Goal: Task Accomplishment & Management: Complete application form

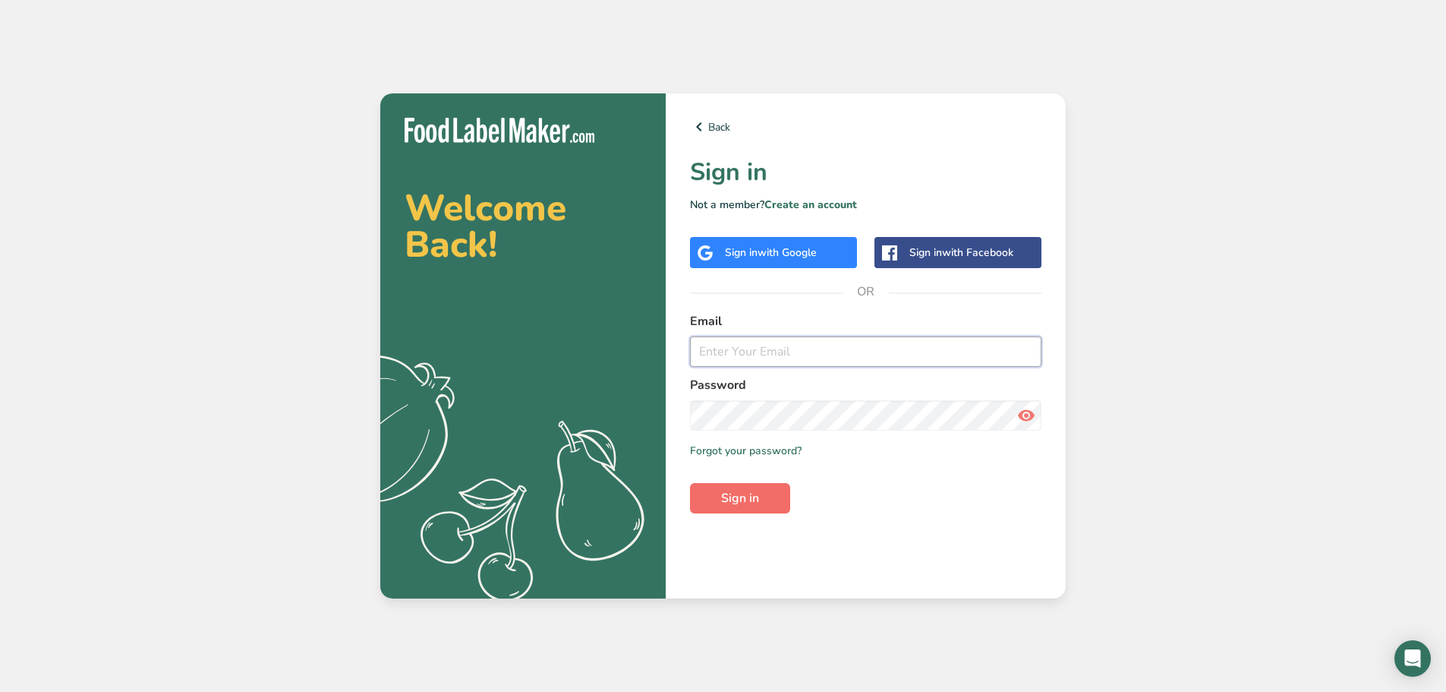
type input "[EMAIL_ADDRESS][DOMAIN_NAME]"
click at [744, 497] on span "Sign in" at bounding box center [740, 498] width 38 height 18
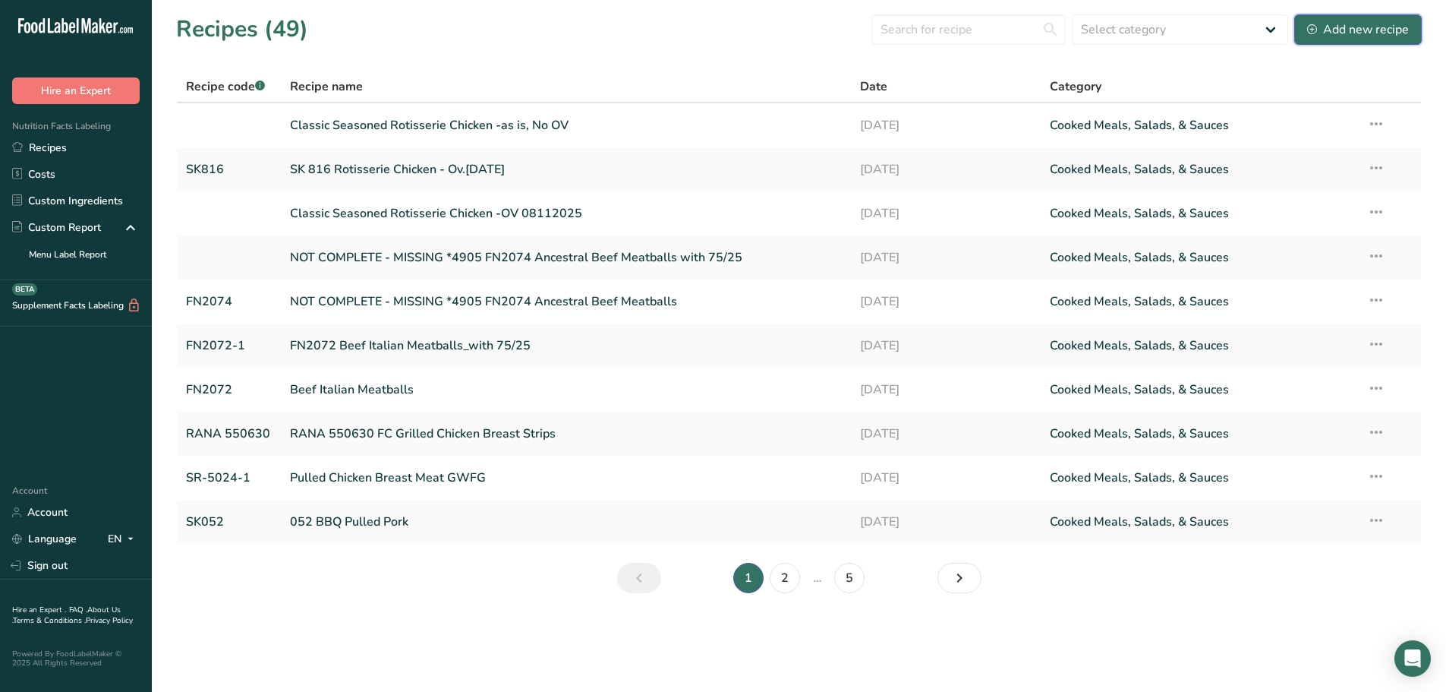
click at [1358, 32] on div "Add new recipe" at bounding box center [1359, 30] width 102 height 18
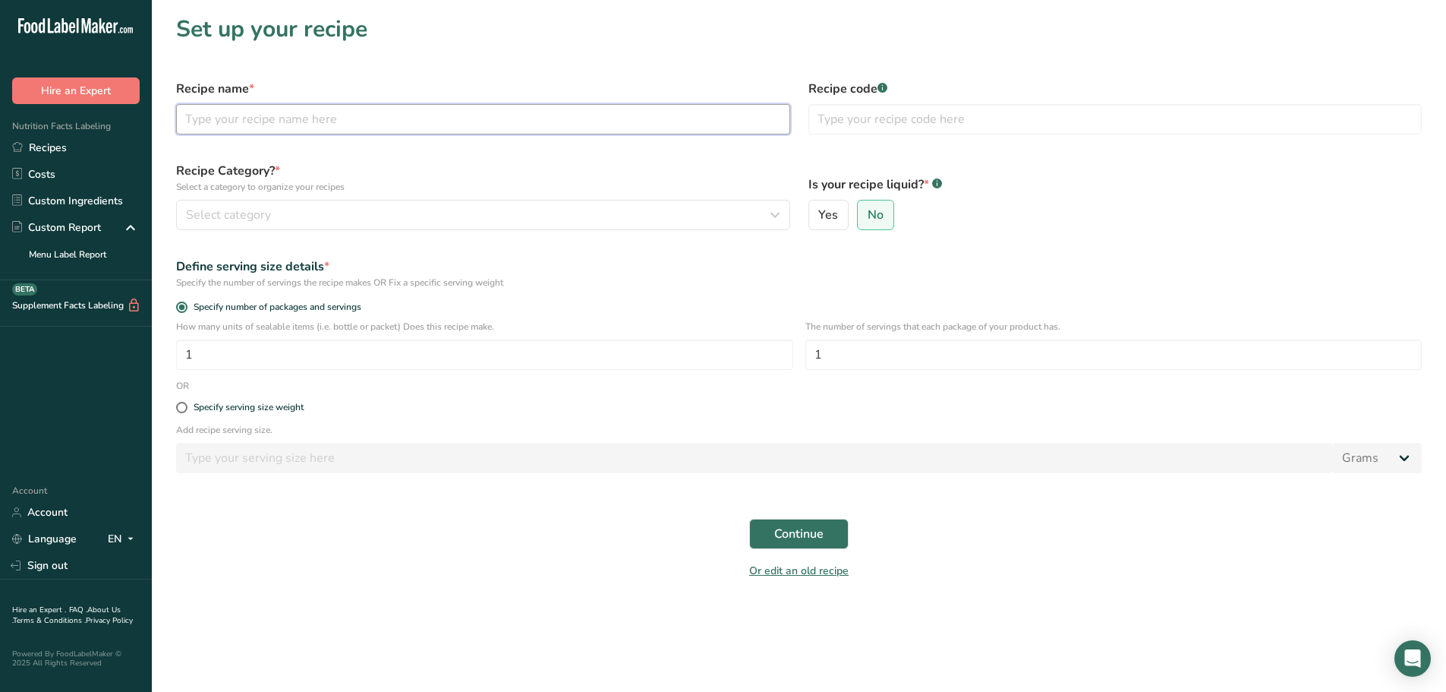
click at [544, 125] on input "text" at bounding box center [483, 119] width 614 height 30
click at [259, 112] on input "KidFresh" at bounding box center [483, 119] width 614 height 30
click at [367, 115] on input "KidFresh" at bounding box center [483, 119] width 614 height 30
type input "KidFresh FC Whole Grain Chicken Sticks"
click at [894, 120] on input "text" at bounding box center [1116, 119] width 614 height 30
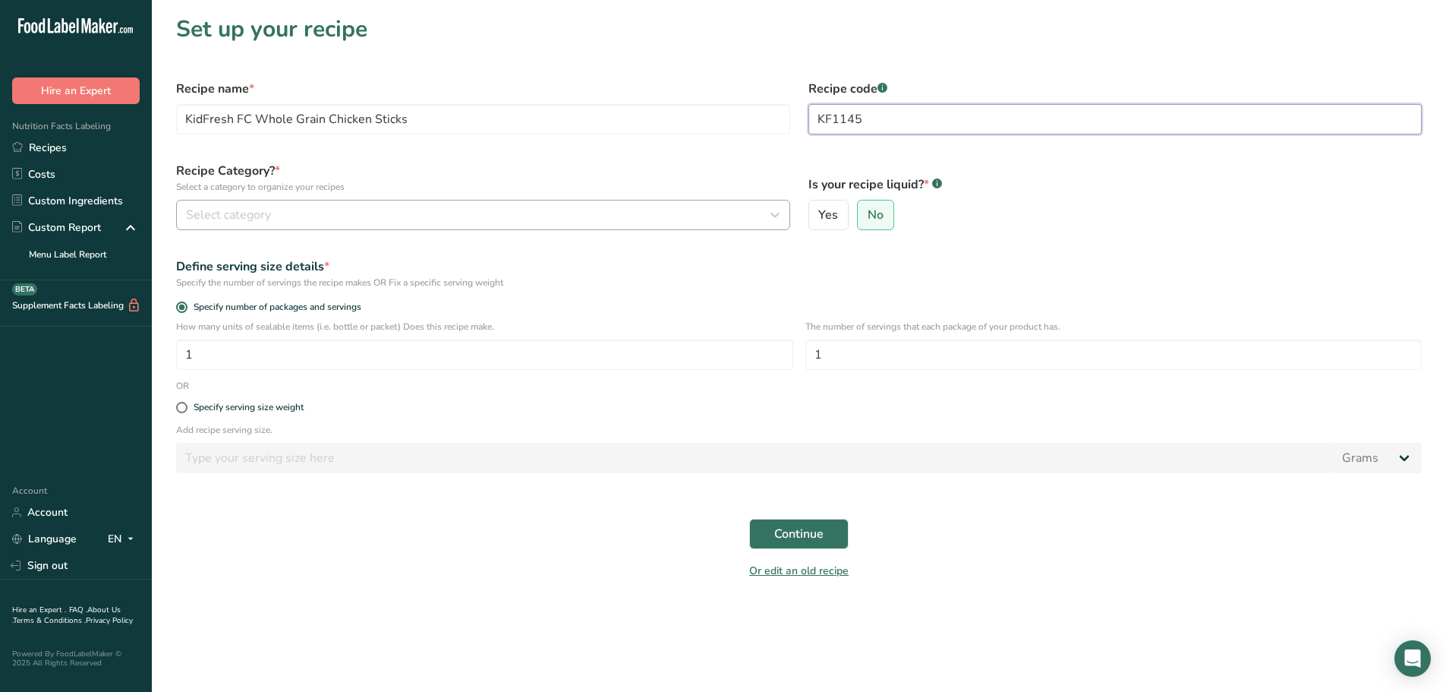
type input "KF1145"
click at [339, 202] on button "Select category" at bounding box center [483, 215] width 614 height 30
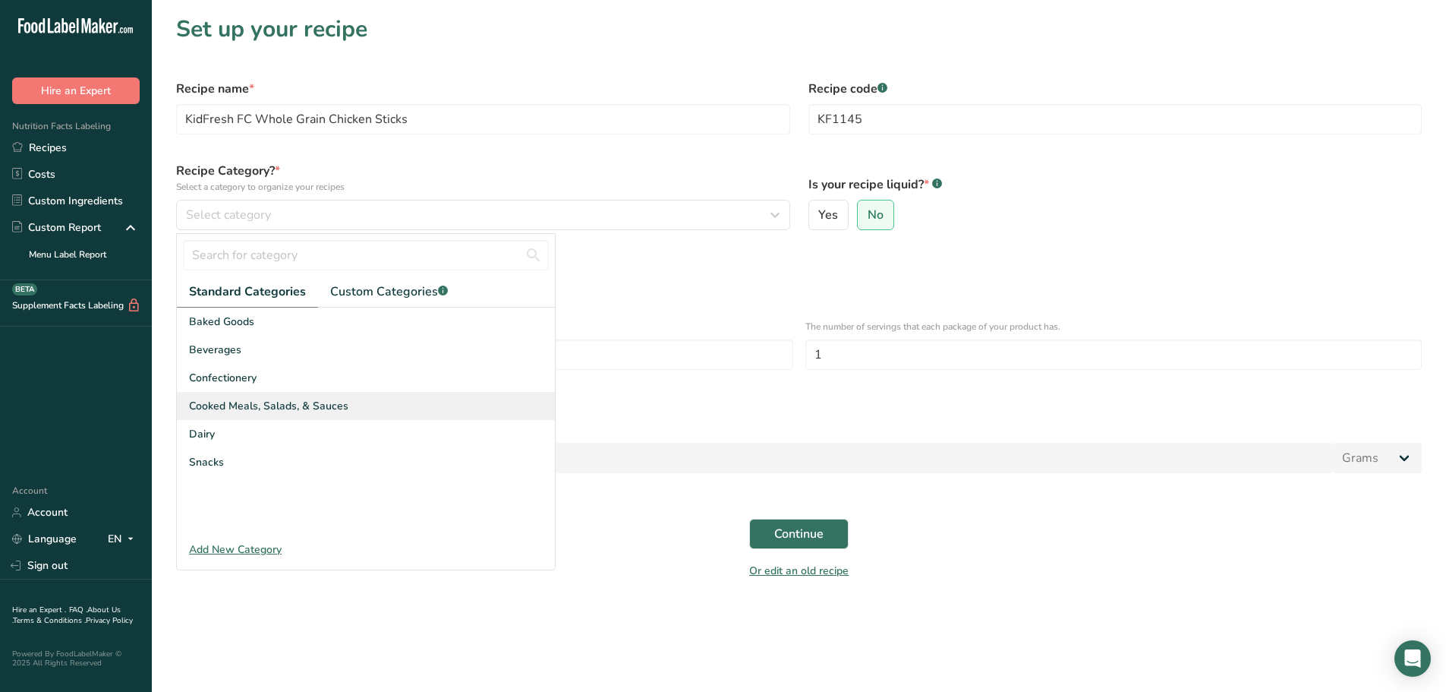
click at [237, 402] on span "Cooked Meals, Salads, & Sauces" at bounding box center [268, 406] width 159 height 16
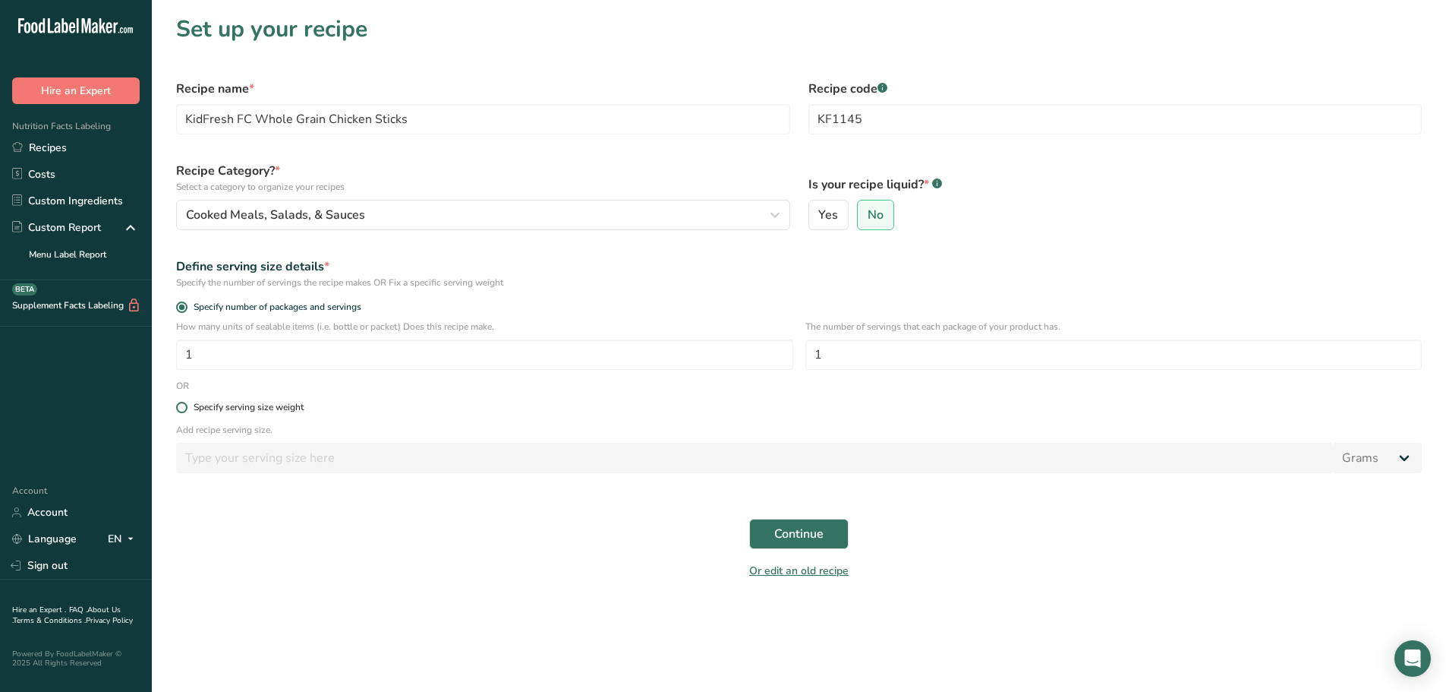
click at [182, 403] on span at bounding box center [181, 407] width 11 height 11
click at [182, 403] on input "Specify serving size weight" at bounding box center [181, 407] width 10 height 10
radio input "true"
radio input "false"
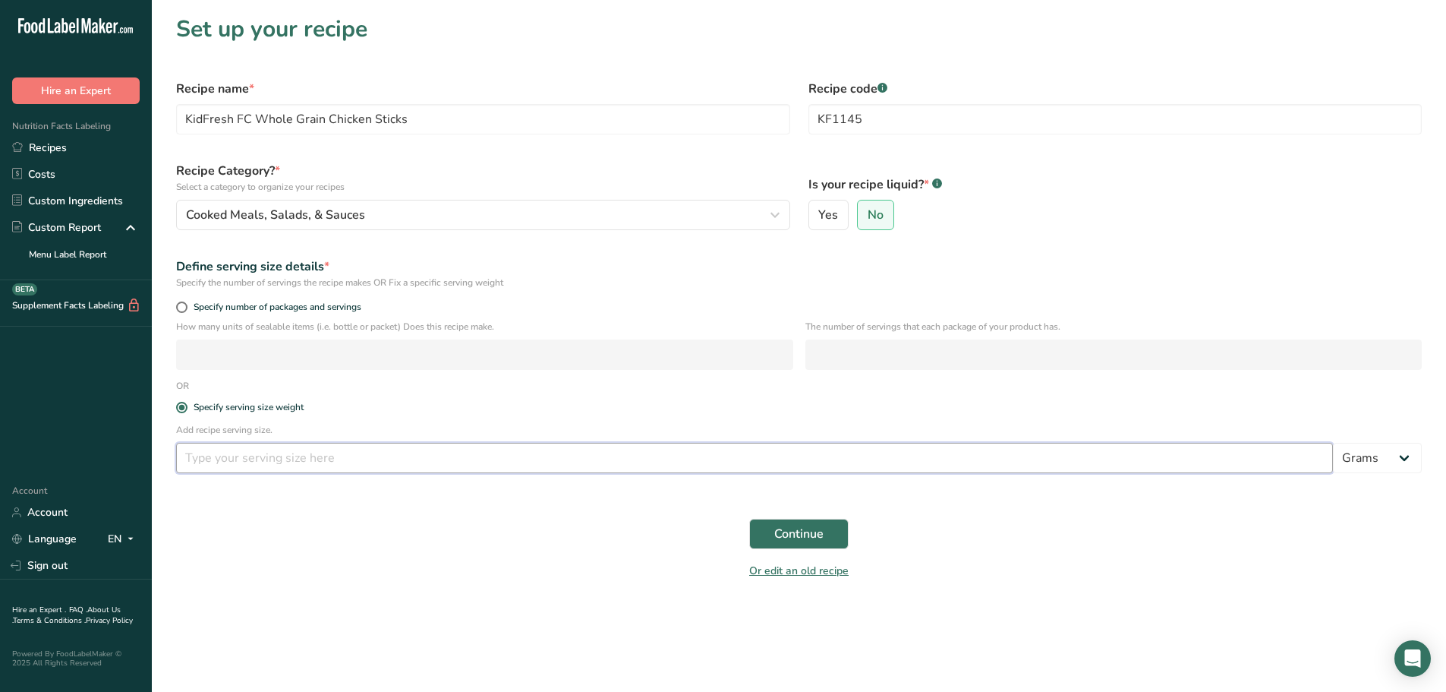
click at [369, 456] on input "number" at bounding box center [754, 458] width 1157 height 30
click at [210, 453] on input "number" at bounding box center [754, 458] width 1157 height 30
type input "88"
click at [822, 530] on span "Continue" at bounding box center [799, 534] width 49 height 18
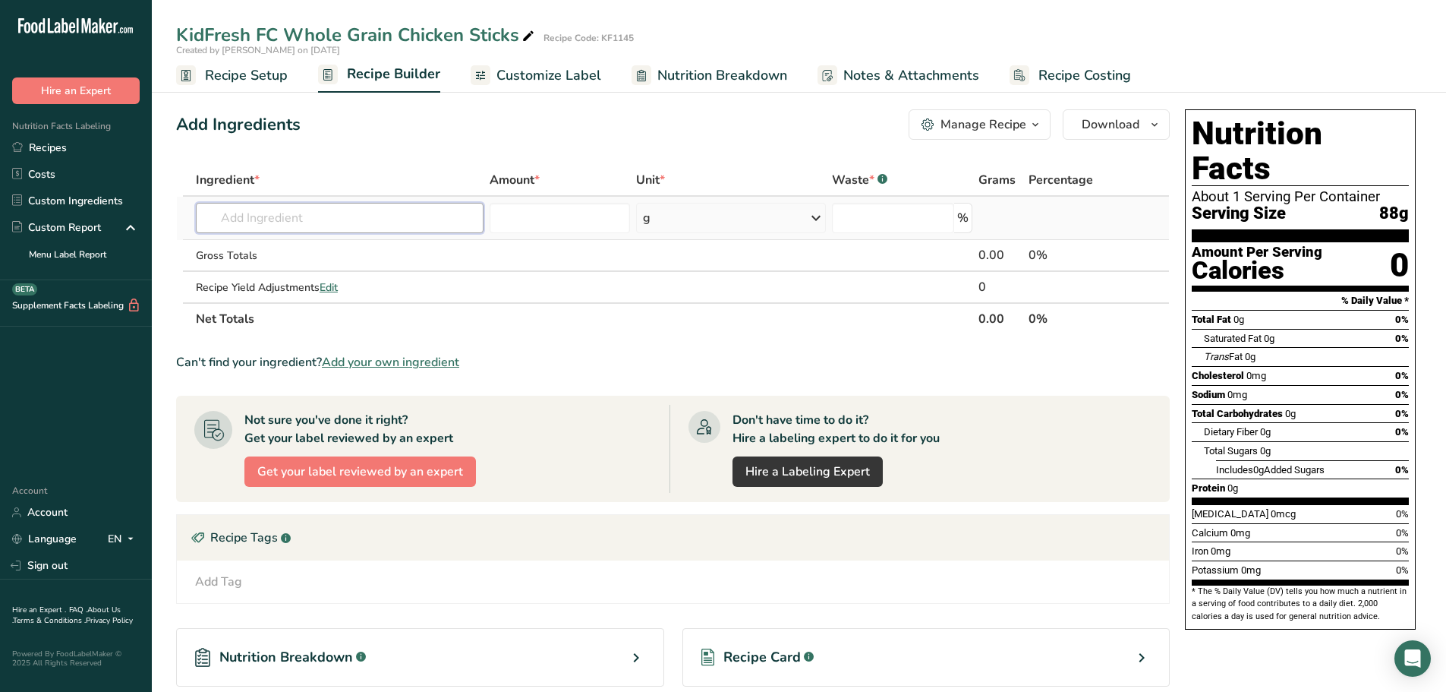
click at [299, 216] on input "text" at bounding box center [340, 218] width 288 height 30
type input "4313"
click at [307, 247] on p "*4314 *4314 BS Skinless Chicken Breast Fillets" at bounding box center [329, 249] width 243 height 16
type input "*4314 BS Skinless Chicken Breast Fillets"
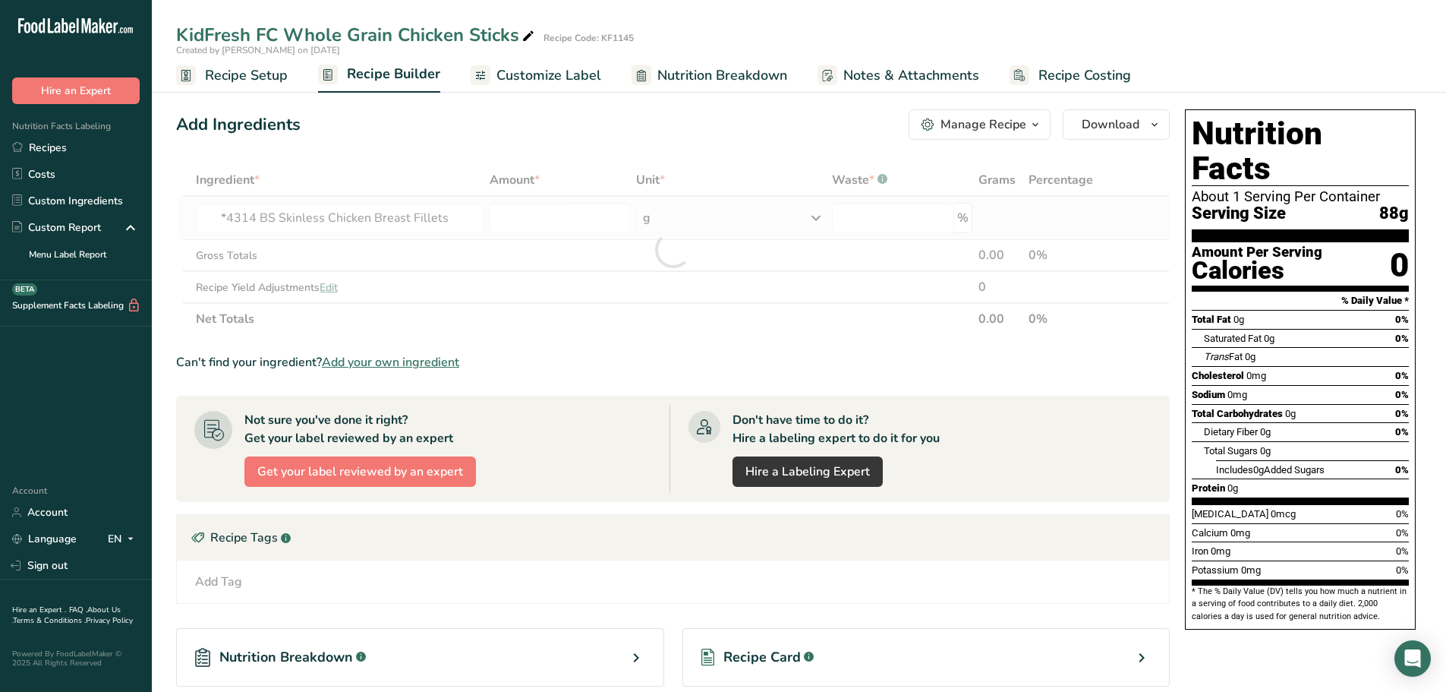
type input "0"
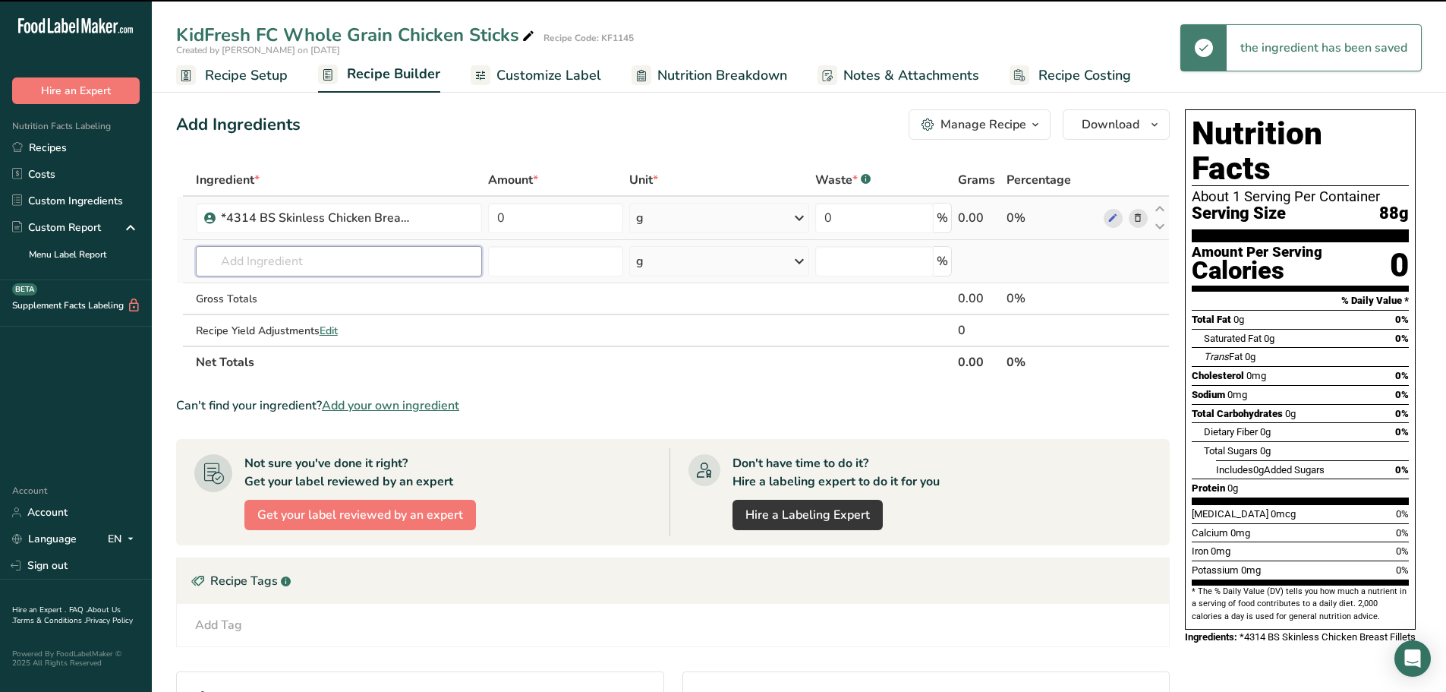
click at [287, 255] on input "text" at bounding box center [339, 261] width 286 height 30
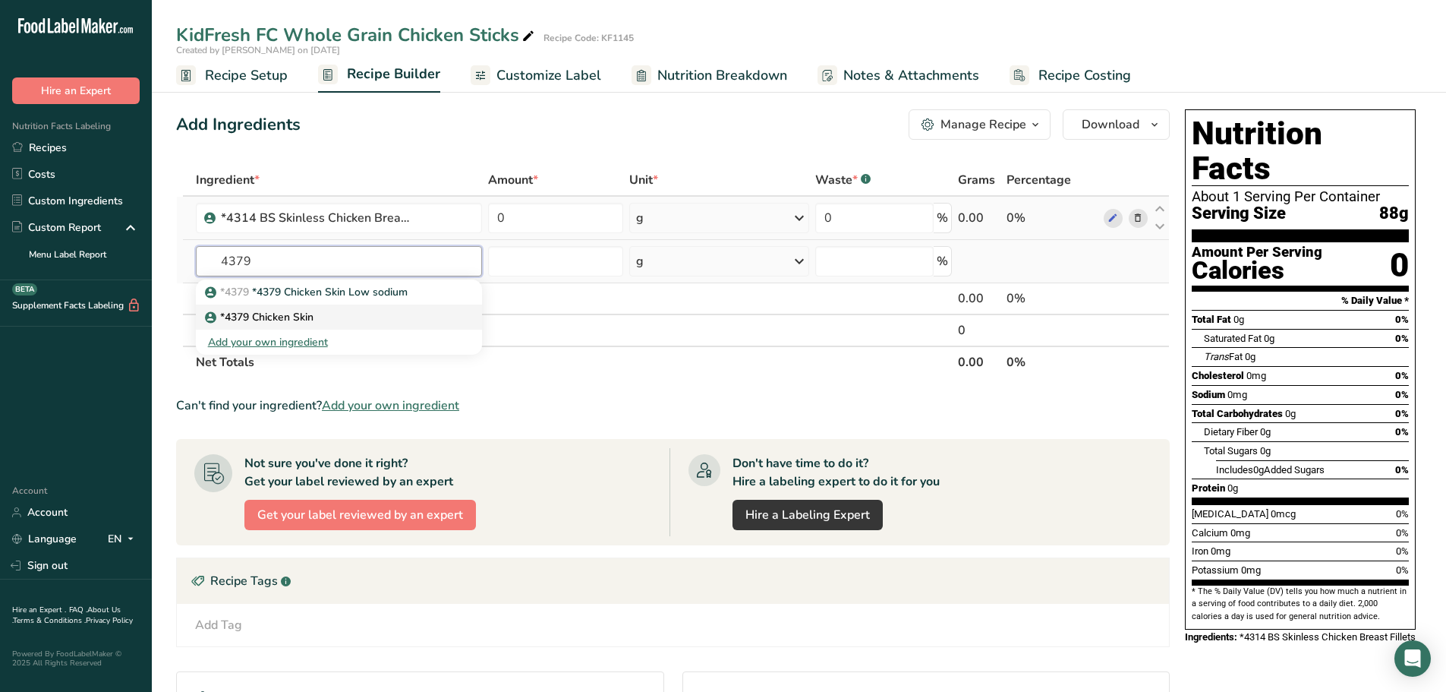
type input "4379"
click at [320, 317] on div "*4379 Chicken Skin" at bounding box center [327, 317] width 238 height 16
type input "*4379 Chicken Skin"
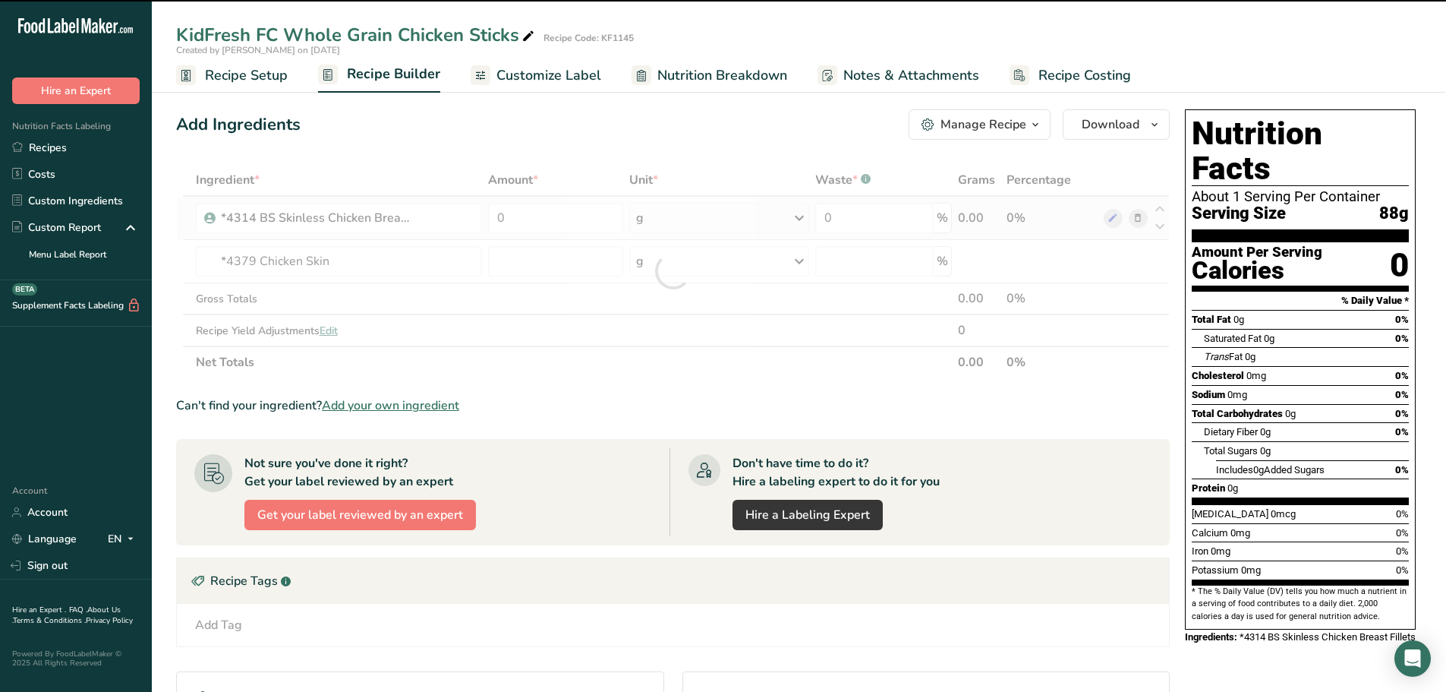
type input "0"
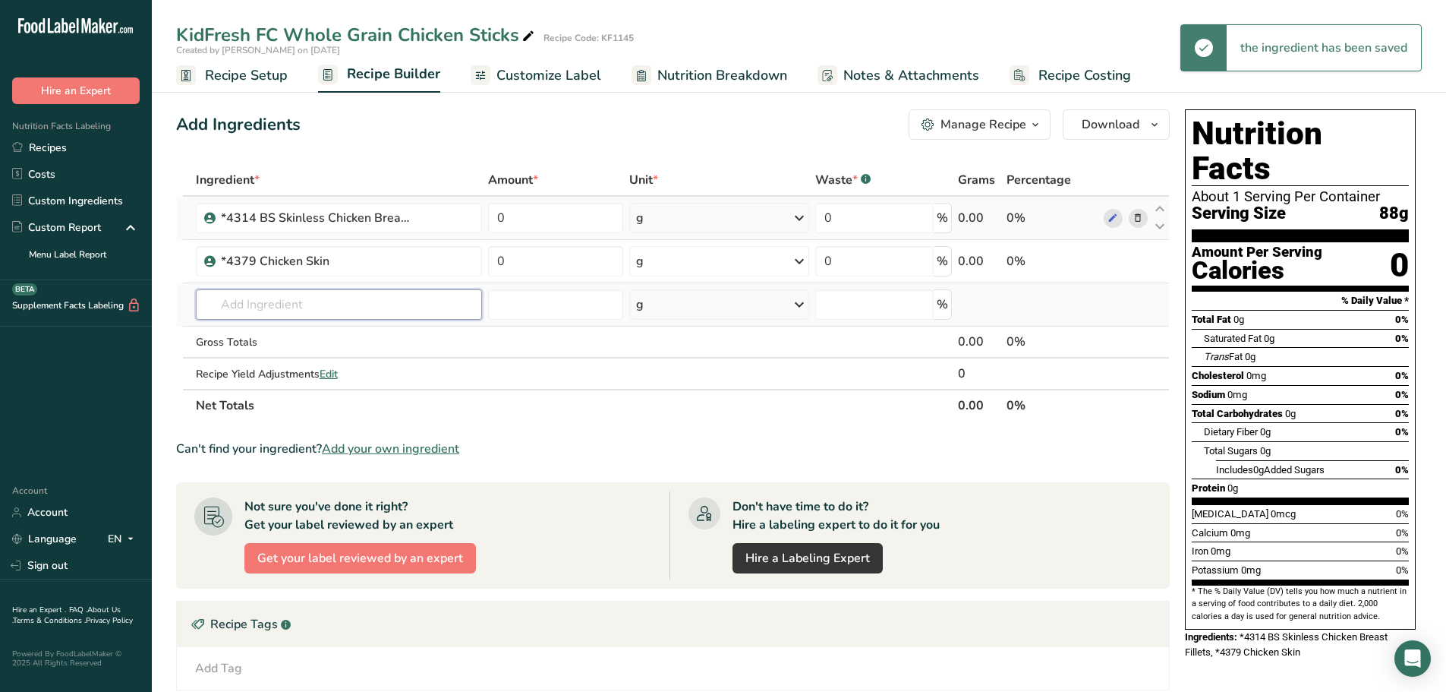
click at [285, 298] on input "text" at bounding box center [339, 304] width 286 height 30
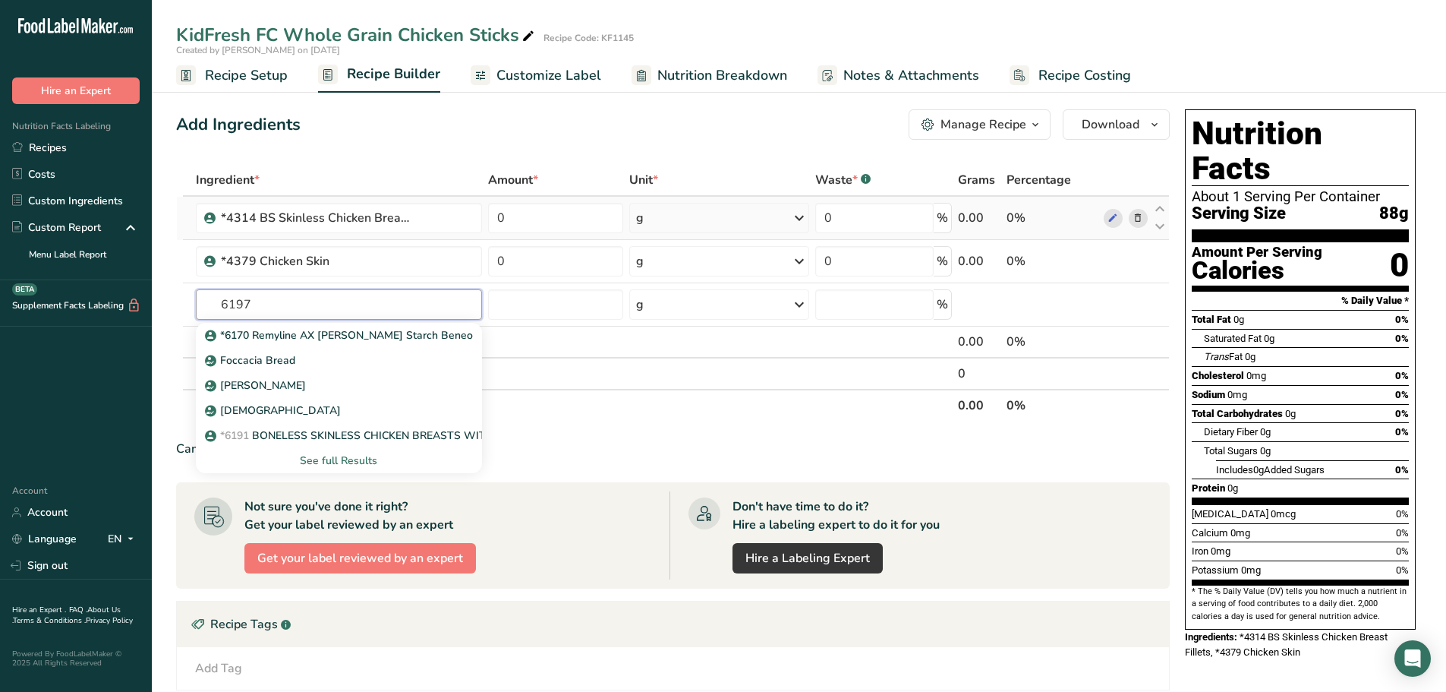
type input "6197"
click at [724, 429] on section "Ingredient * Amount * Unit * Waste * .a-a{fill:#347362;}.b-a{fill:#fff;} Grams …" at bounding box center [673, 542] width 994 height 757
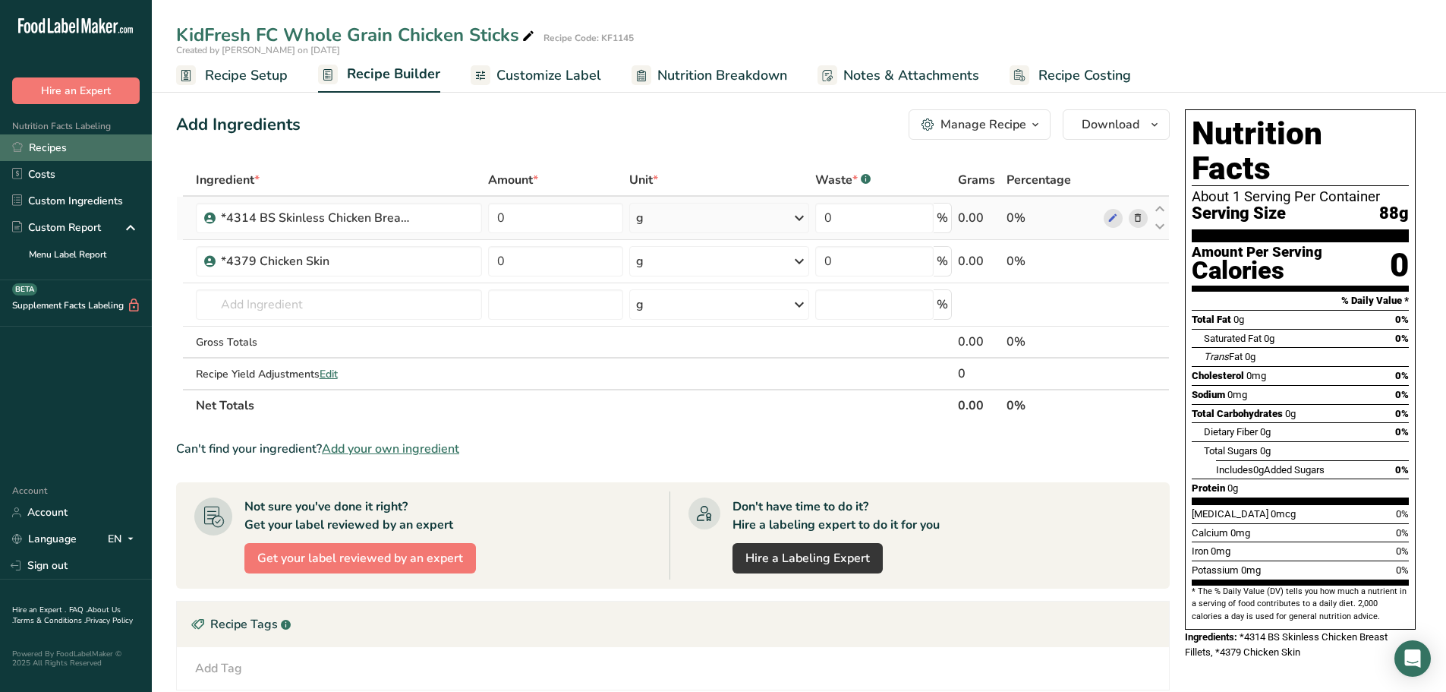
click at [43, 153] on link "Recipes" at bounding box center [76, 147] width 152 height 27
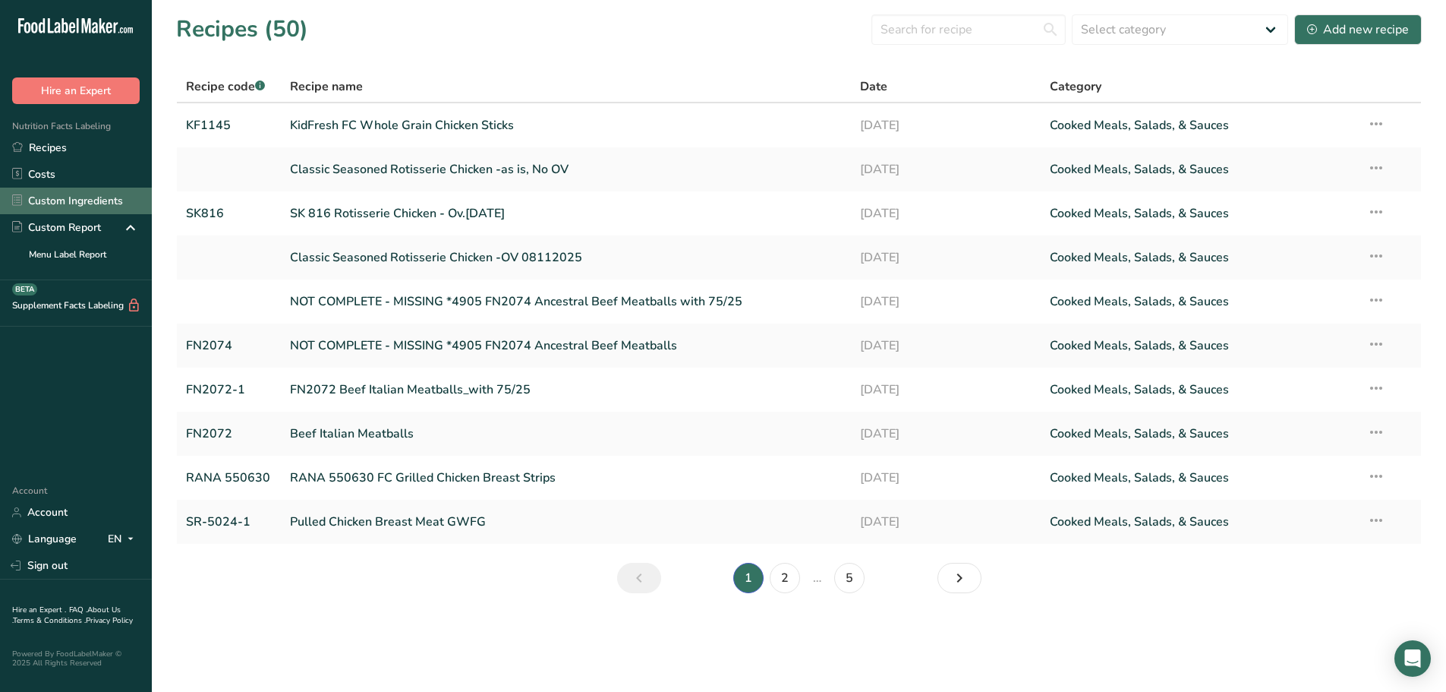
click at [71, 198] on link "Custom Ingredients" at bounding box center [76, 201] width 152 height 27
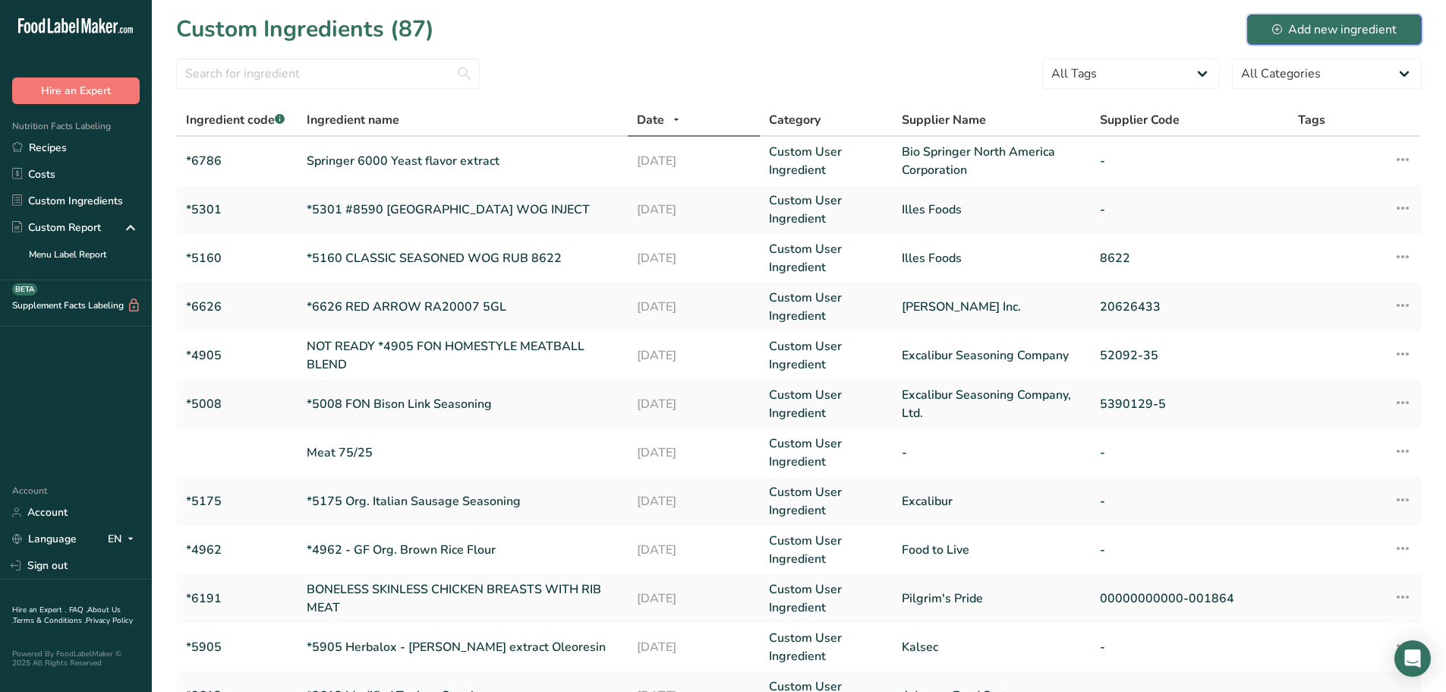
click at [1358, 33] on div "Add new ingredient" at bounding box center [1335, 30] width 125 height 18
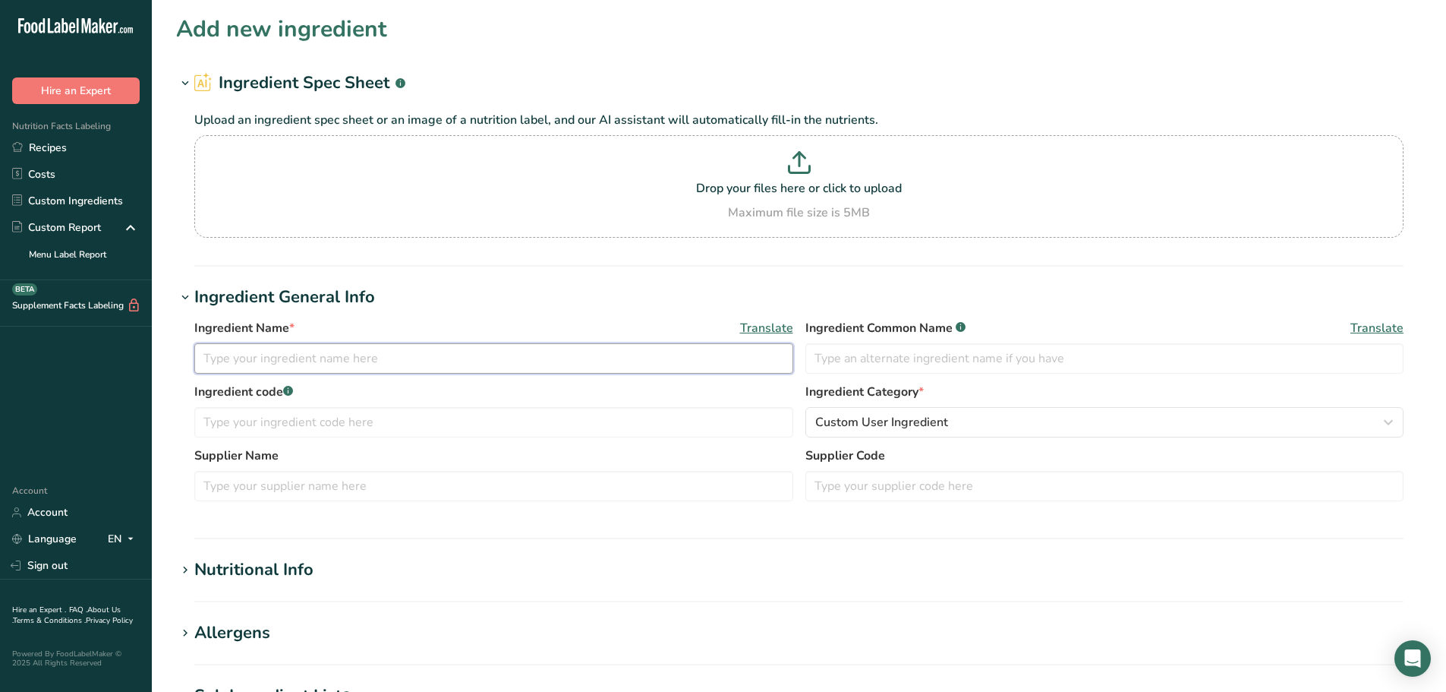
click at [323, 349] on input "text" at bounding box center [493, 358] width 599 height 30
click at [304, 359] on input "text" at bounding box center [493, 358] width 599 height 30
click at [289, 356] on input "text" at bounding box center [493, 358] width 599 height 30
click at [521, 348] on input "text" at bounding box center [493, 358] width 599 height 30
type input "c"
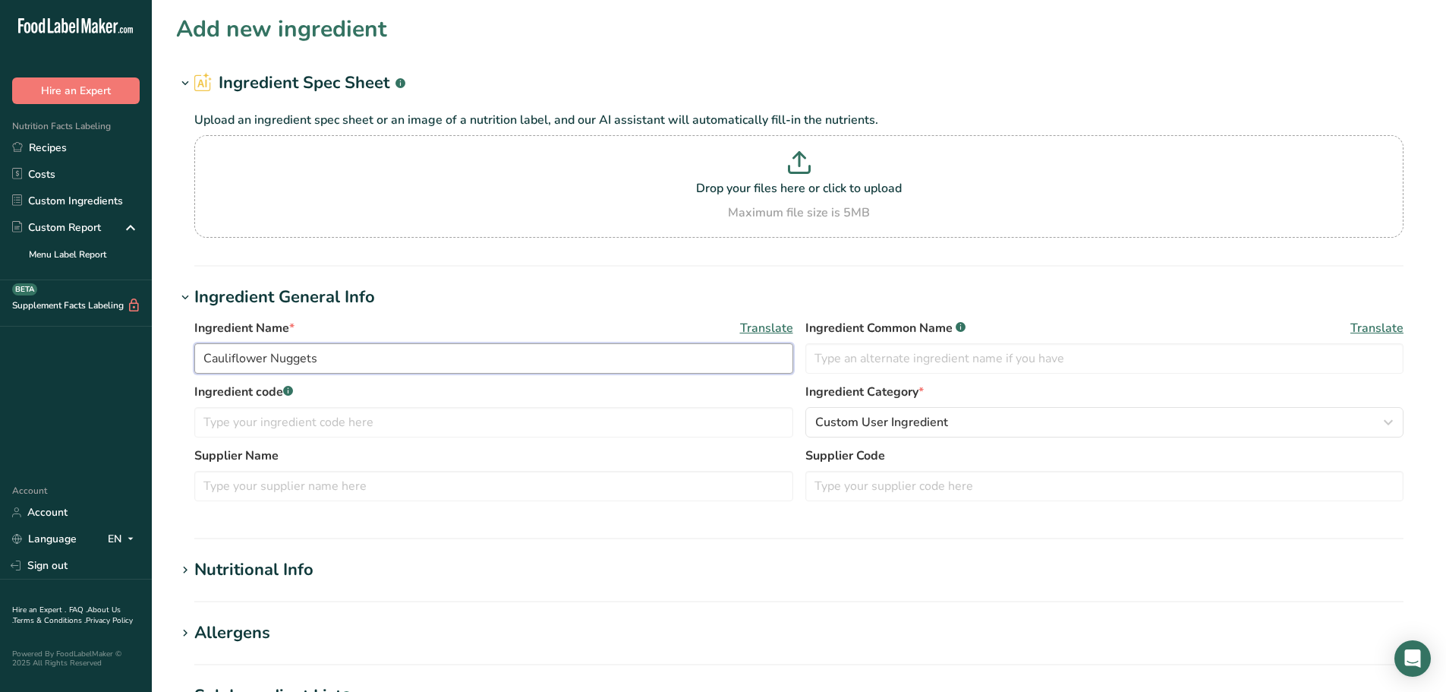
type input "Cauliflower Nuggets"
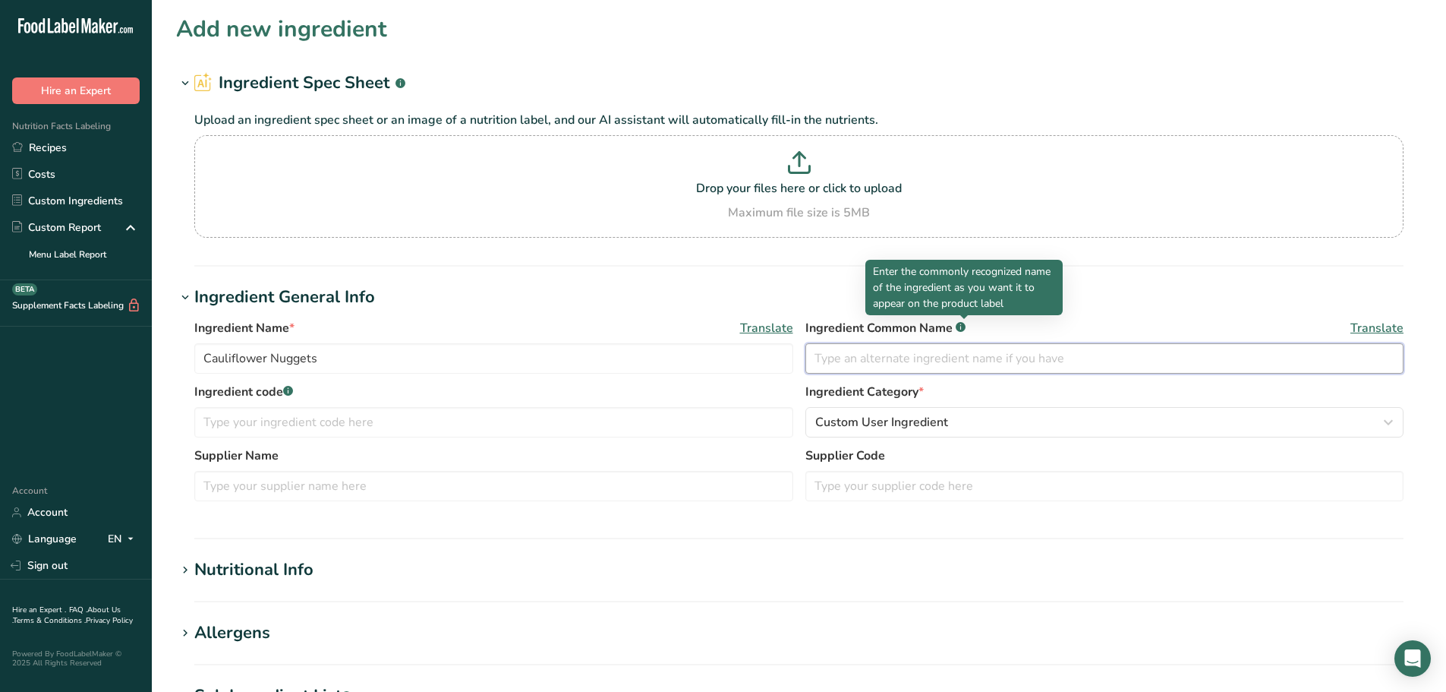
click at [881, 352] on input "text" at bounding box center [1105, 358] width 599 height 30
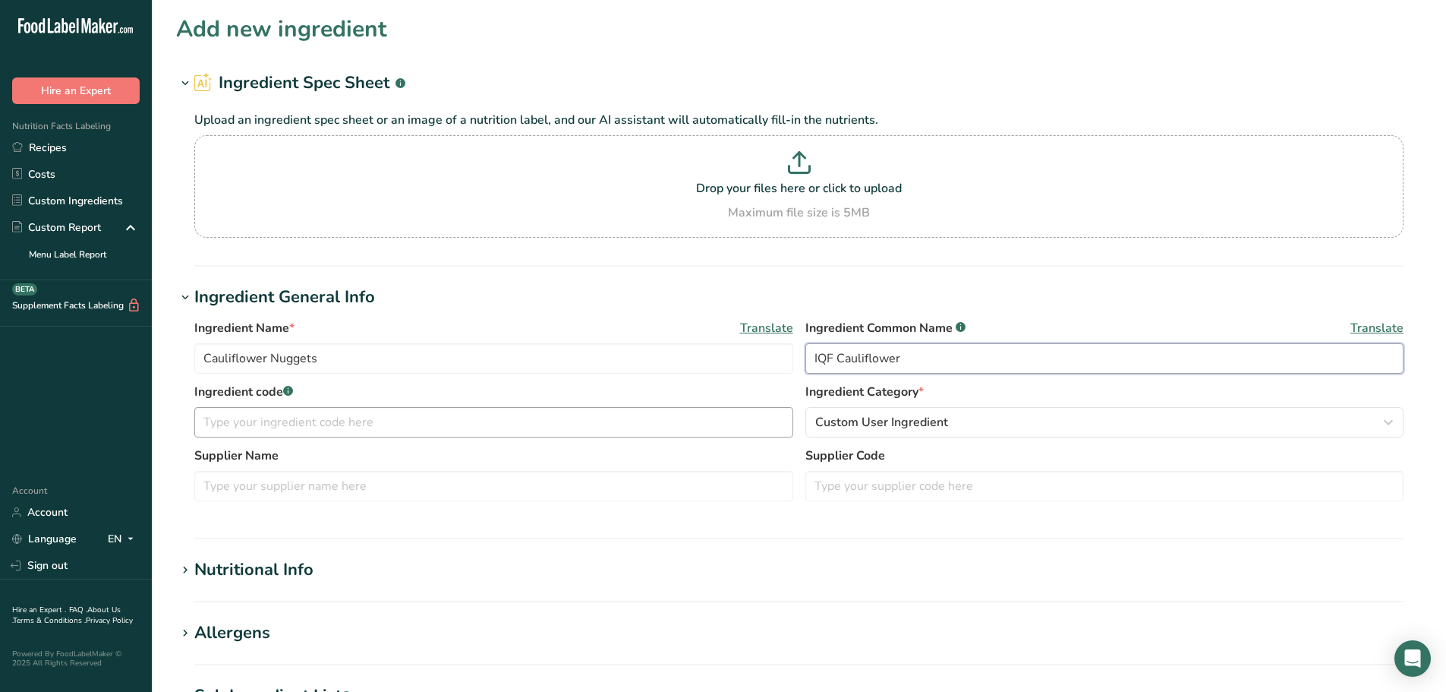
type input "IQF Cauliflower"
click at [532, 424] on input "text" at bounding box center [493, 422] width 599 height 30
type input "*6197"
click at [298, 484] on input "text" at bounding box center [493, 486] width 599 height 30
click at [396, 477] on input "text" at bounding box center [493, 486] width 599 height 30
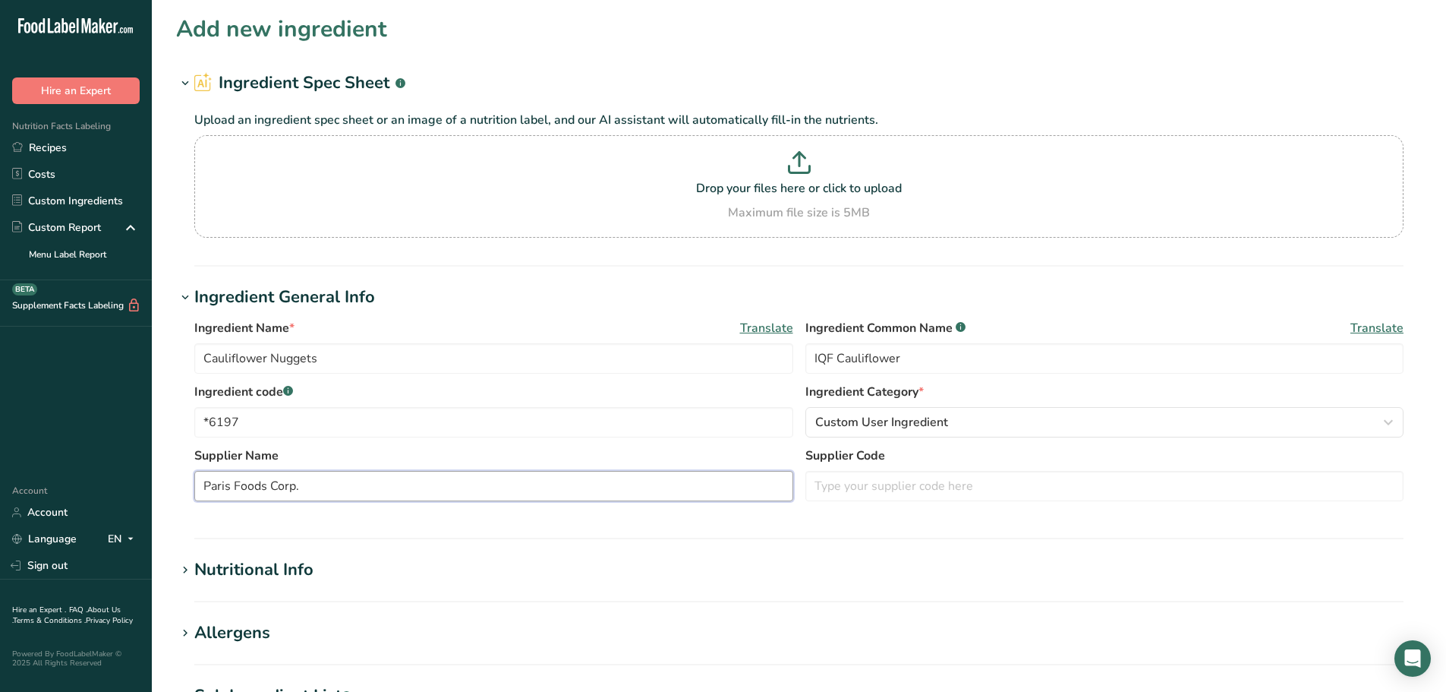
type input "Paris Foods Corp."
click at [388, 568] on h1 "Nutritional Info" at bounding box center [799, 569] width 1246 height 25
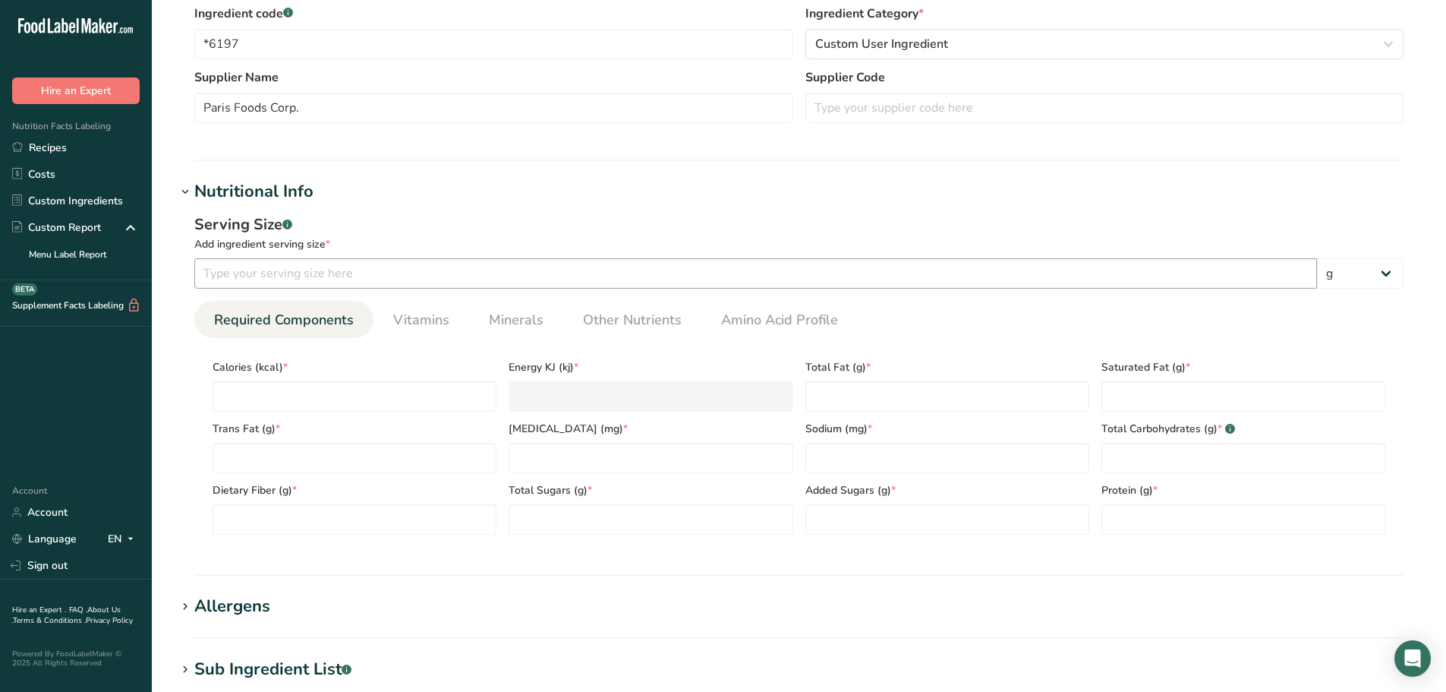
scroll to position [380, 0]
click at [314, 273] on input "number" at bounding box center [755, 272] width 1123 height 30
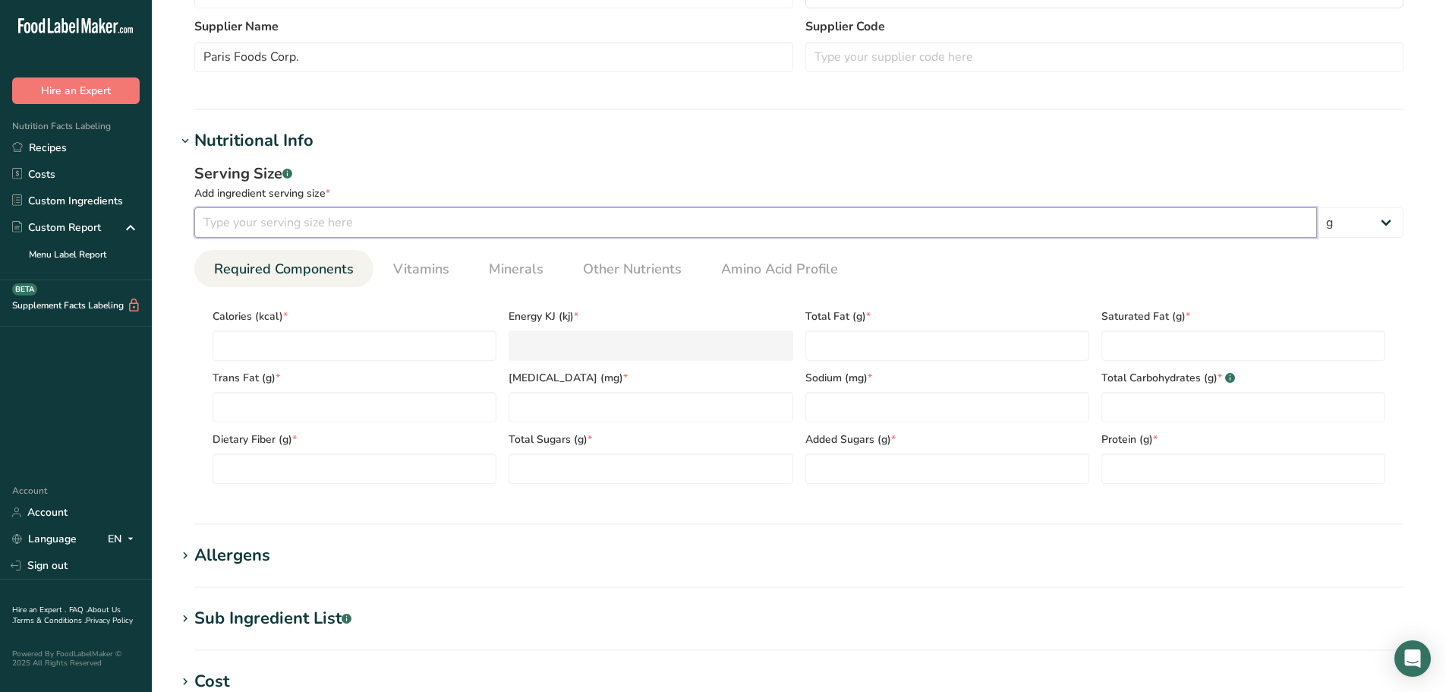
scroll to position [456, 0]
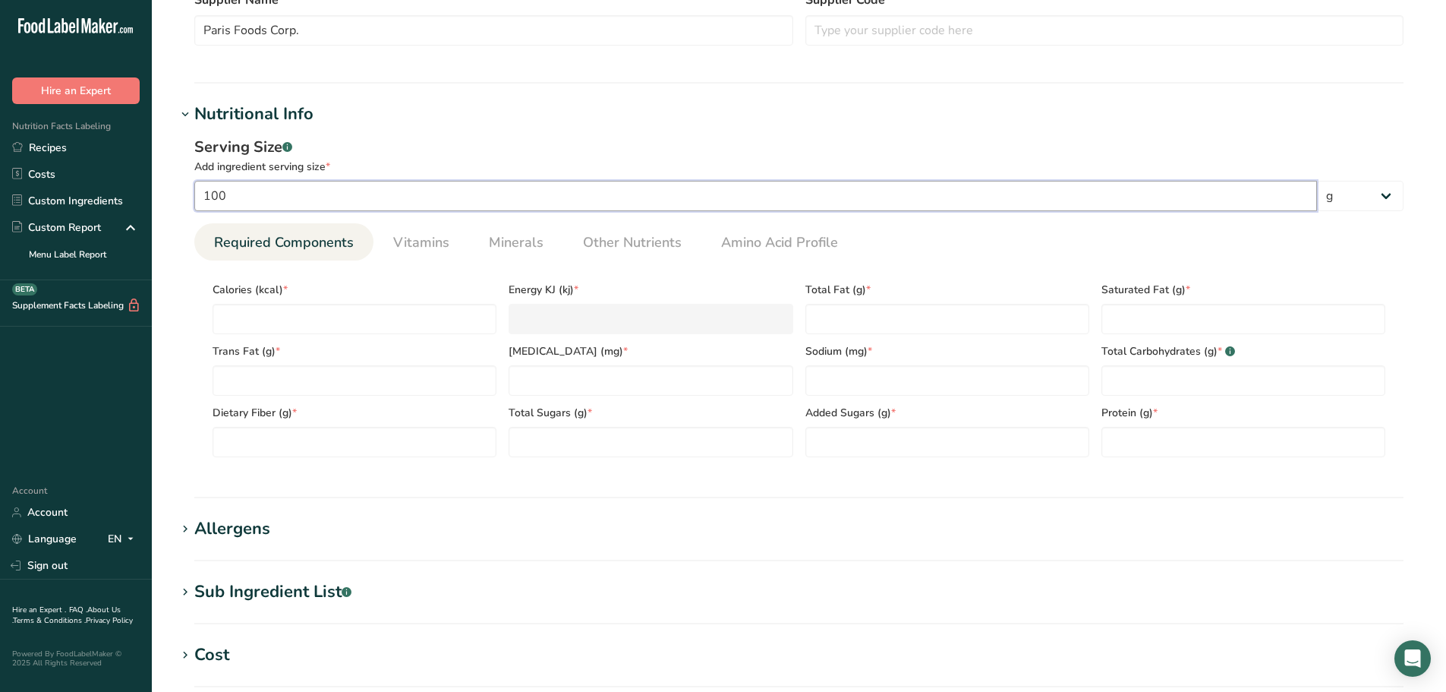
type input "100"
click at [366, 303] on div "Calories (kcal) *" at bounding box center [355, 304] width 296 height 62
click at [350, 316] on input "number" at bounding box center [355, 319] width 284 height 30
type input "2"
type KJ "8.4"
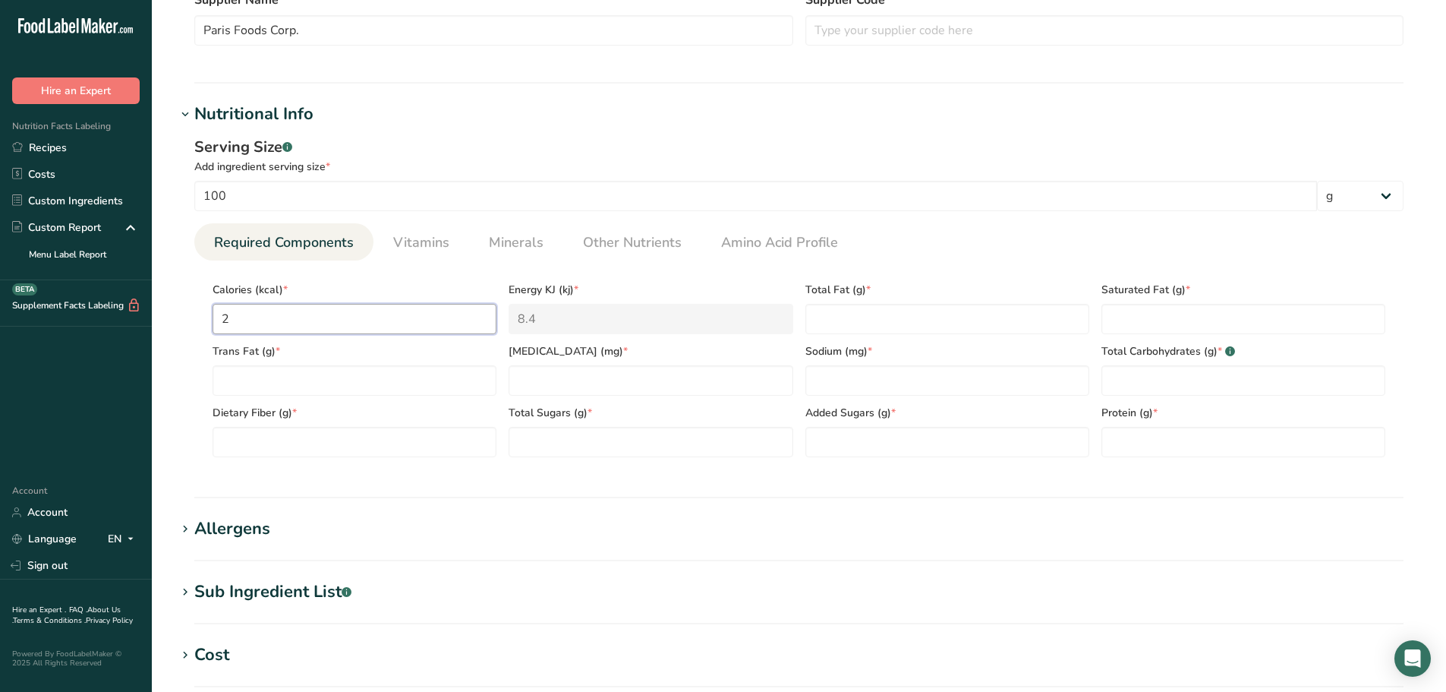
type input "25"
type KJ "104.6"
type input "25"
click at [846, 320] on Fat "number" at bounding box center [948, 319] width 284 height 30
type Fat "0"
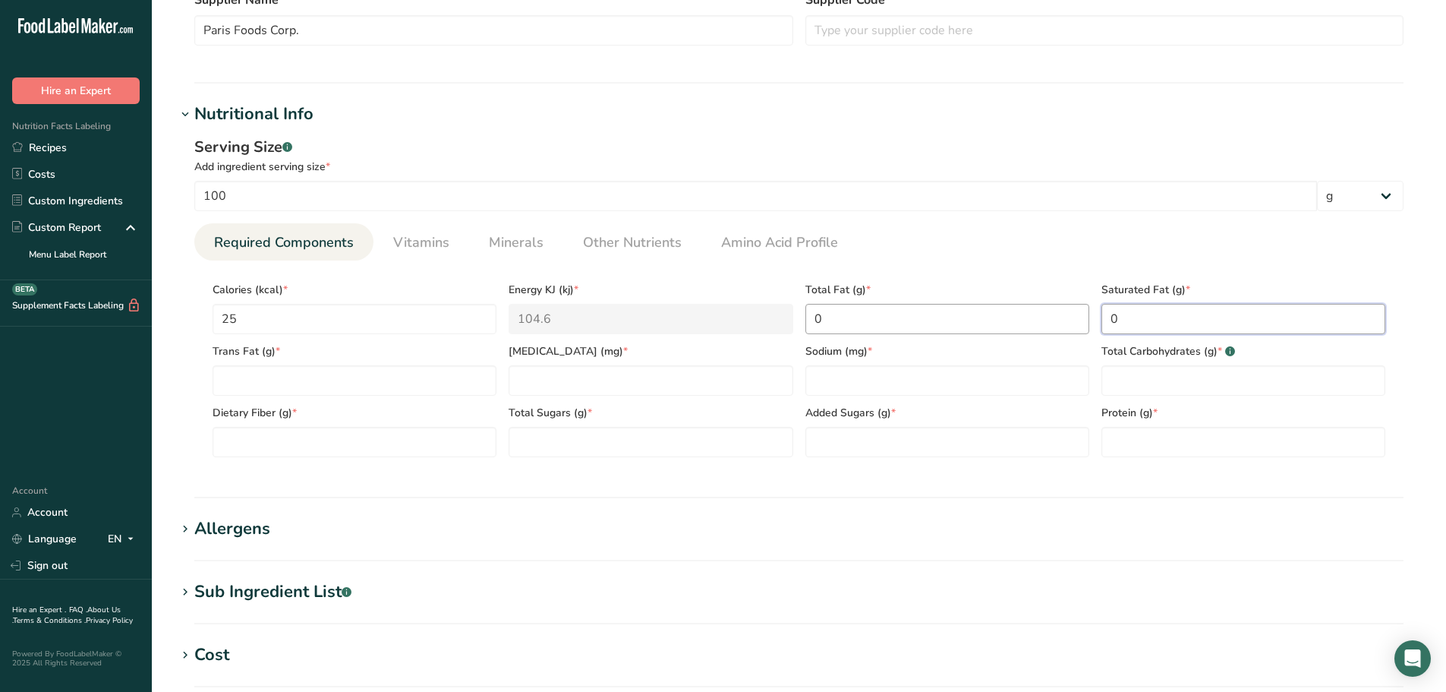
type Fat "0"
type input "0"
type input "25"
type Carbohydrates "5"
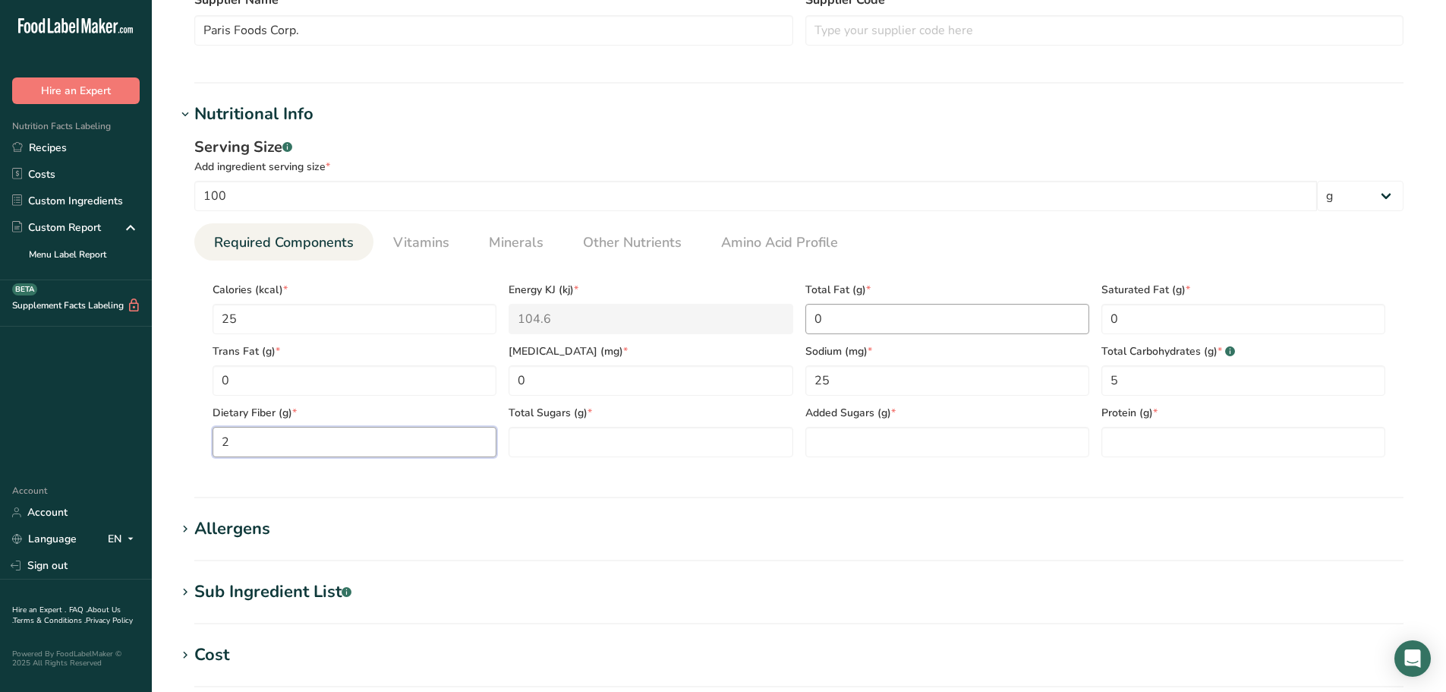
type Fiber "2"
type Sugars "2"
type Sugars "0"
click at [955, 450] on Sugars "number" at bounding box center [948, 442] width 284 height 30
type Sugars "0"
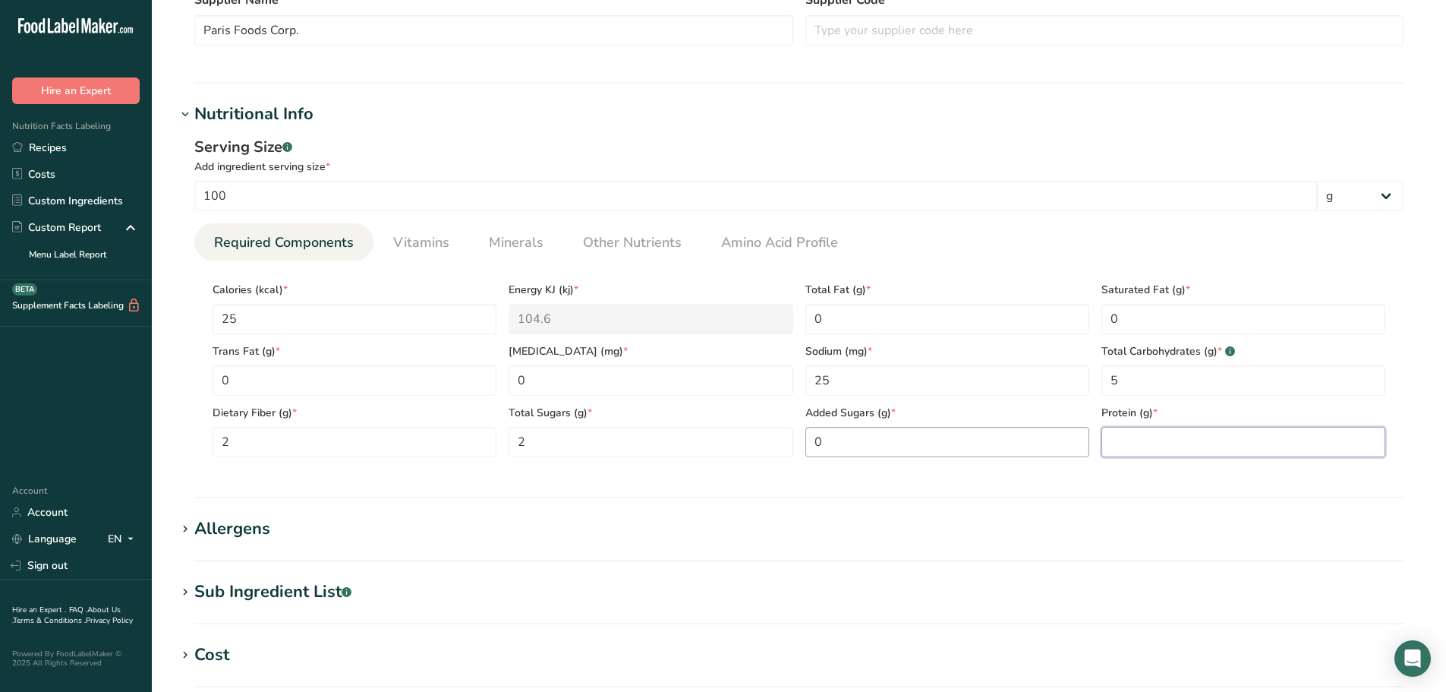
type input "0"
type input "2"
click at [424, 237] on span "Vitamins" at bounding box center [421, 242] width 56 height 21
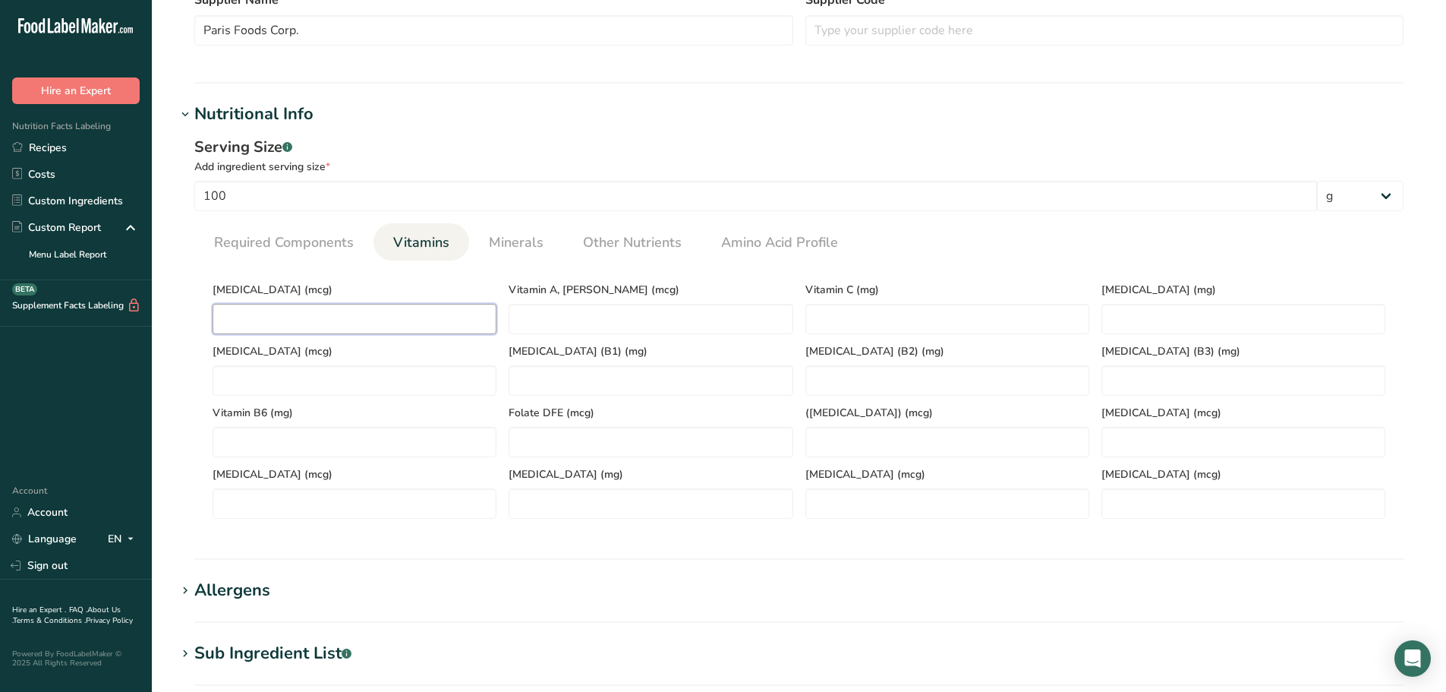
click at [358, 320] on D "number" at bounding box center [355, 319] width 284 height 30
click at [513, 242] on span "Minerals" at bounding box center [516, 242] width 55 height 21
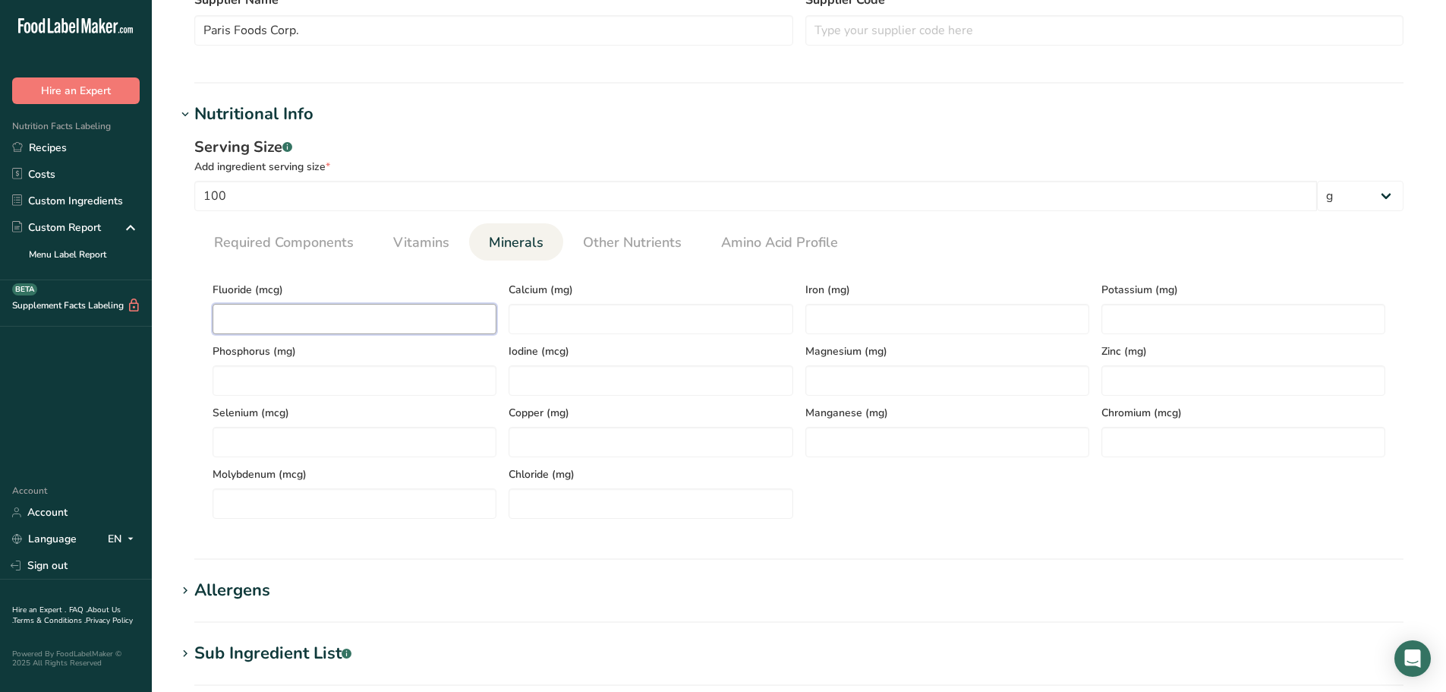
click at [396, 322] on input "number" at bounding box center [355, 319] width 284 height 30
type input "22"
type input "1"
type input "193"
click at [658, 251] on span "Other Nutrients" at bounding box center [632, 242] width 99 height 21
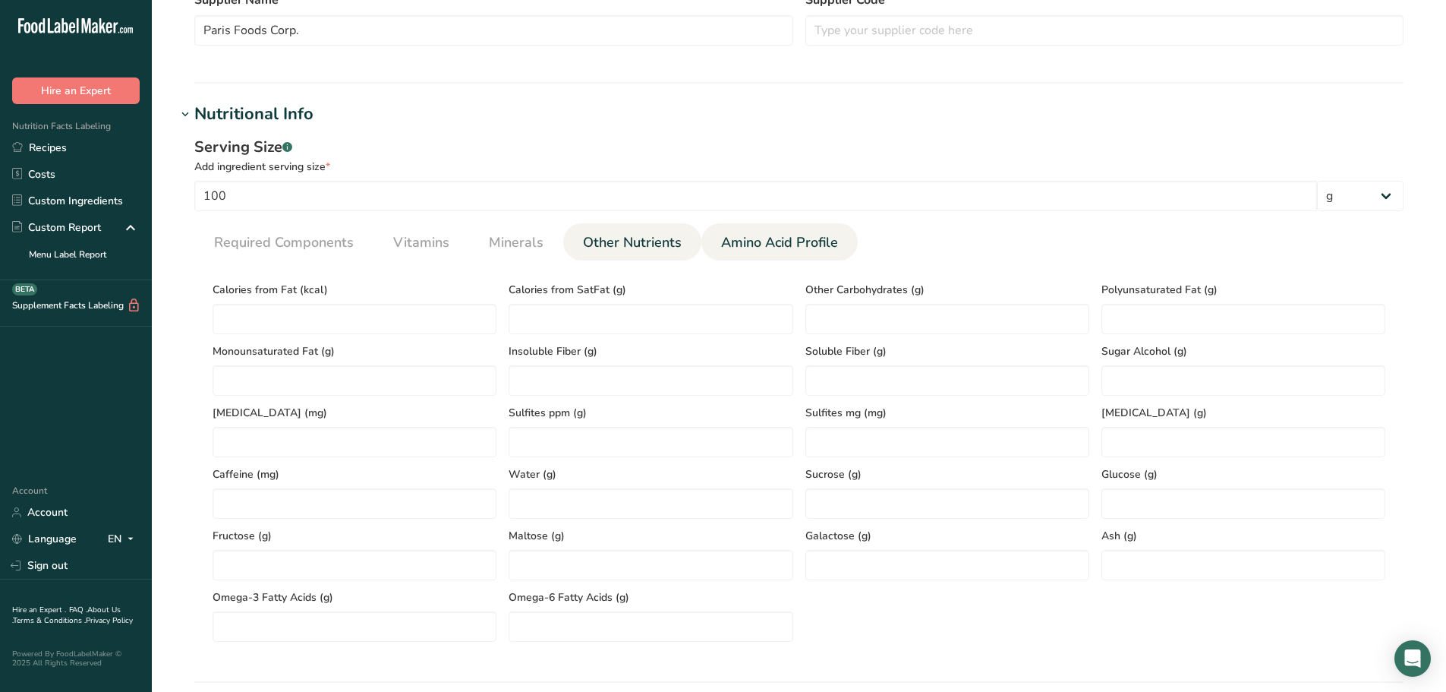
click at [762, 238] on span "Amino Acid Profile" at bounding box center [779, 242] width 117 height 21
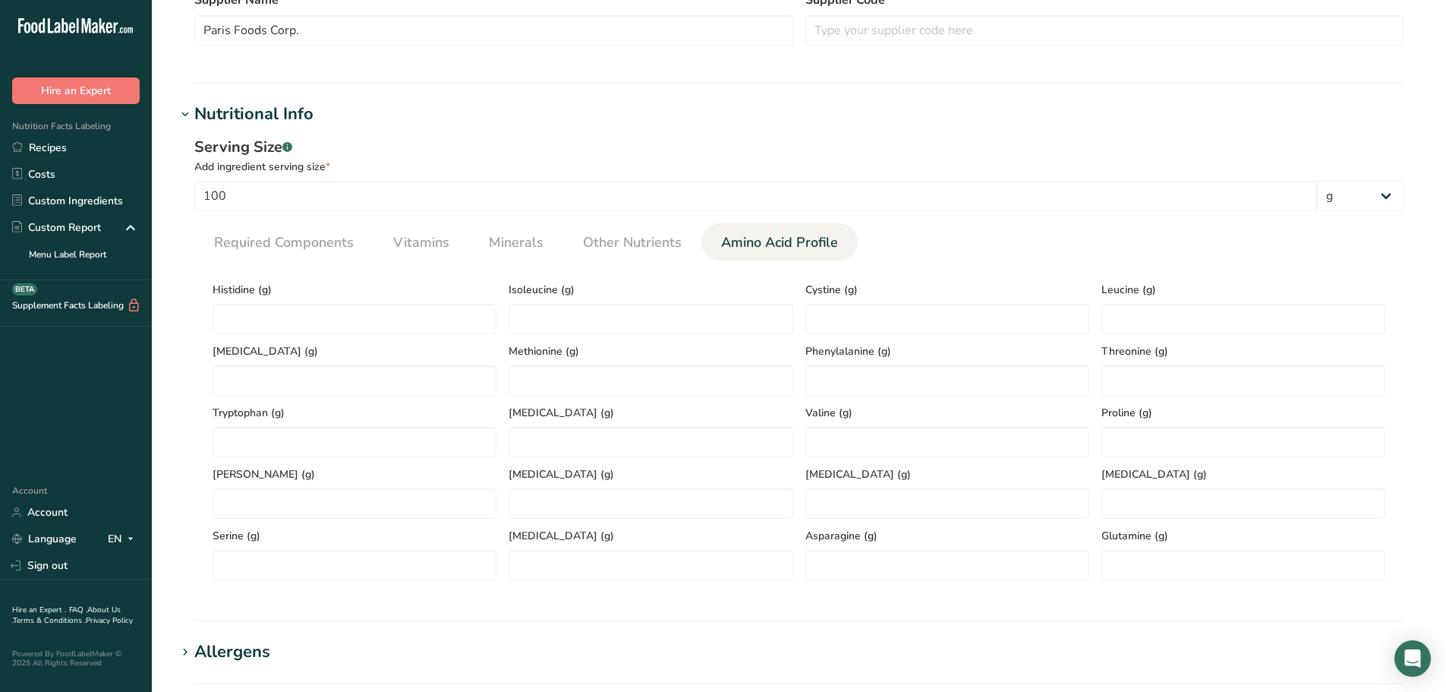
click at [997, 238] on ul "Required Components Vitamins Minerals Other Nutrients Amino Acid Profile" at bounding box center [799, 241] width 1210 height 37
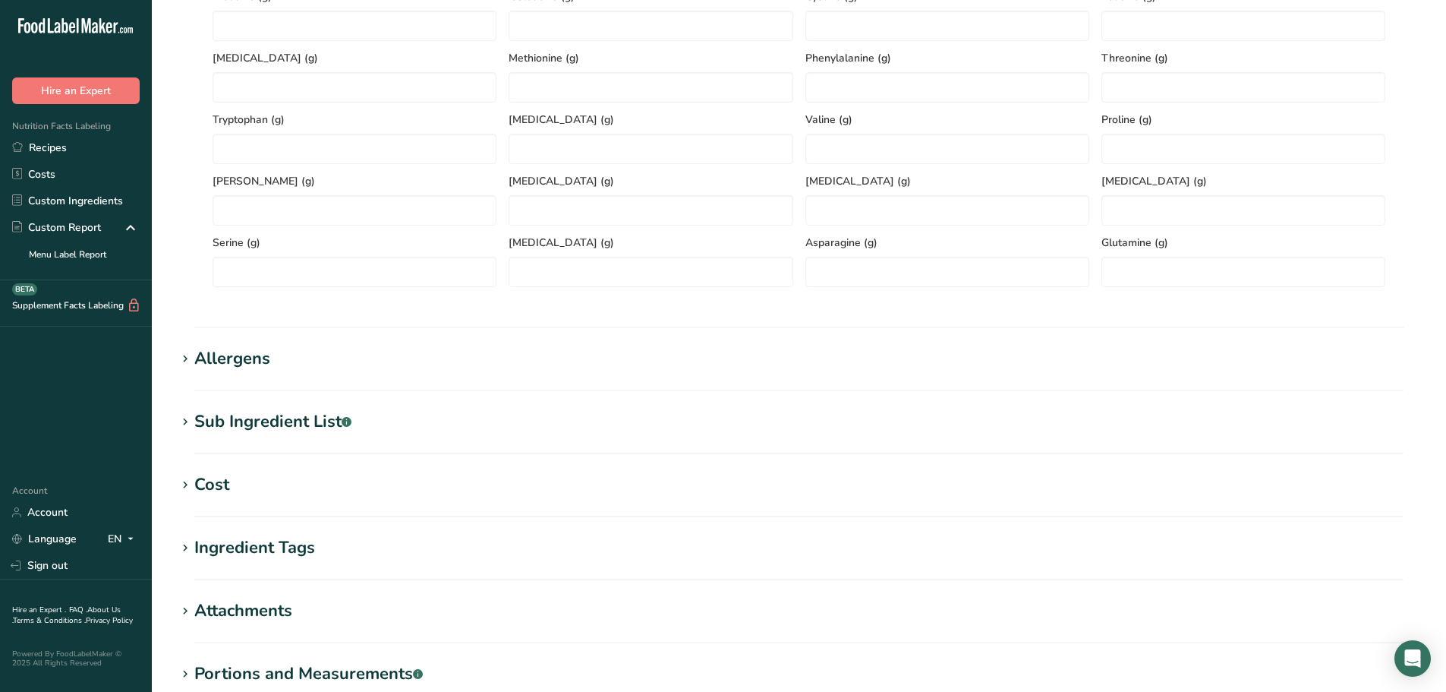
scroll to position [835, 0]
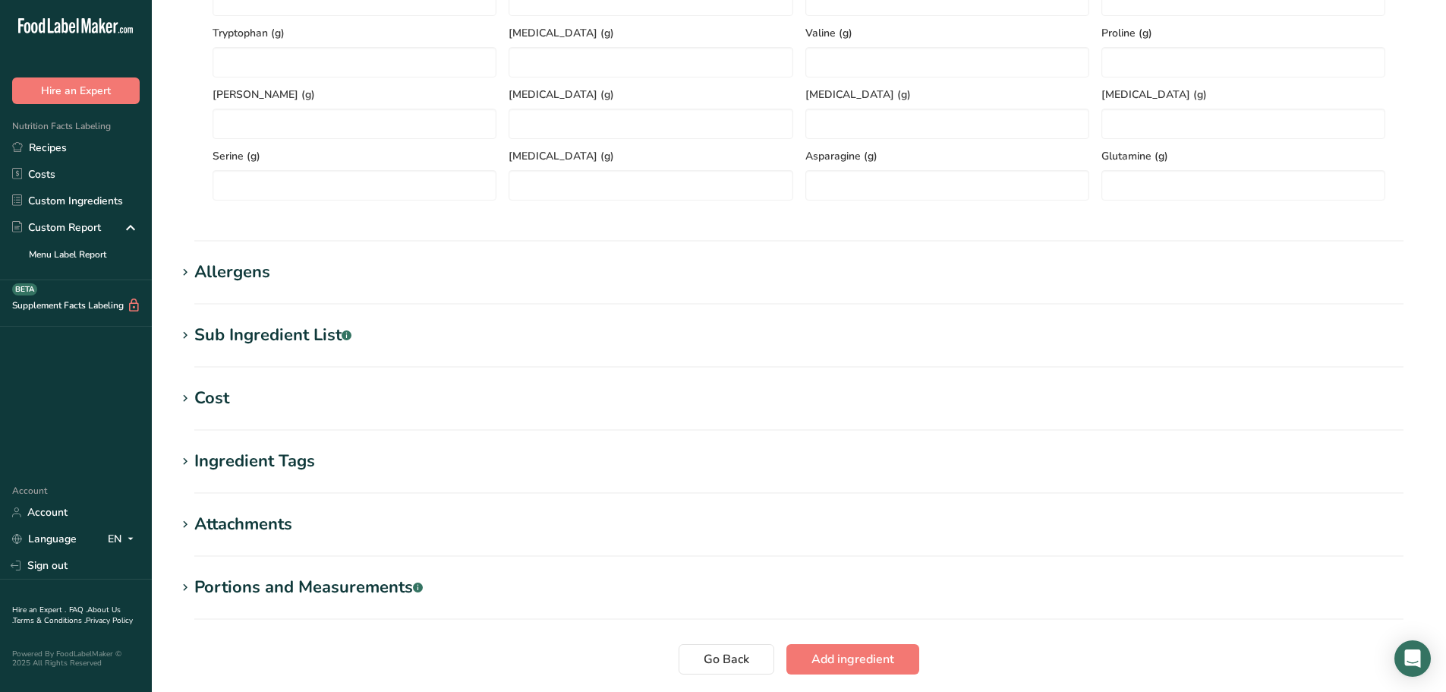
click at [198, 273] on div "Allergens" at bounding box center [232, 272] width 76 height 25
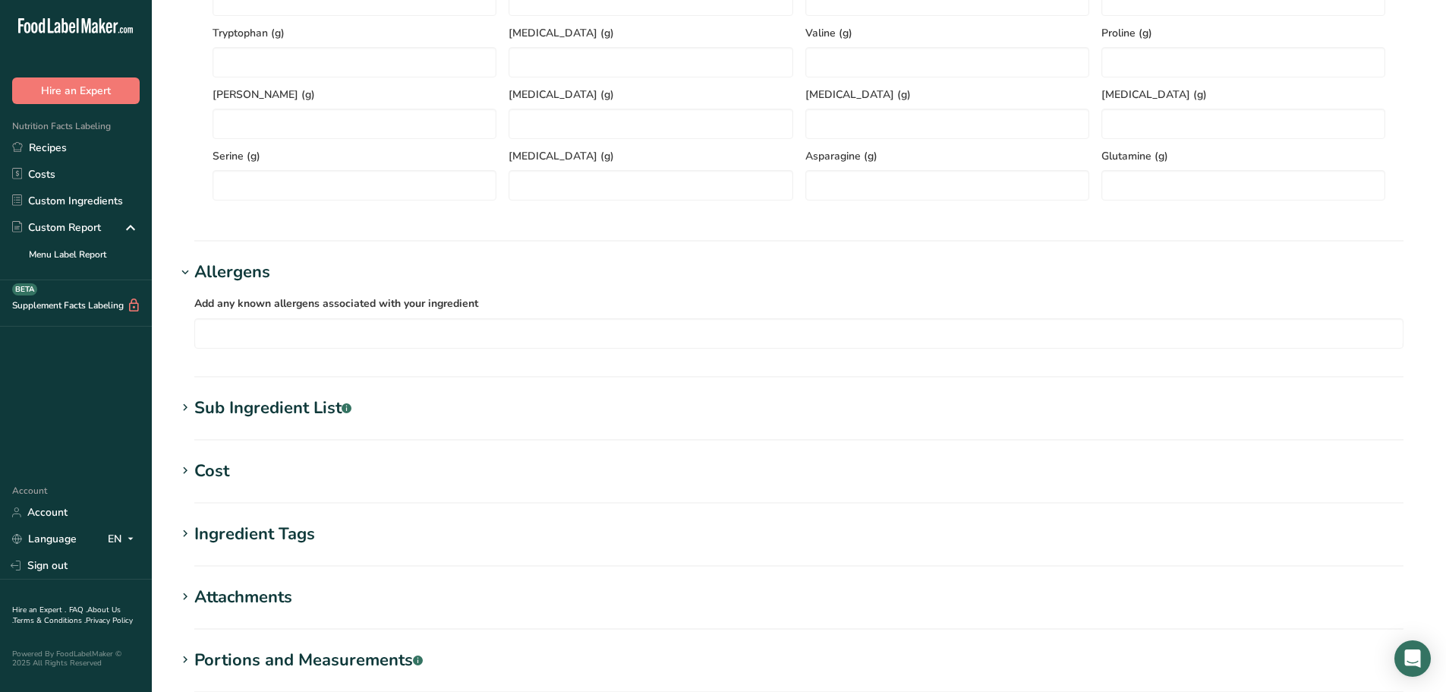
click at [198, 273] on div "Allergens" at bounding box center [232, 272] width 76 height 25
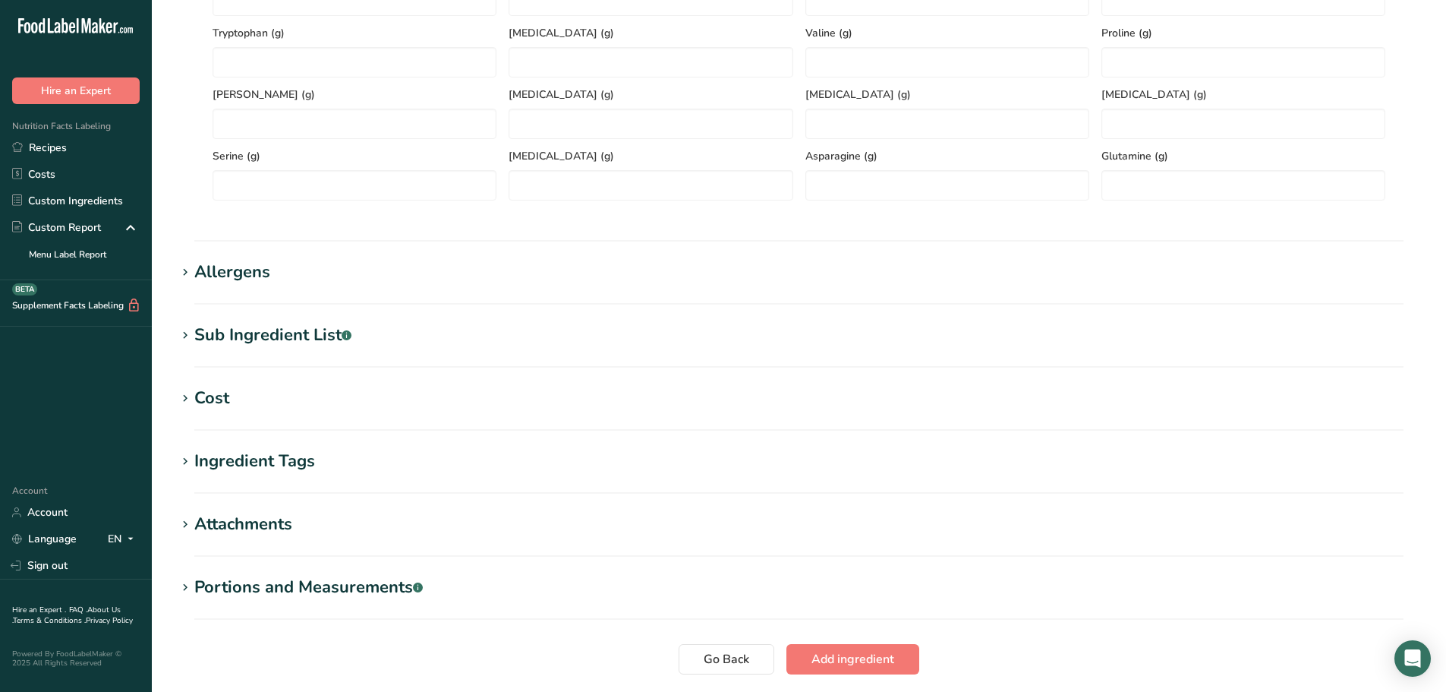
click at [190, 325] on icon at bounding box center [185, 335] width 14 height 21
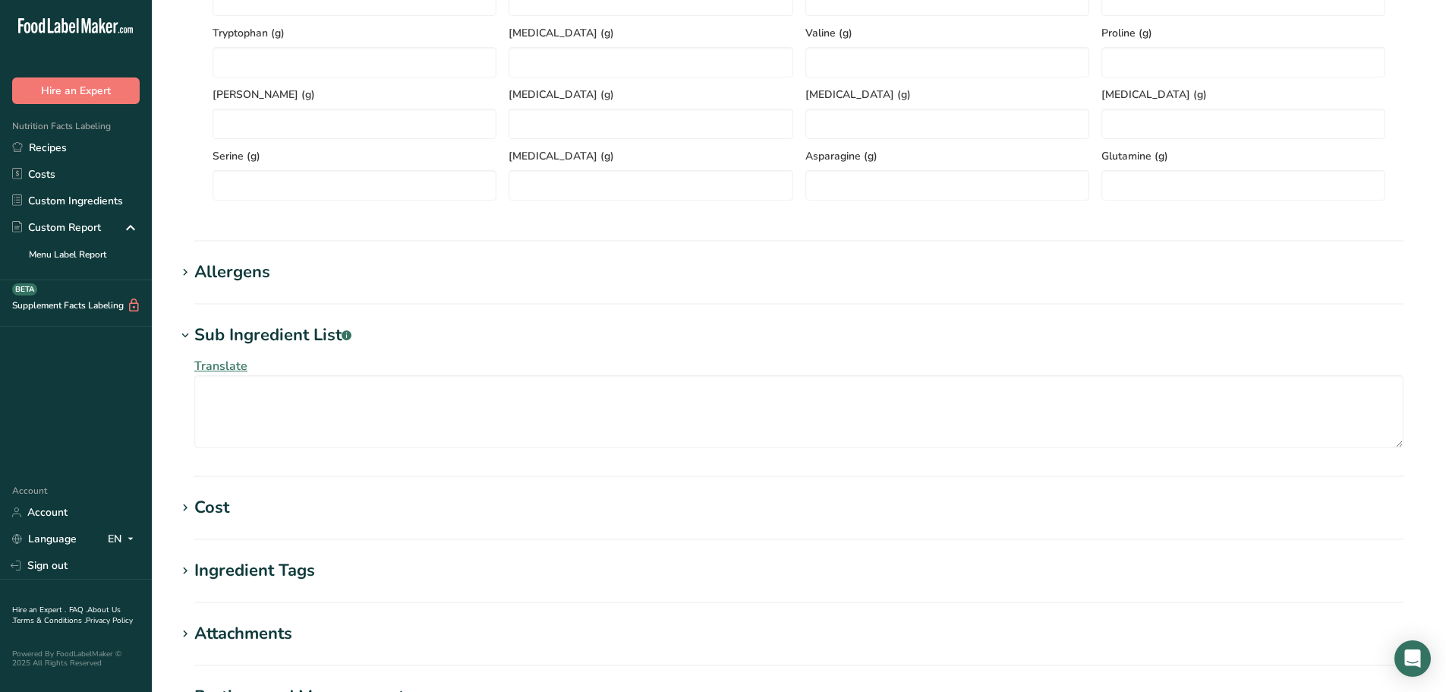
click at [190, 333] on icon at bounding box center [185, 335] width 14 height 21
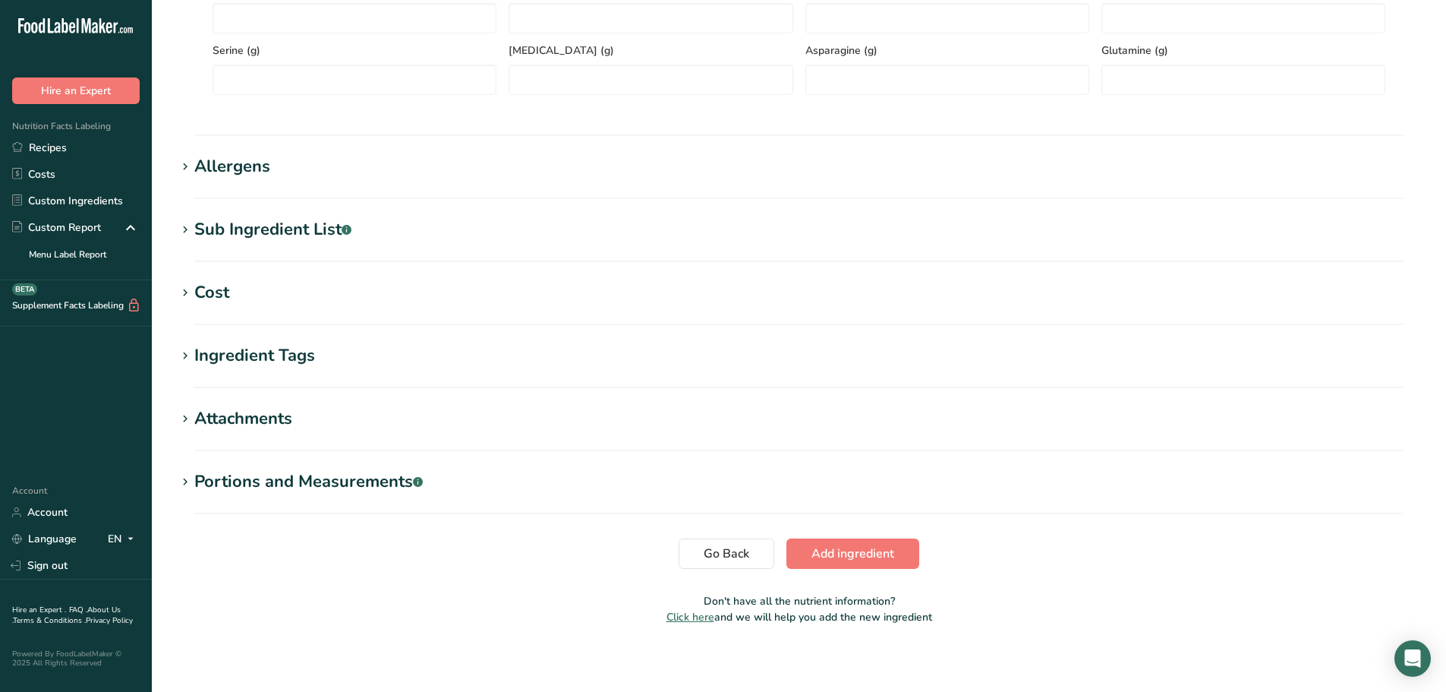
scroll to position [947, 0]
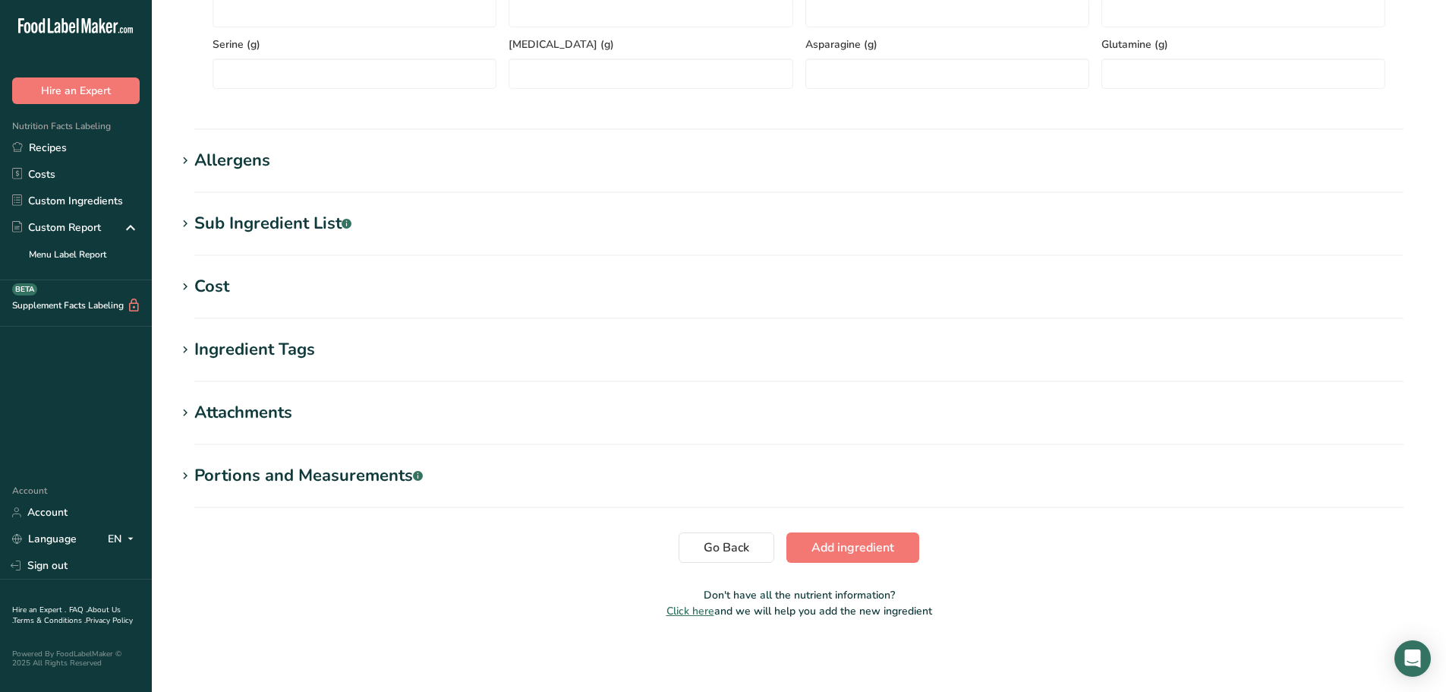
click at [200, 418] on div "Attachments" at bounding box center [243, 412] width 98 height 25
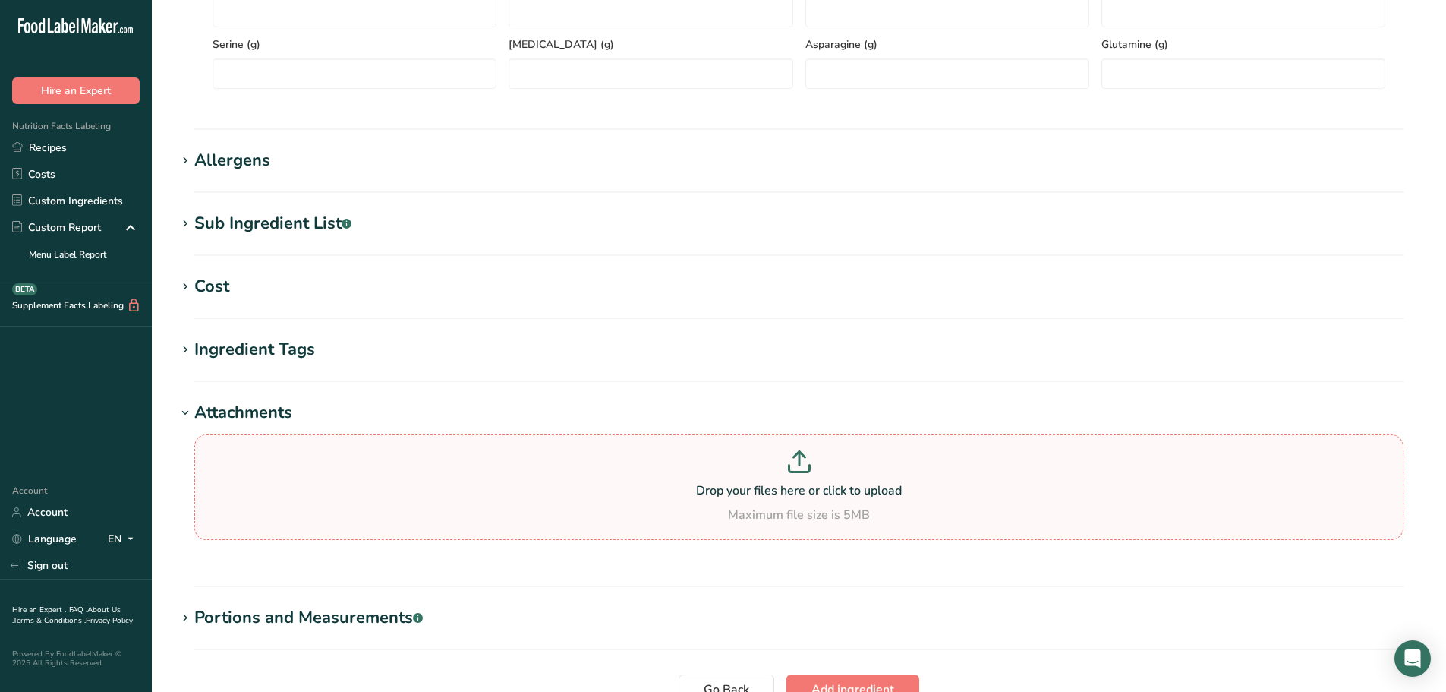
click at [628, 484] on p "Drop your files here or click to upload" at bounding box center [799, 490] width 1202 height 18
click at [628, 484] on input "Drop your files here or click to upload Maximum file size is 5MB" at bounding box center [799, 487] width 1210 height 106
type input "C:\fakepath\6197-92060- Fine Line Cauliflower Nuggets 40#-EXPIRES [DATE].pdf"
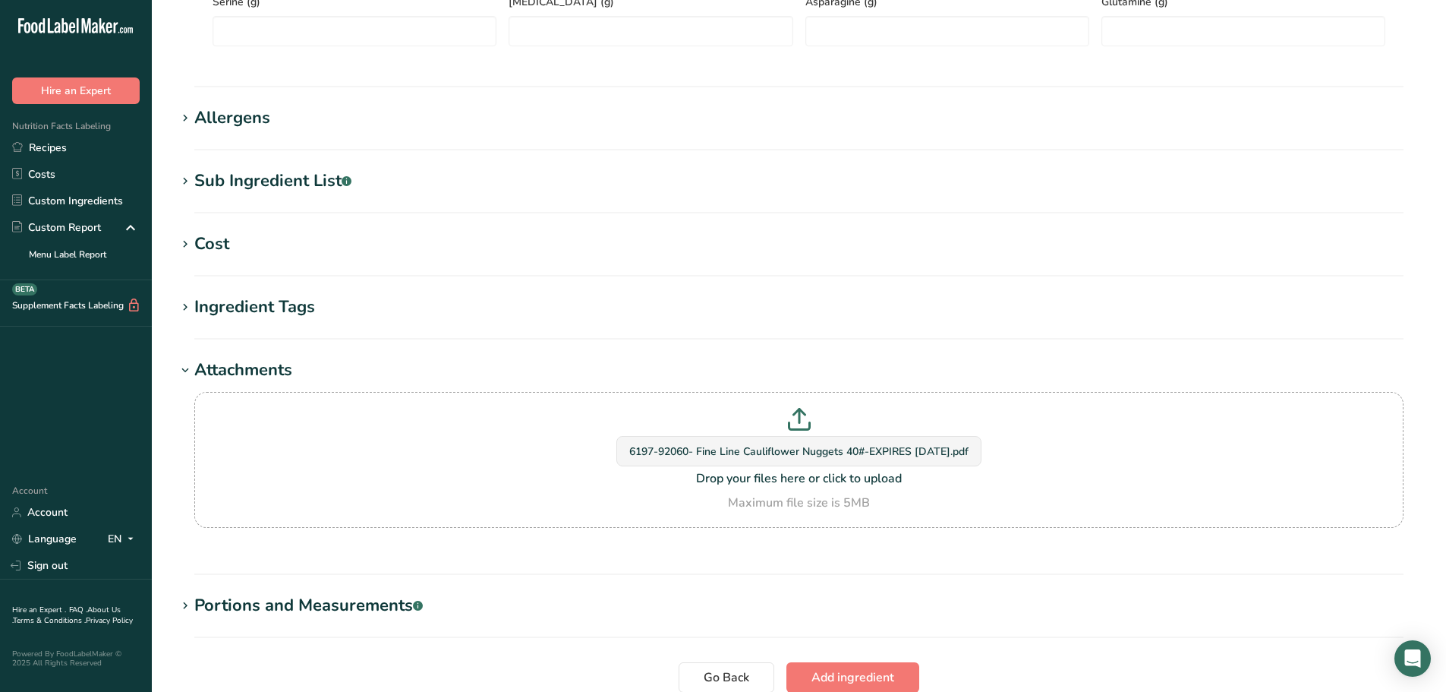
scroll to position [1023, 0]
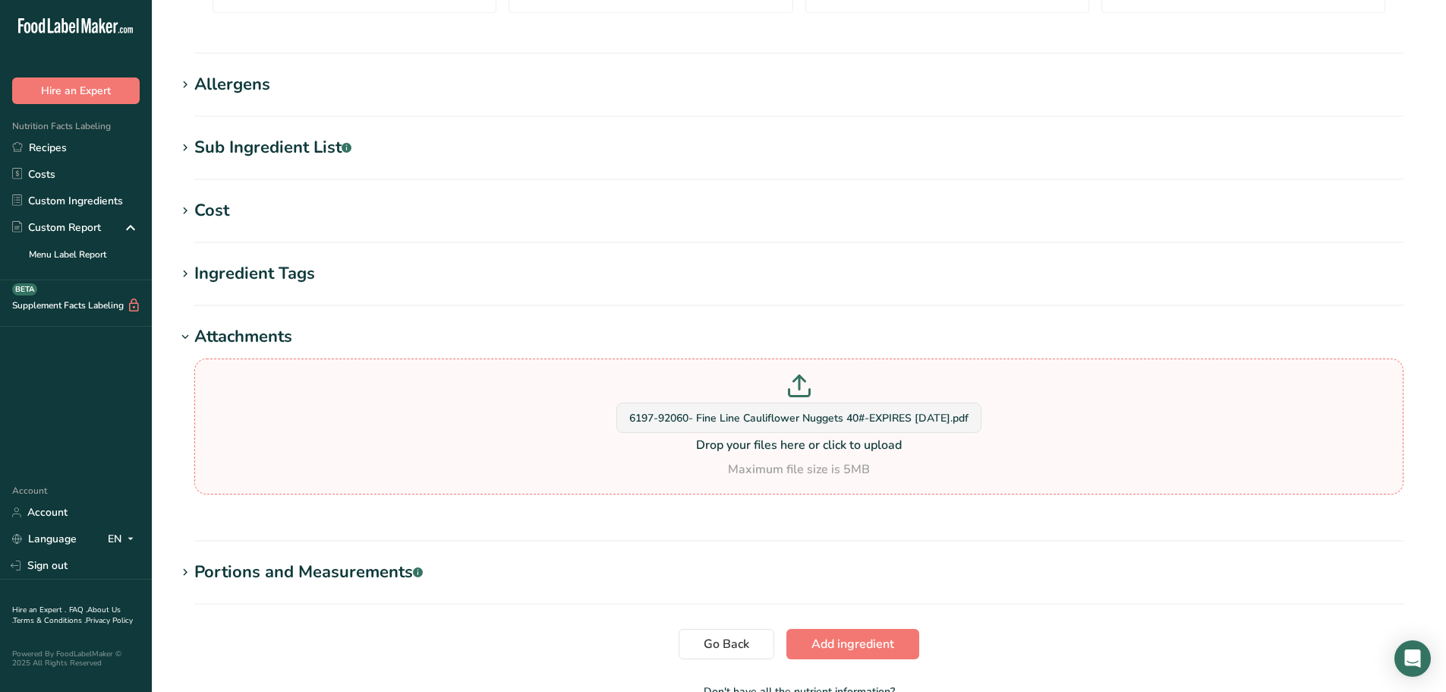
click at [554, 449] on p "Drop your files here or click to upload" at bounding box center [799, 445] width 1202 height 18
click at [554, 449] on input "6197-92060- Fine Line Cauliflower Nuggets 40#-EXPIRES [DATE].pdf Drop your file…" at bounding box center [799, 426] width 1210 height 136
click at [831, 641] on span "Add ingredient" at bounding box center [853, 644] width 83 height 18
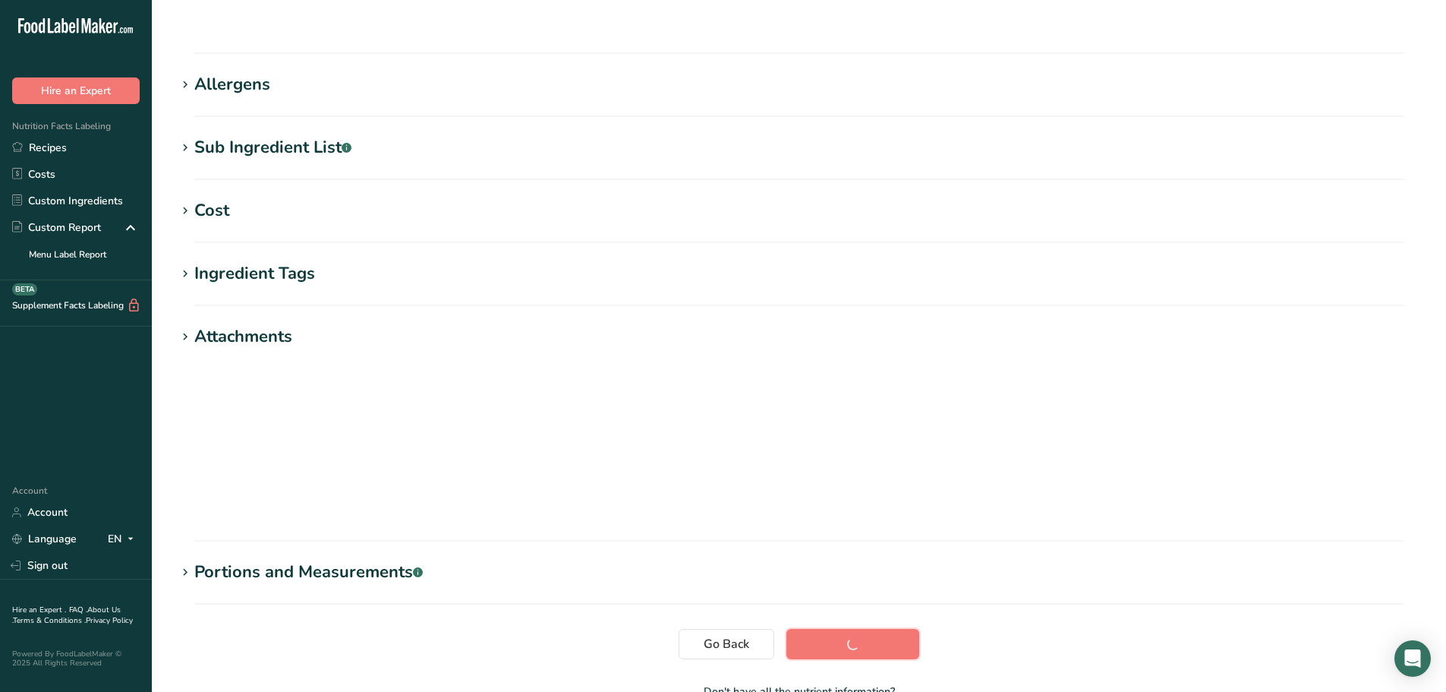
scroll to position [112, 0]
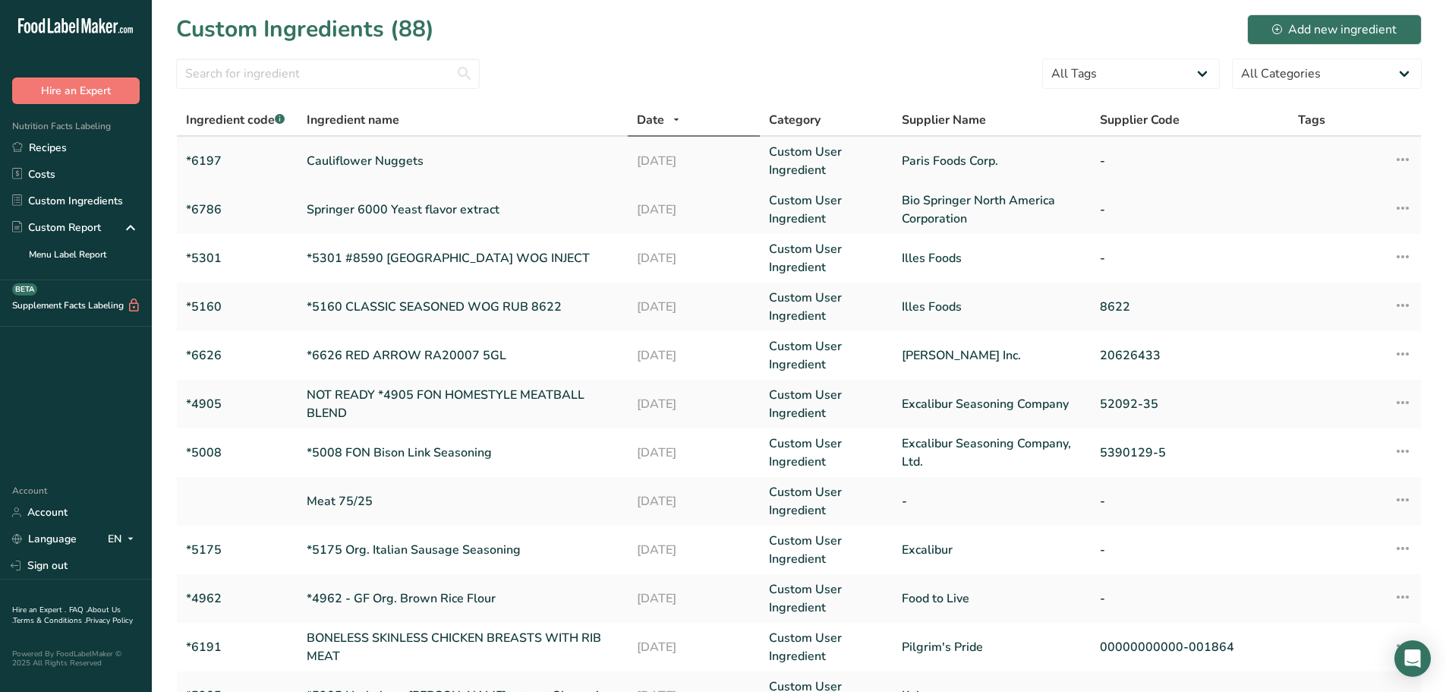
click at [400, 158] on link "Cauliflower Nuggets" at bounding box center [463, 161] width 312 height 18
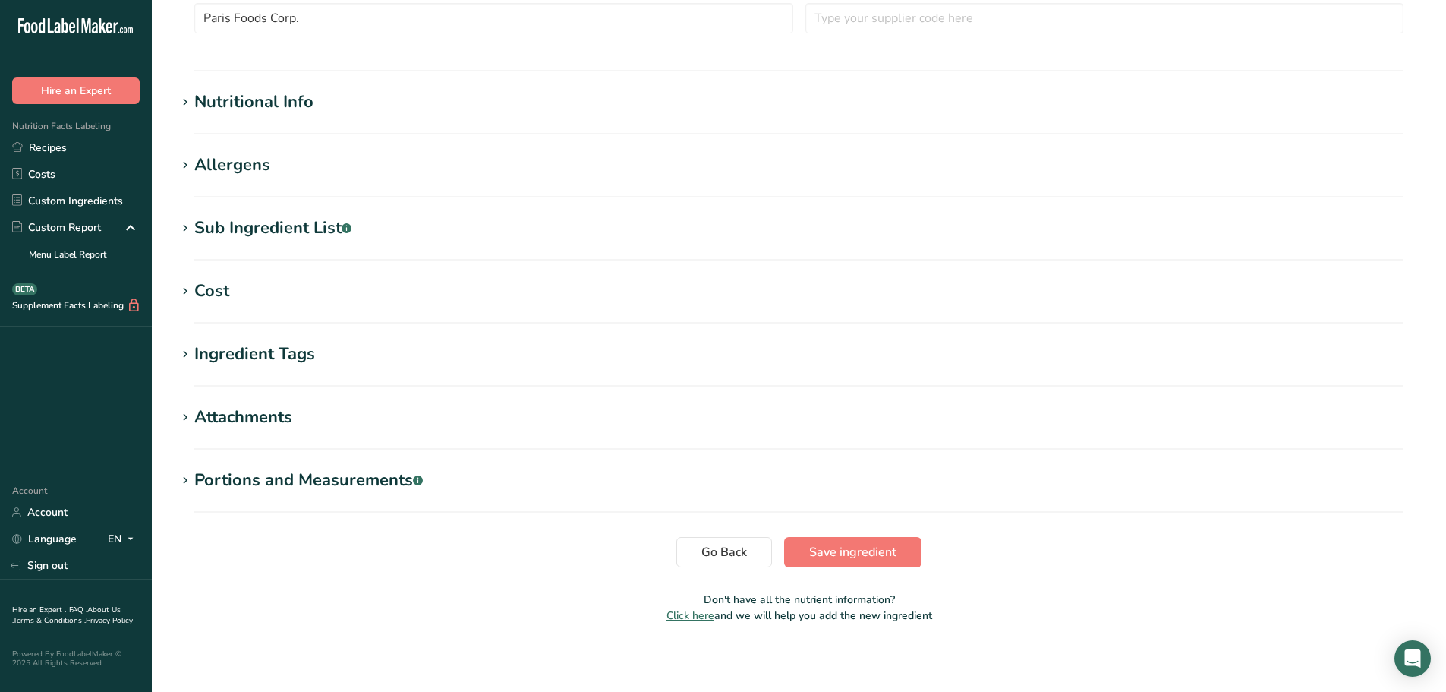
scroll to position [472, 0]
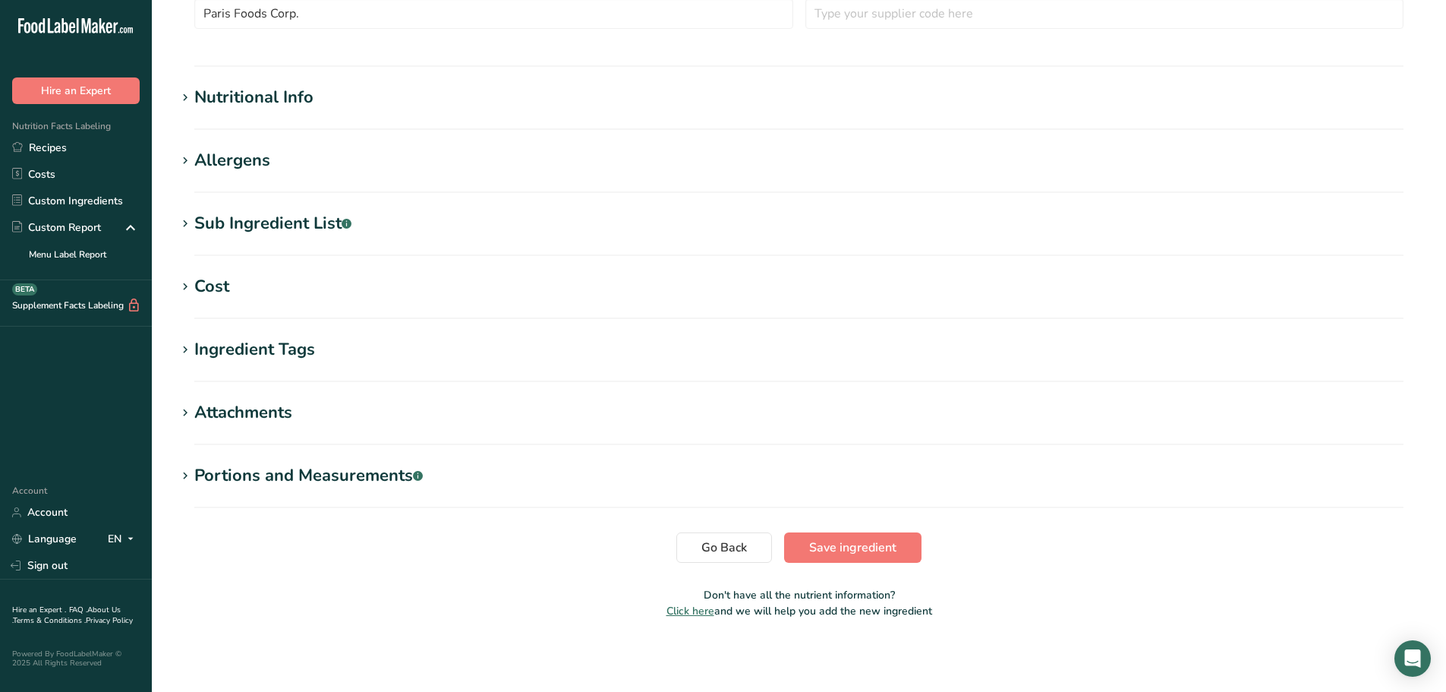
click at [280, 418] on div "Attachments" at bounding box center [243, 412] width 98 height 25
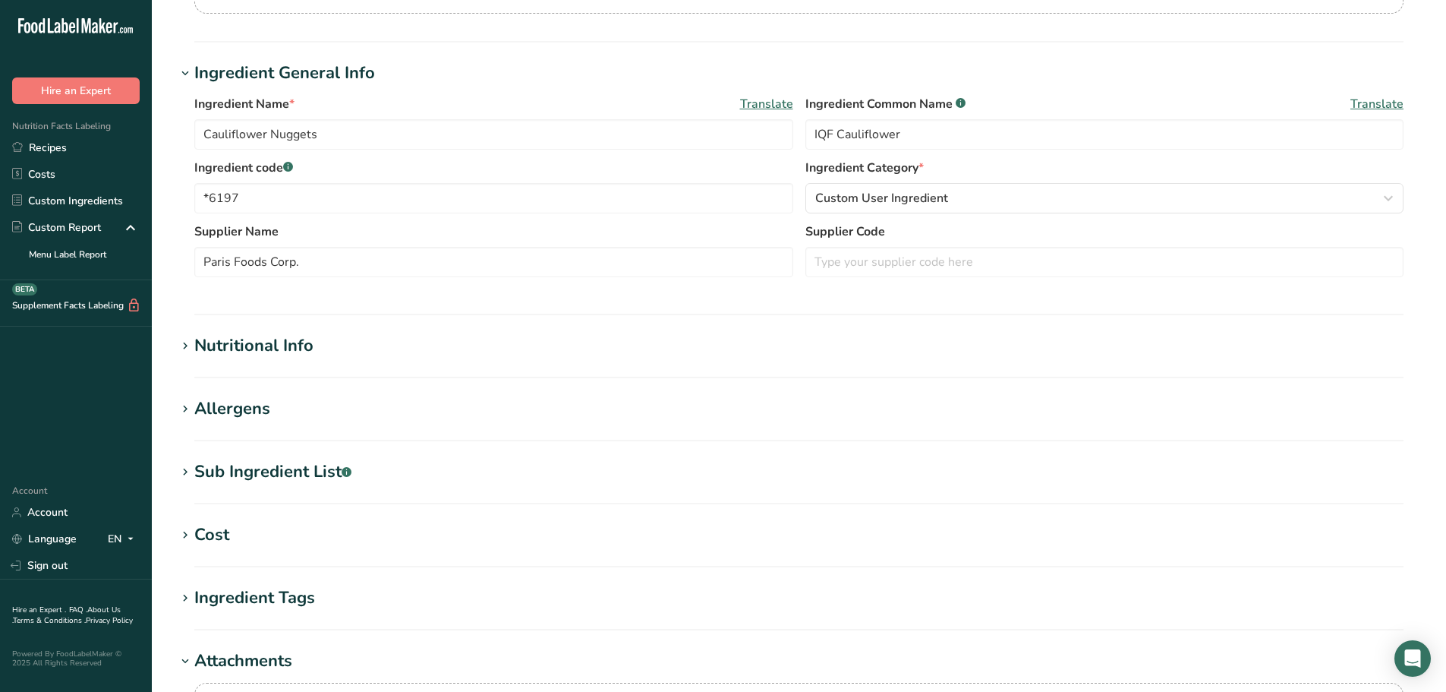
scroll to position [0, 0]
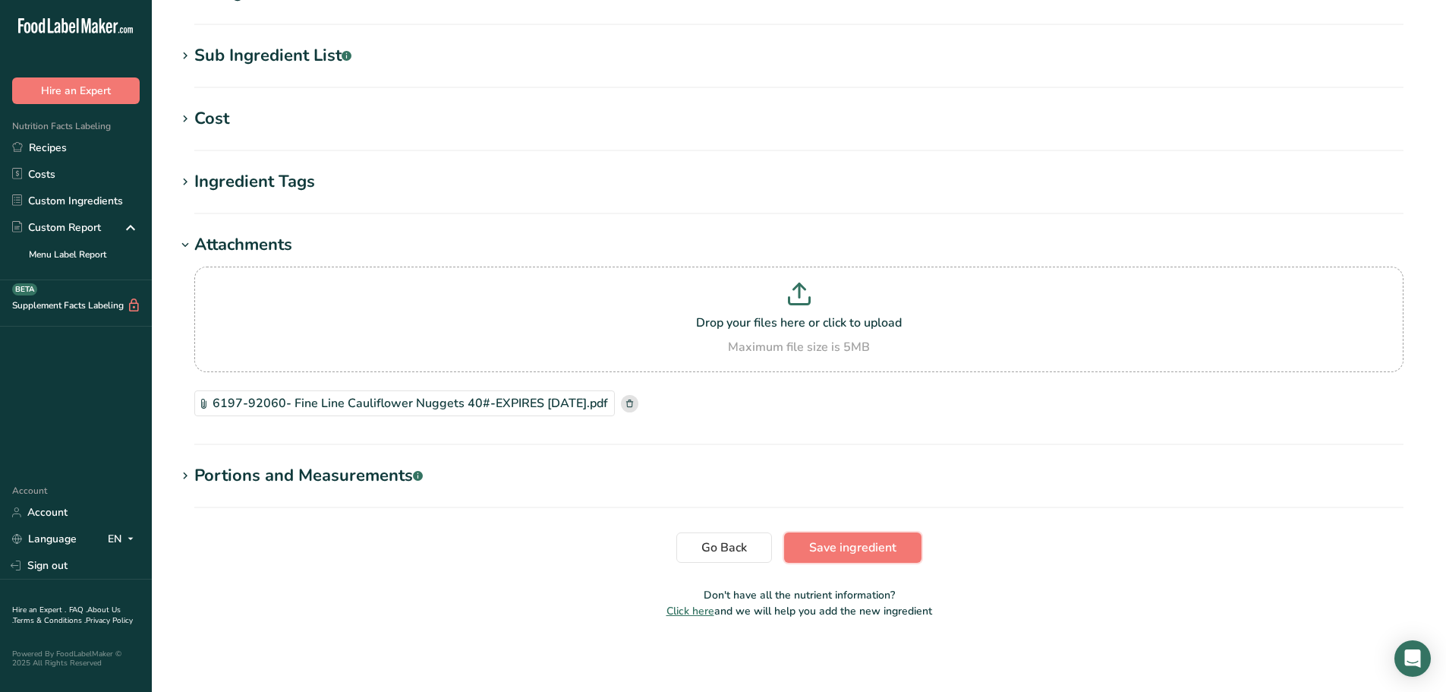
click at [860, 557] on button "Save ingredient" at bounding box center [852, 547] width 137 height 30
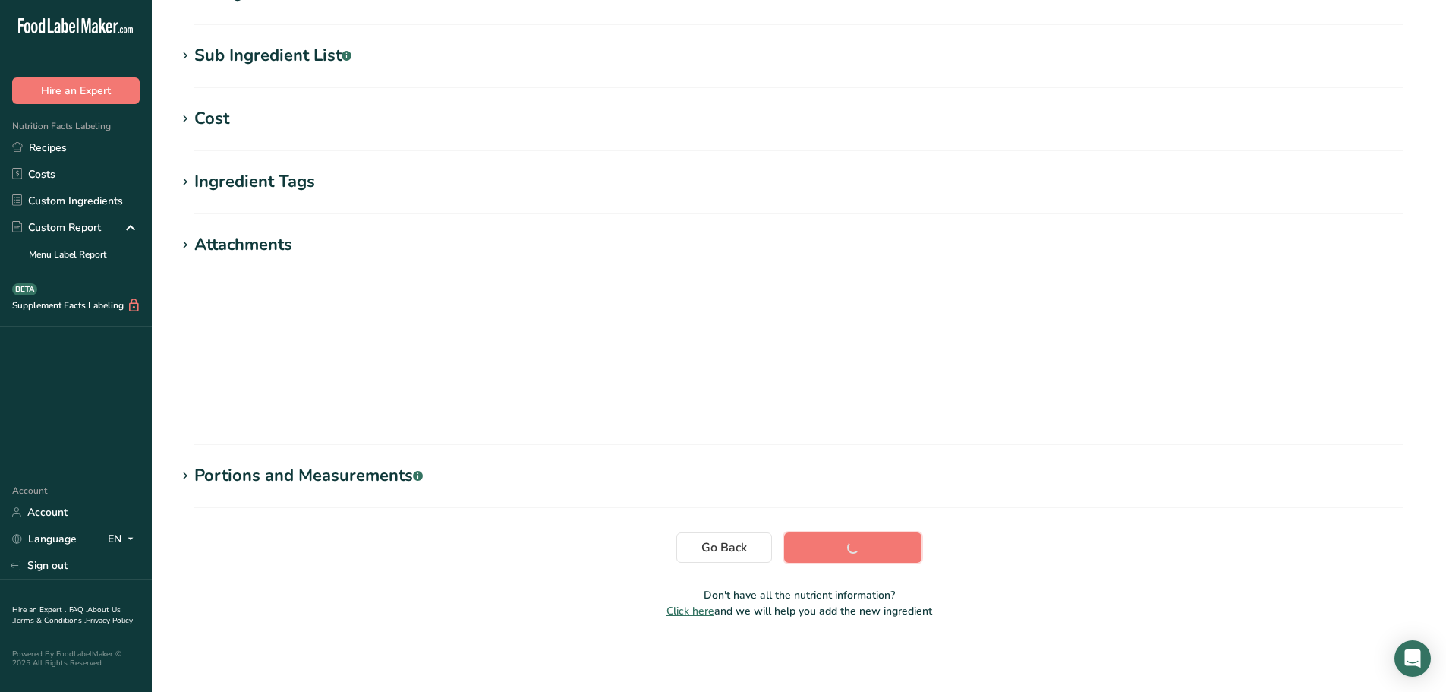
scroll to position [112, 0]
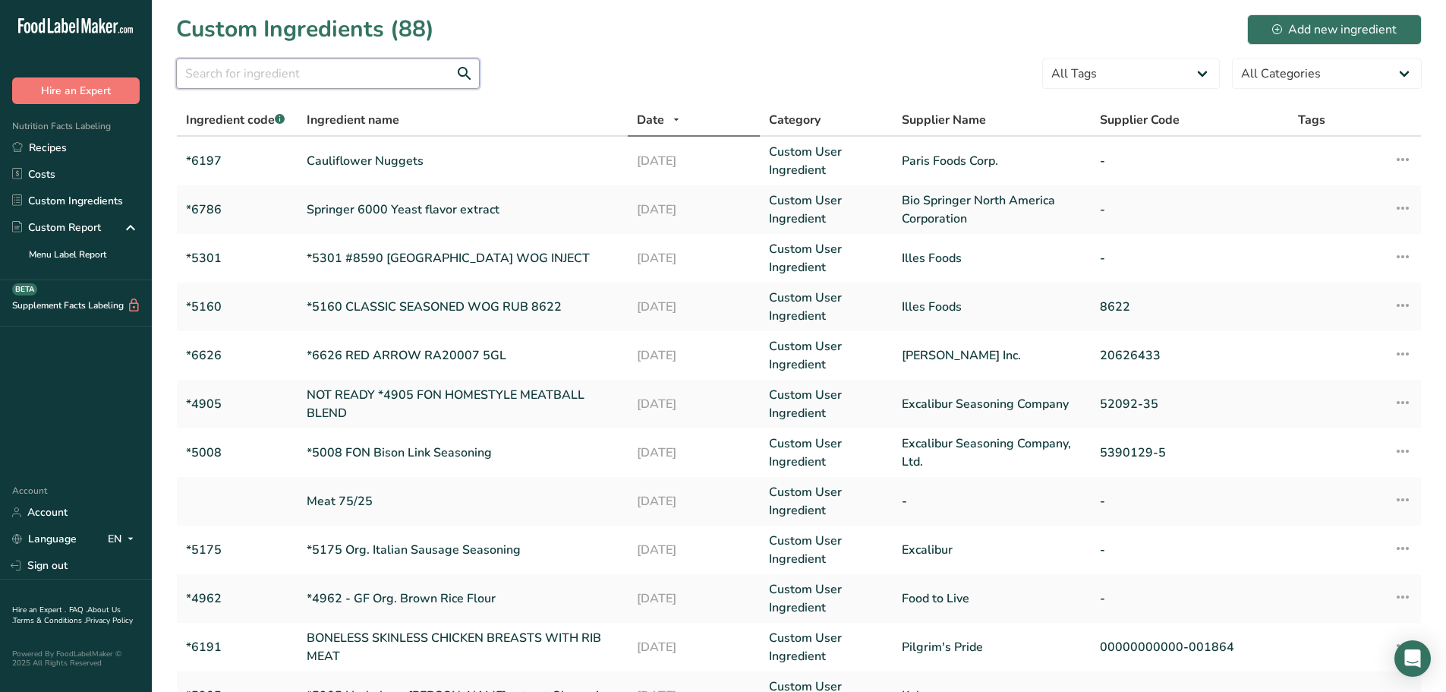
click at [278, 66] on input "text" at bounding box center [328, 73] width 304 height 30
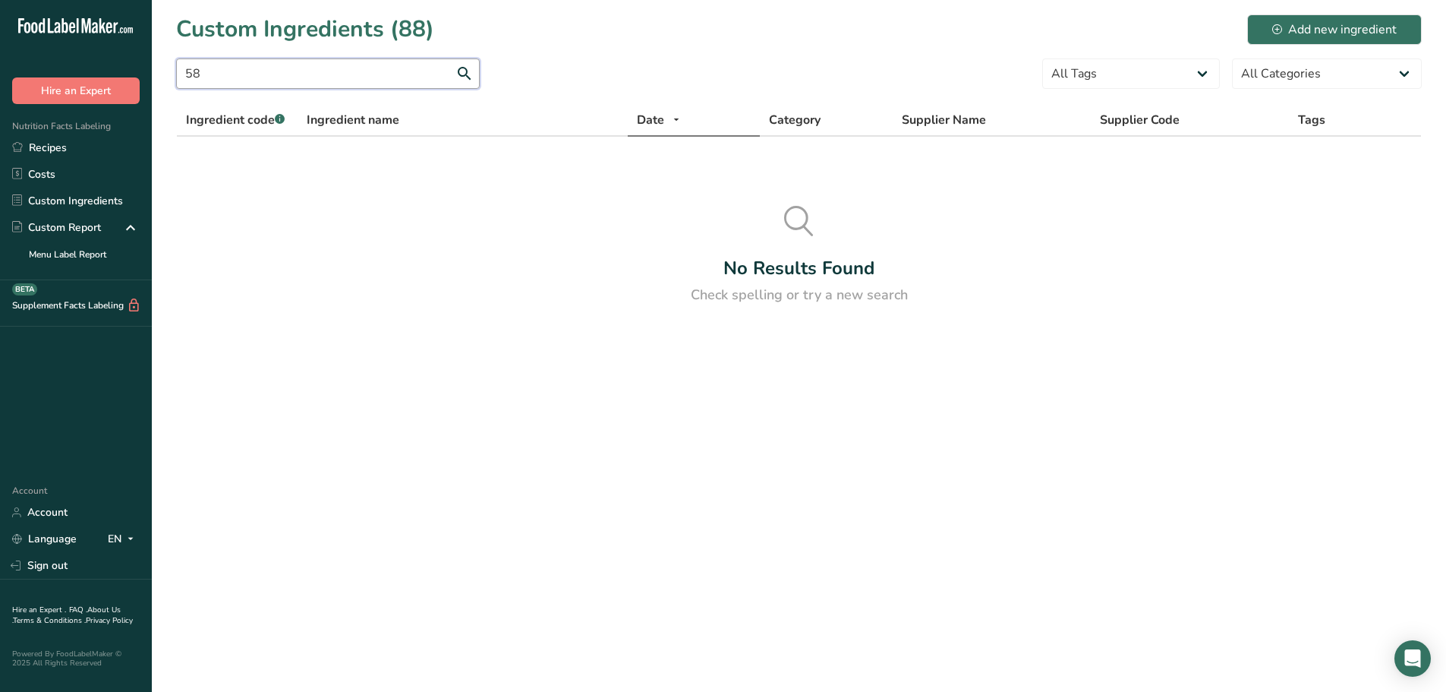
type input "5"
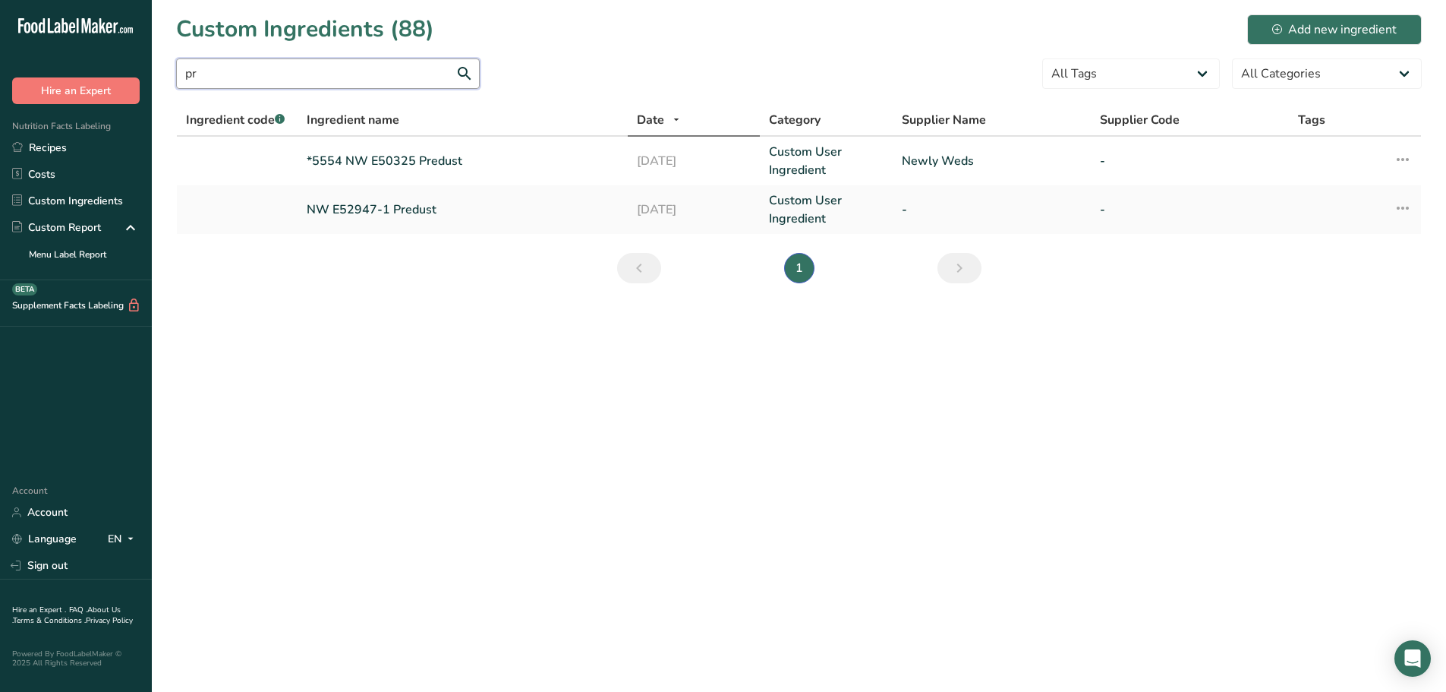
type input "p"
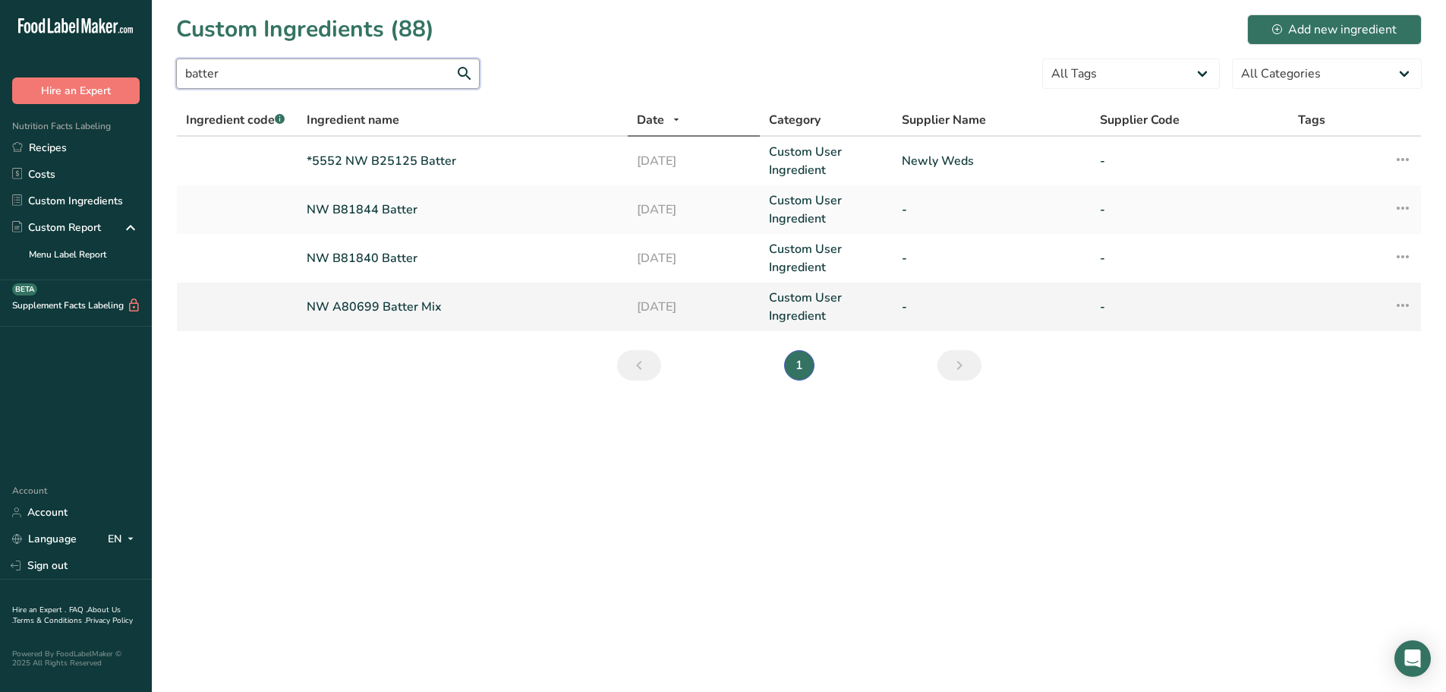
type input "batter"
click at [398, 298] on link "NW A80699 Batter Mix" at bounding box center [463, 307] width 312 height 18
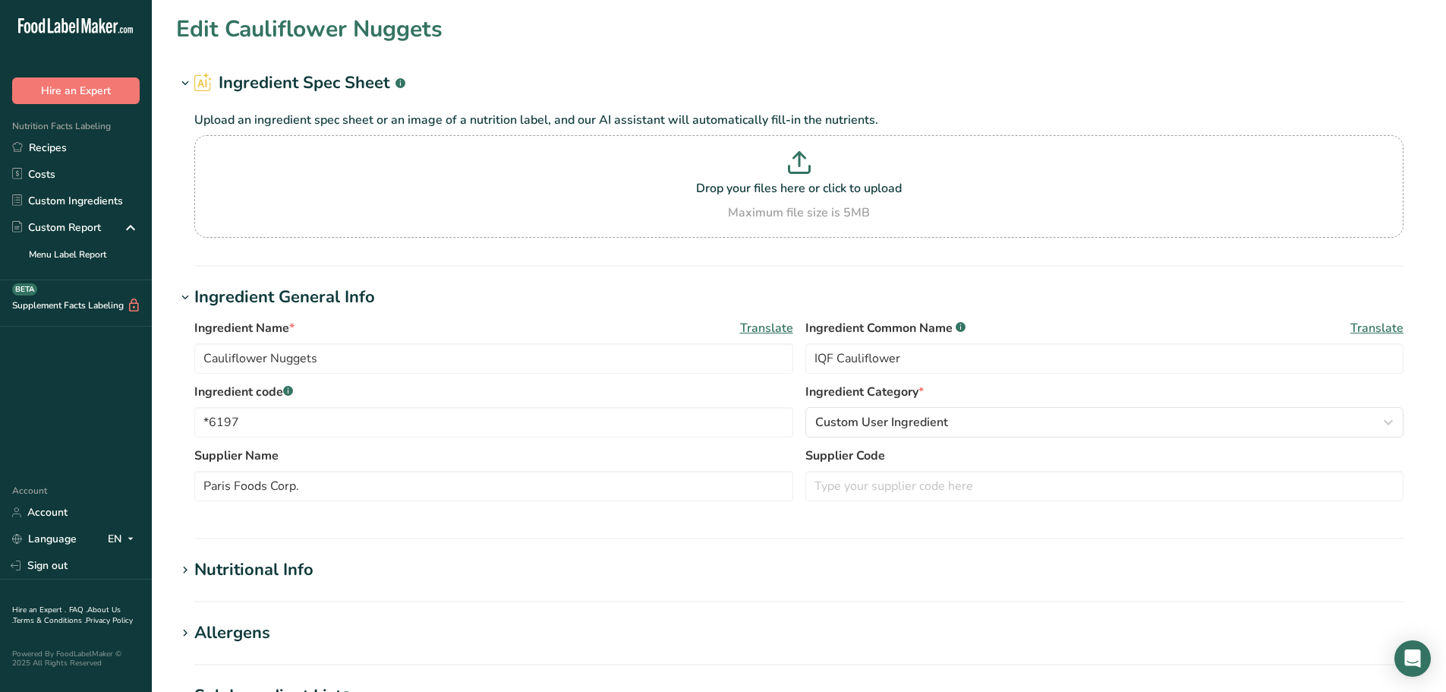
type input "NW A80699 Batter Mix"
click at [412, 420] on input "text" at bounding box center [493, 422] width 599 height 30
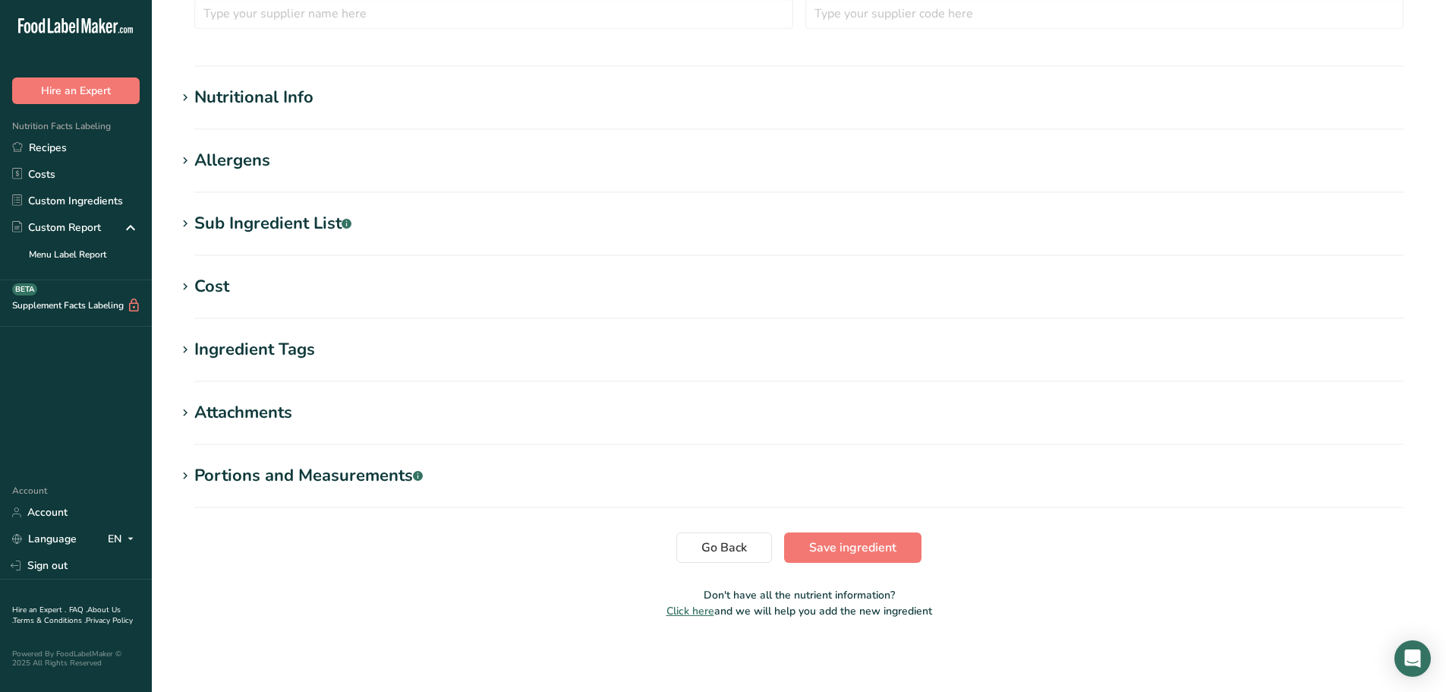
type input "*5861"
click at [864, 541] on span "Save ingredient" at bounding box center [852, 547] width 87 height 18
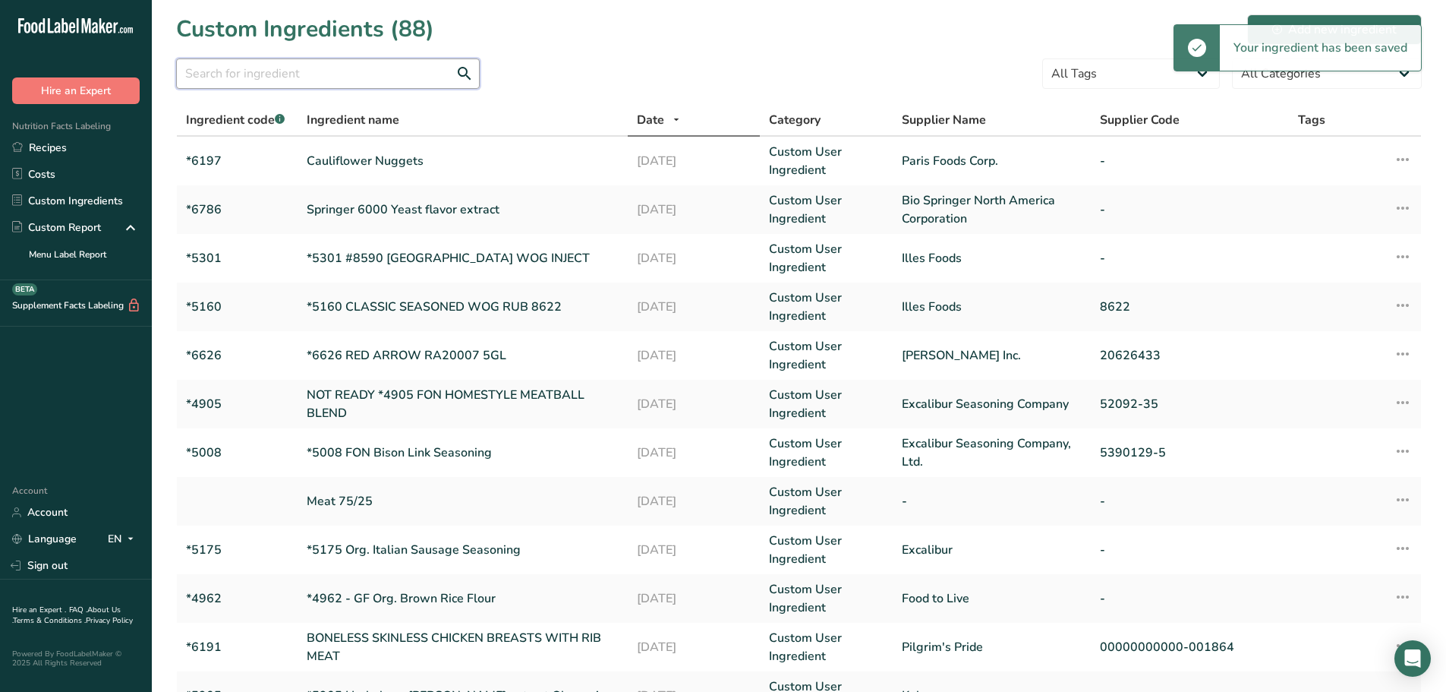
click at [326, 77] on input "text" at bounding box center [328, 73] width 304 height 30
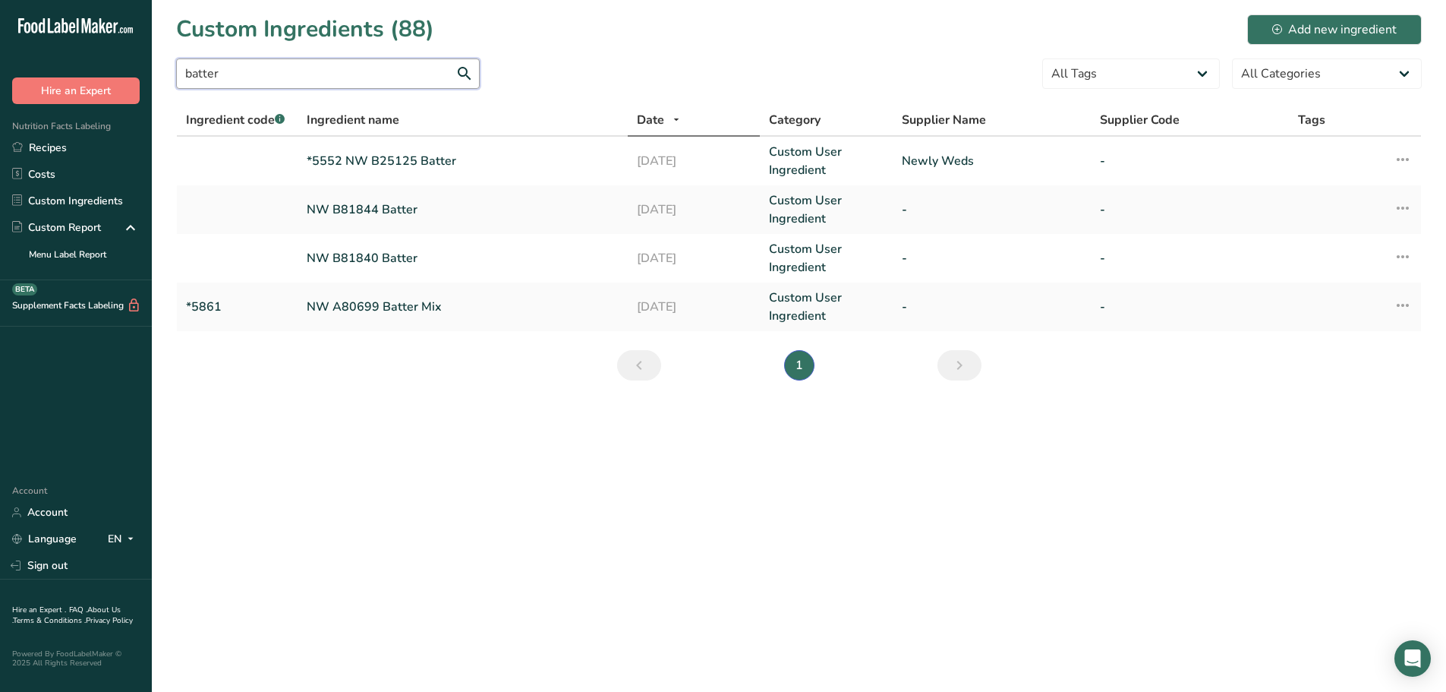
drag, startPoint x: 248, startPoint y: 66, endPoint x: 115, endPoint y: 61, distance: 132.2
click at [115, 61] on div ".a-20{fill:#fff;} Hire an Expert Nutrition Facts Labeling Recipes Costs Custom …" at bounding box center [723, 346] width 1446 height 692
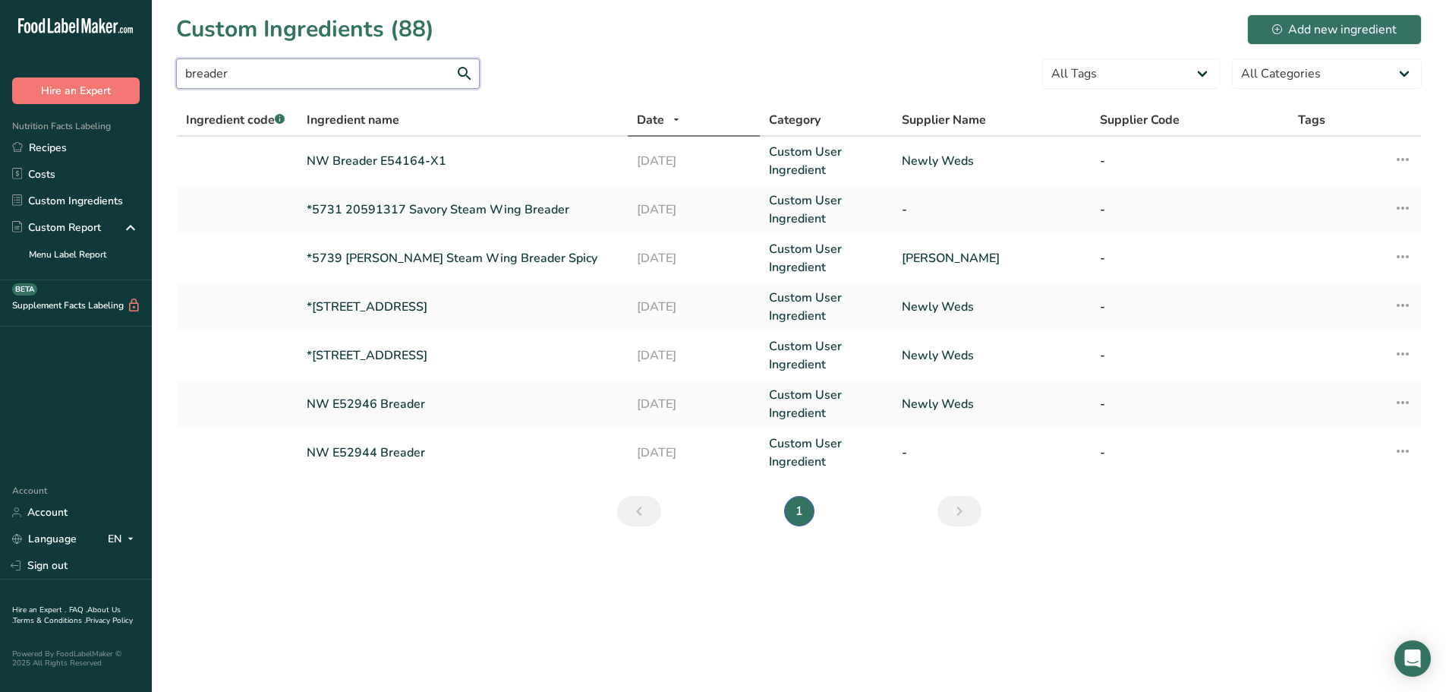
type input "breader"
click at [516, 550] on main "Custom Ingredients (88) Add new ingredient breader All Tags Source of Antioxida…" at bounding box center [723, 346] width 1446 height 692
click at [396, 454] on link "NW E52944 Breader" at bounding box center [463, 452] width 312 height 18
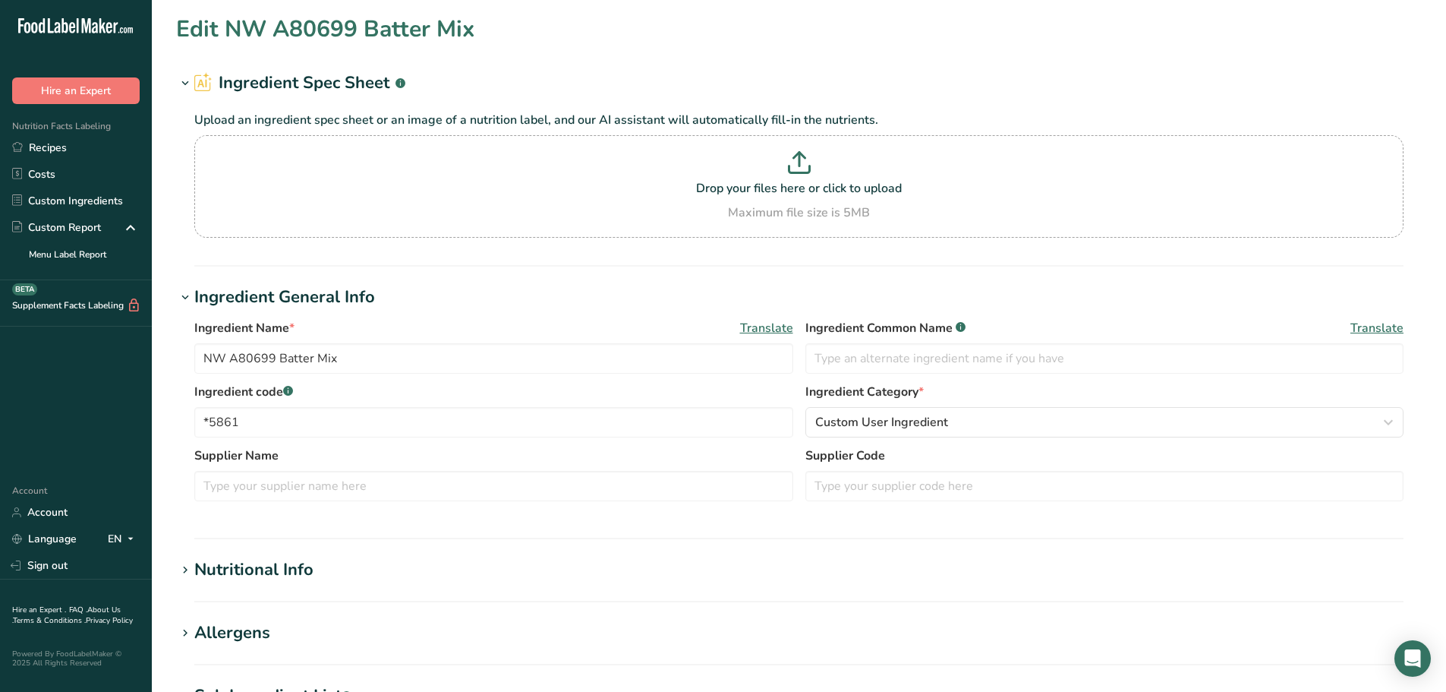
type input "NW E52944 Breader"
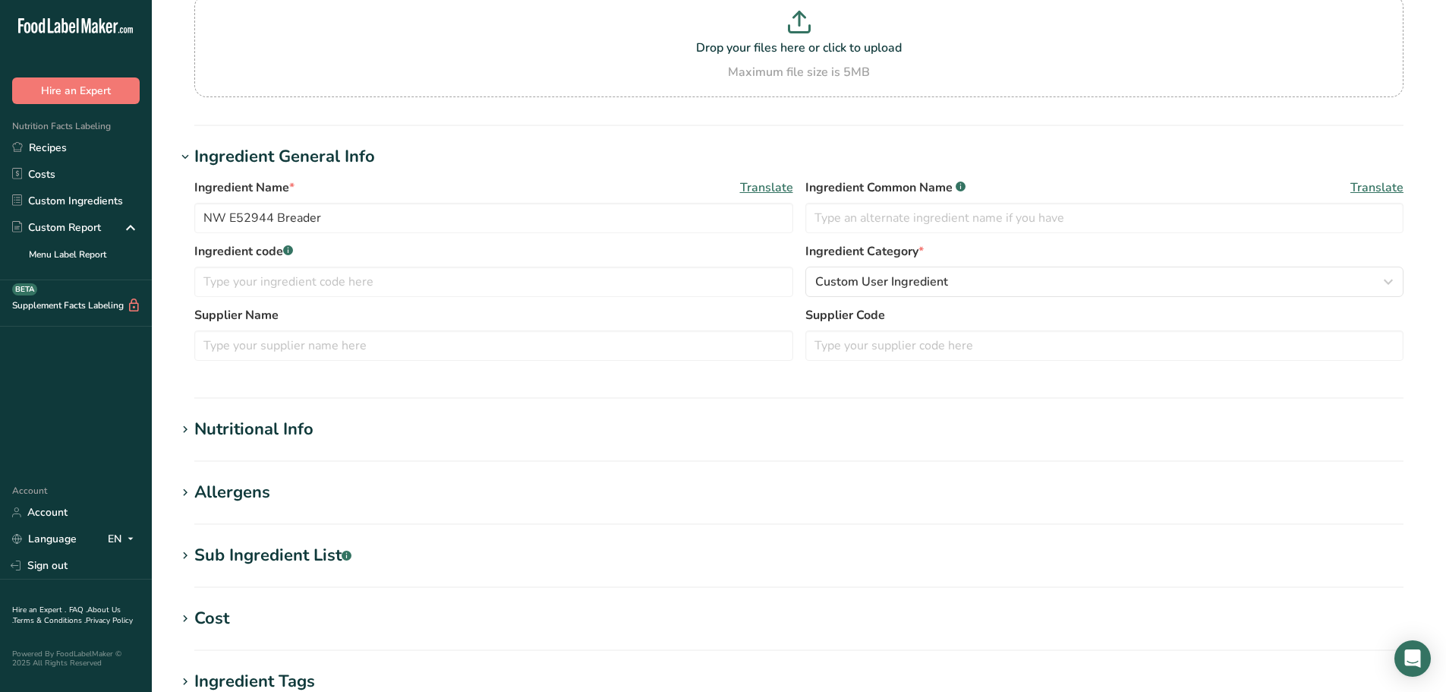
scroll to position [228, 0]
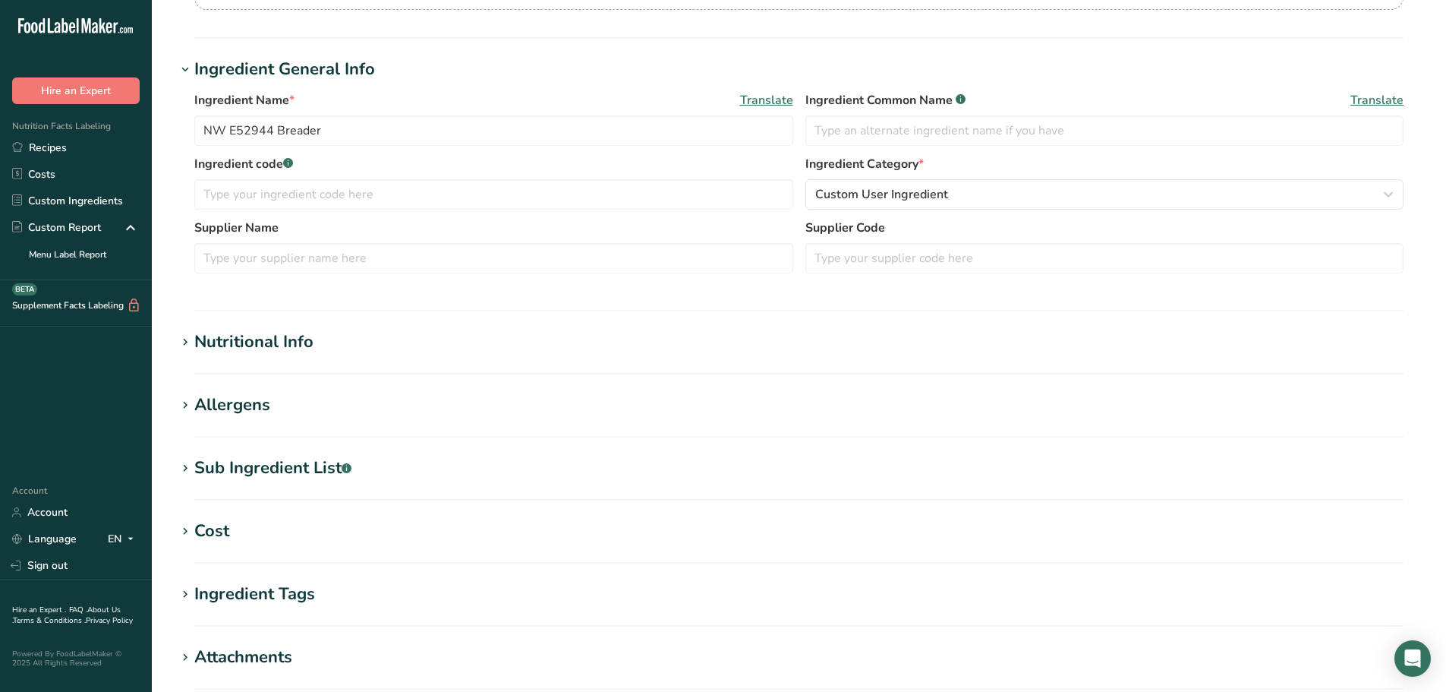
click at [289, 341] on div "Nutritional Info" at bounding box center [253, 342] width 119 height 25
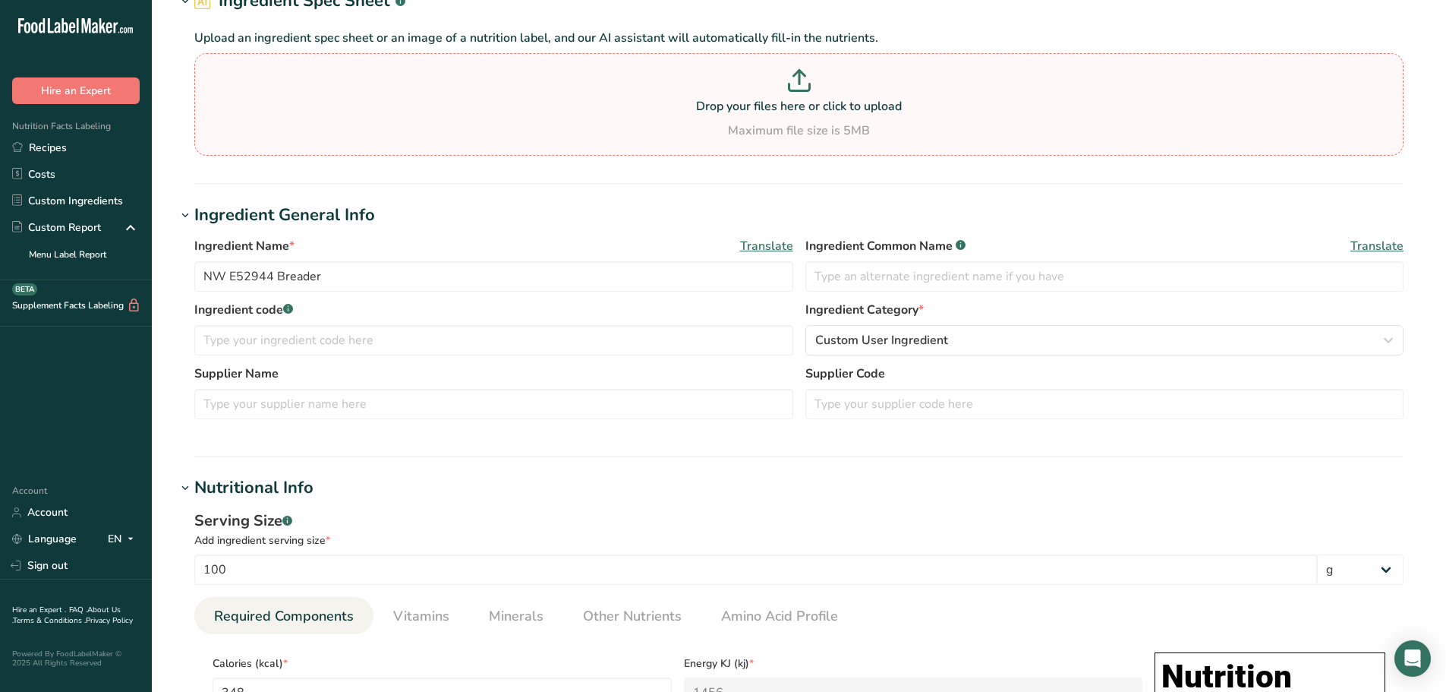
scroll to position [0, 0]
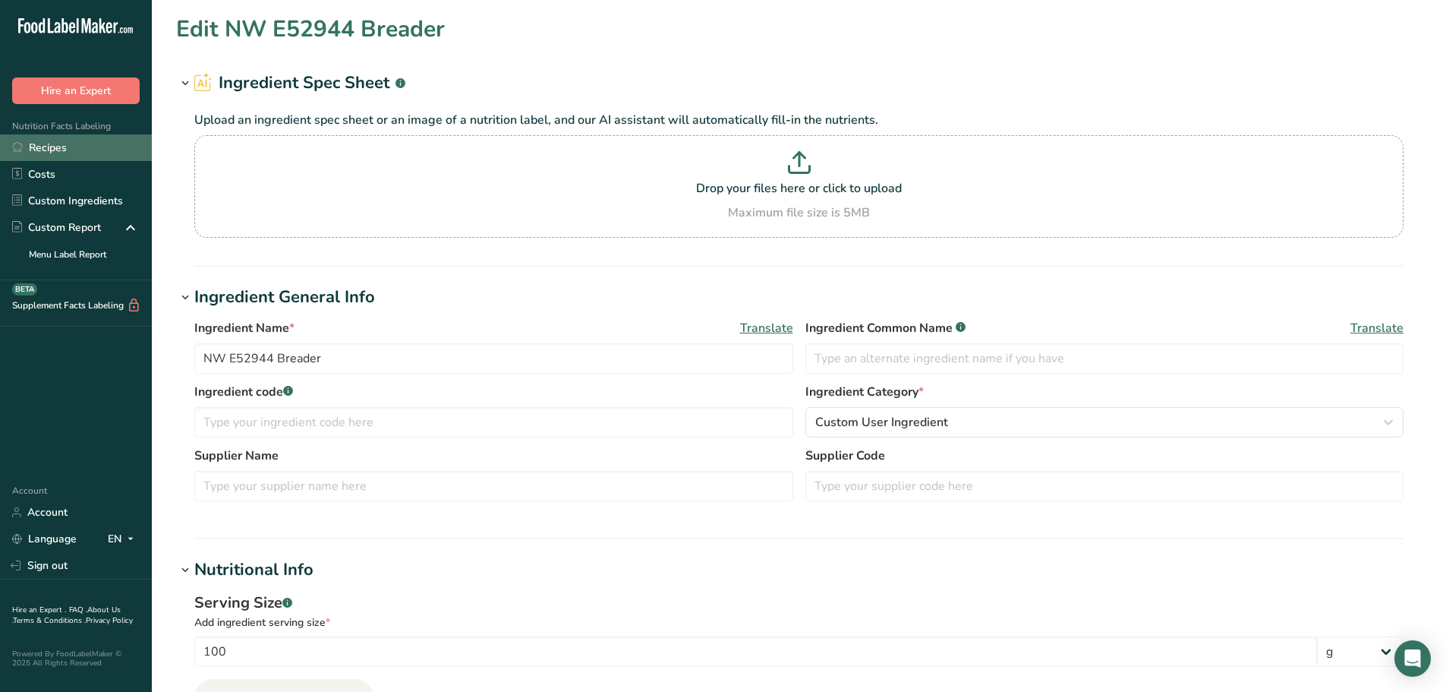
click at [59, 153] on link "Recipes" at bounding box center [76, 147] width 152 height 27
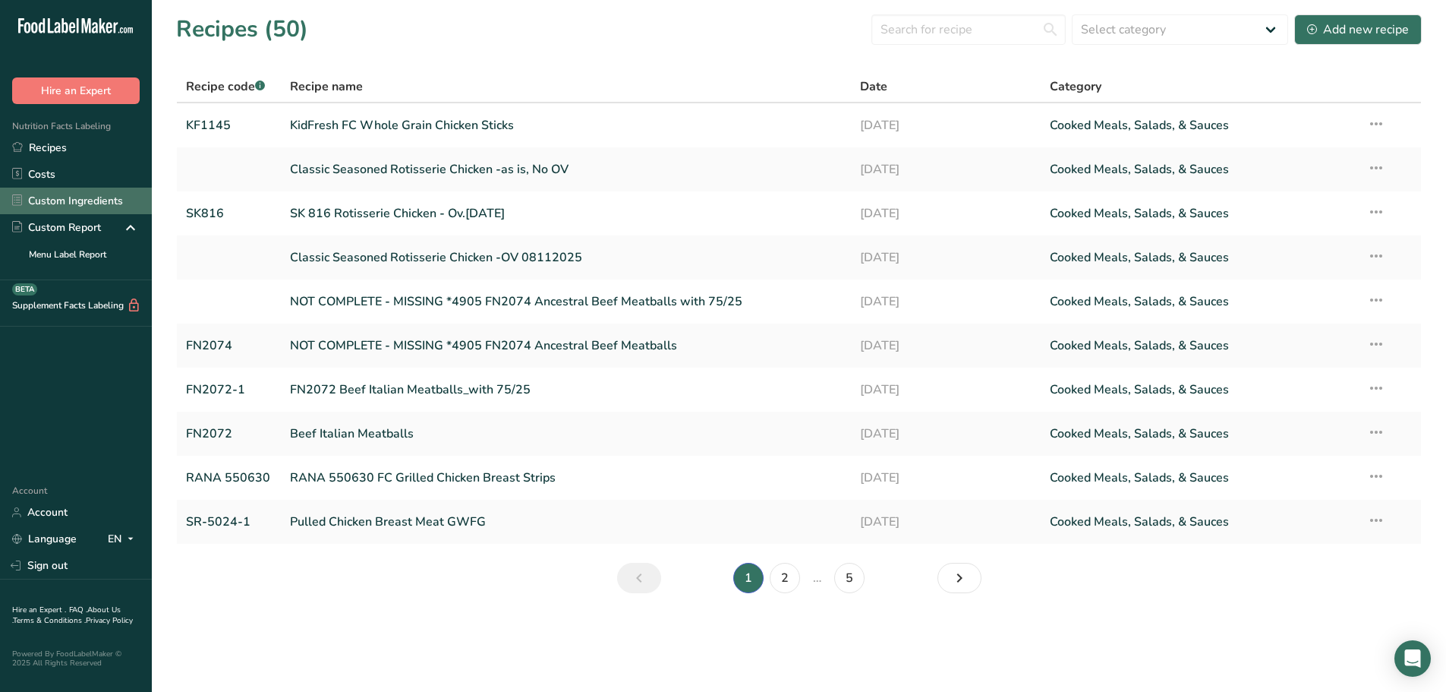
click at [69, 204] on link "Custom Ingredients" at bounding box center [76, 201] width 152 height 27
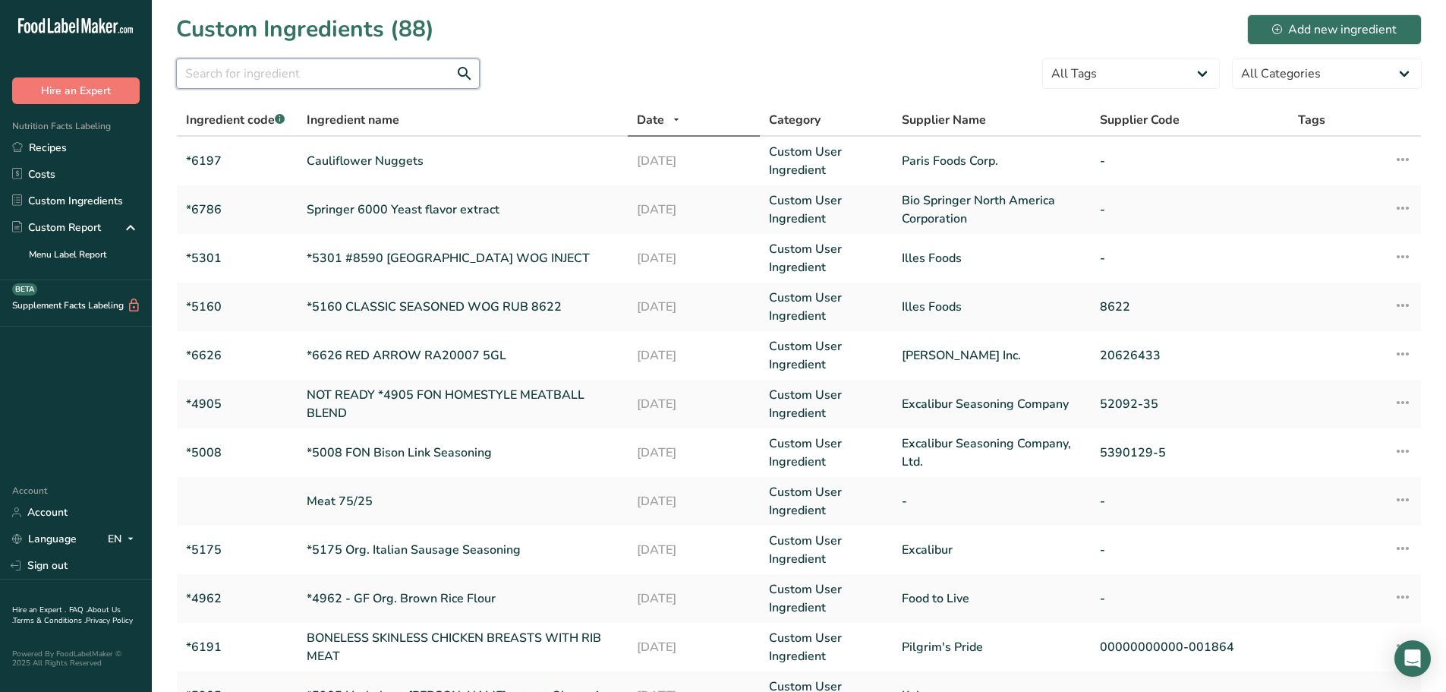
click at [421, 83] on input "text" at bounding box center [328, 73] width 304 height 30
click at [264, 69] on input "text" at bounding box center [328, 73] width 304 height 30
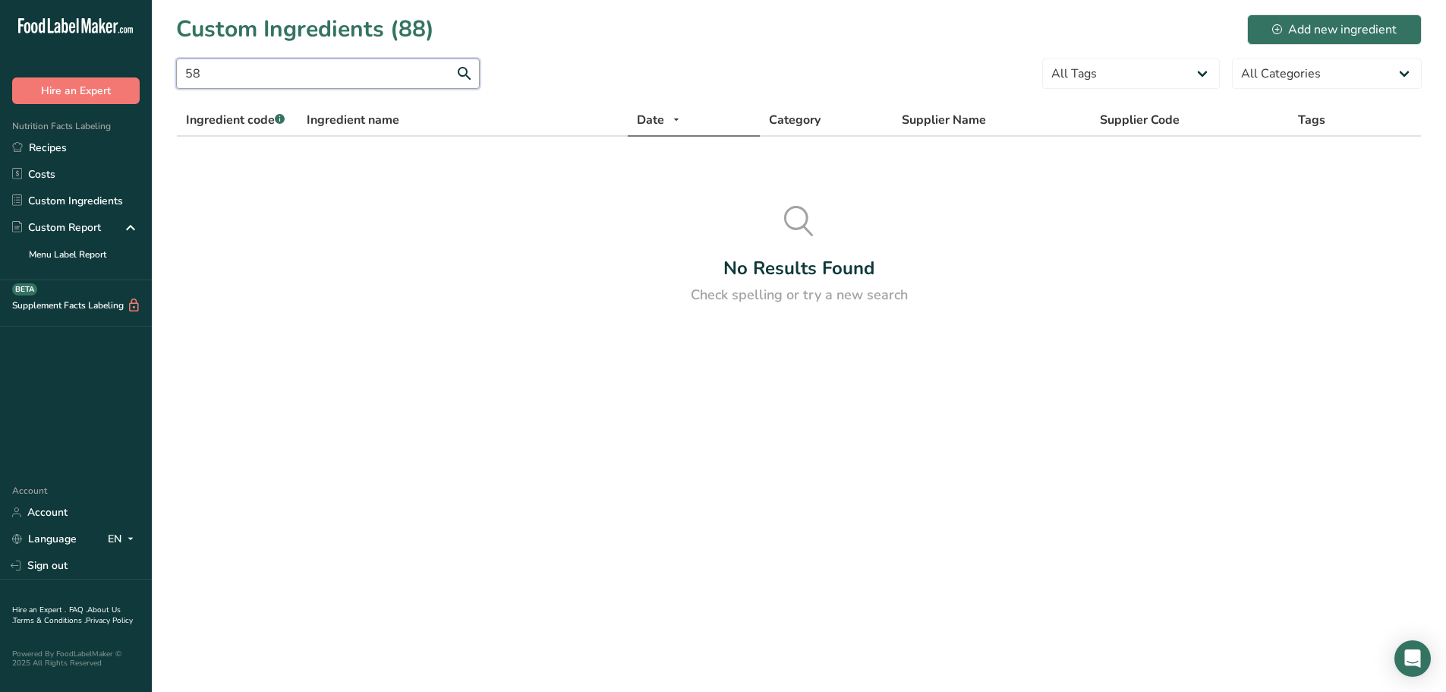
type input "5"
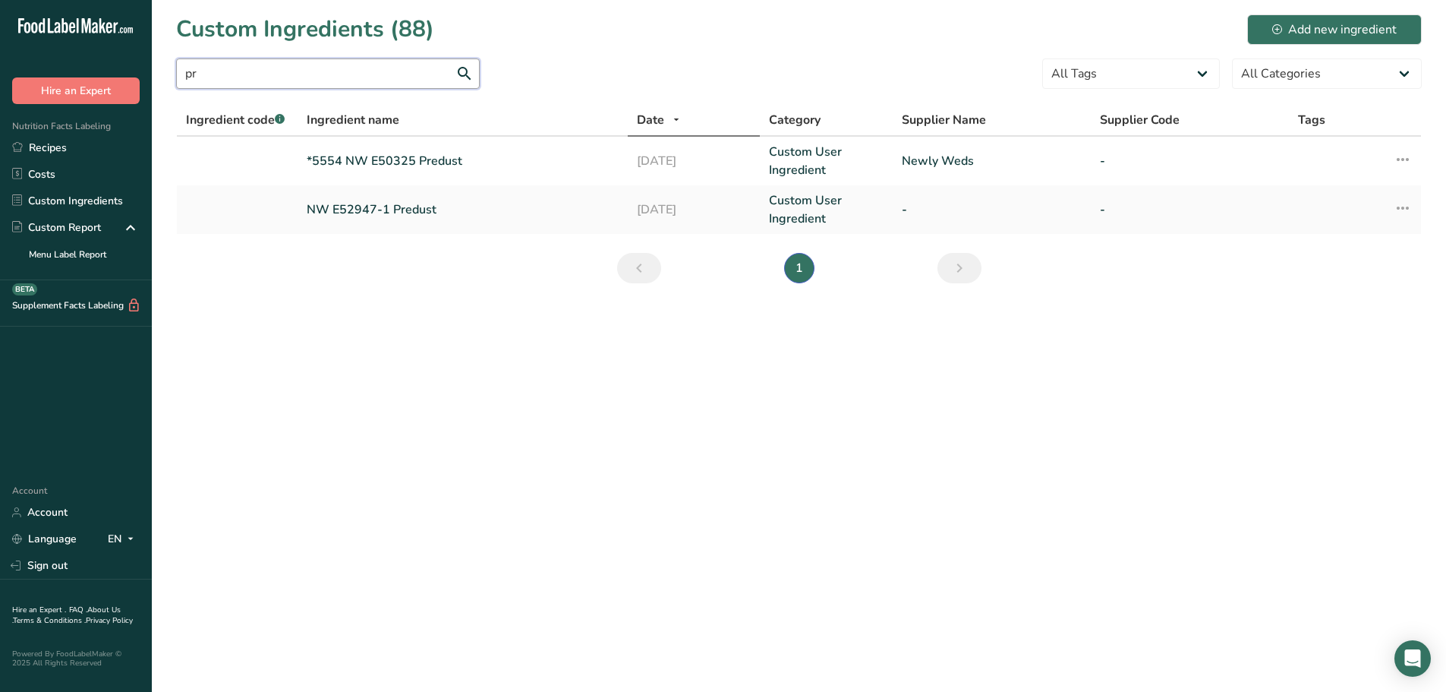
type input "p"
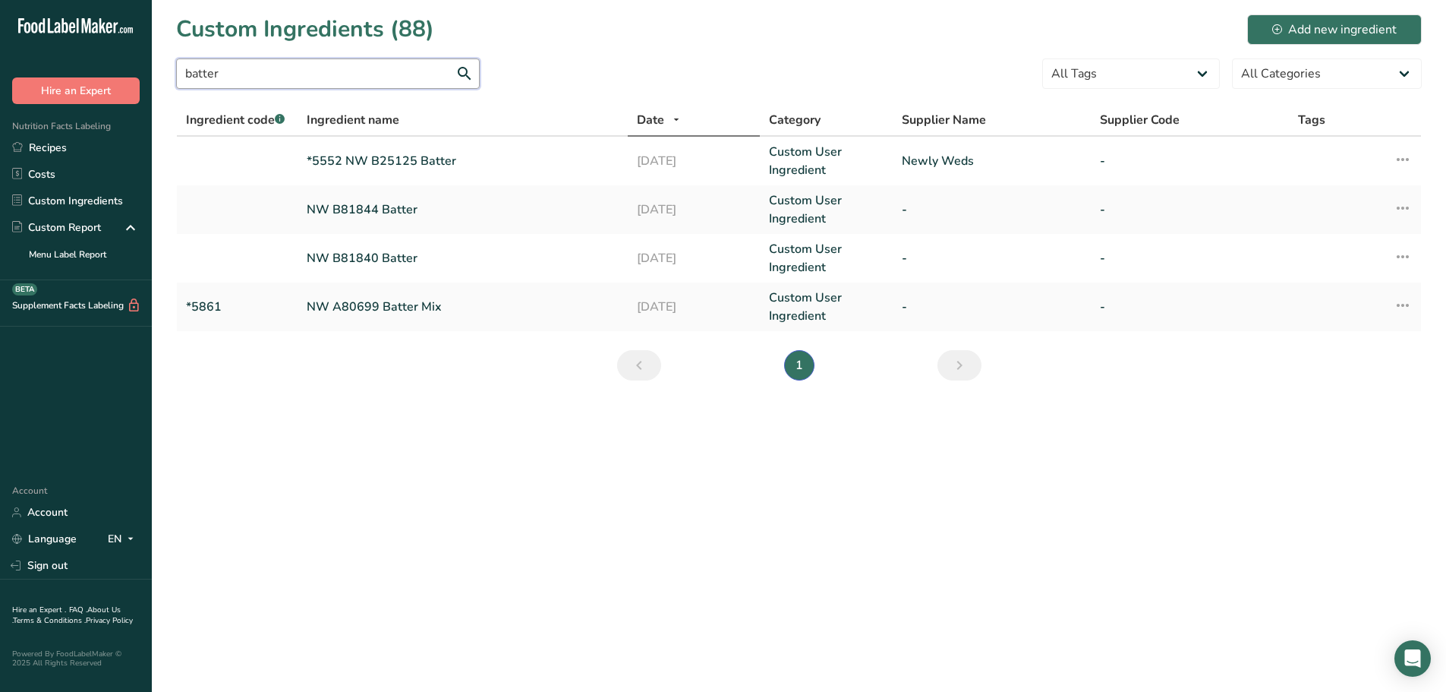
drag, startPoint x: 267, startPoint y: 79, endPoint x: 156, endPoint y: 64, distance: 111.1
click at [156, 63] on section "Custom Ingredients (88) Add new ingredient batter All Tags Source of Antioxidan…" at bounding box center [799, 202] width 1295 height 405
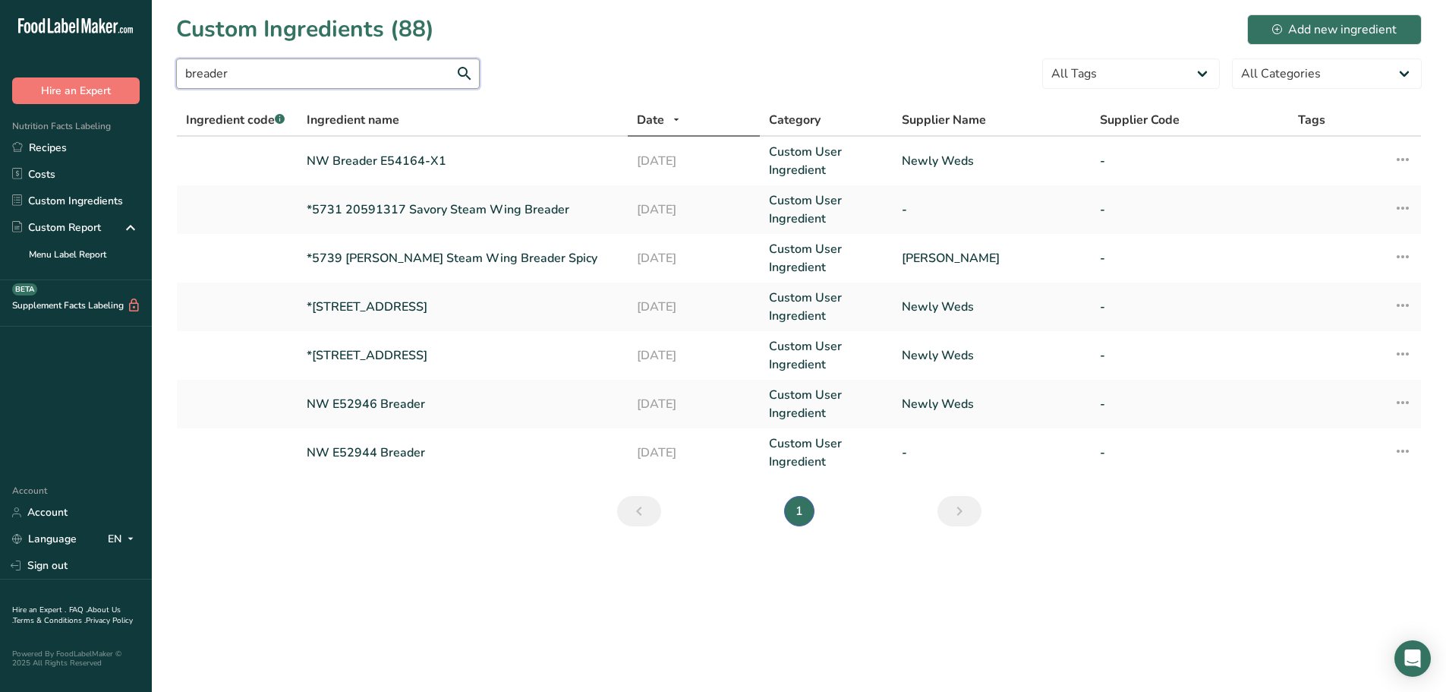
type input "breader"
click at [64, 204] on link "Custom Ingredients" at bounding box center [76, 201] width 152 height 27
drag, startPoint x: 304, startPoint y: 69, endPoint x: 56, endPoint y: 71, distance: 248.3
click at [56, 71] on div ".a-20{fill:#fff;} Hire an Expert Nutrition Facts Labeling Recipes Costs Custom …" at bounding box center [723, 346] width 1446 height 692
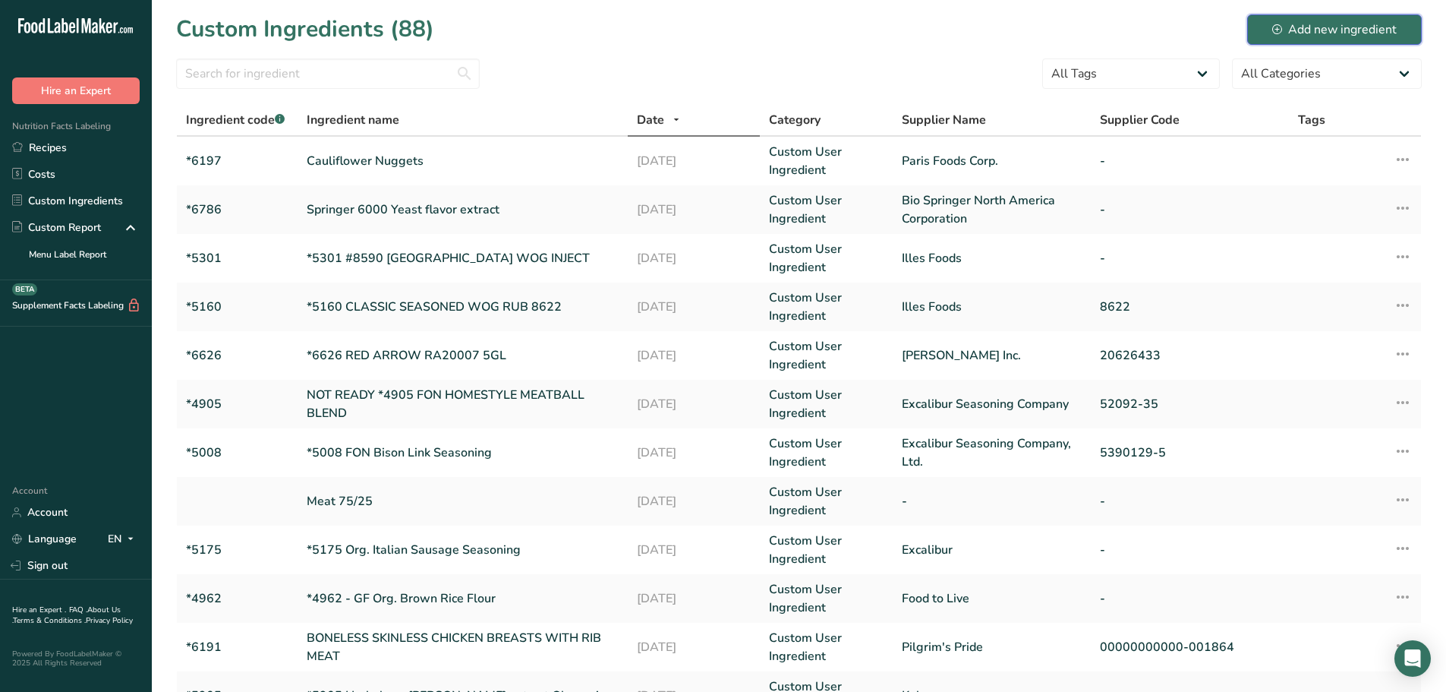
click at [1327, 36] on div "Add new ingredient" at bounding box center [1335, 30] width 125 height 18
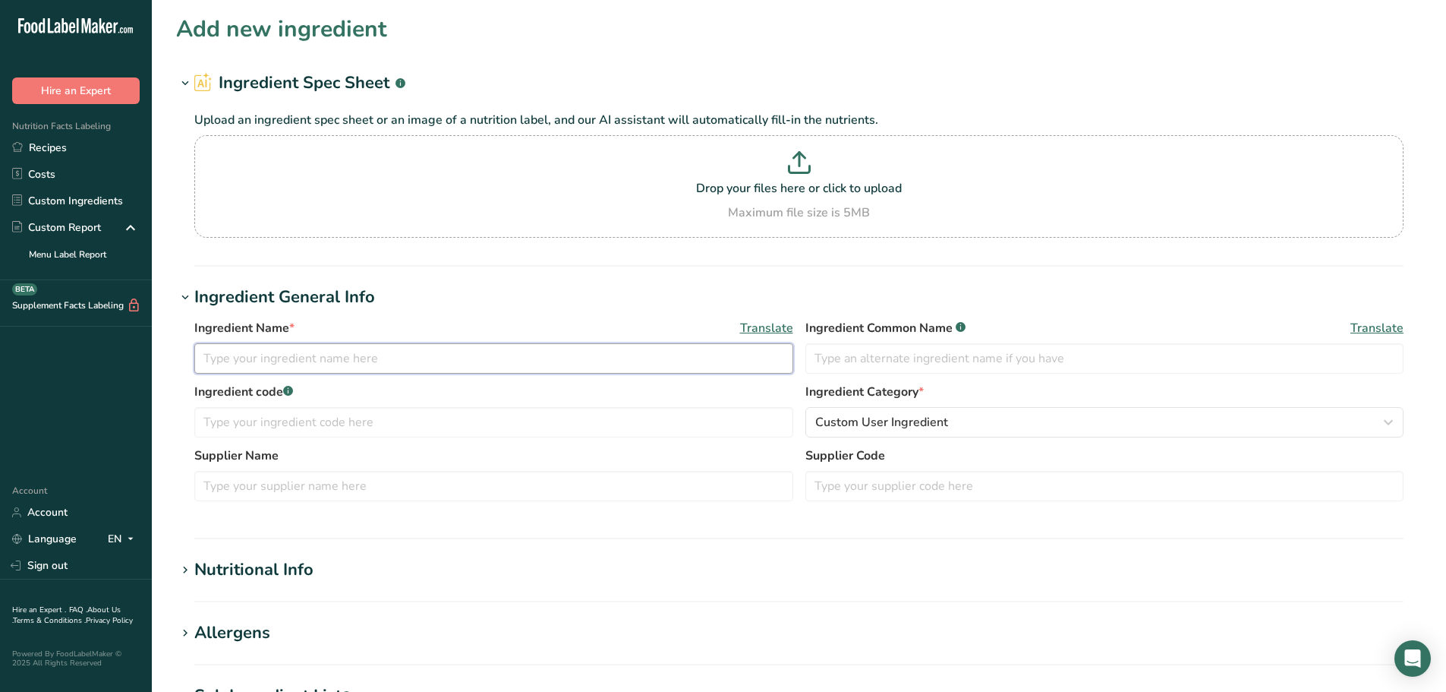
click at [289, 361] on input "text" at bounding box center [493, 358] width 599 height 30
click at [434, 359] on input "text" at bounding box center [493, 358] width 599 height 30
type input "NW Bread Crumbs"
type input "Breader"
click at [434, 358] on input "NW Bread Crumbs" at bounding box center [493, 358] width 599 height 30
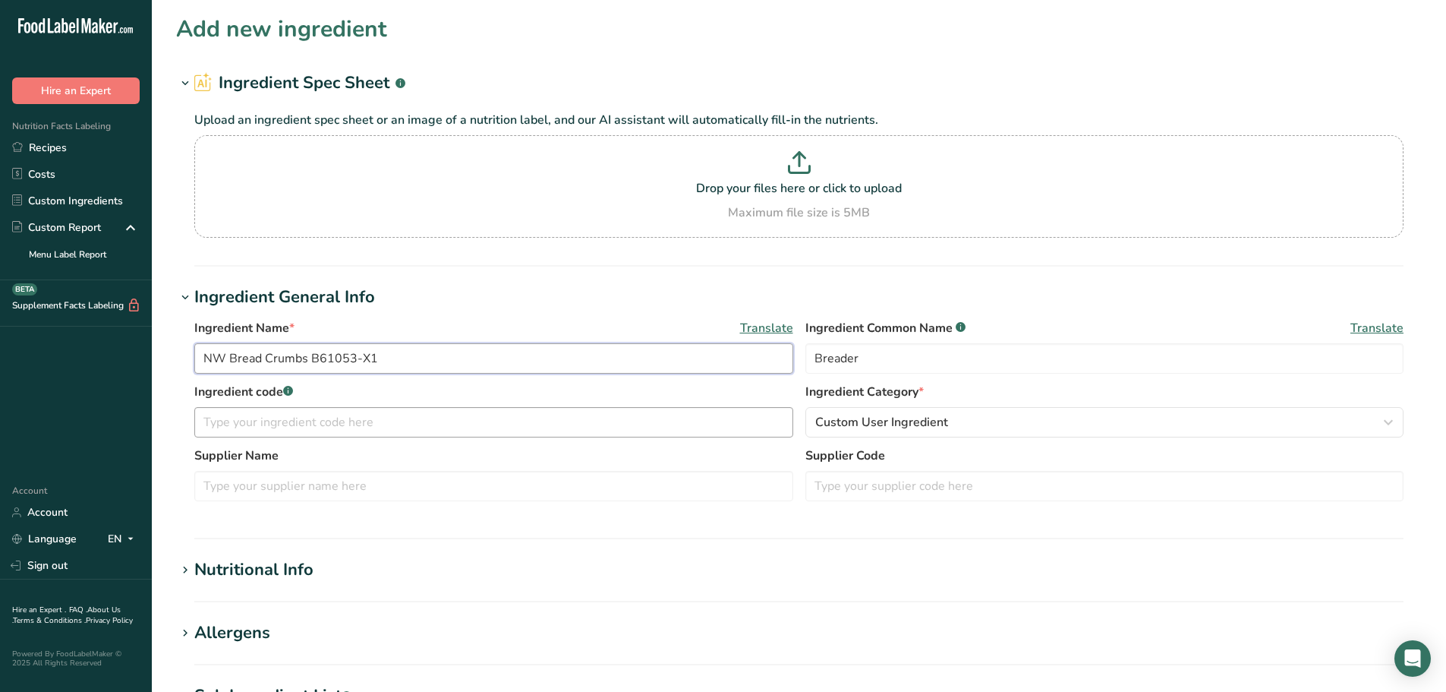
type input "NW Bread Crumbs B61053-X1"
click at [390, 425] on input "text" at bounding box center [493, 422] width 599 height 30
type input "*5850"
click at [400, 494] on input "text" at bounding box center [493, 486] width 599 height 30
type input "n"
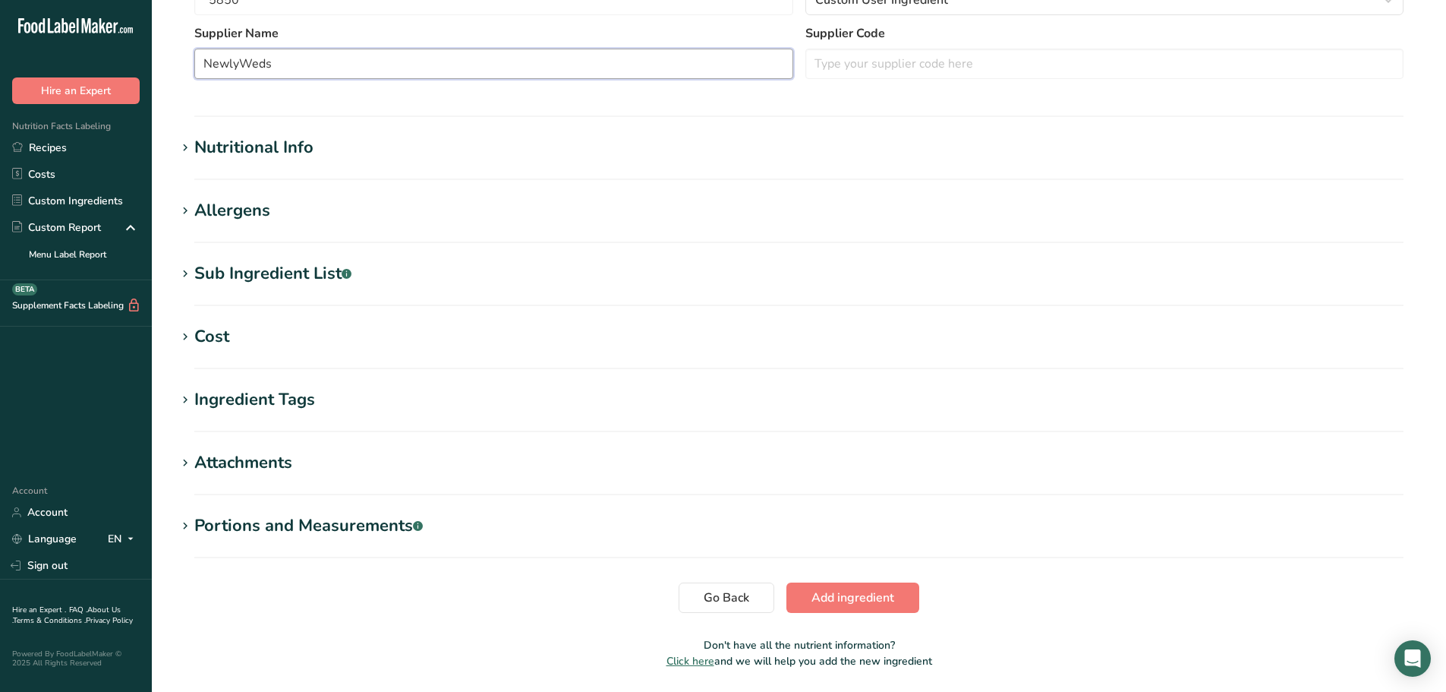
scroll to position [396, 0]
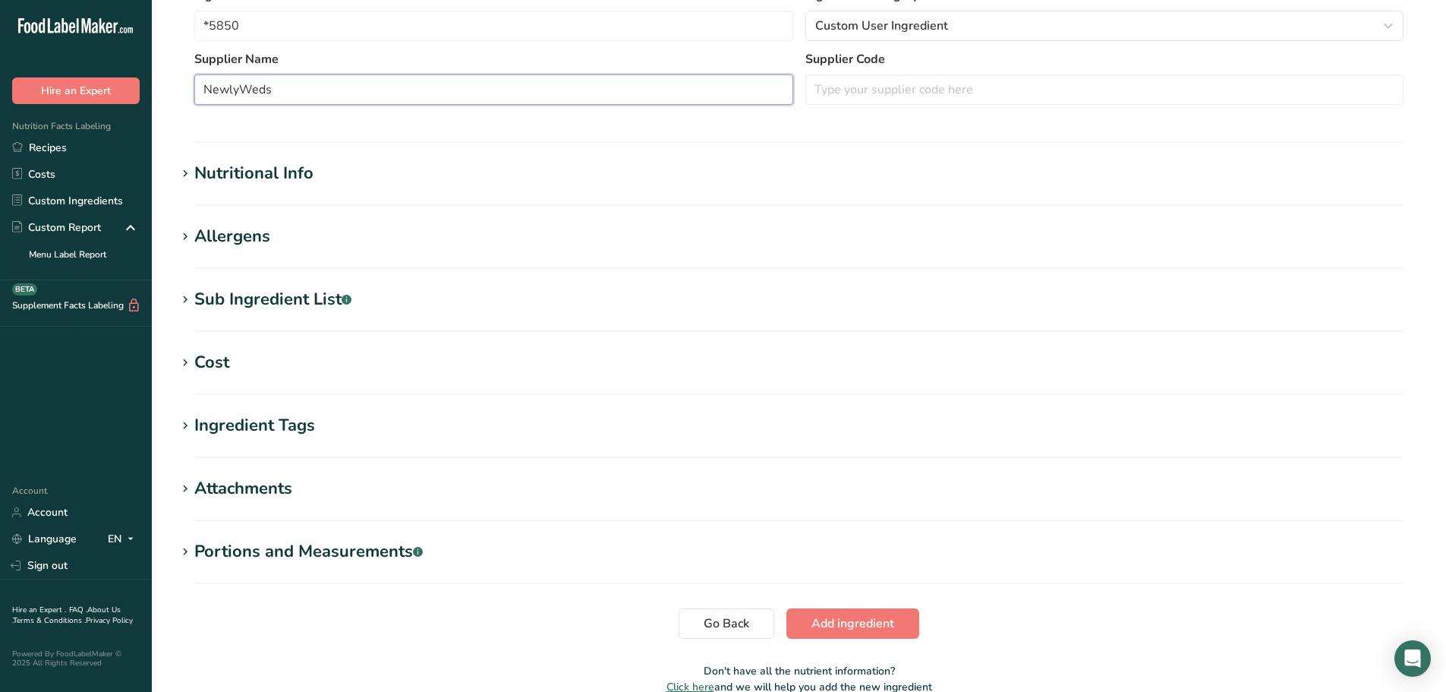
type input "NewlyWeds"
click at [254, 485] on div "Attachments" at bounding box center [243, 488] width 98 height 25
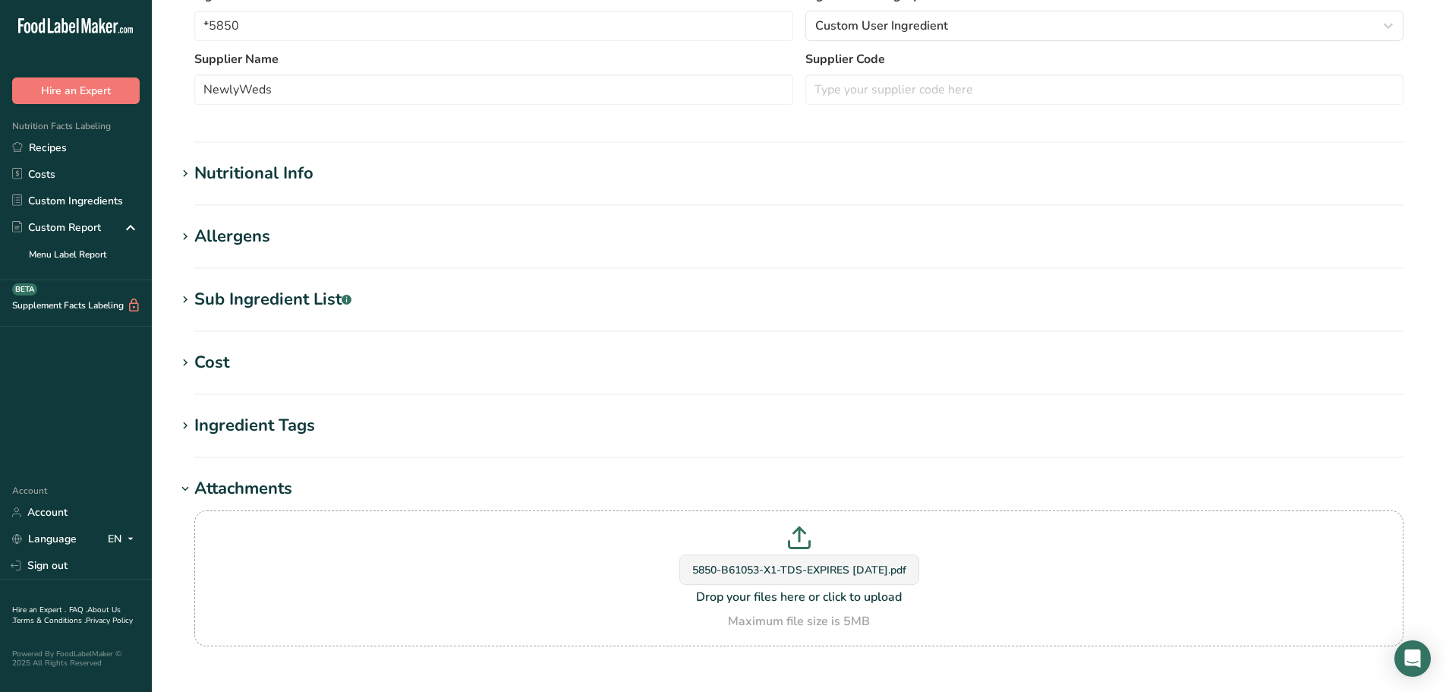
click at [253, 172] on div "Nutritional Info" at bounding box center [253, 173] width 119 height 25
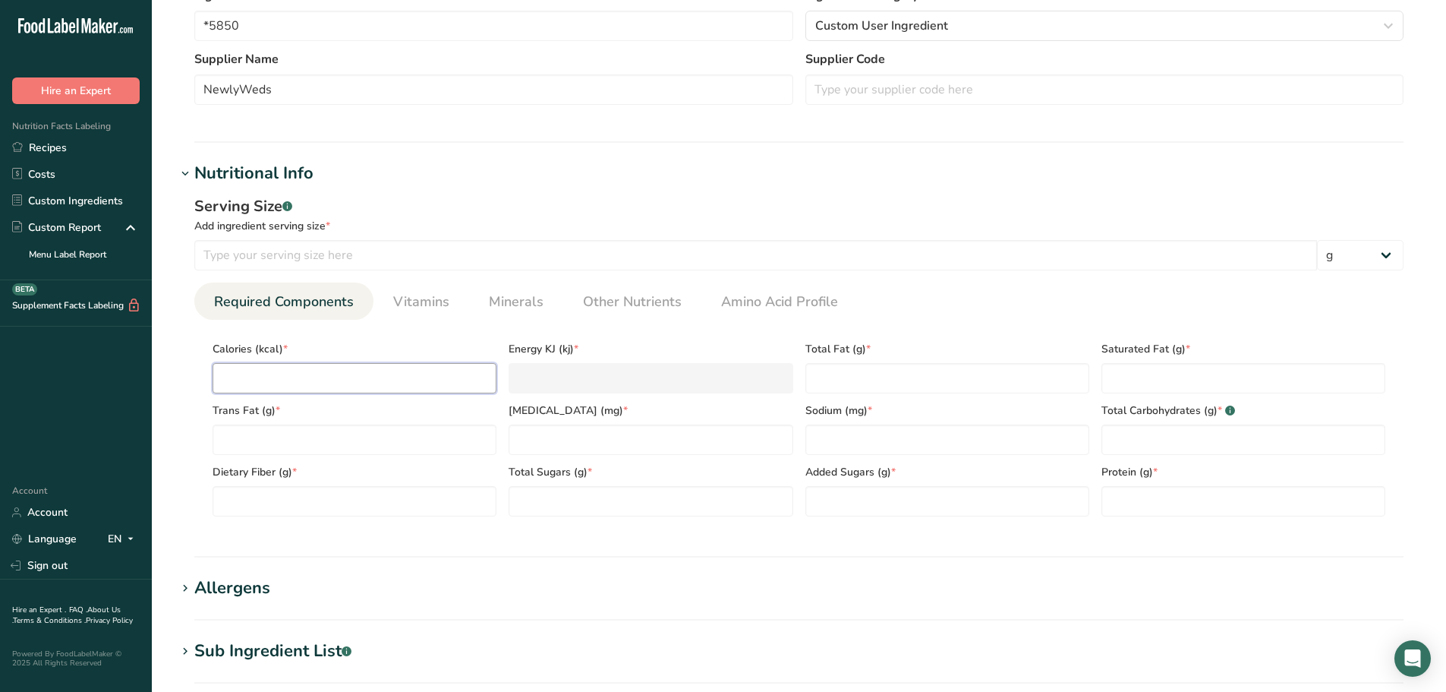
click at [286, 387] on input "number" at bounding box center [355, 378] width 284 height 30
click at [389, 389] on input "number" at bounding box center [355, 378] width 284 height 30
click at [376, 250] on input "number" at bounding box center [755, 255] width 1123 height 30
type input "100"
click at [327, 391] on input "number" at bounding box center [355, 378] width 284 height 30
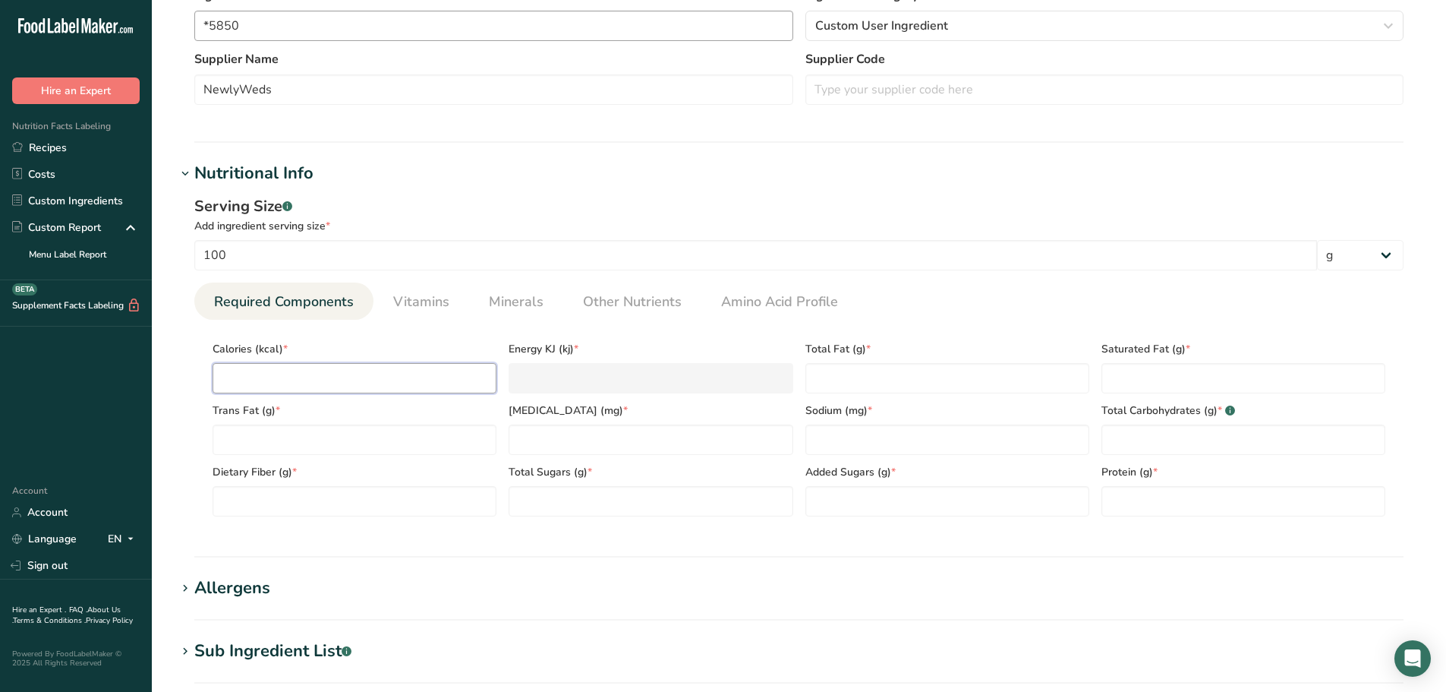
type input "3"
type KJ "12.6"
type input "33"
type KJ "138.1"
type input "335"
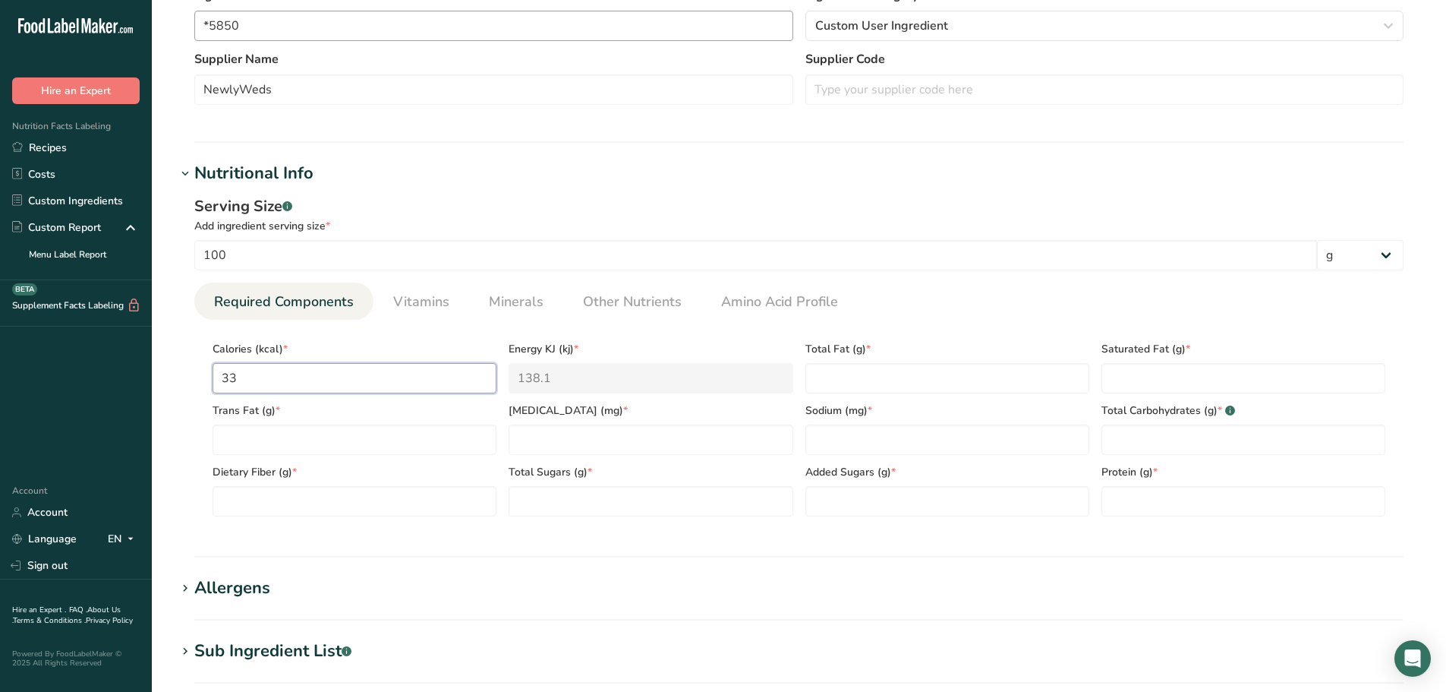
type KJ "1401.6"
type input "335.3"
type KJ "1402.9"
type input "335.35"
type KJ "1403.1"
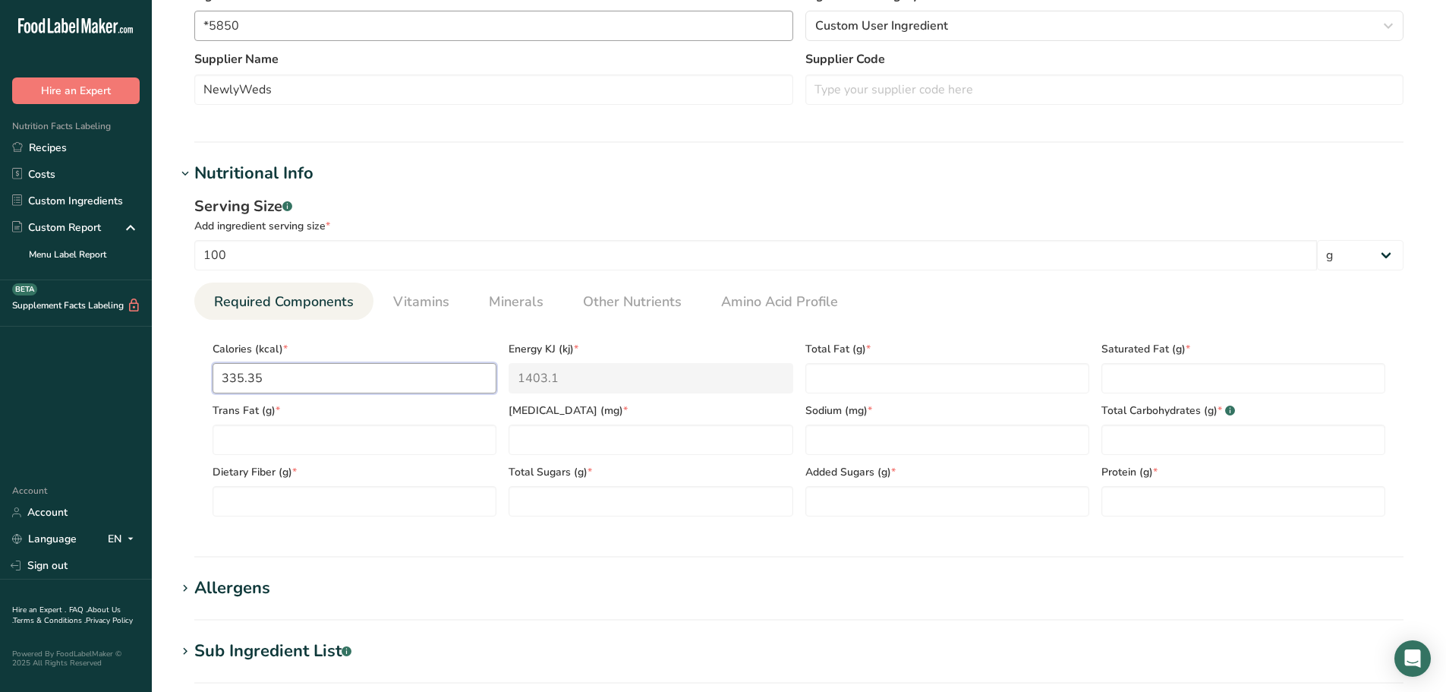
type input "335.35"
click at [890, 382] on Fat "number" at bounding box center [948, 378] width 284 height 30
click at [879, 377] on Fat "number" at bounding box center [948, 378] width 284 height 30
type Fat "2.46"
drag, startPoint x: 1044, startPoint y: 385, endPoint x: 962, endPoint y: 402, distance: 83.8
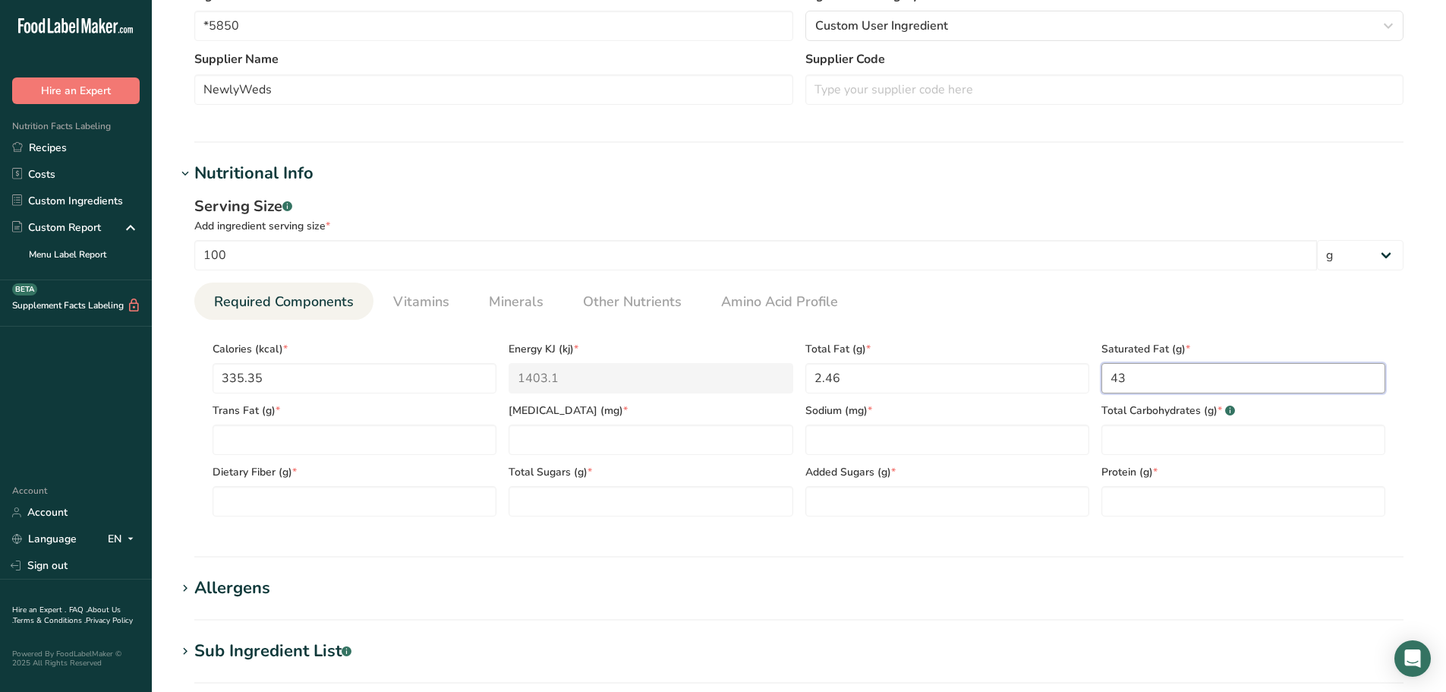
click at [962, 402] on div "Calories (kcal) * 335.35 Energy KJ (kj) * 1403.1 Total Fat (g) * 2.46 Saturated…" at bounding box center [799, 424] width 1185 height 185
type Fat "0.43"
type Fat "0"
type input "0"
type input "161.05"
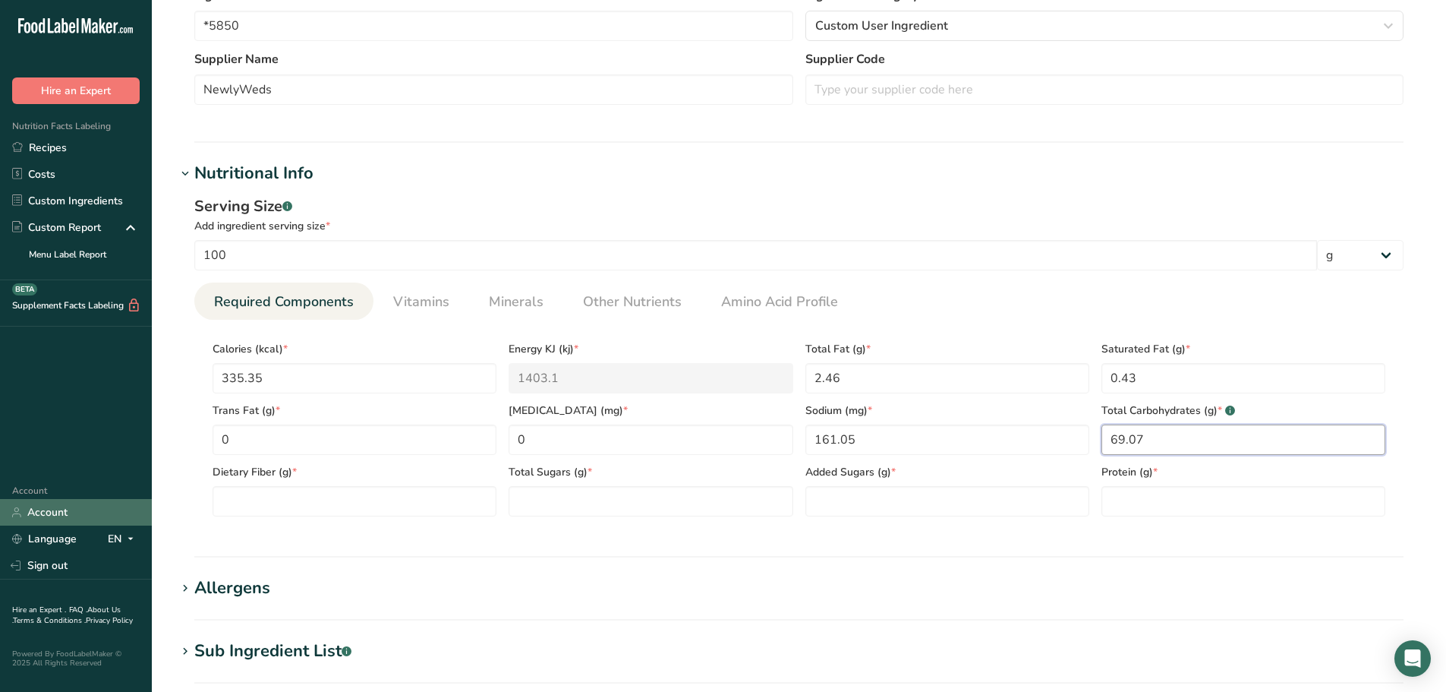
type Carbohydrates "69.07"
type Fiber "10.46"
type Sugars "0.69"
type Sugars "0.25"
type input "12.72"
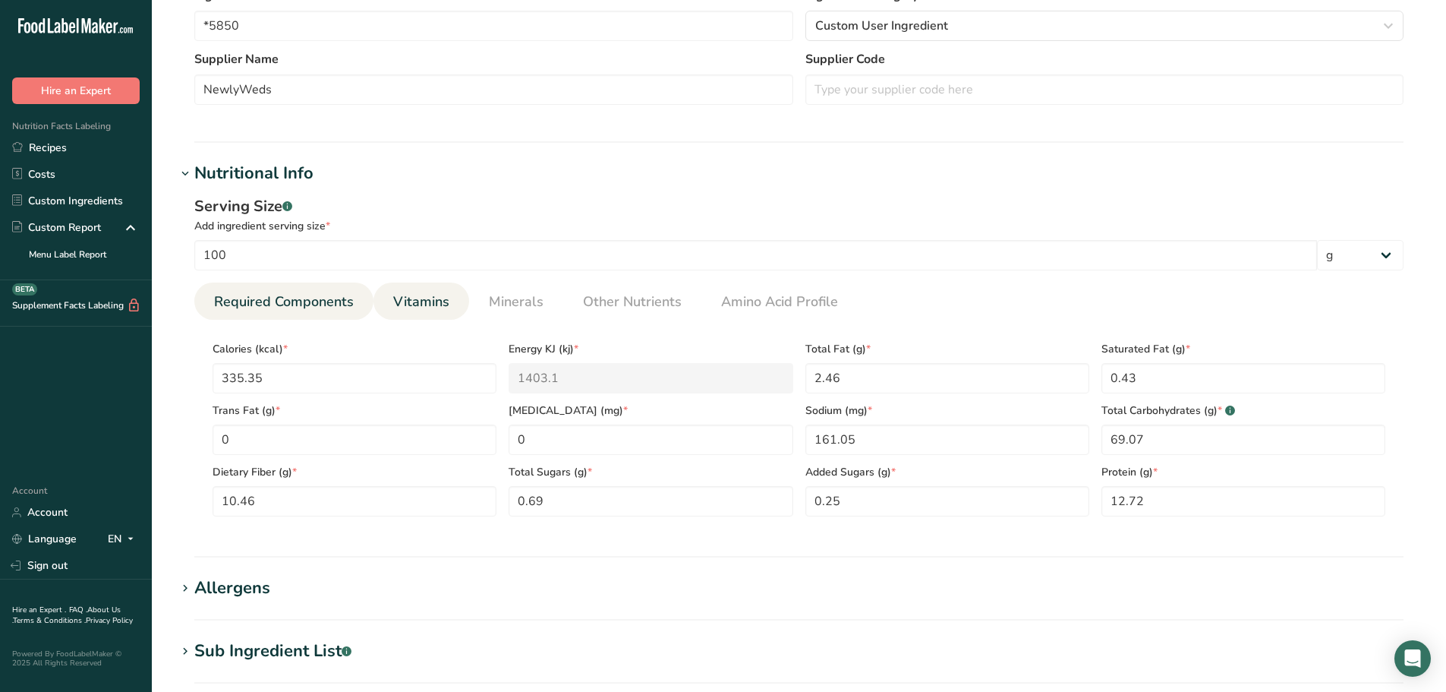
click at [389, 292] on link "Vitamins" at bounding box center [421, 301] width 68 height 39
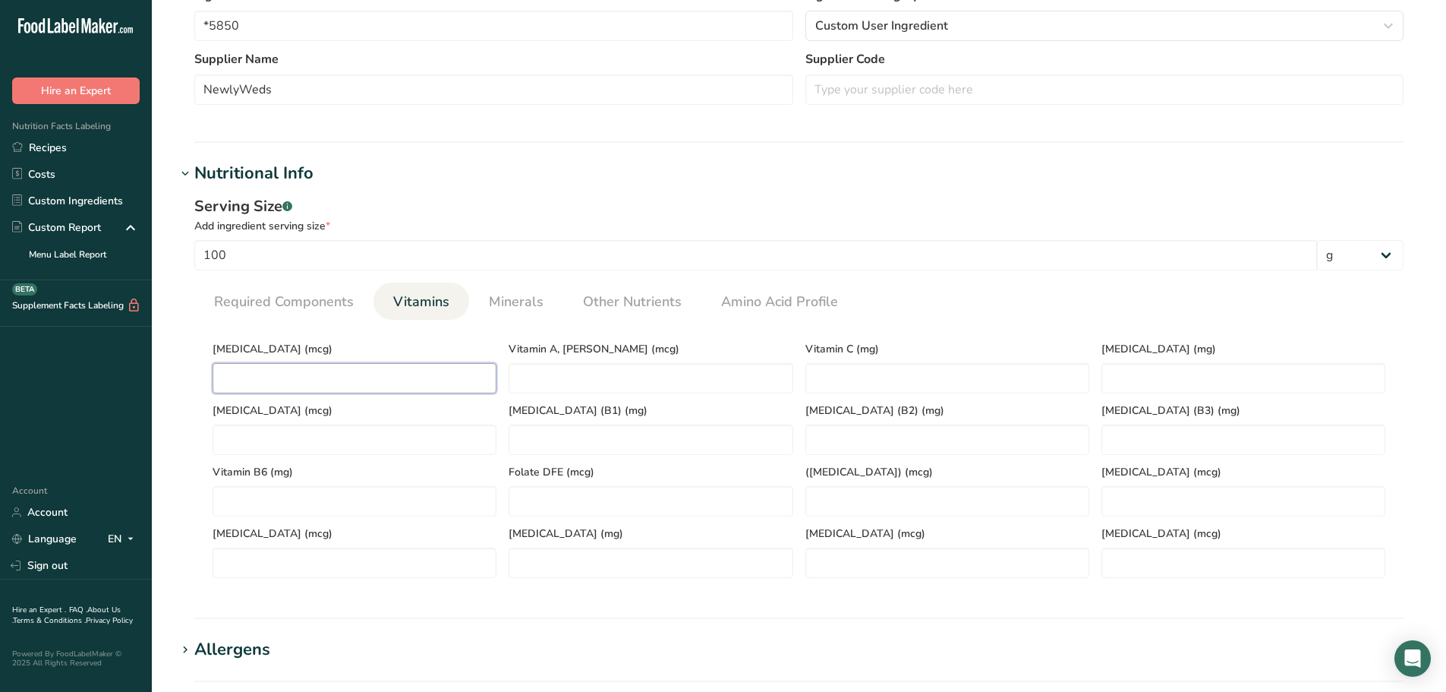
click at [281, 382] on D "number" at bounding box center [355, 378] width 284 height 30
type D "0"
type RAE "8.73"
type C "0"
type \(B1\) "0.49"
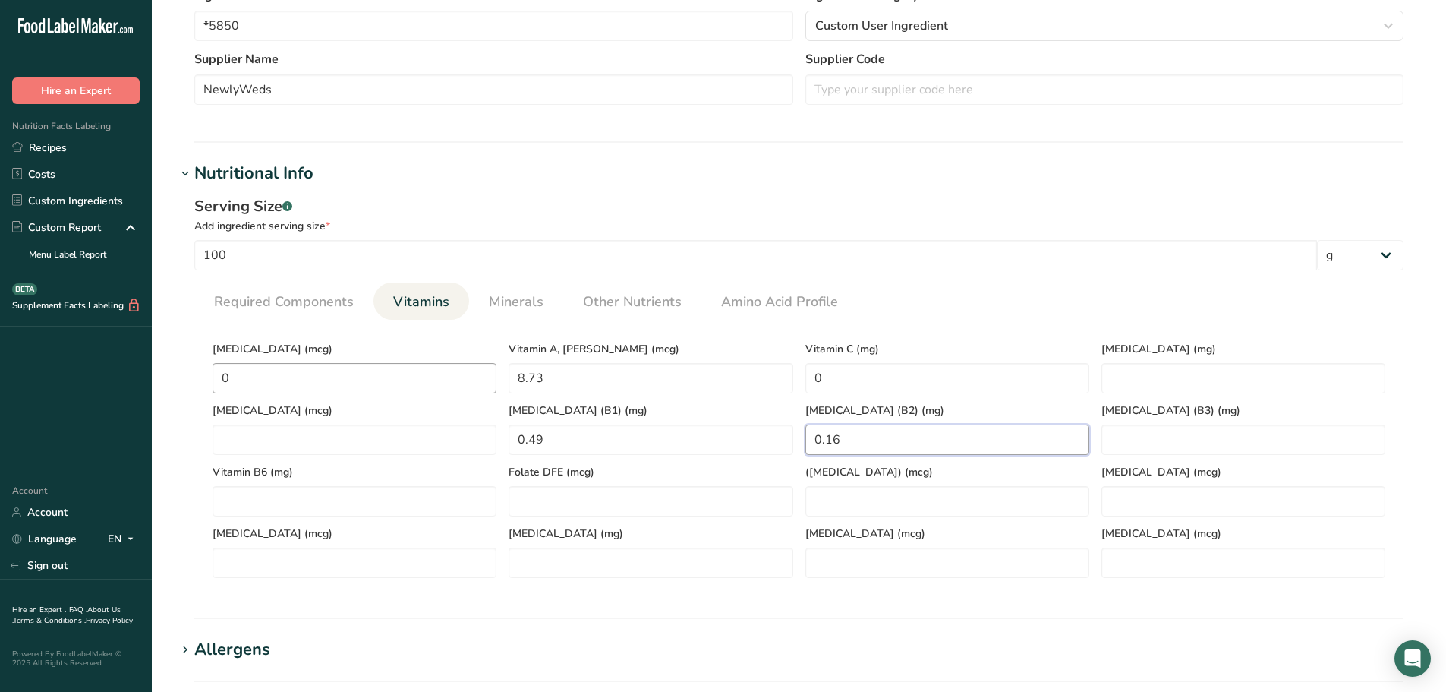
type \(B2\) "0.16"
type \(B3\) "5.16"
type B6 "0"
click at [250, 484] on div "Vitamin B6 (mg) 0" at bounding box center [355, 486] width 296 height 62
click at [253, 509] on B6 "0" at bounding box center [355, 501] width 284 height 30
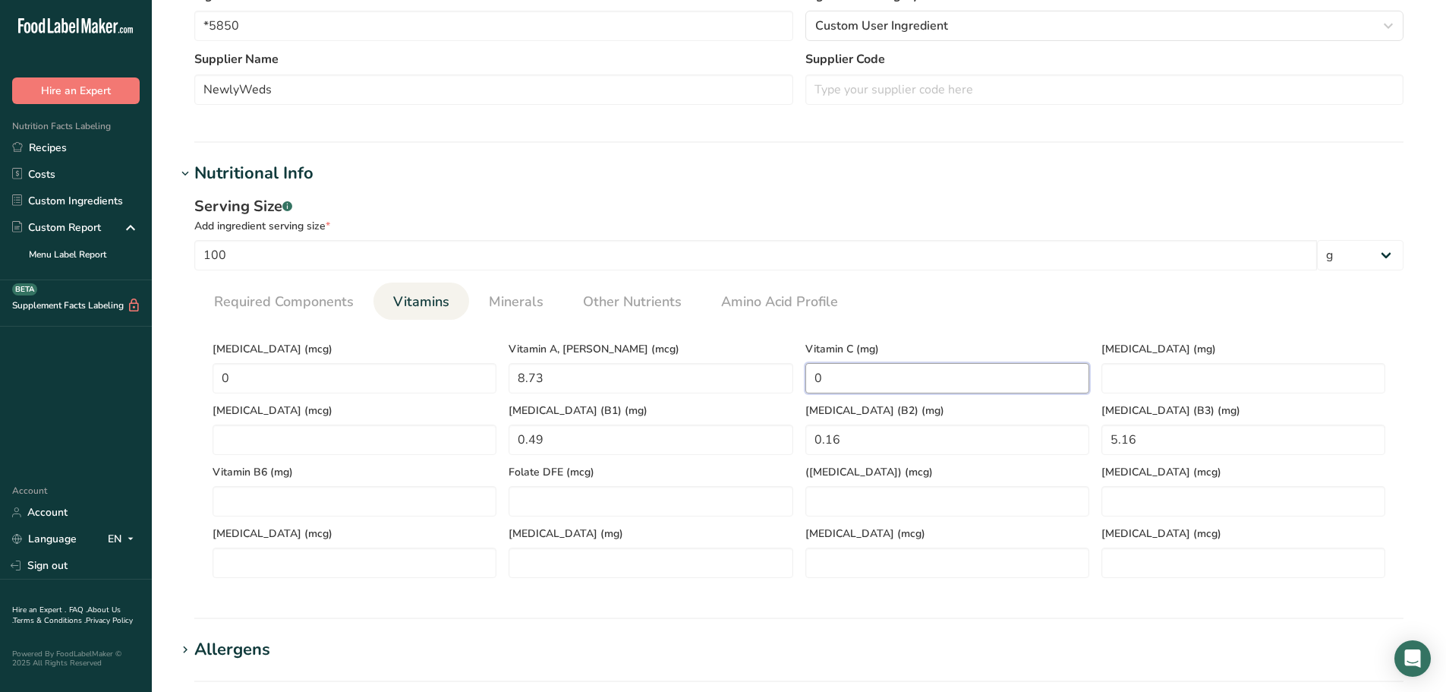
click at [853, 384] on C "0" at bounding box center [948, 378] width 284 height 30
click at [304, 374] on D "0" at bounding box center [355, 378] width 284 height 30
click at [490, 300] on span "Minerals" at bounding box center [516, 302] width 55 height 21
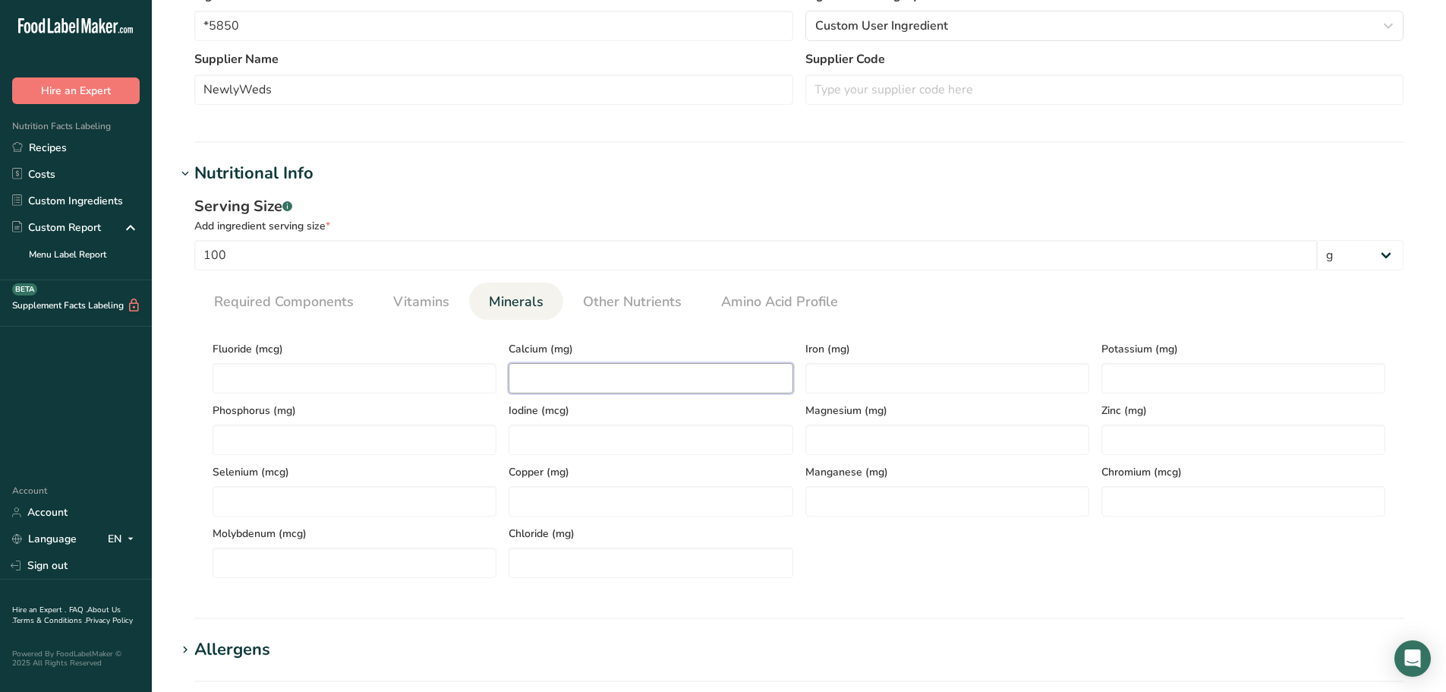
click at [607, 380] on input "number" at bounding box center [651, 378] width 284 height 30
type input "34.25"
type input "3.58"
type input "363.54"
type input "4.83"
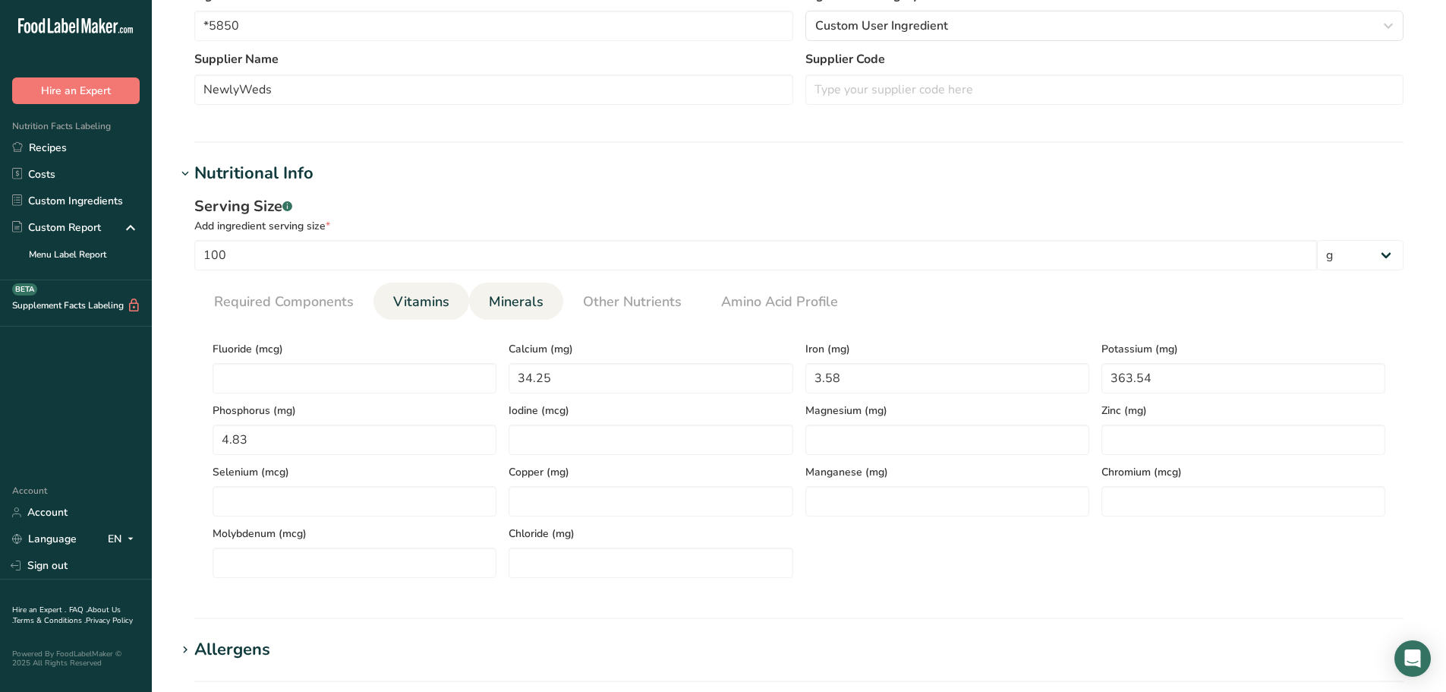
click at [449, 298] on link "Vitamins" at bounding box center [421, 301] width 68 height 39
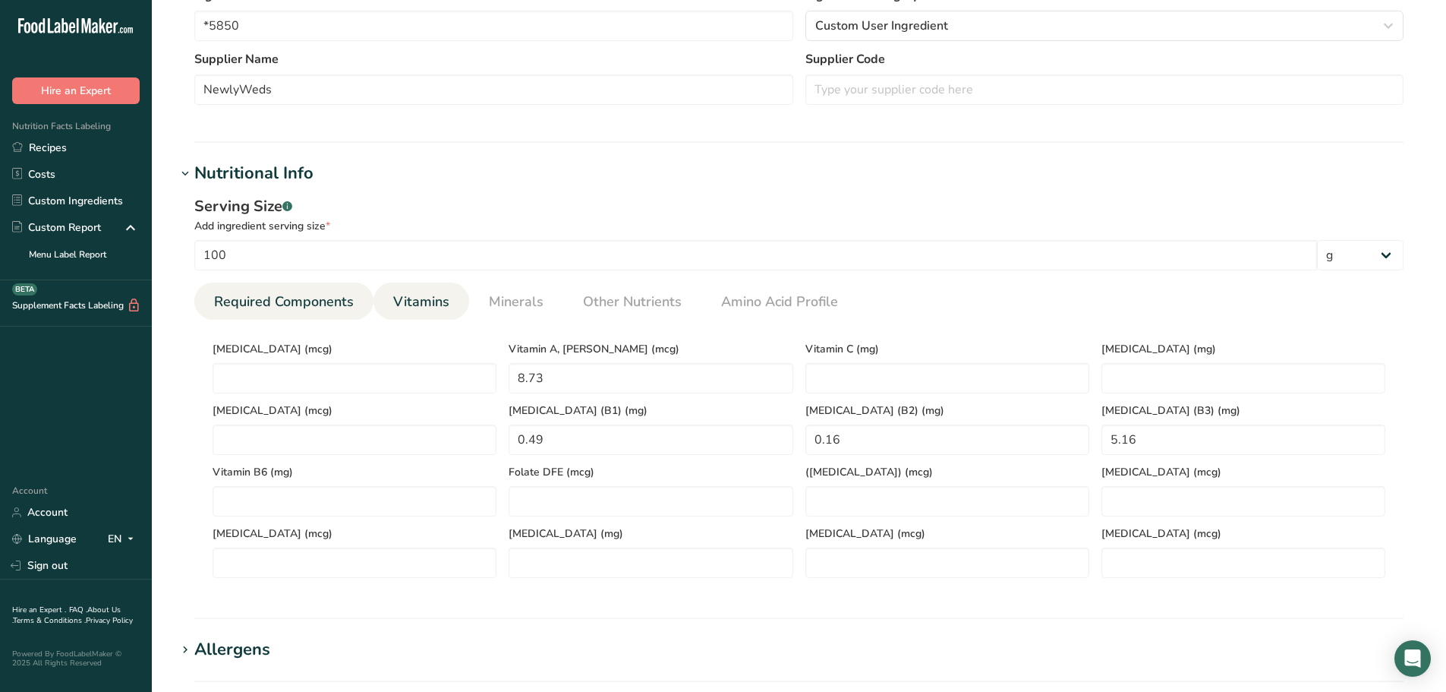
click at [308, 306] on span "Required Components" at bounding box center [284, 302] width 140 height 21
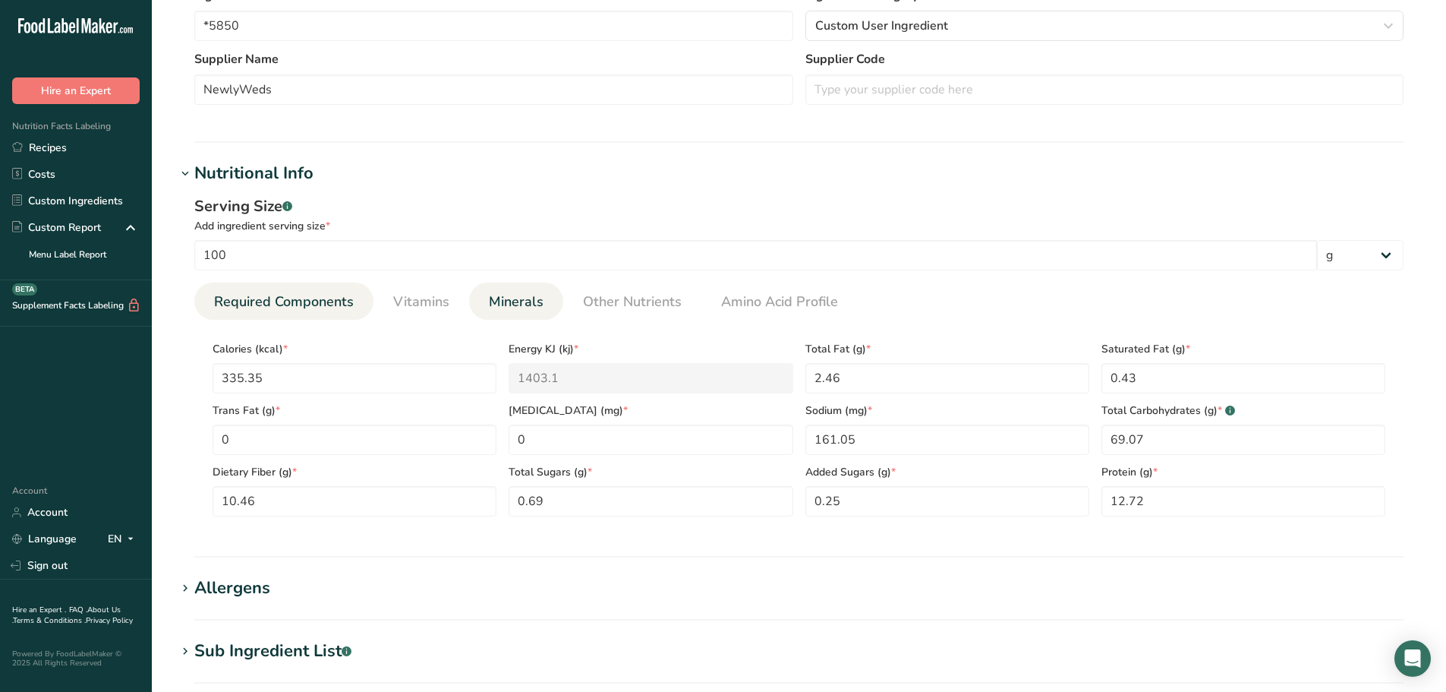
click at [513, 300] on span "Minerals" at bounding box center [516, 302] width 55 height 21
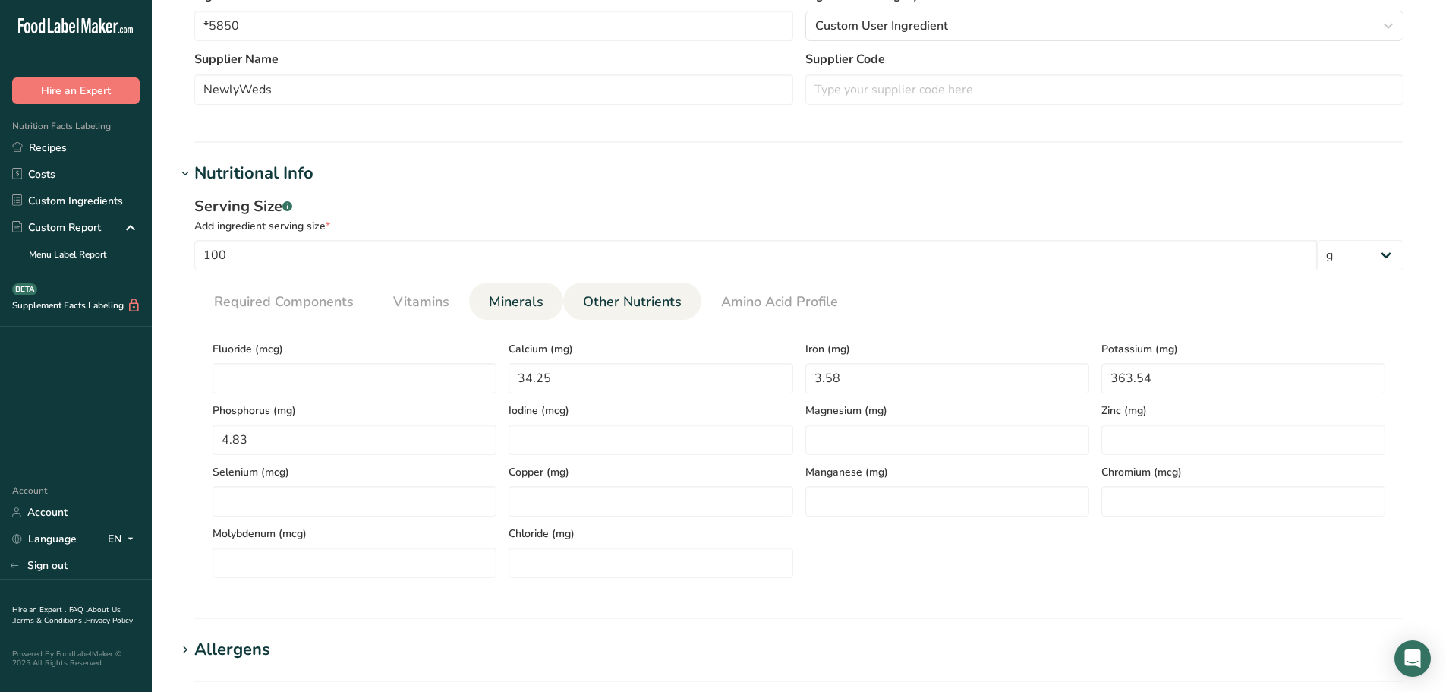
click at [588, 301] on span "Other Nutrients" at bounding box center [632, 302] width 99 height 21
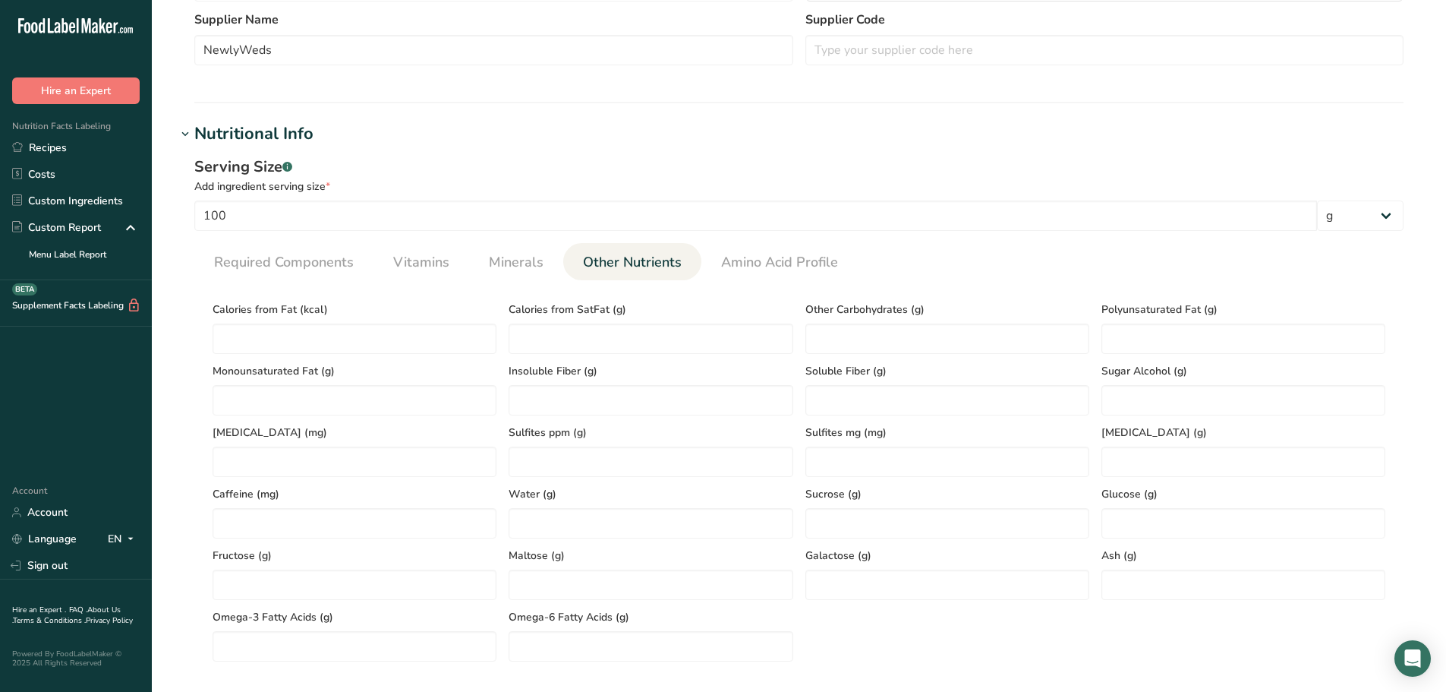
scroll to position [548, 0]
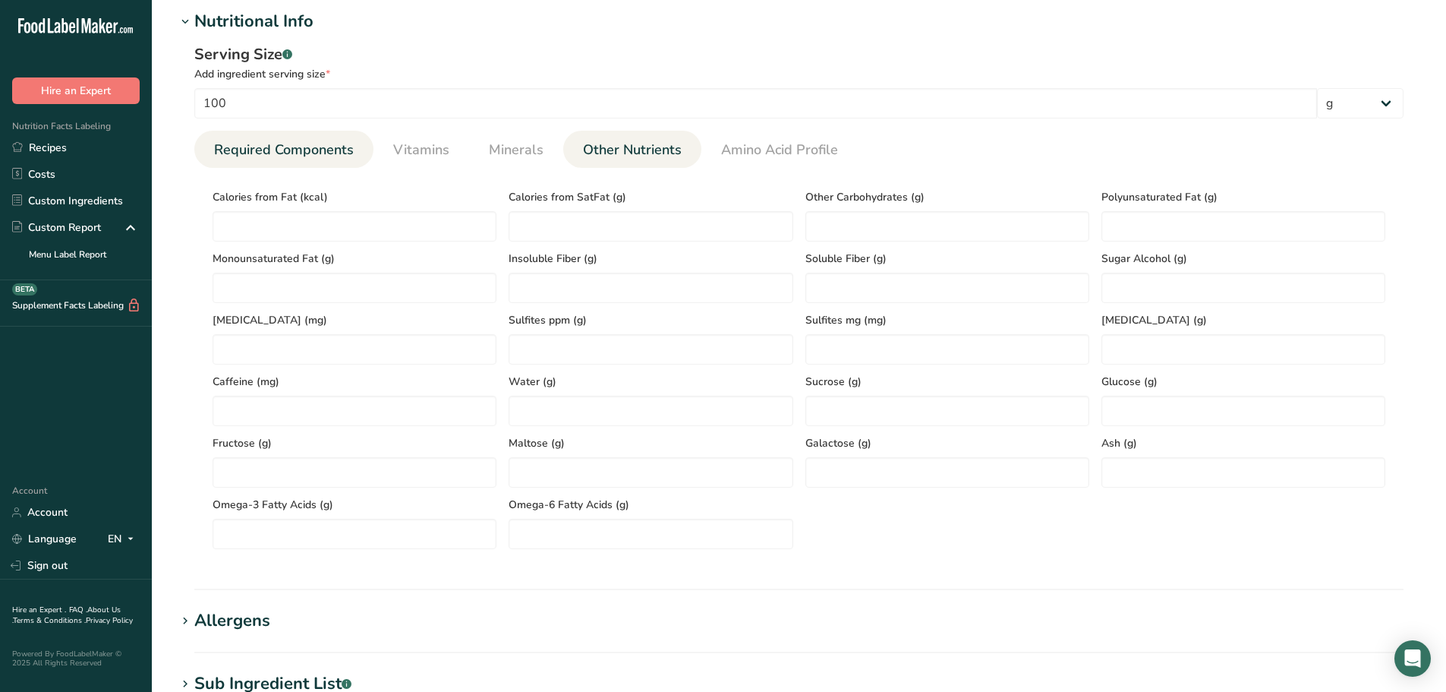
click at [251, 142] on span "Required Components" at bounding box center [284, 150] width 140 height 21
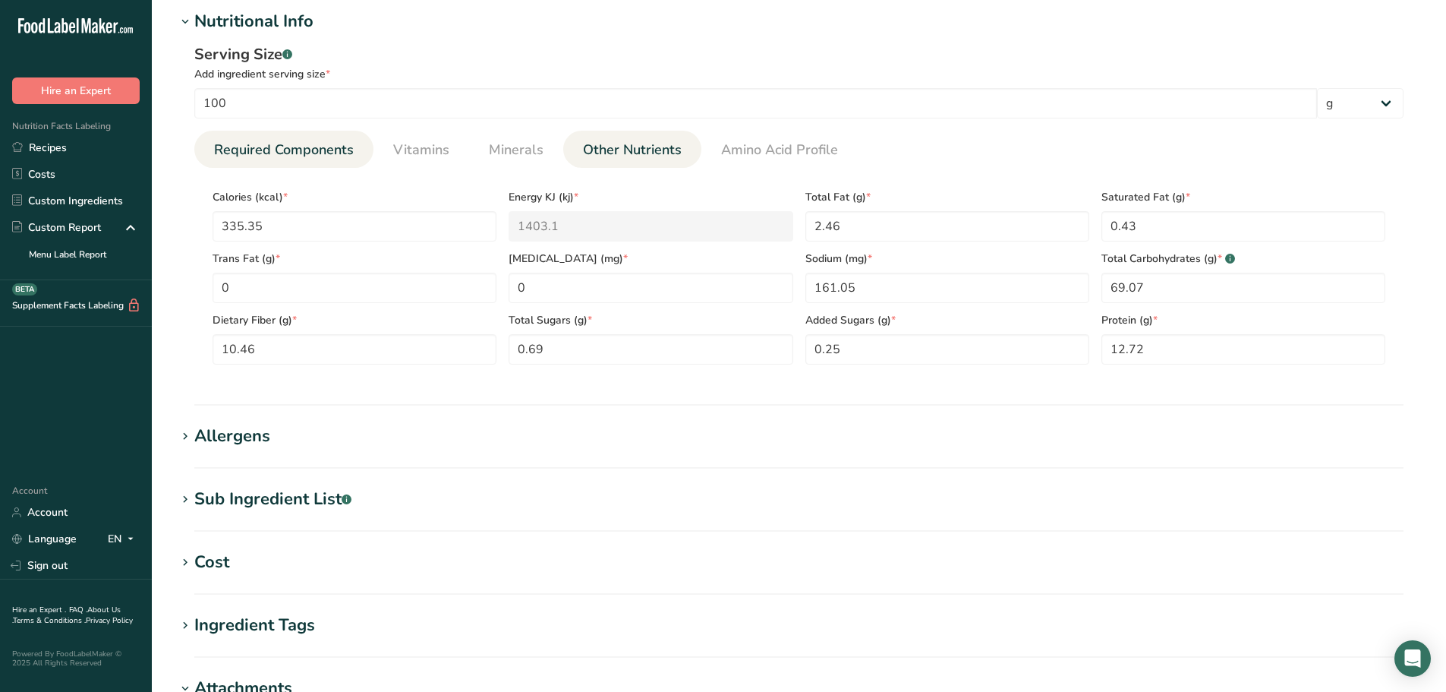
click at [689, 144] on li "Other Nutrients" at bounding box center [632, 149] width 138 height 37
click at [633, 146] on span "Other Nutrients" at bounding box center [632, 150] width 99 height 21
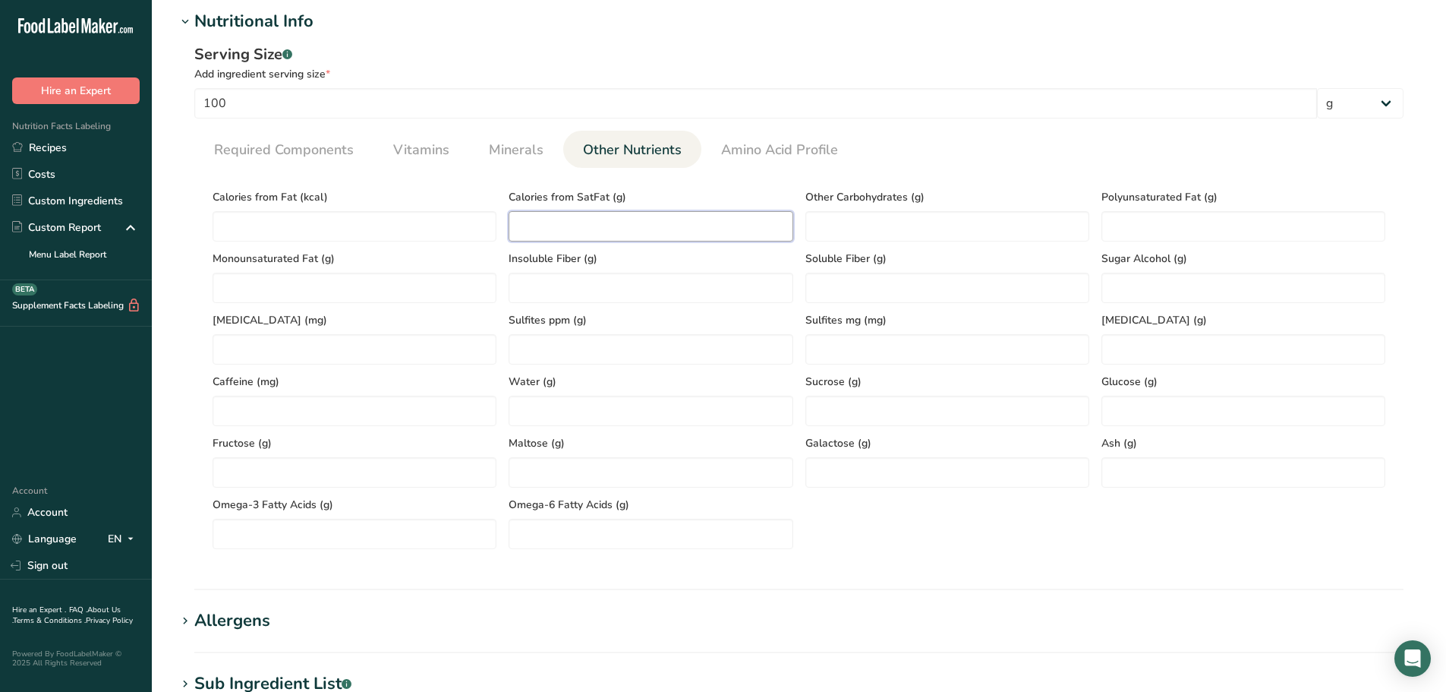
click at [608, 225] on SatFat "number" at bounding box center [651, 226] width 284 height 30
click at [380, 229] on Fat "number" at bounding box center [355, 226] width 284 height 30
type Fat "22.12"
click at [1128, 462] on input "number" at bounding box center [1244, 472] width 284 height 30
type input "1.98"
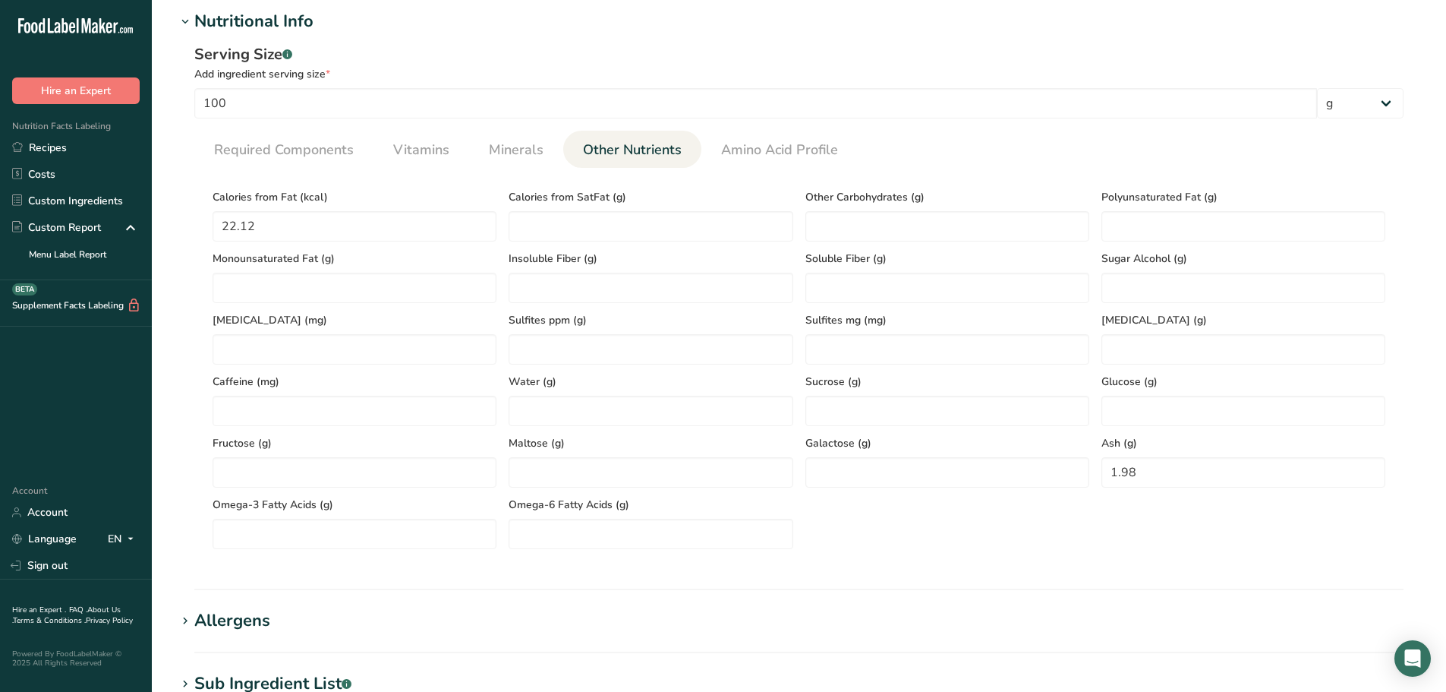
click at [1185, 539] on div "Calories from Fat (kcal) 22.12 Calories from SatFat (g) Other Carbohydrates (g)…" at bounding box center [799, 364] width 1185 height 369
click at [1150, 541] on div "Calories from Fat (kcal) 22.12 Calories from SatFat (g) Other Carbohydrates (g)…" at bounding box center [799, 364] width 1185 height 369
click at [965, 639] on section "Allergens Add any known allergens associated with your ingredient Soy Tree Nuts…" at bounding box center [799, 630] width 1246 height 45
click at [1192, 220] on Fat "number" at bounding box center [1244, 226] width 284 height 30
click at [1172, 222] on Fat "number" at bounding box center [1244, 226] width 284 height 30
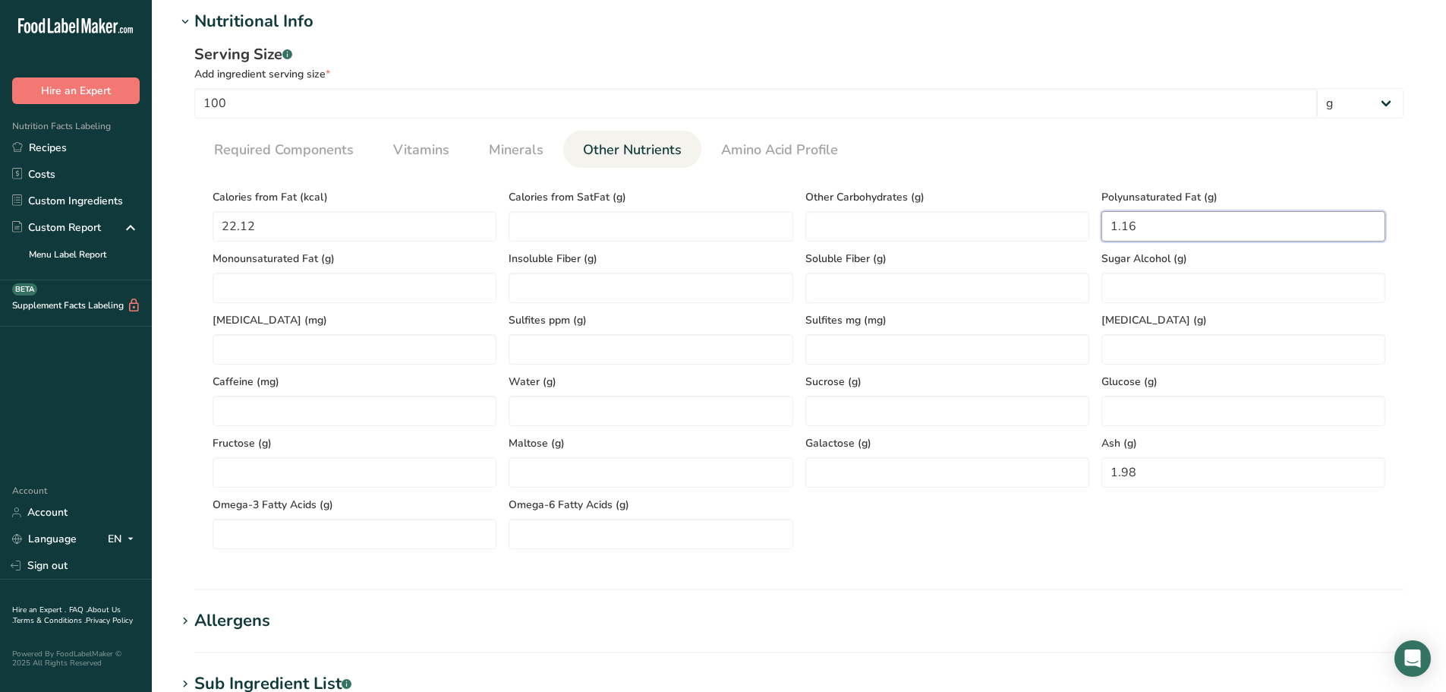
type Fat "1.16"
type Fat "0.28"
click at [342, 150] on span "Required Components" at bounding box center [284, 150] width 140 height 21
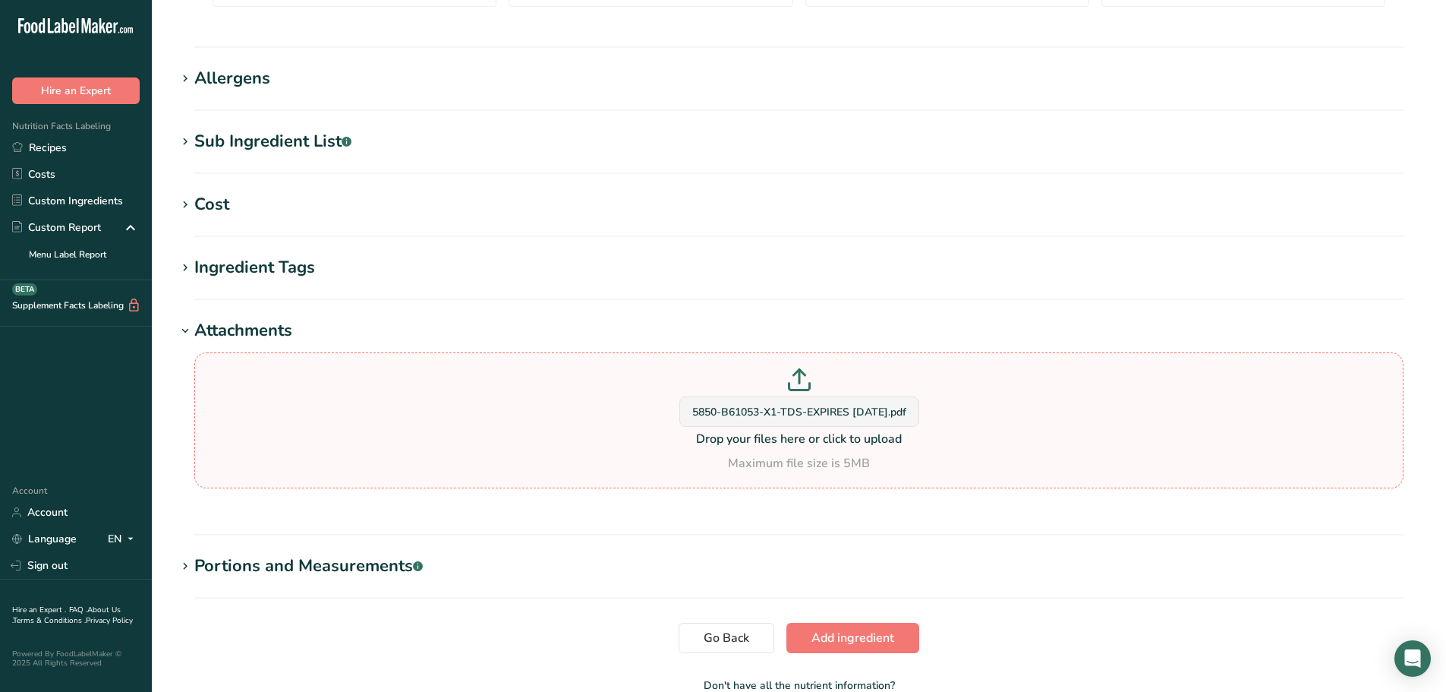
scroll to position [996, 0]
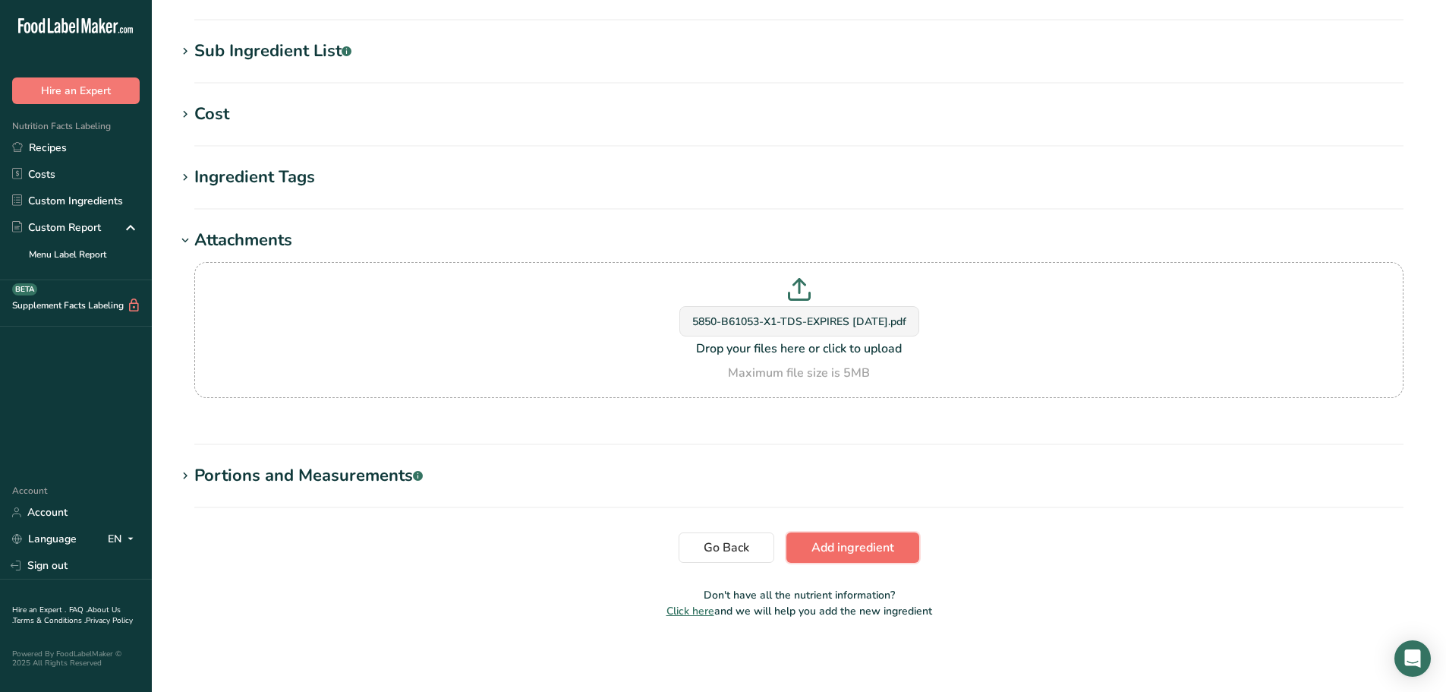
click at [862, 555] on span "Add ingredient" at bounding box center [853, 547] width 83 height 18
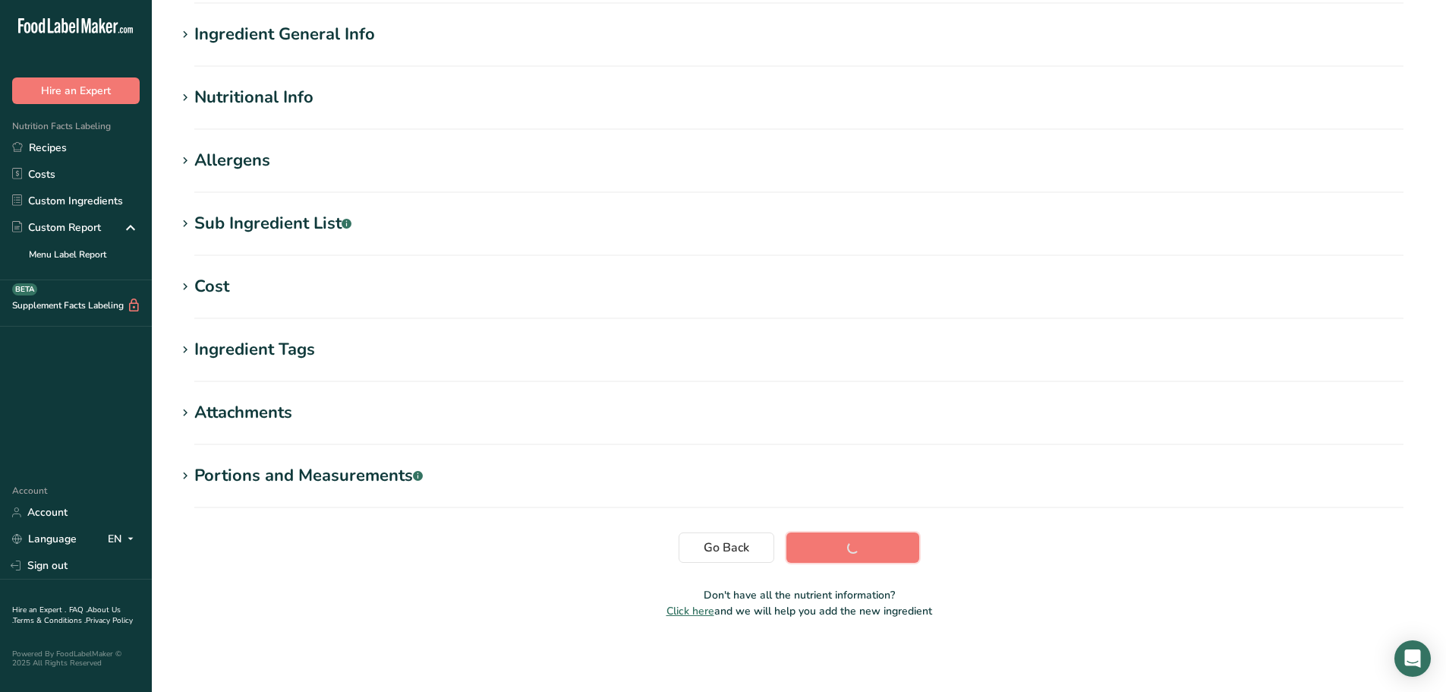
scroll to position [112, 0]
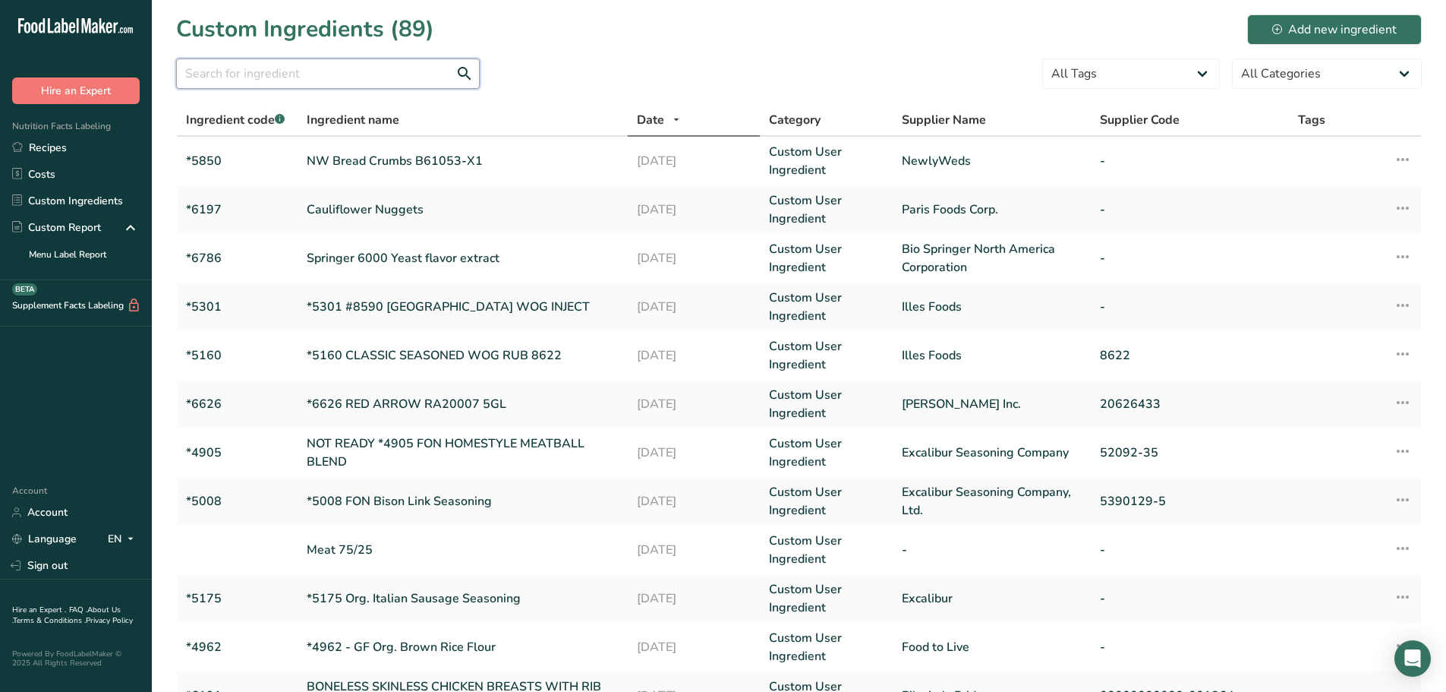
click at [267, 71] on input "text" at bounding box center [328, 73] width 304 height 30
click at [261, 78] on input "text" at bounding box center [328, 73] width 304 height 30
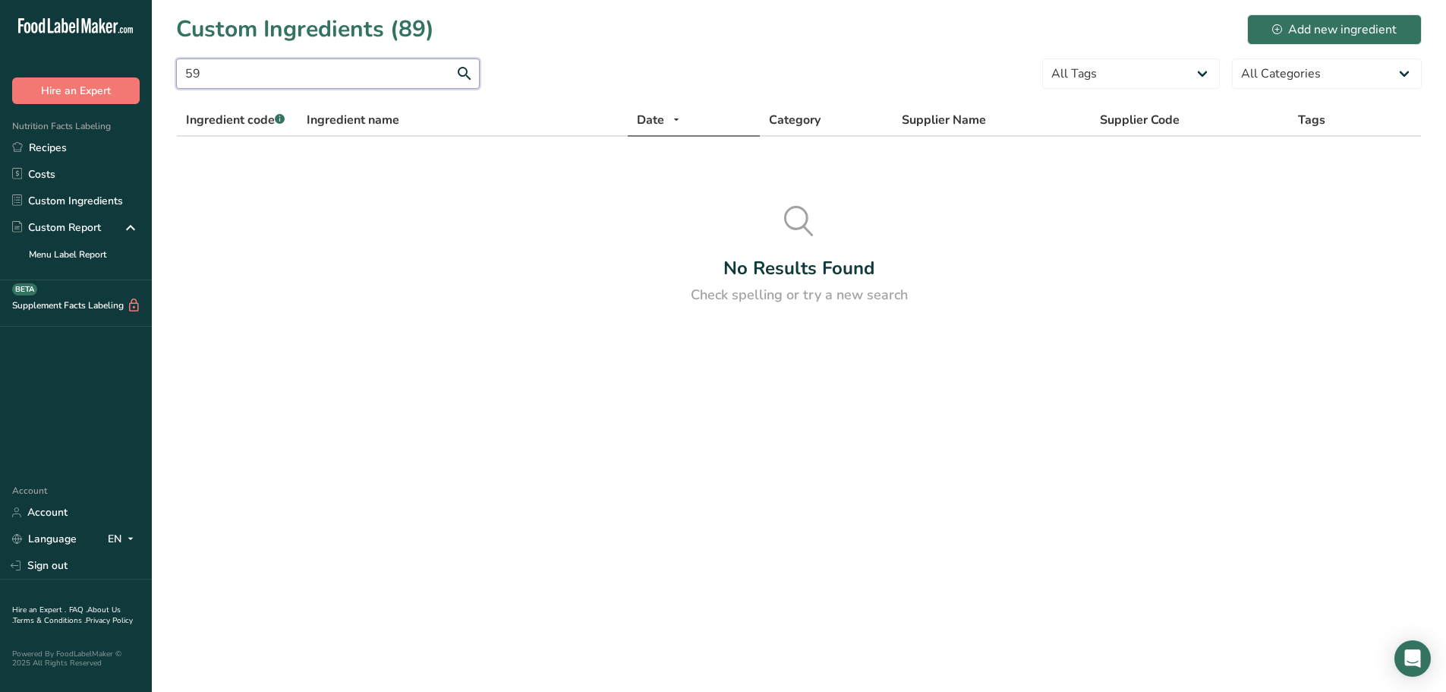
type input "5"
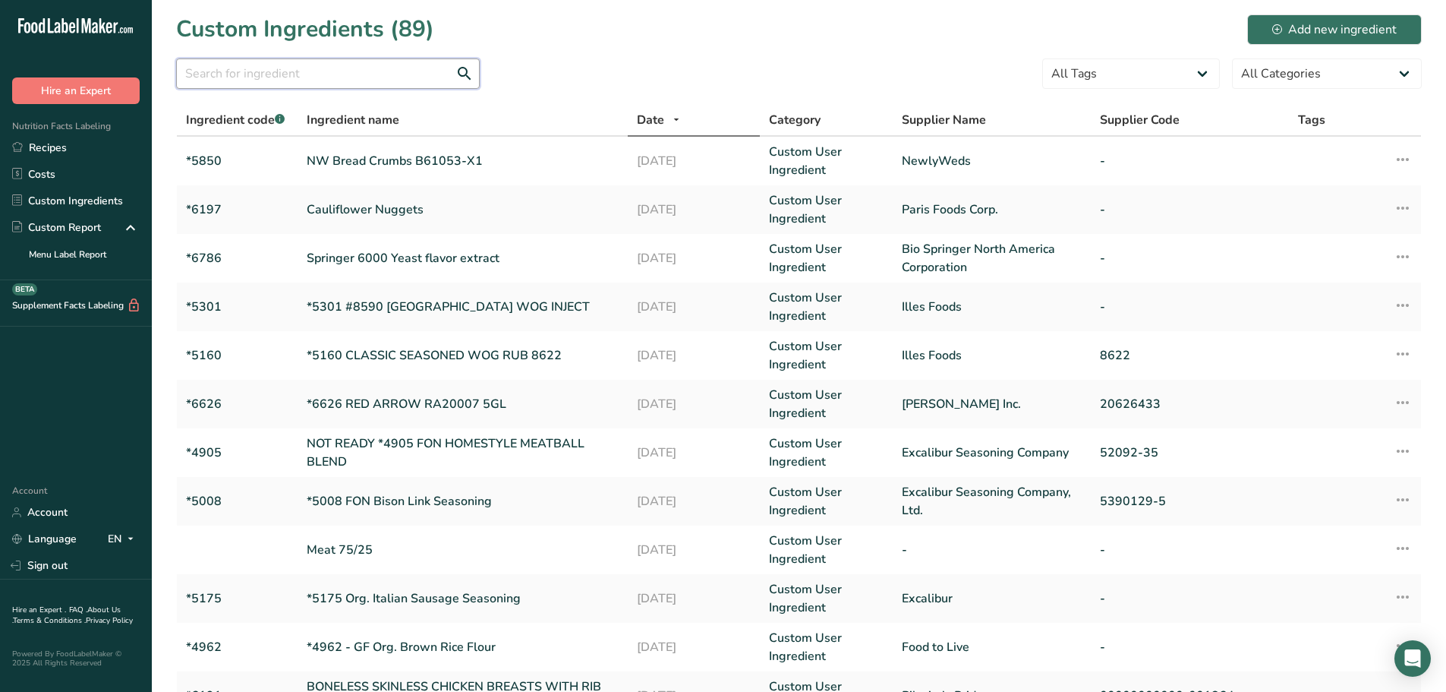
click at [261, 78] on input "text" at bounding box center [328, 73] width 304 height 30
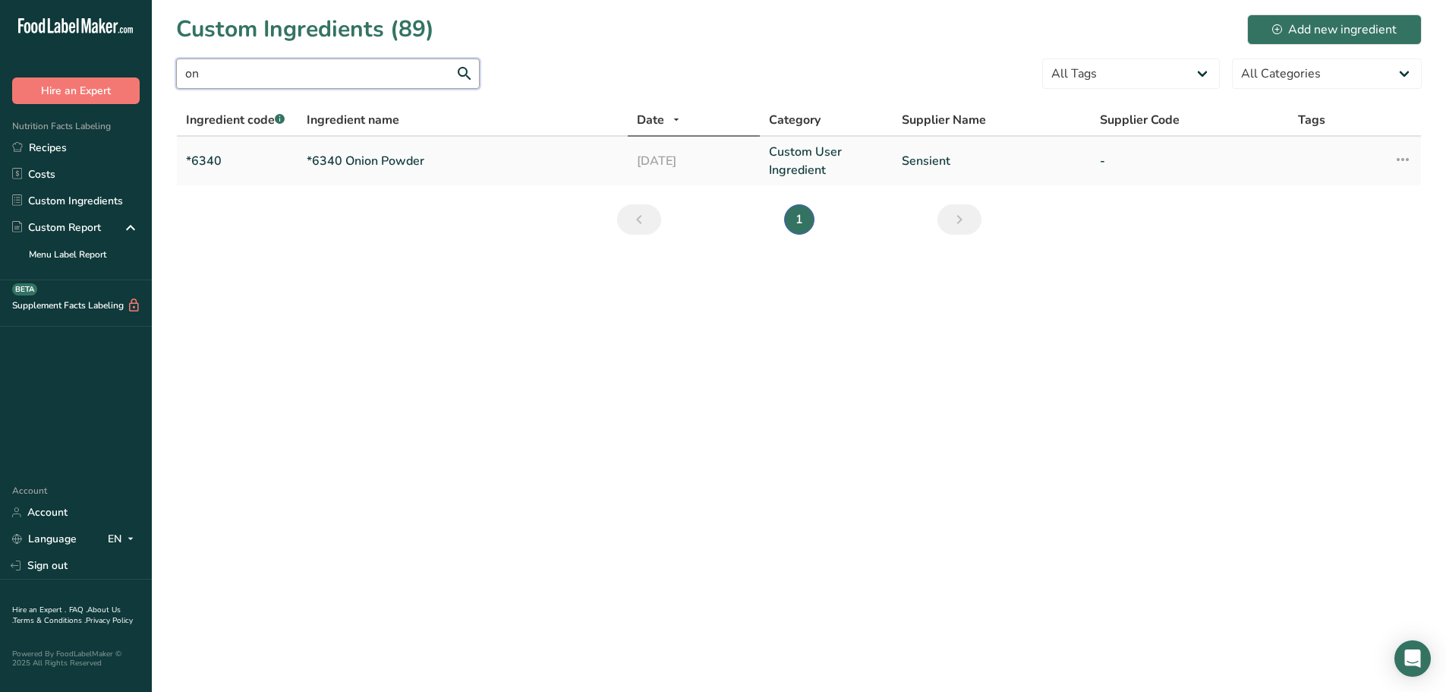
type input "o"
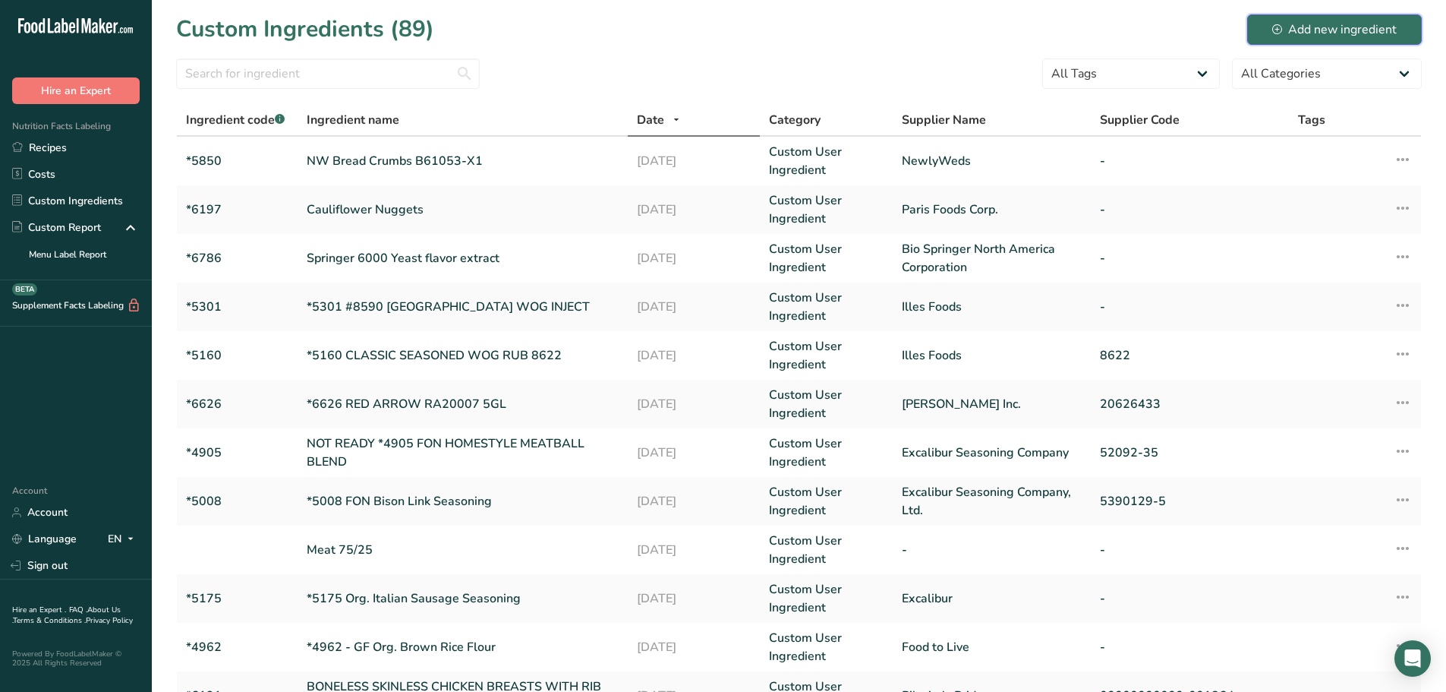
click at [1333, 23] on div "Add new ingredient" at bounding box center [1335, 30] width 125 height 18
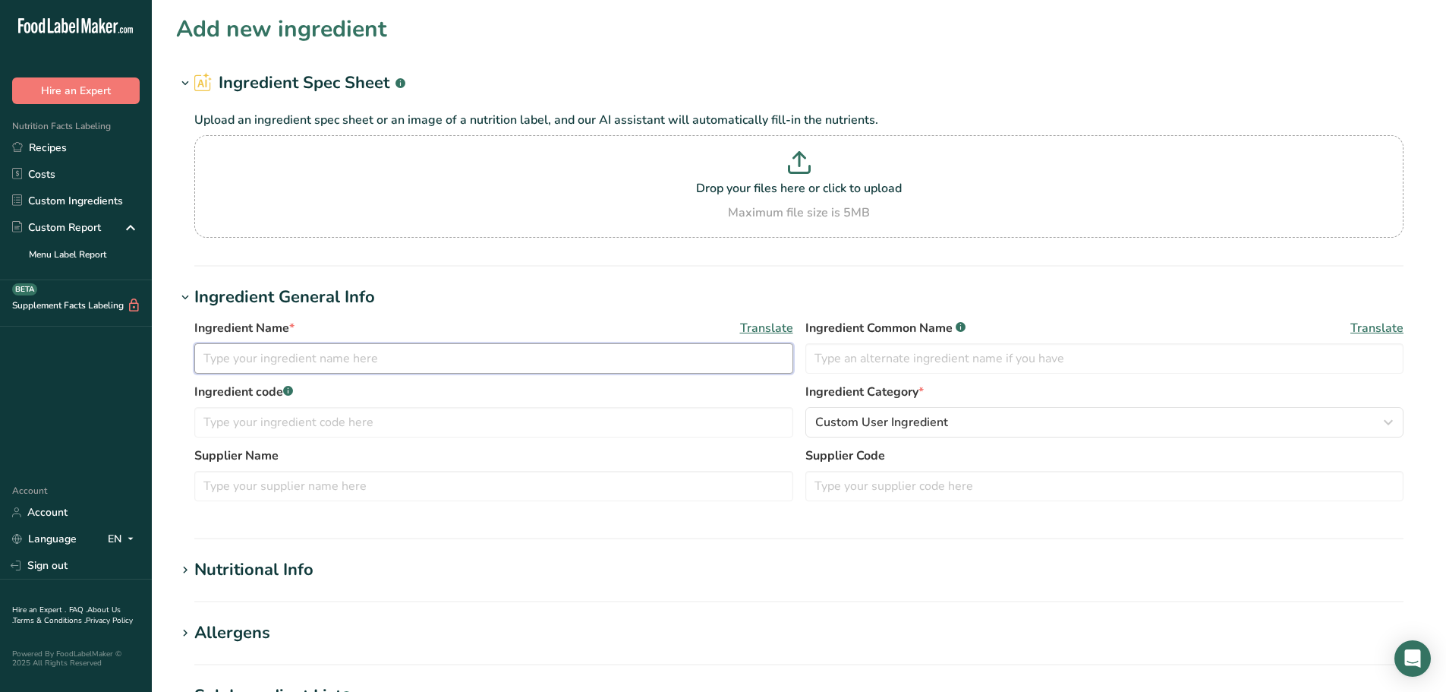
click at [337, 358] on input "text" at bounding box center [493, 358] width 599 height 30
click at [433, 365] on input "text" at bounding box center [493, 358] width 599 height 30
type input "3/8" Diced Onions"
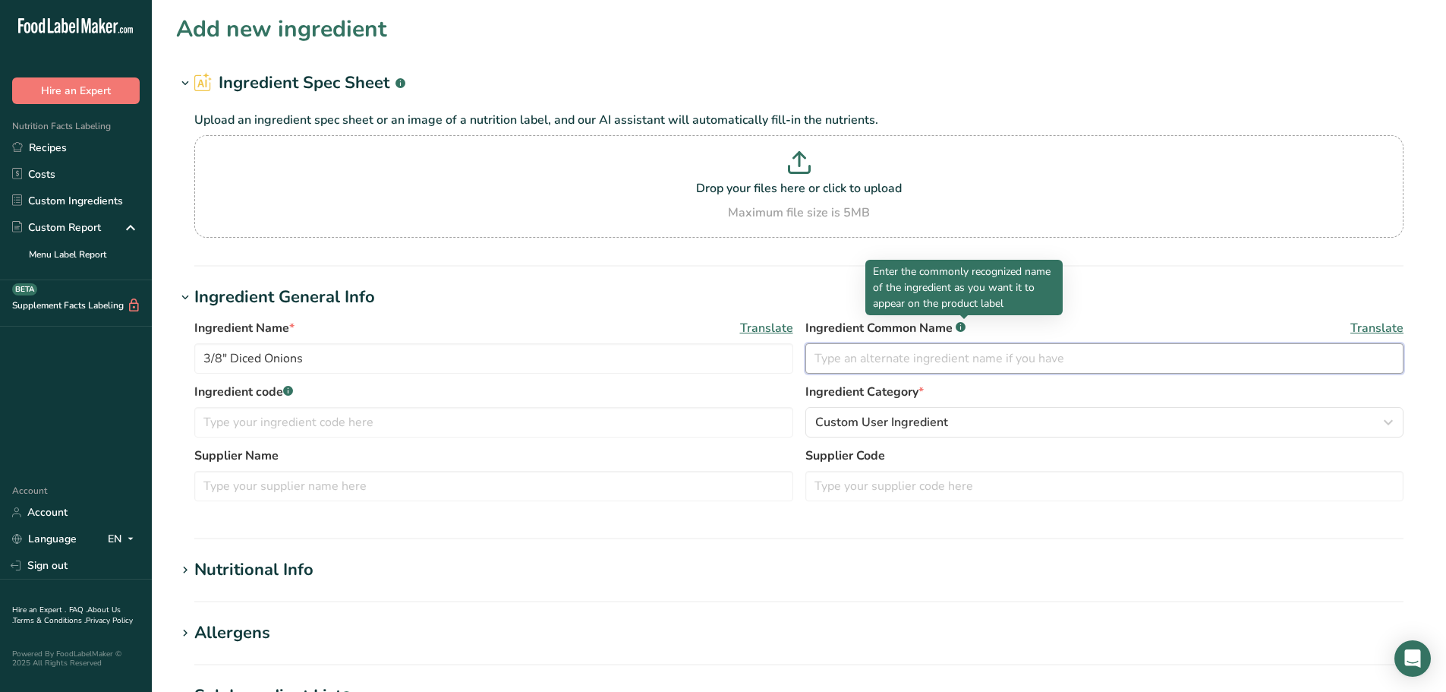
click at [895, 358] on input "text" at bounding box center [1105, 358] width 599 height 30
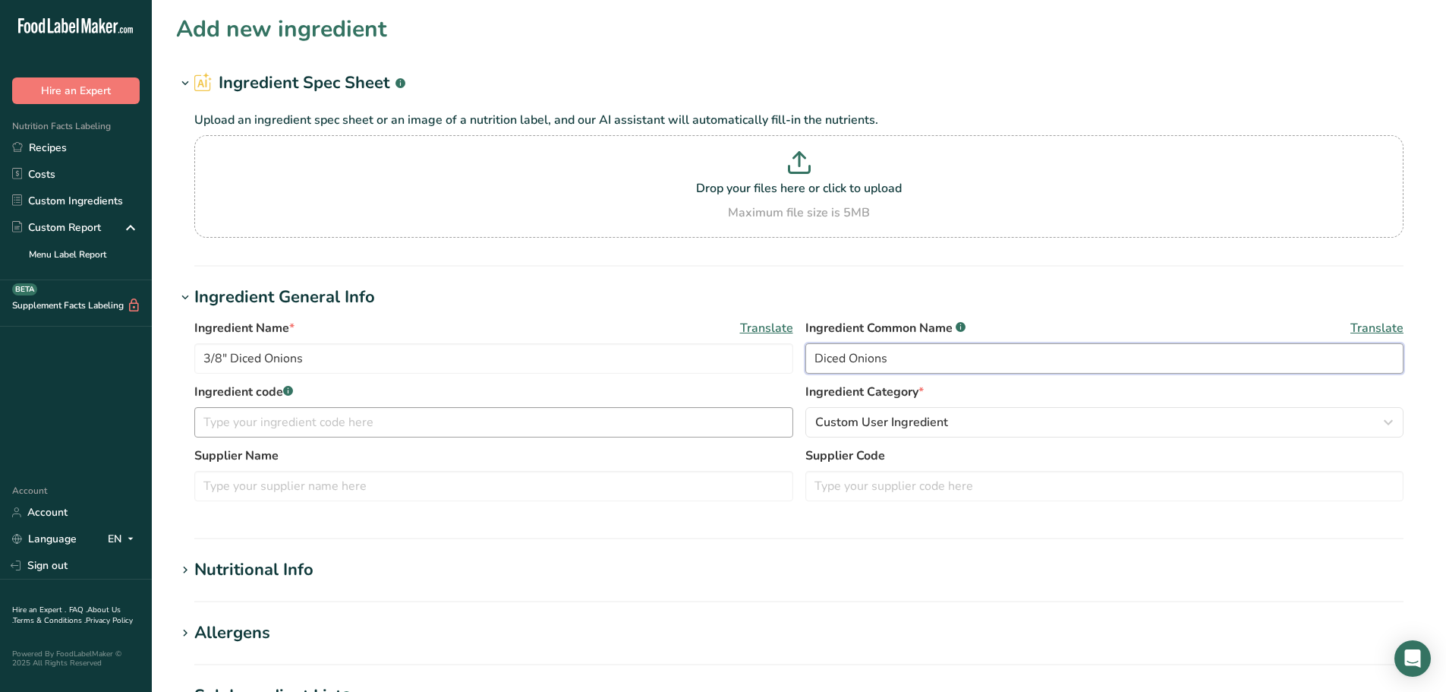
type input "Diced Onions"
click at [393, 424] on input "text" at bounding box center [493, 422] width 599 height 30
type input "*5910"
click at [295, 480] on input "text" at bounding box center [493, 486] width 599 height 30
type input "O"
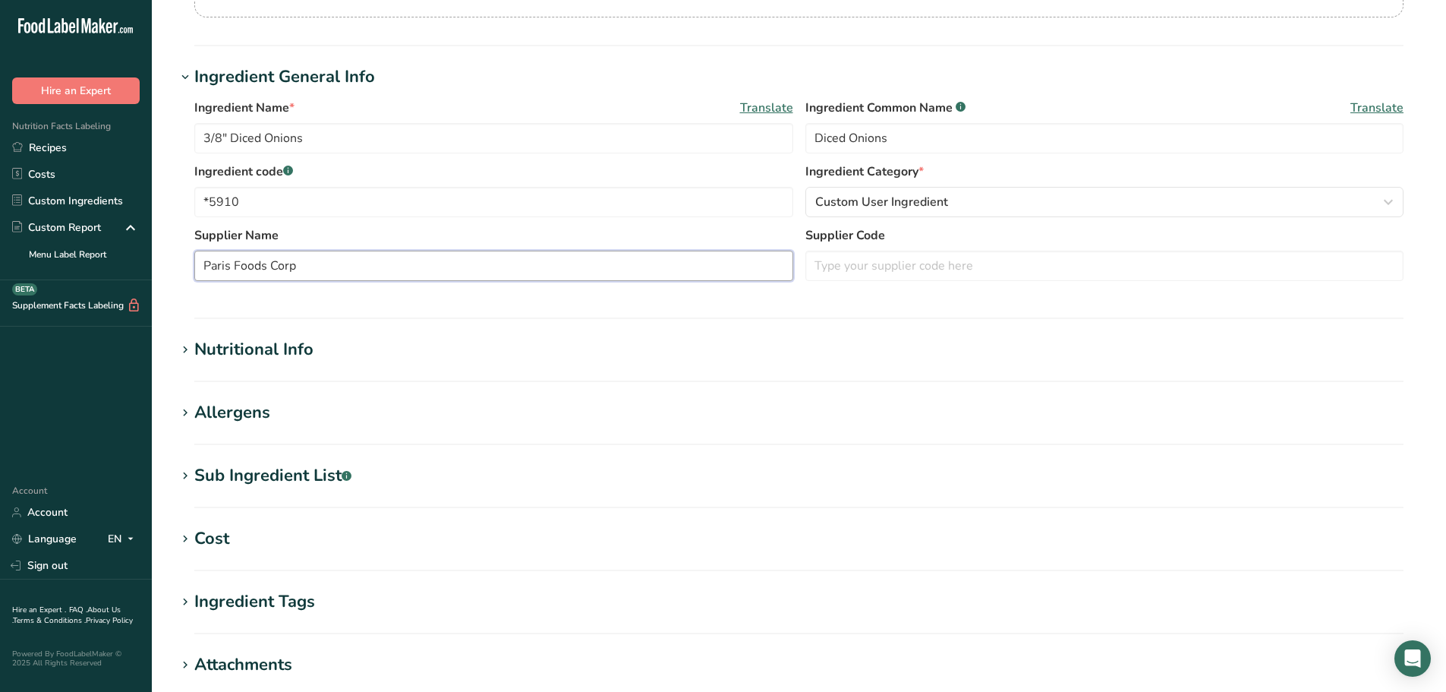
scroll to position [228, 0]
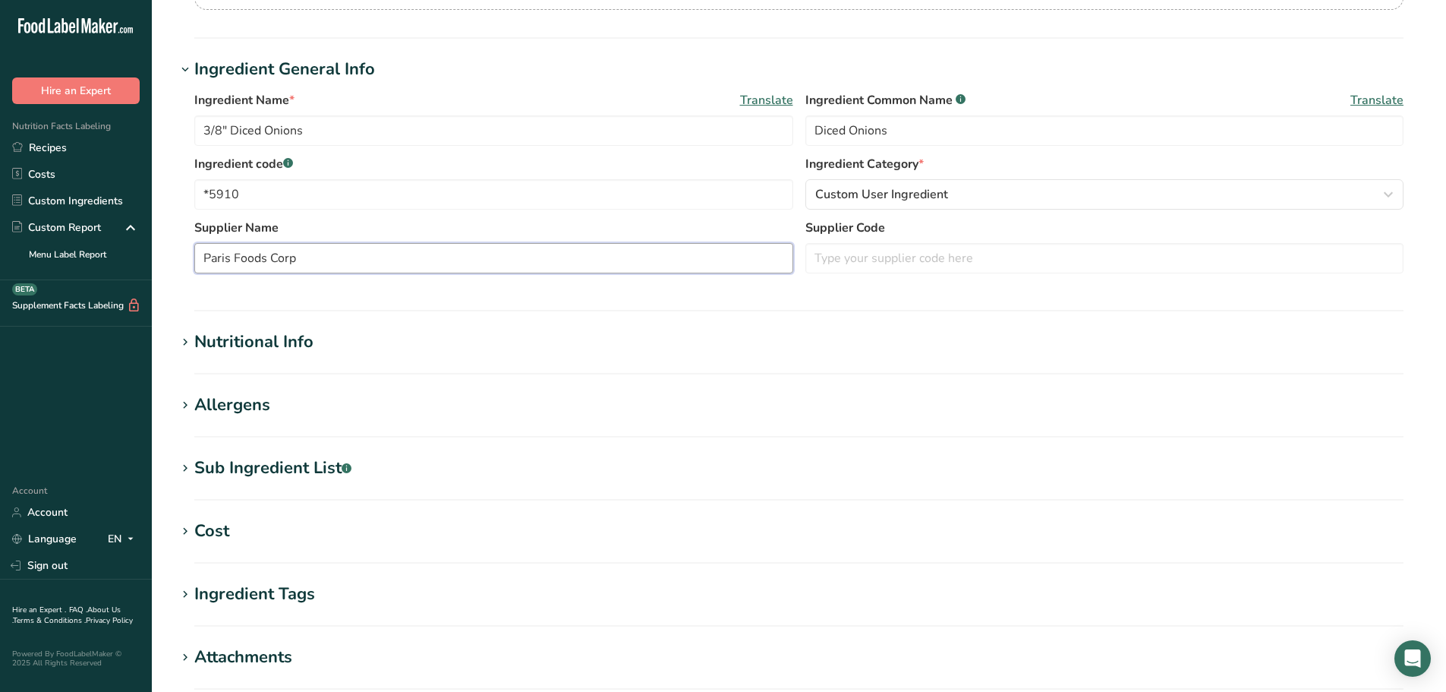
type input "Paris Foods Corp"
click at [304, 337] on div "Nutritional Info" at bounding box center [253, 342] width 119 height 25
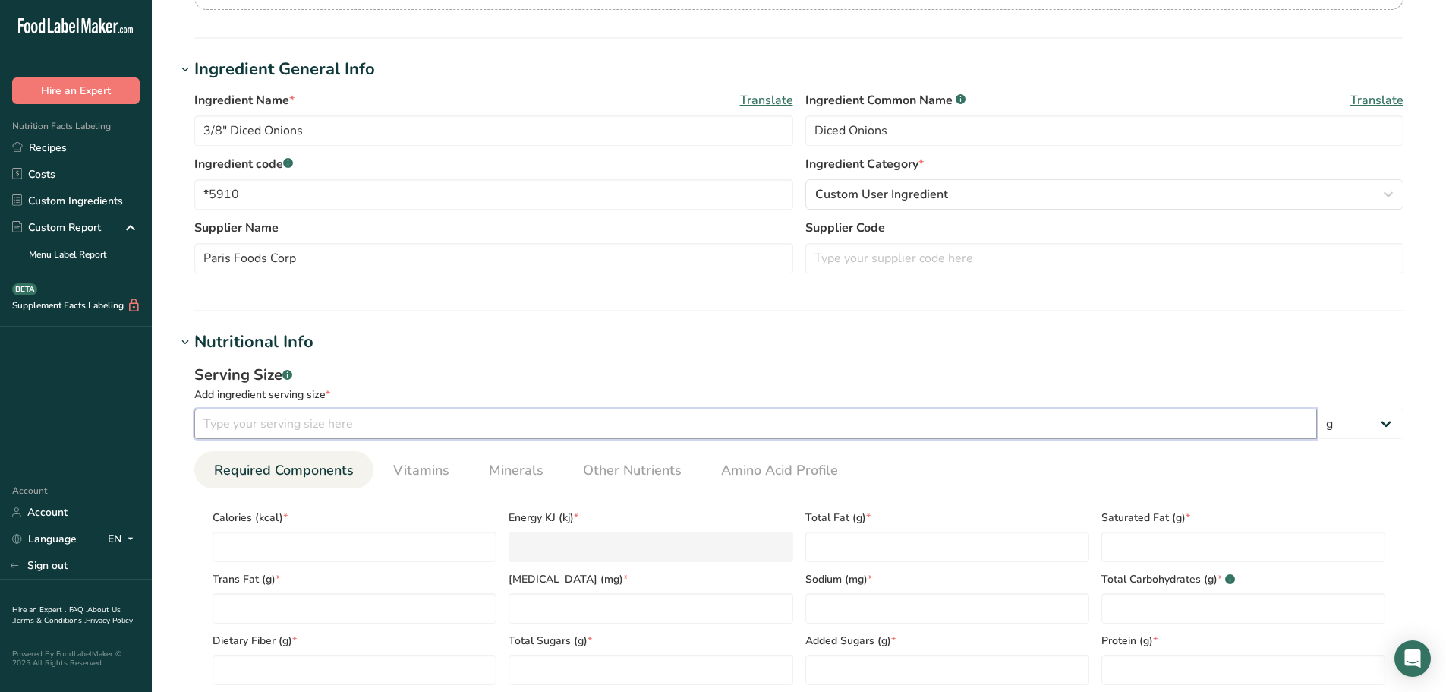
click at [262, 419] on input "number" at bounding box center [755, 424] width 1123 height 30
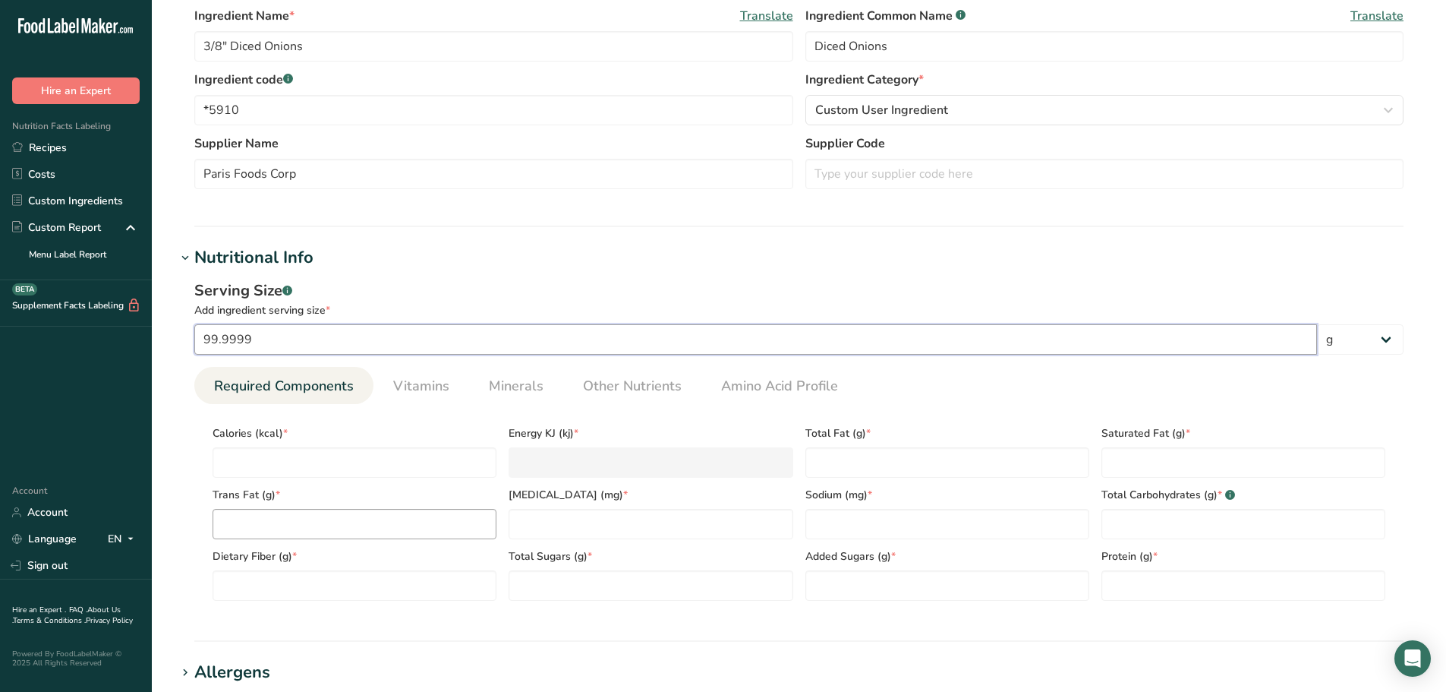
scroll to position [380, 0]
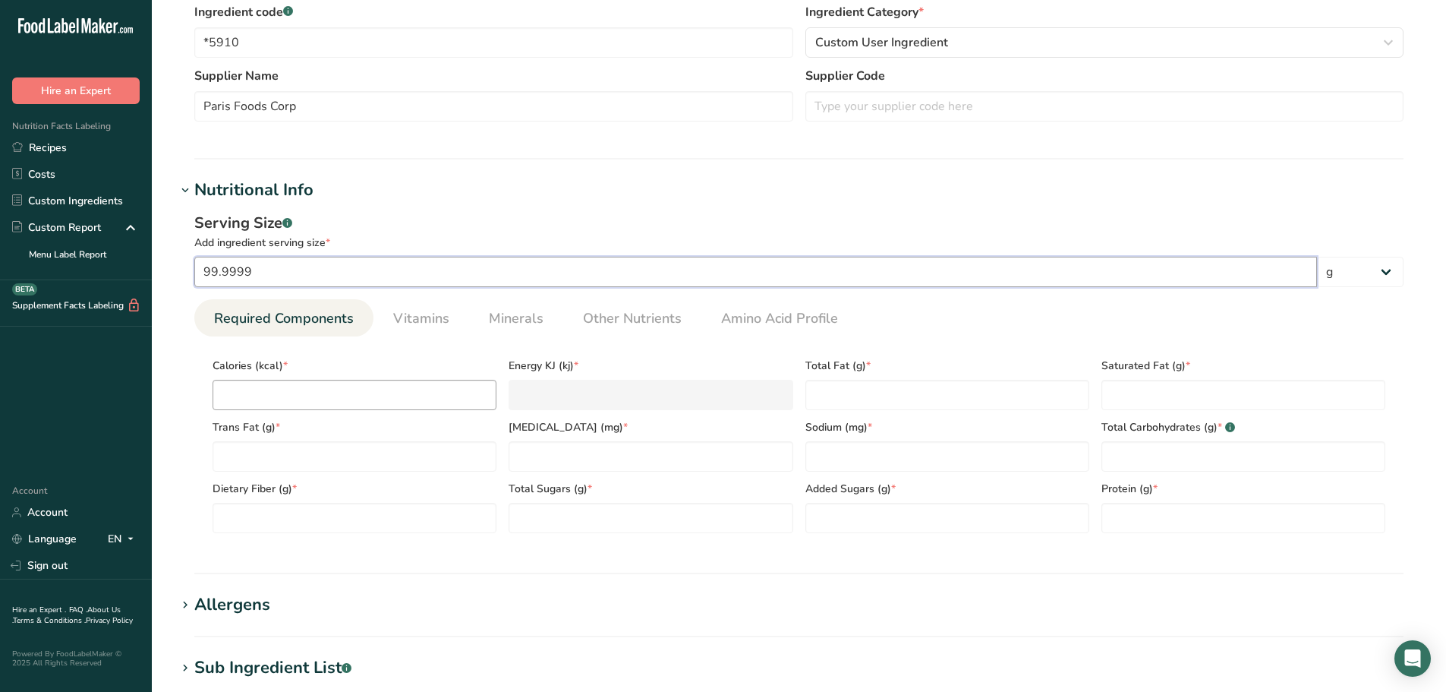
type input "99.9999"
click at [298, 405] on input "number" at bounding box center [355, 395] width 284 height 30
type input "3"
type KJ "12.6"
type input "30"
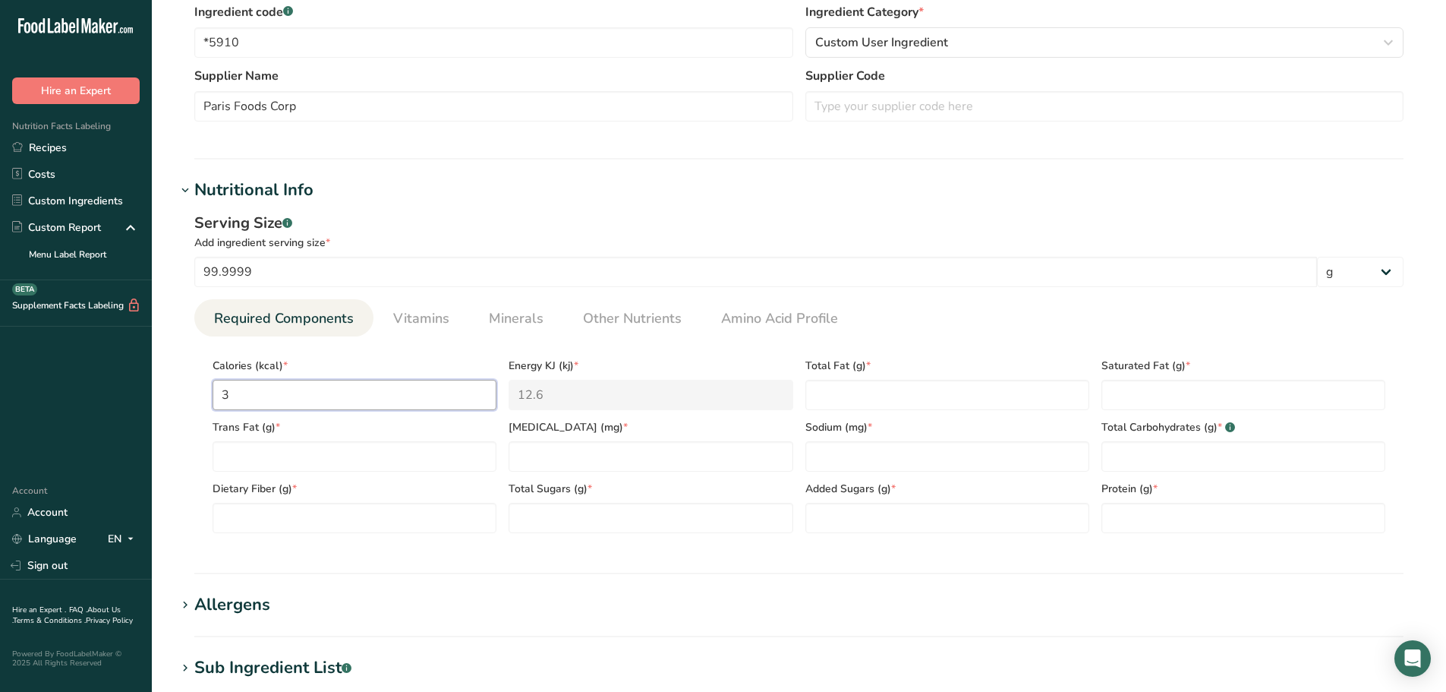
type KJ "125.5"
type input "30"
type Fat "0"
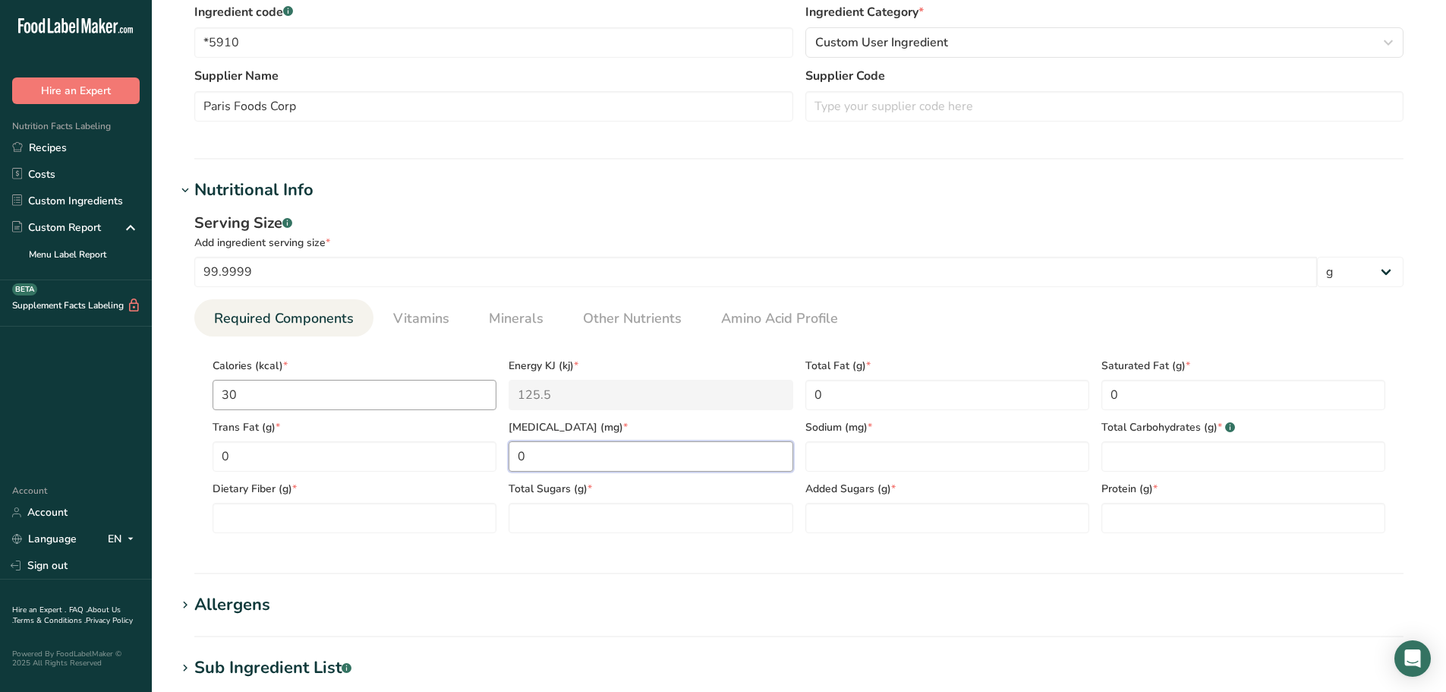
type input "0"
type input "10"
type Carbohydrates "7"
type Fiber "2"
type Sugars "0"
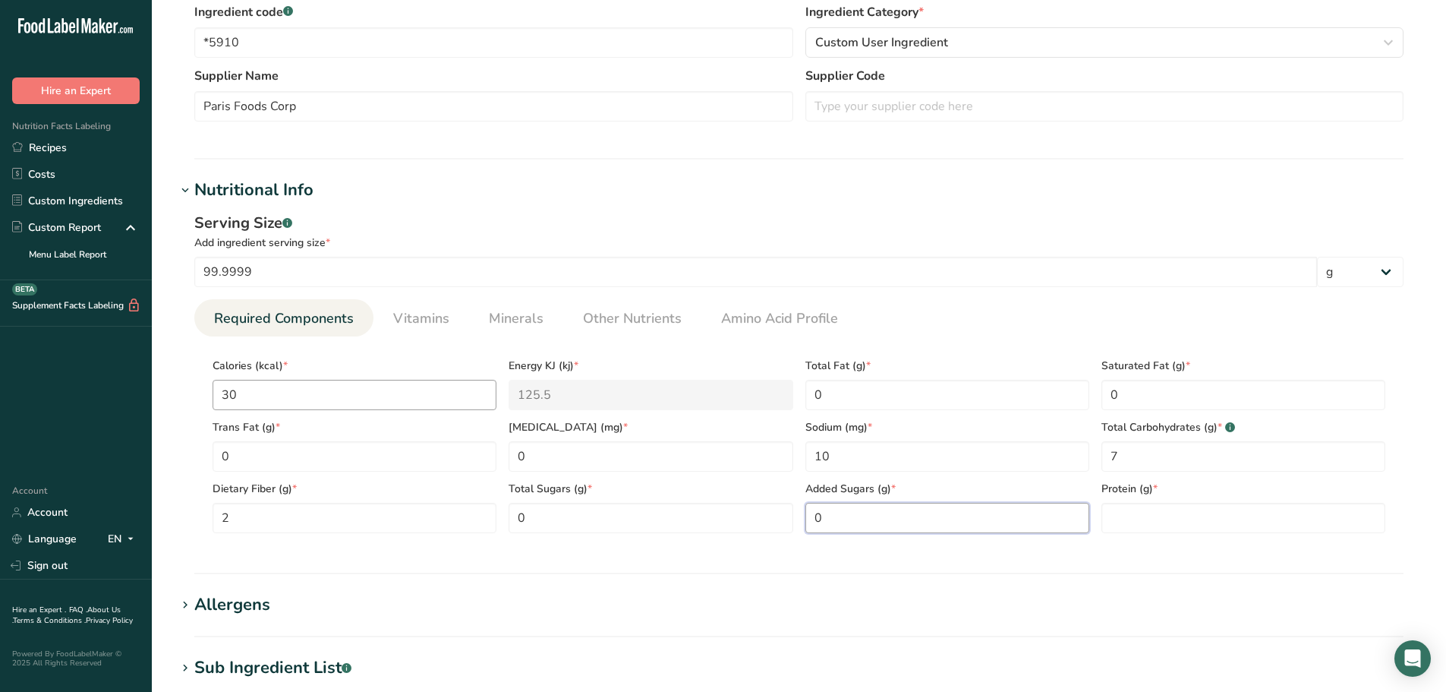
type Sugars "0"
type input "1"
click at [440, 321] on span "Vitamins" at bounding box center [421, 318] width 56 height 21
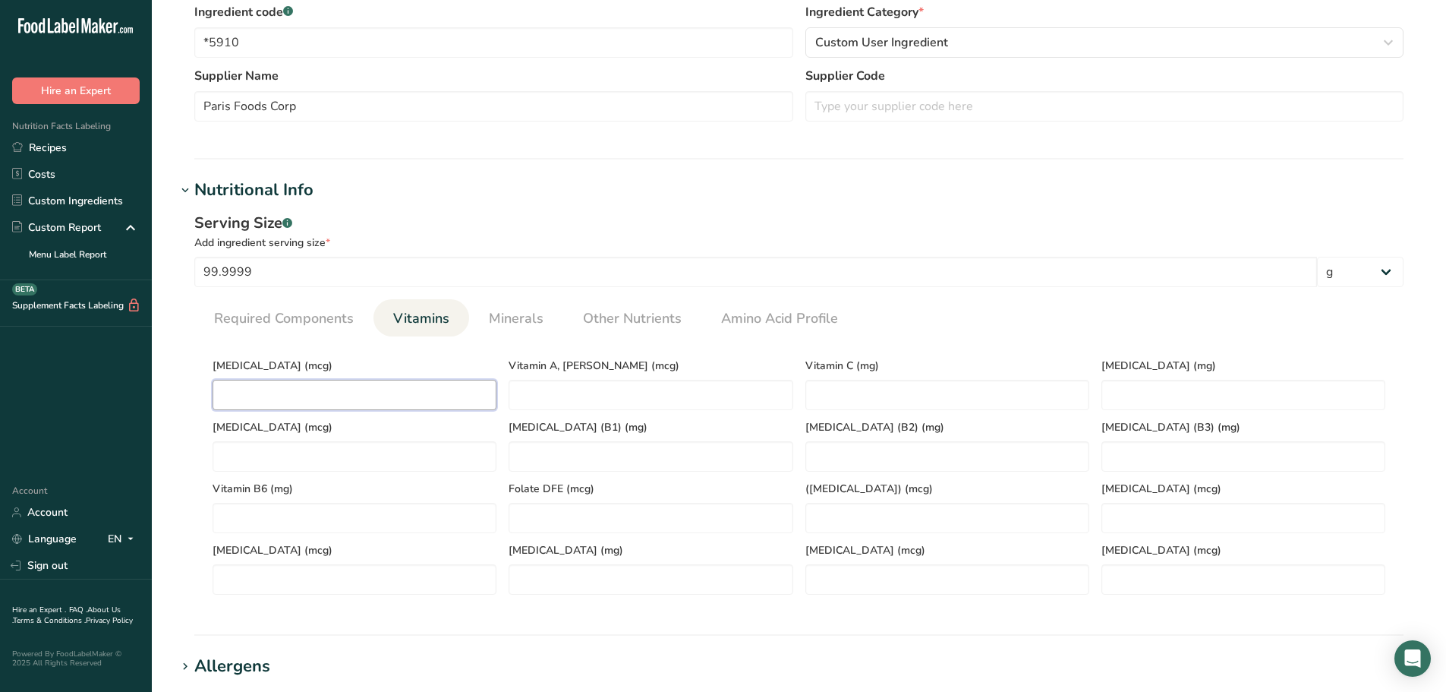
click at [383, 386] on D "number" at bounding box center [355, 395] width 284 height 30
click at [532, 320] on span "Minerals" at bounding box center [516, 318] width 55 height 21
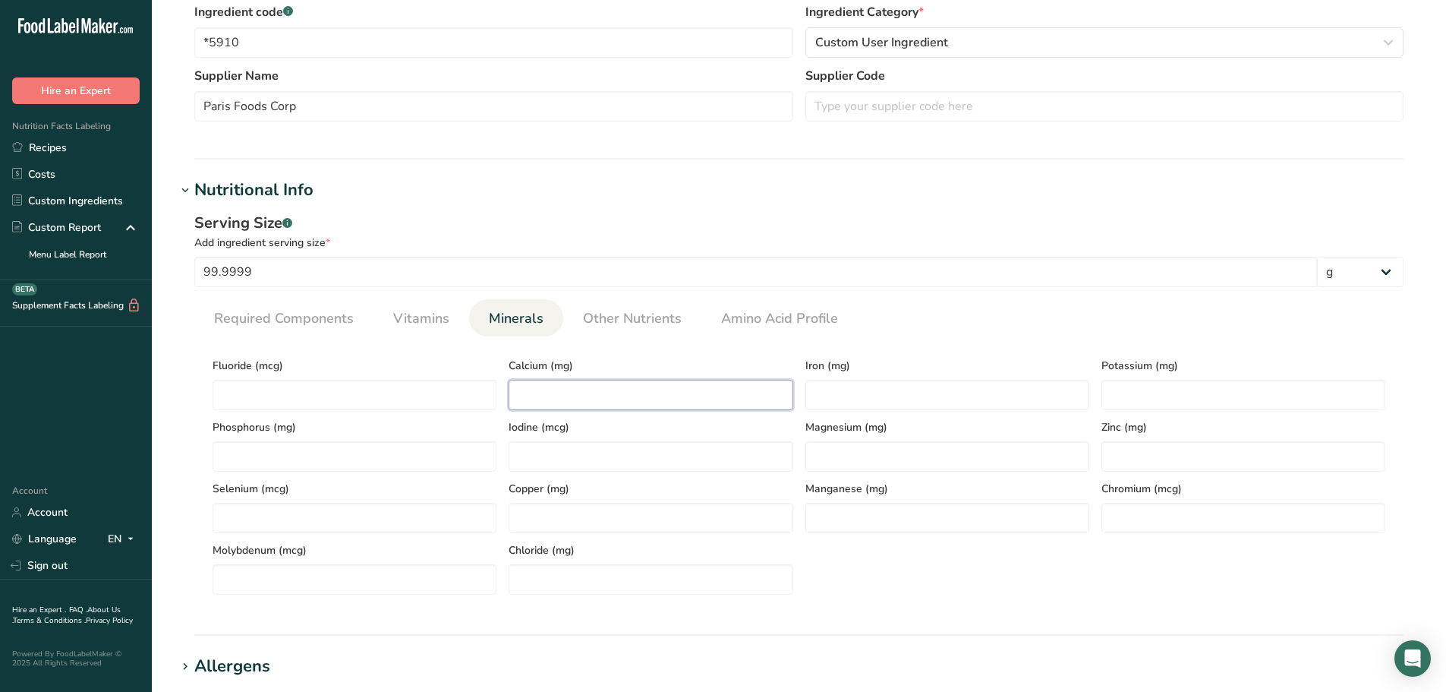
click at [691, 404] on input "number" at bounding box center [651, 395] width 284 height 30
type input "17"
type input "124"
click at [946, 551] on div "Fluoride (mcg) Calcium (mg) 17 Iron (mg) Potassium (mg) 124 Phosphorus (mg) Iod…" at bounding box center [799, 472] width 1185 height 246
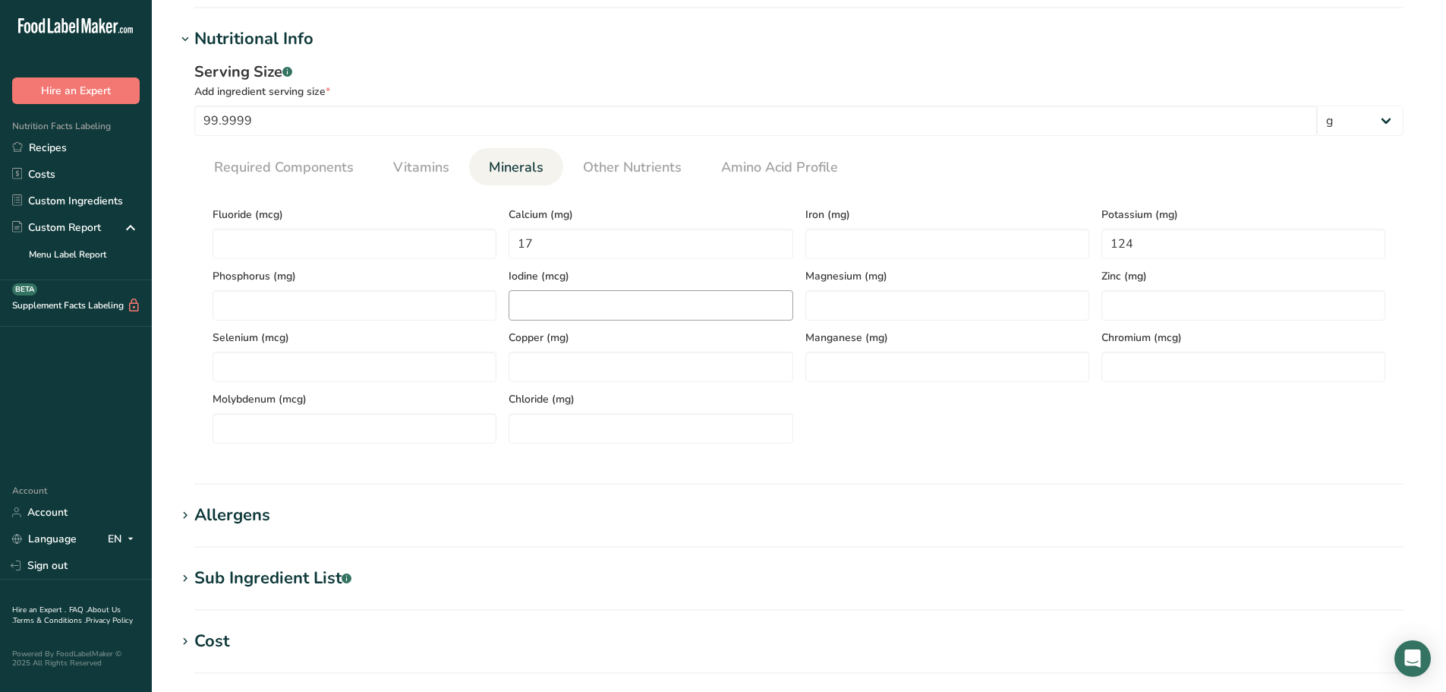
scroll to position [532, 0]
click at [642, 156] on span "Other Nutrients" at bounding box center [632, 166] width 99 height 21
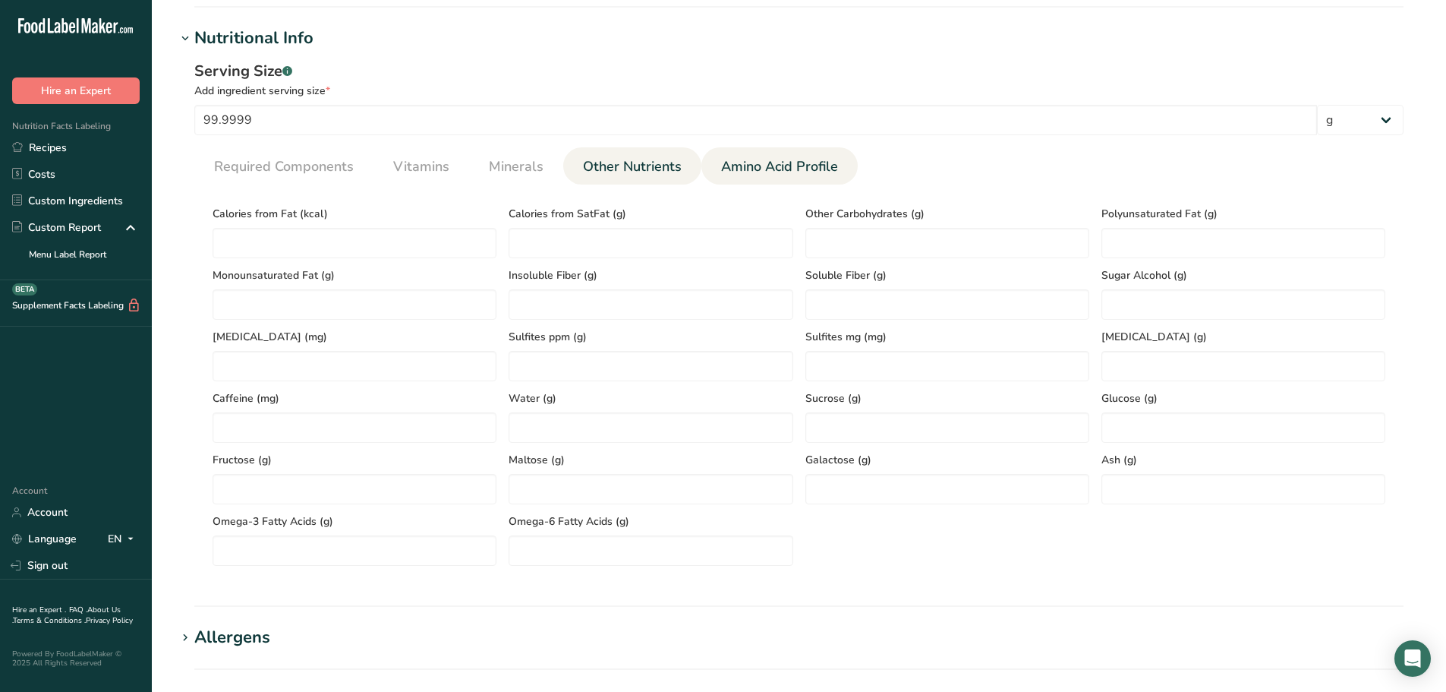
click at [743, 154] on link "Amino Acid Profile" at bounding box center [779, 166] width 129 height 39
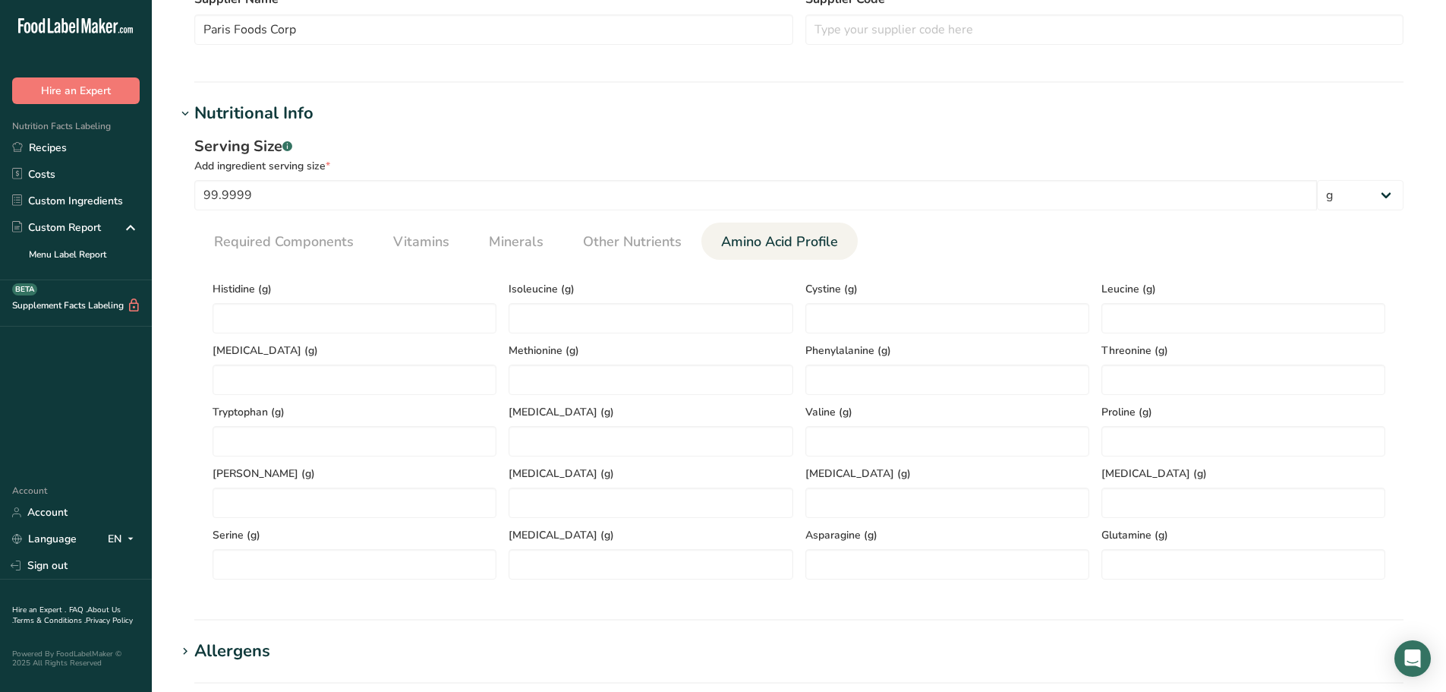
scroll to position [456, 0]
click at [190, 117] on icon at bounding box center [185, 114] width 14 height 21
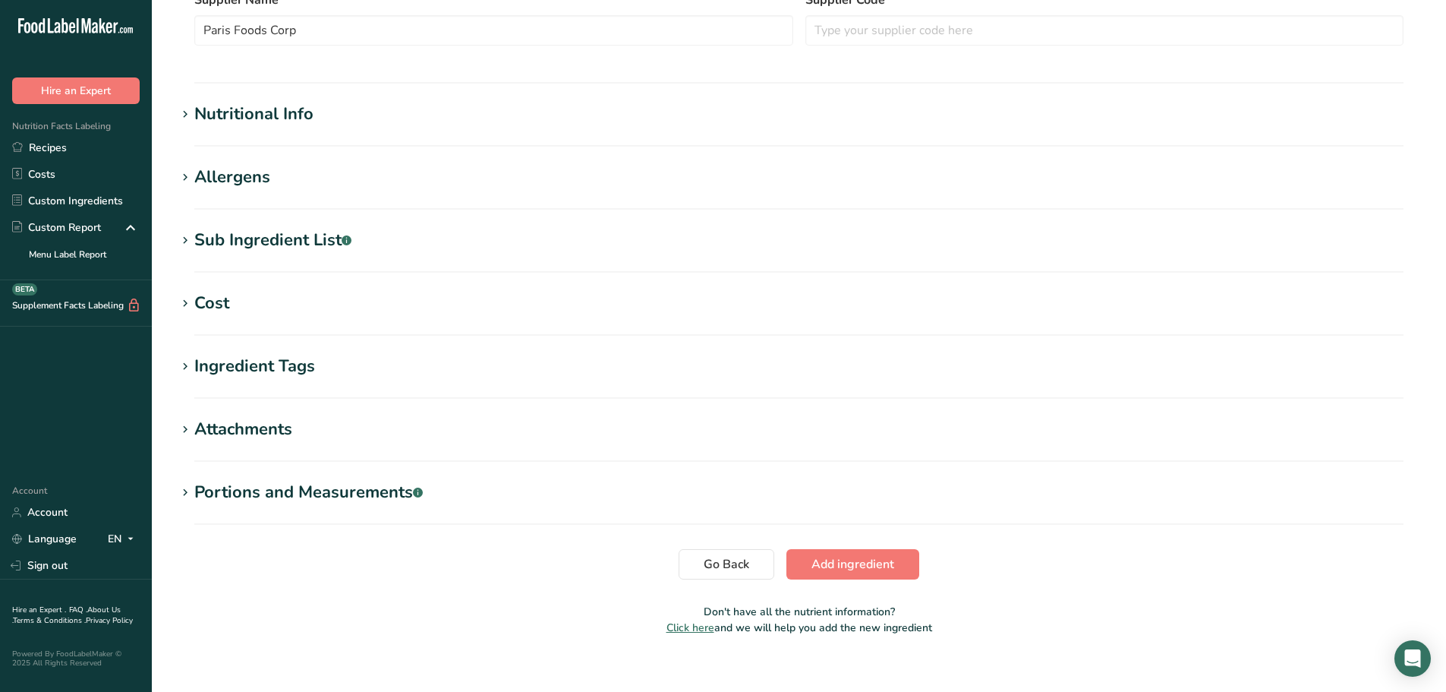
click at [182, 104] on icon at bounding box center [185, 114] width 14 height 21
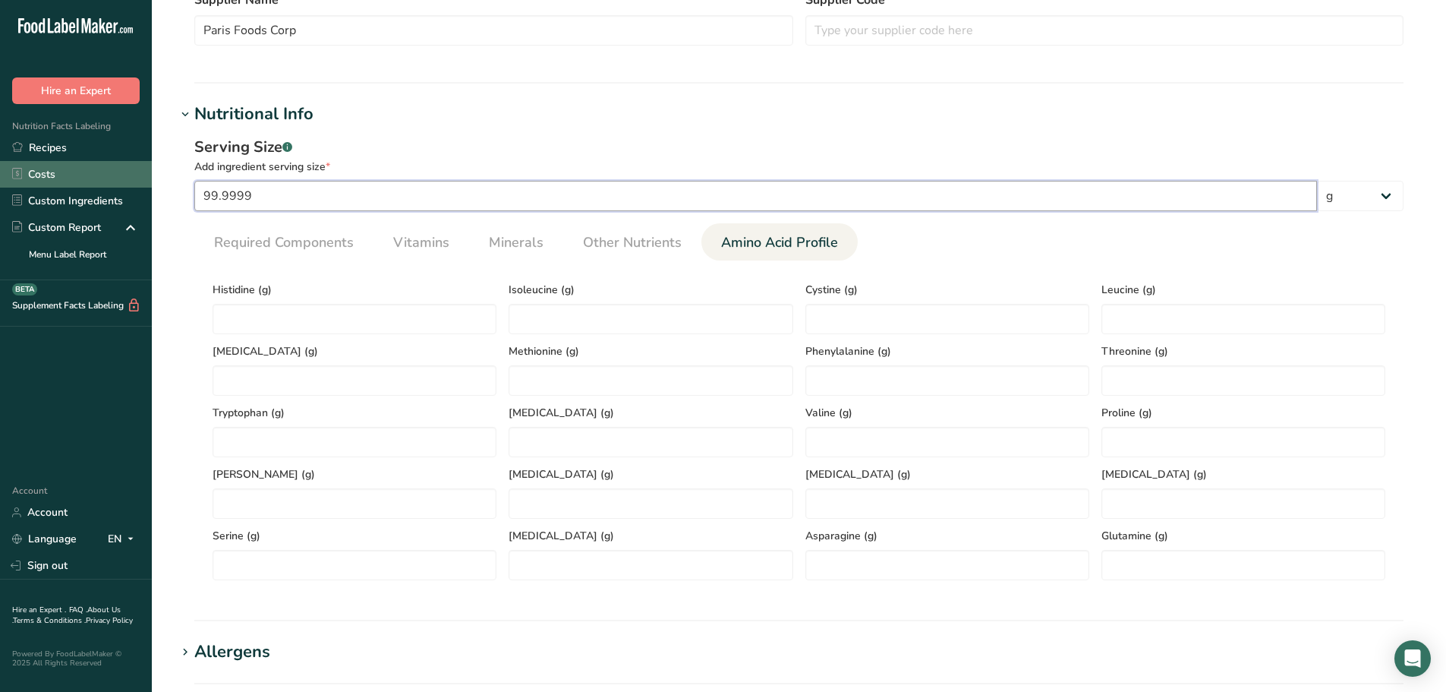
drag, startPoint x: 277, startPoint y: 188, endPoint x: 147, endPoint y: 172, distance: 130.9
click at [147, 172] on div ".a-20{fill:#fff;} Hire an Expert Nutrition Facts Labeling Recipes Costs Custom …" at bounding box center [723, 363] width 1446 height 1639
type input "100"
click at [459, 140] on div "Serving Size .a-a{fill:#347362;}.b-a{fill:#fff;}" at bounding box center [799, 147] width 1210 height 23
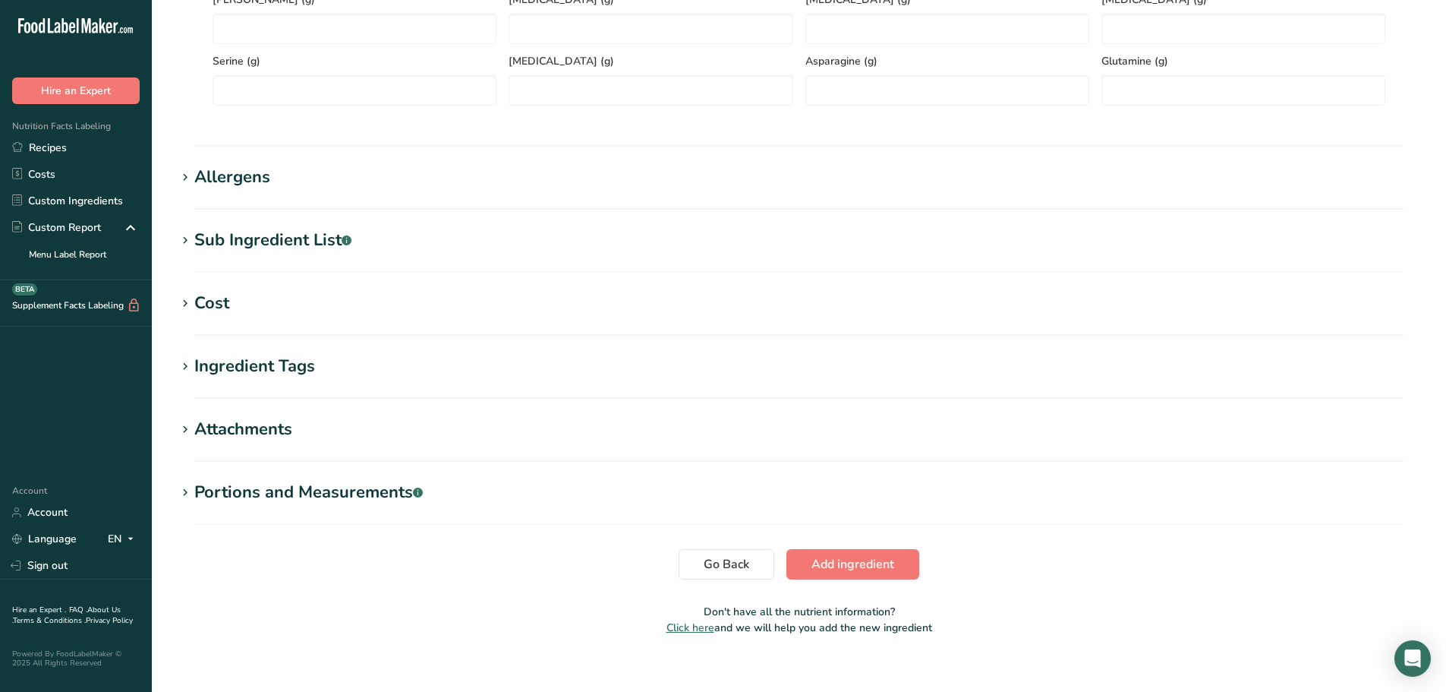
scroll to position [947, 0]
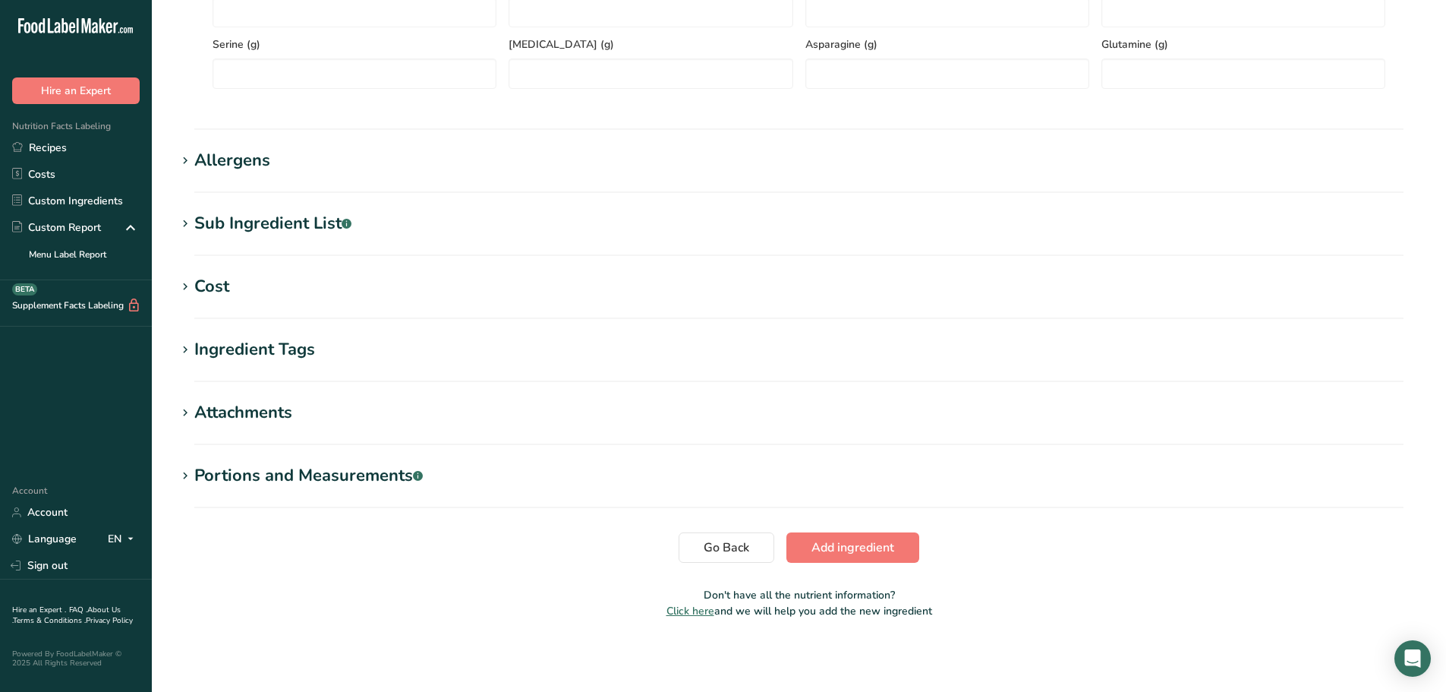
click at [276, 405] on div "Attachments" at bounding box center [243, 412] width 98 height 25
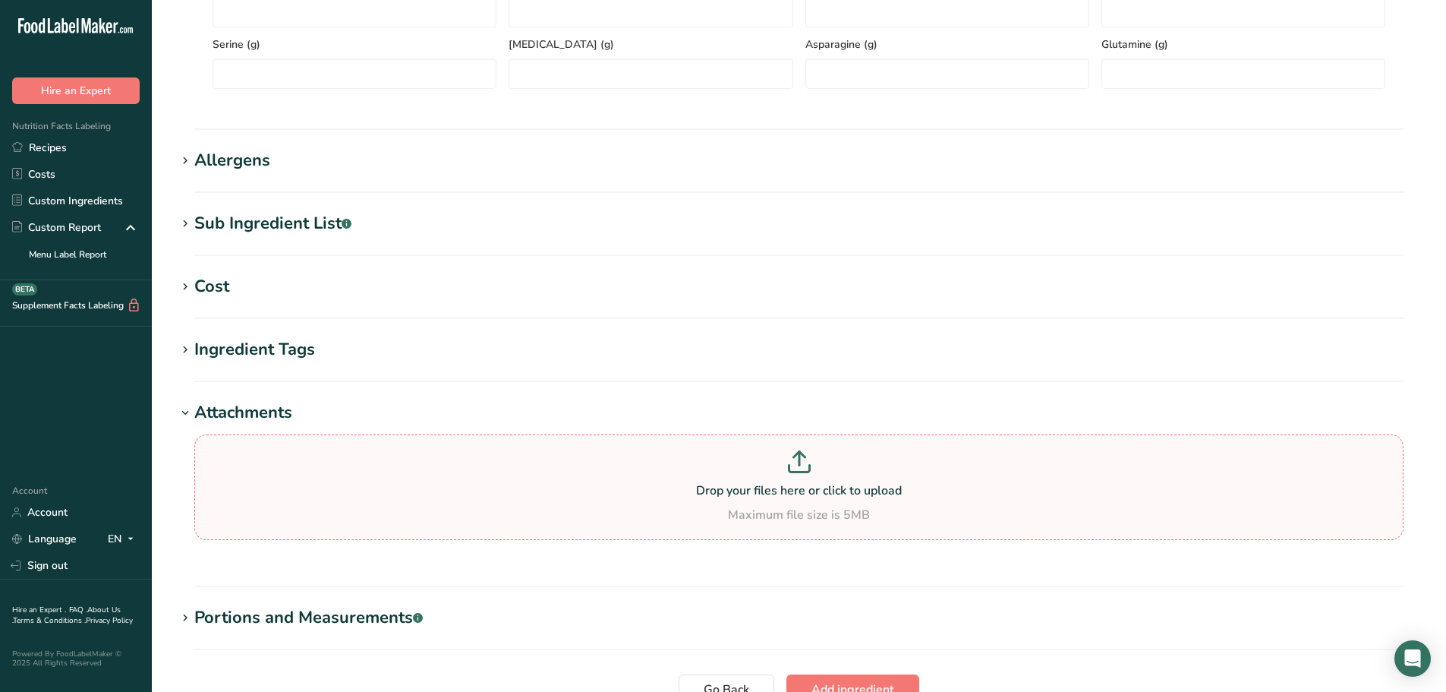
click at [645, 491] on p "Drop your files here or click to upload" at bounding box center [799, 490] width 1202 height 18
click at [645, 491] on input "Drop your files here or click to upload Maximum file size is 5MB" at bounding box center [799, 487] width 1210 height 106
type input "C:\fakepath\5910-41626 Fine Line Diced Onions, Product of Canada Rev003-EXPIRES…"
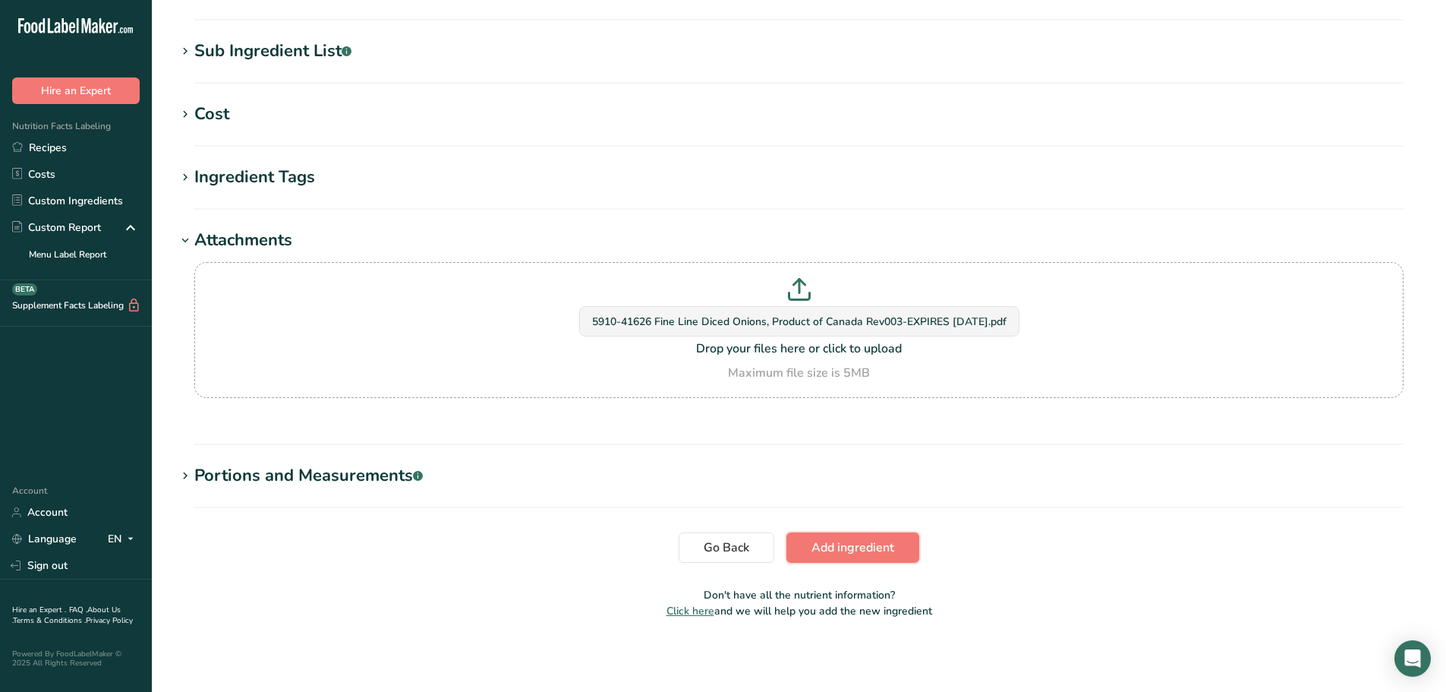
click at [881, 547] on span "Add ingredient" at bounding box center [853, 547] width 83 height 18
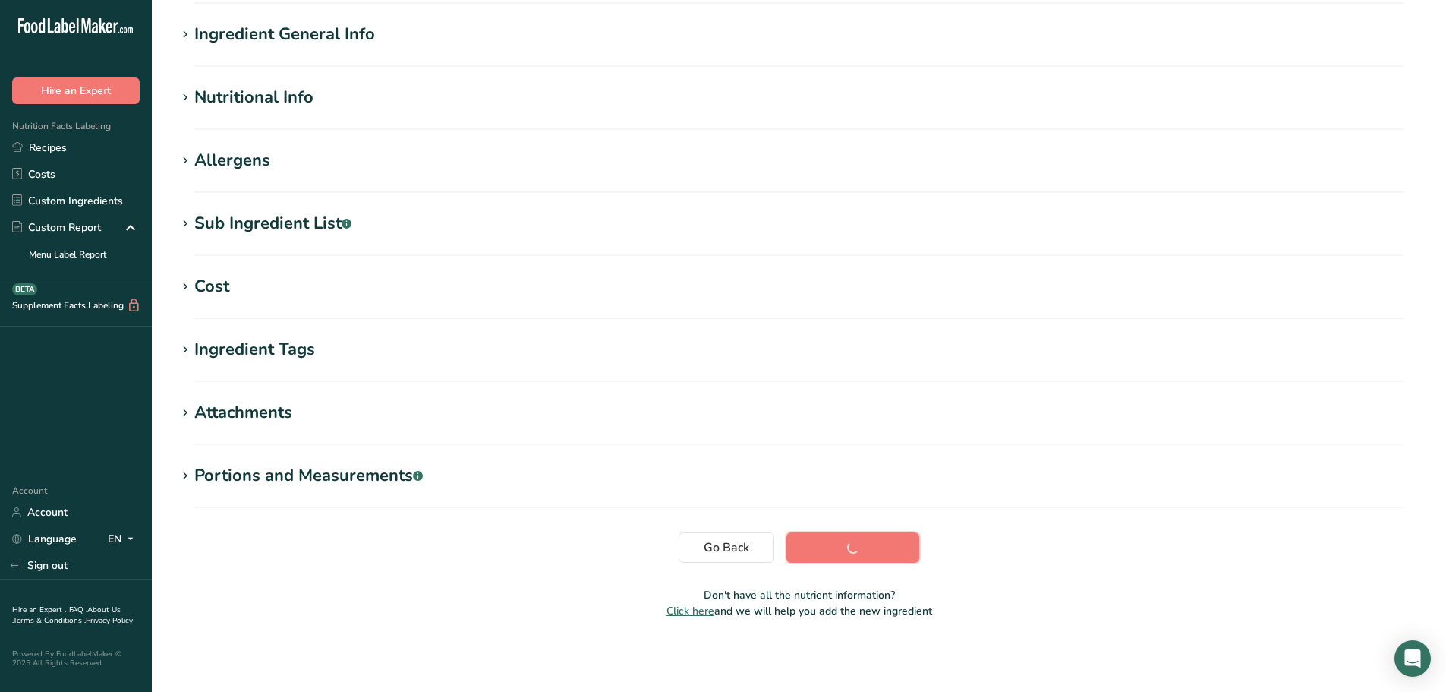
scroll to position [112, 0]
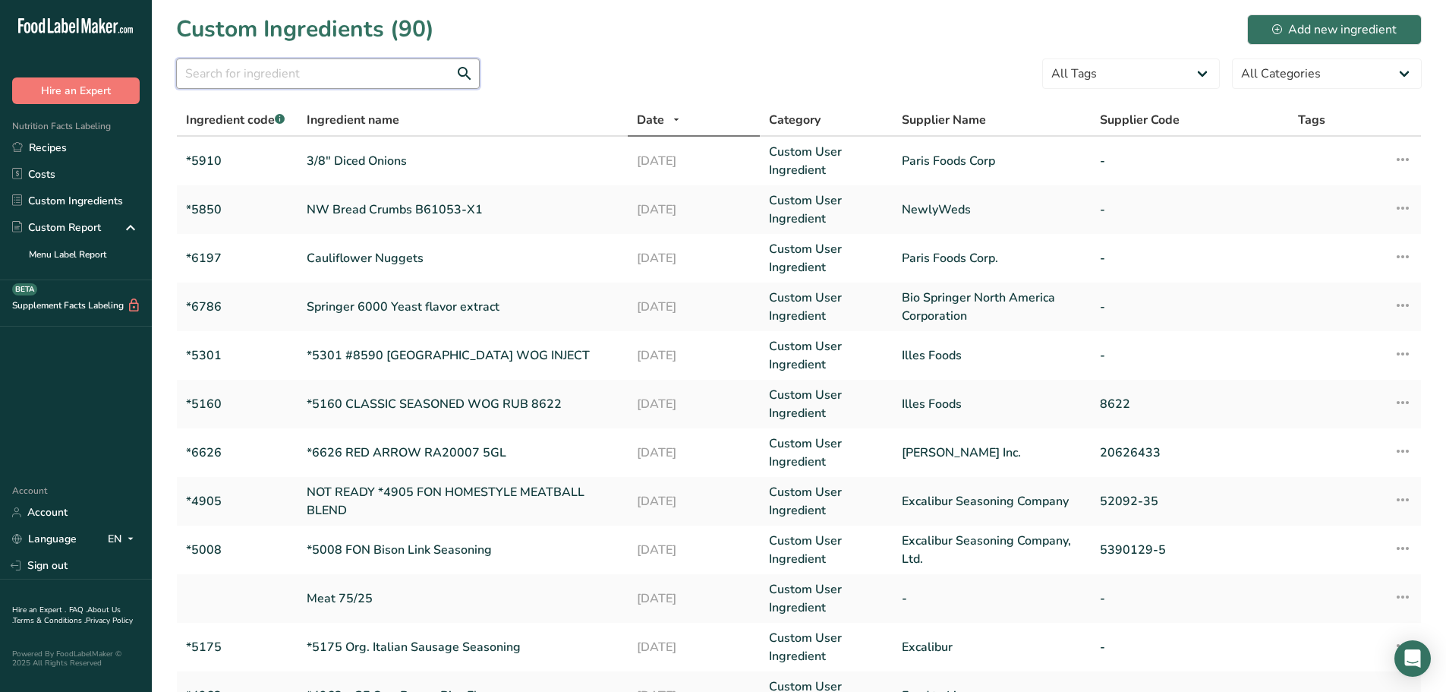
click at [236, 84] on input "text" at bounding box center [328, 73] width 304 height 30
click at [361, 71] on input "text" at bounding box center [328, 73] width 304 height 30
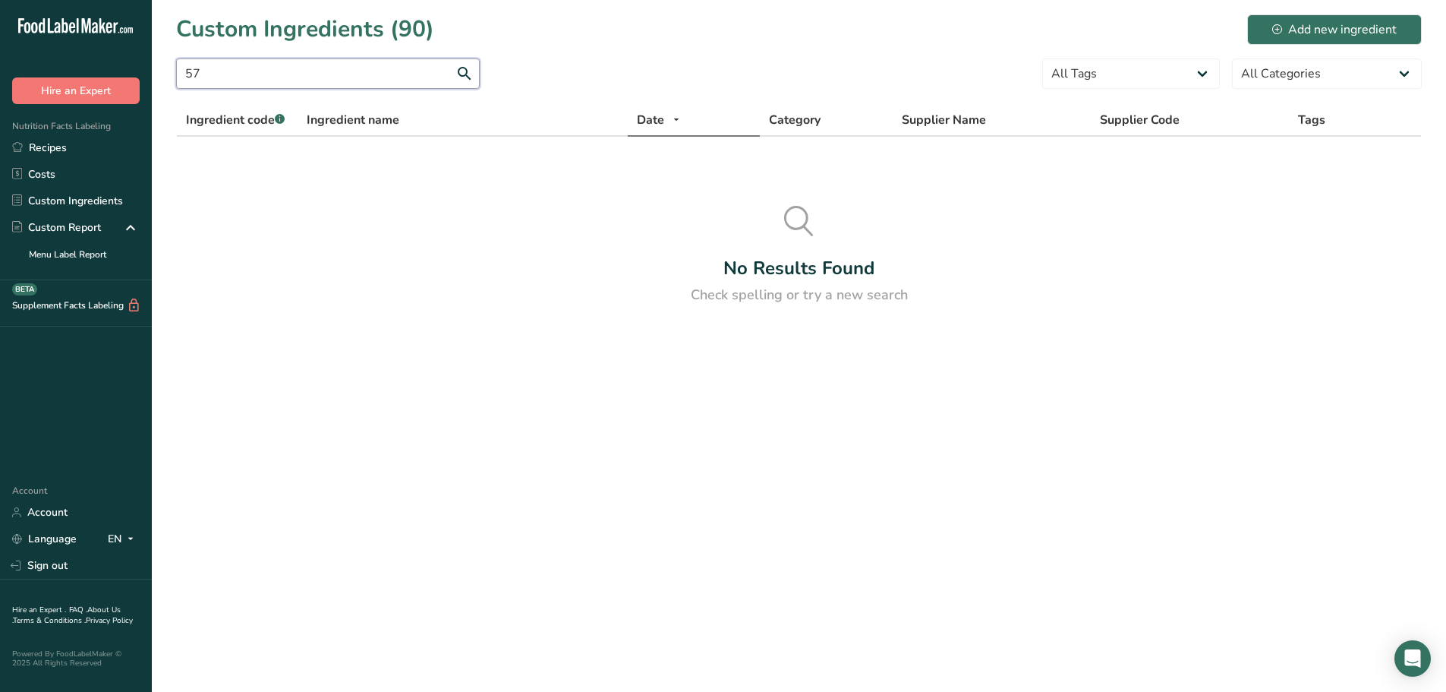
type input "5"
type input "c"
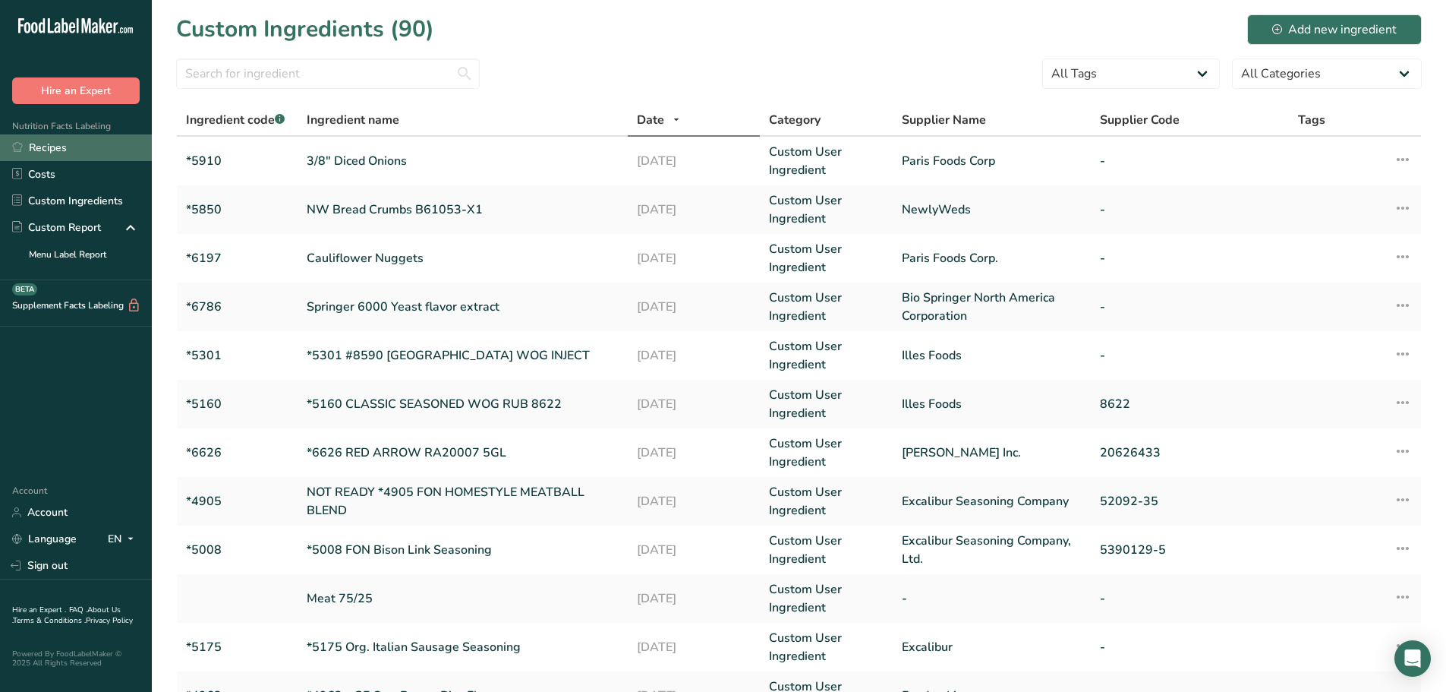
click at [78, 159] on link "Recipes" at bounding box center [76, 147] width 152 height 27
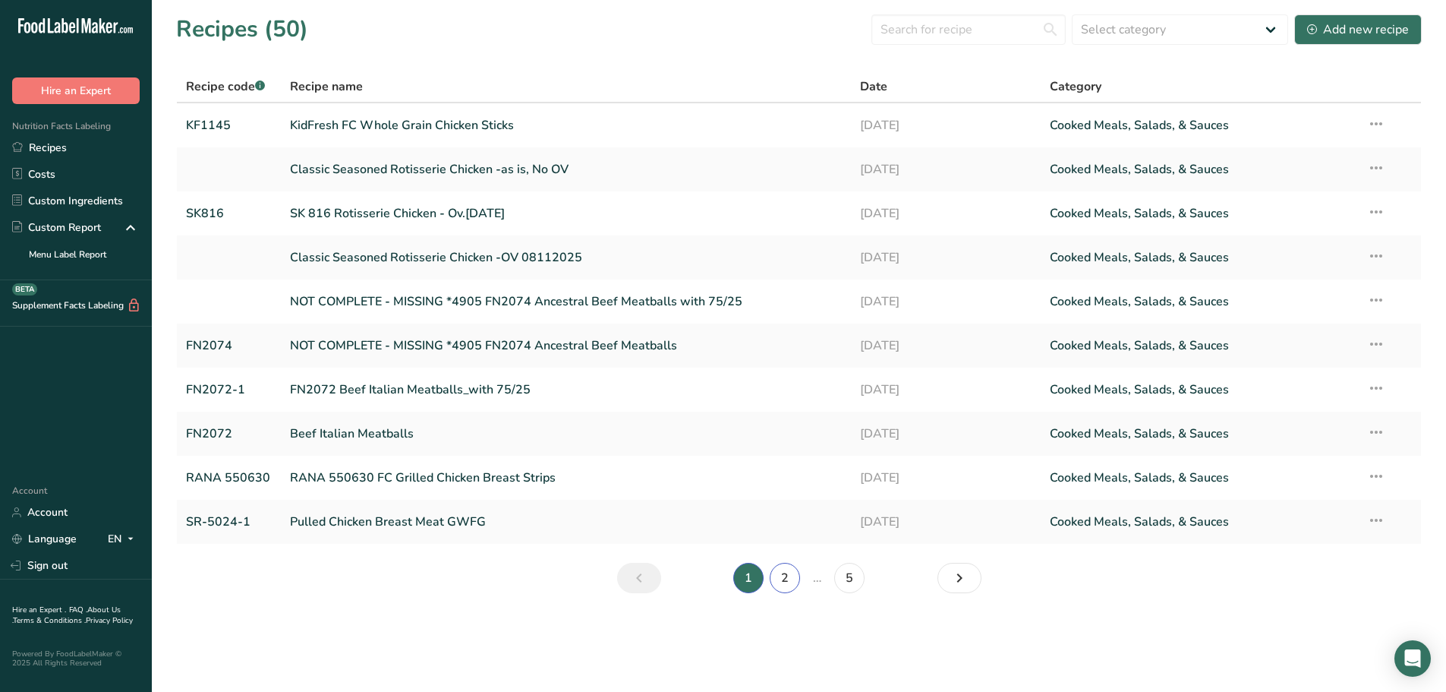
click at [796, 578] on link "2" at bounding box center [785, 578] width 30 height 30
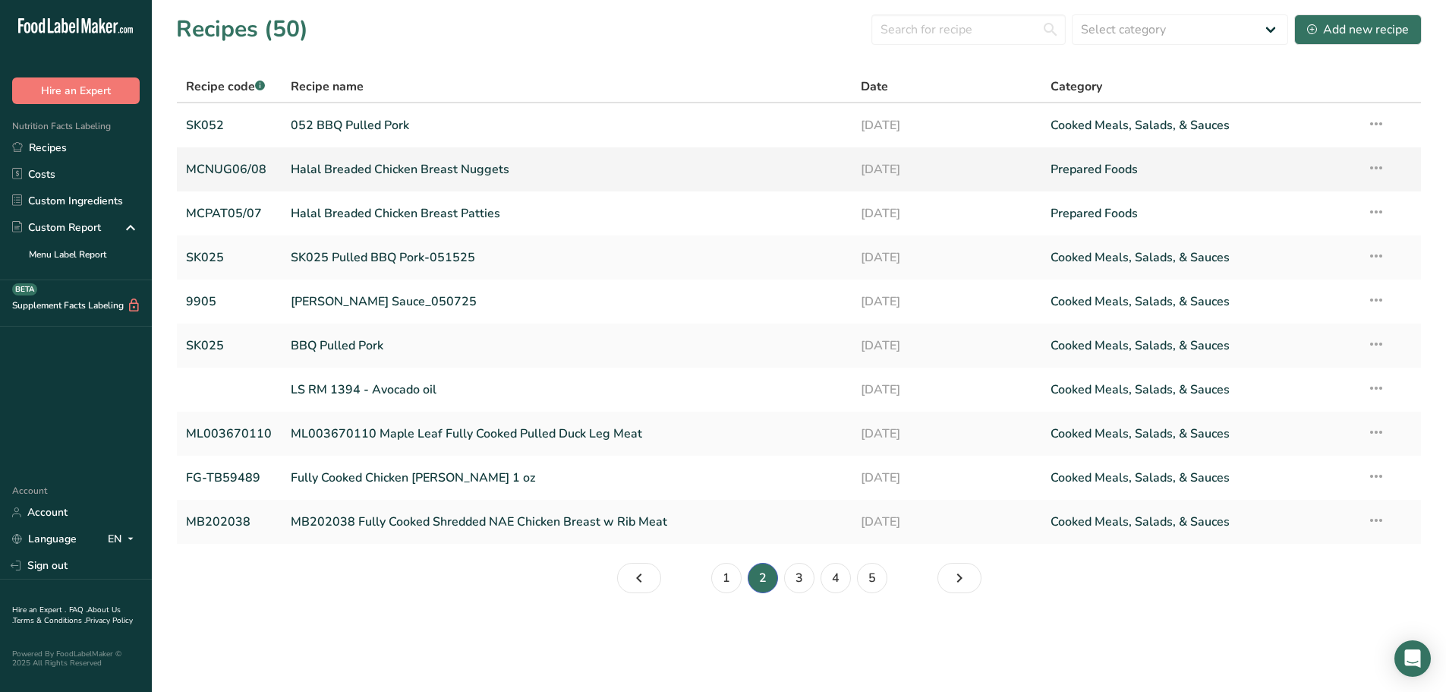
click at [411, 175] on link "Halal Breaded Chicken Breast Nuggets" at bounding box center [566, 169] width 551 height 32
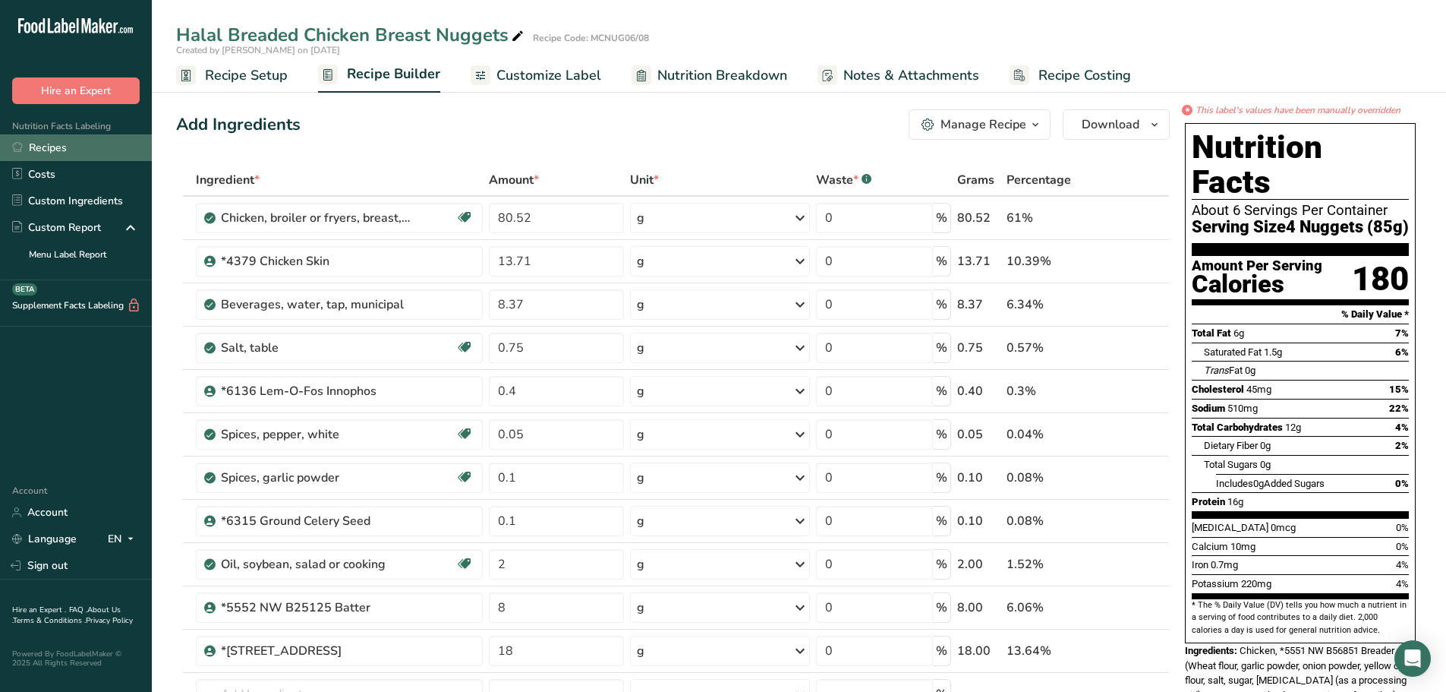
click at [39, 142] on link "Recipes" at bounding box center [76, 147] width 152 height 27
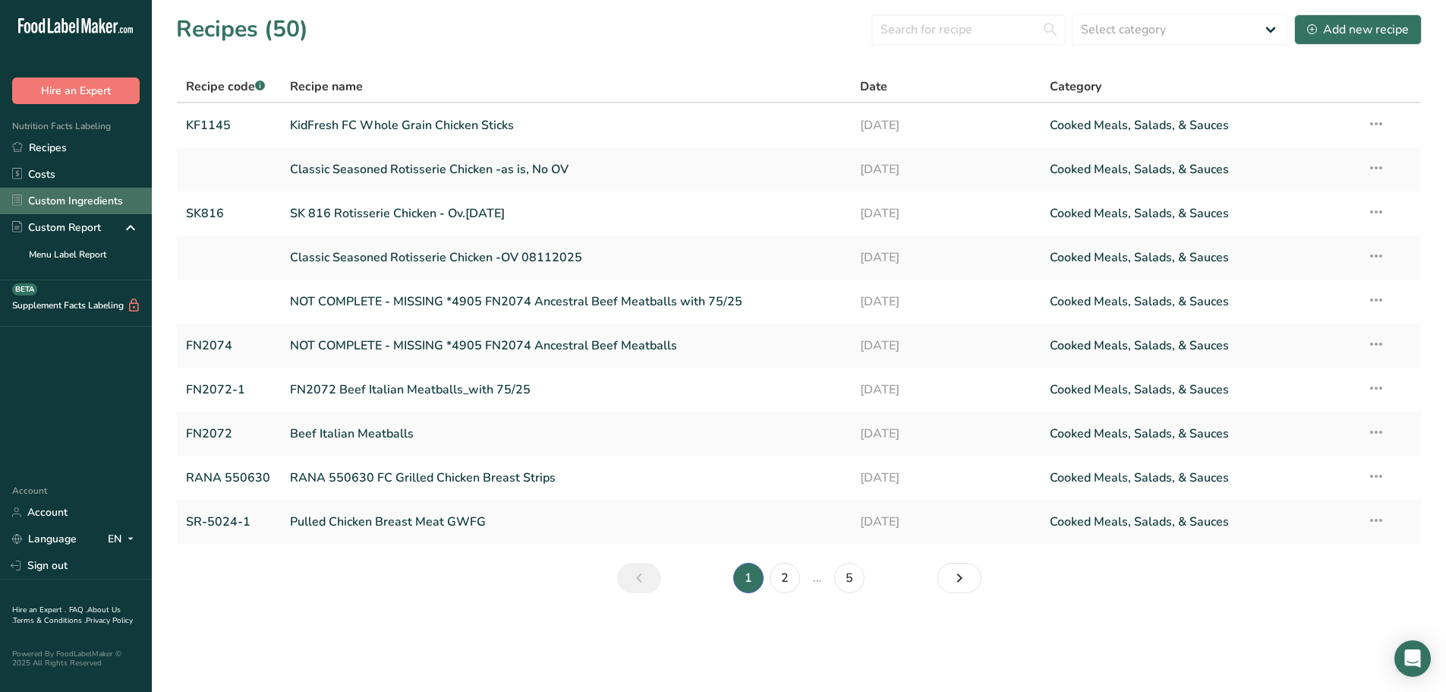
click at [74, 197] on link "Custom Ingredients" at bounding box center [76, 201] width 152 height 27
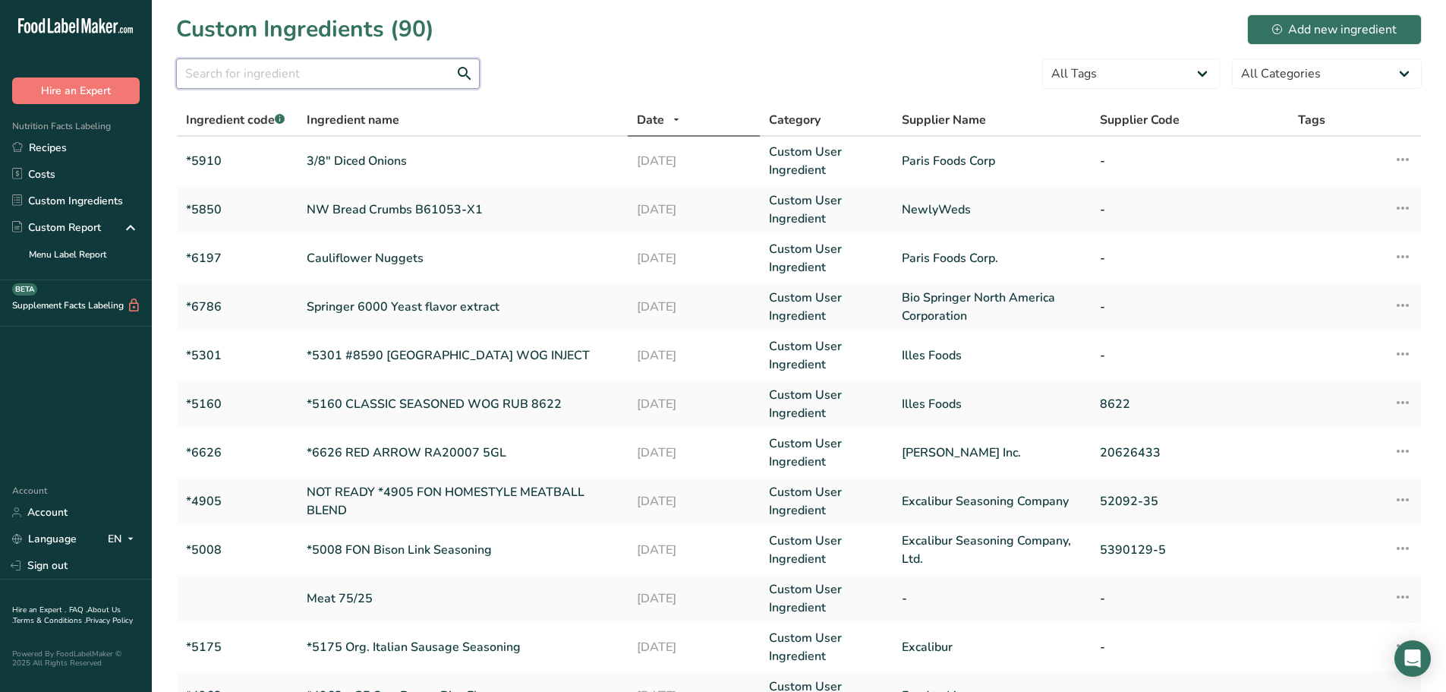
click at [251, 73] on input "text" at bounding box center [328, 73] width 304 height 30
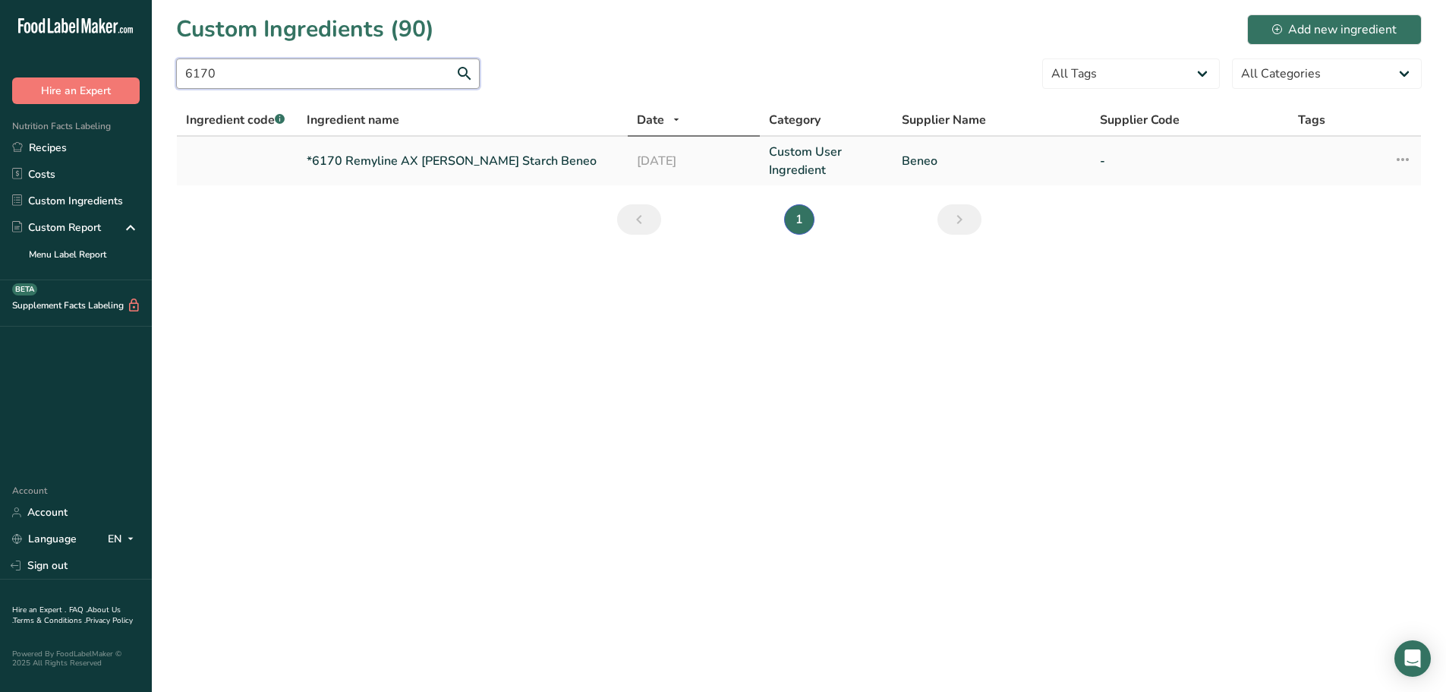
type input "6170"
click at [336, 147] on td "*6170 Remyline AX [PERSON_NAME] Starch Beneo" at bounding box center [463, 161] width 330 height 49
click at [407, 161] on link "*6170 Remyline AX [PERSON_NAME] Starch Beneo" at bounding box center [463, 161] width 312 height 18
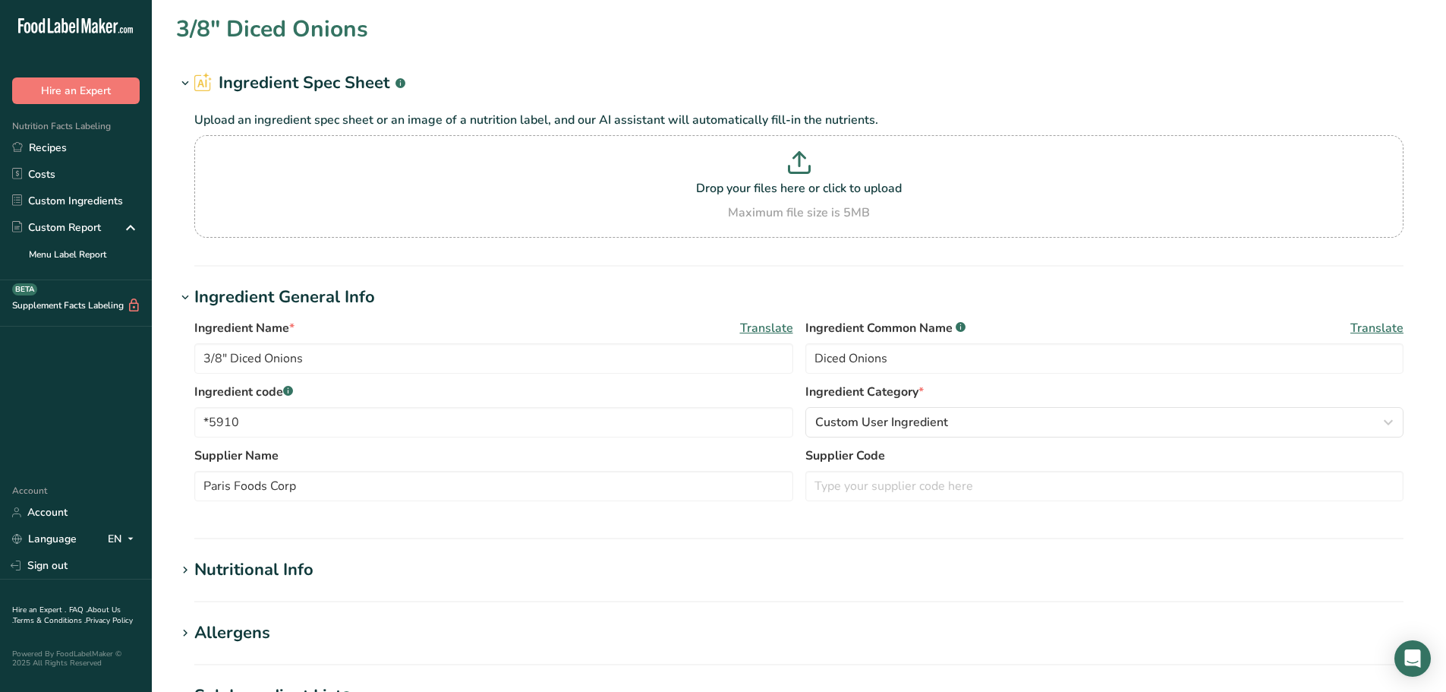
type input "*6170 Remyline AX [PERSON_NAME] Starch Beneo"
type input "Beneo"
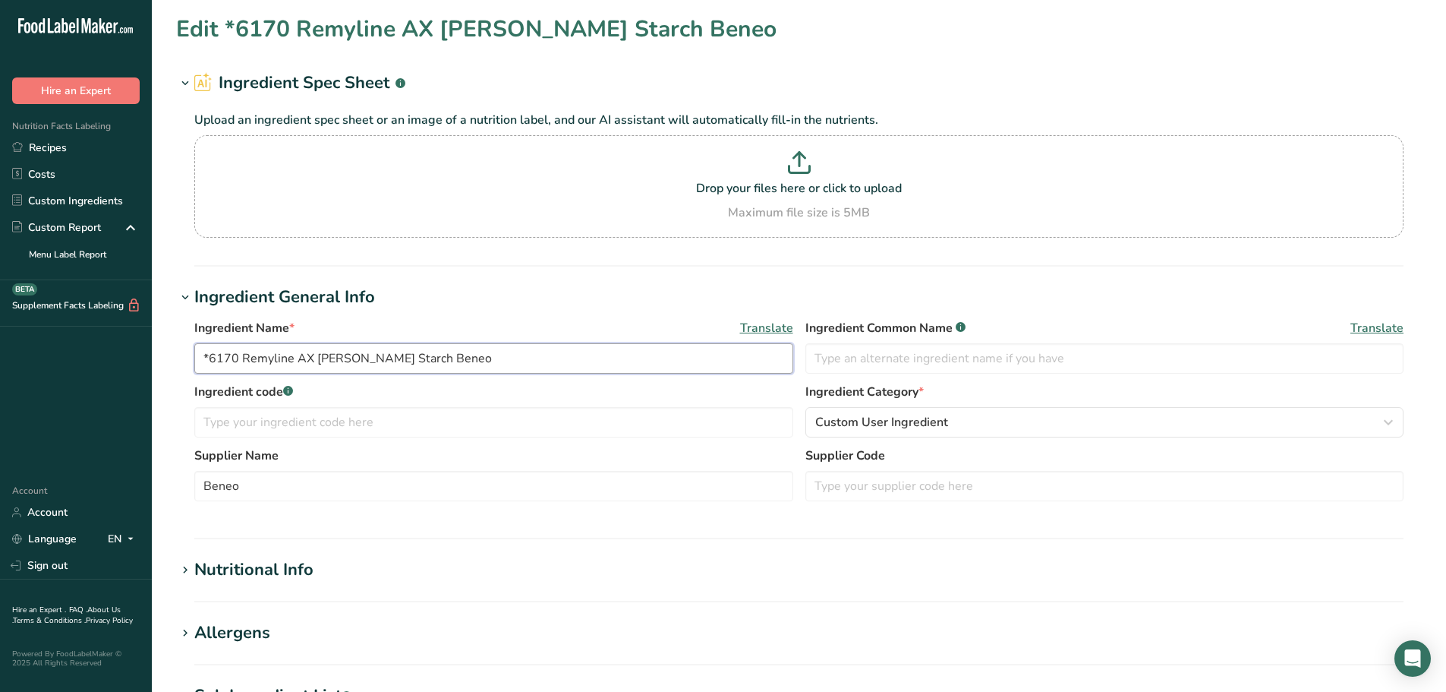
drag, startPoint x: 241, startPoint y: 361, endPoint x: 159, endPoint y: 352, distance: 82.5
click at [159, 352] on section "Edit *6170 Remyline AX [PERSON_NAME] Starch Beneo Ingredient Spec Sheet .a-a{fi…" at bounding box center [799, 557] width 1295 height 1115
type input "Remyline AX [PERSON_NAME] Starch Beneo"
click at [223, 431] on input "text" at bounding box center [493, 422] width 599 height 30
paste input "*6170"
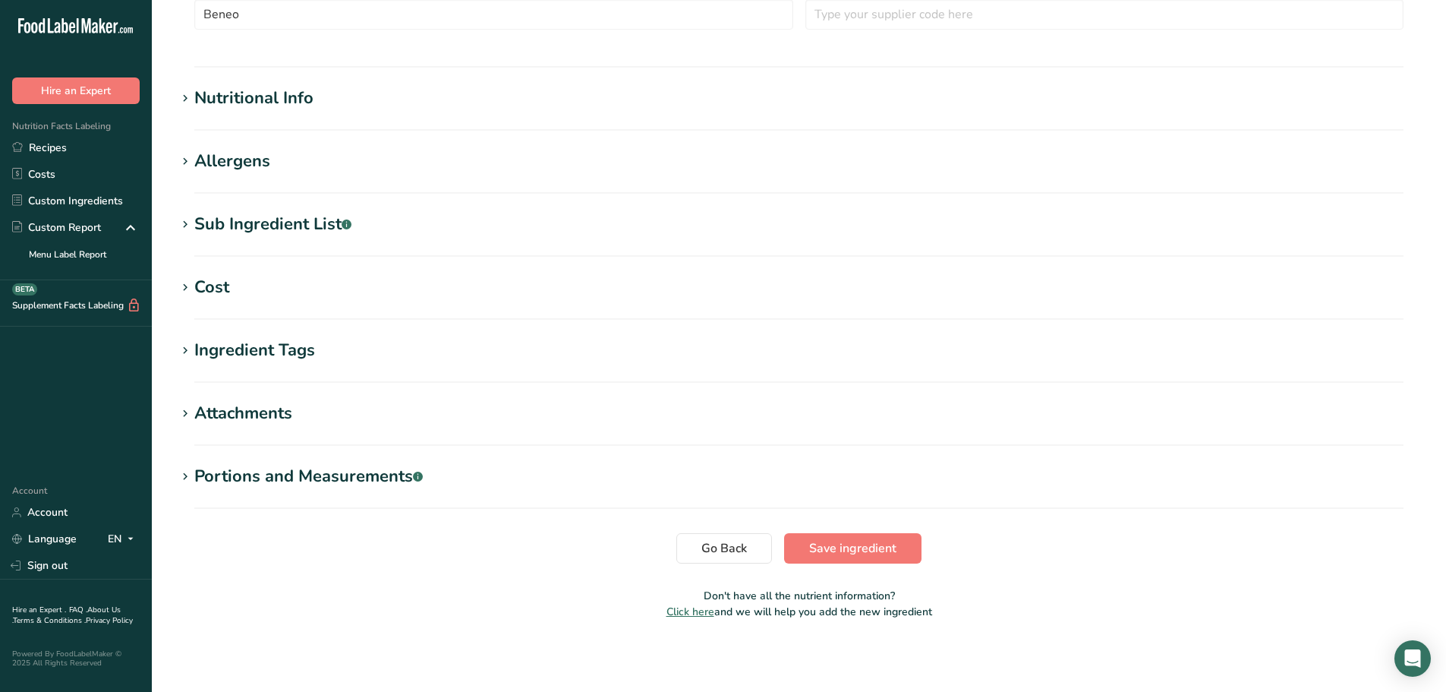
scroll to position [472, 0]
type input "*6170"
click at [246, 414] on div "Attachments" at bounding box center [243, 412] width 98 height 25
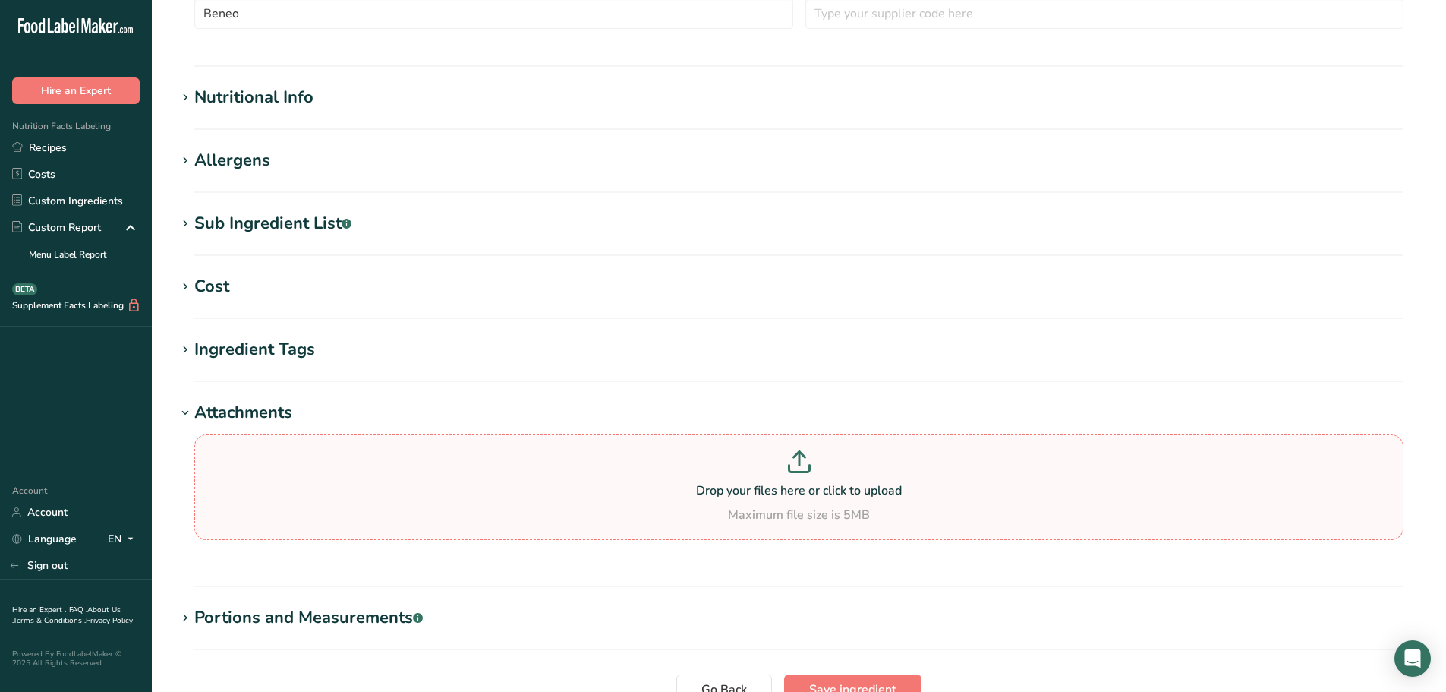
click at [651, 490] on p "Drop your files here or click to upload" at bounding box center [799, 490] width 1202 height 18
click at [651, 490] on input "Drop your files here or click to upload Maximum file size is 5MB" at bounding box center [799, 487] width 1210 height 106
type input "C:\fakepath\6170-Remyline AX DR 25kg-EXPIRES [DATE].pdf"
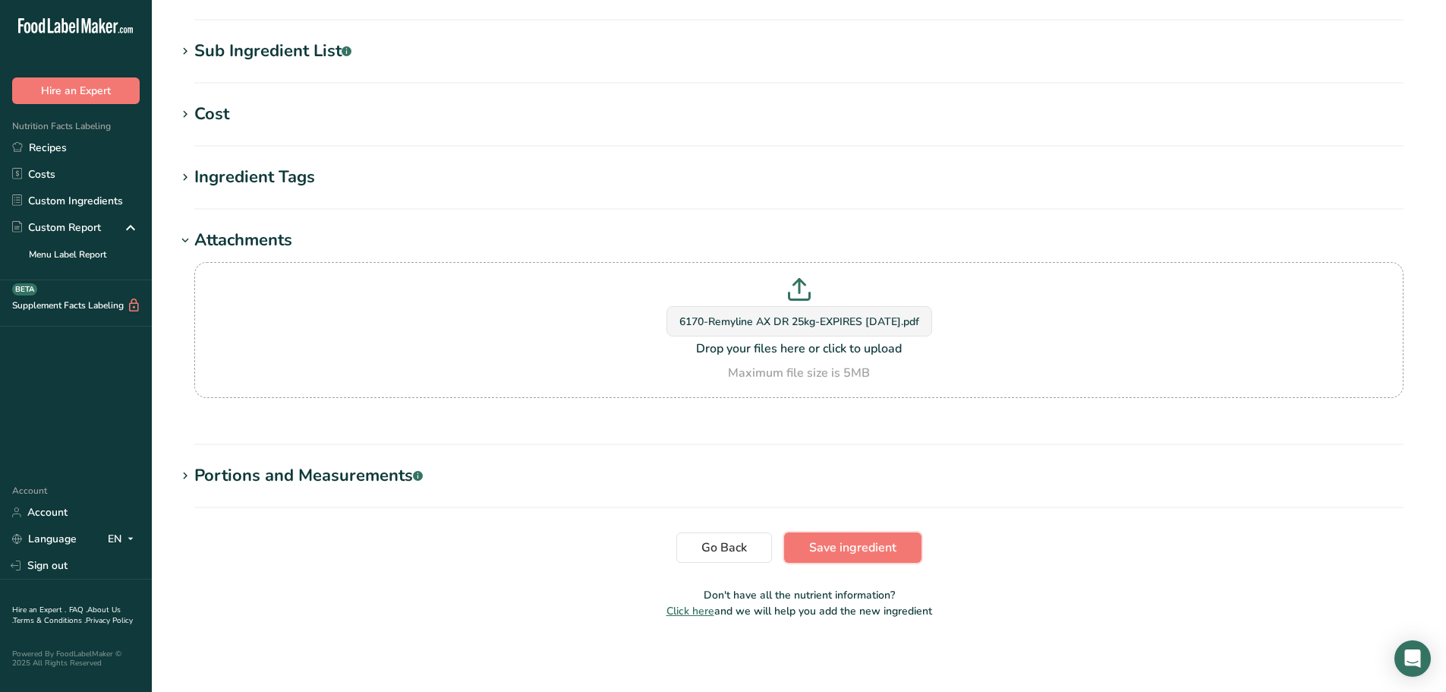
click at [825, 550] on span "Save ingredient" at bounding box center [852, 547] width 87 height 18
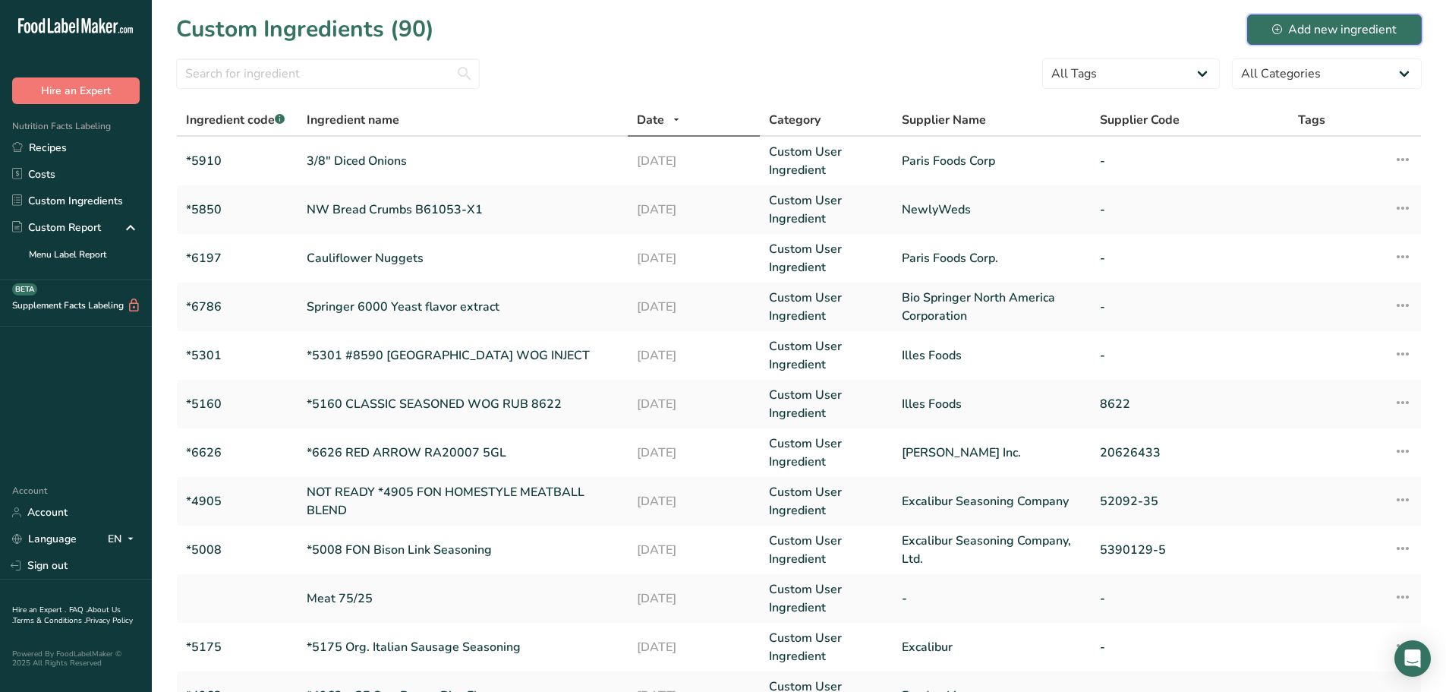
click at [1305, 31] on div "Add new ingredient" at bounding box center [1335, 30] width 125 height 18
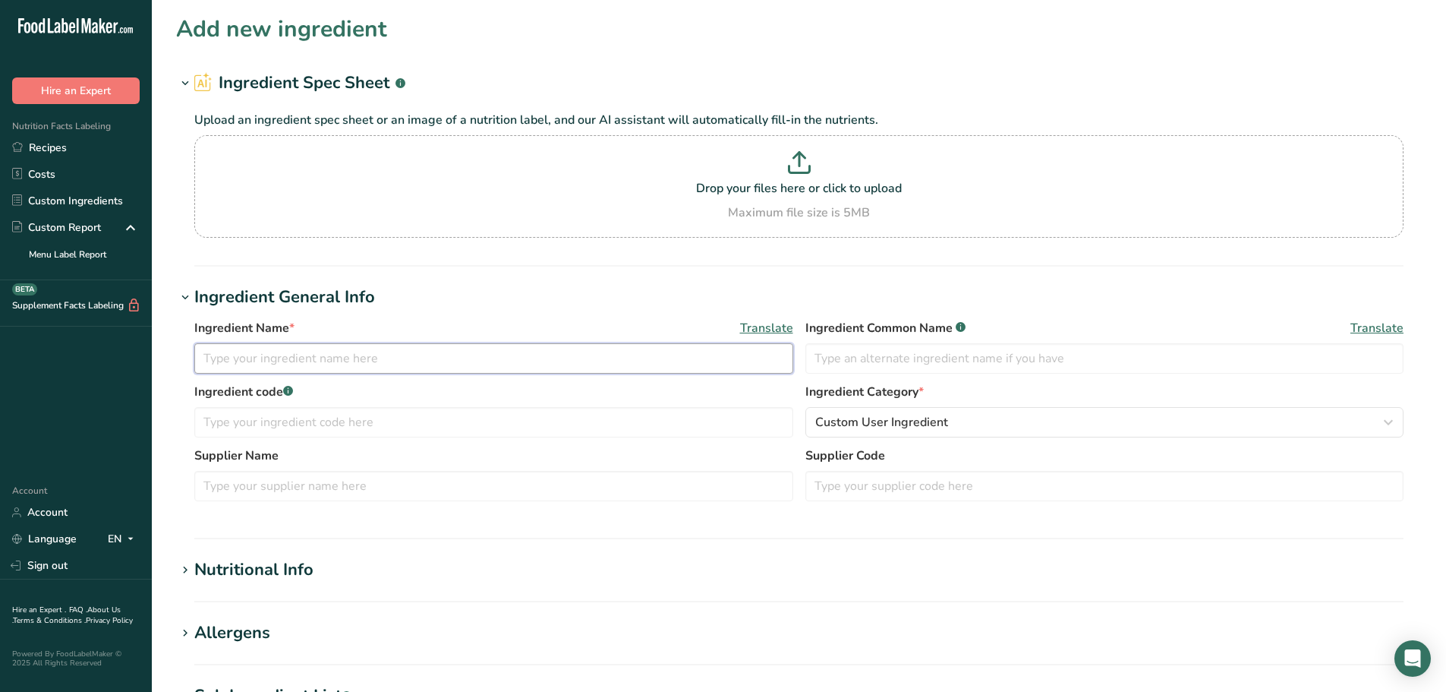
click at [312, 359] on input "text" at bounding box center [493, 358] width 599 height 30
type input "Expeller Expressed Canola Oil"
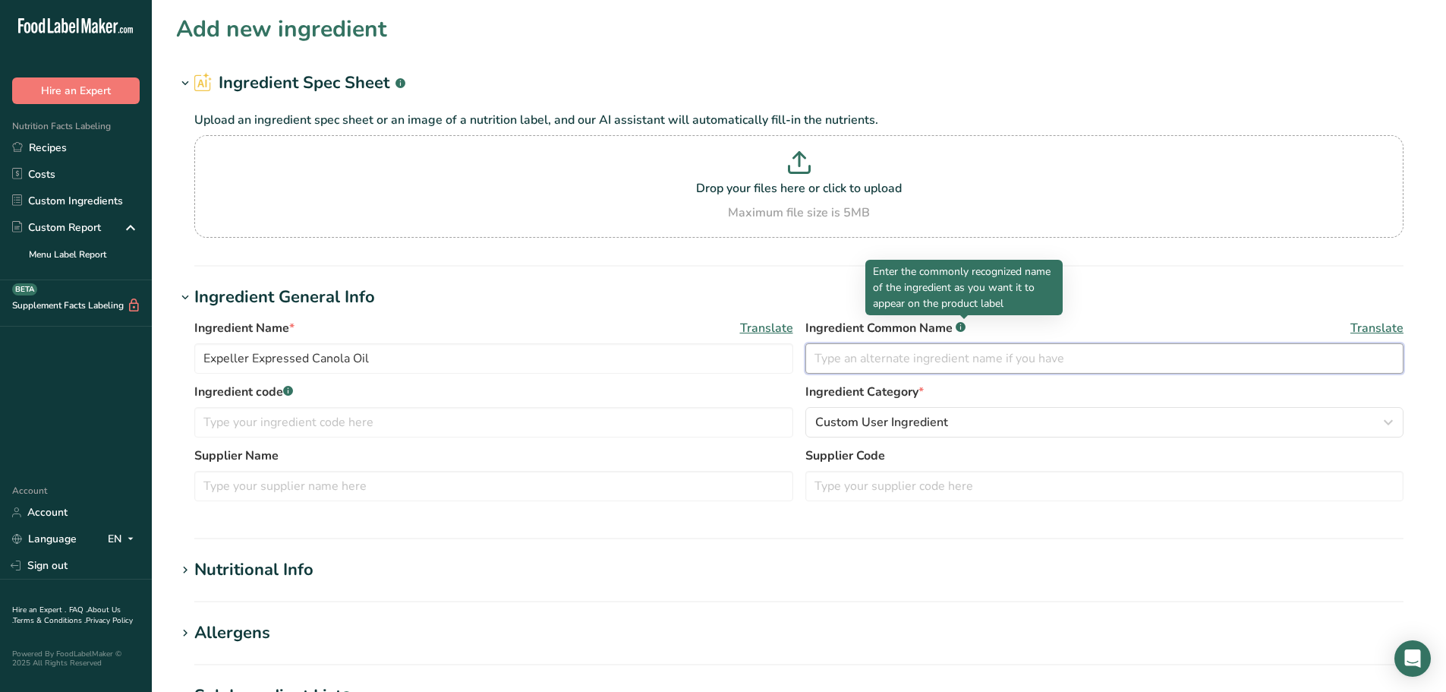
click at [866, 349] on input "text" at bounding box center [1105, 358] width 599 height 30
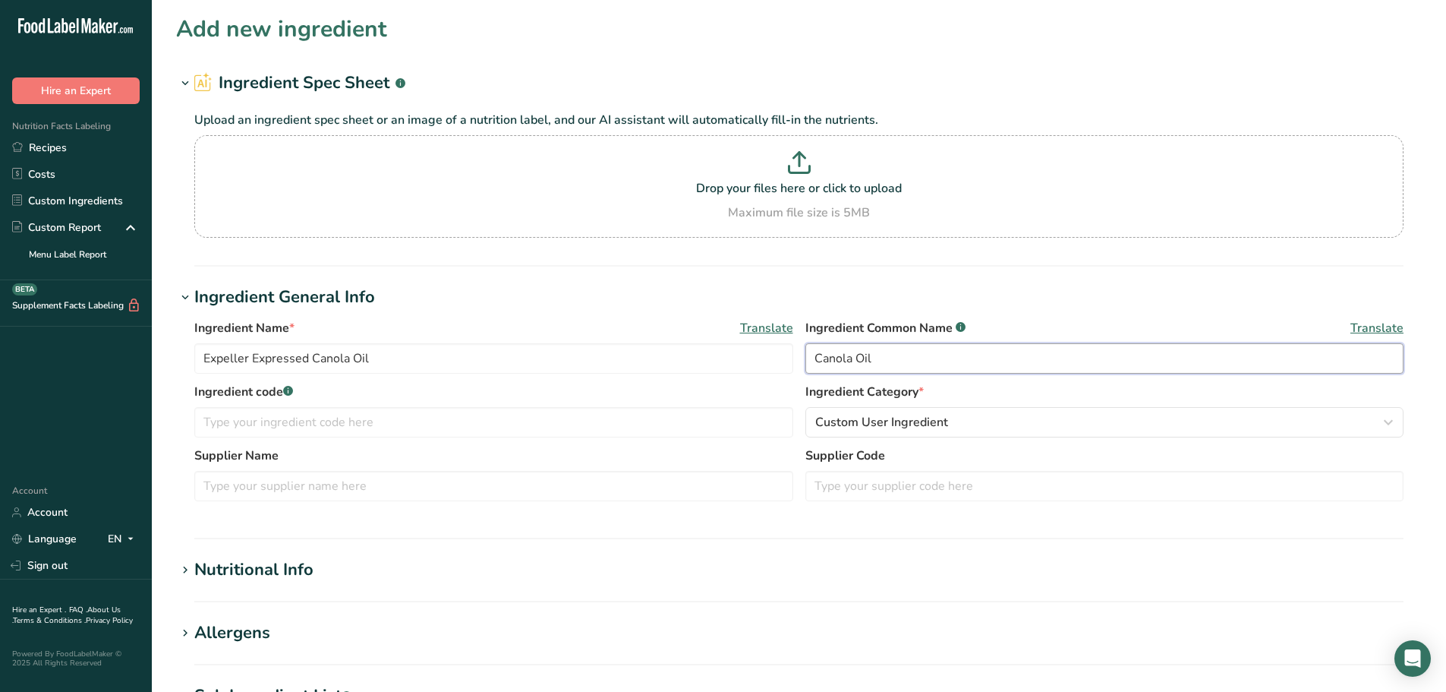
type input "Canola Oil"
type input "*5713"
click at [343, 494] on input "text" at bounding box center [493, 486] width 599 height 30
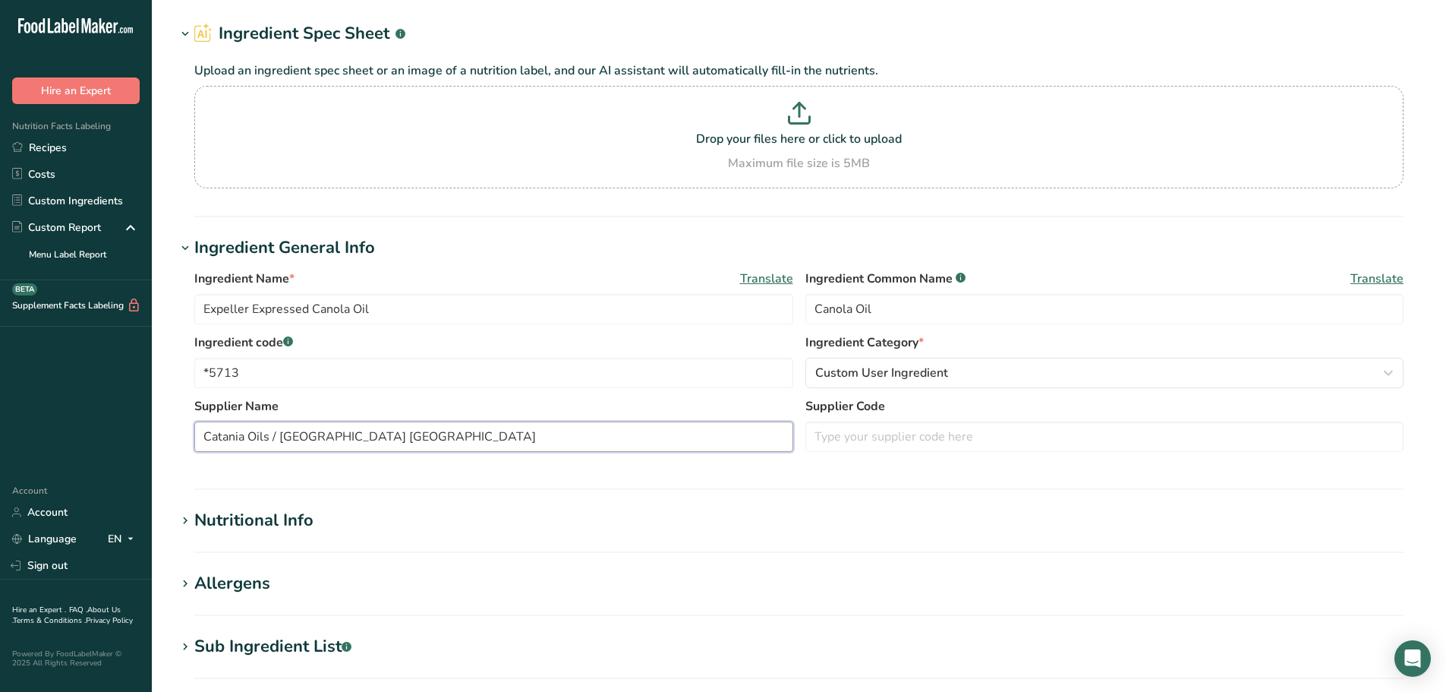
scroll to position [76, 0]
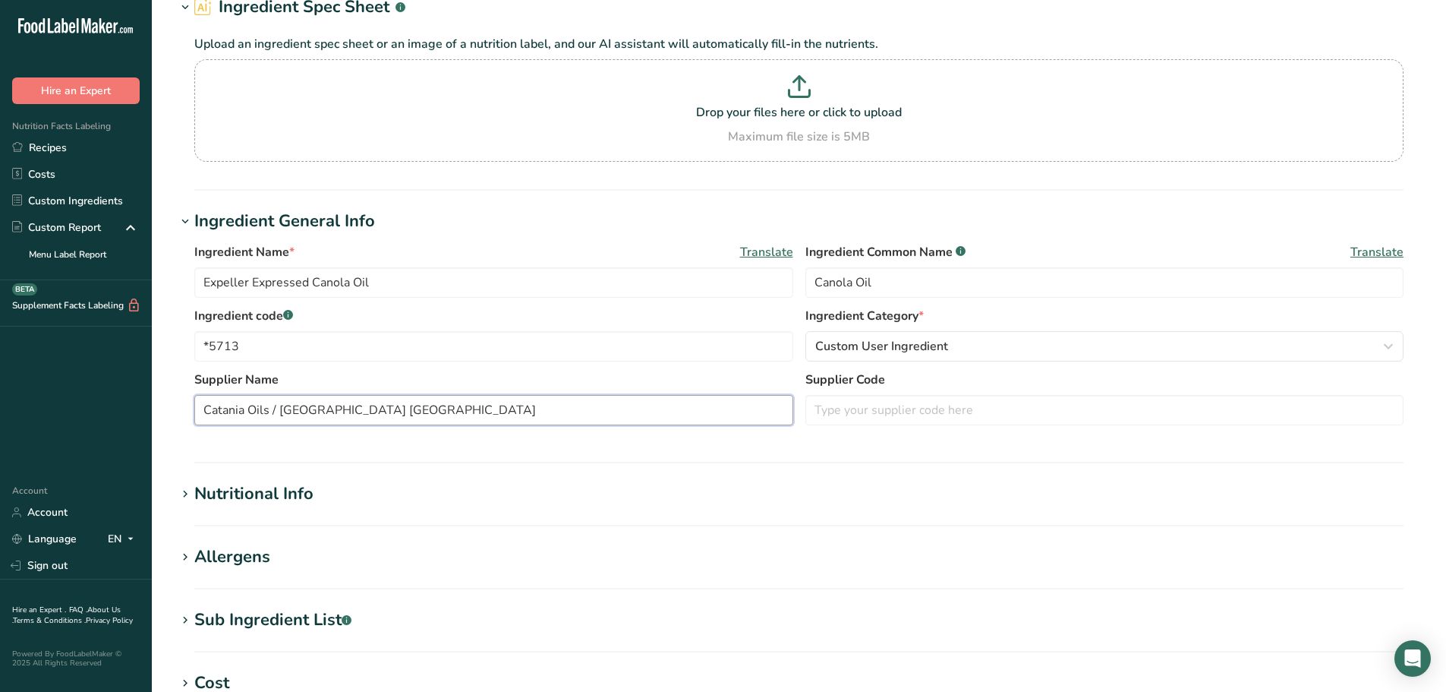
type input "Catania Oils / [GEOGRAPHIC_DATA] [GEOGRAPHIC_DATA]"
click at [213, 489] on div "Nutritional Info" at bounding box center [253, 493] width 119 height 25
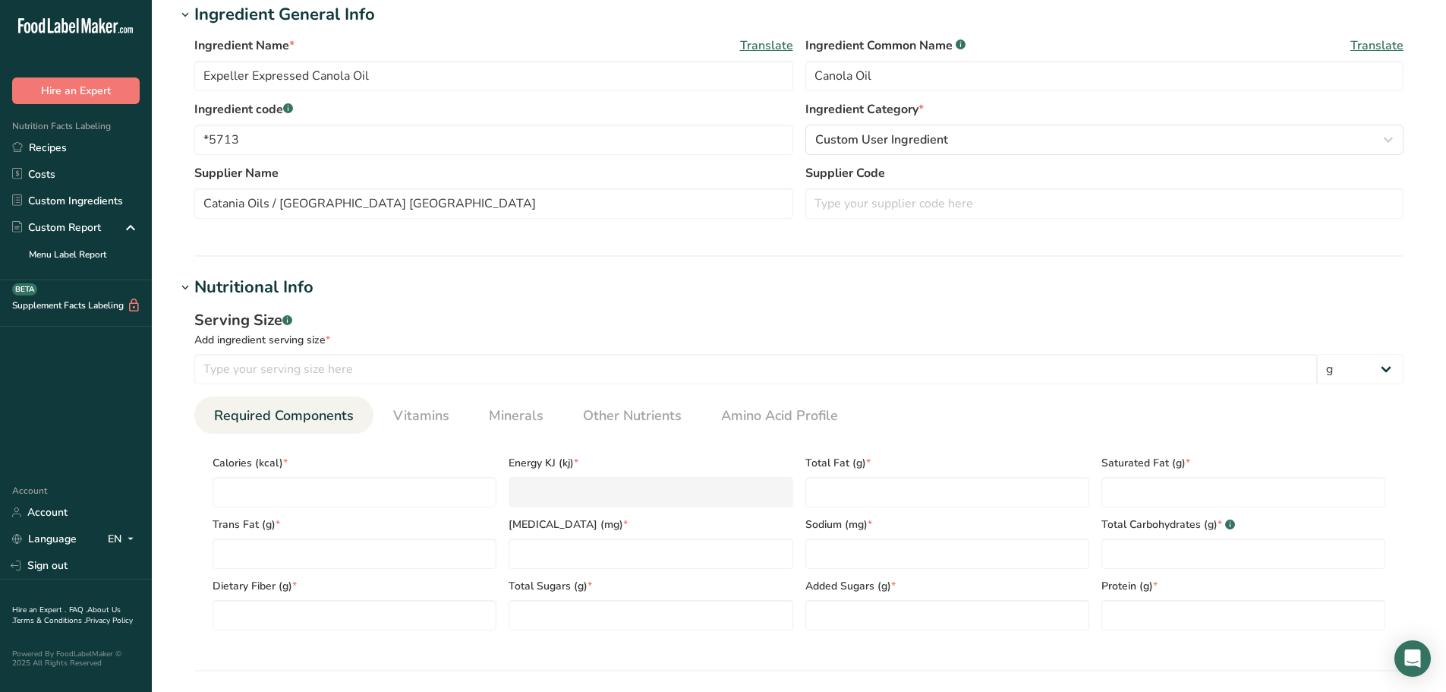
scroll to position [304, 0]
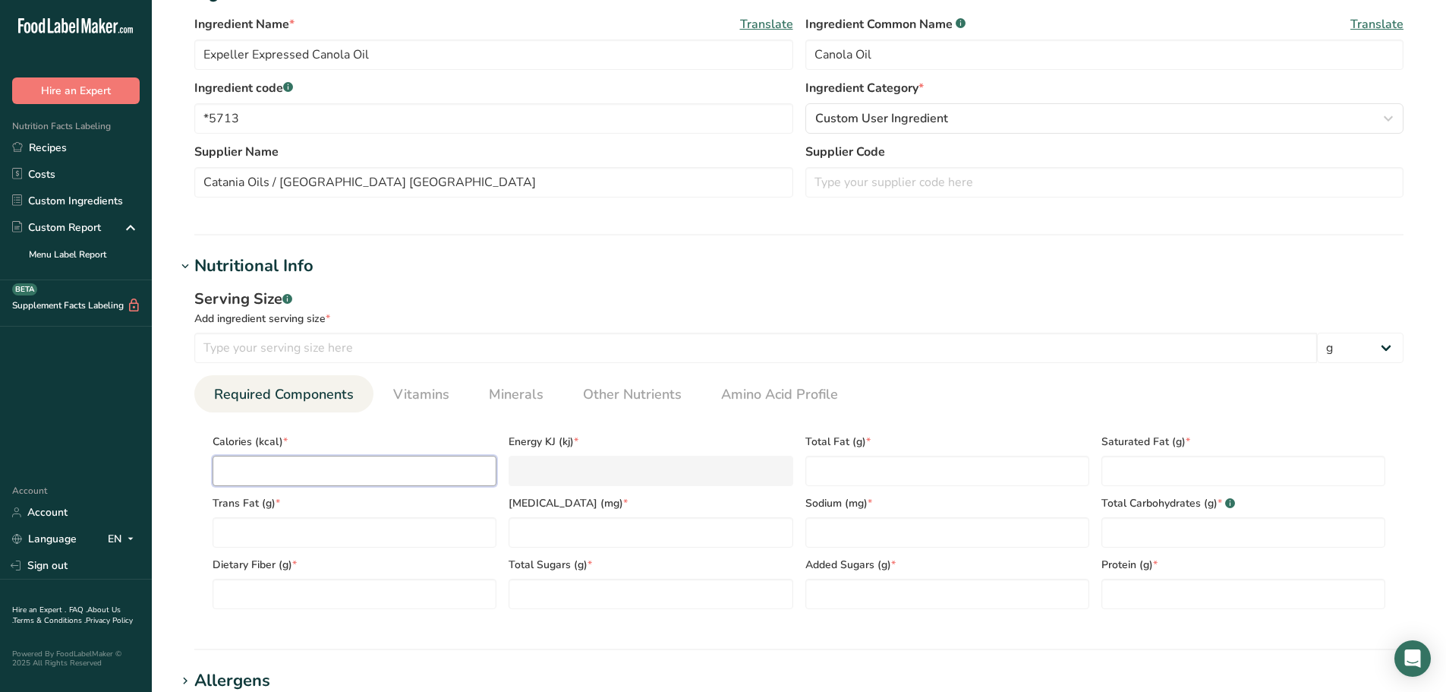
click at [276, 460] on input "number" at bounding box center [355, 471] width 284 height 30
click at [401, 484] on input "number" at bounding box center [355, 471] width 284 height 30
type input "9"
type KJ "37.7"
type input "90"
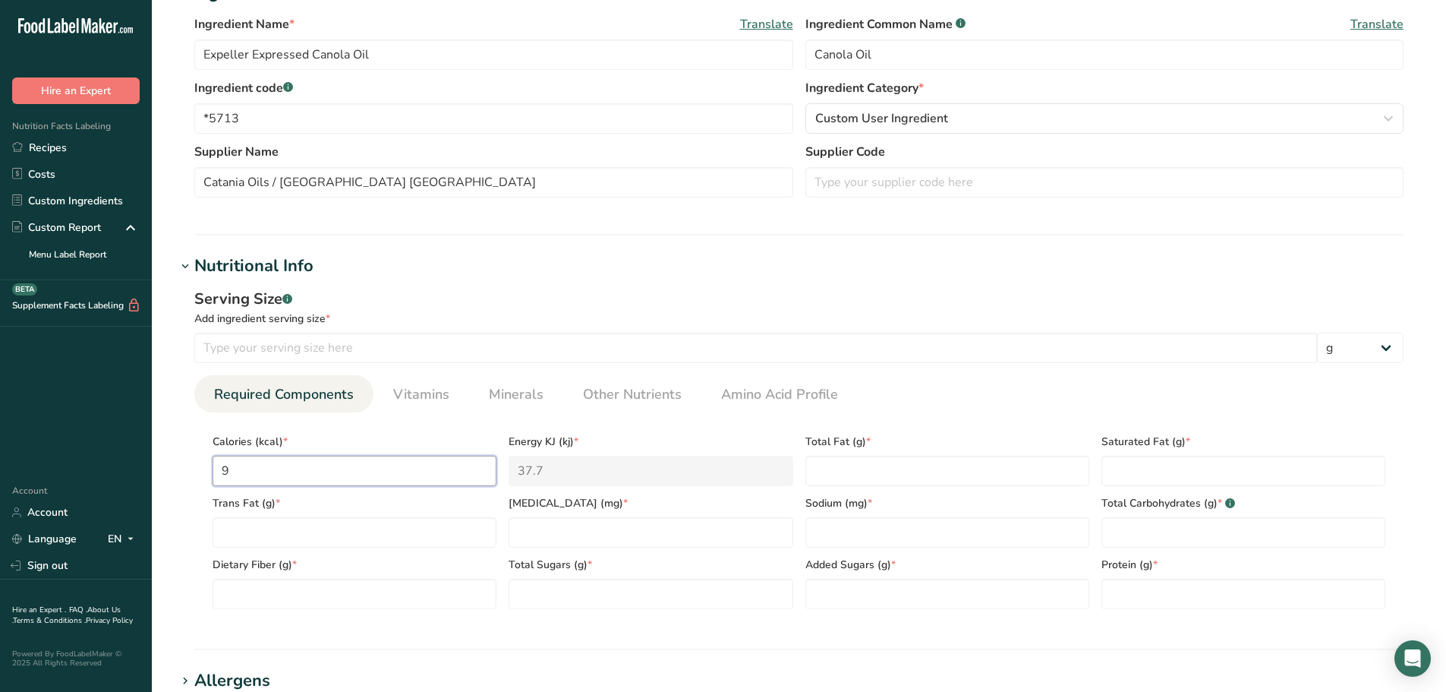
type KJ "376.6"
type input "900"
type KJ "3765.6"
type input "900"
click at [374, 346] on input "number" at bounding box center [755, 348] width 1123 height 30
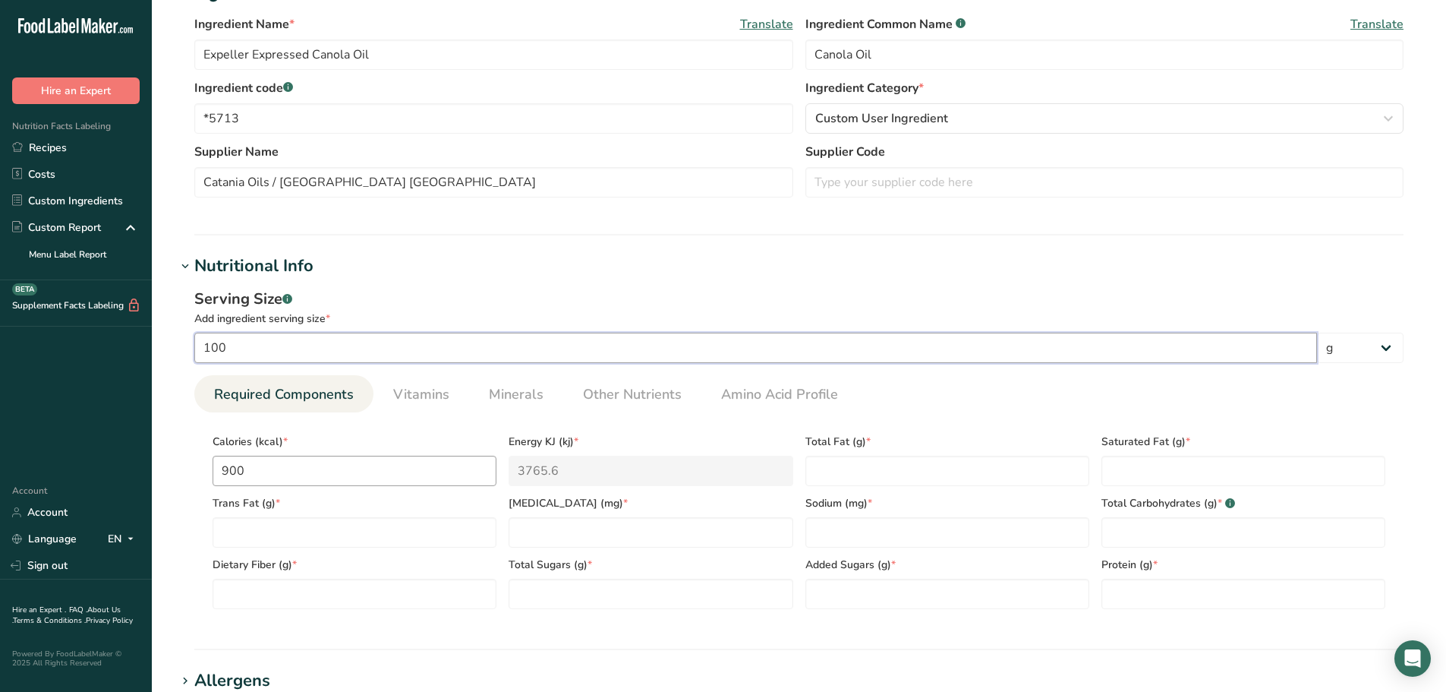
type input "100"
click at [290, 473] on input "900" at bounding box center [355, 471] width 284 height 30
type Fat "100"
type Fat "7"
type Fat "0"
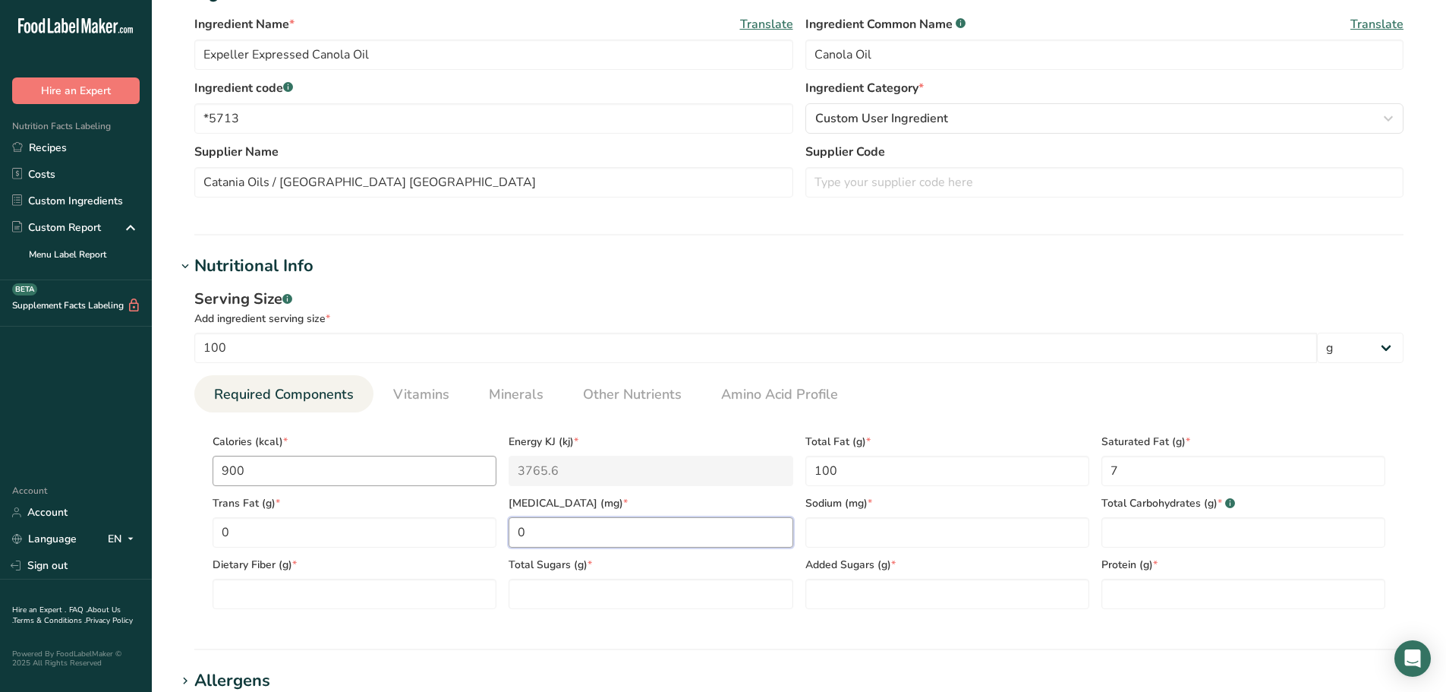
type input "0"
type Carbohydrates "0"
type Fiber "0"
type Sugars "0"
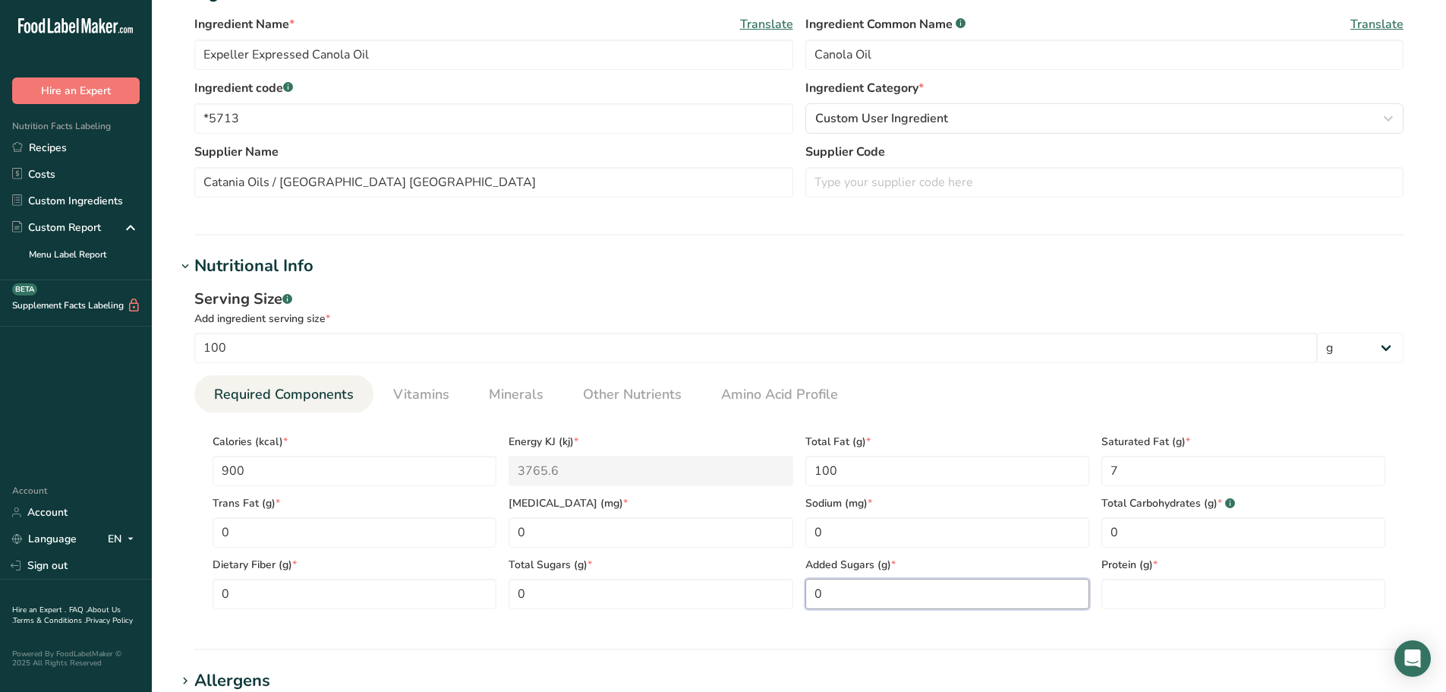
type Sugars "0"
type input "0"
click at [437, 384] on span "Vitamins" at bounding box center [421, 394] width 56 height 21
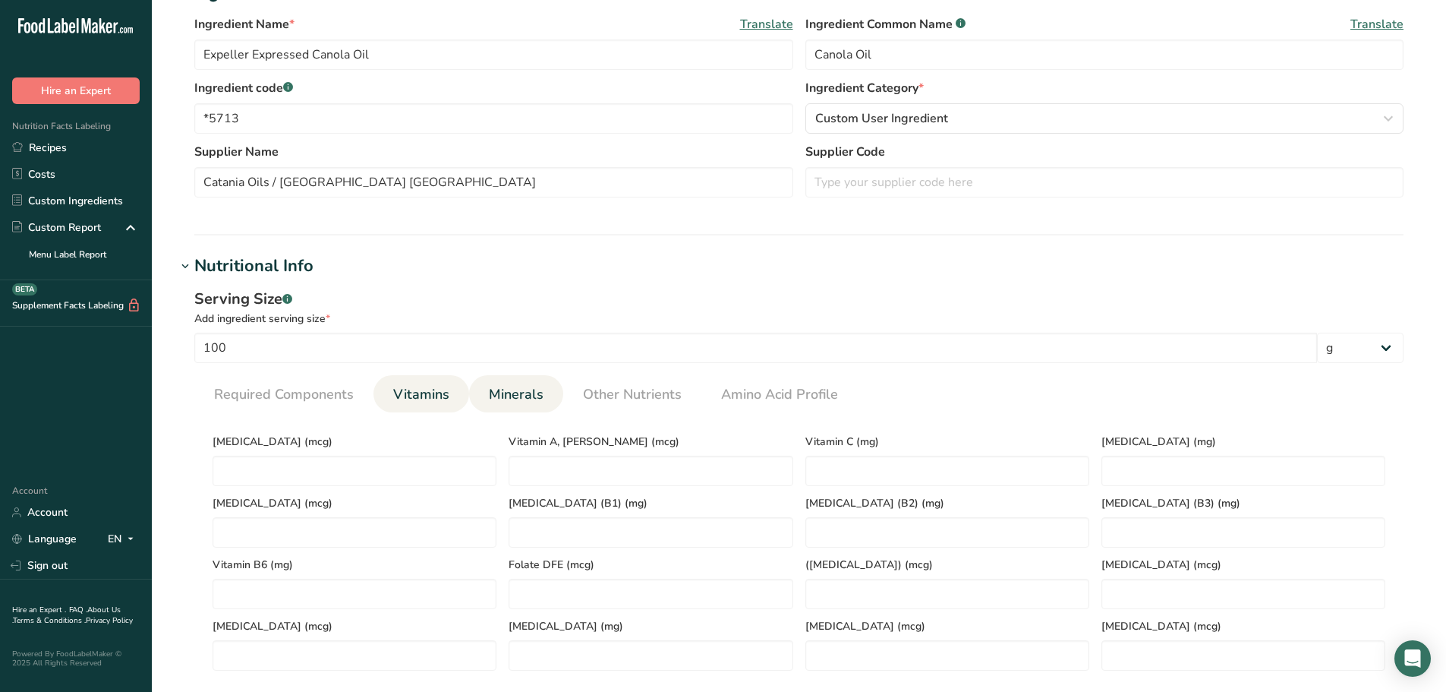
click at [486, 403] on link "Minerals" at bounding box center [516, 394] width 67 height 39
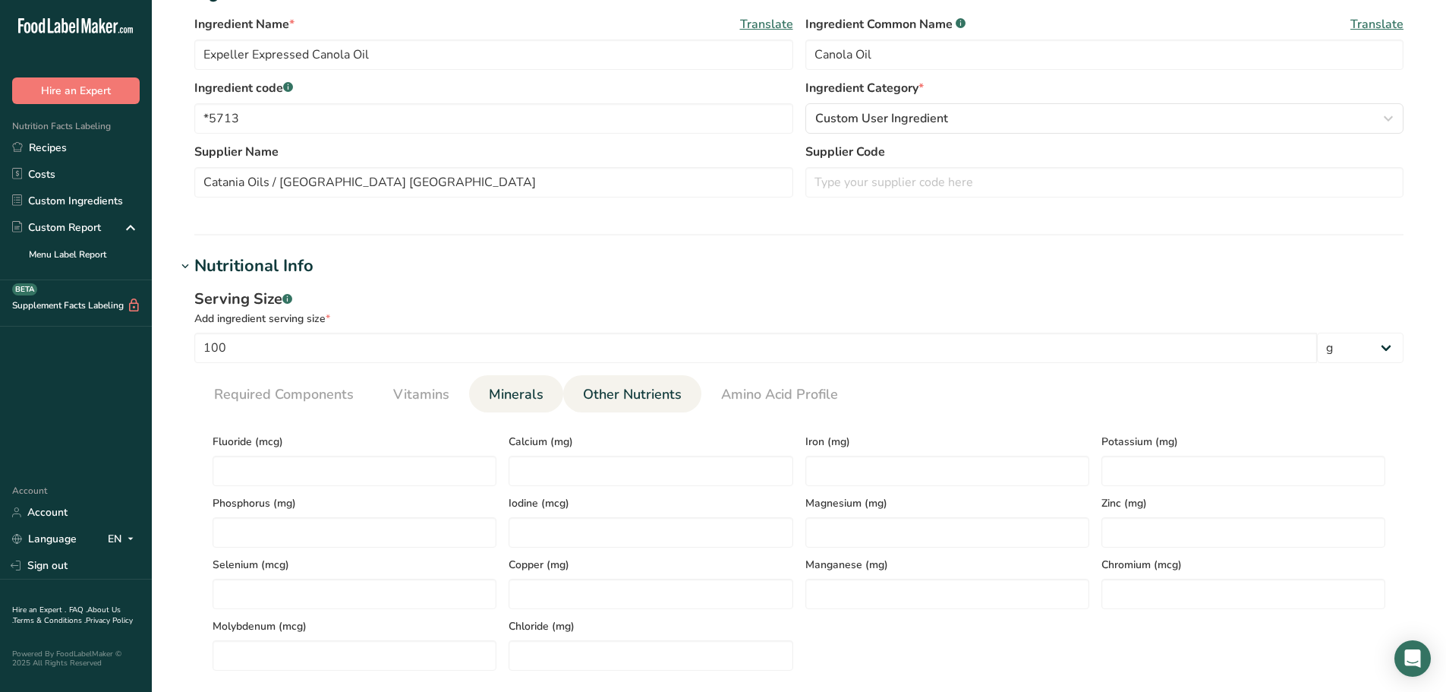
click at [625, 380] on link "Other Nutrients" at bounding box center [632, 394] width 111 height 39
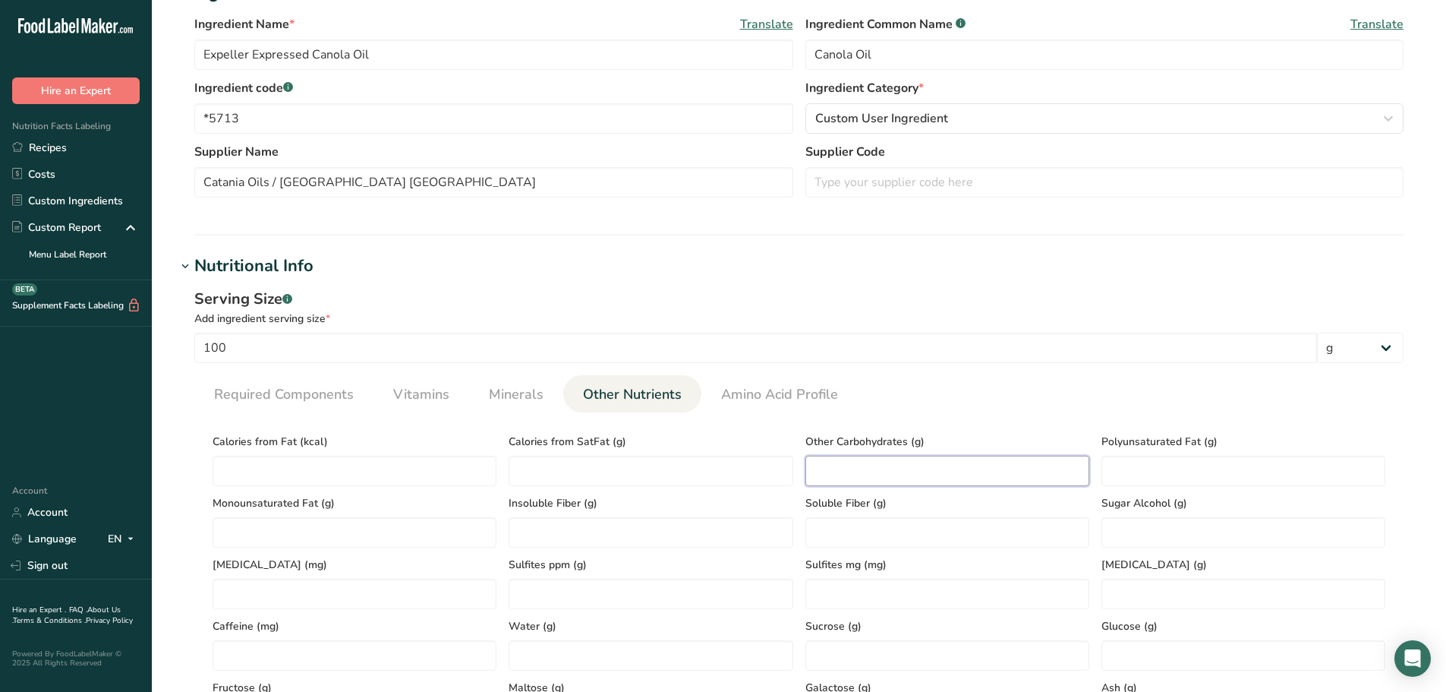
click at [1075, 466] on Carbohydrates "number" at bounding box center [948, 471] width 284 height 30
click at [1188, 462] on Fat "number" at bounding box center [1244, 471] width 284 height 30
type Fat "31"
click at [292, 519] on Fat "number" at bounding box center [355, 532] width 284 height 30
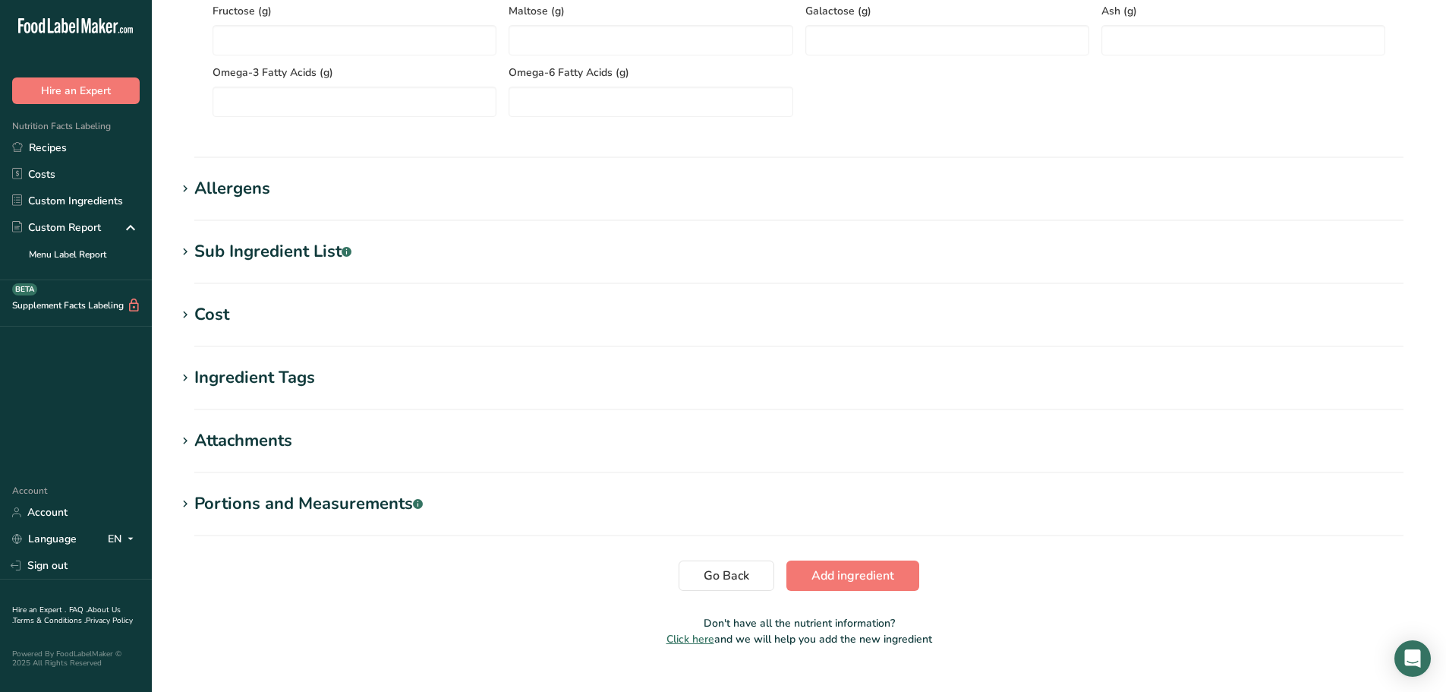
scroll to position [987, 0]
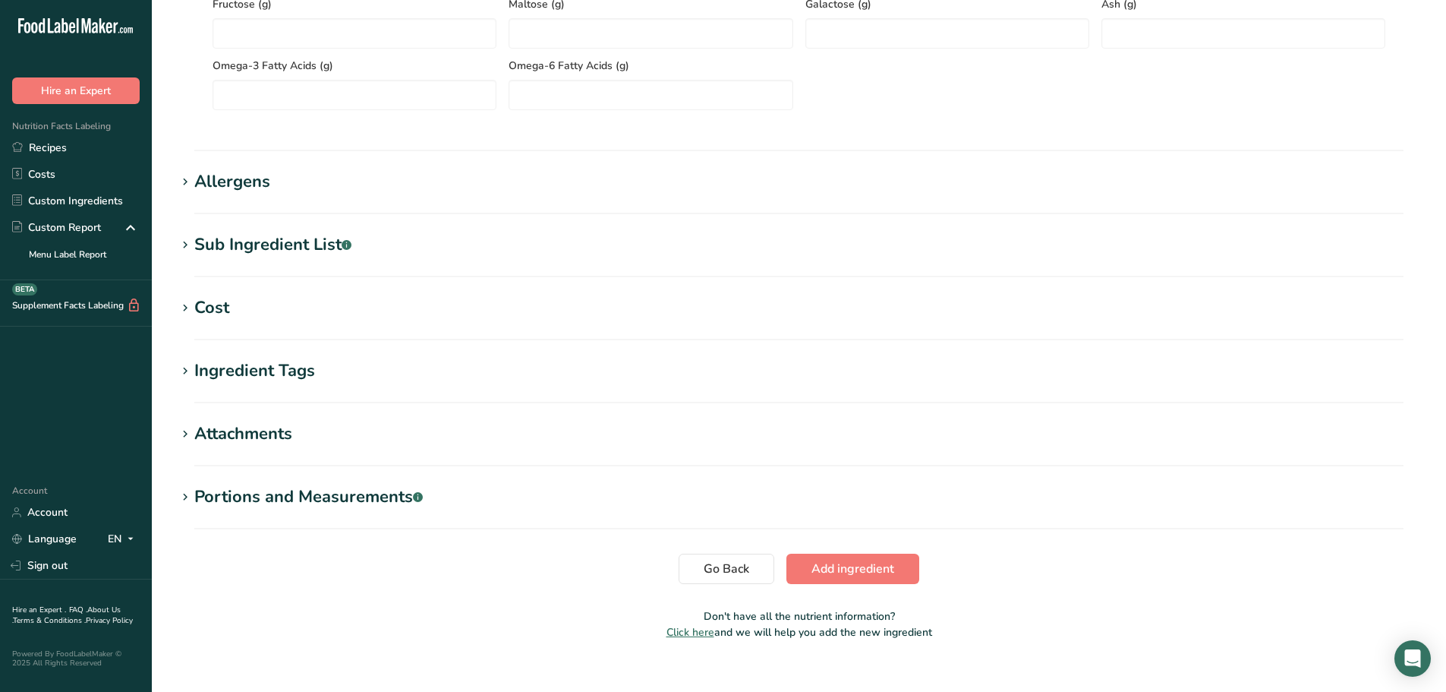
type Fat "62"
click at [233, 437] on div "Attachments" at bounding box center [243, 433] width 98 height 25
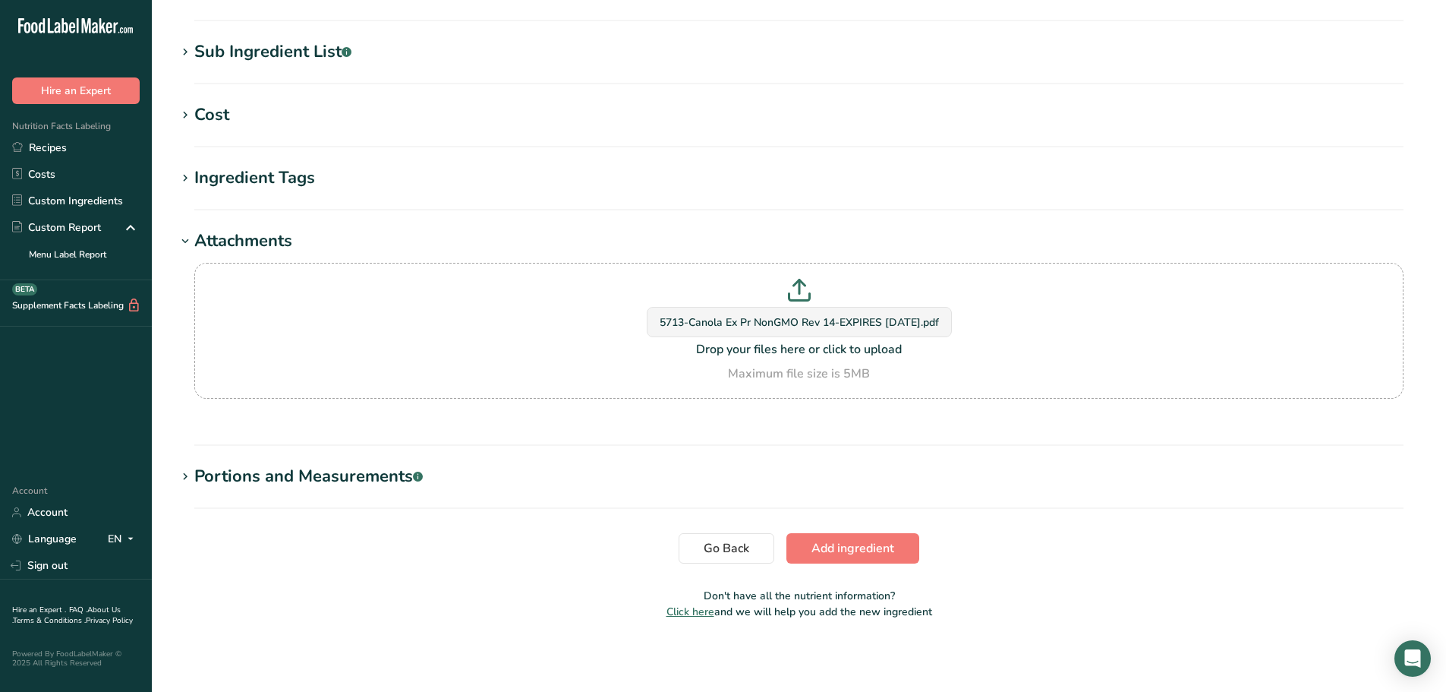
scroll to position [1181, 0]
click at [844, 553] on span "Add ingredient" at bounding box center [853, 547] width 83 height 18
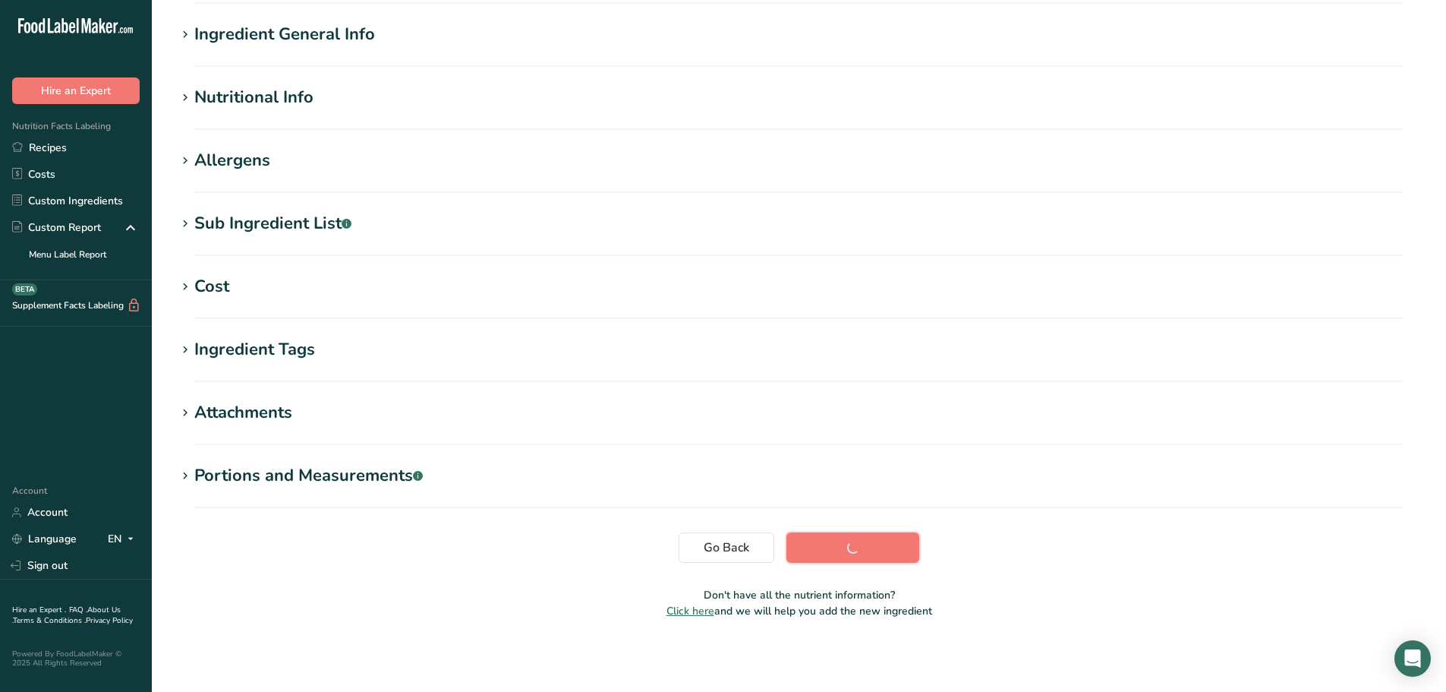
scroll to position [112, 0]
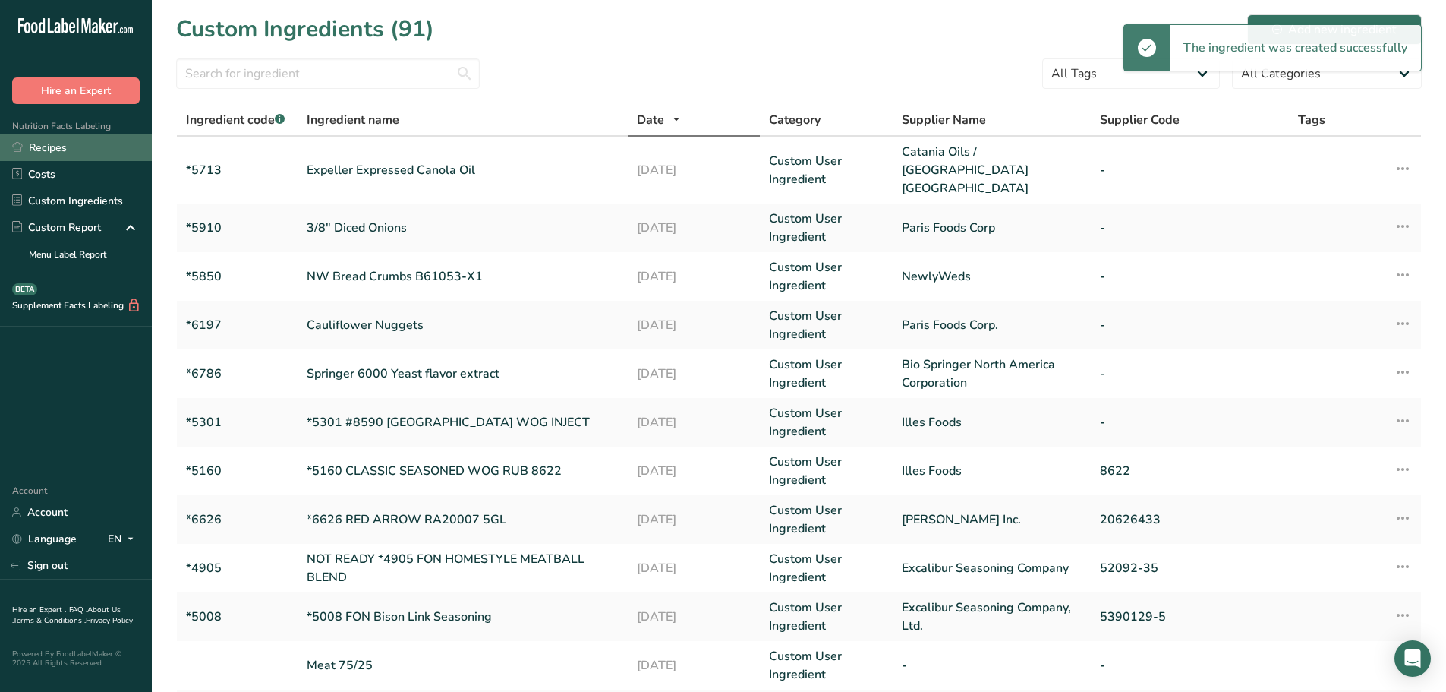
click at [51, 150] on link "Recipes" at bounding box center [76, 147] width 152 height 27
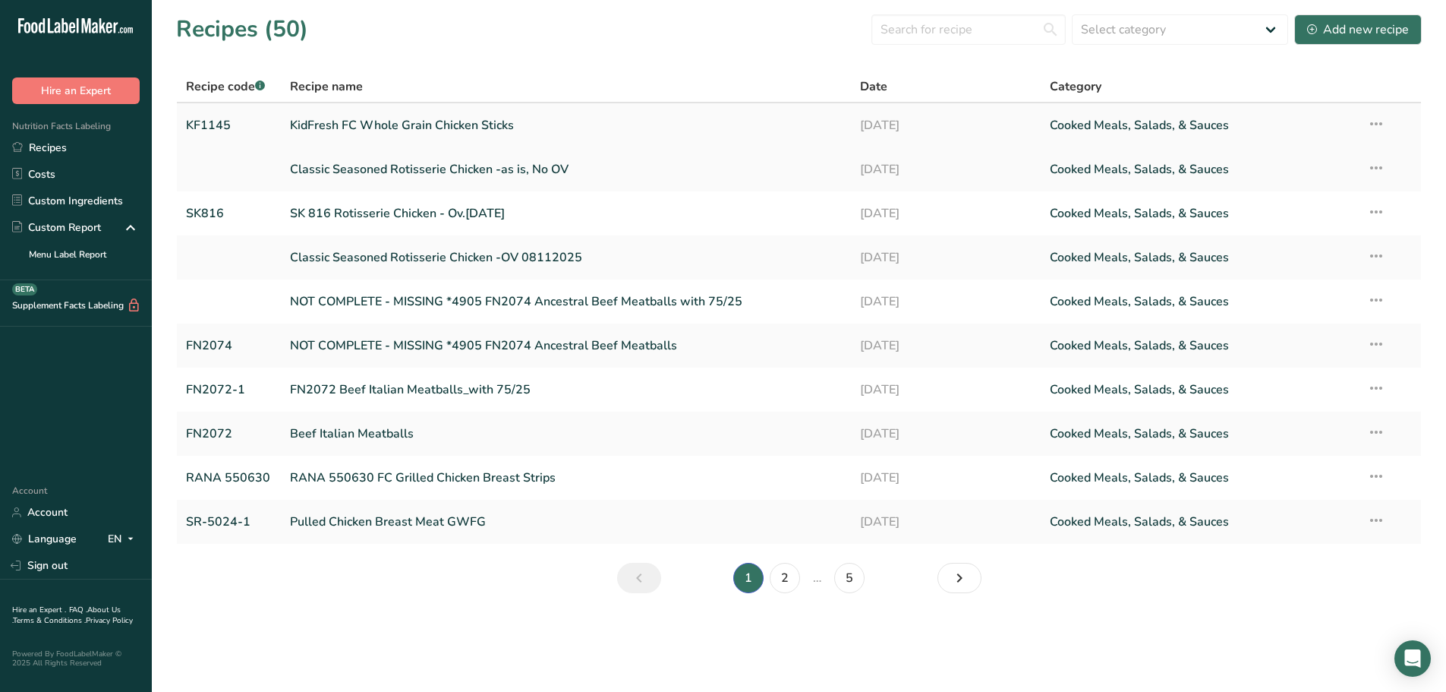
click at [404, 128] on link "KidFresh FC Whole Grain Chicken Sticks" at bounding box center [566, 125] width 552 height 32
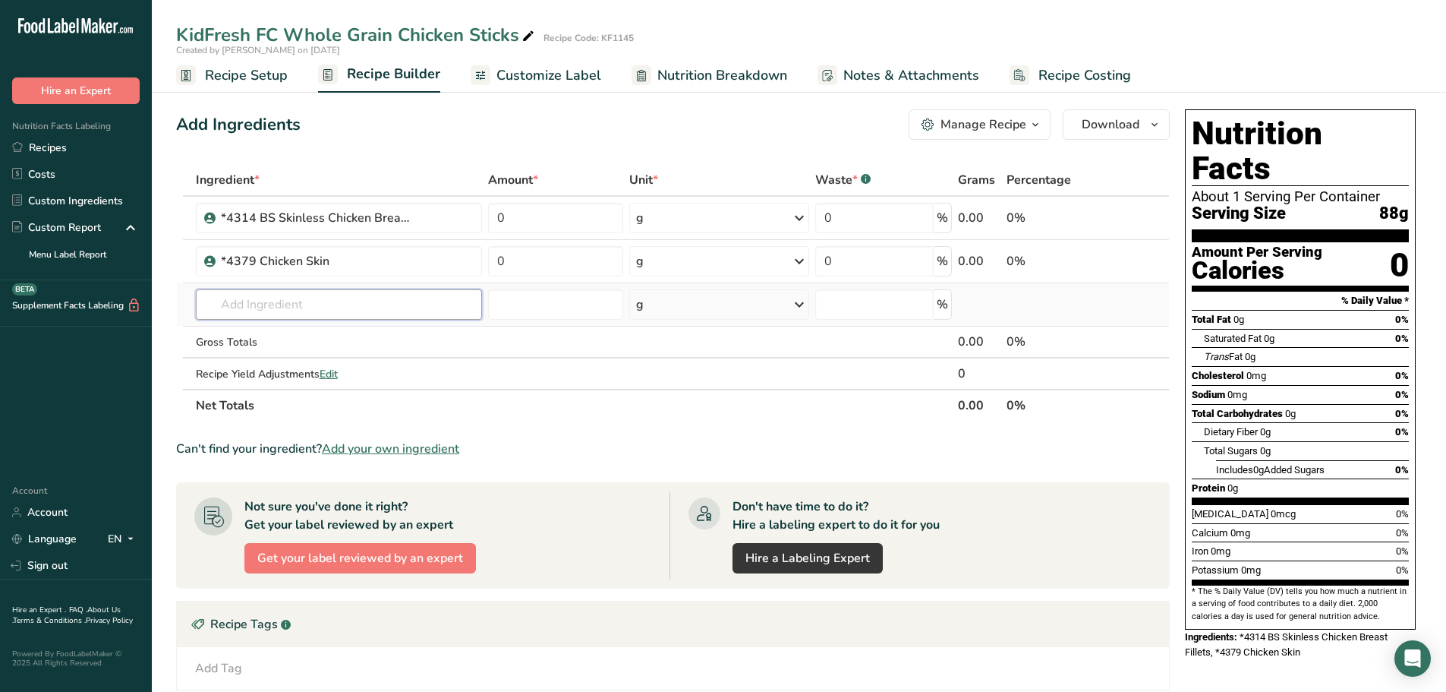
click at [378, 308] on input "text" at bounding box center [339, 304] width 286 height 30
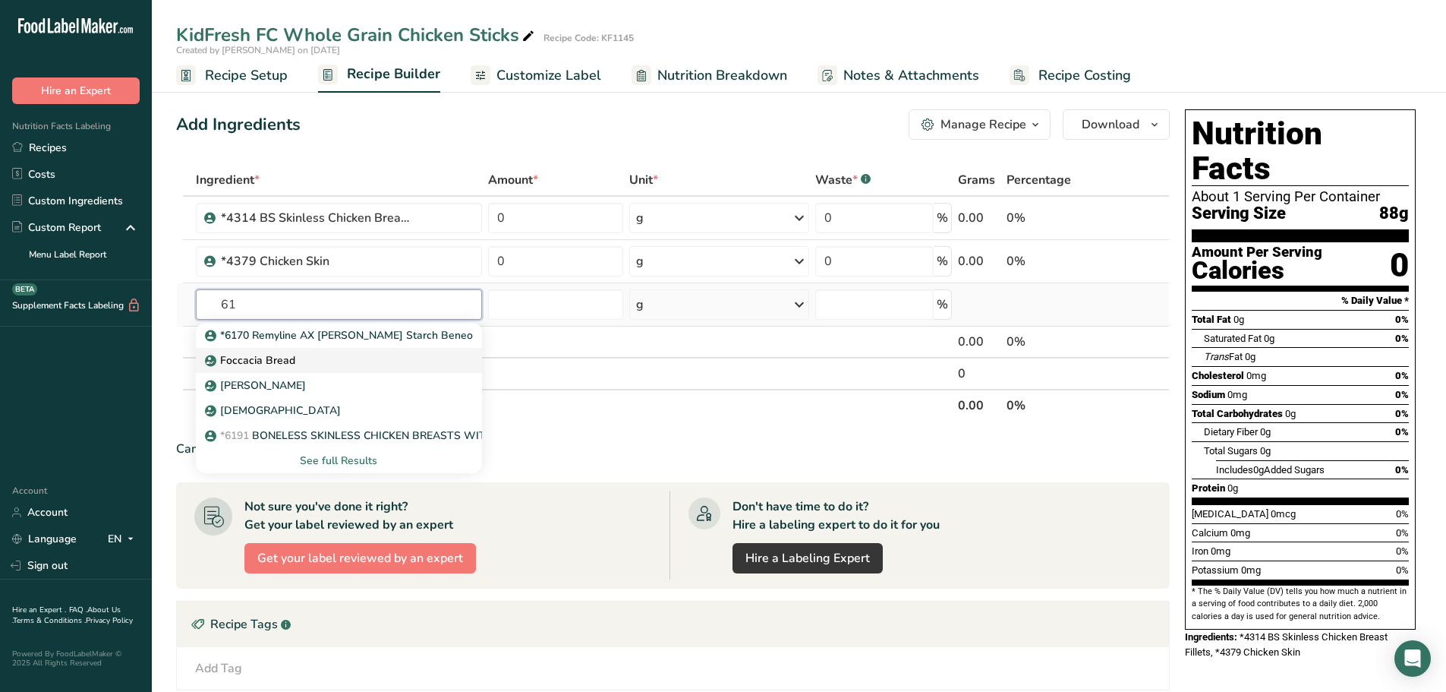
type input "6"
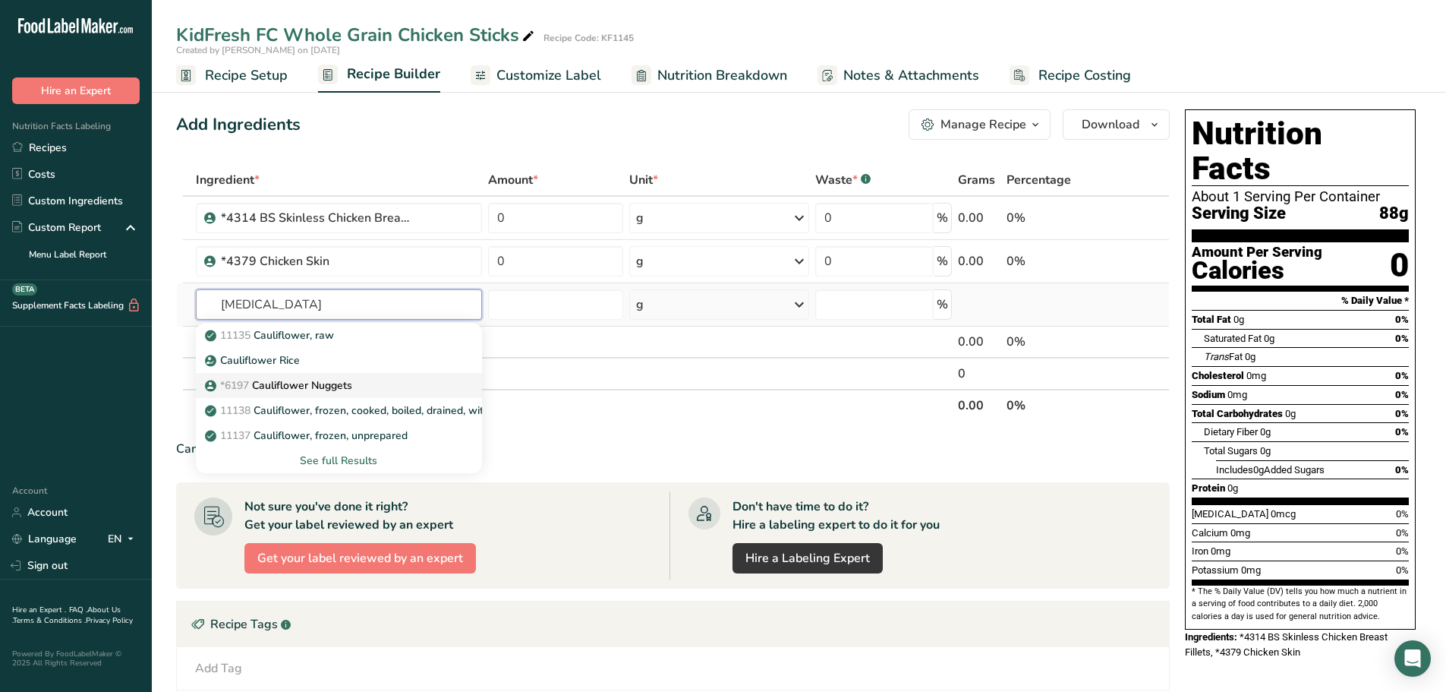
type input "[MEDICAL_DATA]"
click at [309, 384] on p "*6197 Cauliflower Nuggets" at bounding box center [280, 385] width 144 height 16
type input "Cauliflower Nuggets"
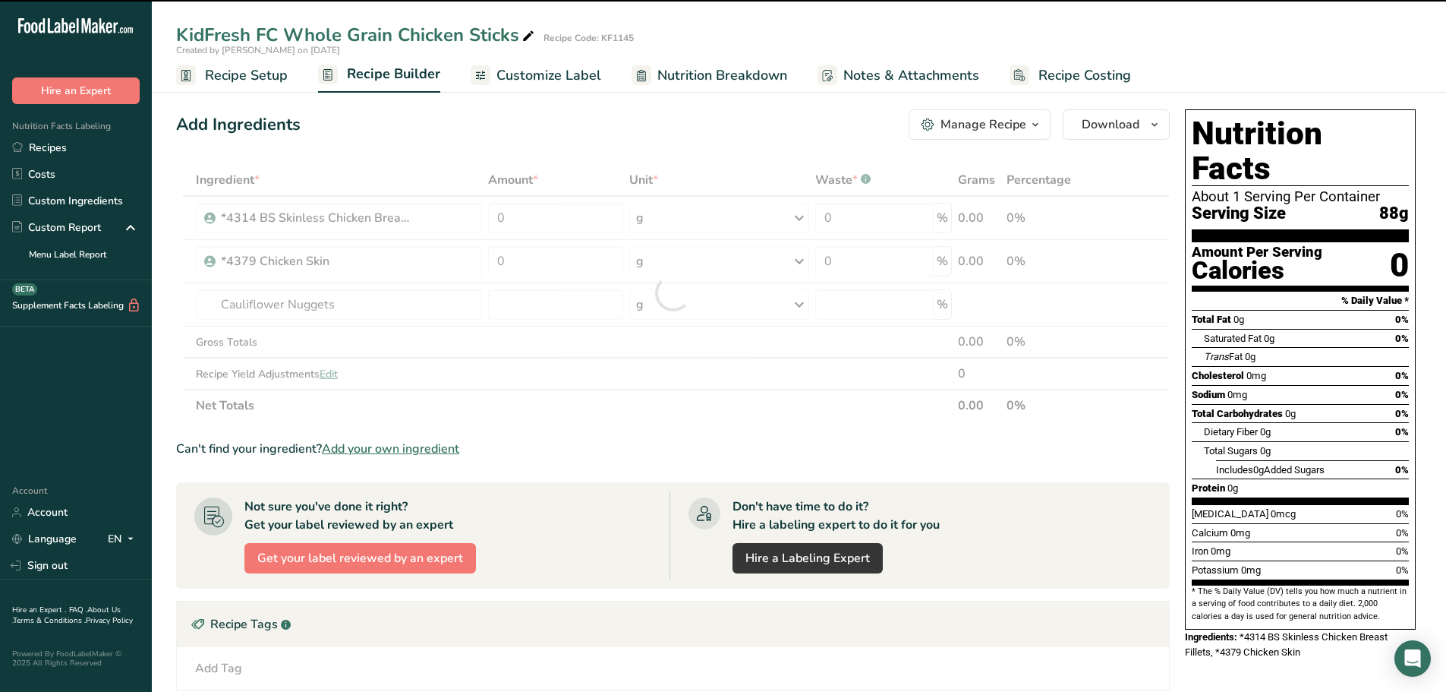
type input "0"
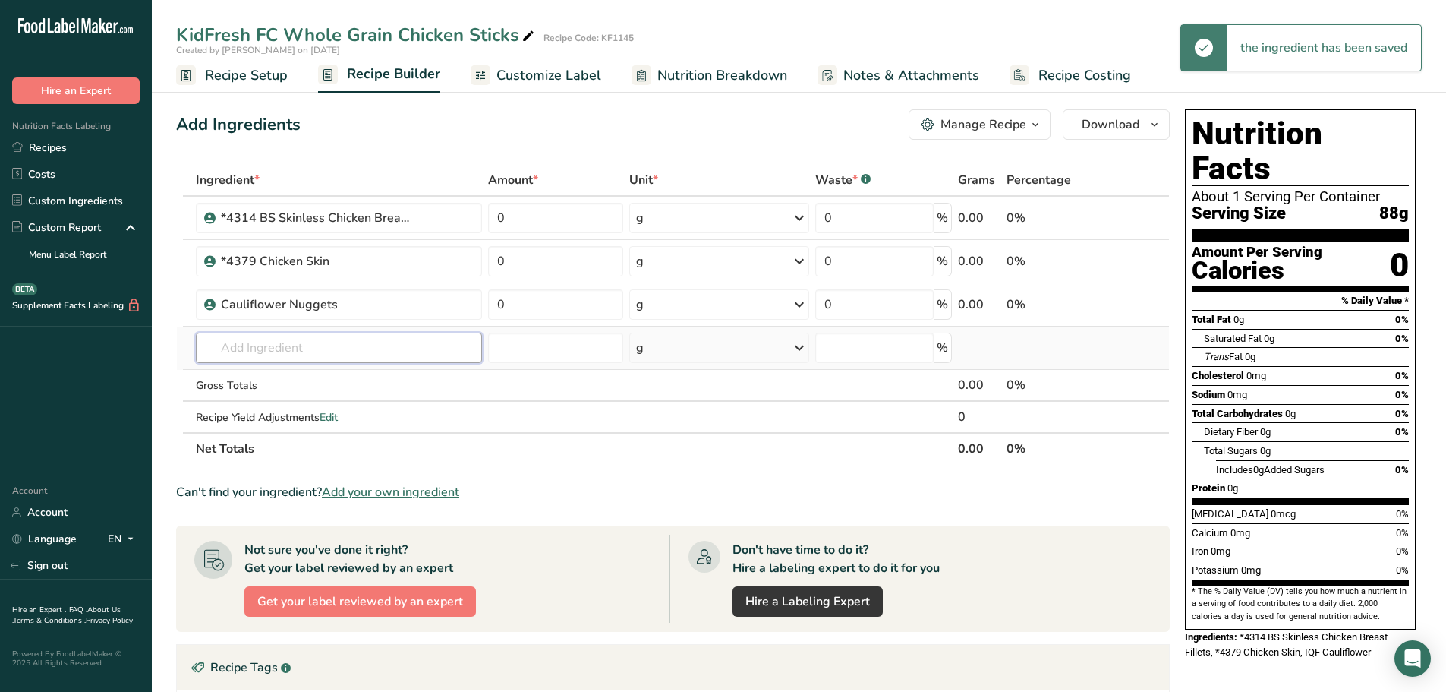
click at [277, 339] on input "text" at bounding box center [339, 348] width 286 height 30
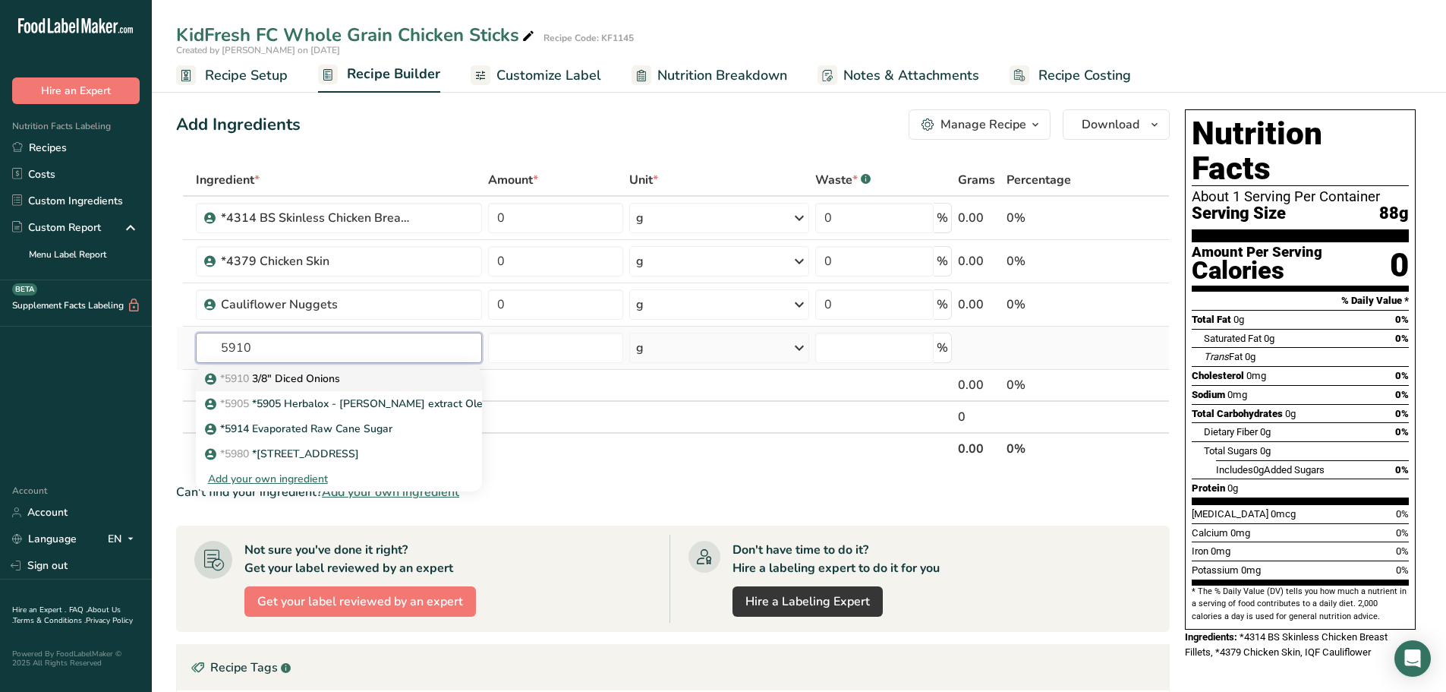
type input "5910"
click at [321, 374] on p "*5910 3/8" Diced Onions" at bounding box center [274, 379] width 132 height 16
type input "3/8" Diced Onions"
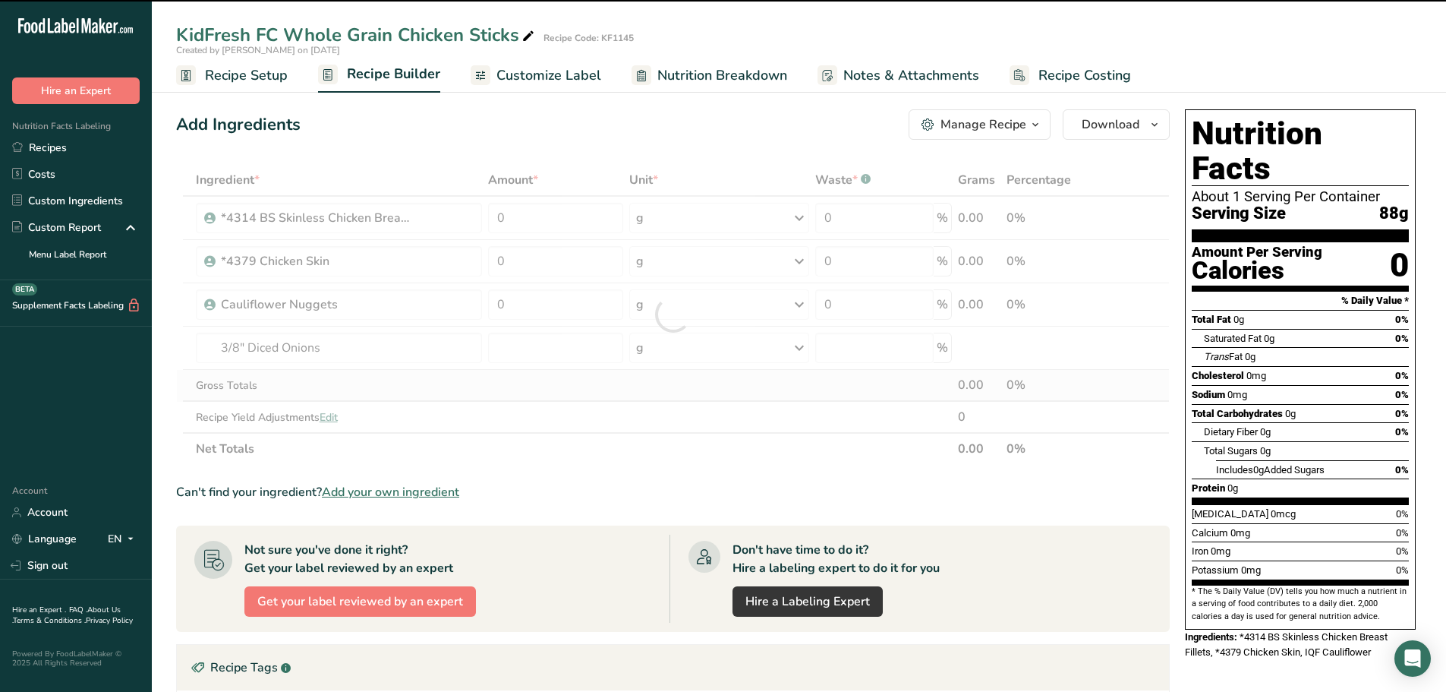
type input "0"
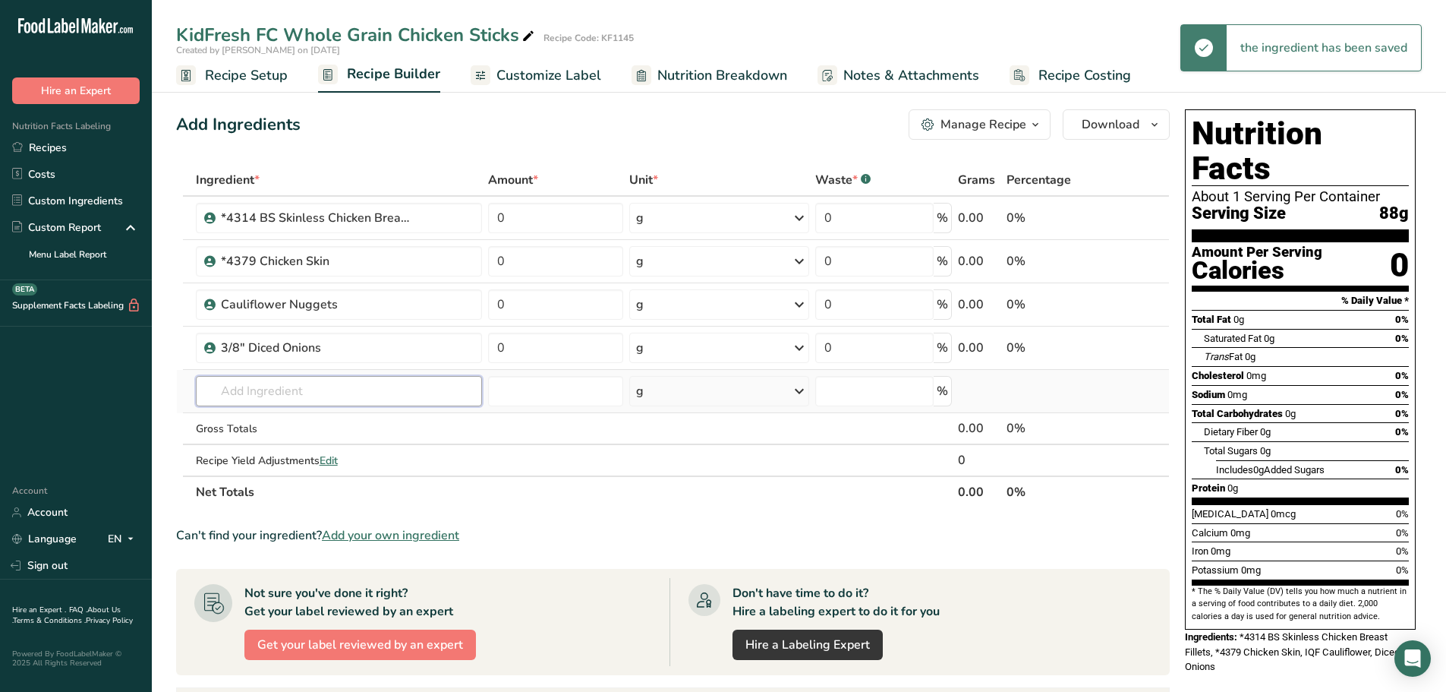
click at [337, 392] on input "text" at bounding box center [339, 391] width 286 height 30
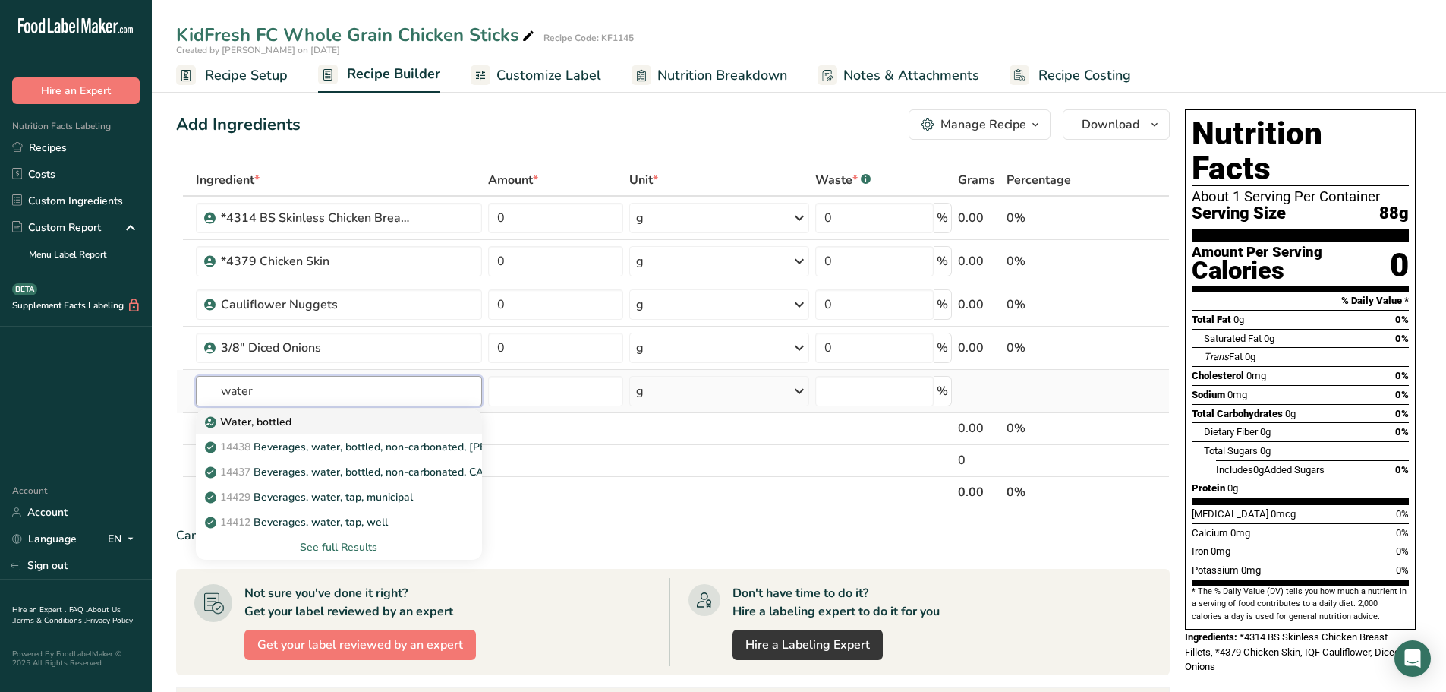
type input "water"
click at [296, 419] on div "Water, bottled" at bounding box center [327, 422] width 238 height 16
type input "Water, bottled"
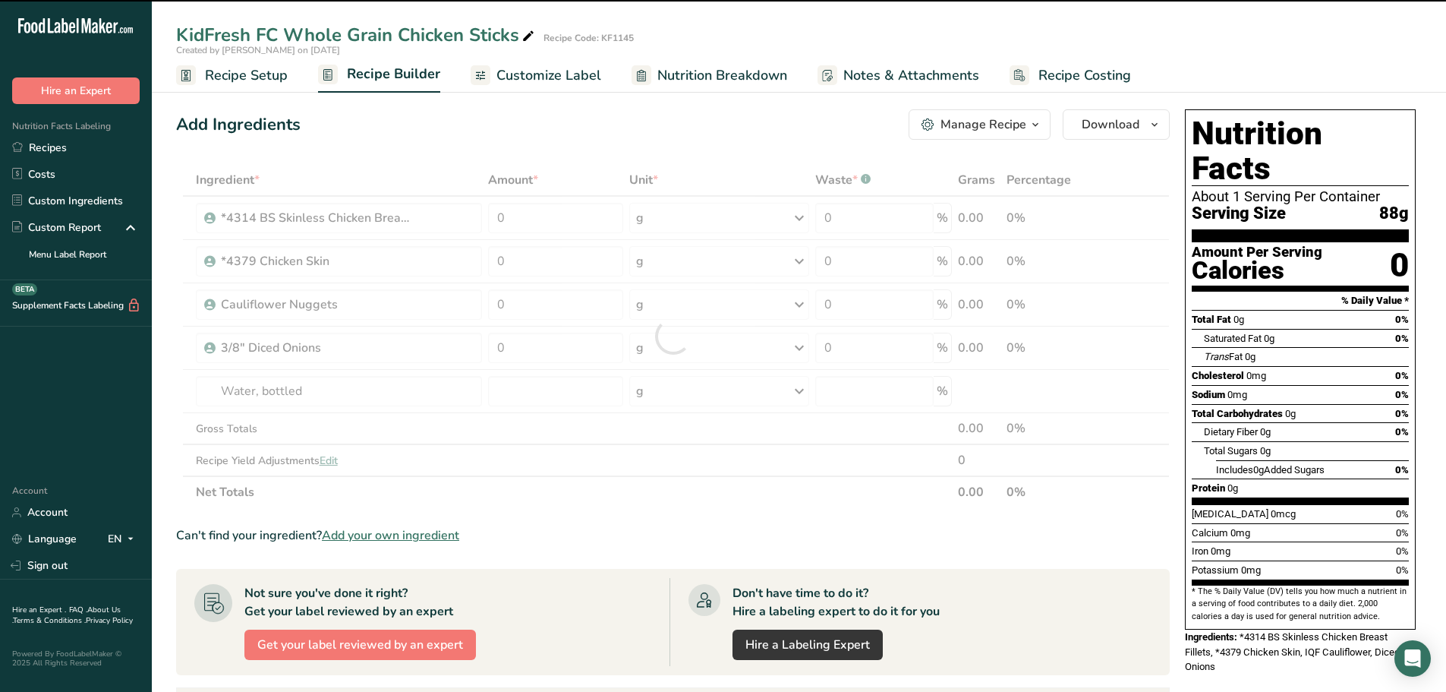
type input "0"
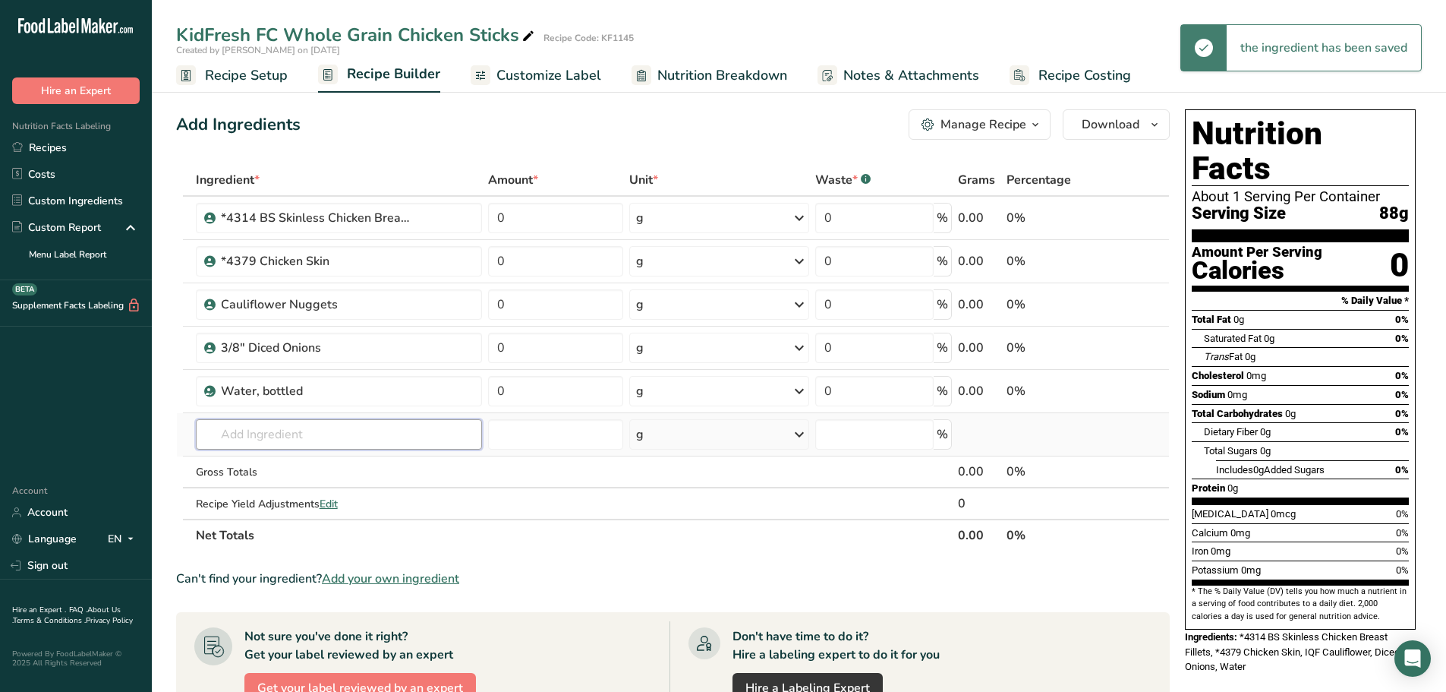
click at [289, 434] on input "text" at bounding box center [339, 434] width 286 height 30
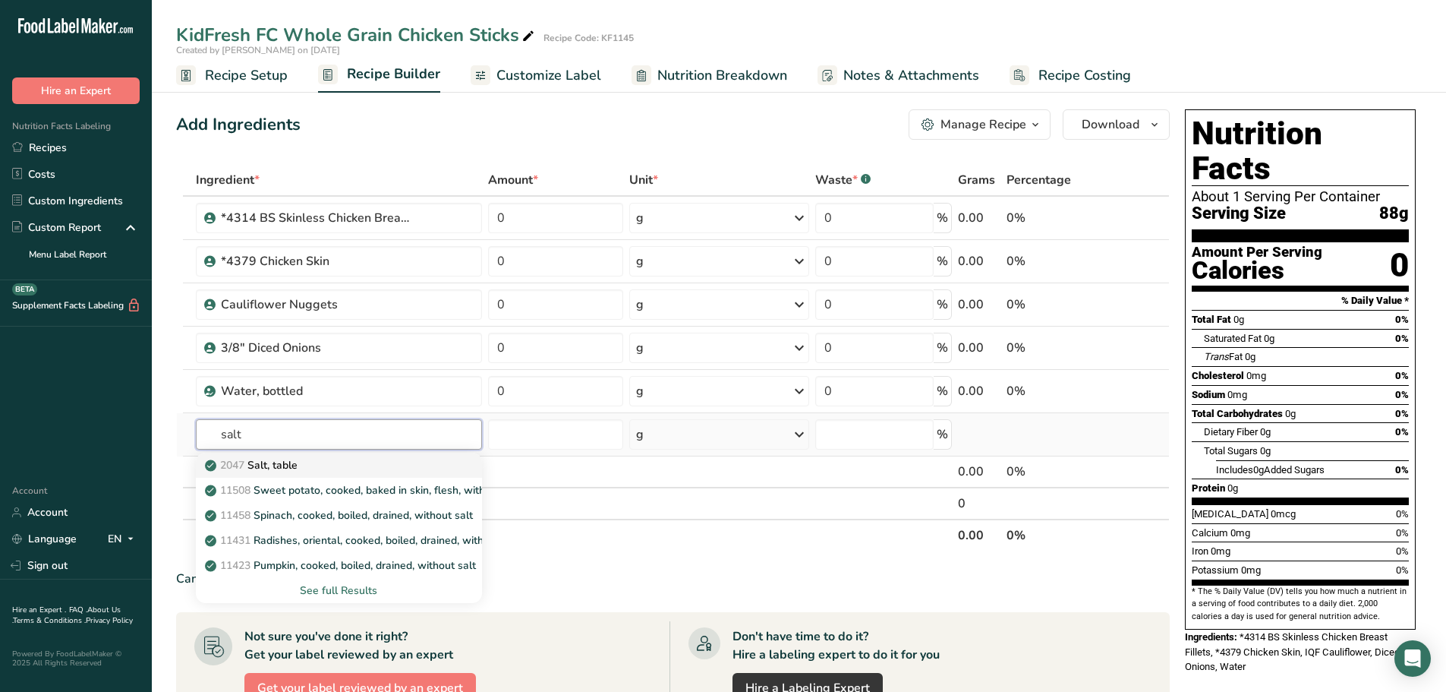
type input "salt"
click at [289, 458] on p "2047 Salt, table" at bounding box center [253, 465] width 90 height 16
type input "Salt, table"
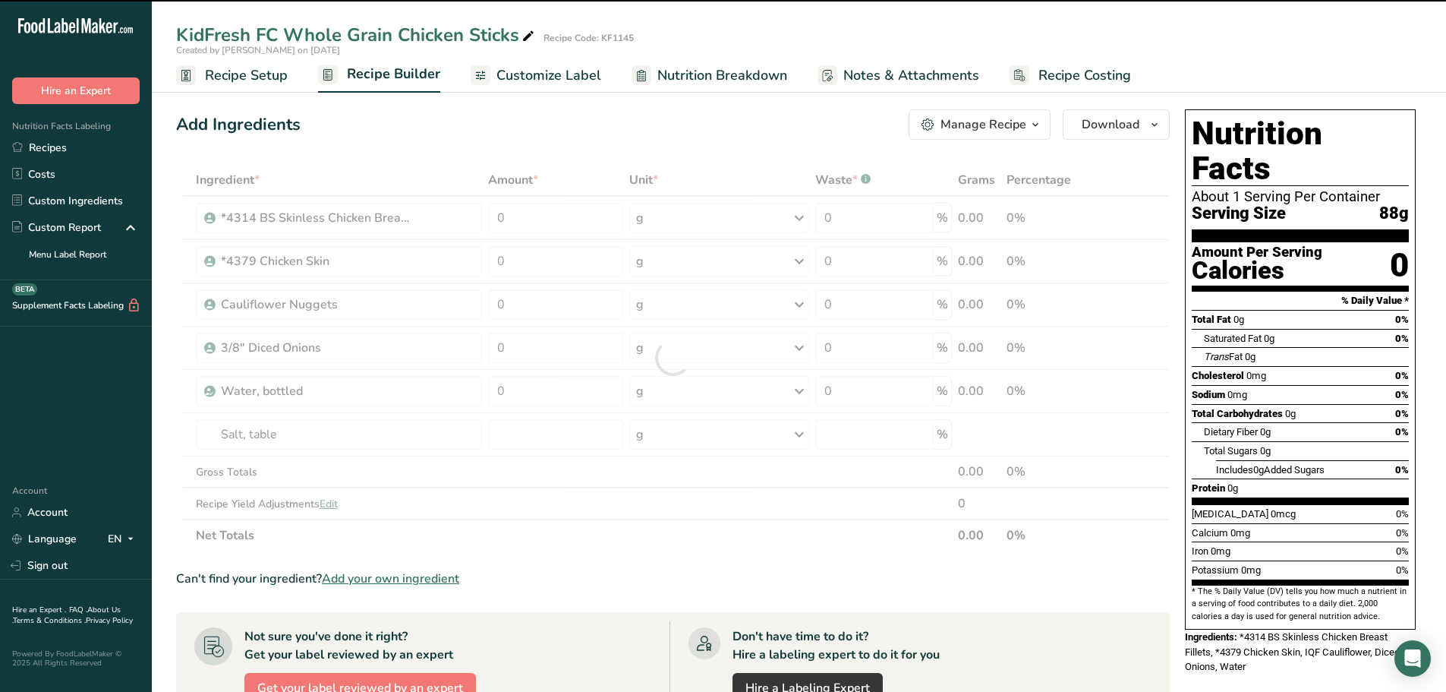
type input "0"
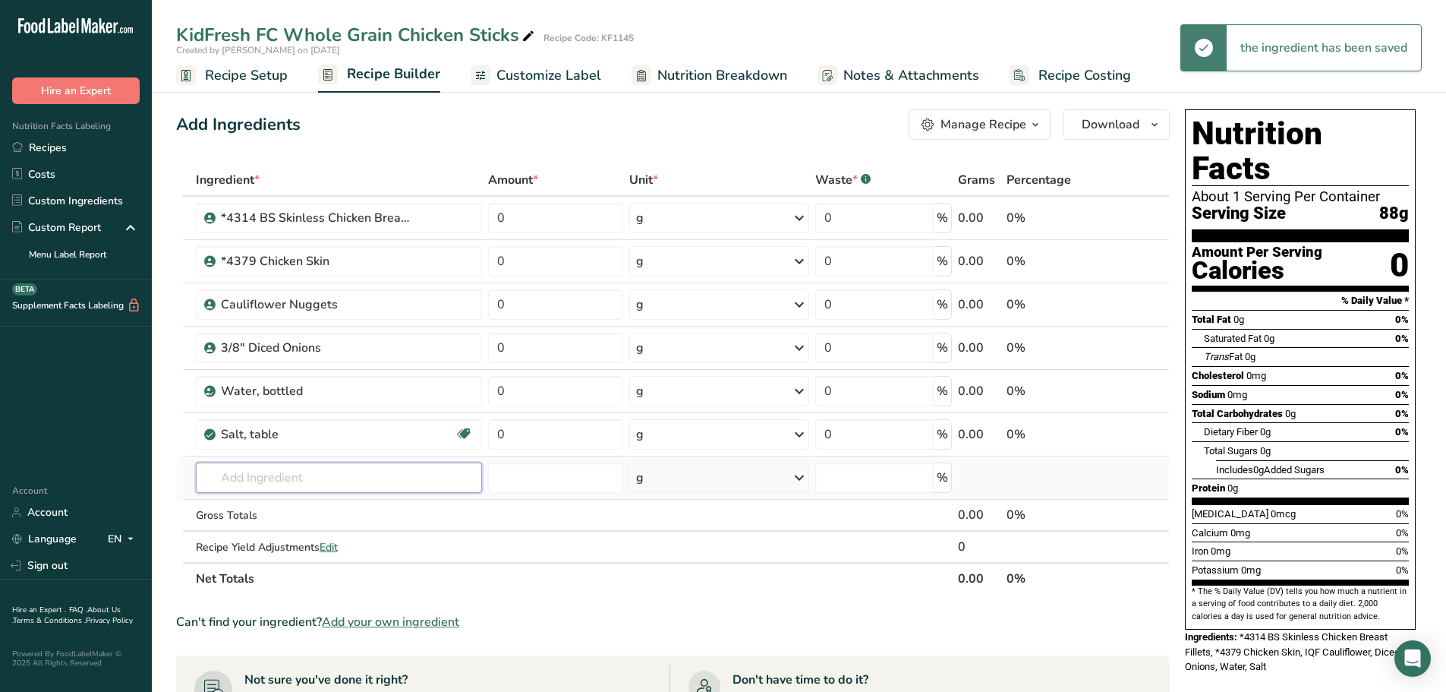
click at [290, 481] on input "text" at bounding box center [339, 477] width 286 height 30
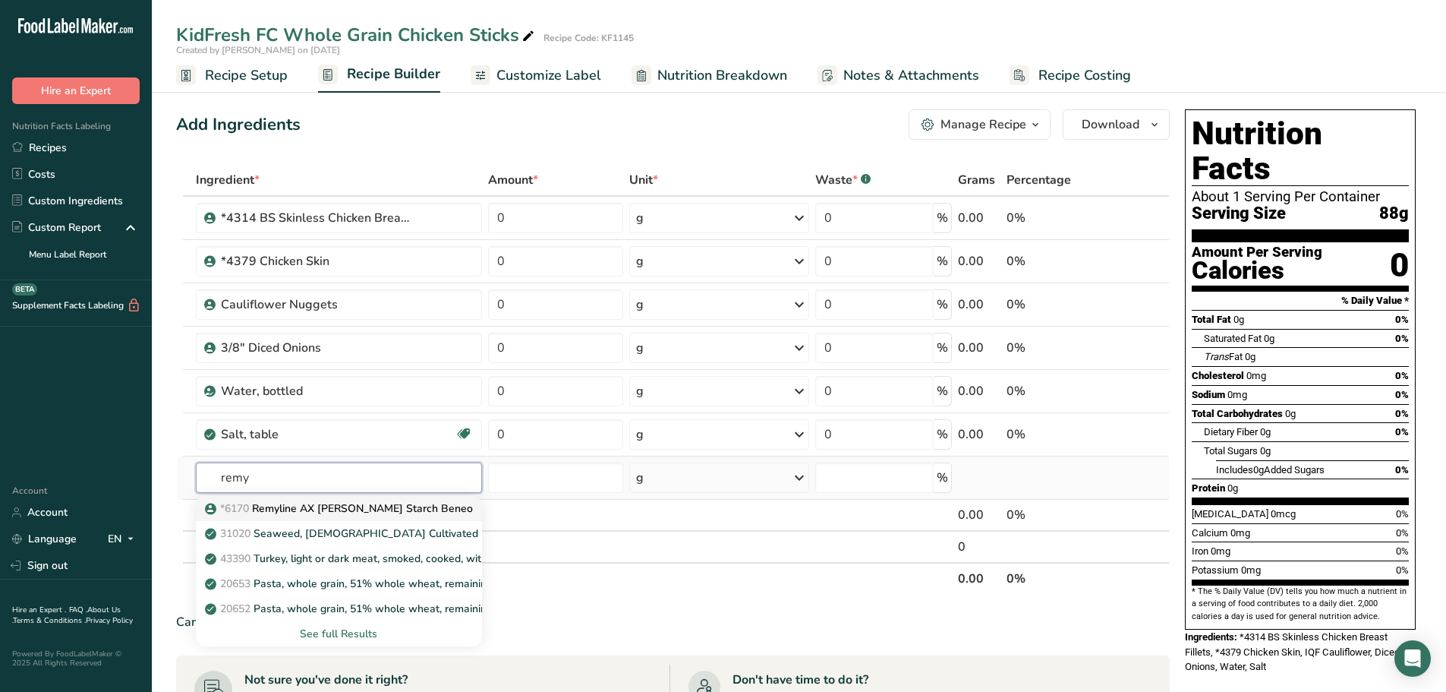
type input "remy"
click at [276, 506] on p "*6170 Remyline AX [PERSON_NAME] Starch Beneo" at bounding box center [340, 508] width 265 height 16
type input "Remyline AX [PERSON_NAME] Starch Beneo"
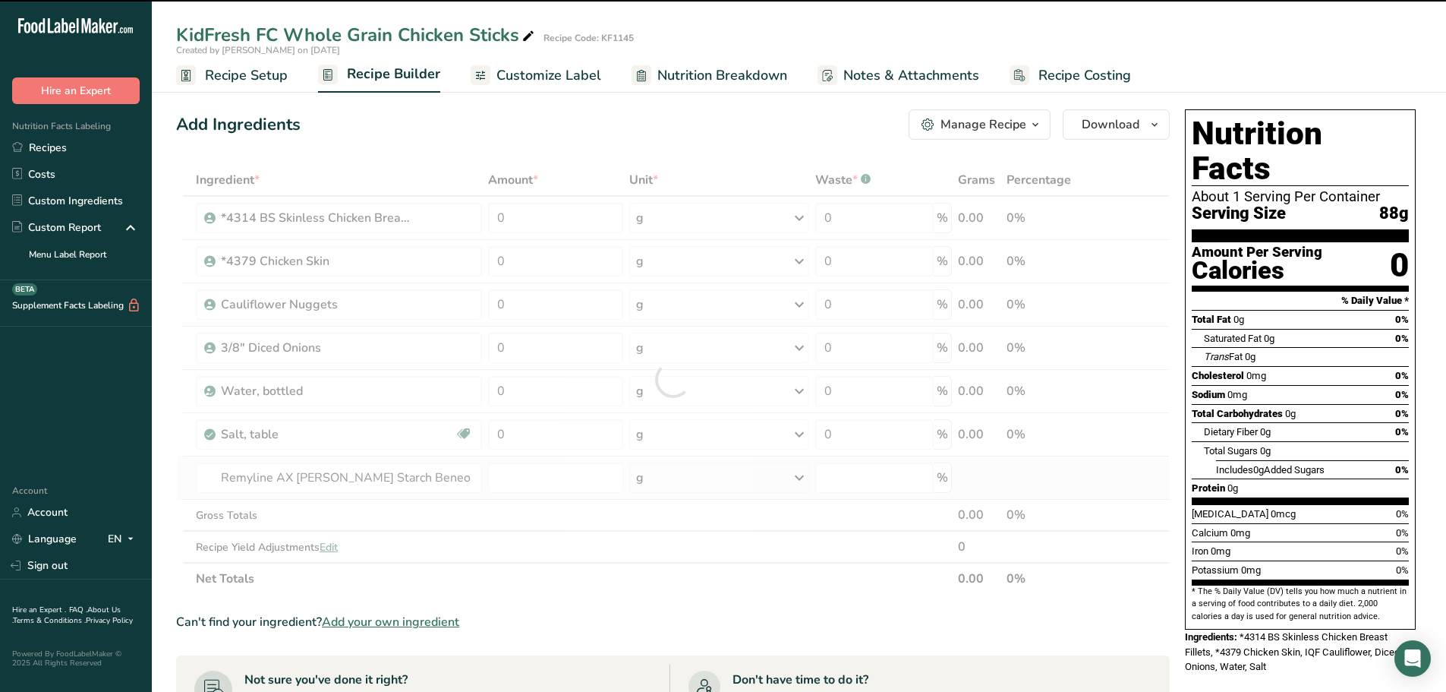
type input "0"
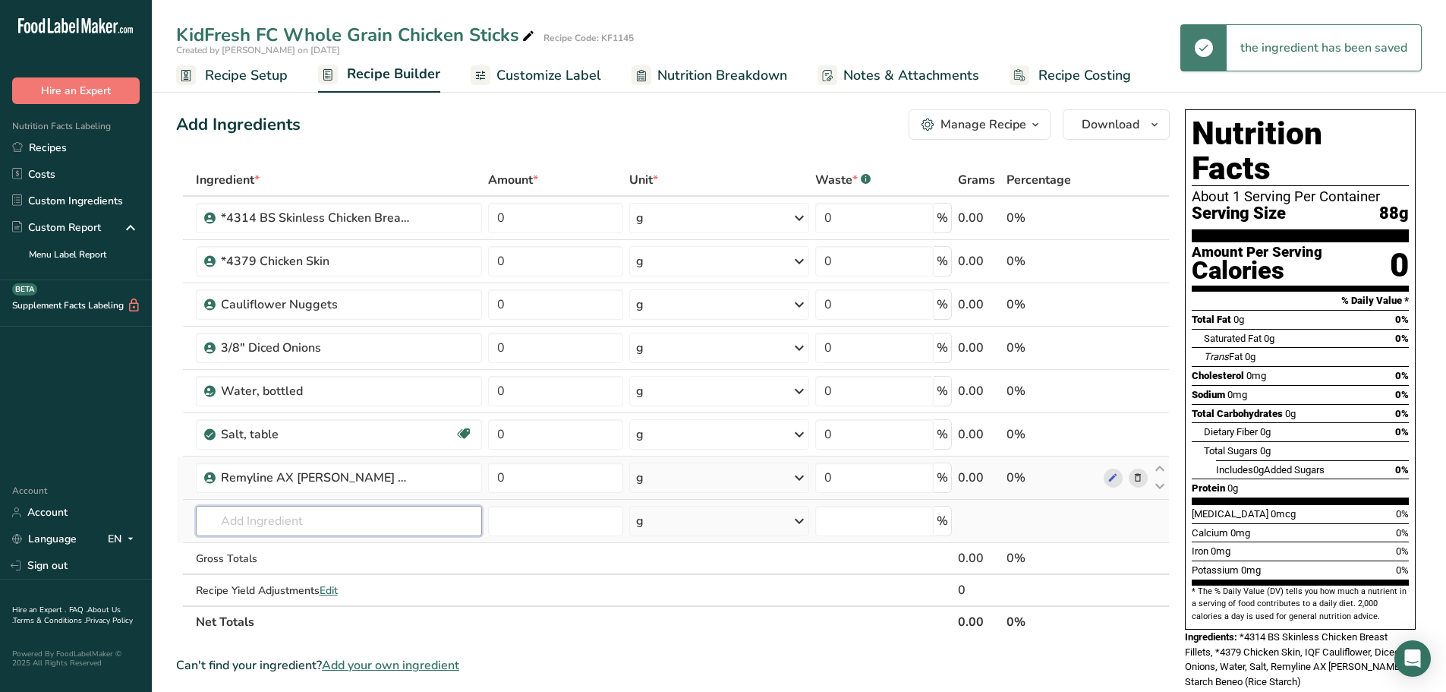
click at [271, 528] on input "text" at bounding box center [339, 521] width 286 height 30
click at [251, 529] on input "text" at bounding box center [339, 521] width 286 height 30
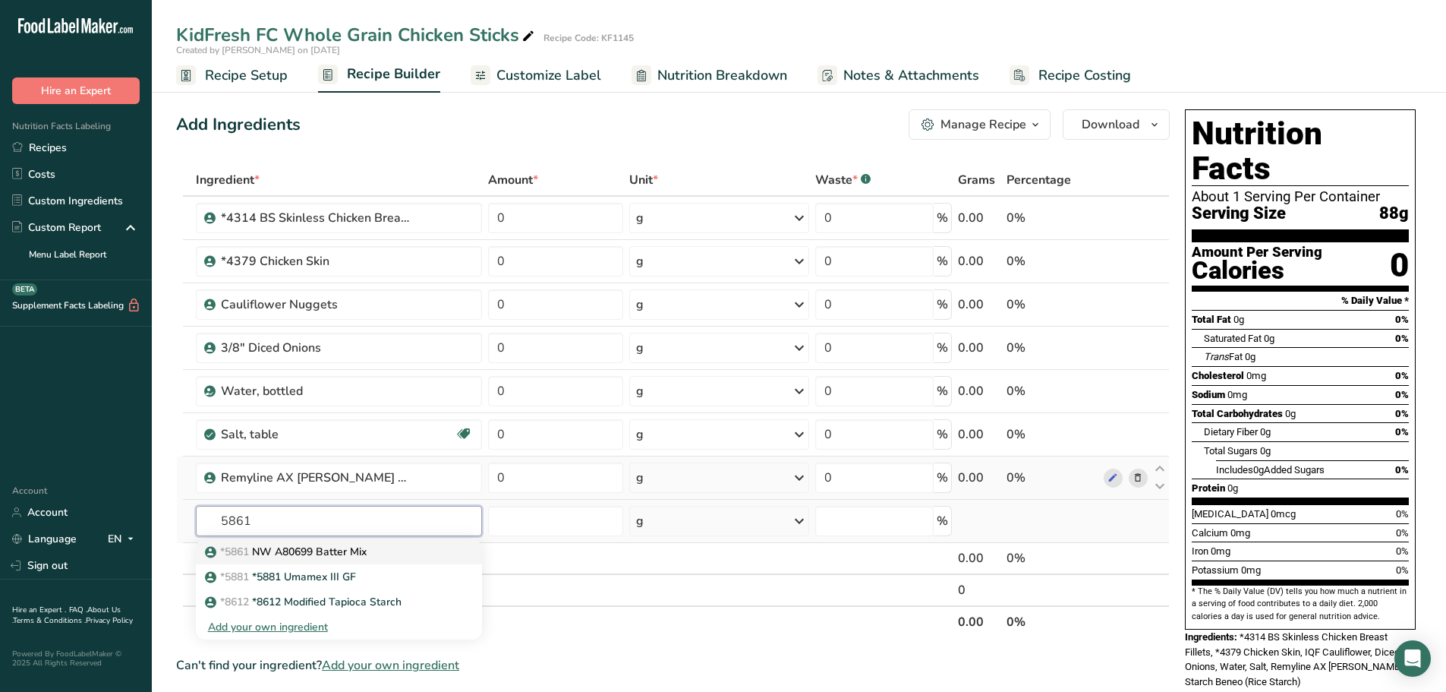
type input "5861"
click at [286, 550] on p "*5861 NW A80699 Batter Mix" at bounding box center [287, 552] width 159 height 16
type input "NW A80699 Batter Mix"
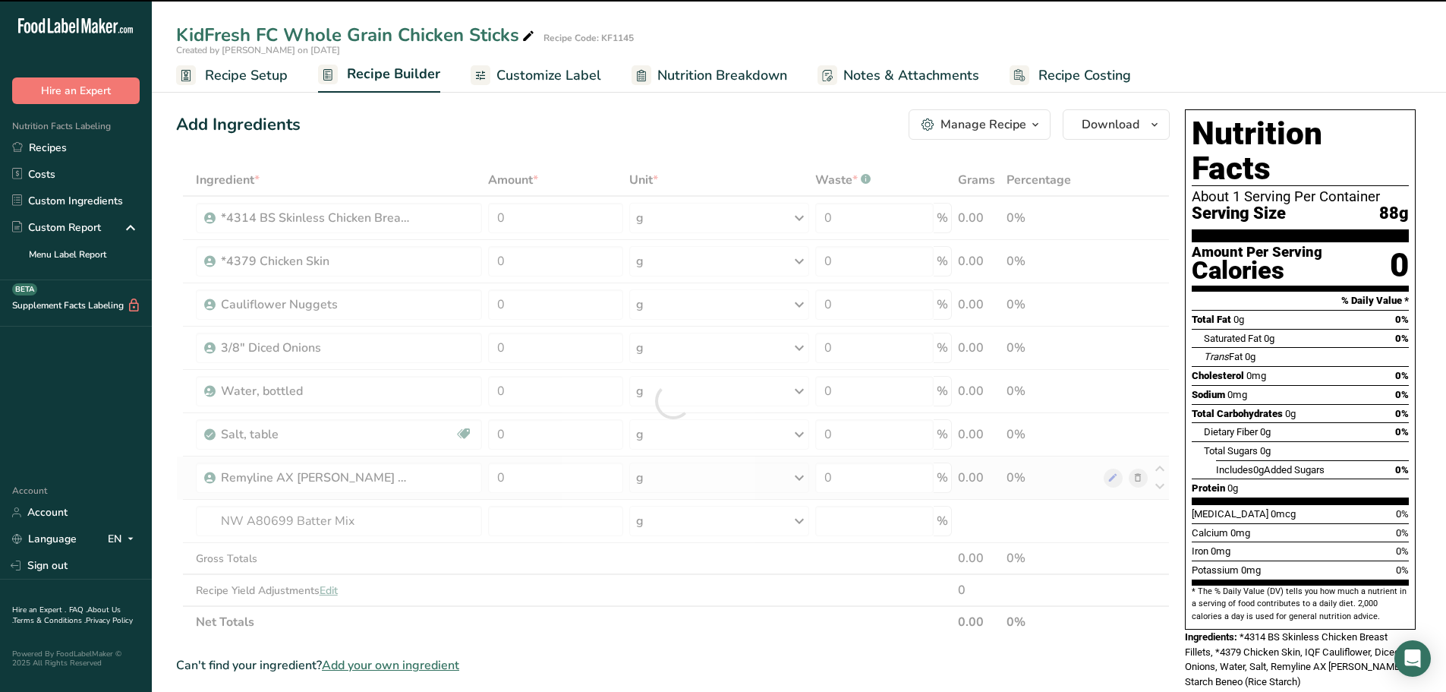
type input "0"
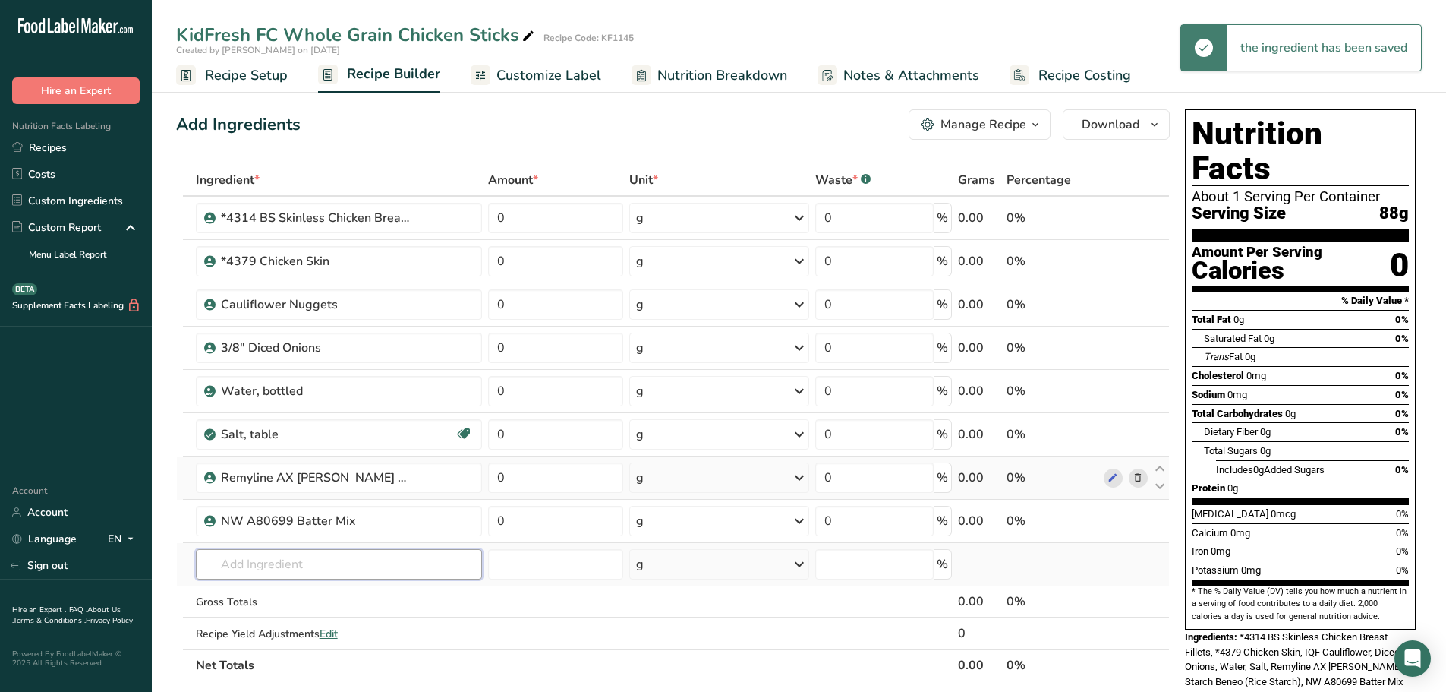
click at [278, 560] on input "text" at bounding box center [339, 564] width 286 height 30
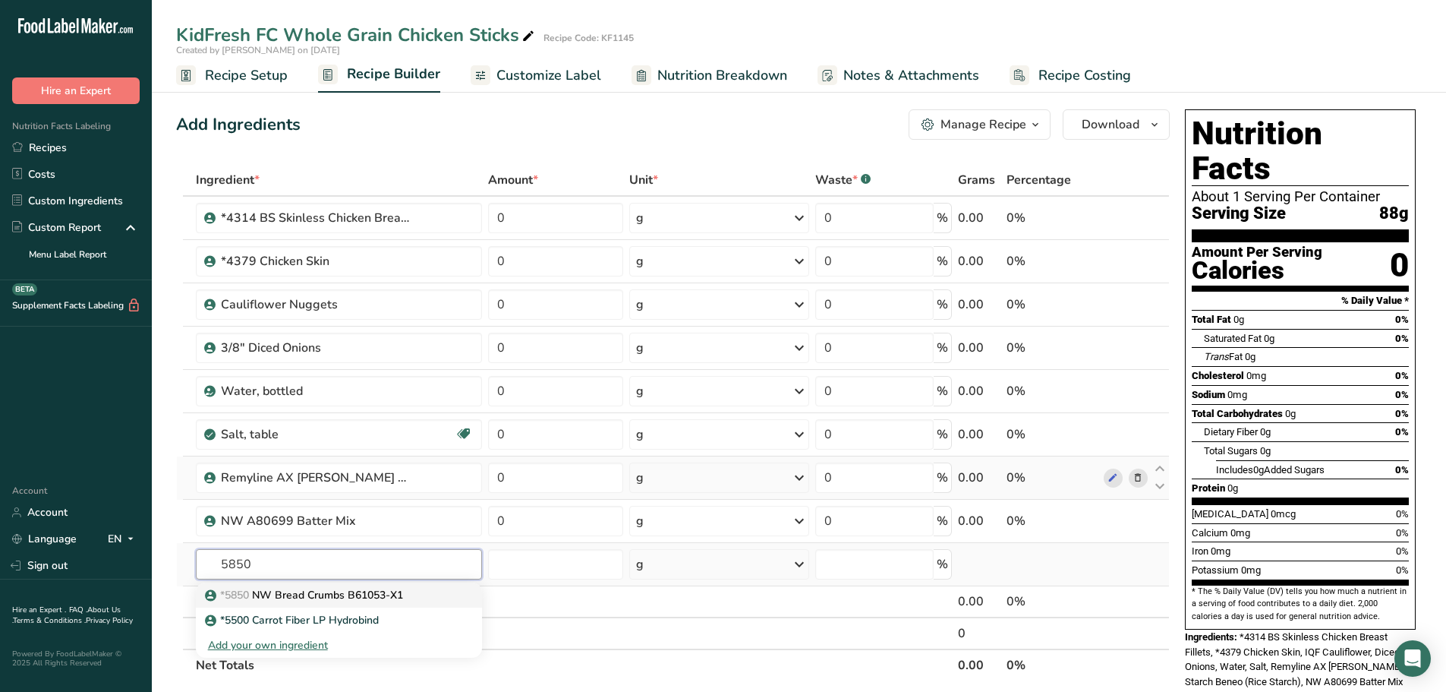
type input "5850"
click at [293, 589] on p "*5850 NW Bread Crumbs B61053-X1" at bounding box center [305, 595] width 195 height 16
type input "NW Bread Crumbs B61053-X1"
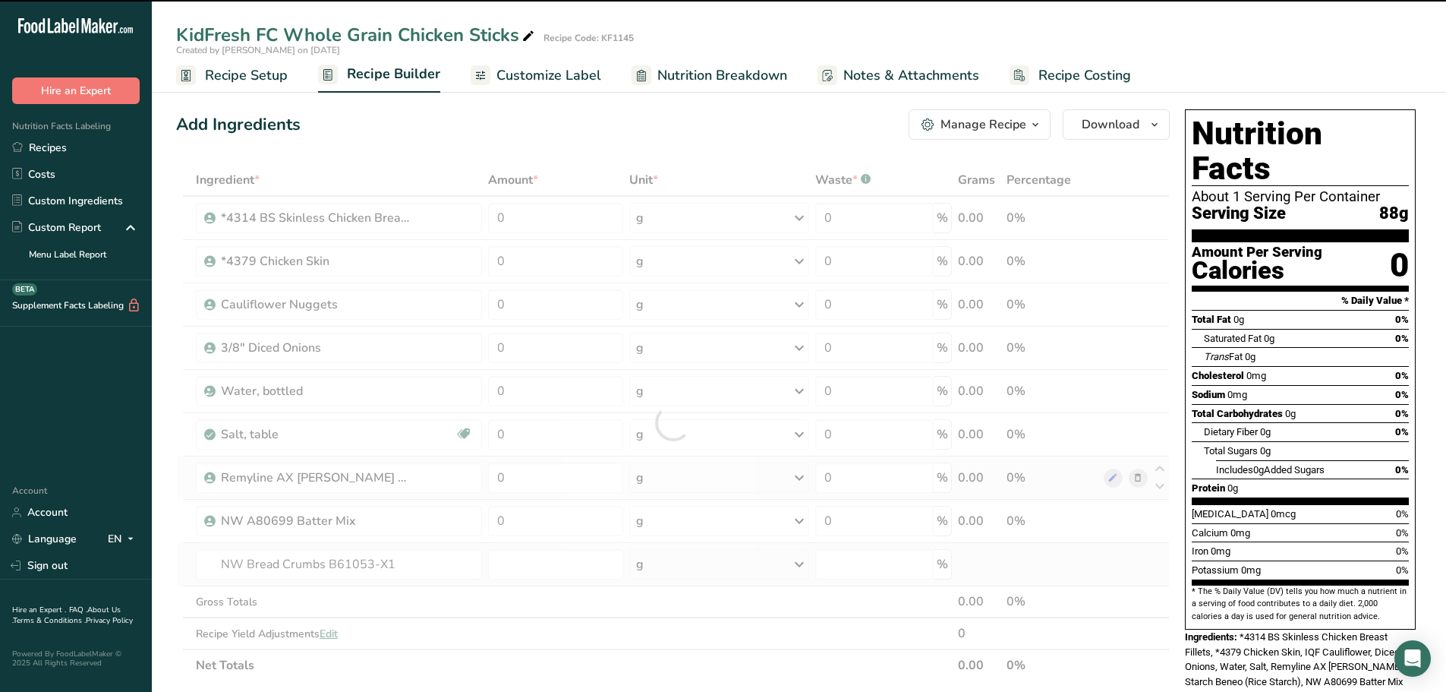
type input "0"
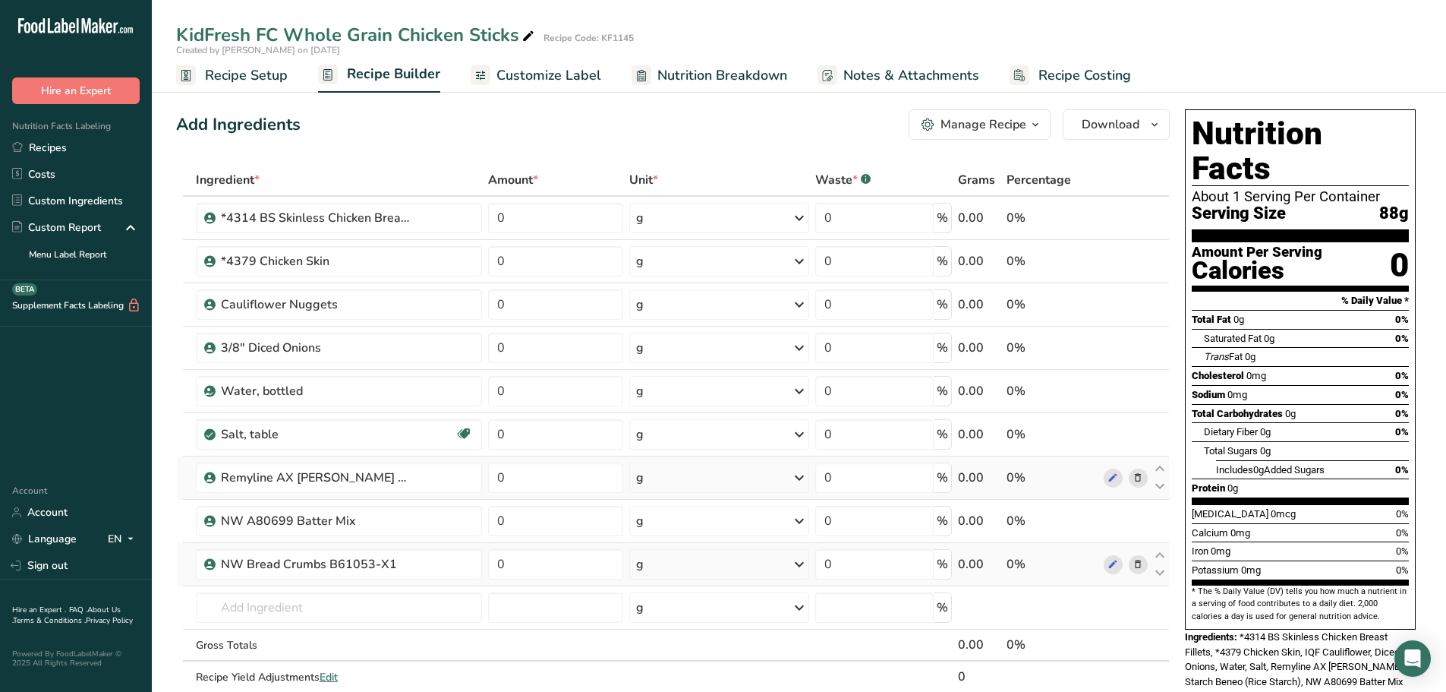
click at [1139, 560] on icon at bounding box center [1138, 565] width 11 height 16
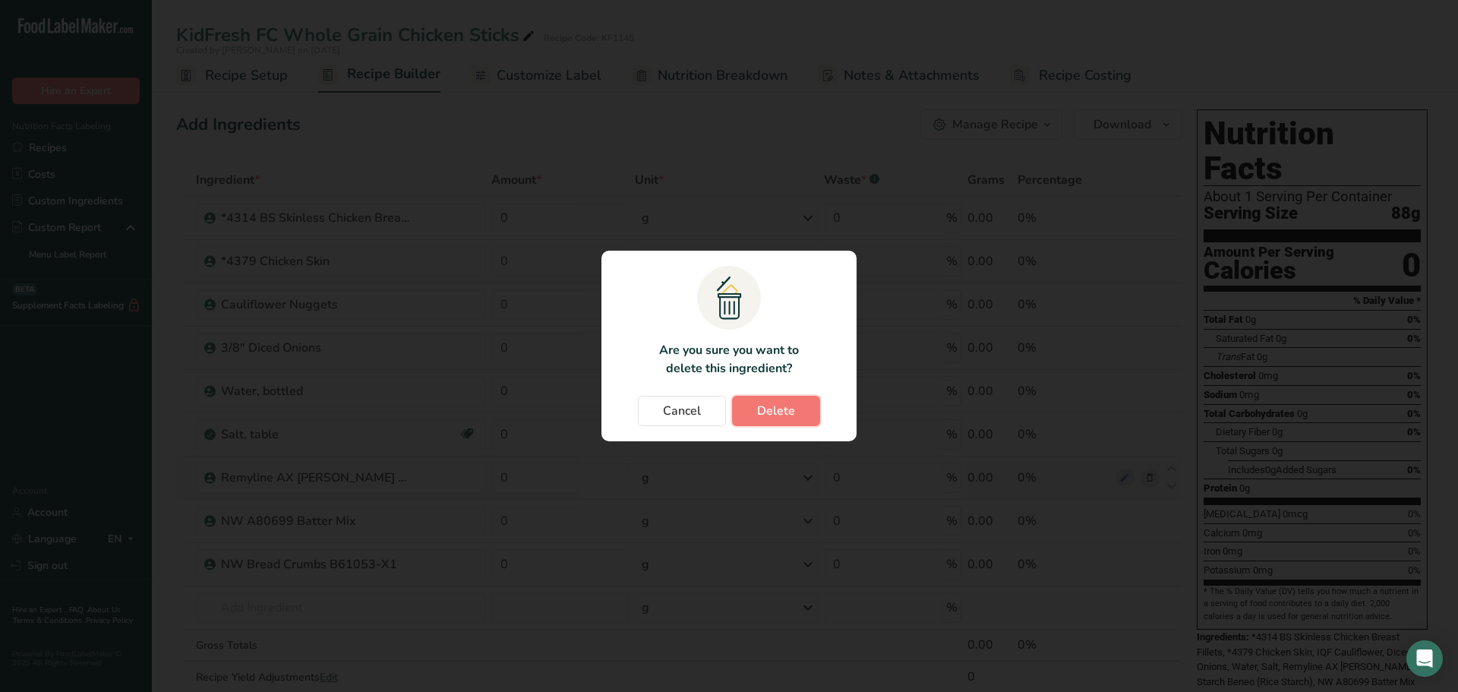
click at [807, 423] on button "Delete" at bounding box center [776, 411] width 88 height 30
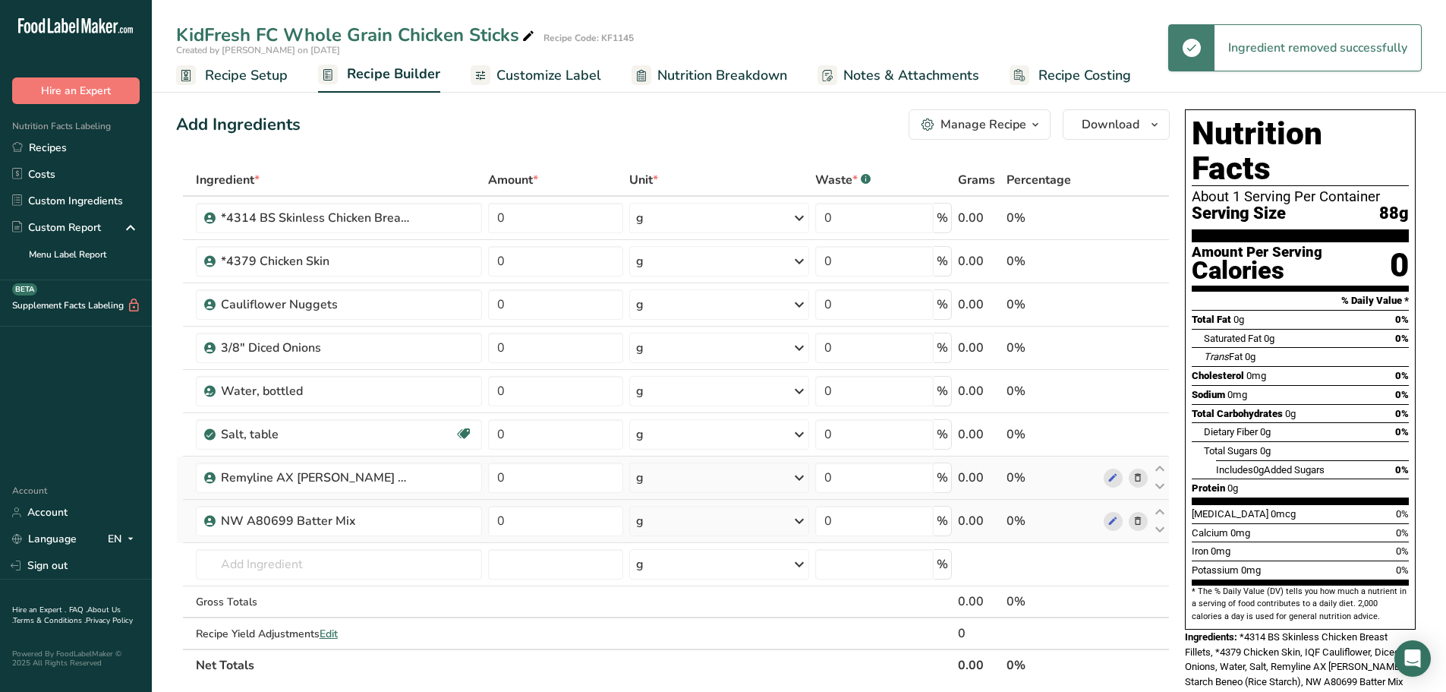
click at [1140, 525] on icon at bounding box center [1138, 521] width 11 height 16
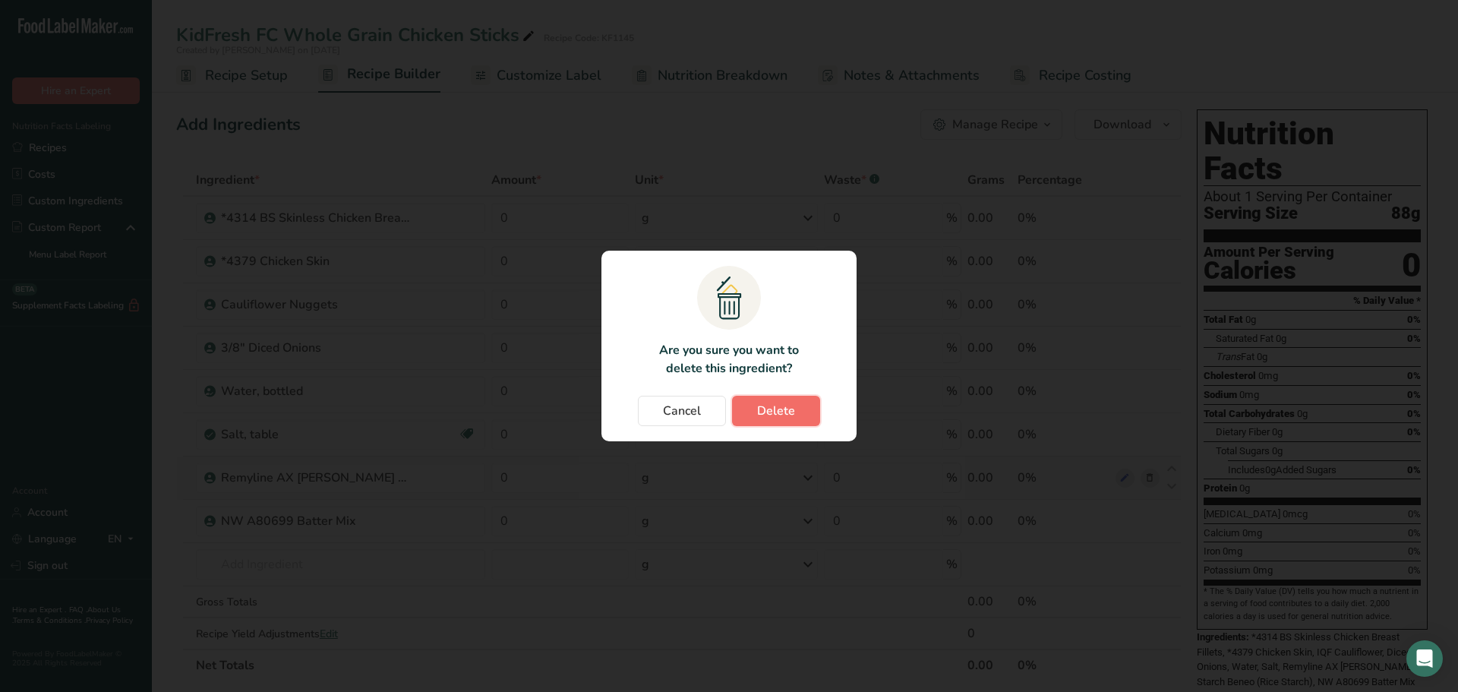
click at [763, 424] on button "Delete" at bounding box center [776, 411] width 88 height 30
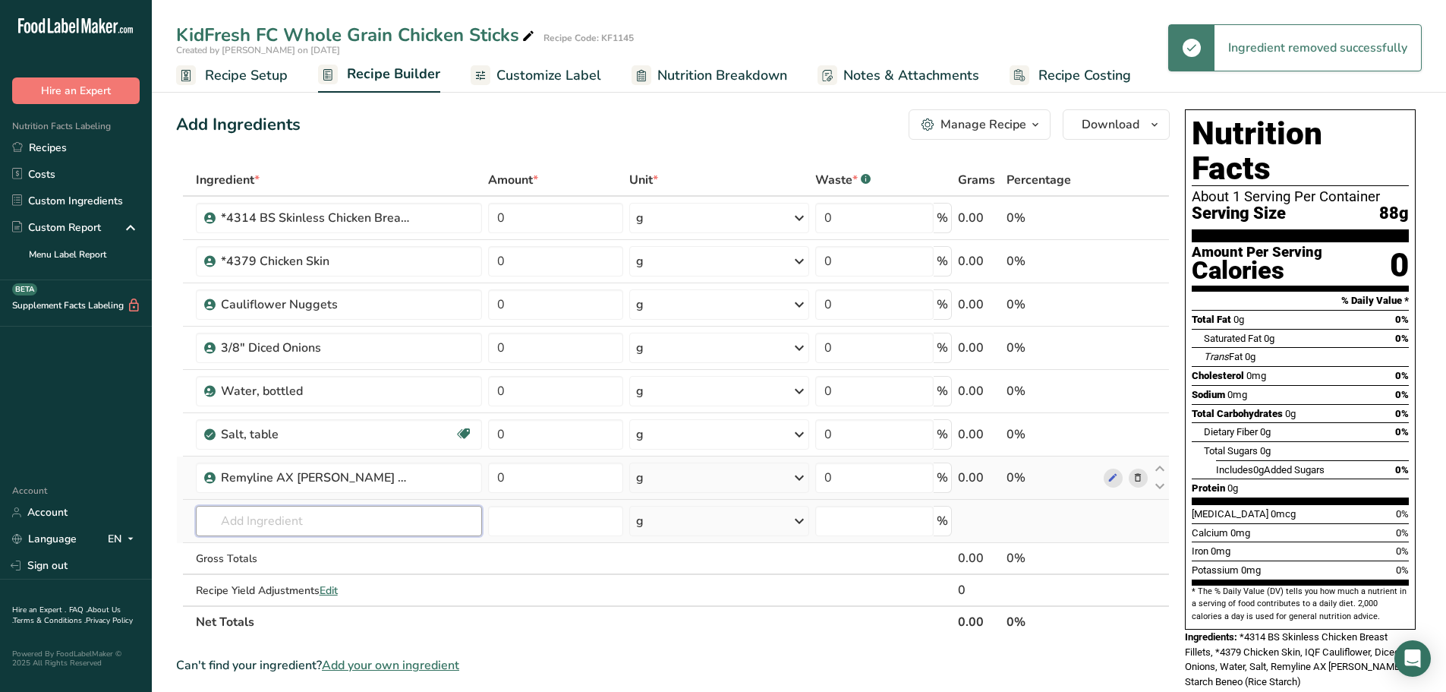
click at [279, 529] on input "text" at bounding box center [339, 521] width 286 height 30
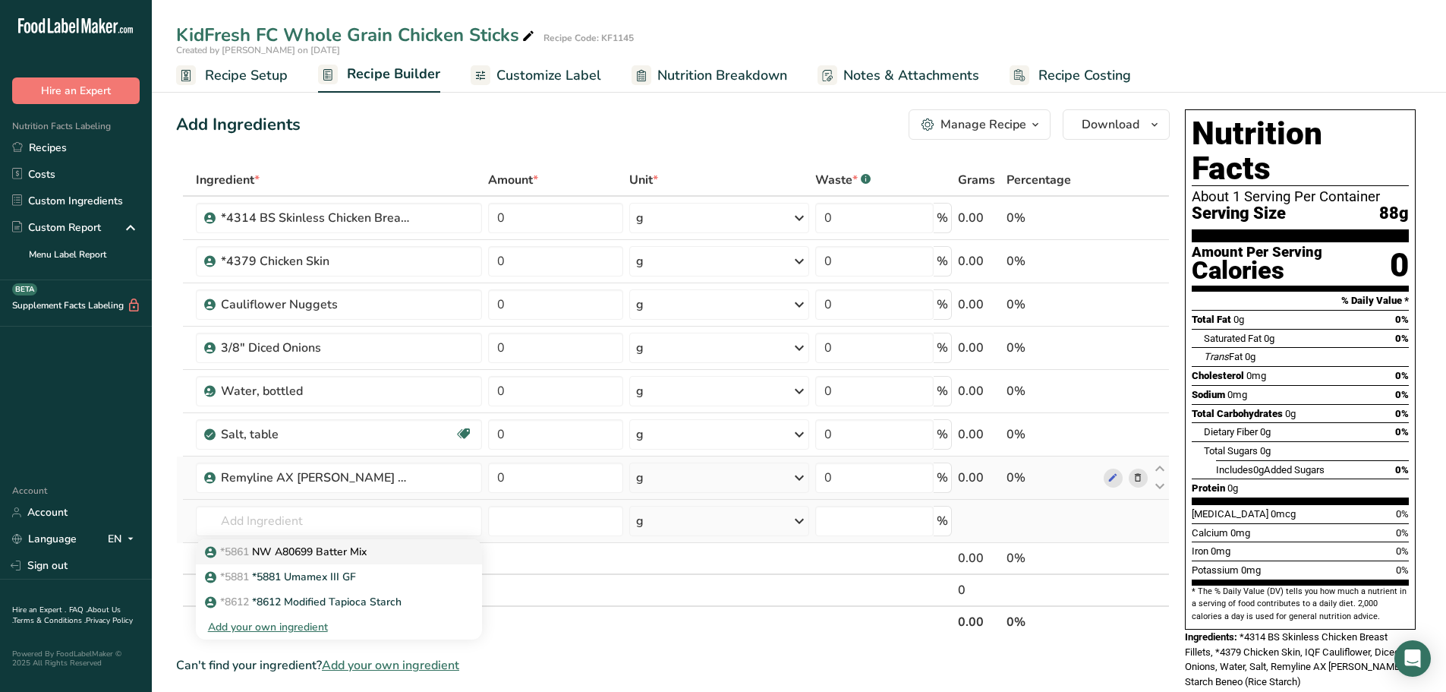
click at [287, 545] on p "*5861 NW A80699 Batter Mix" at bounding box center [287, 552] width 159 height 16
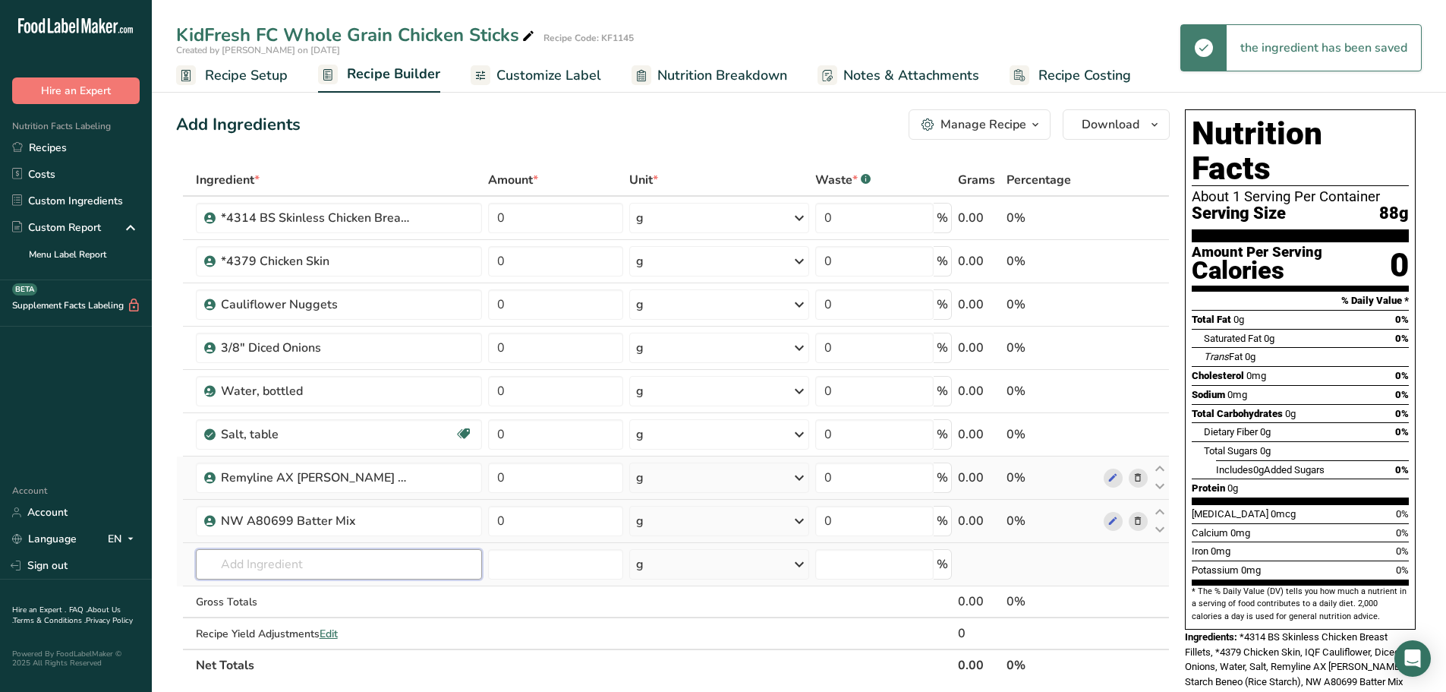
click at [279, 560] on input "text" at bounding box center [339, 564] width 286 height 30
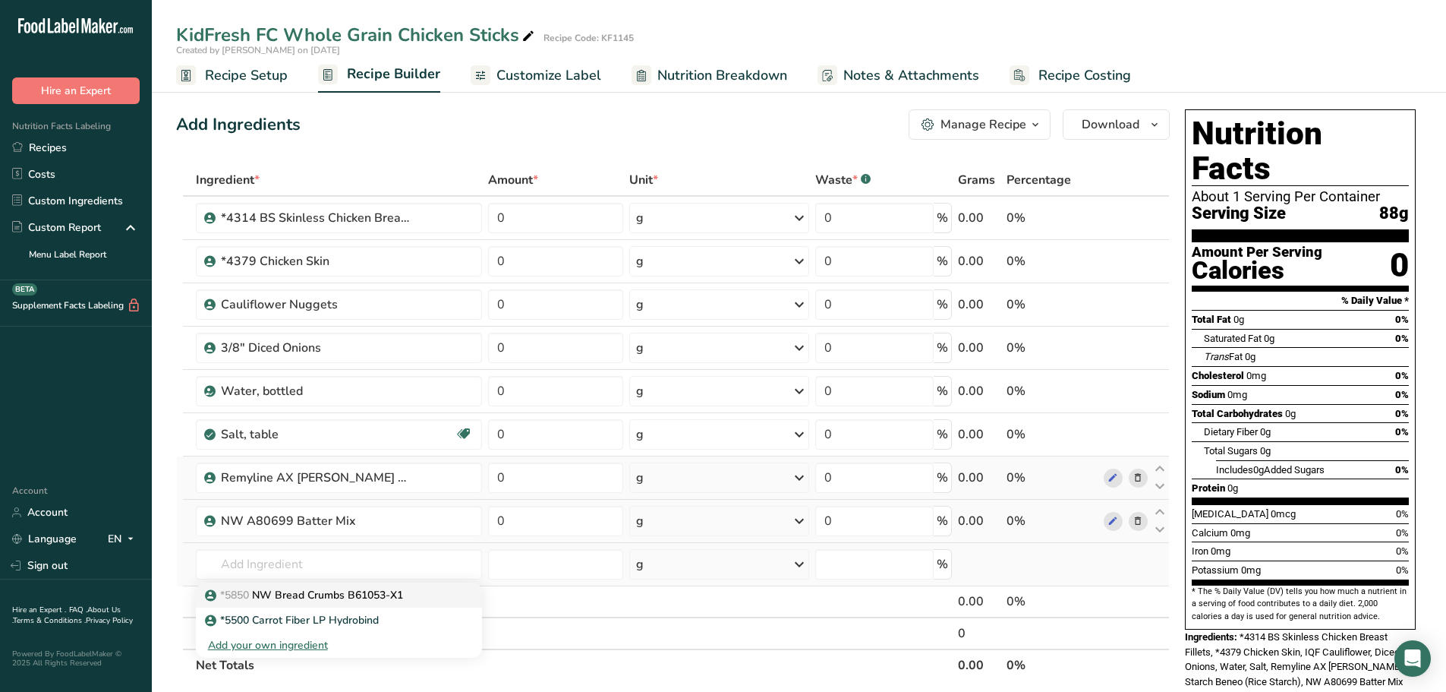
click at [280, 595] on p "*5850 NW Bread Crumbs B61053-X1" at bounding box center [305, 595] width 195 height 16
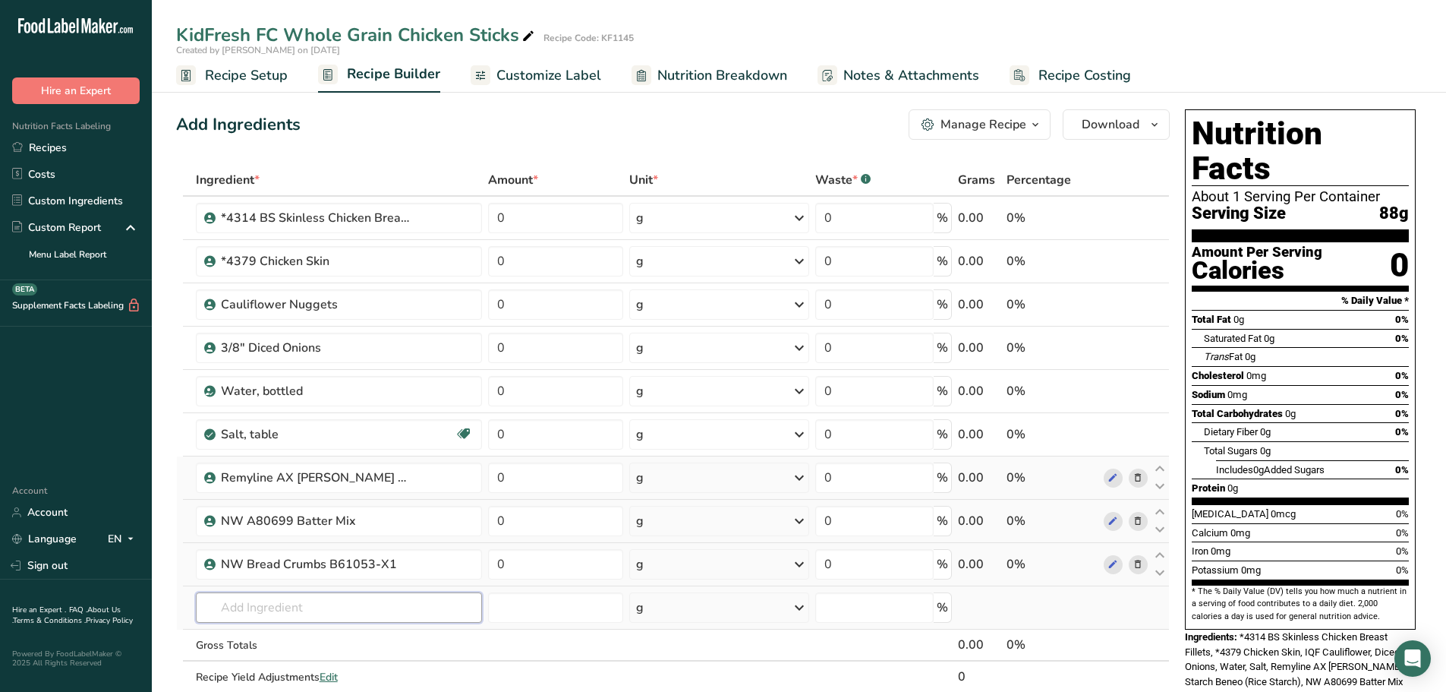
click at [283, 618] on input "text" at bounding box center [339, 607] width 286 height 30
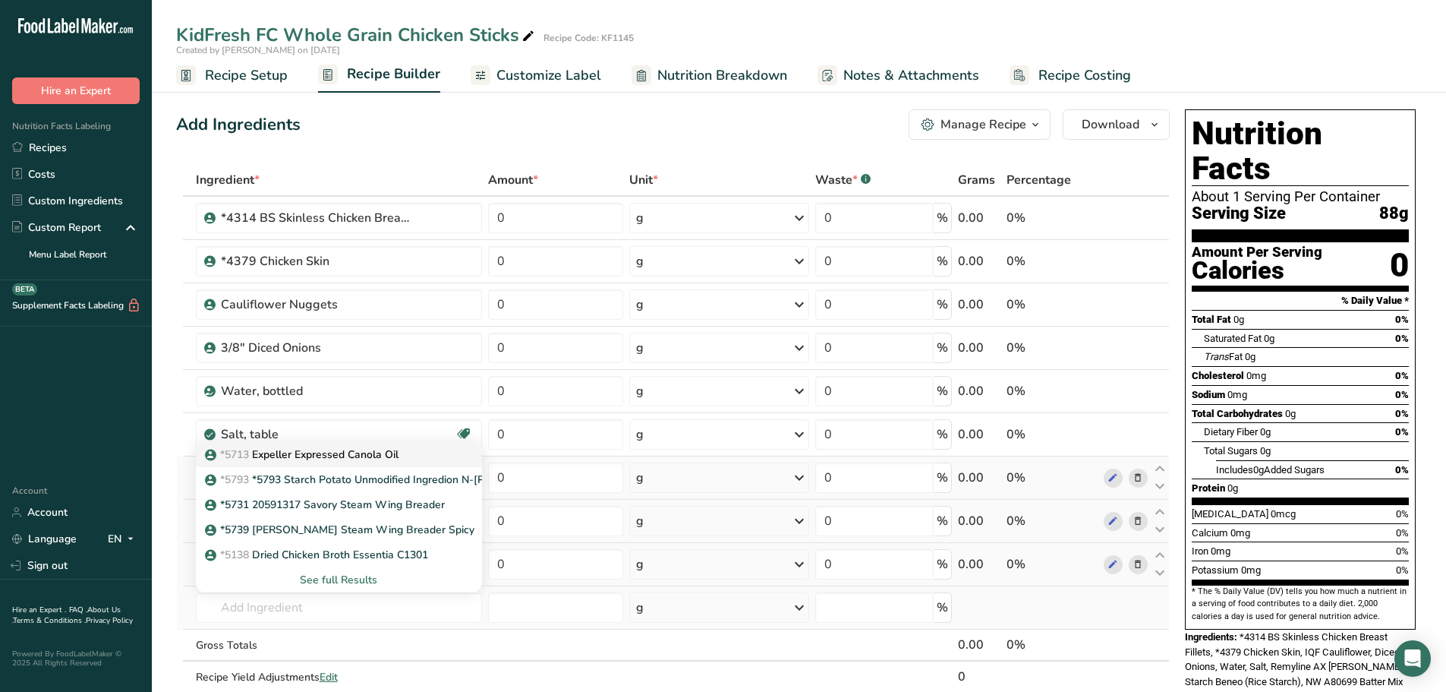
click at [358, 455] on p "*5713 Expeller Expressed Canola Oil" at bounding box center [303, 454] width 191 height 16
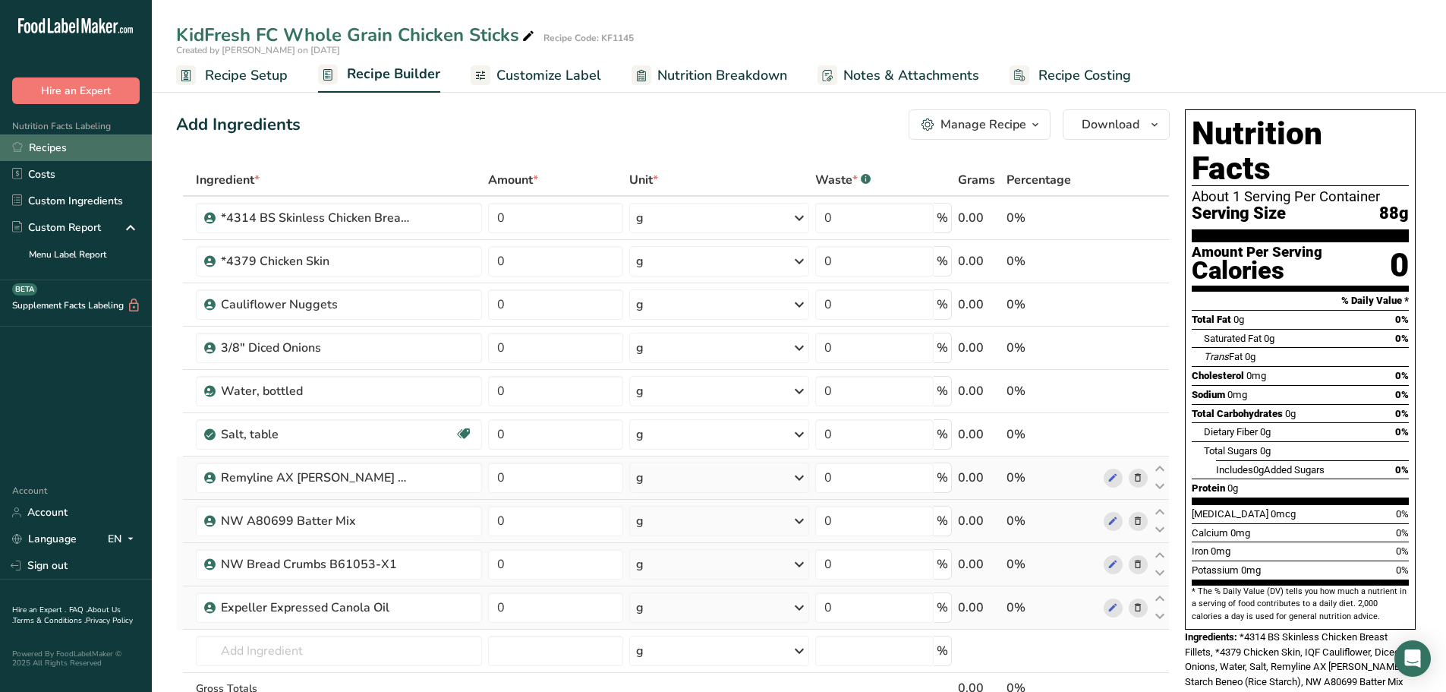
click at [84, 150] on link "Recipes" at bounding box center [76, 147] width 152 height 27
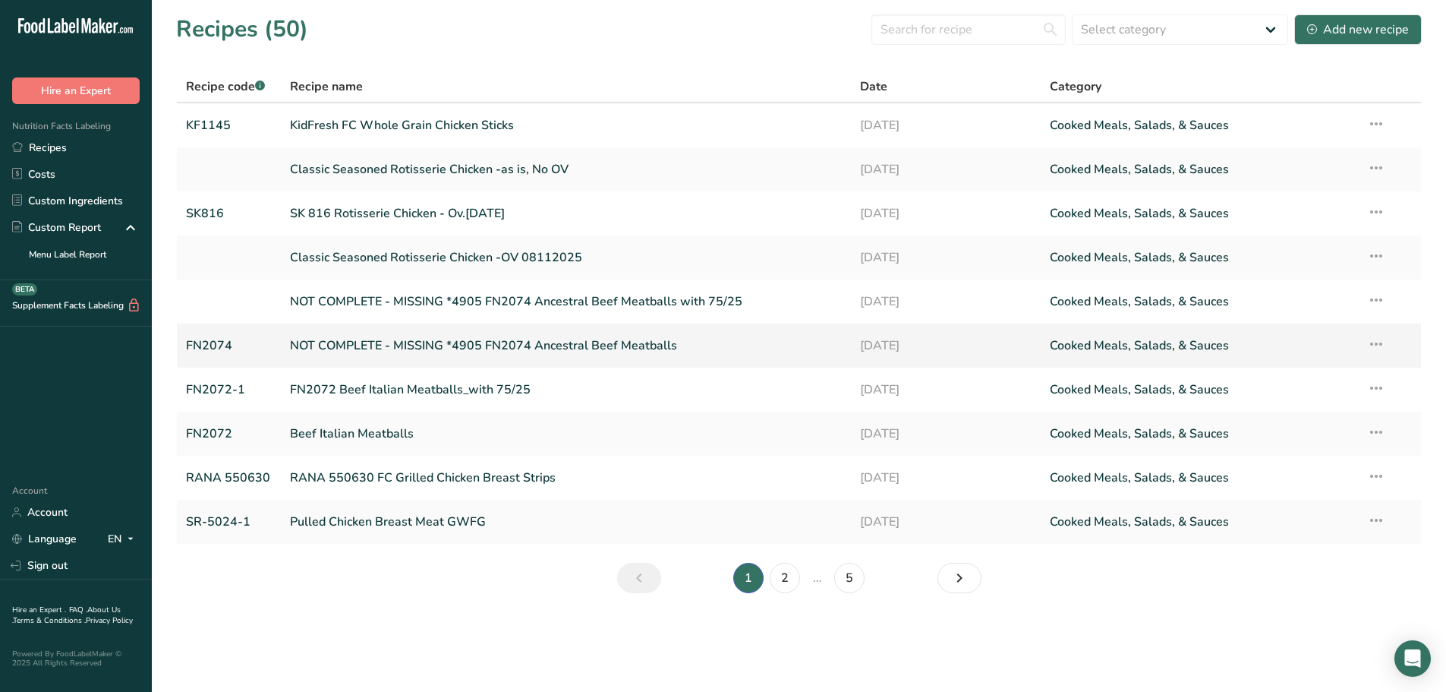
click at [474, 355] on link "NOT COMPLETE - MISSING *4905 FN2074 Ancestral Beef Meatballs" at bounding box center [566, 346] width 552 height 32
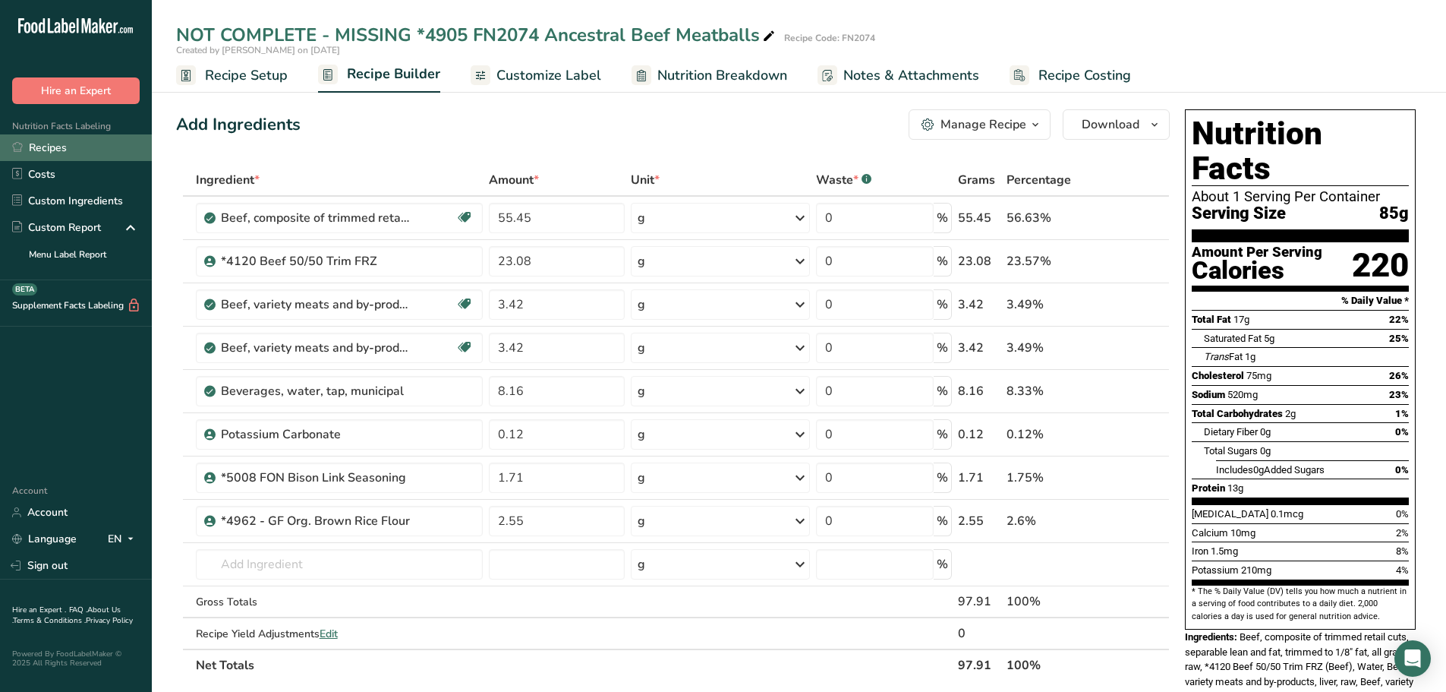
click at [71, 152] on link "Recipes" at bounding box center [76, 147] width 152 height 27
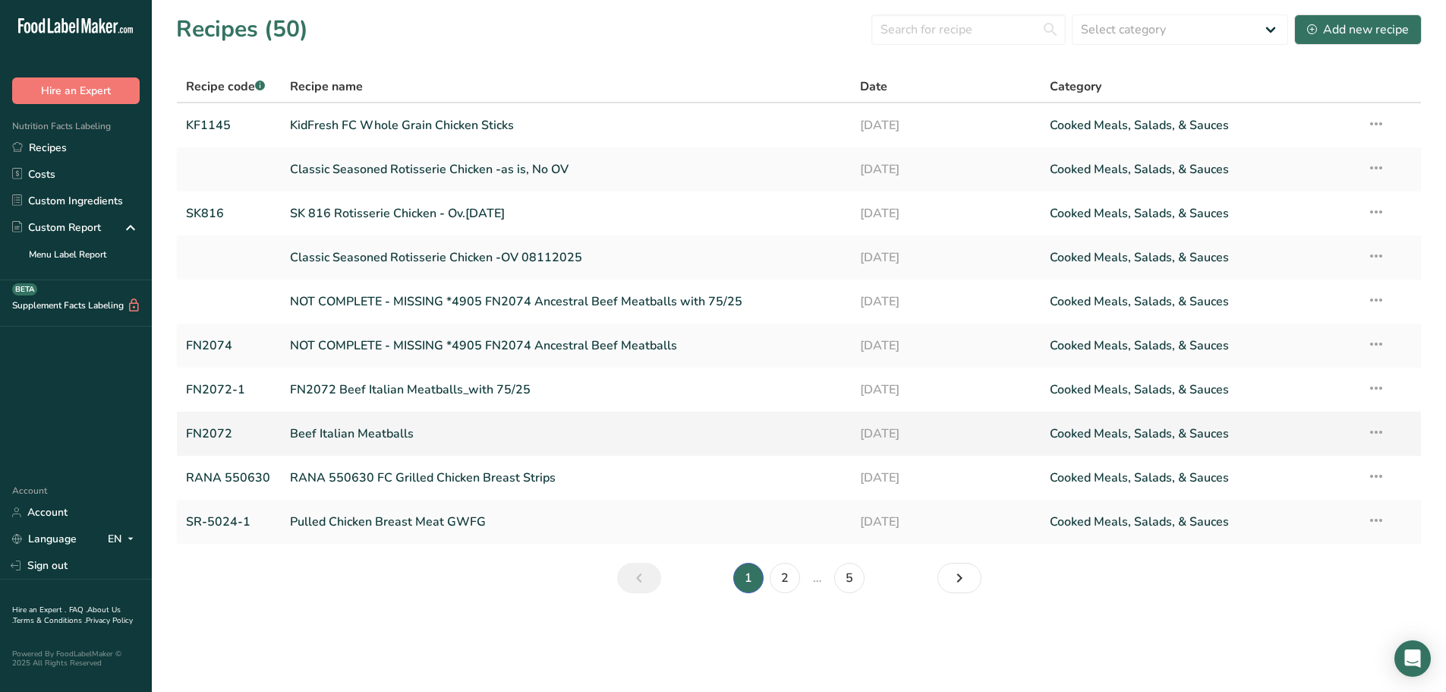
click at [374, 439] on link "Beef Italian Meatballs" at bounding box center [566, 434] width 552 height 32
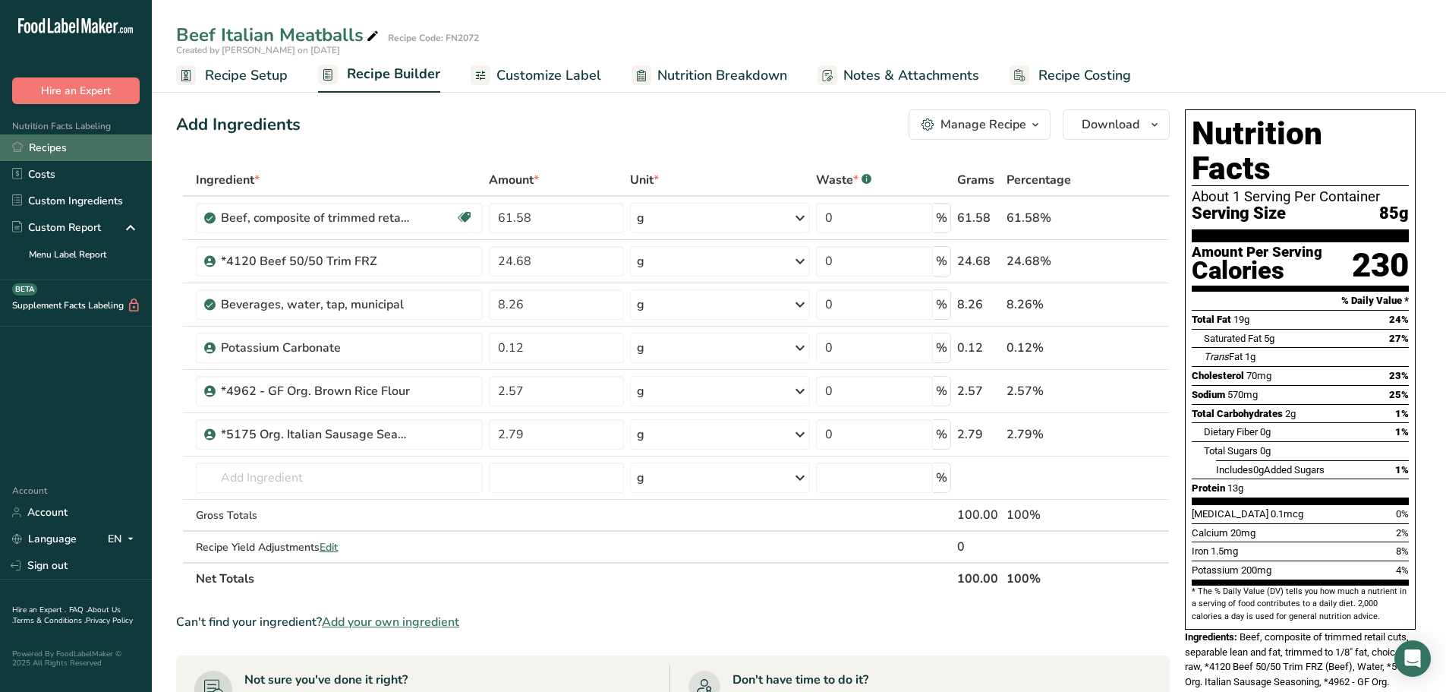
click at [63, 150] on link "Recipes" at bounding box center [76, 147] width 152 height 27
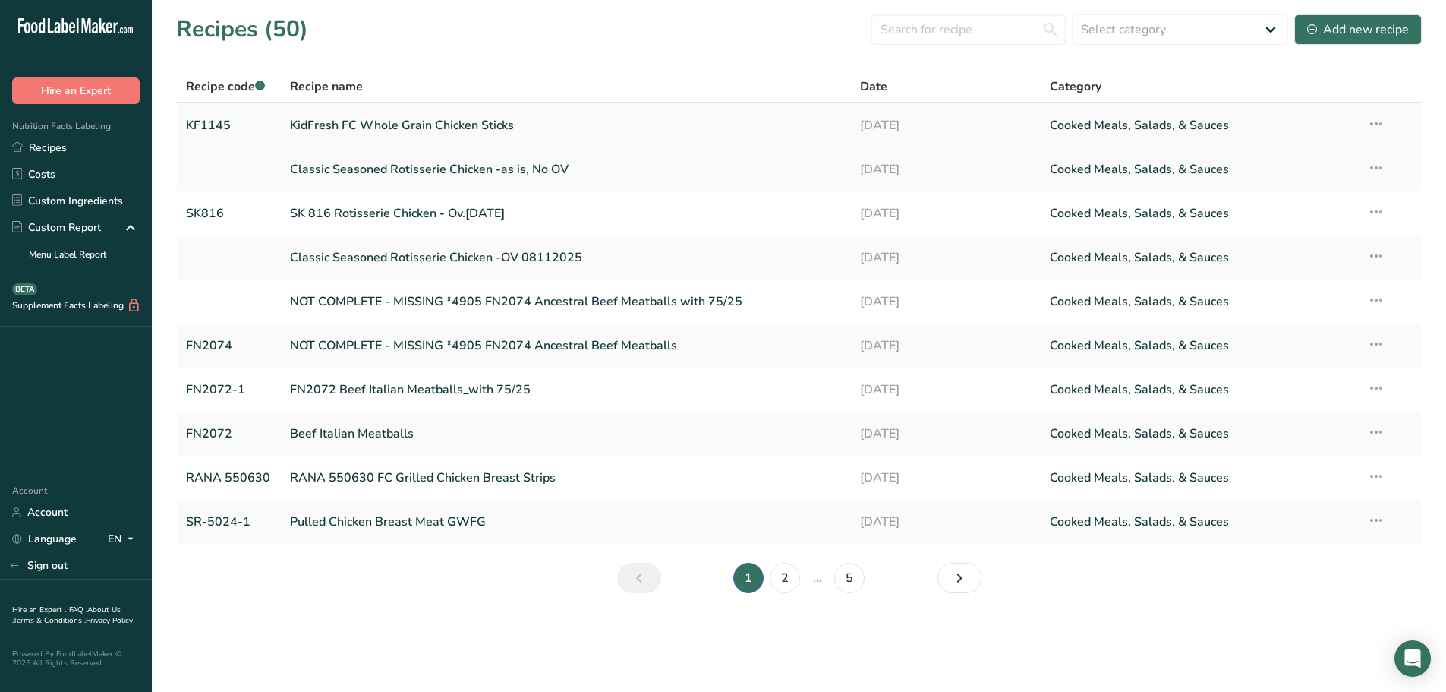
click at [377, 124] on link "KidFresh FC Whole Grain Chicken Sticks" at bounding box center [566, 125] width 552 height 32
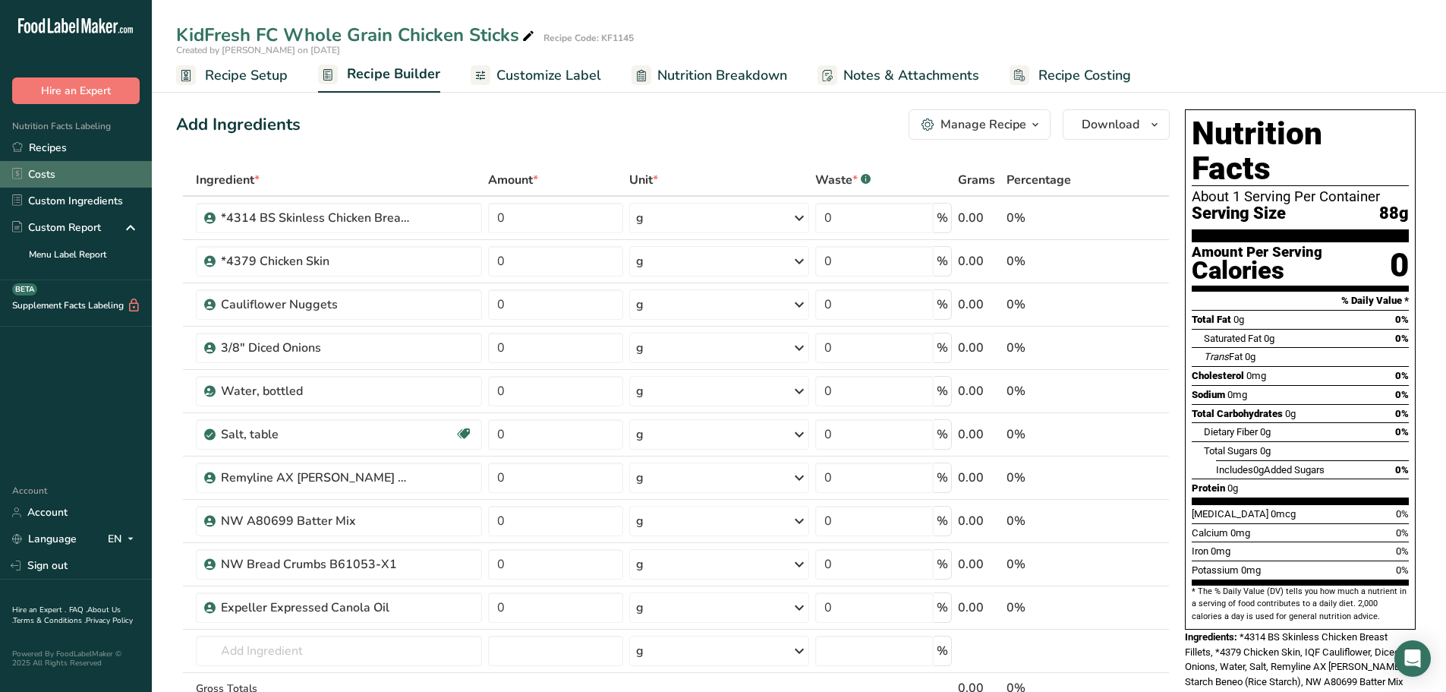
drag, startPoint x: 55, startPoint y: 150, endPoint x: 103, endPoint y: 161, distance: 49.0
click at [56, 153] on link "Recipes" at bounding box center [76, 147] width 152 height 27
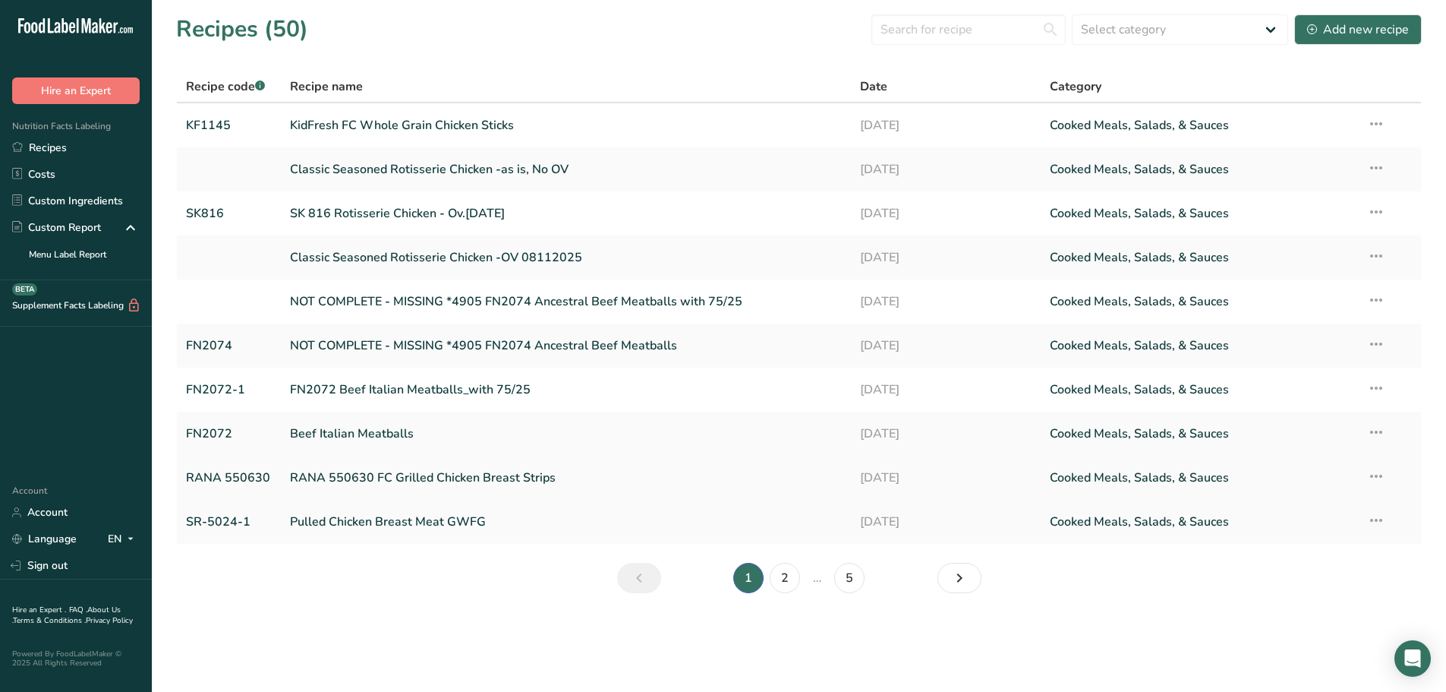
click at [384, 478] on link "RANA 550630 FC Grilled Chicken Breast Strips" at bounding box center [566, 478] width 552 height 32
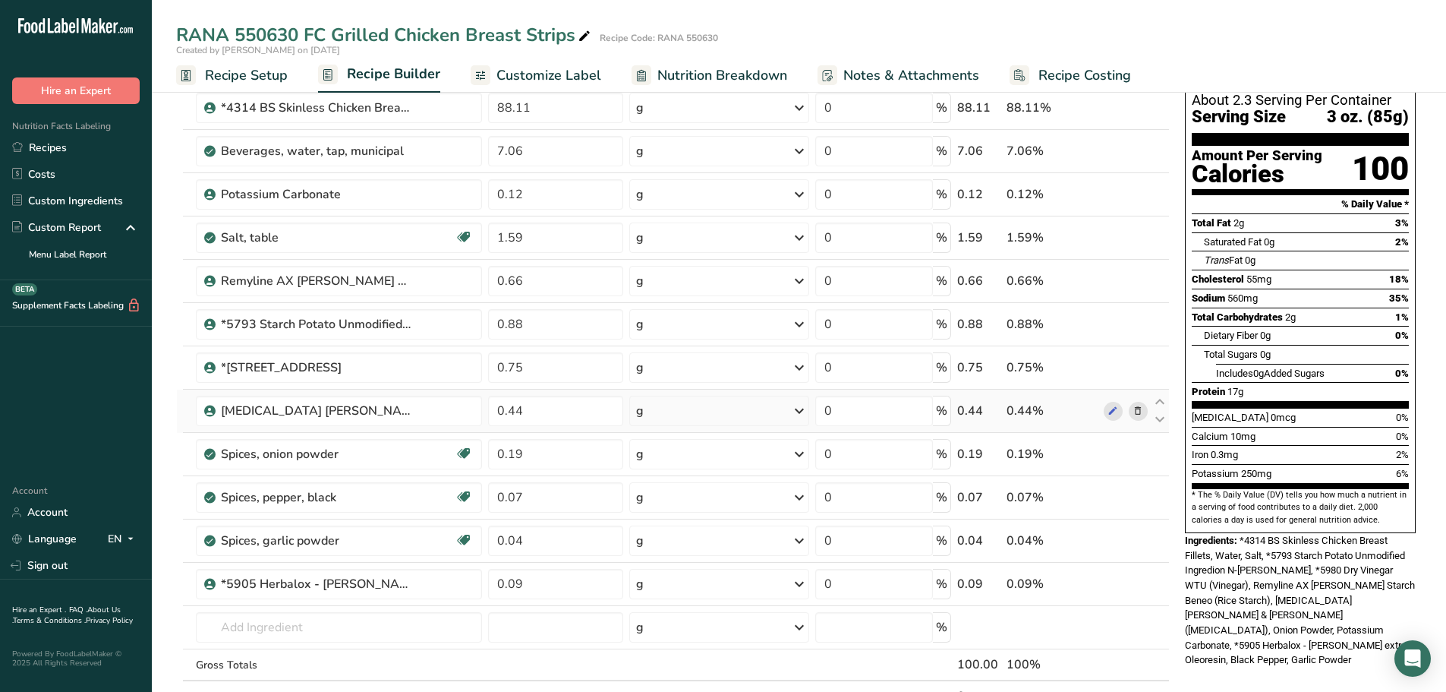
scroll to position [76, 0]
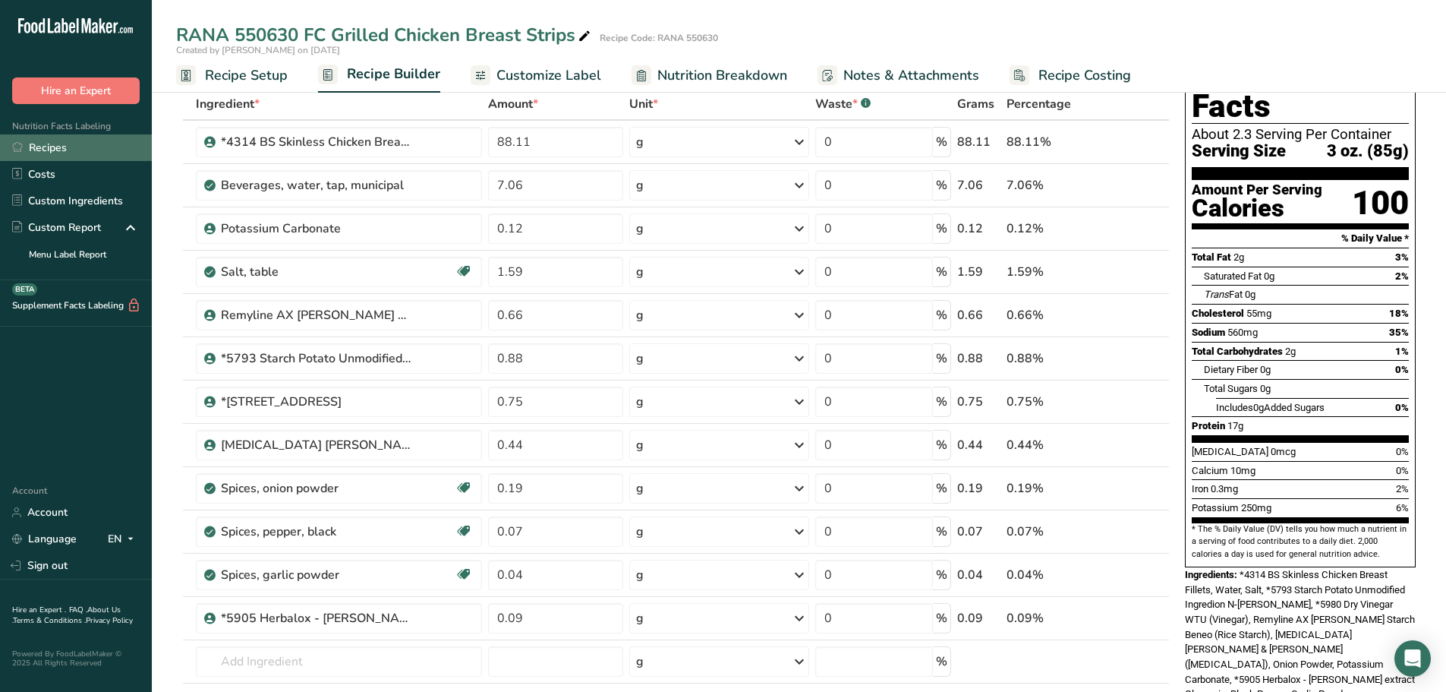
click at [68, 150] on link "Recipes" at bounding box center [76, 147] width 152 height 27
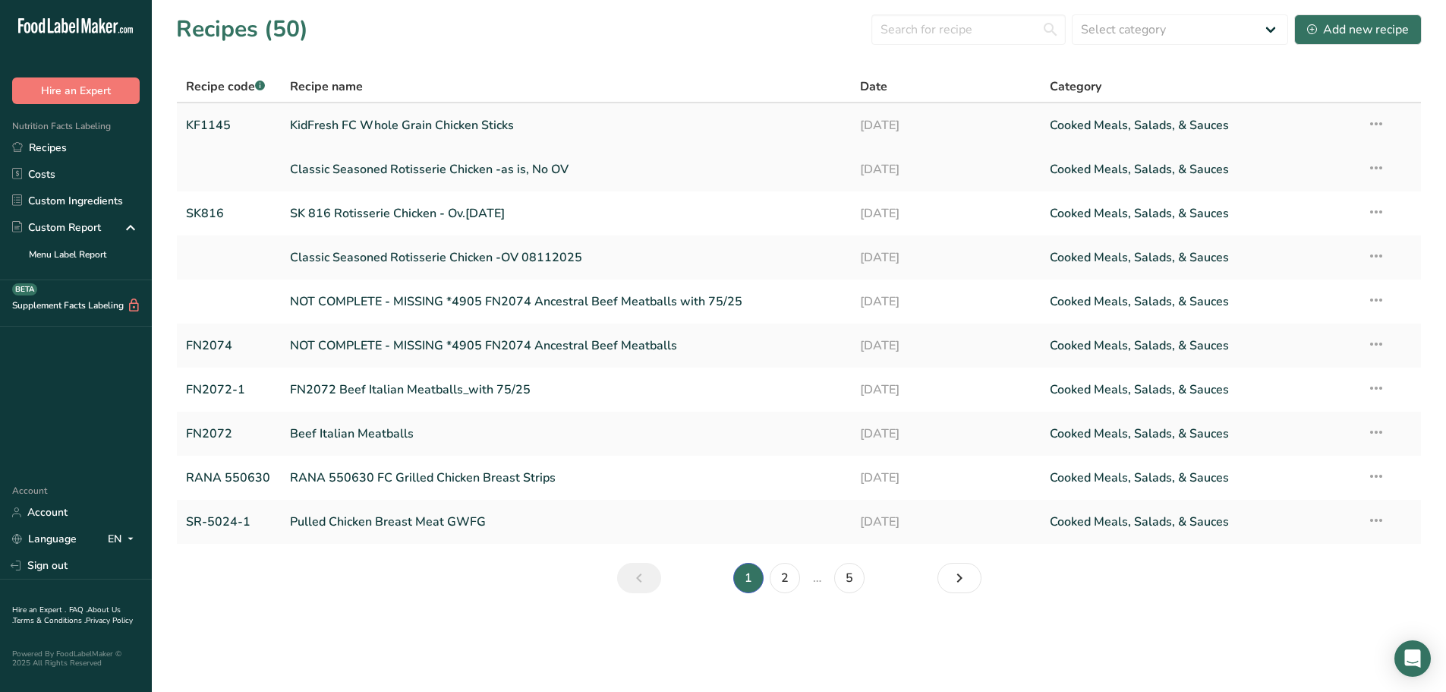
click at [335, 132] on link "KidFresh FC Whole Grain Chicken Sticks" at bounding box center [566, 125] width 552 height 32
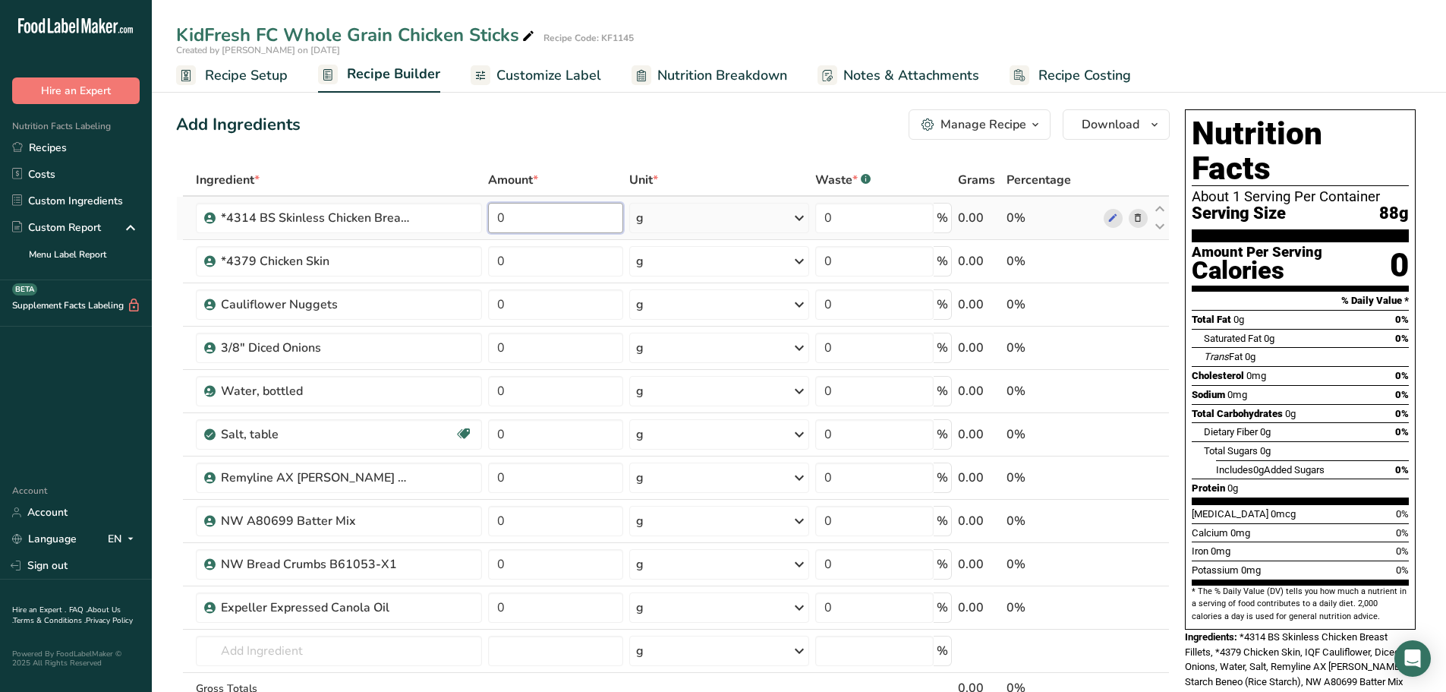
click at [531, 226] on input "0" at bounding box center [556, 218] width 136 height 30
click at [563, 270] on div "Ingredient * Amount * Unit * Waste * .a-a{fill:#347362;}.b-a{fill:#fff;} Grams …" at bounding box center [673, 466] width 994 height 604
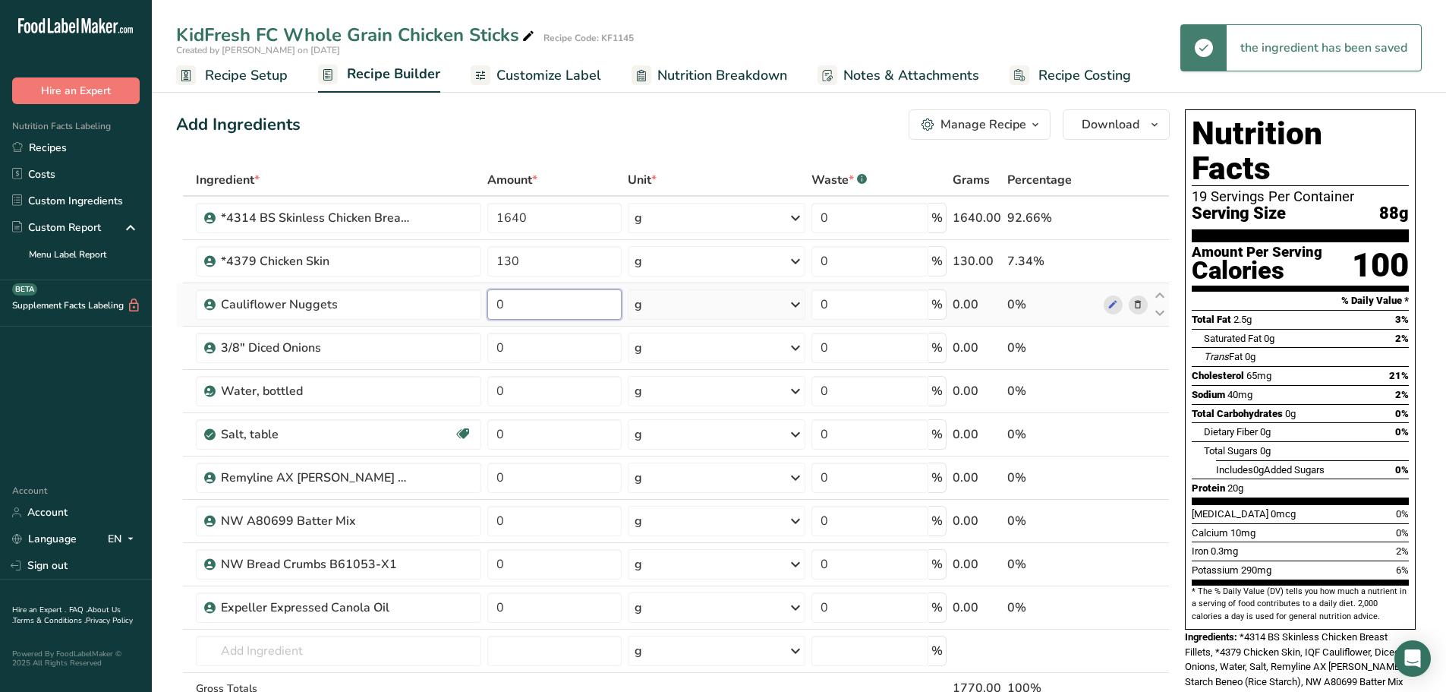
click at [532, 314] on div "Ingredient * Amount * Unit * Waste * .a-a{fill:#347362;}.b-a{fill:#fff;} Grams …" at bounding box center [673, 466] width 994 height 604
click at [546, 349] on div "Ingredient * Amount * Unit * Waste * .a-a{fill:#347362;}.b-a{fill:#fff;} Grams …" at bounding box center [673, 466] width 994 height 604
click at [535, 392] on div "Ingredient * Amount * Unit * Waste * .a-a{fill:#347362;}.b-a{fill:#fff;} Grams …" at bounding box center [673, 466] width 994 height 604
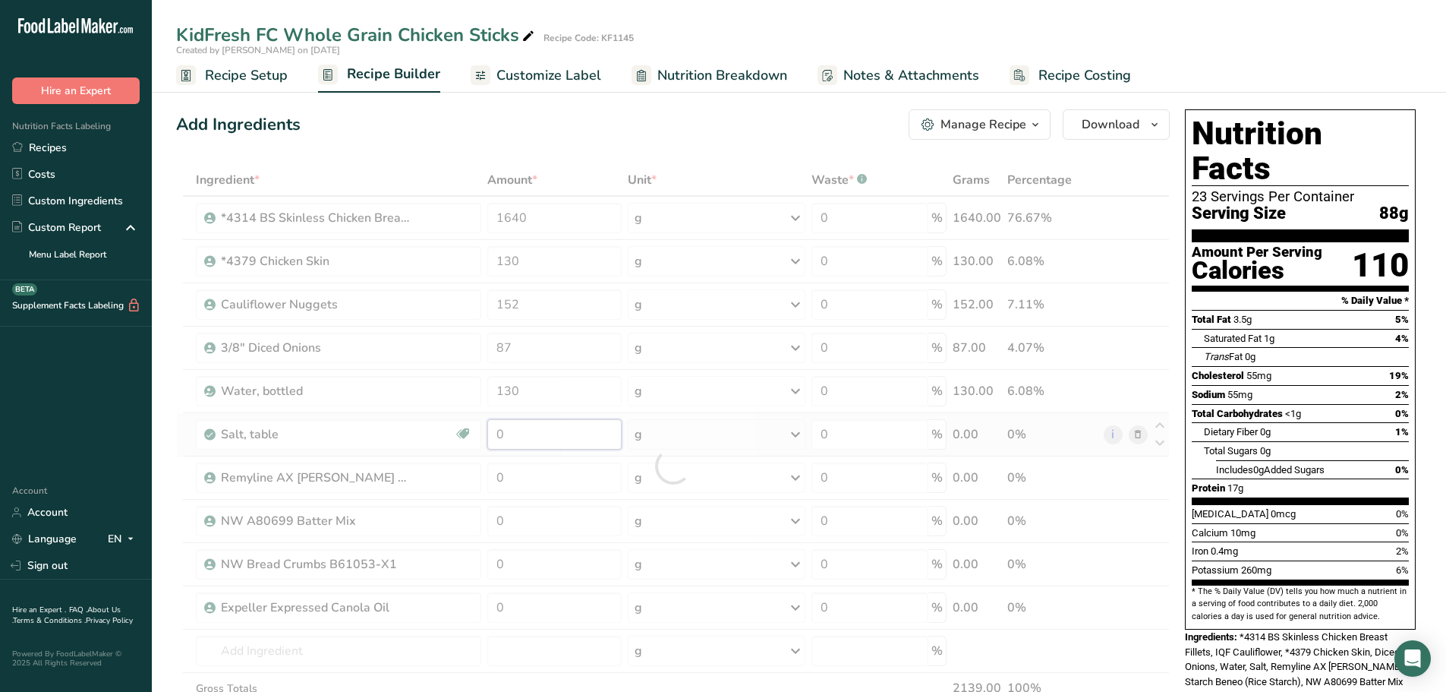
click at [537, 440] on div "Ingredient * Amount * Unit * Waste * .a-a{fill:#347362;}.b-a{fill:#fff;} Grams …" at bounding box center [673, 466] width 994 height 604
click at [572, 478] on div "Ingredient * Amount * Unit * Waste * .a-a{fill:#347362;}.b-a{fill:#fff;} Grams …" at bounding box center [673, 466] width 994 height 604
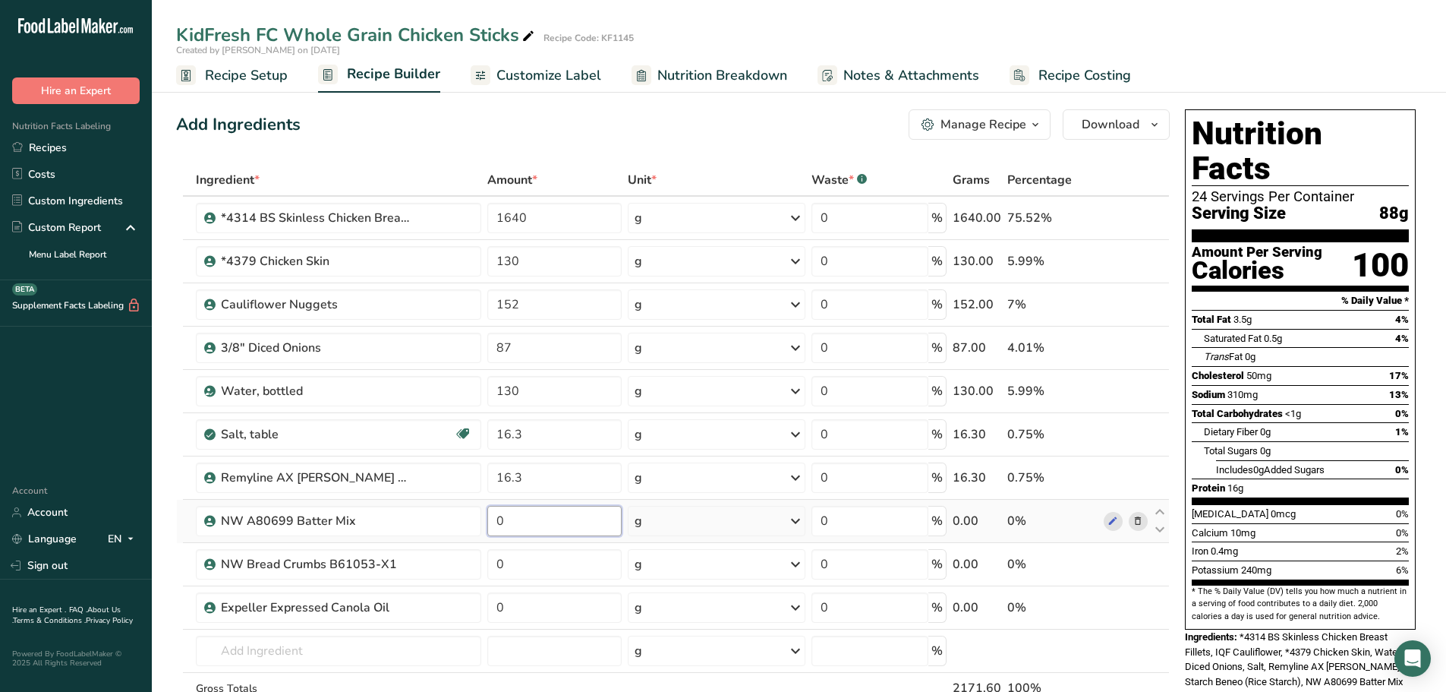
click at [546, 523] on div "Ingredient * Amount * Unit * Waste * .a-a{fill:#347362;}.b-a{fill:#fff;} Grams …" at bounding box center [673, 466] width 994 height 604
click at [49, 156] on link "Recipes" at bounding box center [76, 147] width 152 height 27
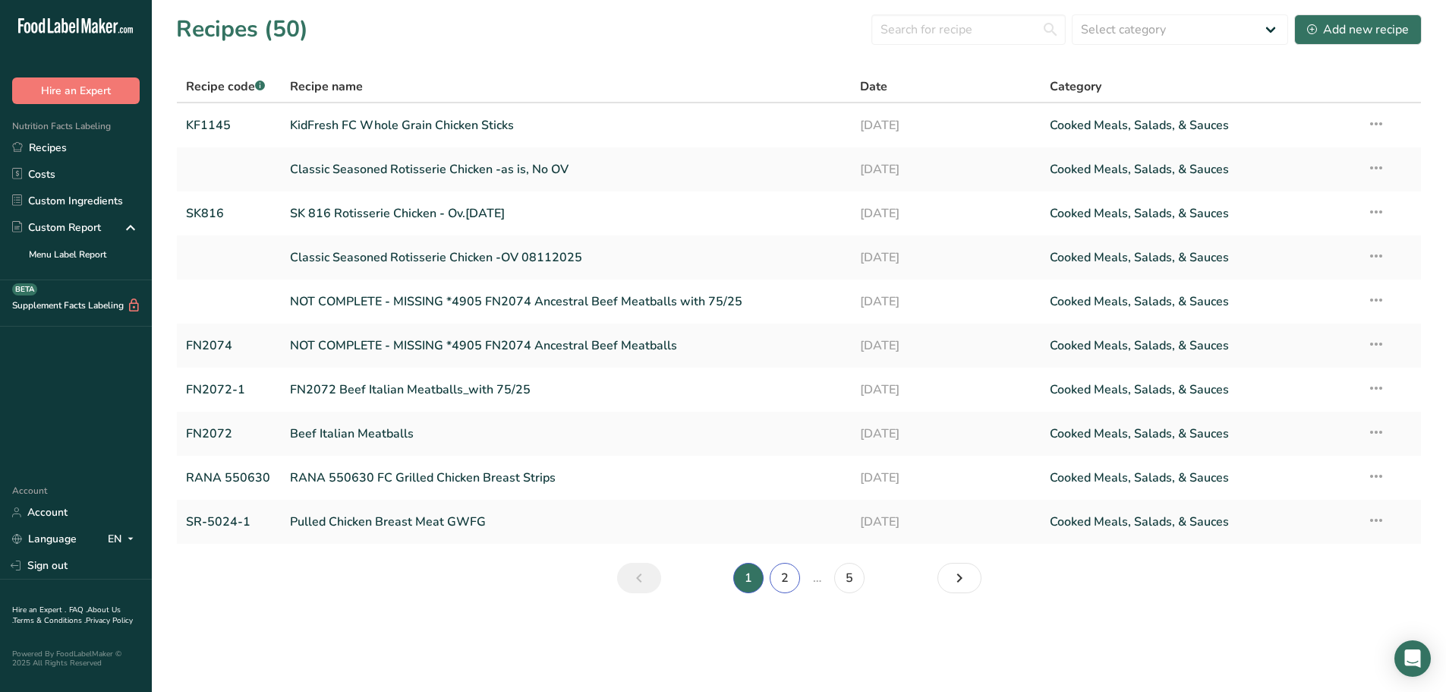
click at [788, 579] on link "2" at bounding box center [785, 578] width 30 height 30
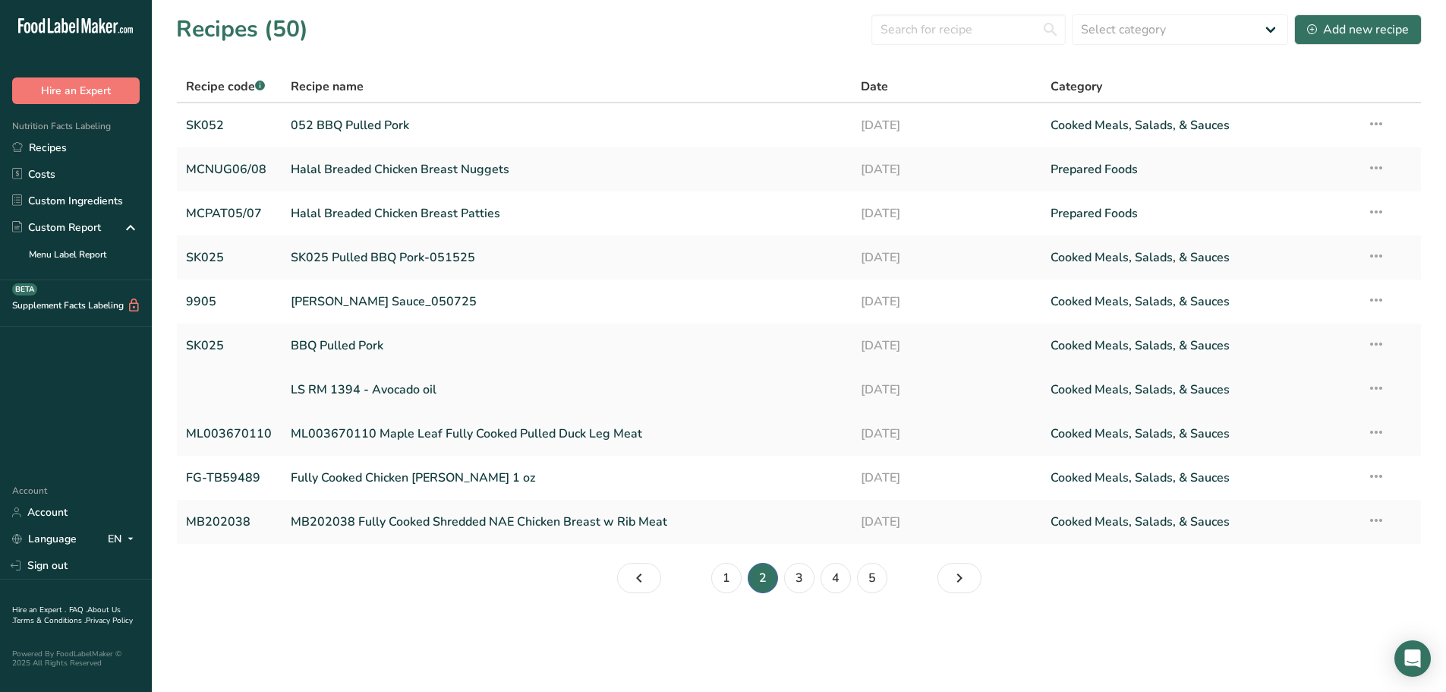
click at [363, 394] on link "LS RM 1394 - Avocado oil" at bounding box center [566, 390] width 551 height 32
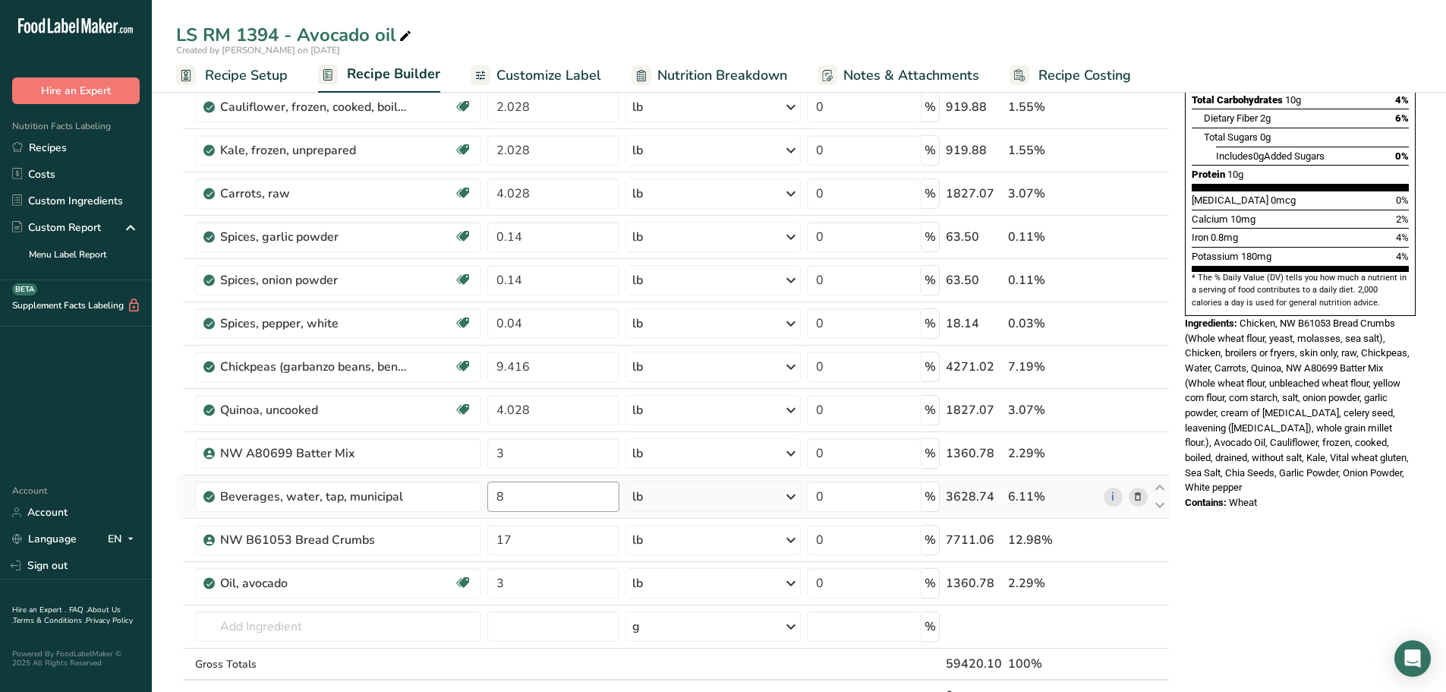
scroll to position [532, 0]
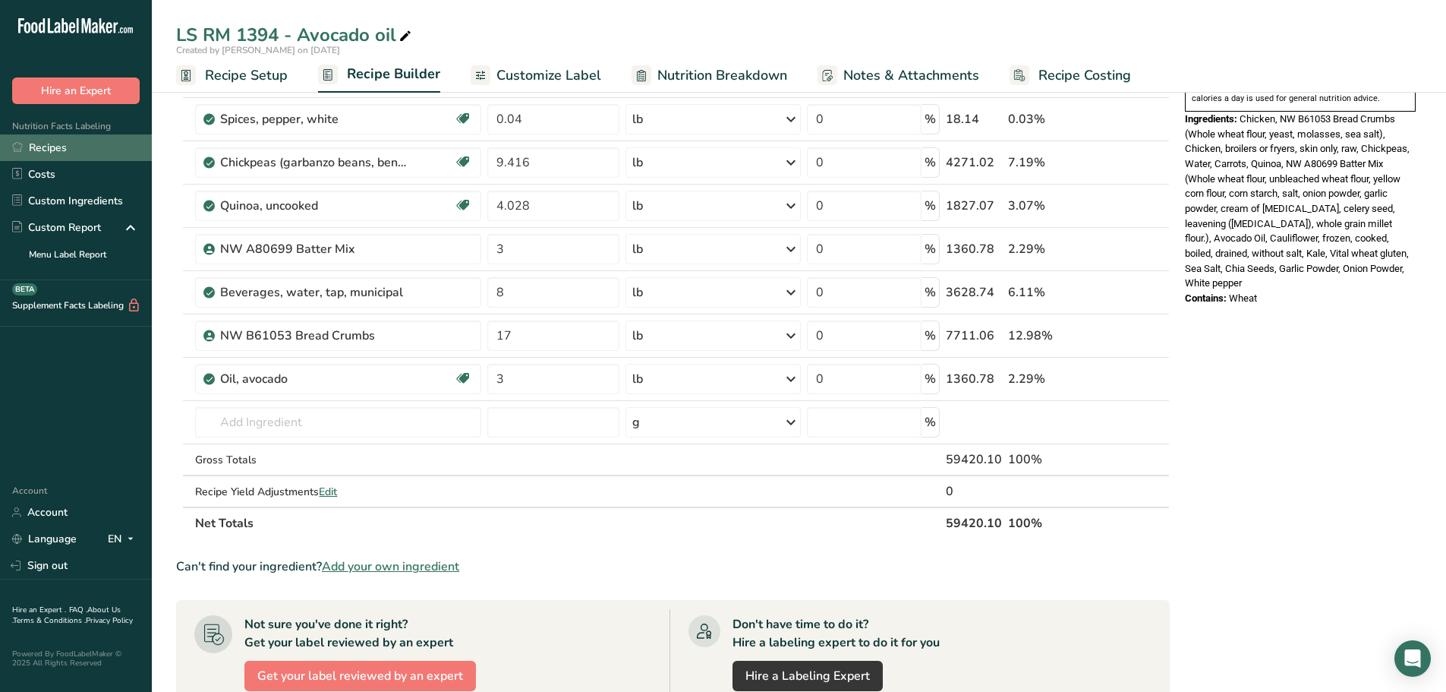
click at [59, 139] on link "Recipes" at bounding box center [76, 147] width 152 height 27
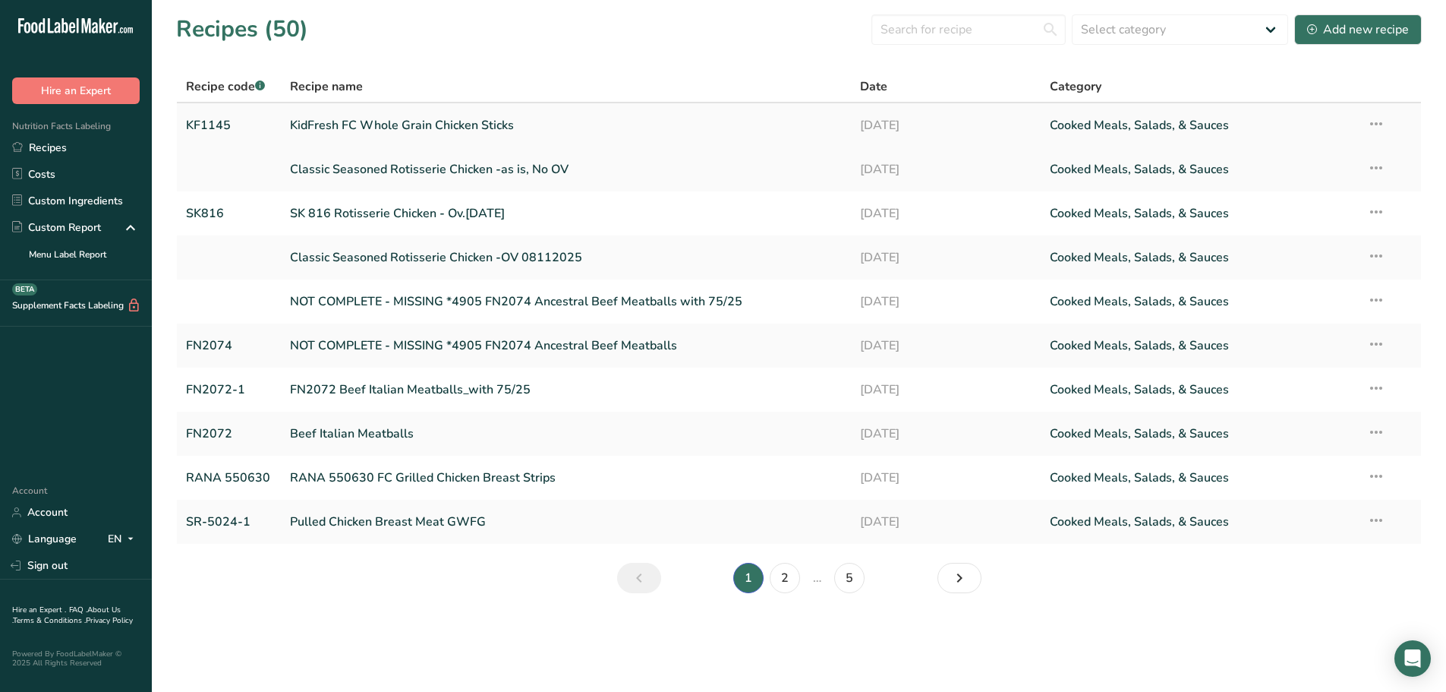
click at [369, 138] on link "KidFresh FC Whole Grain Chicken Sticks" at bounding box center [566, 125] width 552 height 32
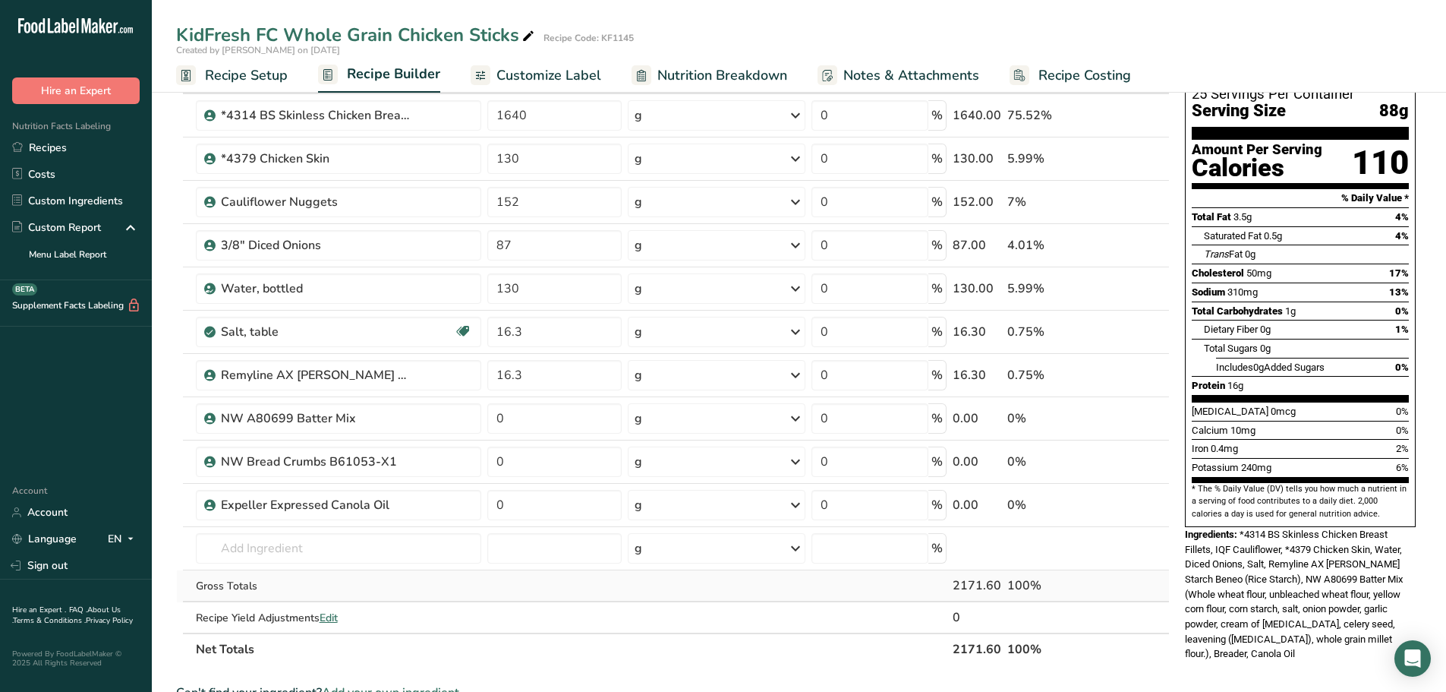
scroll to position [76, 0]
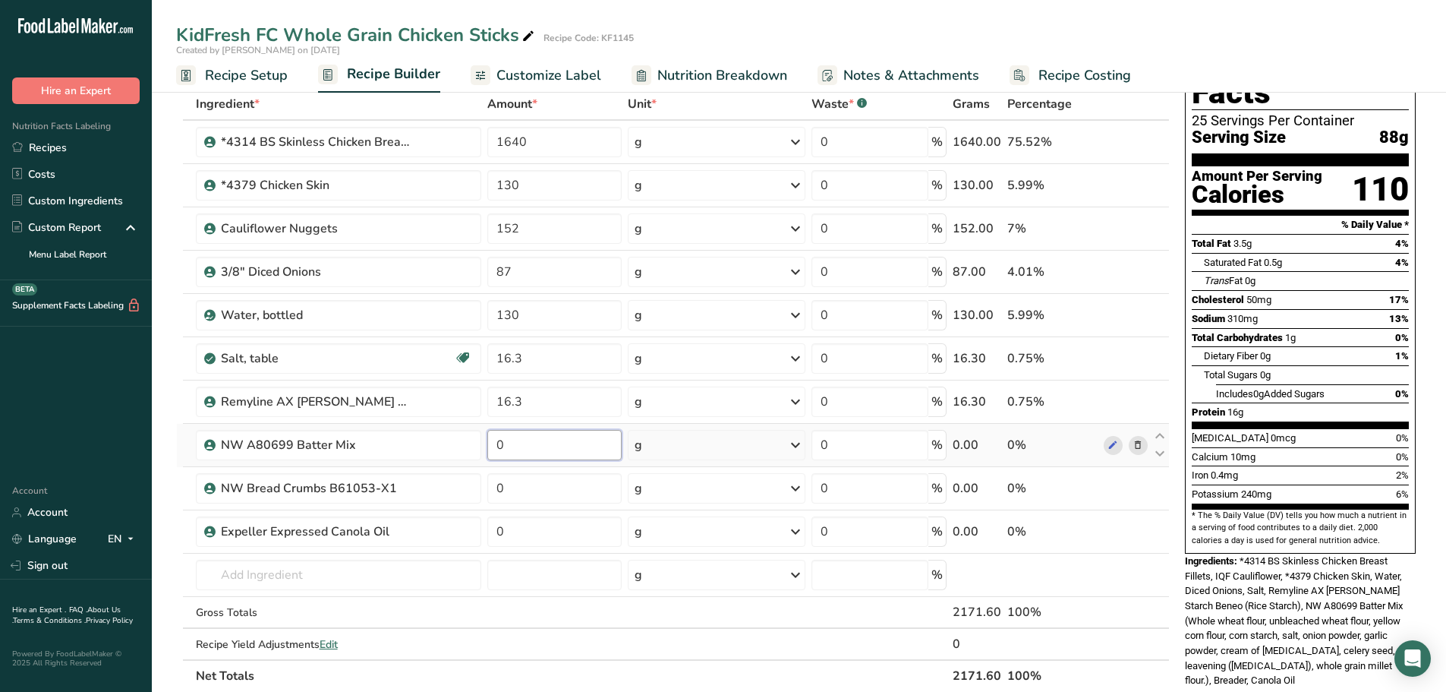
click at [539, 435] on input "0" at bounding box center [554, 445] width 134 height 30
drag, startPoint x: 497, startPoint y: 444, endPoint x: 478, endPoint y: 444, distance: 19.0
click at [479, 444] on tr "NW A80699 Batter Mix 0 g Weight Units g kg mg See more Volume Units l mL fl oz …" at bounding box center [673, 445] width 992 height 43
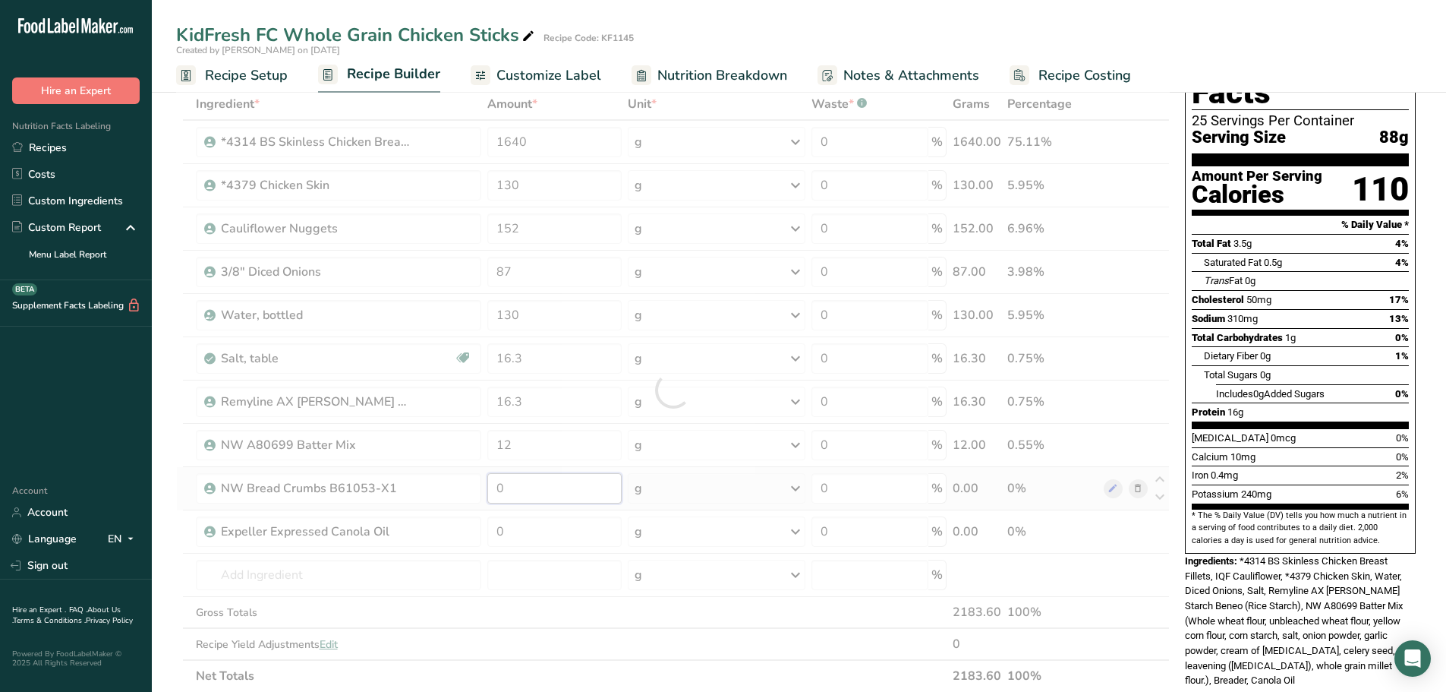
click at [550, 496] on div "Ingredient * Amount * Unit * Waste * .a-a{fill:#347362;}.b-a{fill:#fff;} Grams …" at bounding box center [673, 390] width 994 height 604
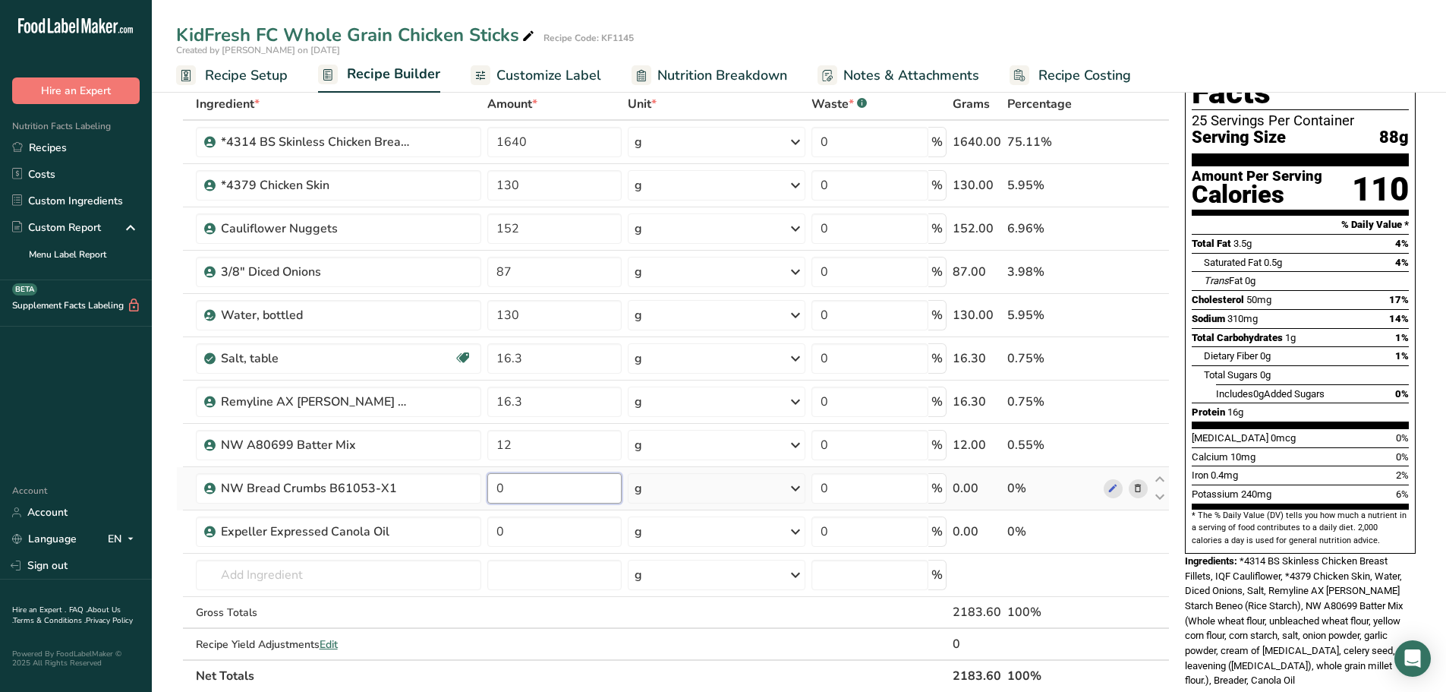
drag, startPoint x: 540, startPoint y: 491, endPoint x: 485, endPoint y: 490, distance: 54.7
click at [486, 491] on td "0" at bounding box center [554, 488] width 140 height 43
click at [690, 536] on div "Ingredient * Amount * Unit * Waste * .a-a{fill:#347362;}.b-a{fill:#fff;} Grams …" at bounding box center [673, 390] width 994 height 604
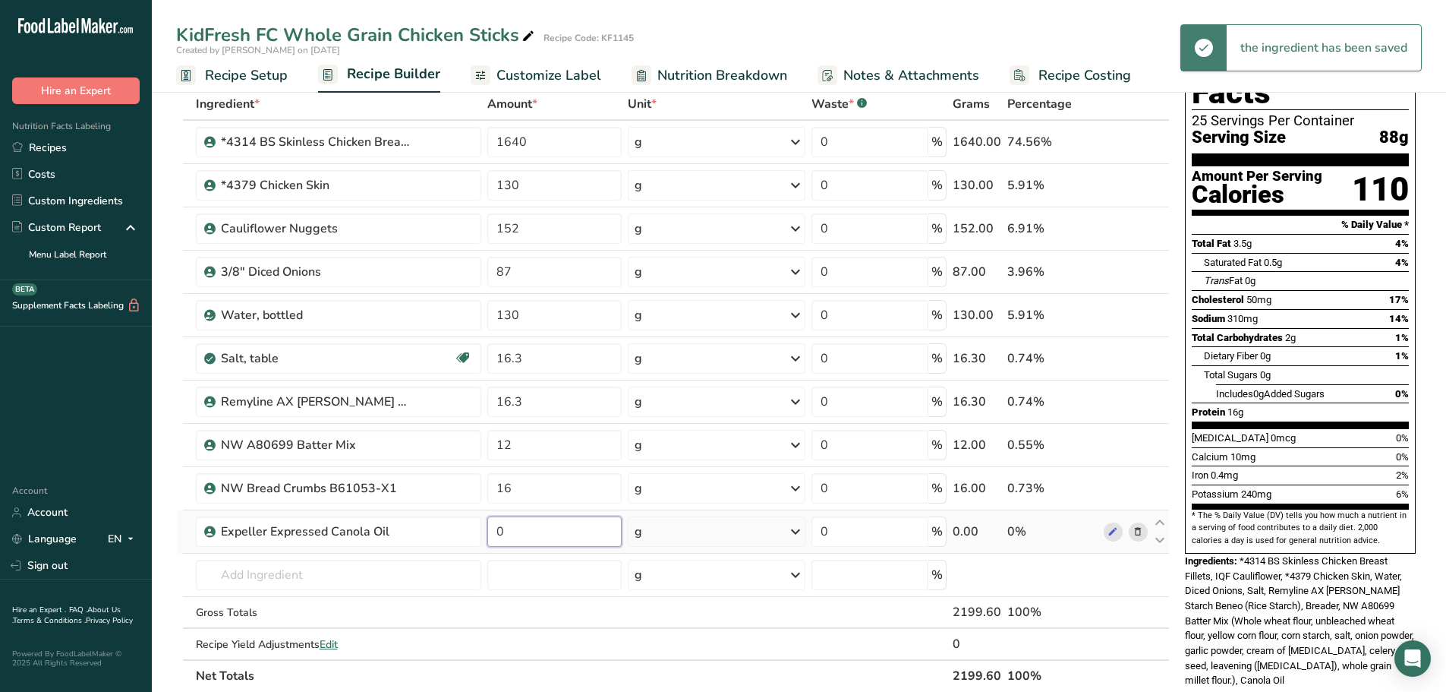
click at [563, 539] on input "0" at bounding box center [554, 531] width 134 height 30
click at [554, 487] on div "Ingredient * Amount * Unit * Waste * .a-a{fill:#347362;}.b-a{fill:#fff;} Grams …" at bounding box center [673, 390] width 994 height 604
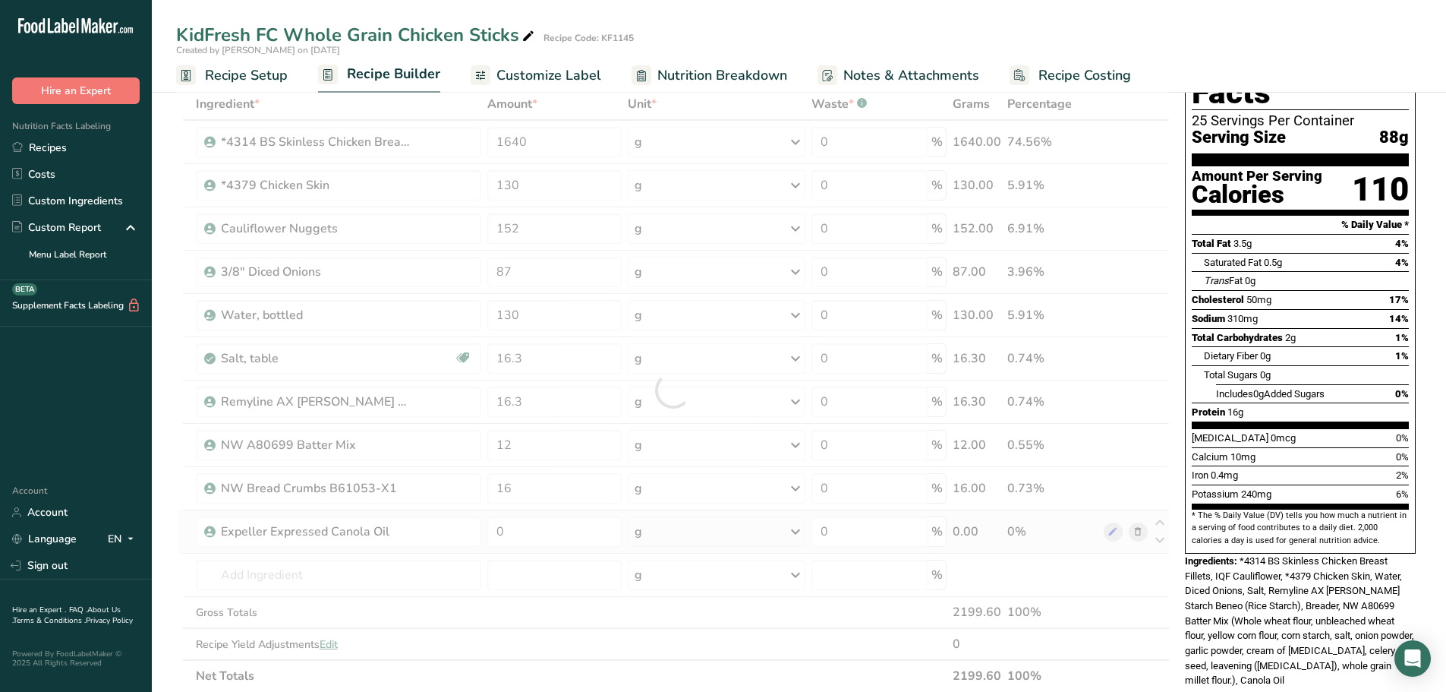
click at [538, 547] on div "Ingredient * Amount * Unit * Waste * .a-a{fill:#347362;}.b-a{fill:#fff;} Grams …" at bounding box center [673, 390] width 994 height 604
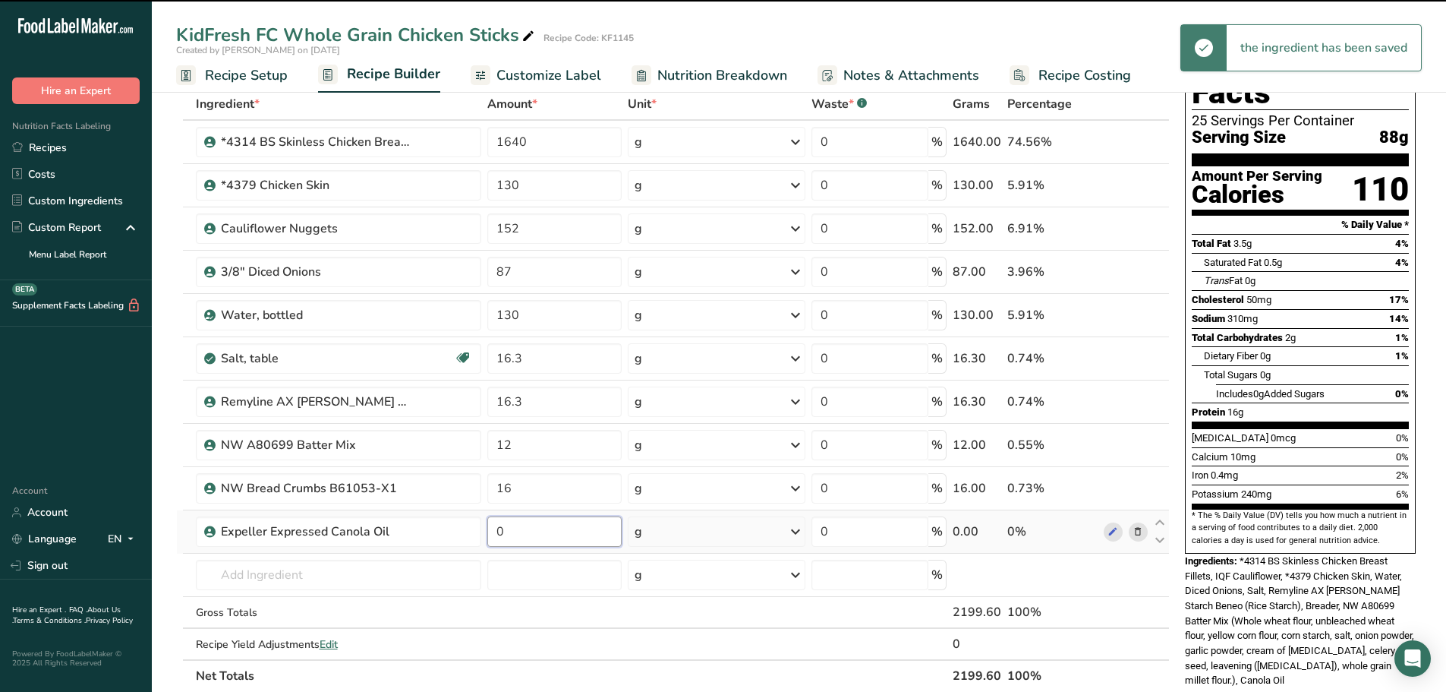
click at [529, 530] on input "0" at bounding box center [554, 531] width 134 height 30
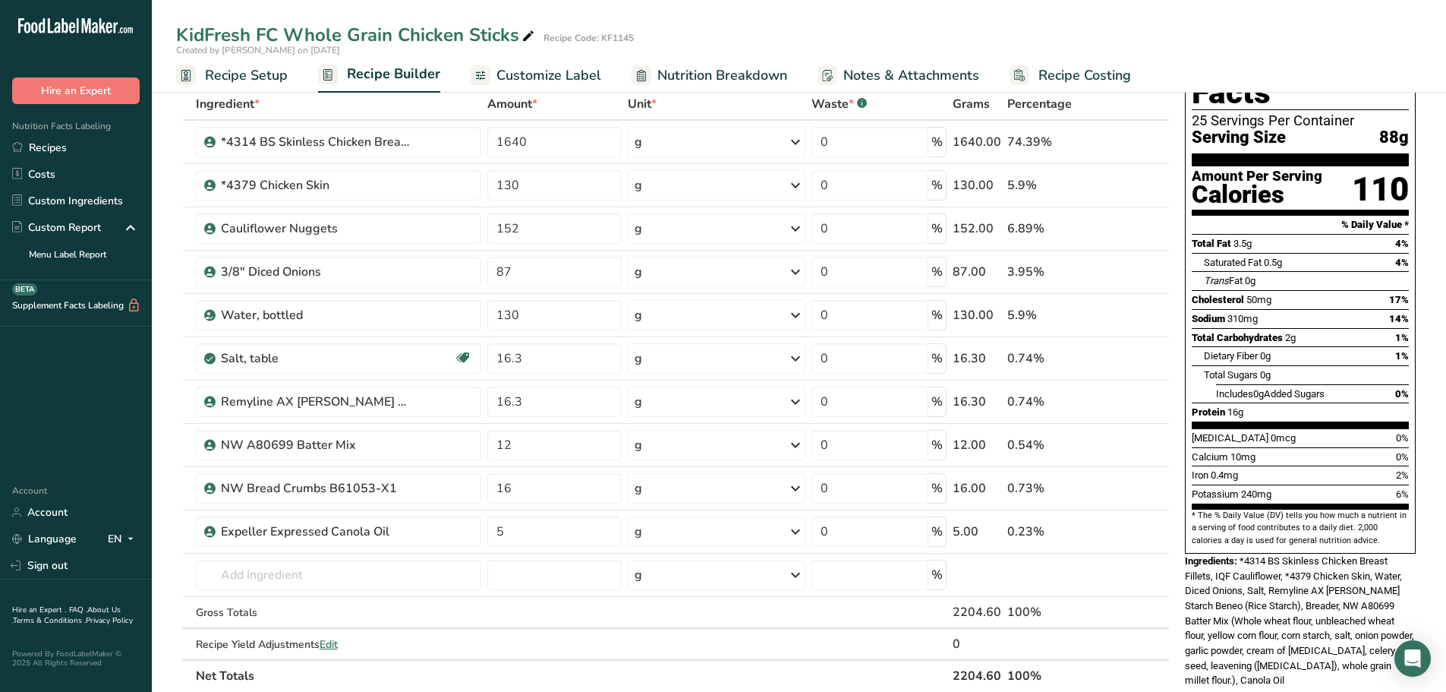
click at [1178, 675] on div "Add Ingredients Manage Recipe Delete Recipe Duplicate Recipe Scale Recipe Save …" at bounding box center [677, 621] width 1003 height 1188
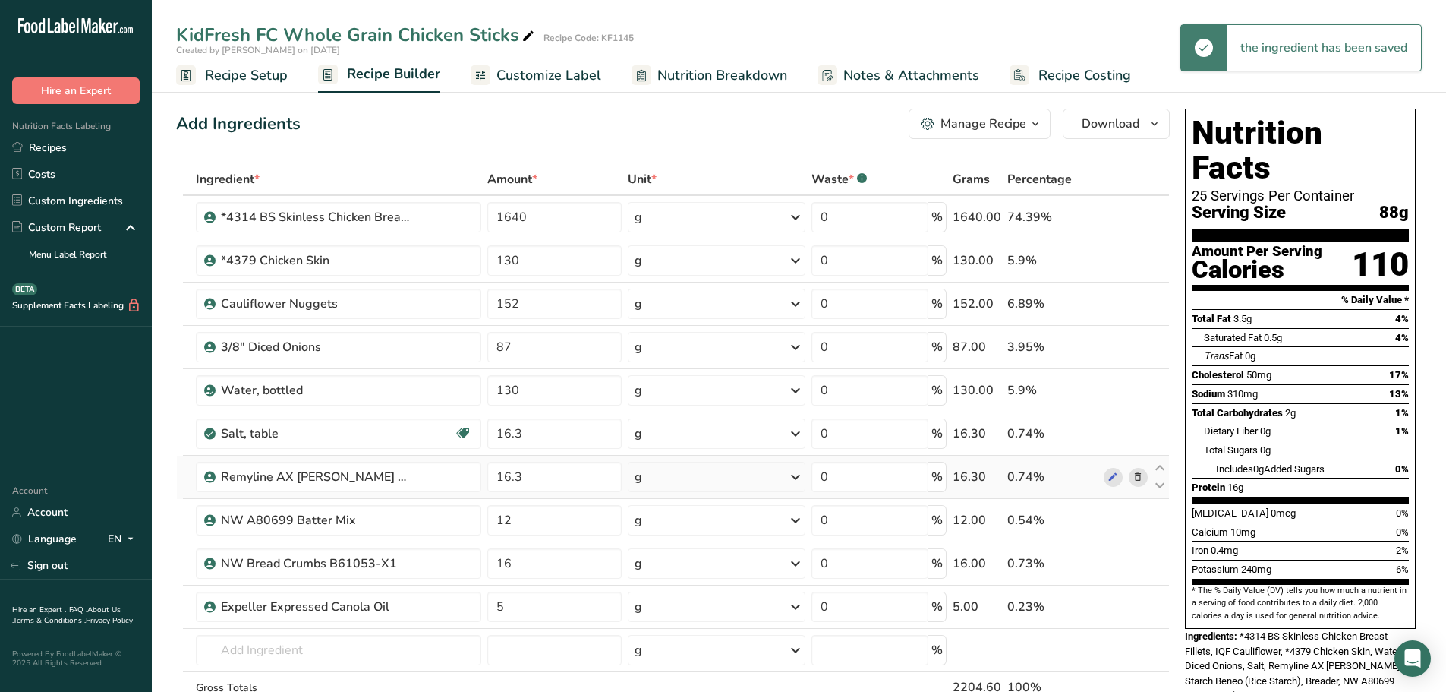
scroll to position [0, 0]
click at [710, 77] on span "Nutrition Breakdown" at bounding box center [723, 75] width 130 height 21
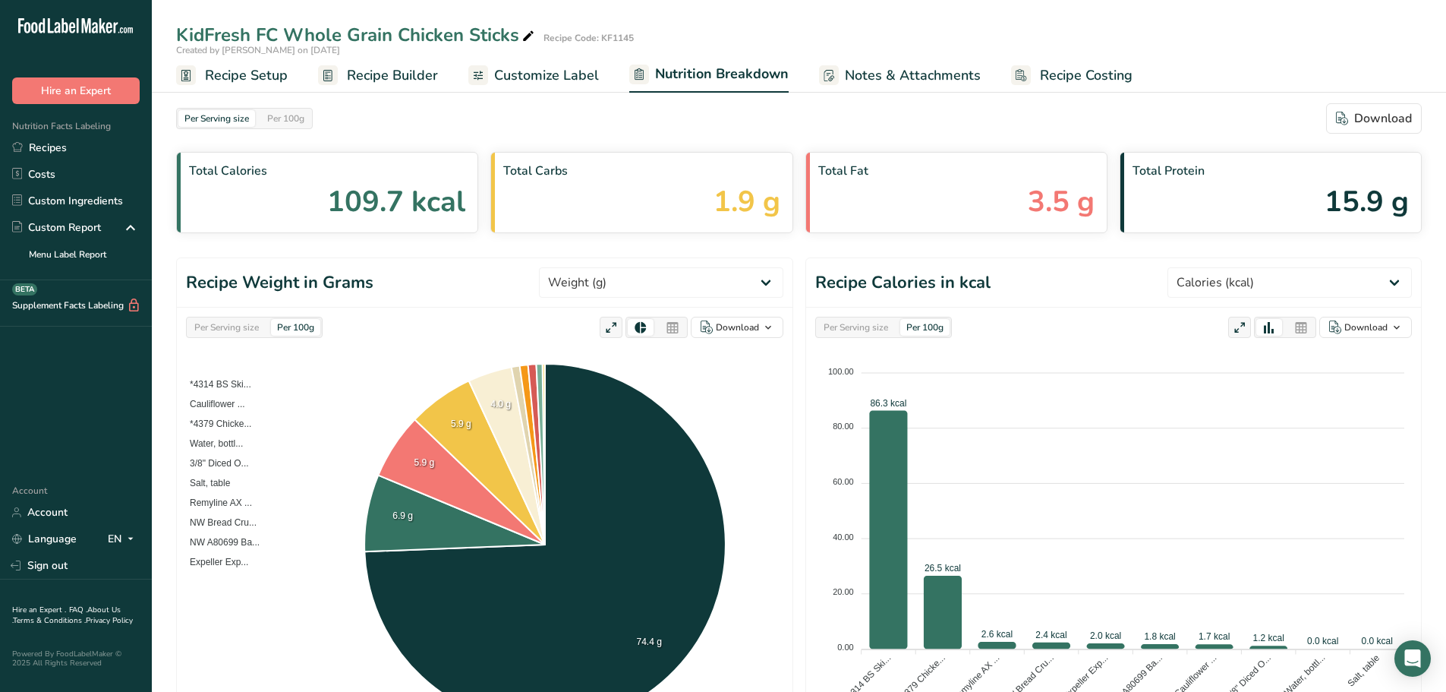
click at [403, 75] on span "Recipe Builder" at bounding box center [392, 75] width 91 height 21
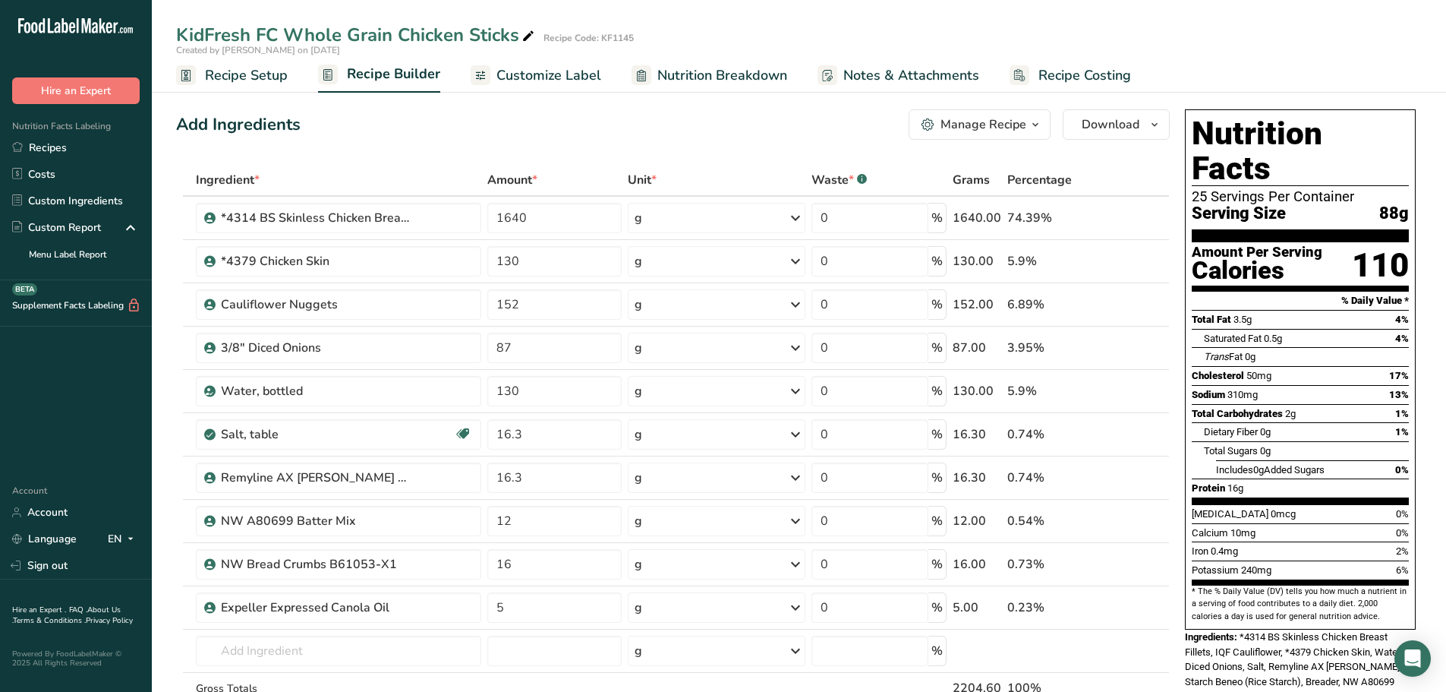
click at [235, 80] on span "Recipe Setup" at bounding box center [246, 75] width 83 height 21
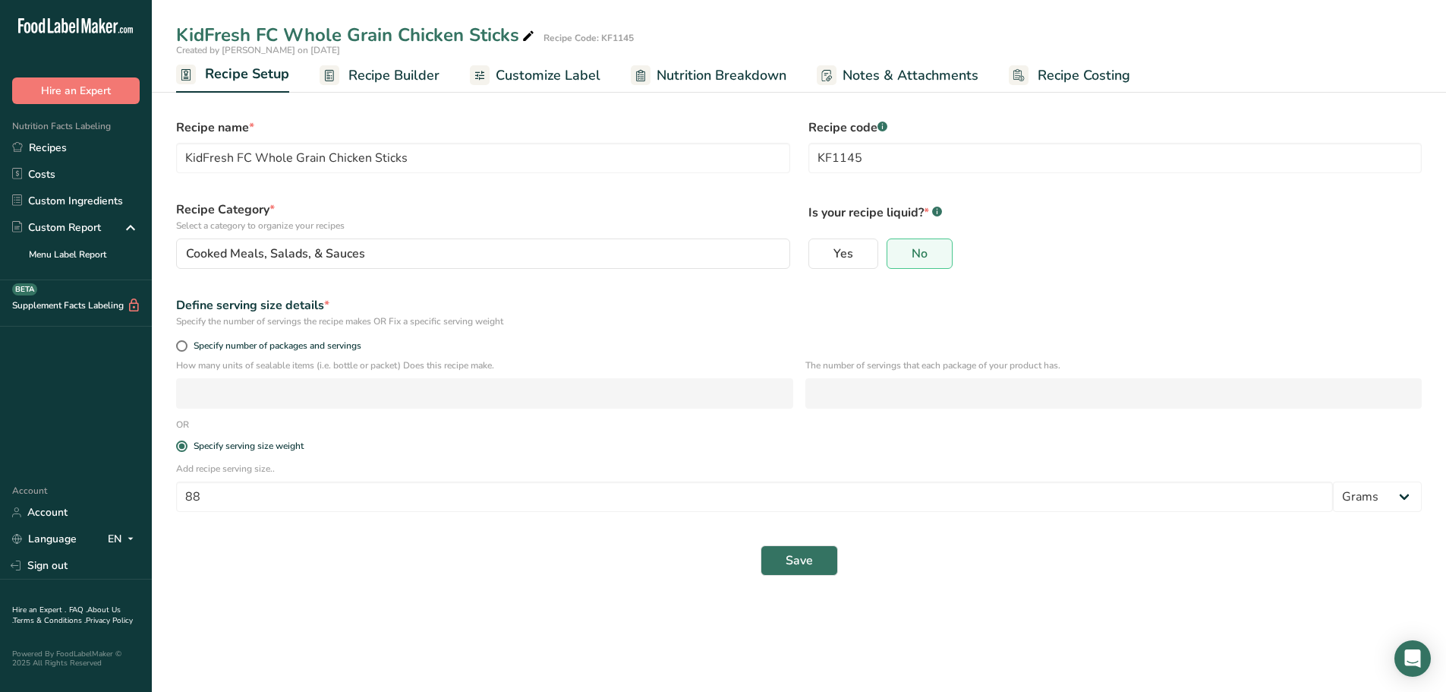
click at [389, 80] on span "Recipe Builder" at bounding box center [394, 75] width 91 height 21
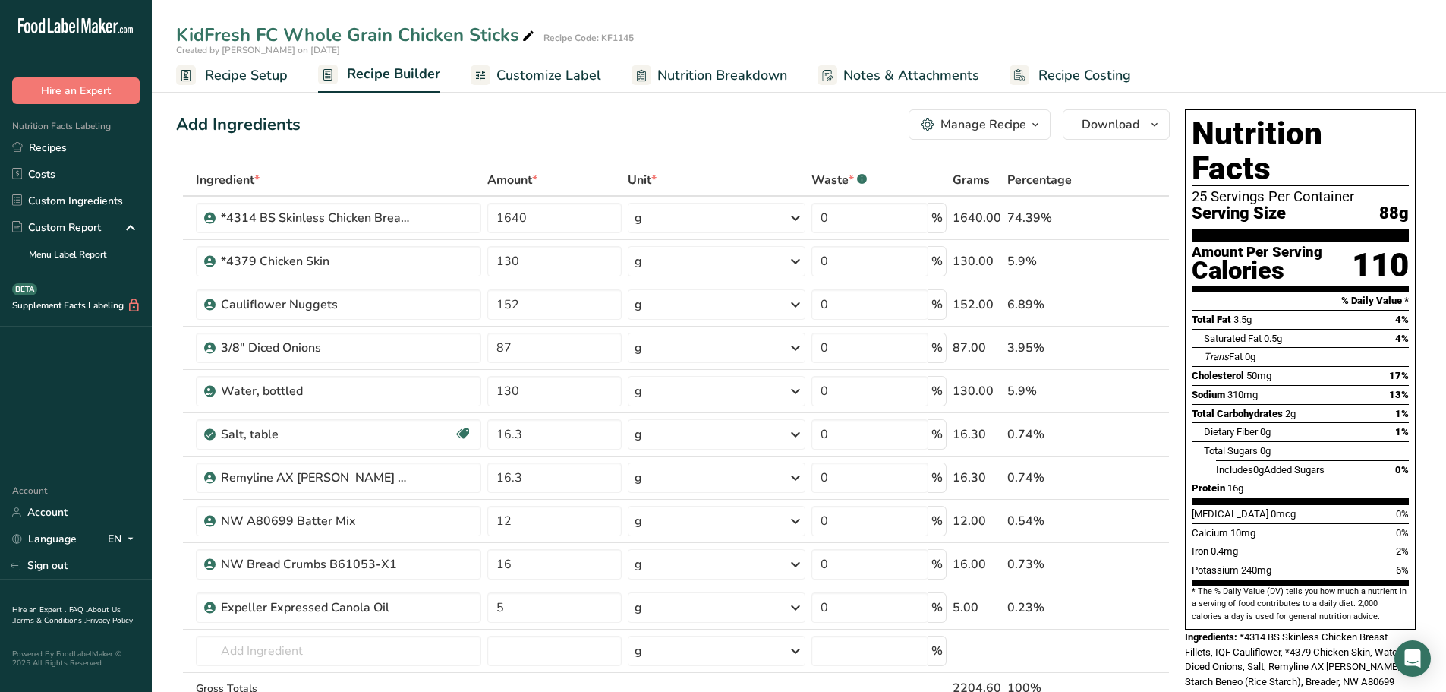
click at [261, 76] on span "Recipe Setup" at bounding box center [246, 75] width 83 height 21
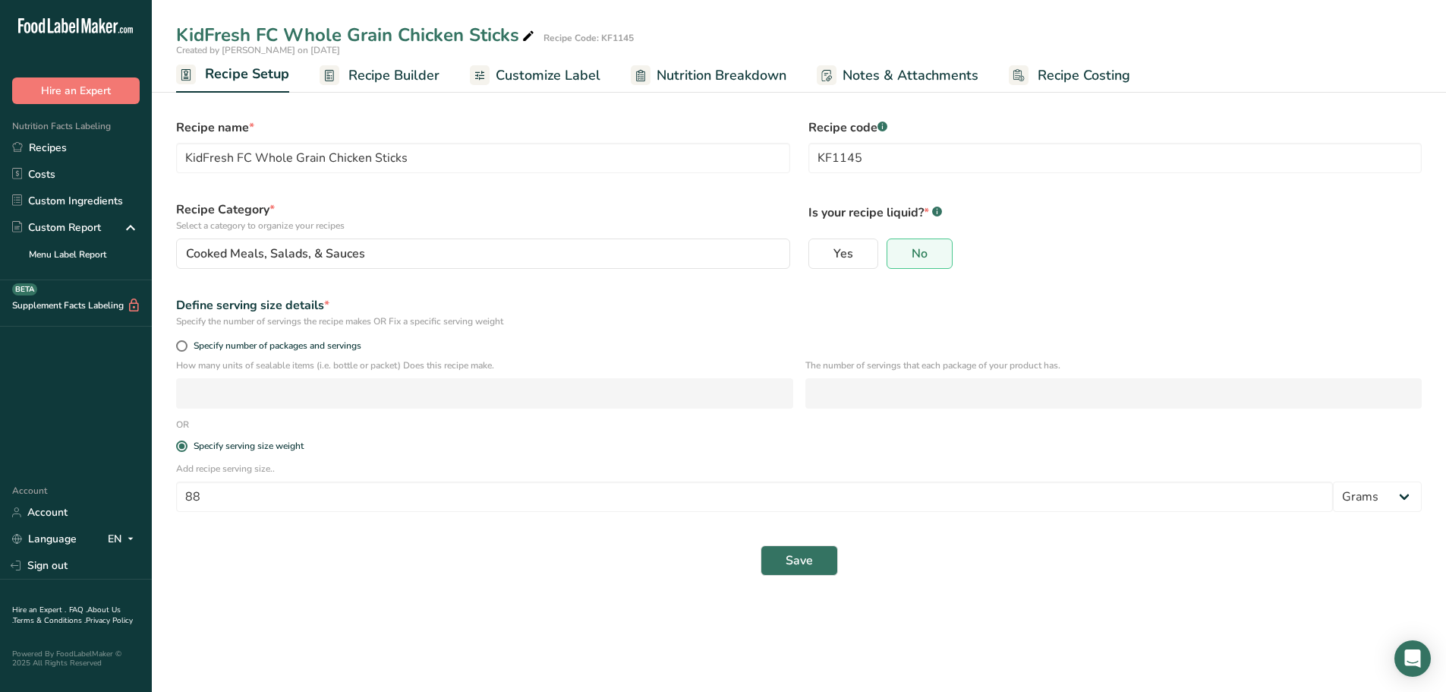
click at [403, 72] on span "Recipe Builder" at bounding box center [394, 75] width 91 height 21
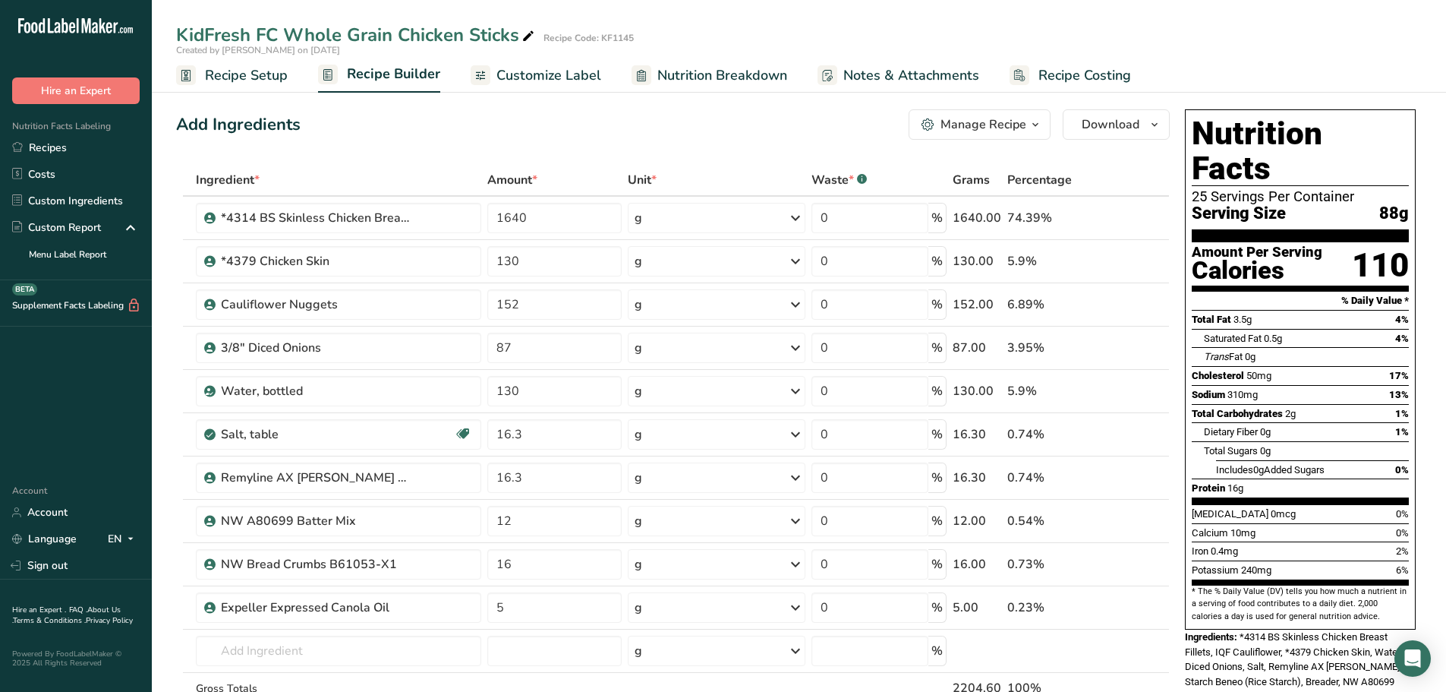
click at [553, 83] on span "Customize Label" at bounding box center [549, 75] width 105 height 21
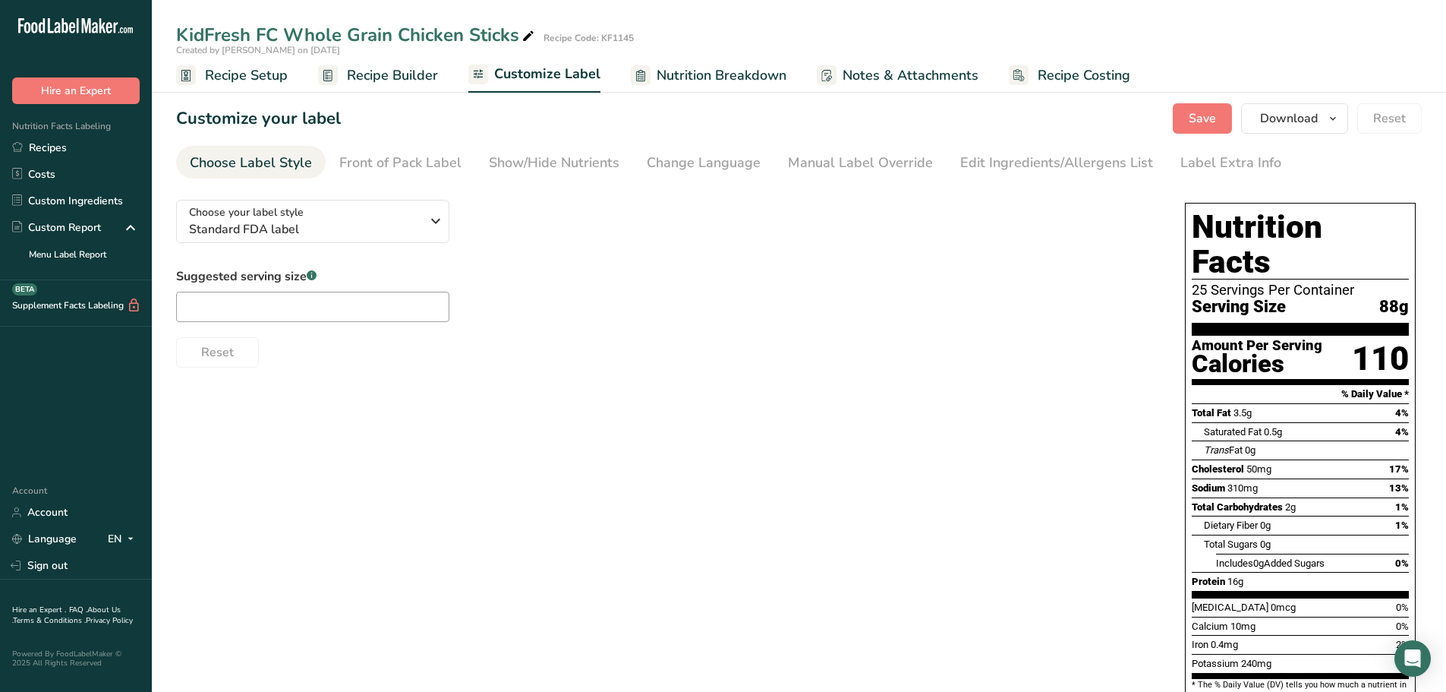
click at [675, 77] on span "Nutrition Breakdown" at bounding box center [722, 75] width 130 height 21
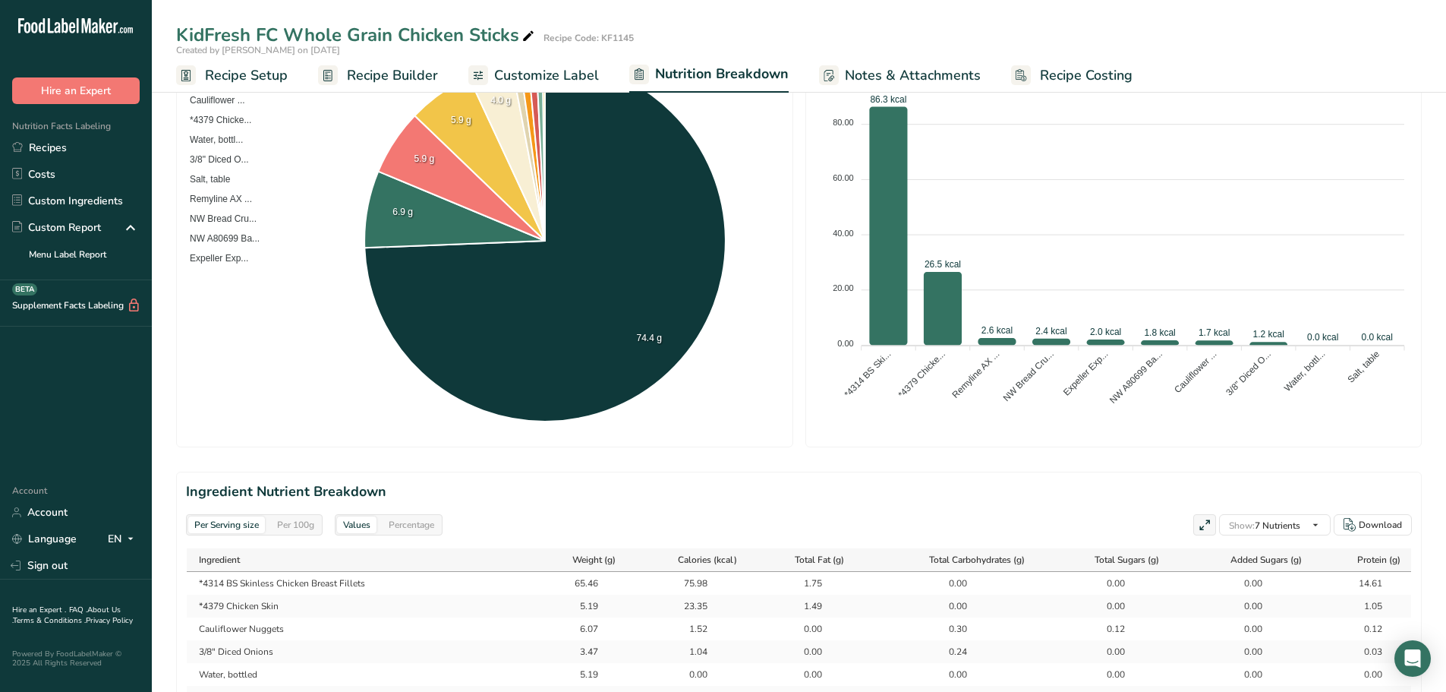
scroll to position [380, 0]
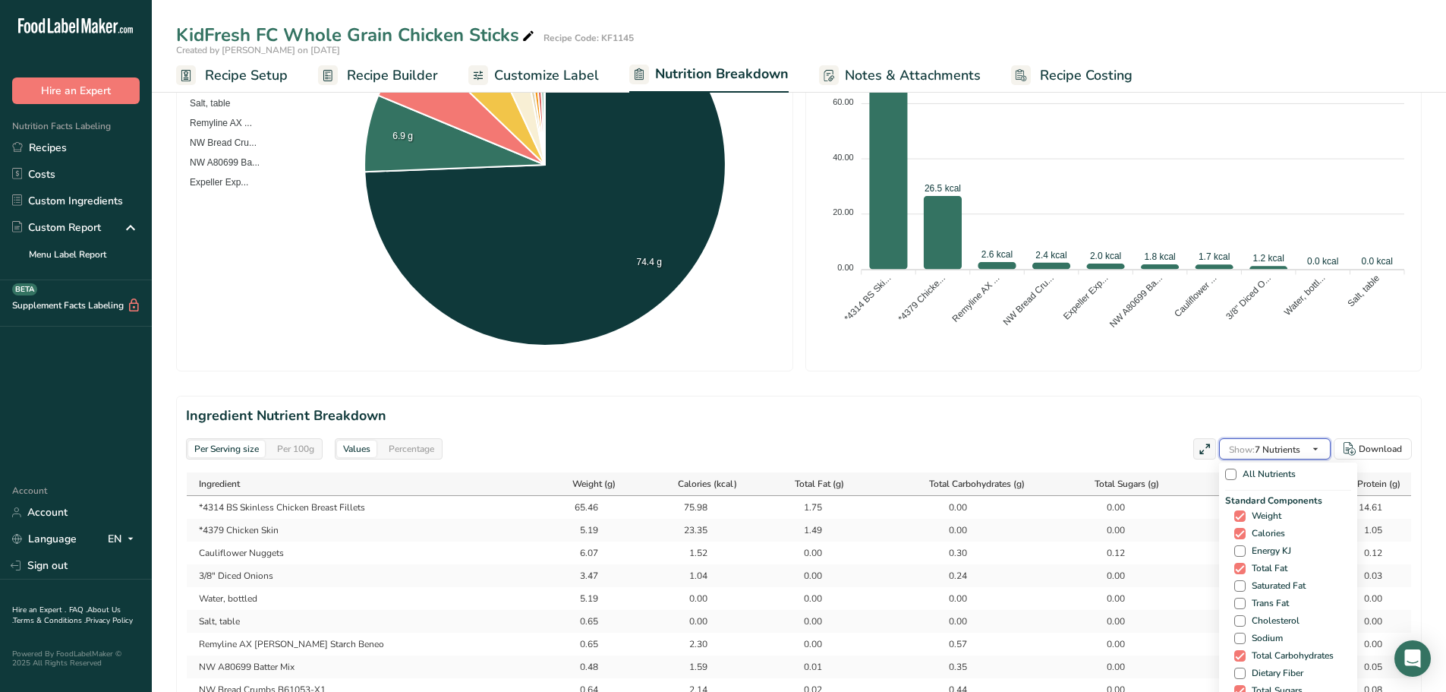
click at [1325, 447] on span "button" at bounding box center [1316, 449] width 18 height 18
click at [1244, 473] on span "All Nutrients" at bounding box center [1266, 473] width 59 height 11
click at [1235, 473] on input "All Nutrients" at bounding box center [1231, 474] width 10 height 10
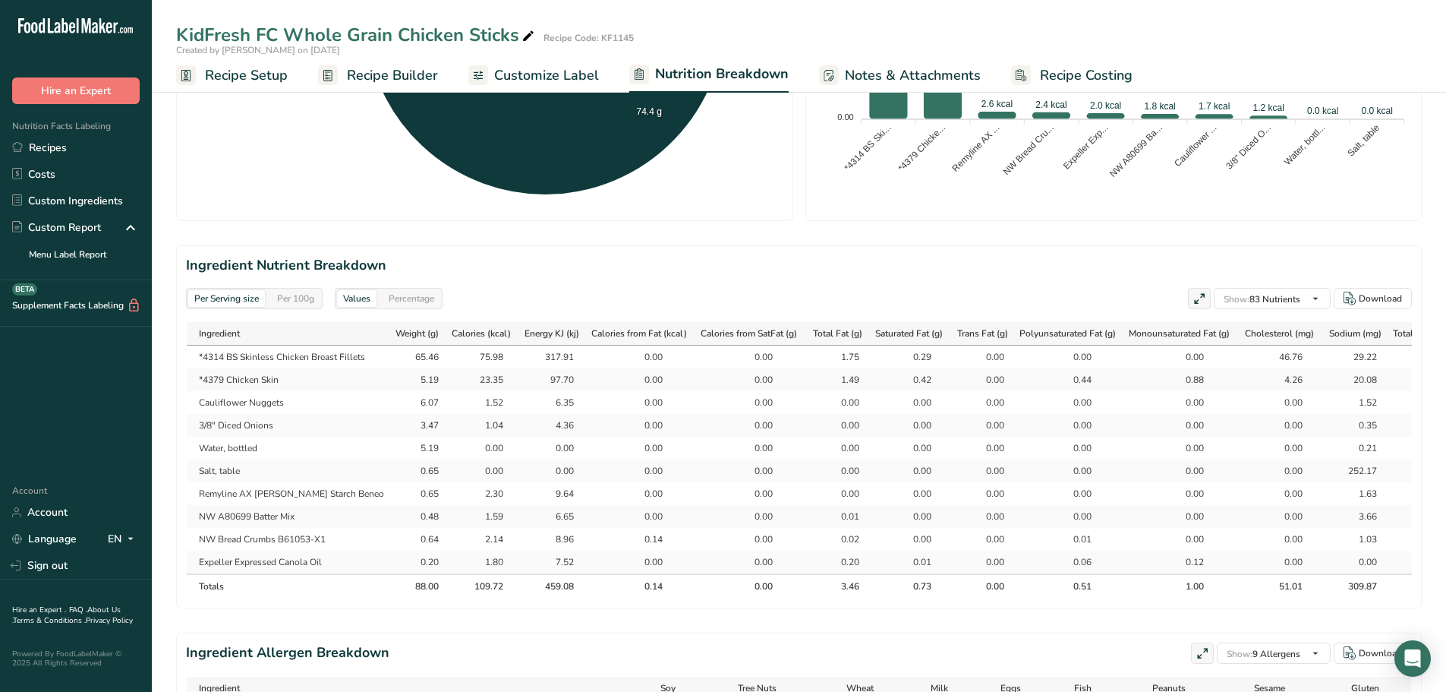
scroll to position [532, 0]
click at [1375, 301] on div "Download" at bounding box center [1380, 297] width 43 height 14
drag, startPoint x: 759, startPoint y: 282, endPoint x: 770, endPoint y: 286, distance: 11.8
click at [760, 282] on section "Ingredient Nutrient Breakdown Per Serving size Per 100g Values Percentage Show:…" at bounding box center [799, 425] width 1246 height 363
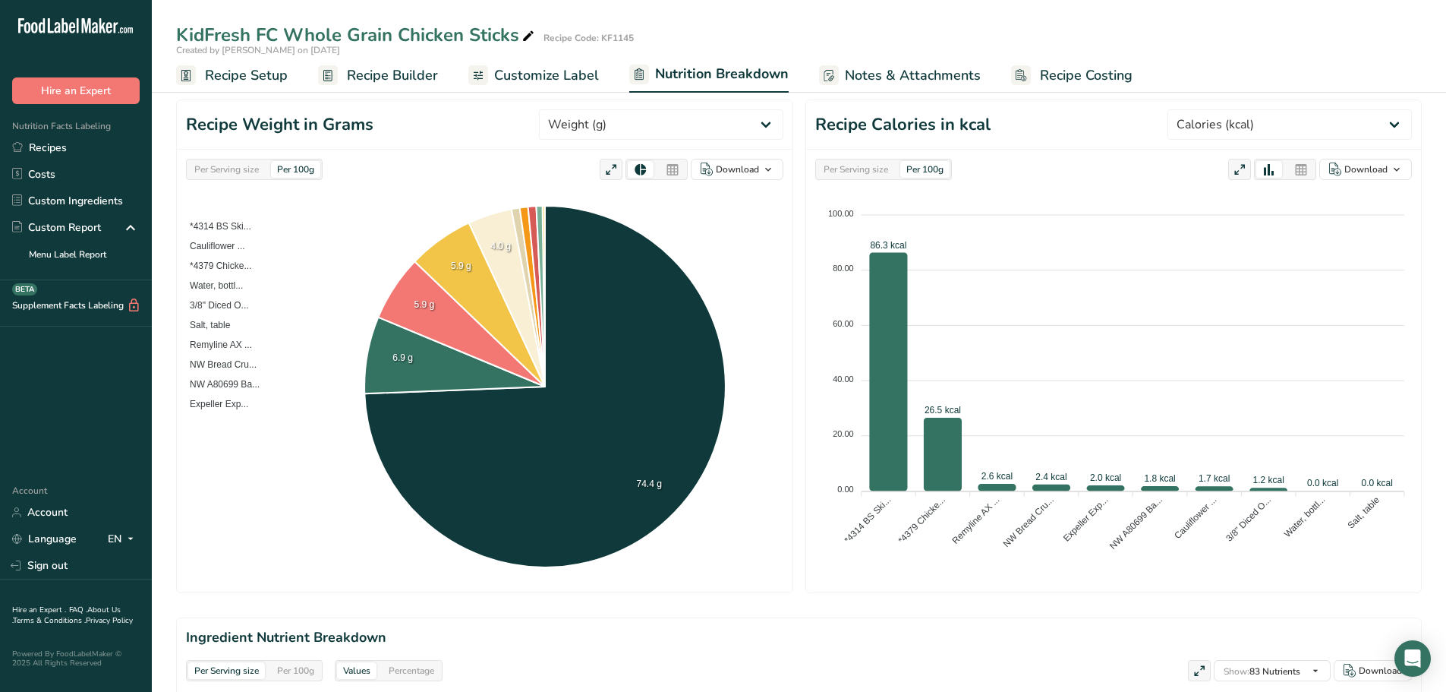
scroll to position [152, 0]
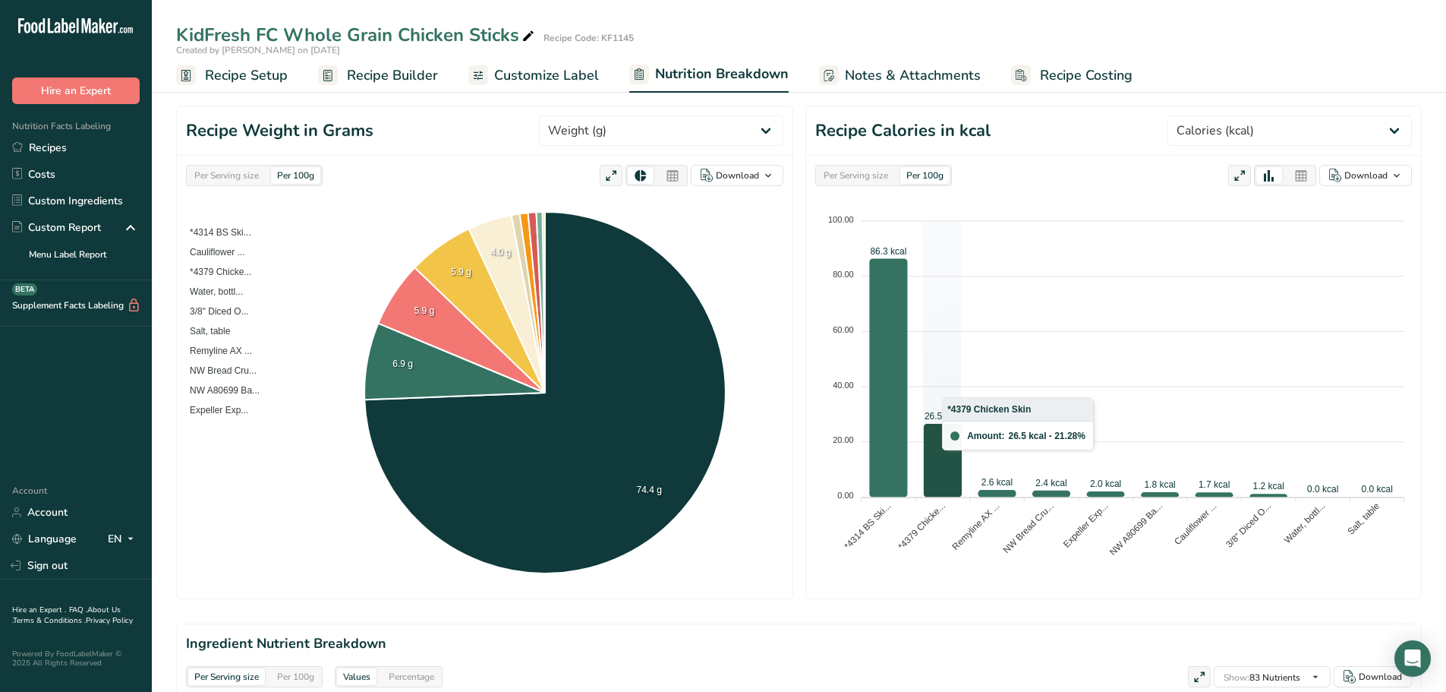
click at [931, 476] on icon at bounding box center [943, 460] width 38 height 73
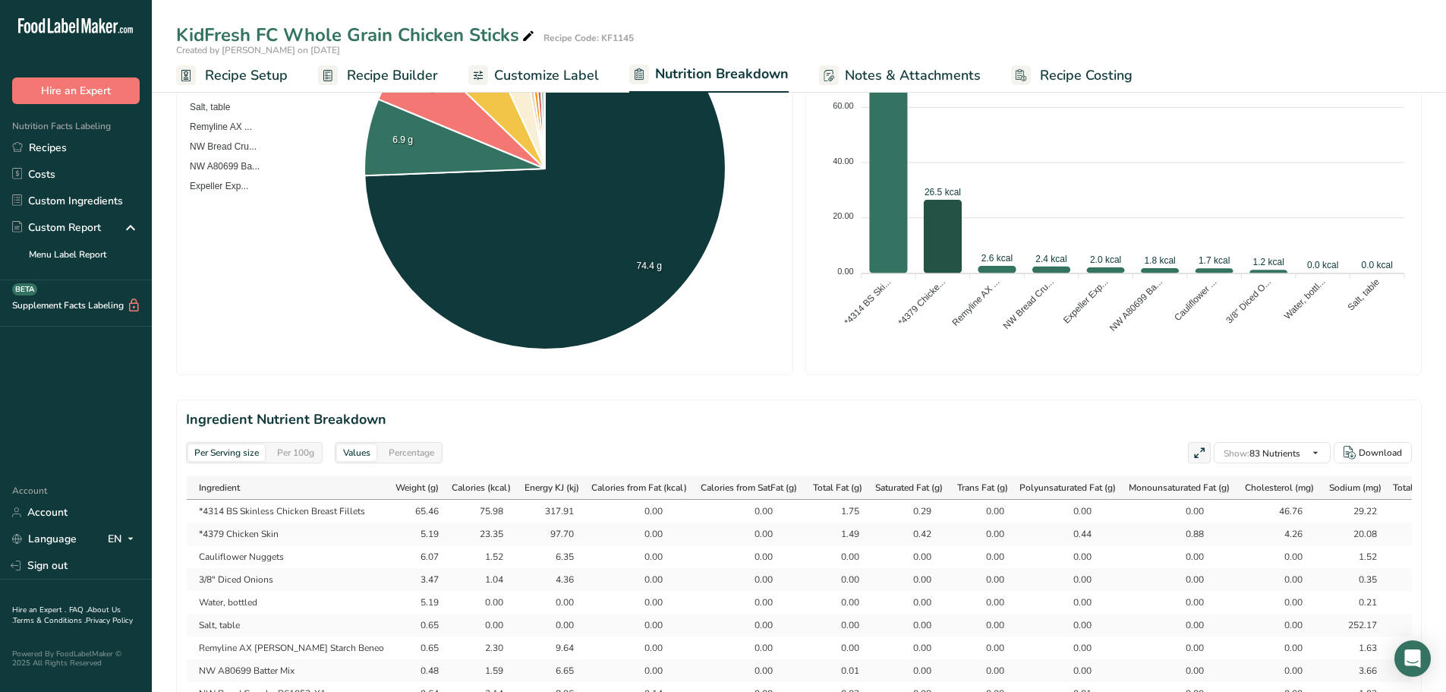
scroll to position [380, 0]
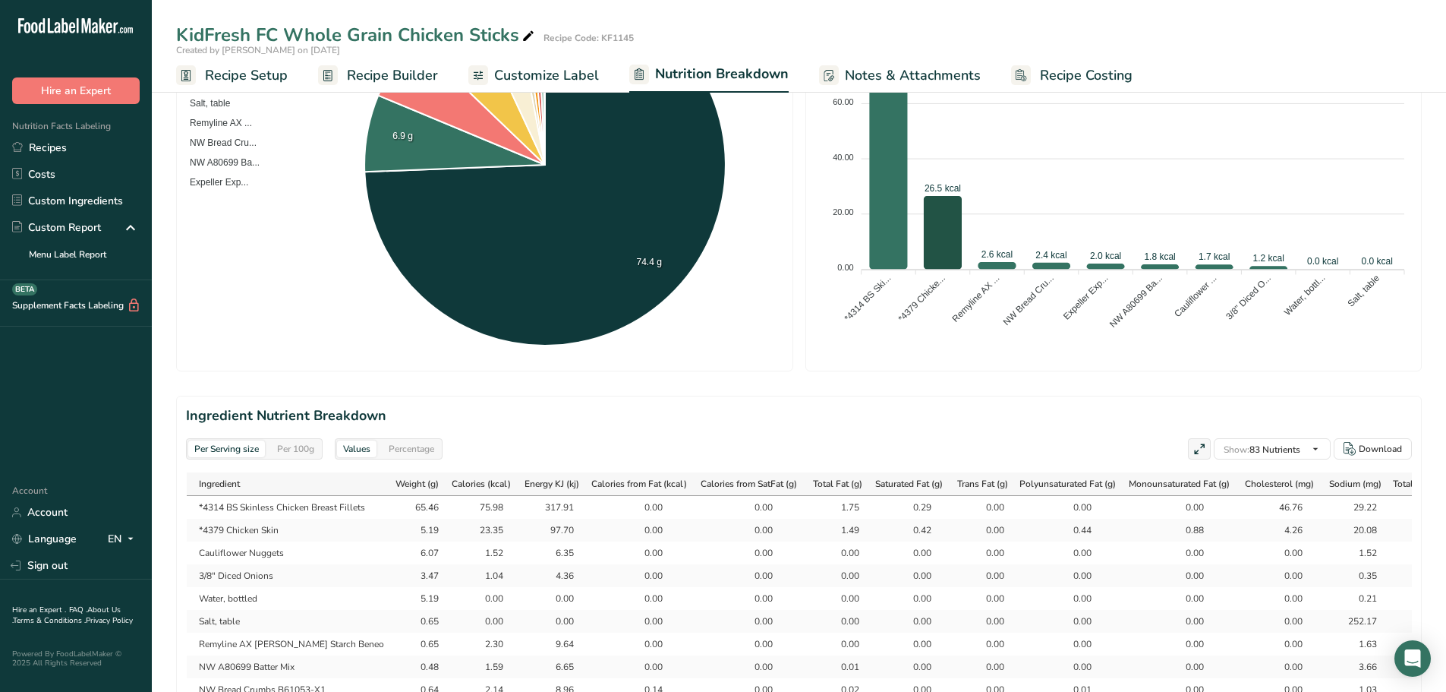
click at [898, 73] on span "Notes & Attachments" at bounding box center [913, 75] width 136 height 21
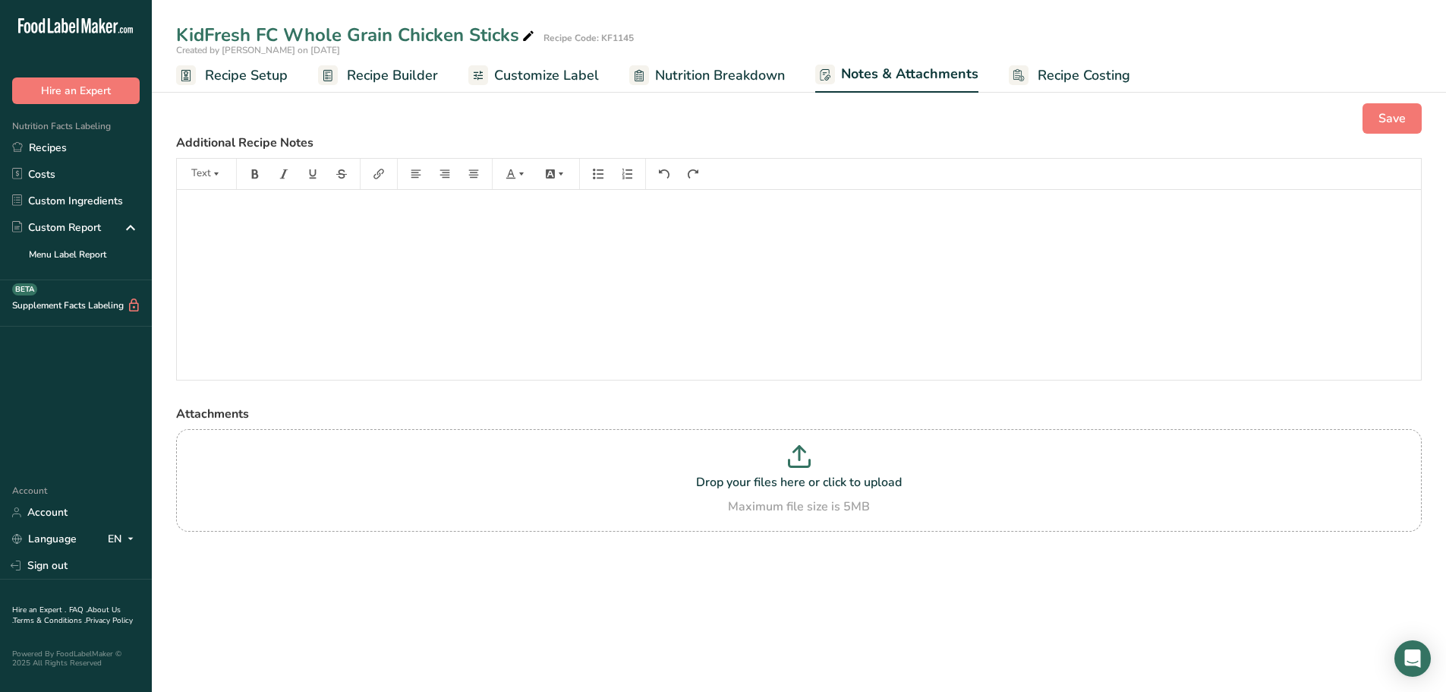
click at [1071, 84] on span "Recipe Costing" at bounding box center [1084, 75] width 93 height 21
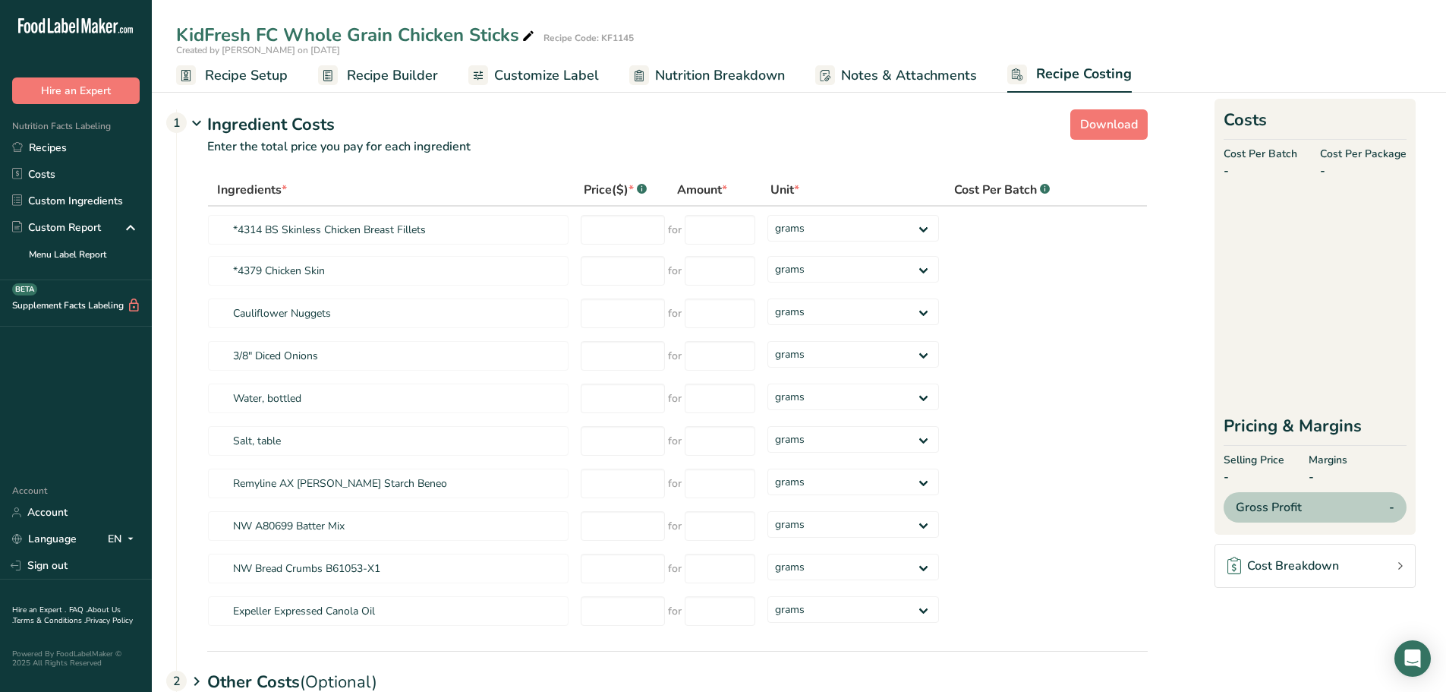
click at [730, 74] on span "Nutrition Breakdown" at bounding box center [720, 75] width 130 height 21
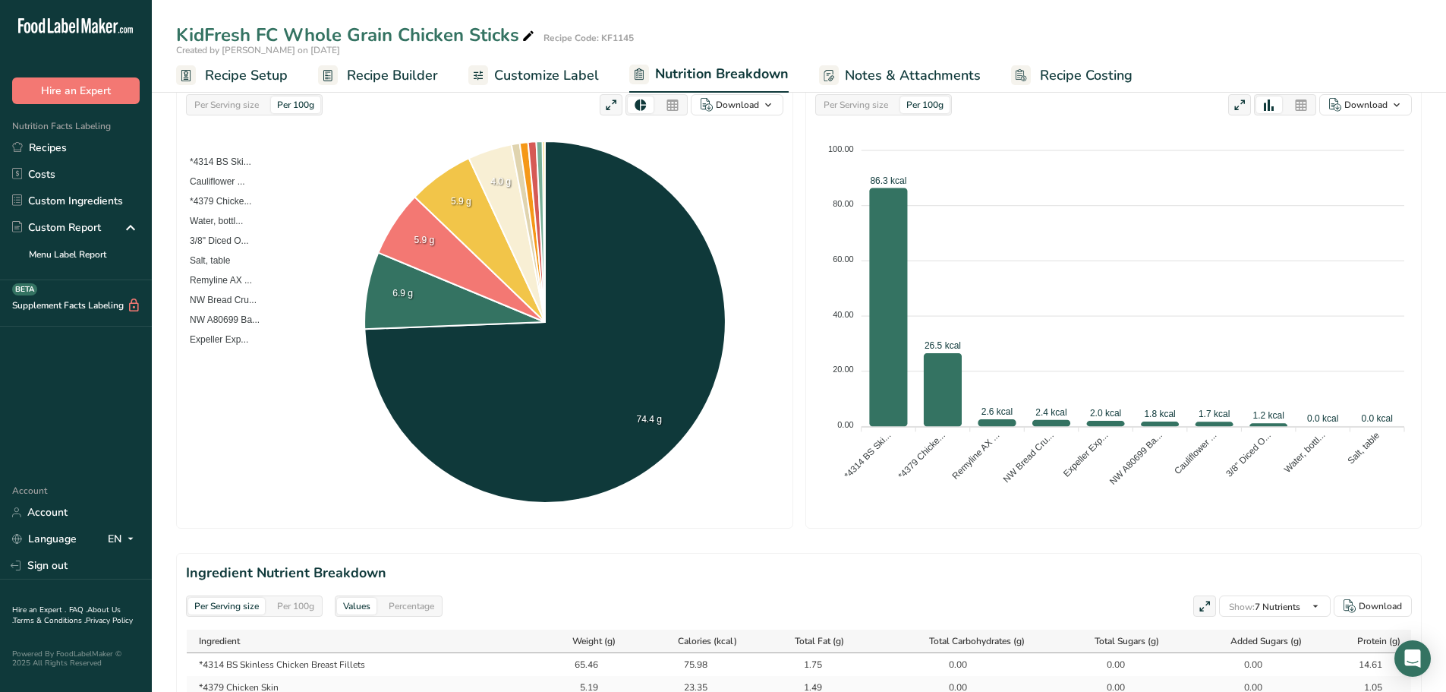
scroll to position [228, 0]
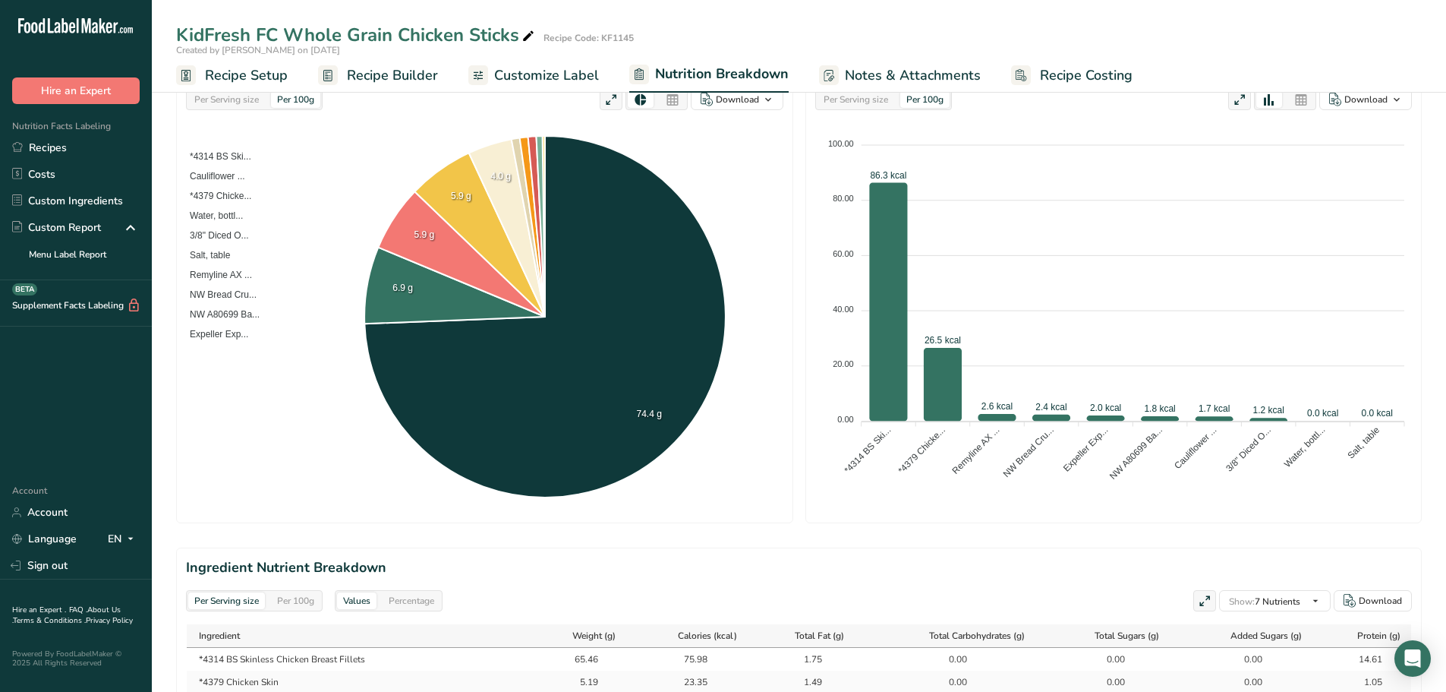
click at [890, 82] on span "Notes & Attachments" at bounding box center [913, 75] width 136 height 21
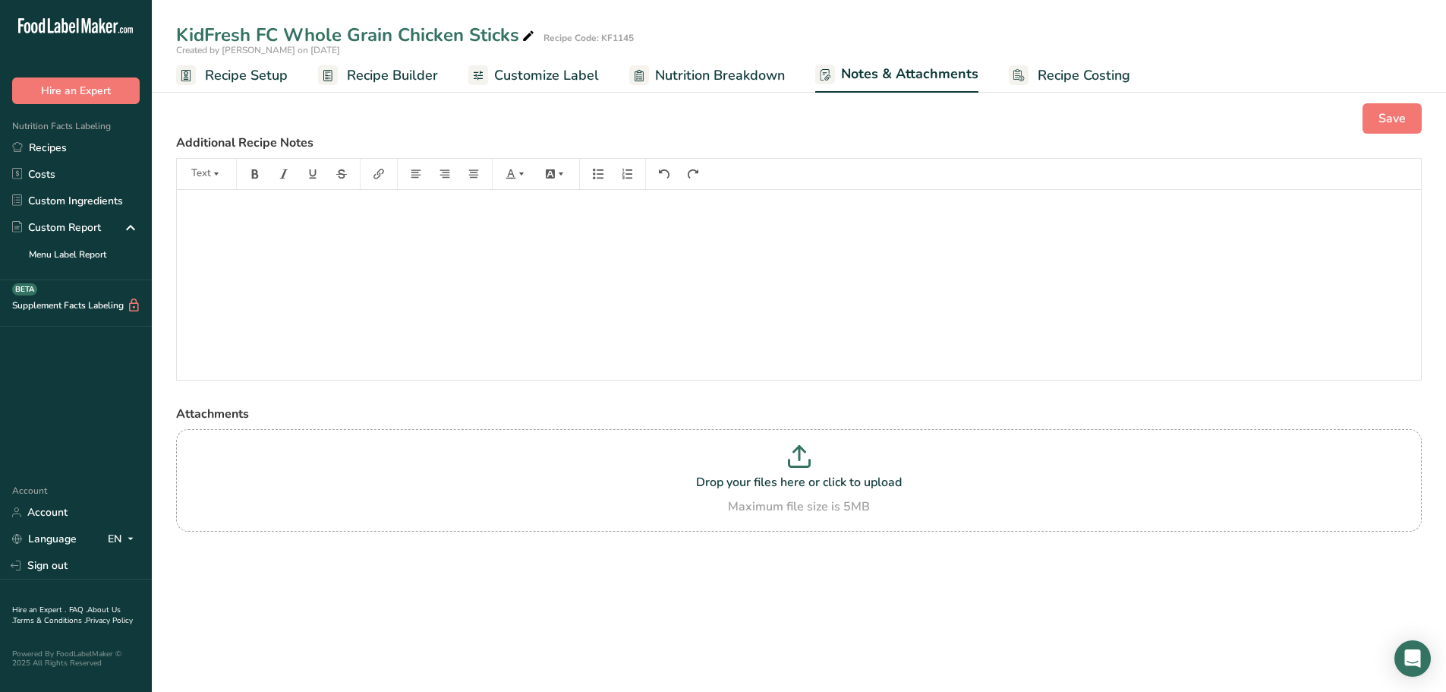
click at [481, 276] on div "﻿" at bounding box center [799, 285] width 1245 height 190
click at [670, 81] on span "Nutrition Breakdown" at bounding box center [720, 75] width 130 height 21
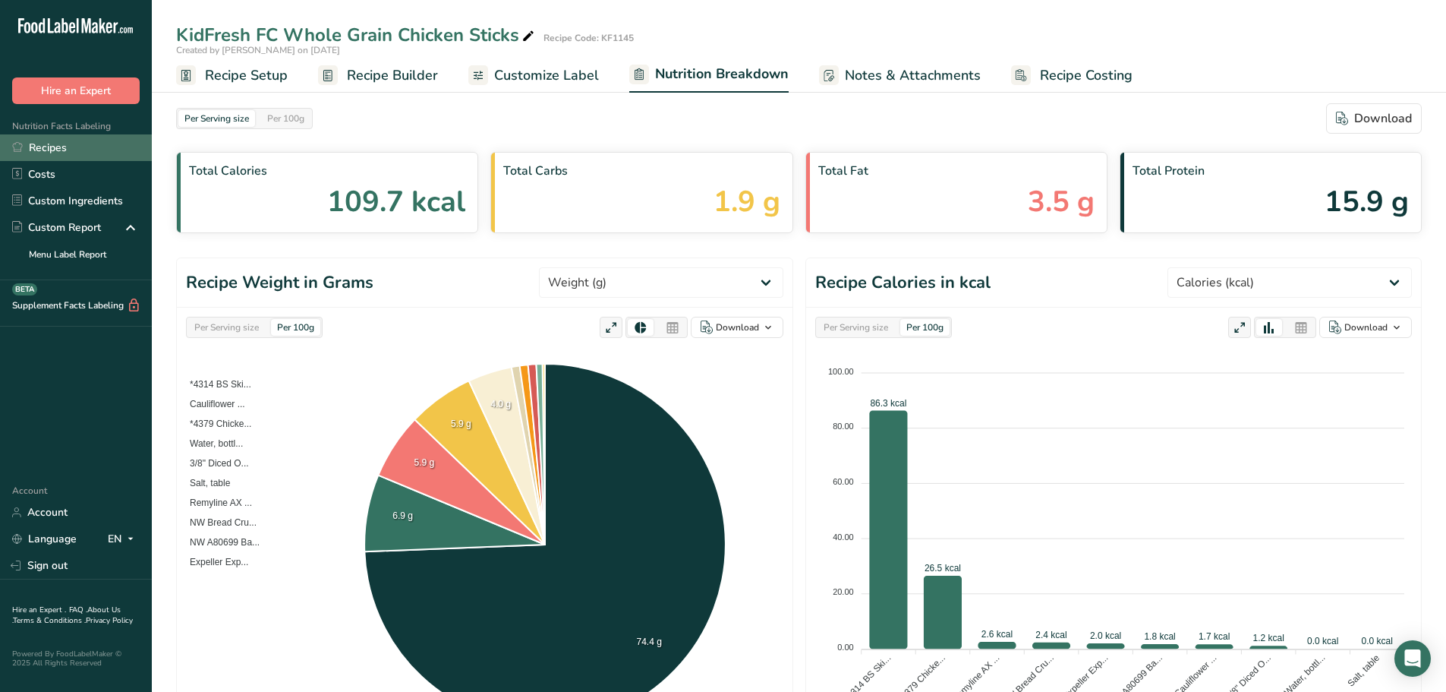
click at [35, 146] on link "Recipes" at bounding box center [76, 147] width 152 height 27
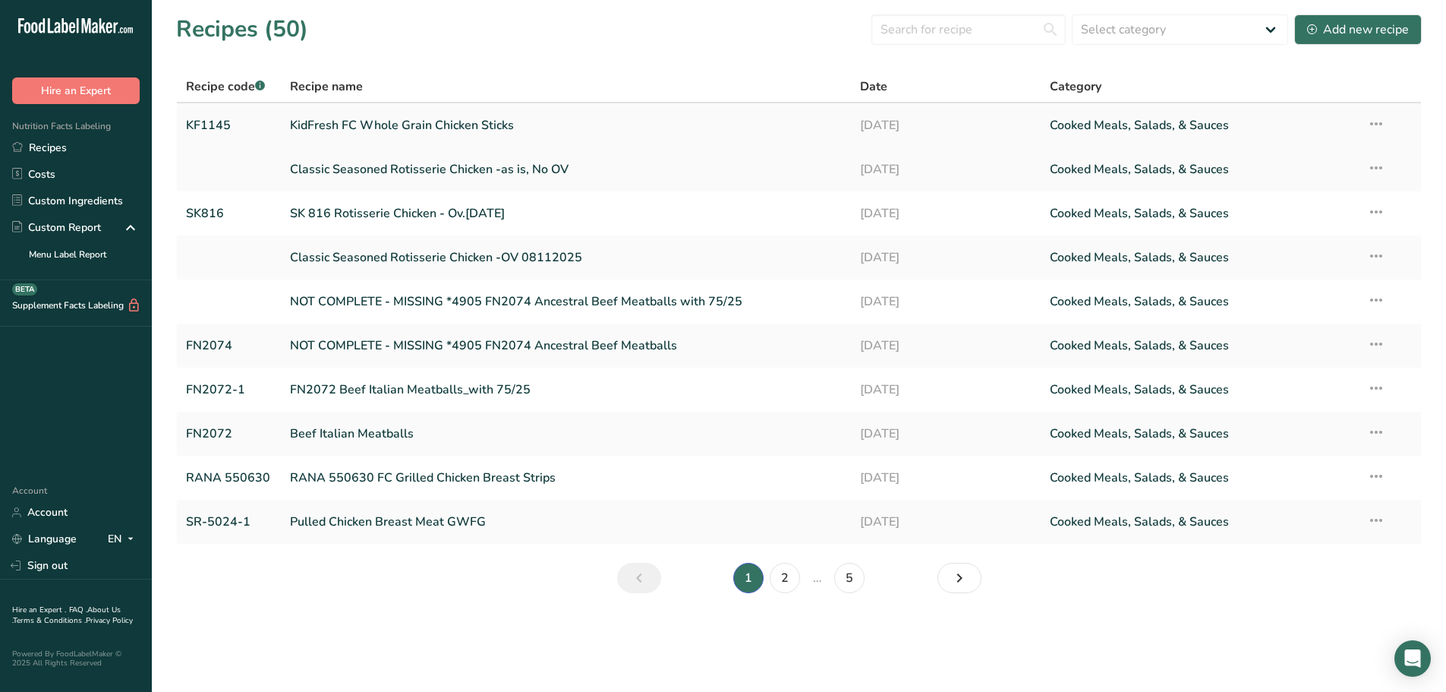
click at [387, 129] on link "KidFresh FC Whole Grain Chicken Sticks" at bounding box center [566, 125] width 552 height 32
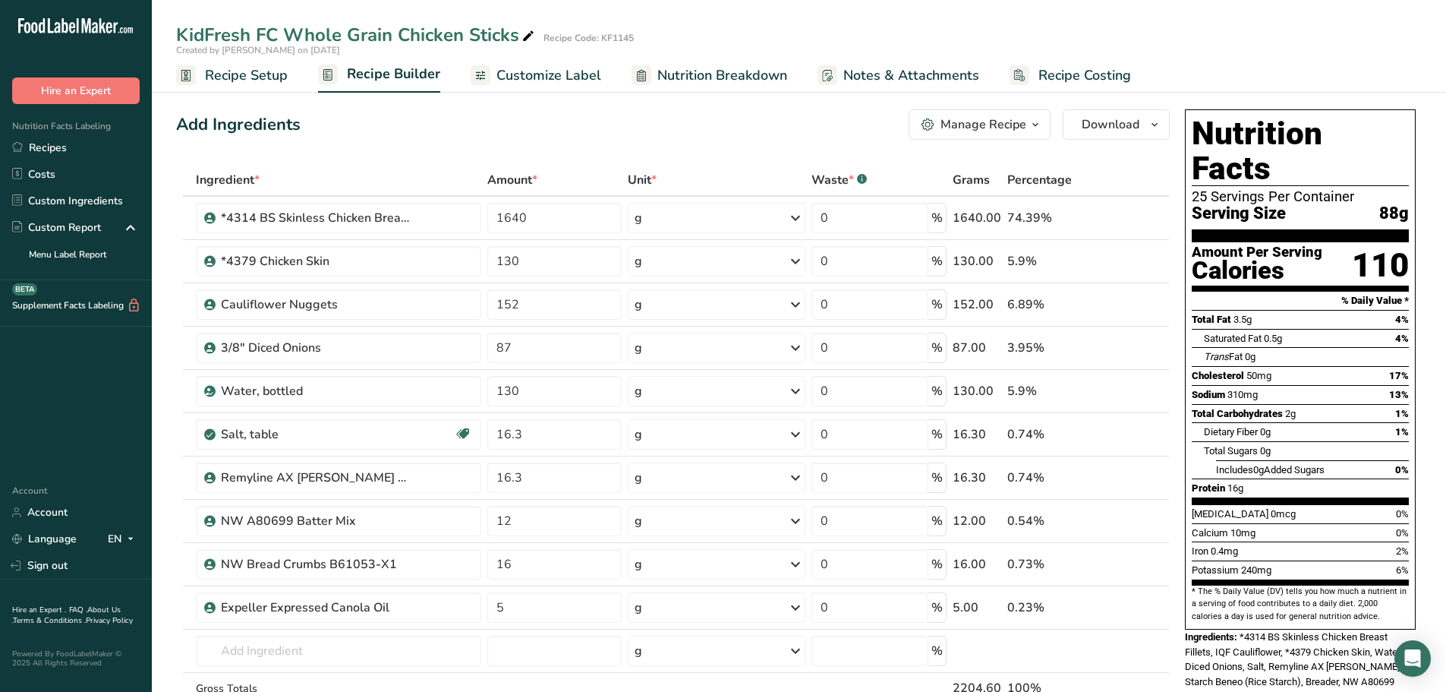
click at [257, 81] on span "Recipe Setup" at bounding box center [246, 75] width 83 height 21
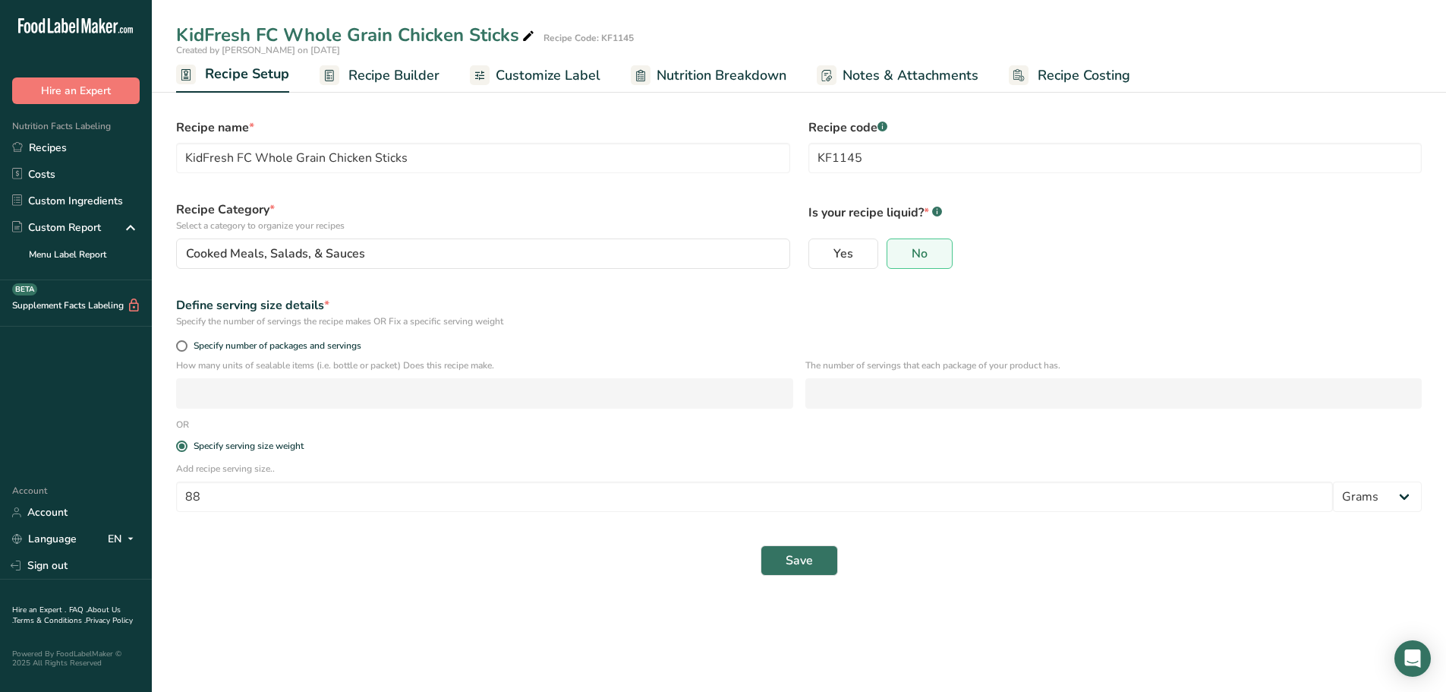
click at [393, 76] on span "Recipe Builder" at bounding box center [394, 75] width 91 height 21
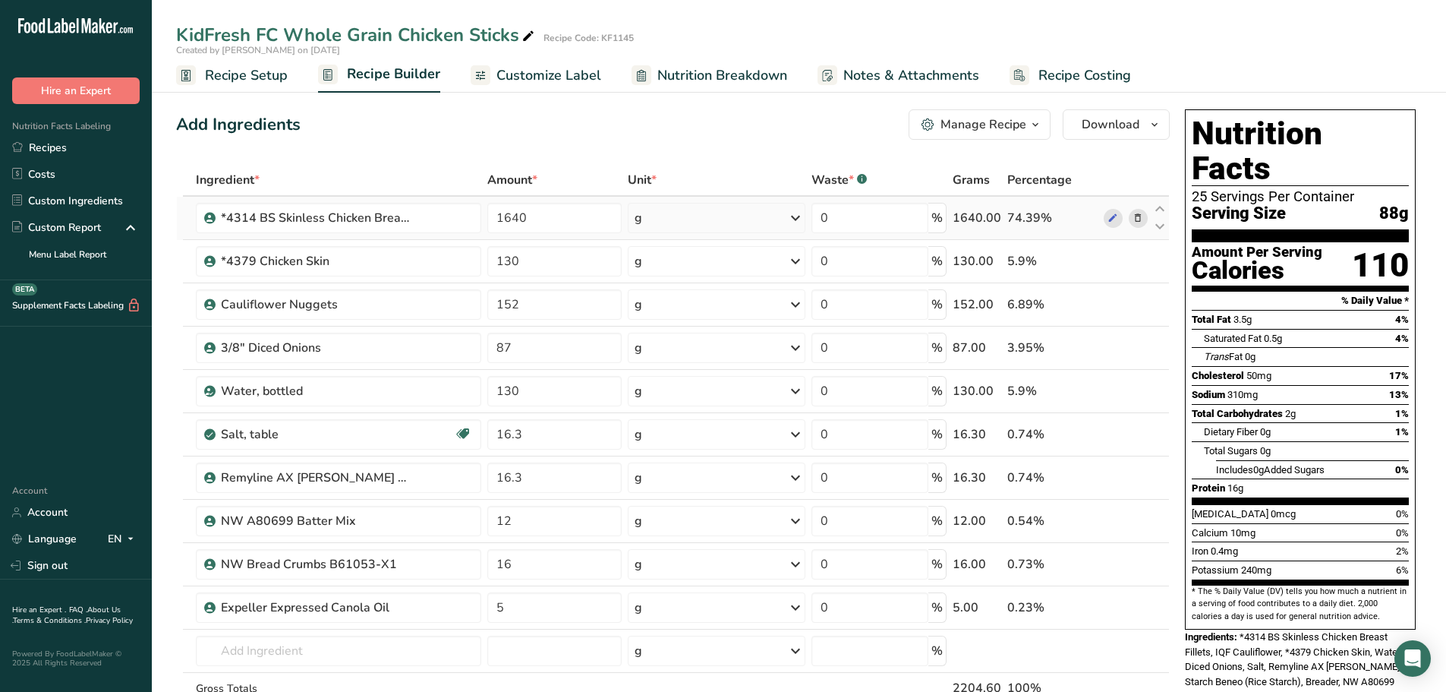
click at [799, 222] on icon at bounding box center [796, 217] width 18 height 27
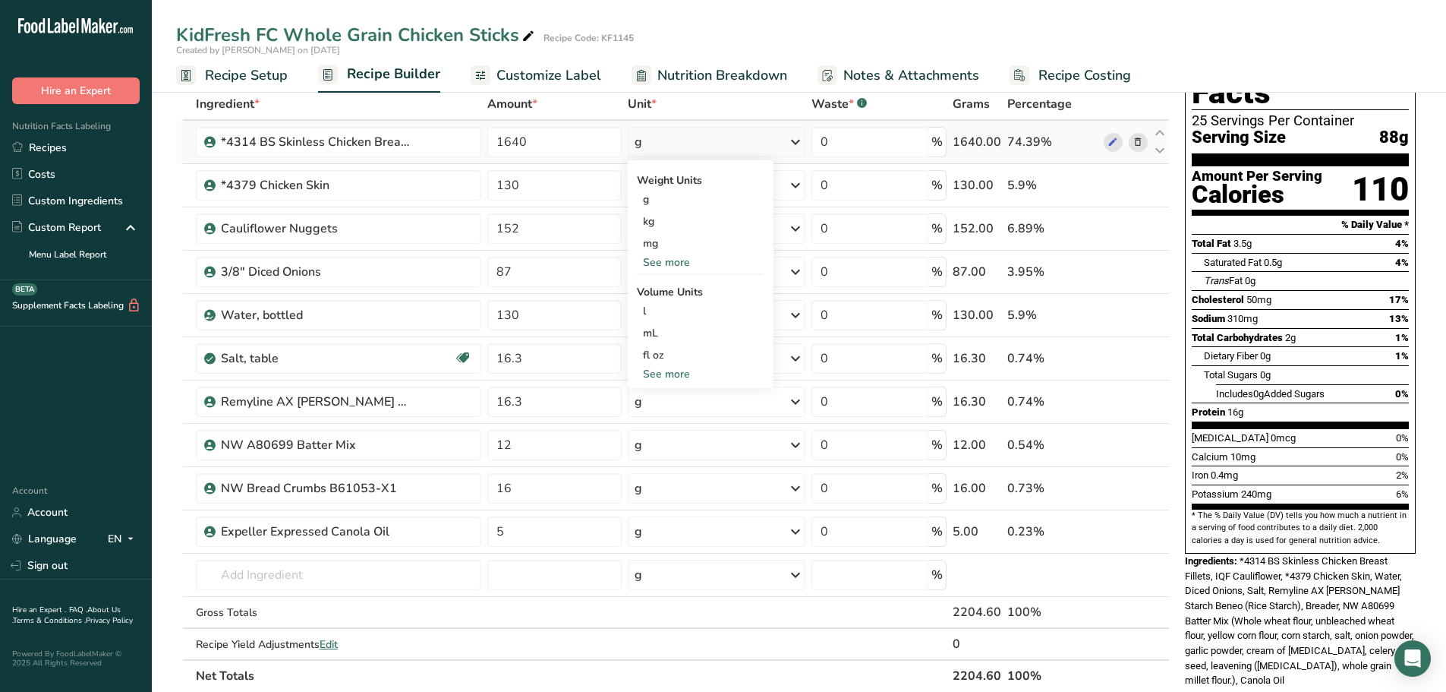
click at [665, 263] on div "See more" at bounding box center [701, 262] width 128 height 16
click at [680, 286] on div "lb" at bounding box center [701, 287] width 128 height 22
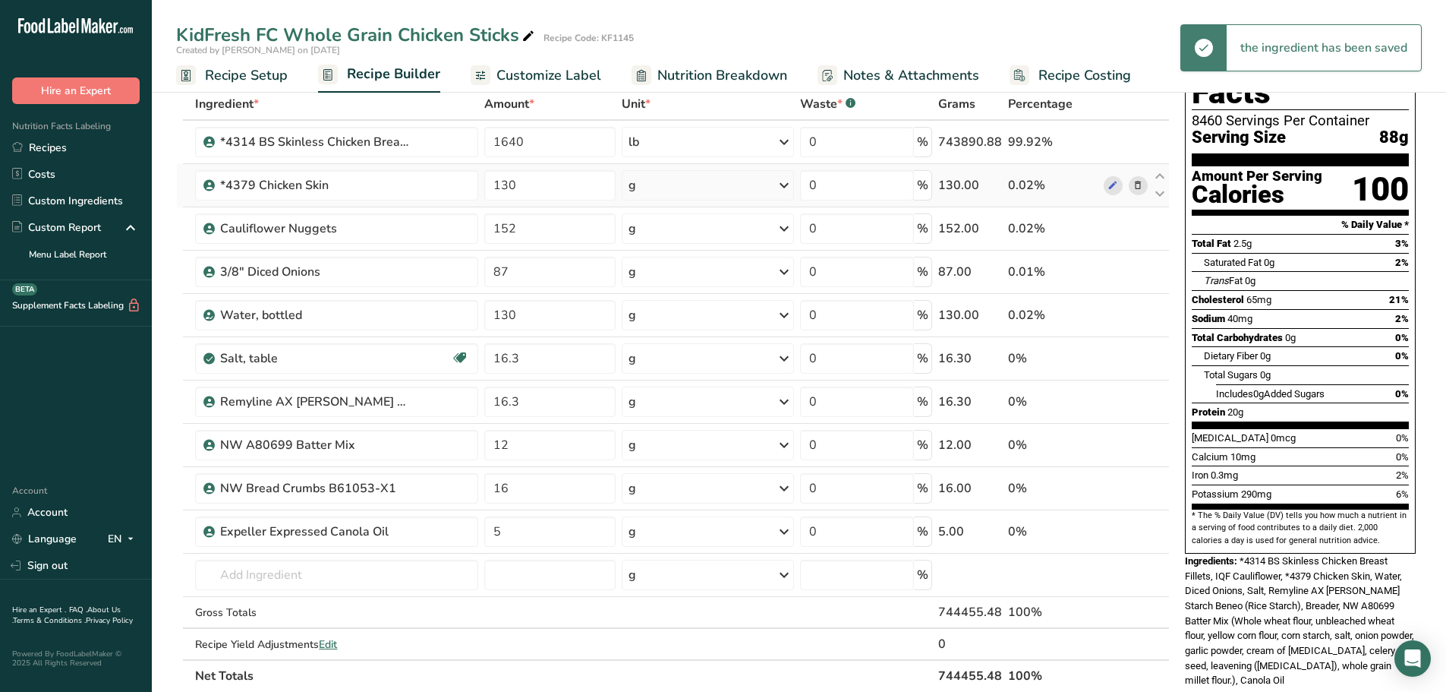
click at [775, 186] on div "g" at bounding box center [708, 185] width 173 height 30
click at [662, 304] on div "See more" at bounding box center [695, 306] width 128 height 16
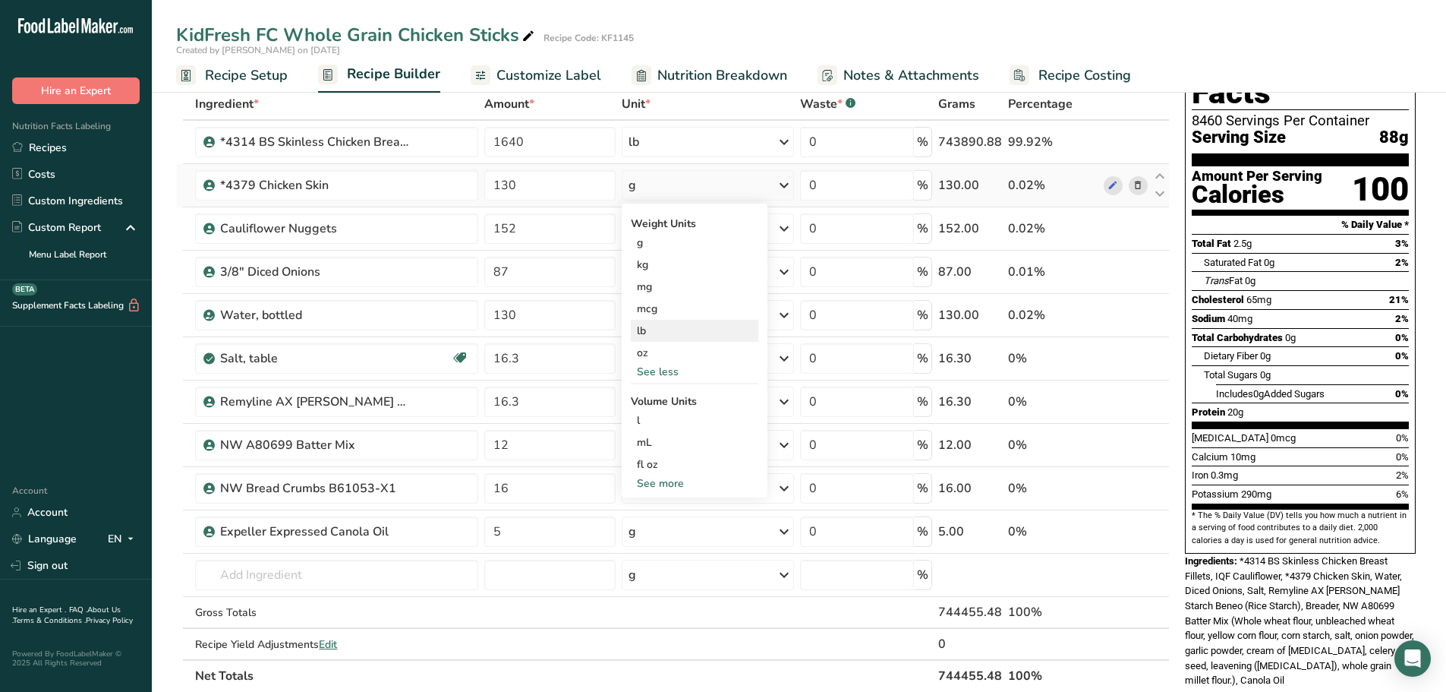
click at [655, 327] on div "lb" at bounding box center [695, 331] width 128 height 22
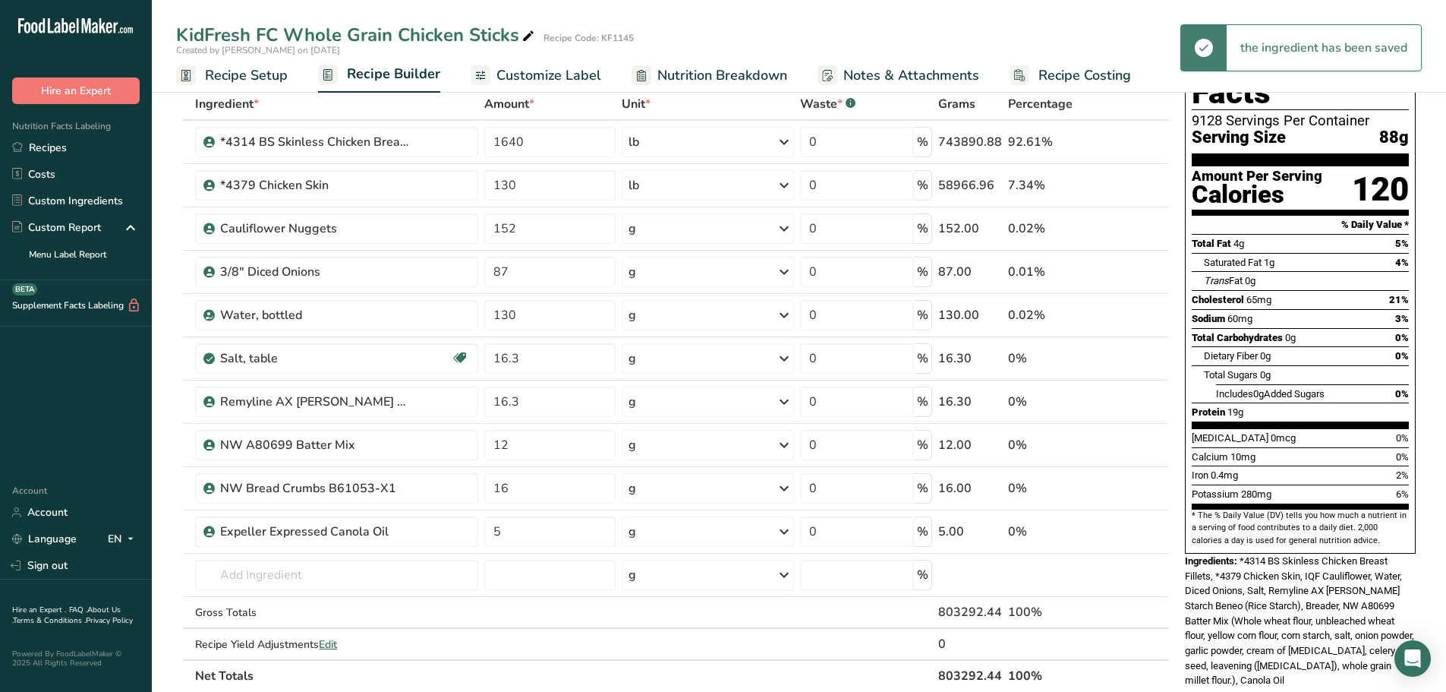
click at [783, 183] on icon at bounding box center [784, 185] width 18 height 27
click at [784, 227] on icon at bounding box center [784, 228] width 18 height 27
click at [652, 345] on div "See more" at bounding box center [695, 349] width 128 height 16
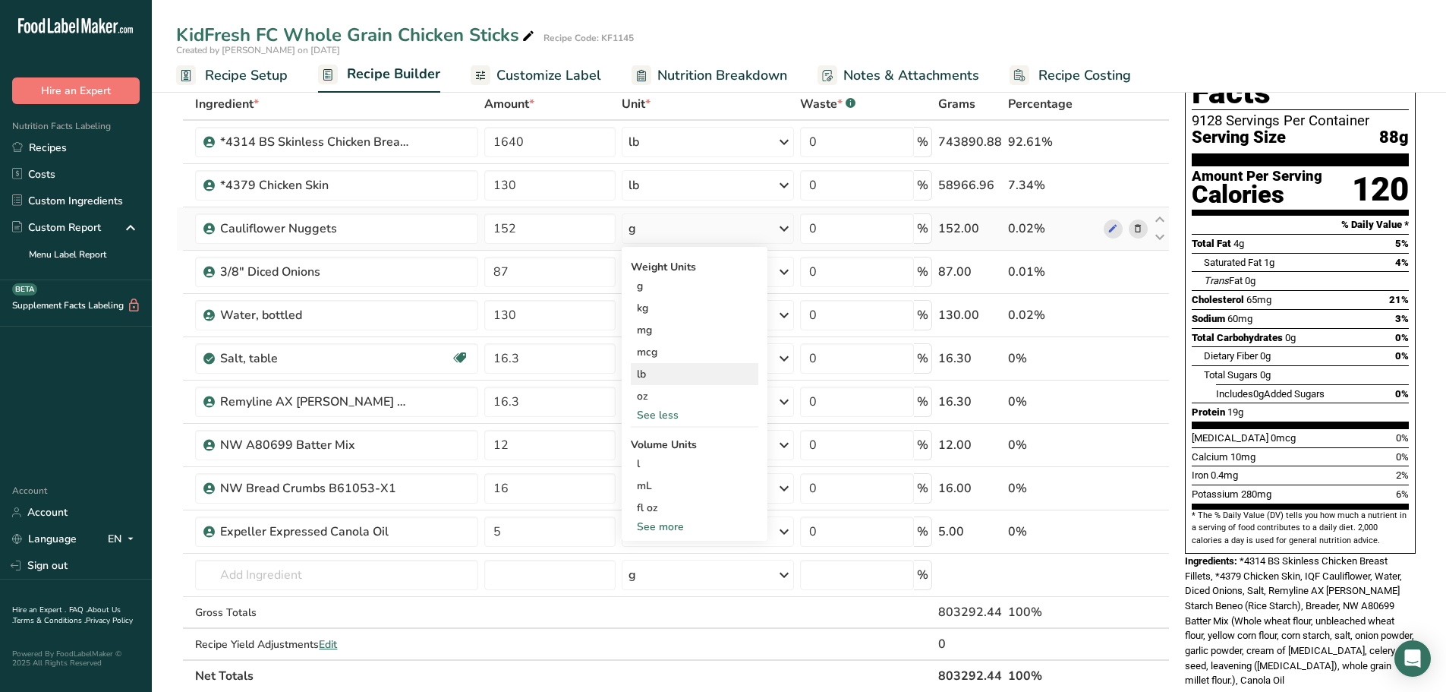
click at [645, 373] on div "lb" at bounding box center [695, 374] width 128 height 22
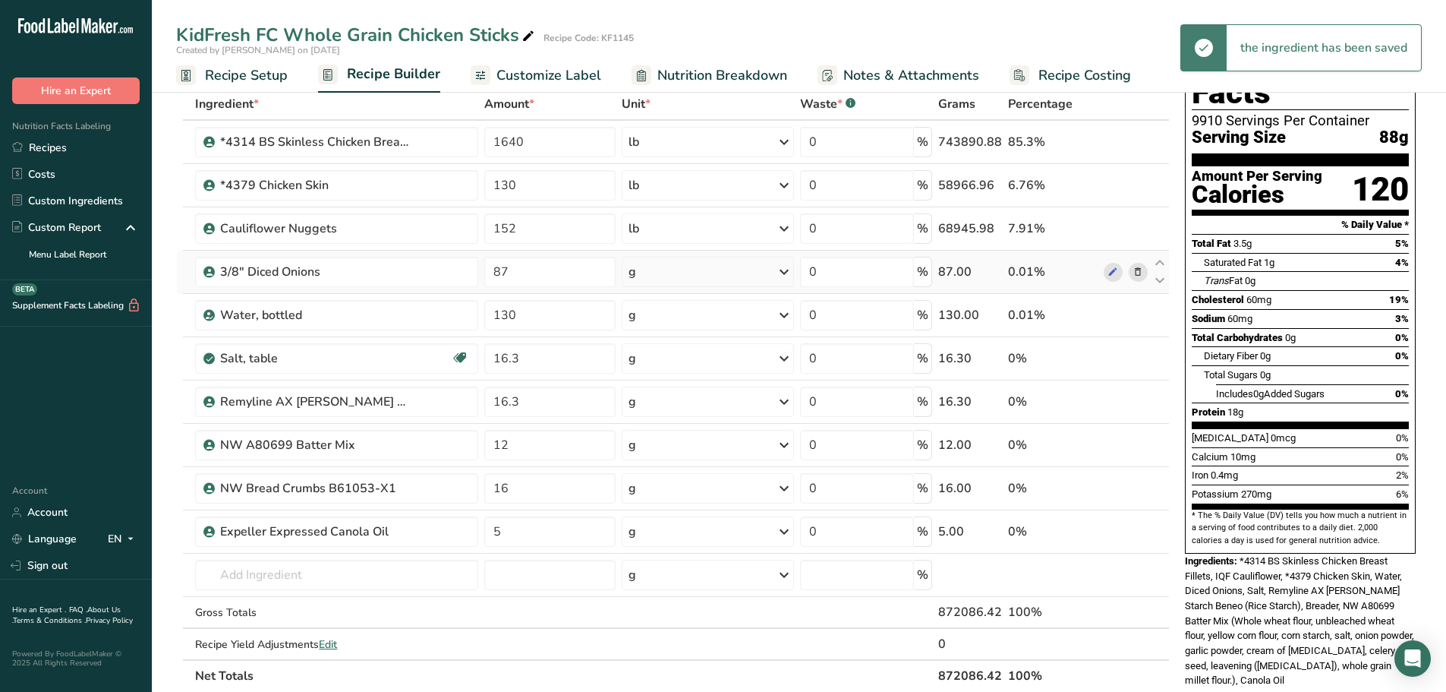
click at [784, 272] on icon at bounding box center [784, 271] width 18 height 27
click at [664, 390] on div "See more" at bounding box center [695, 392] width 128 height 16
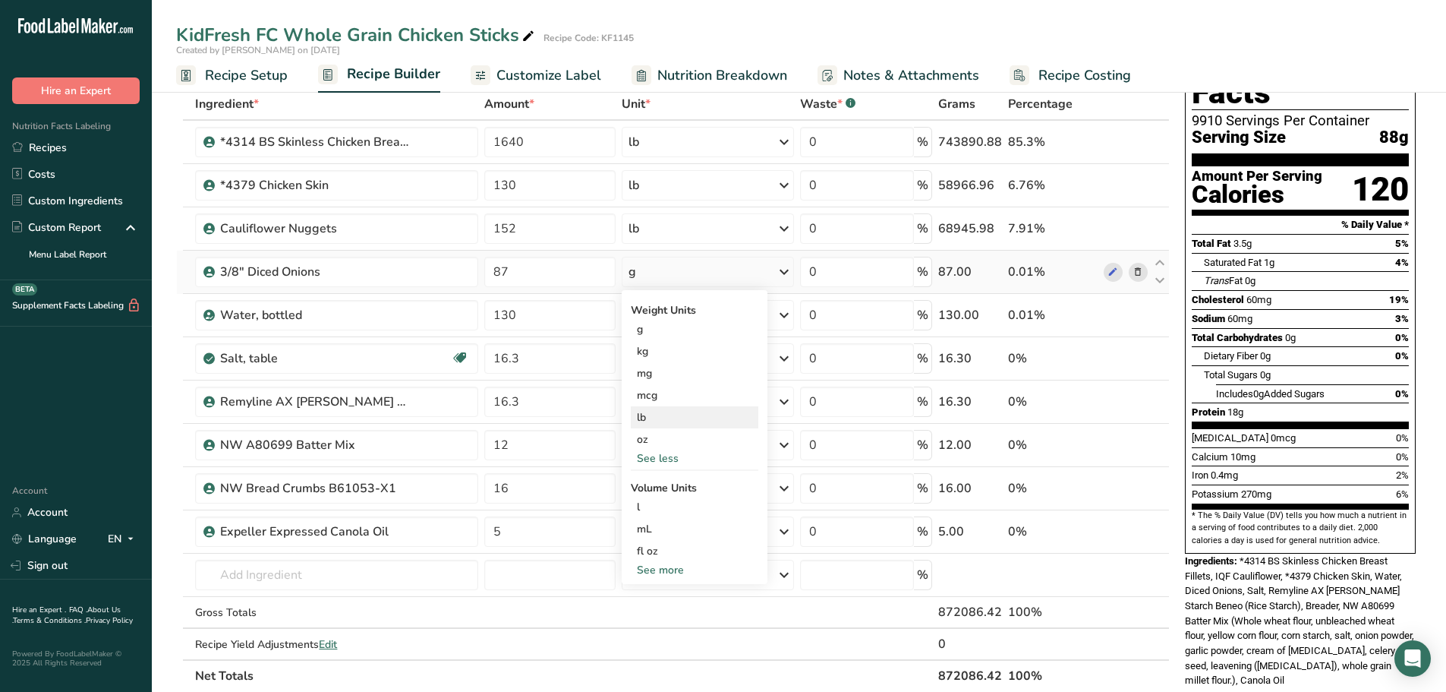
click at [650, 419] on div "lb" at bounding box center [695, 417] width 128 height 22
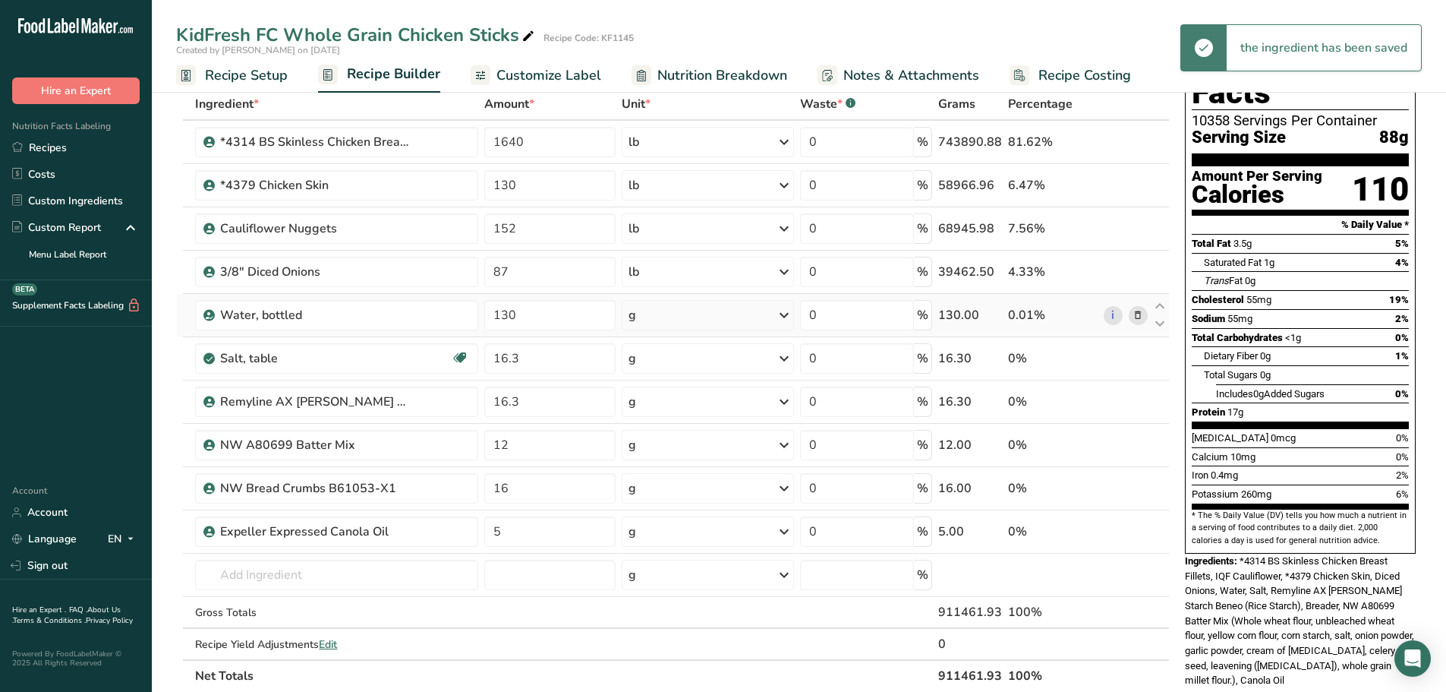
click at [786, 314] on icon at bounding box center [784, 314] width 18 height 27
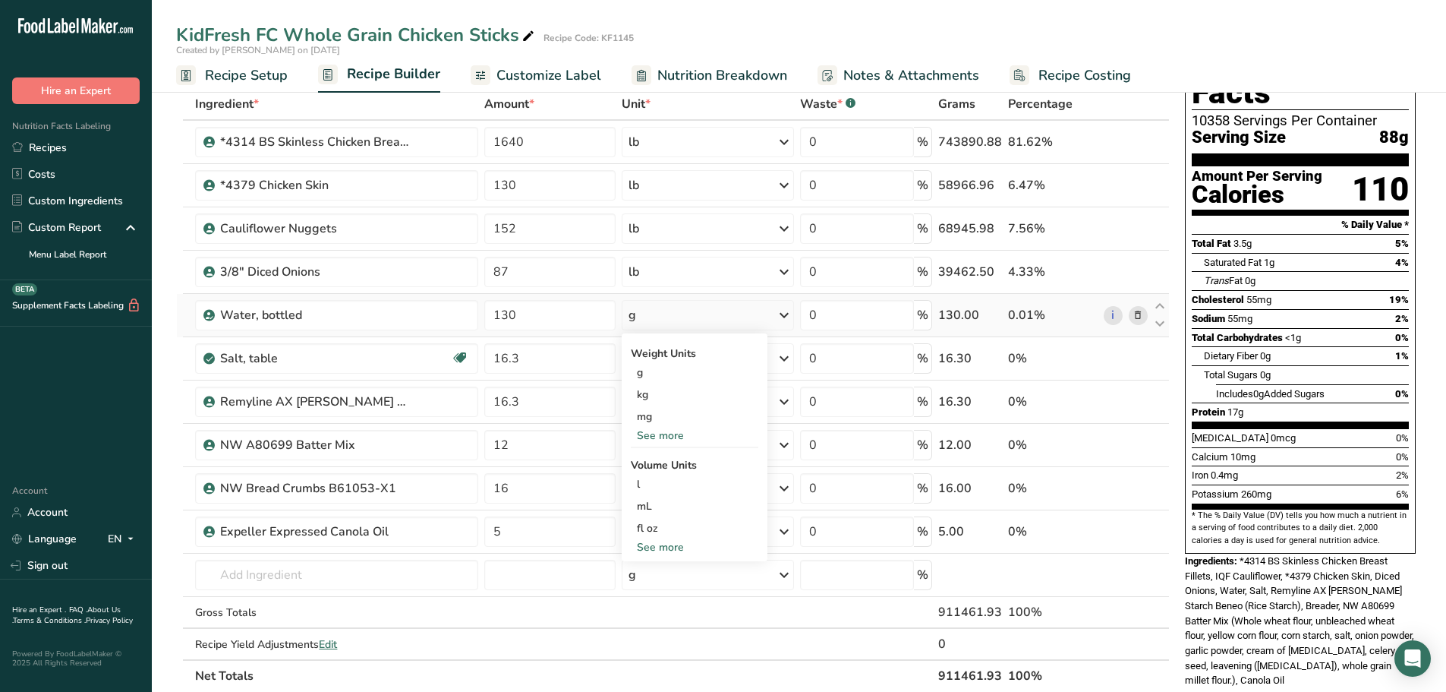
click at [658, 431] on div "See more" at bounding box center [695, 435] width 128 height 16
click at [642, 456] on div "lb" at bounding box center [695, 461] width 128 height 22
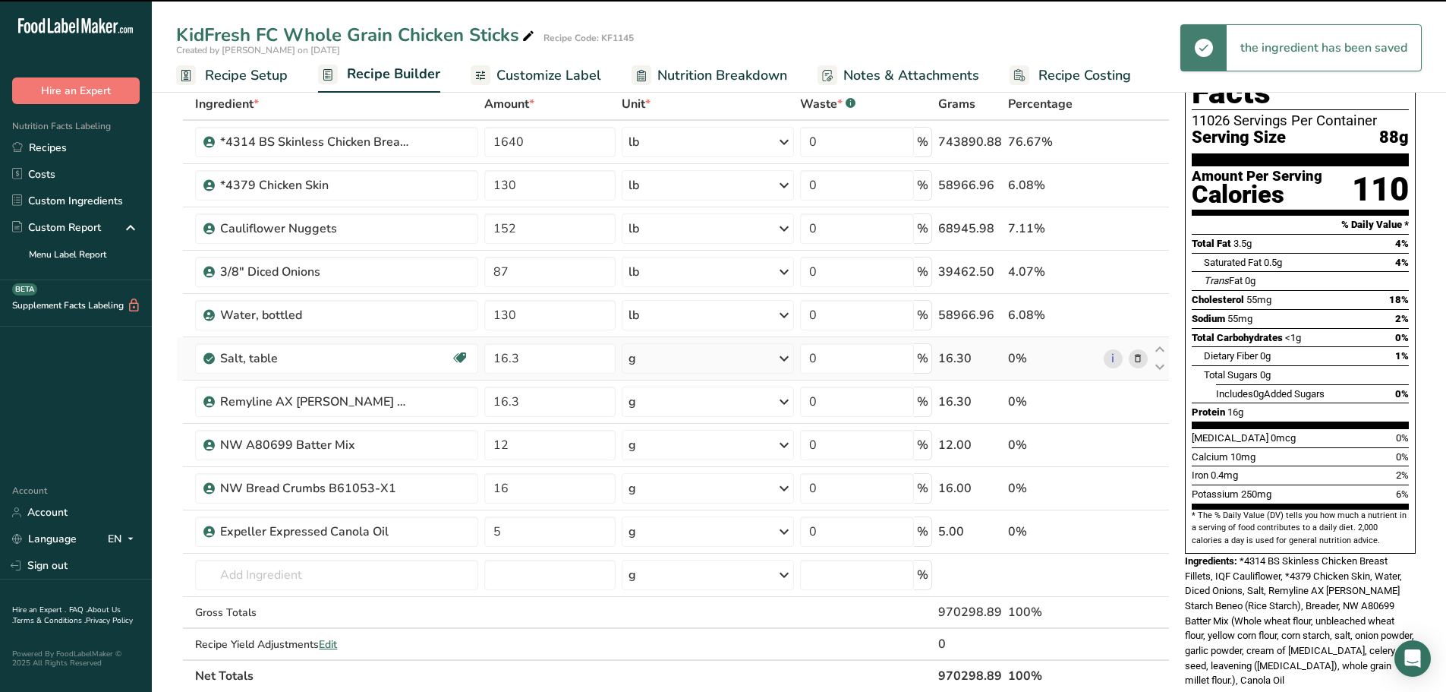
click at [786, 357] on icon at bounding box center [784, 358] width 18 height 27
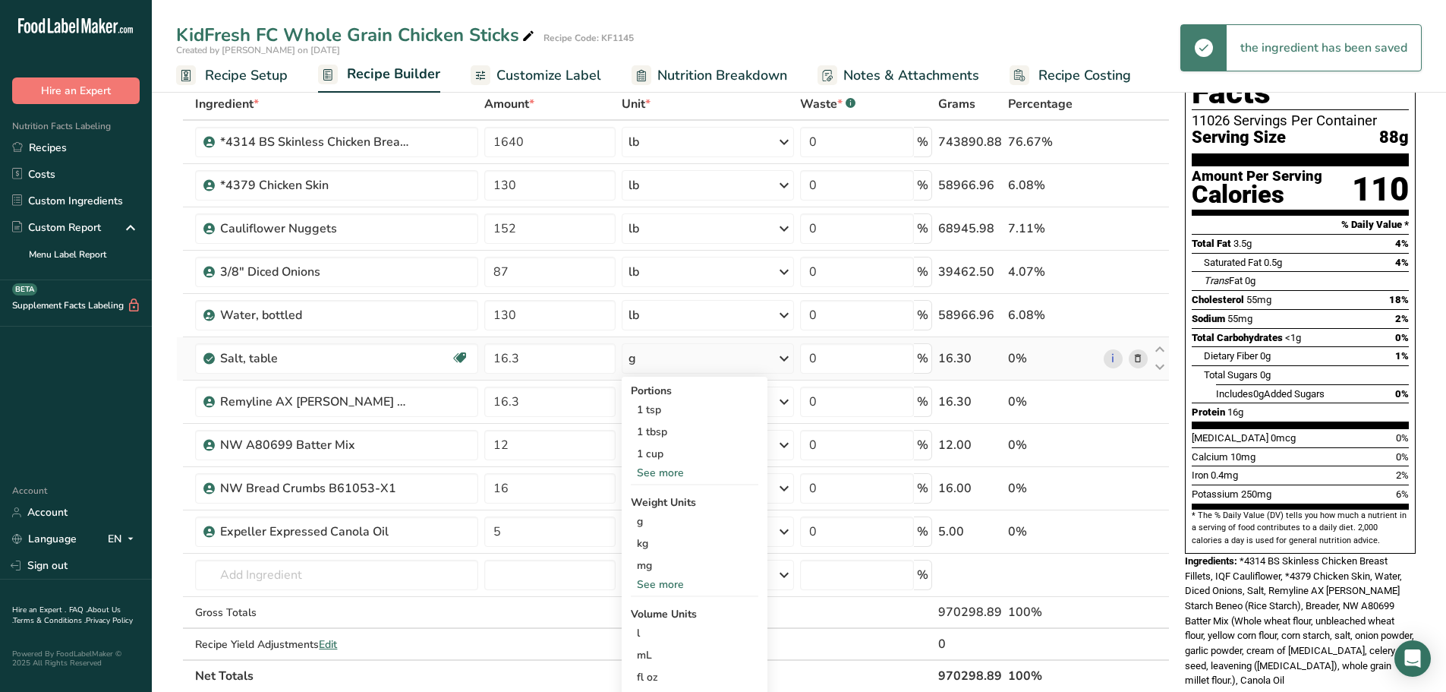
click at [650, 585] on div "See more" at bounding box center [695, 584] width 128 height 16
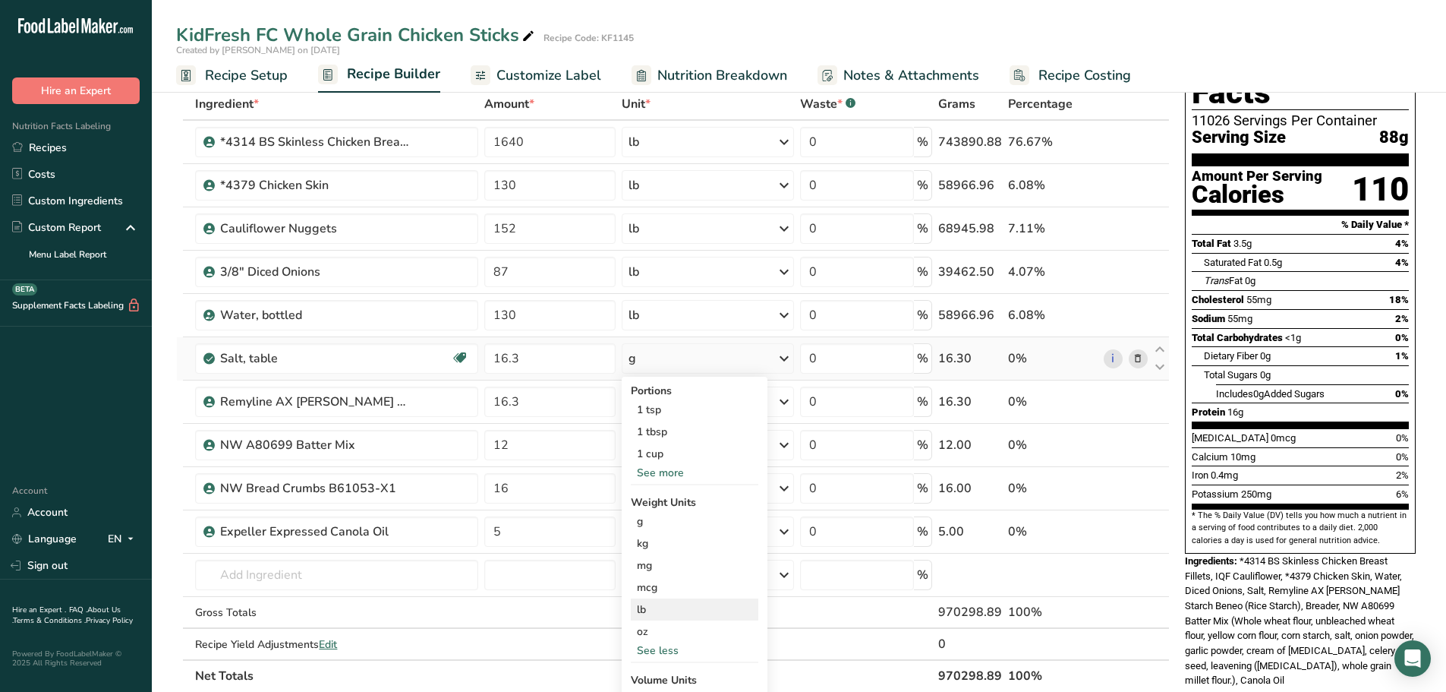
click at [645, 610] on div "lb" at bounding box center [695, 609] width 128 height 22
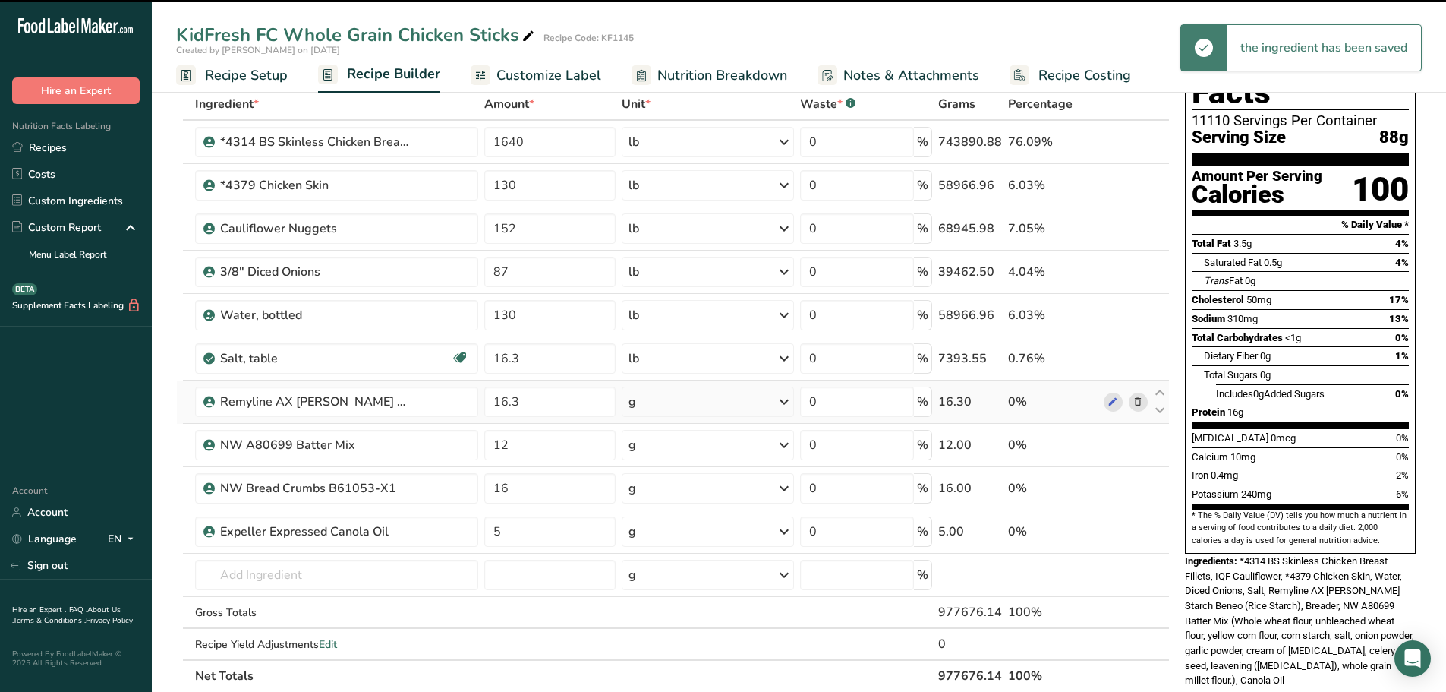
click at [787, 399] on icon at bounding box center [784, 401] width 18 height 27
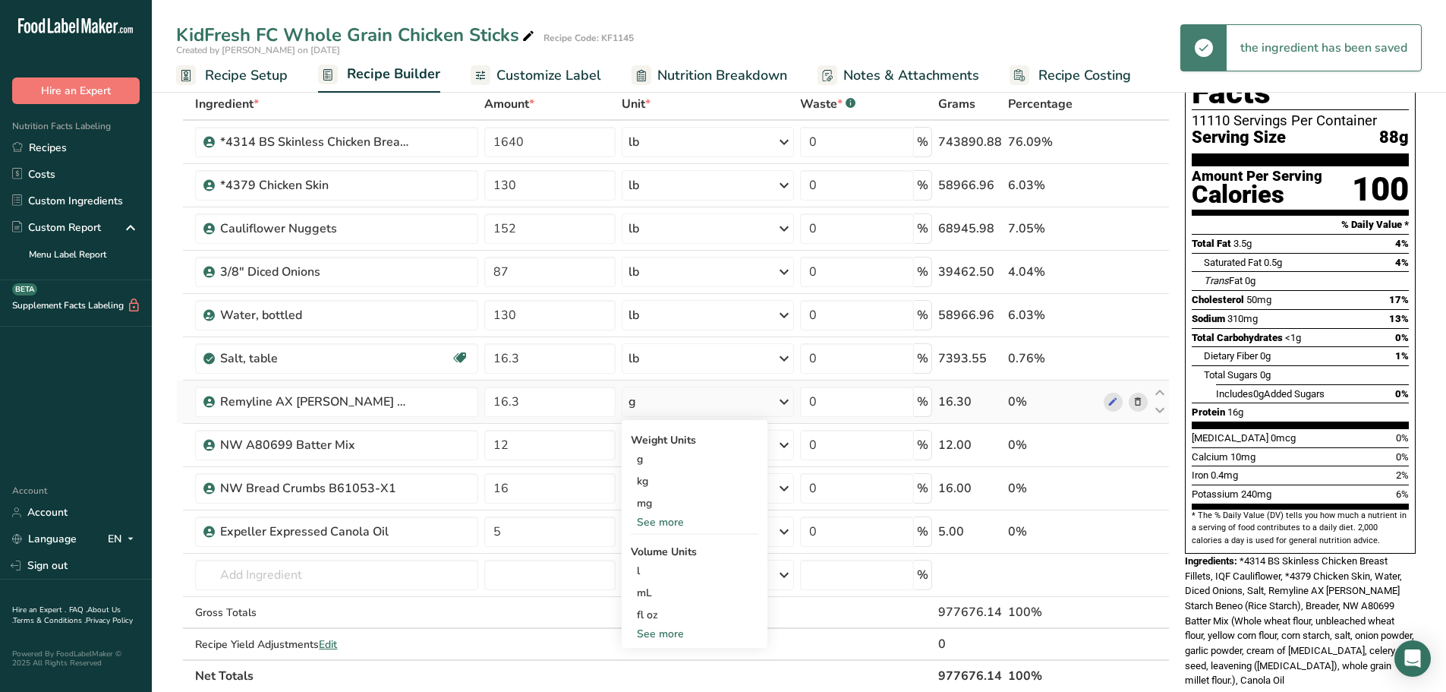
click at [671, 525] on div "See more" at bounding box center [695, 522] width 128 height 16
click at [653, 551] on div "lb" at bounding box center [695, 547] width 128 height 22
click at [784, 444] on icon at bounding box center [784, 444] width 18 height 27
click at [649, 566] on div "See more" at bounding box center [695, 565] width 128 height 16
click at [642, 587] on div "lb" at bounding box center [695, 590] width 128 height 22
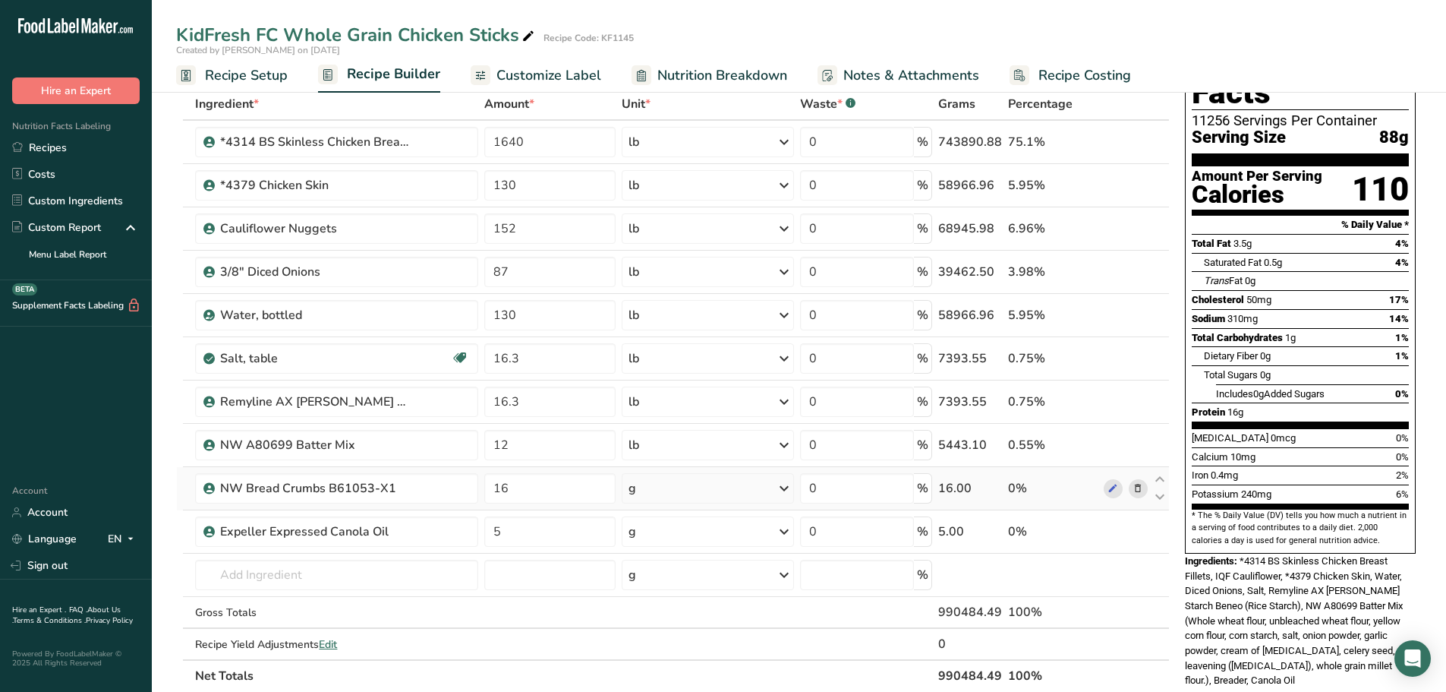
click at [787, 487] on icon at bounding box center [784, 488] width 18 height 27
click at [654, 607] on div "See more" at bounding box center [695, 609] width 128 height 16
click at [645, 633] on div "lb" at bounding box center [695, 634] width 128 height 22
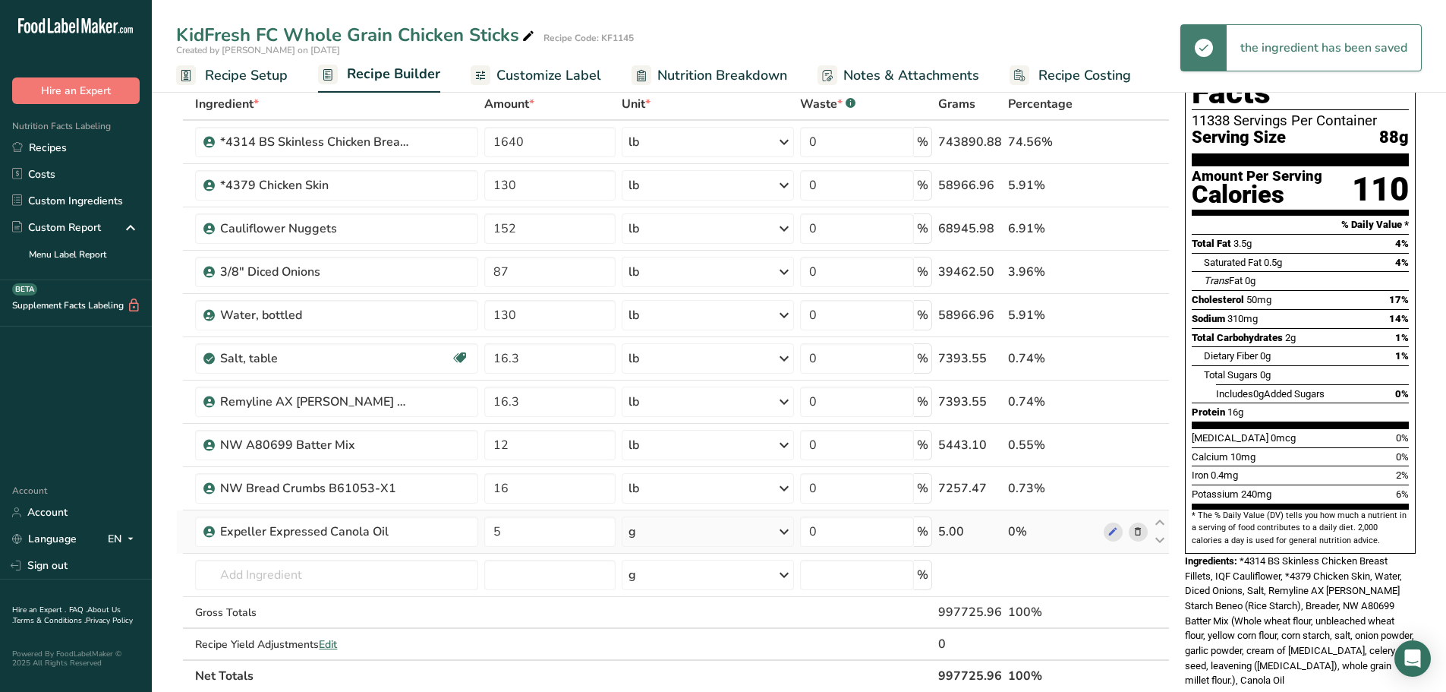
click at [787, 535] on icon at bounding box center [784, 531] width 18 height 27
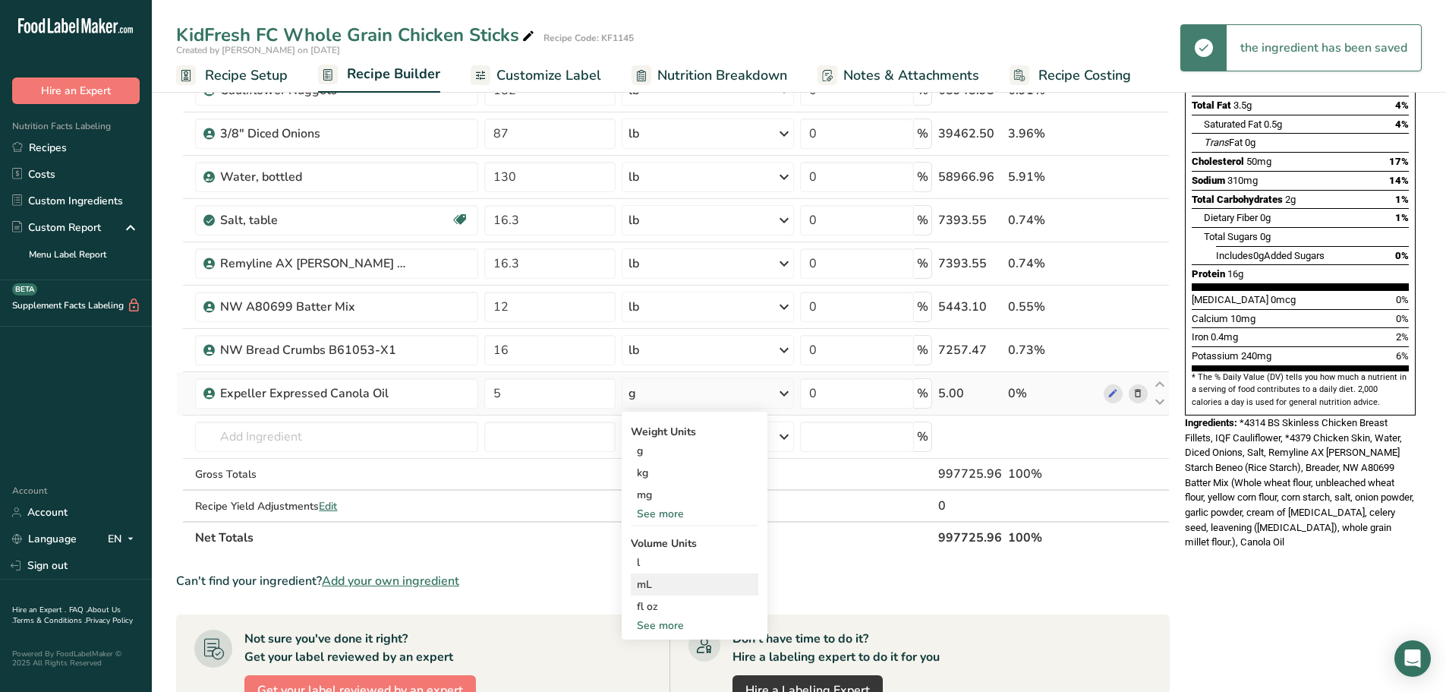
scroll to position [228, 0]
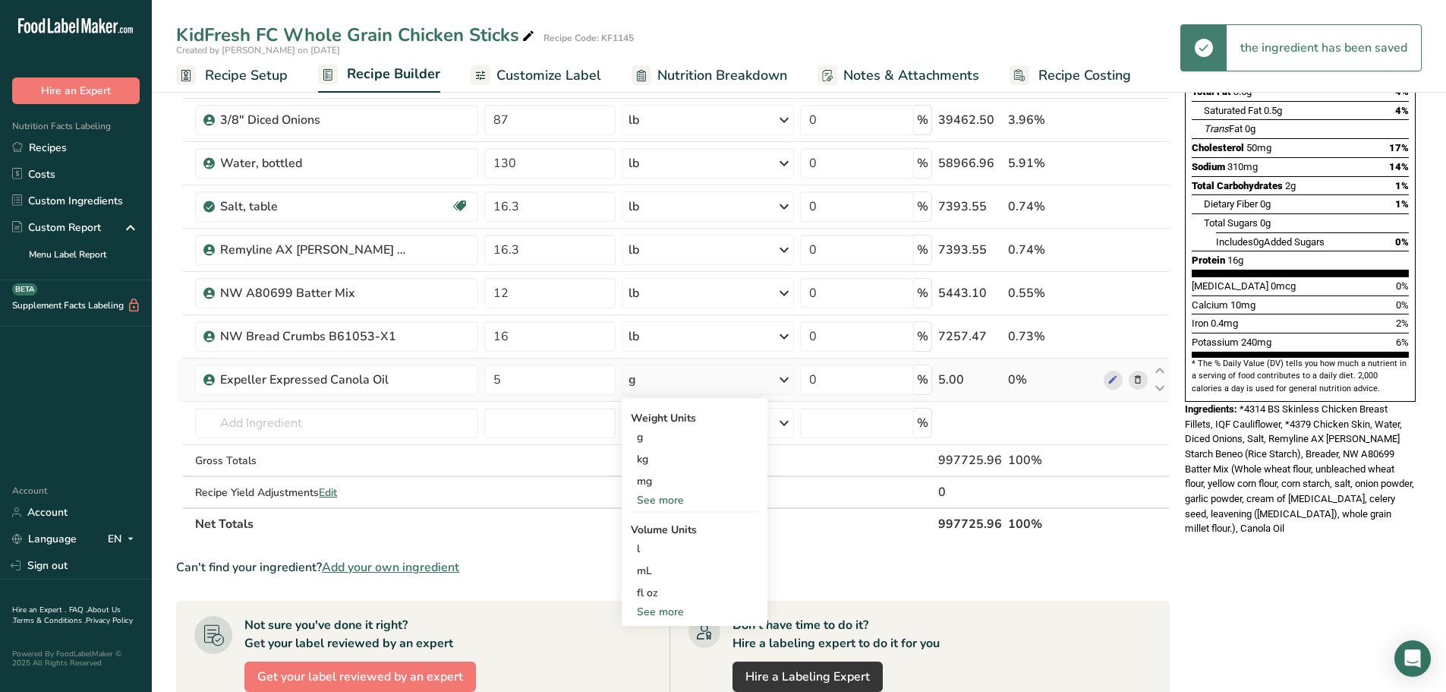
click at [664, 506] on div "See more" at bounding box center [695, 500] width 128 height 16
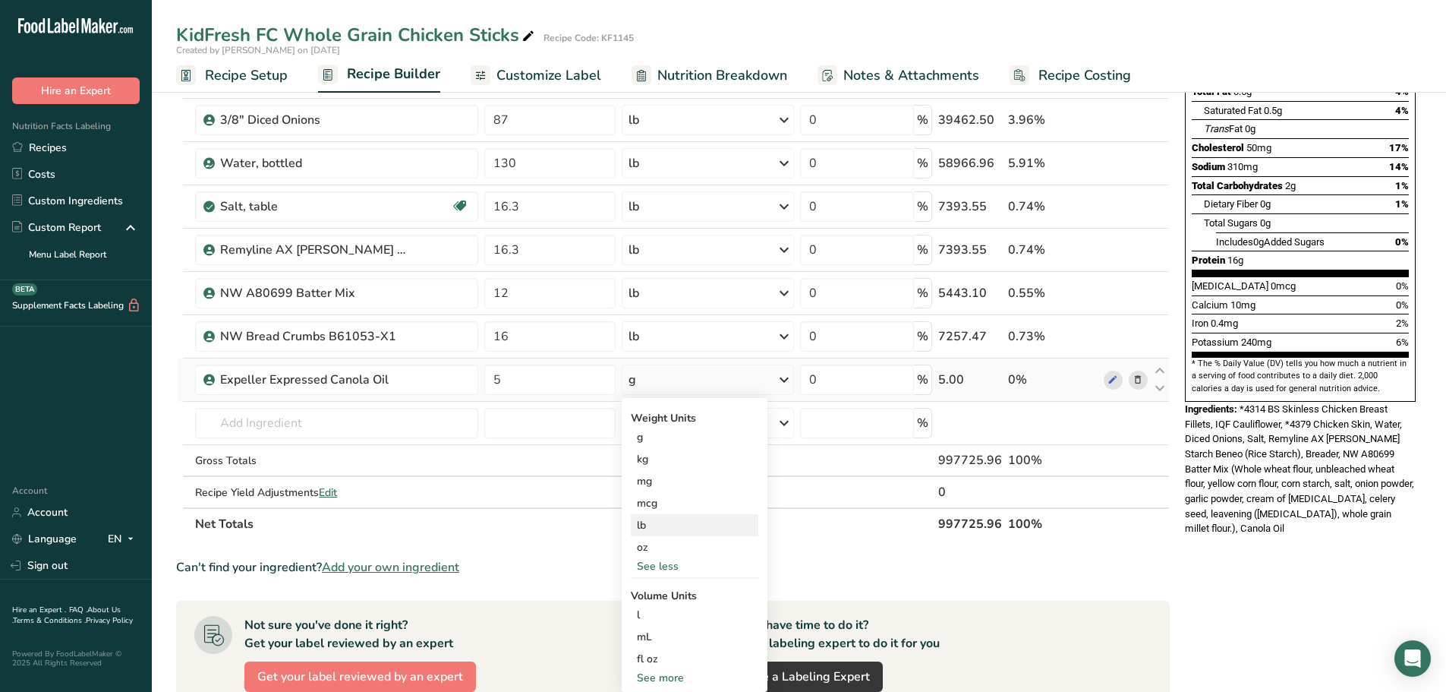
click at [657, 527] on div "lb" at bounding box center [695, 525] width 128 height 22
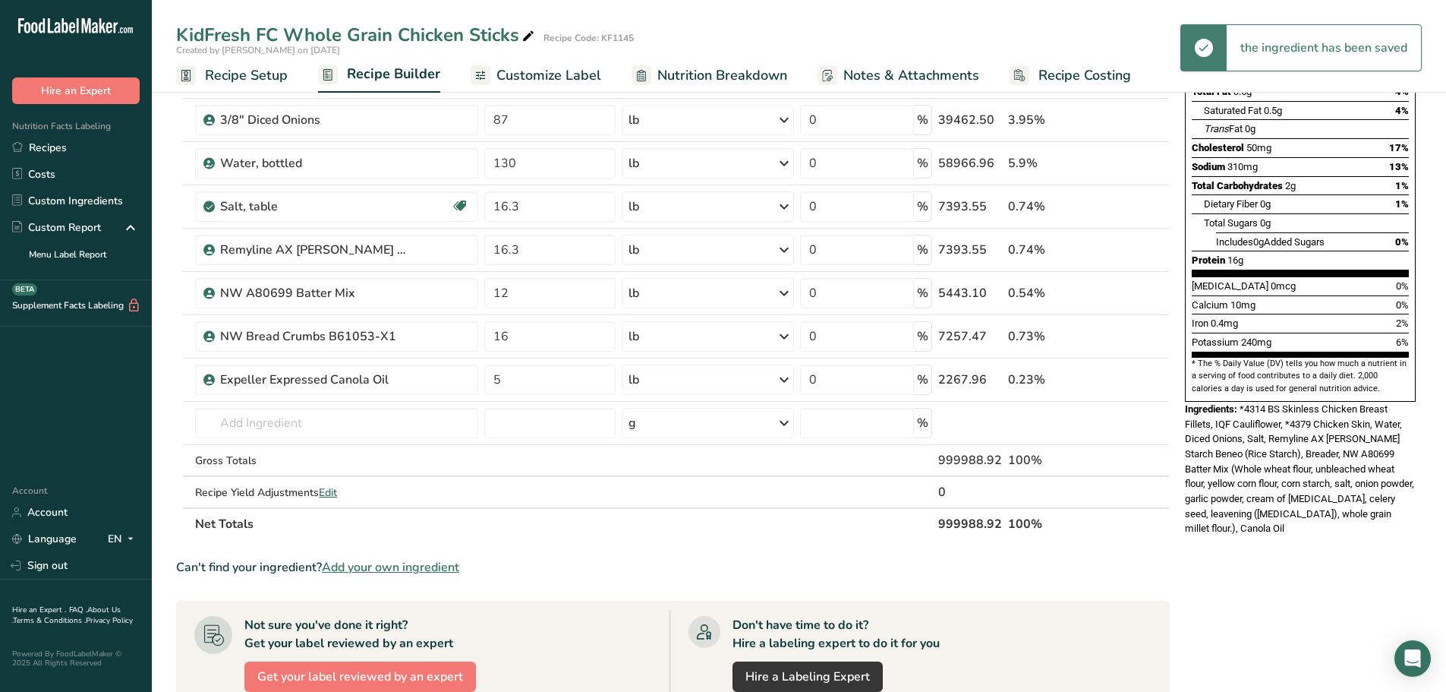
click at [1239, 591] on div "Nutrition Facts 11364 Servings Per Container Serving Size 88g Amount Per Servin…" at bounding box center [1300, 469] width 243 height 1188
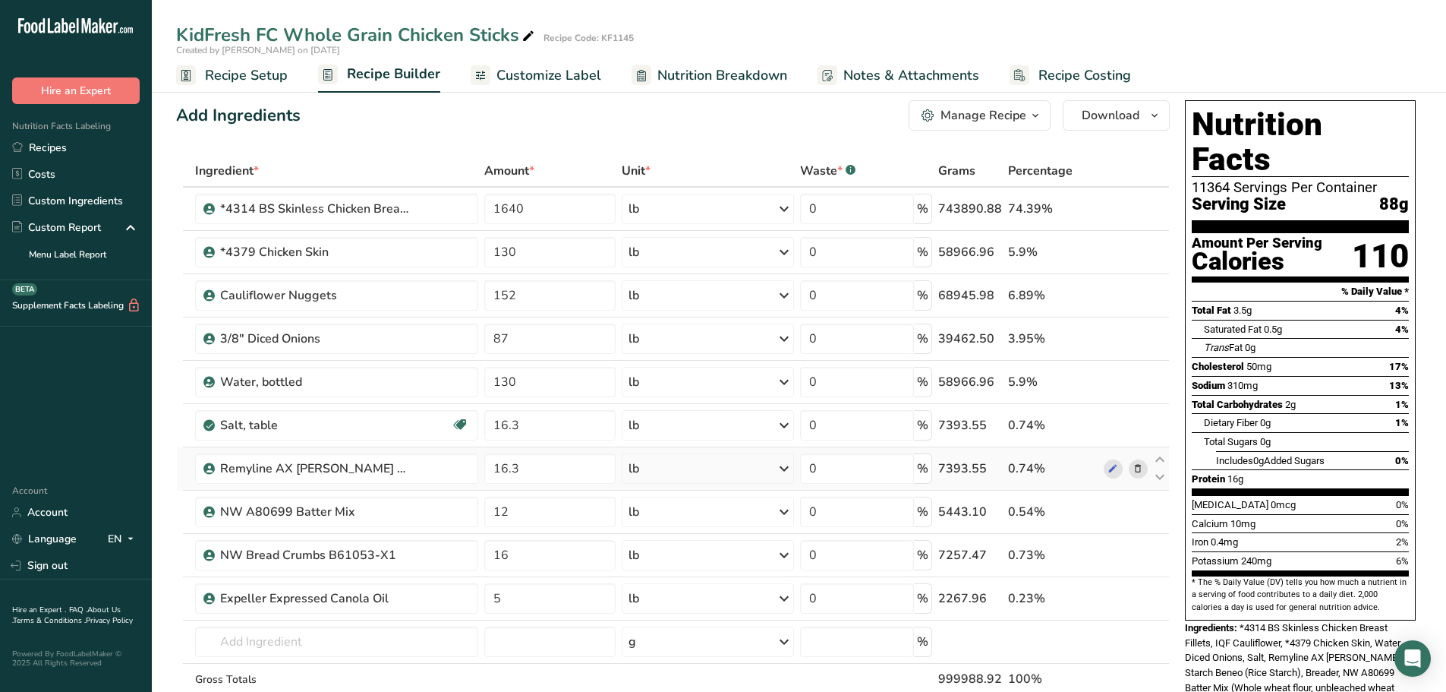
scroll to position [0, 0]
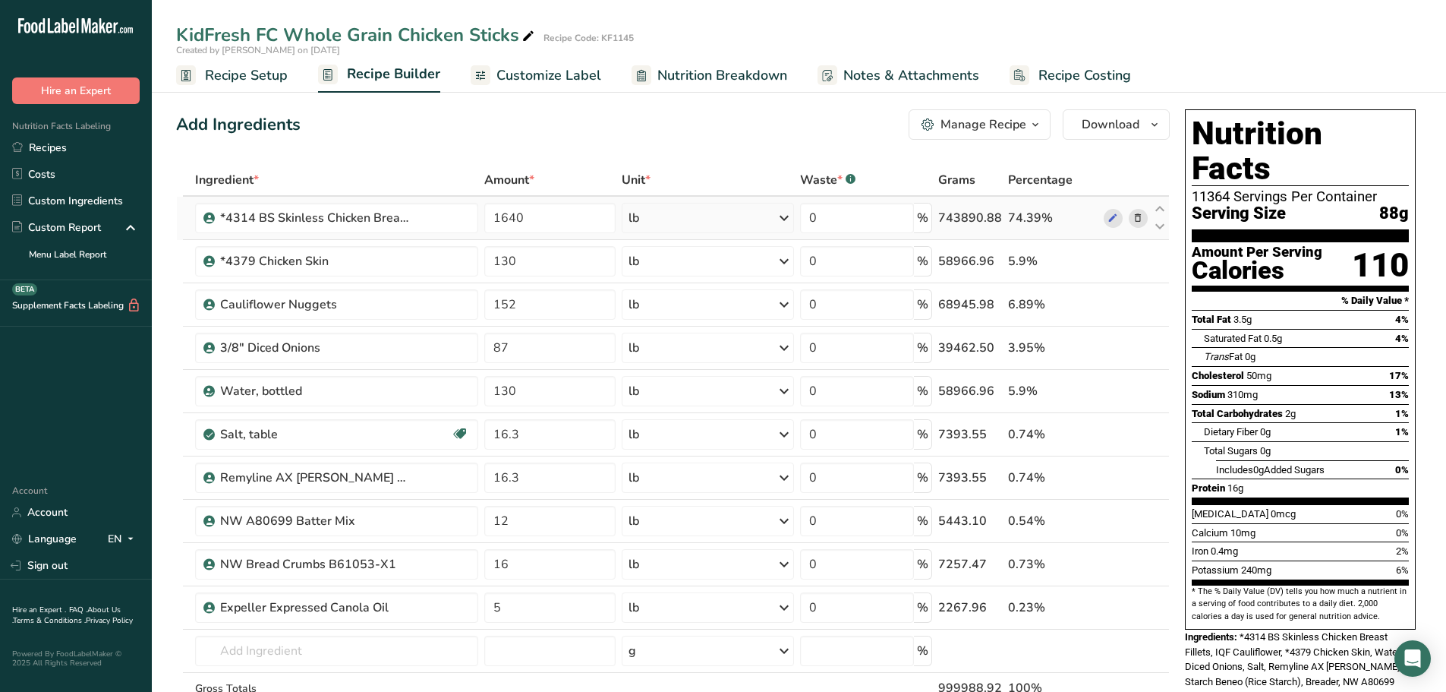
click at [784, 221] on icon at bounding box center [784, 217] width 18 height 27
click at [664, 279] on div "g" at bounding box center [695, 275] width 128 height 22
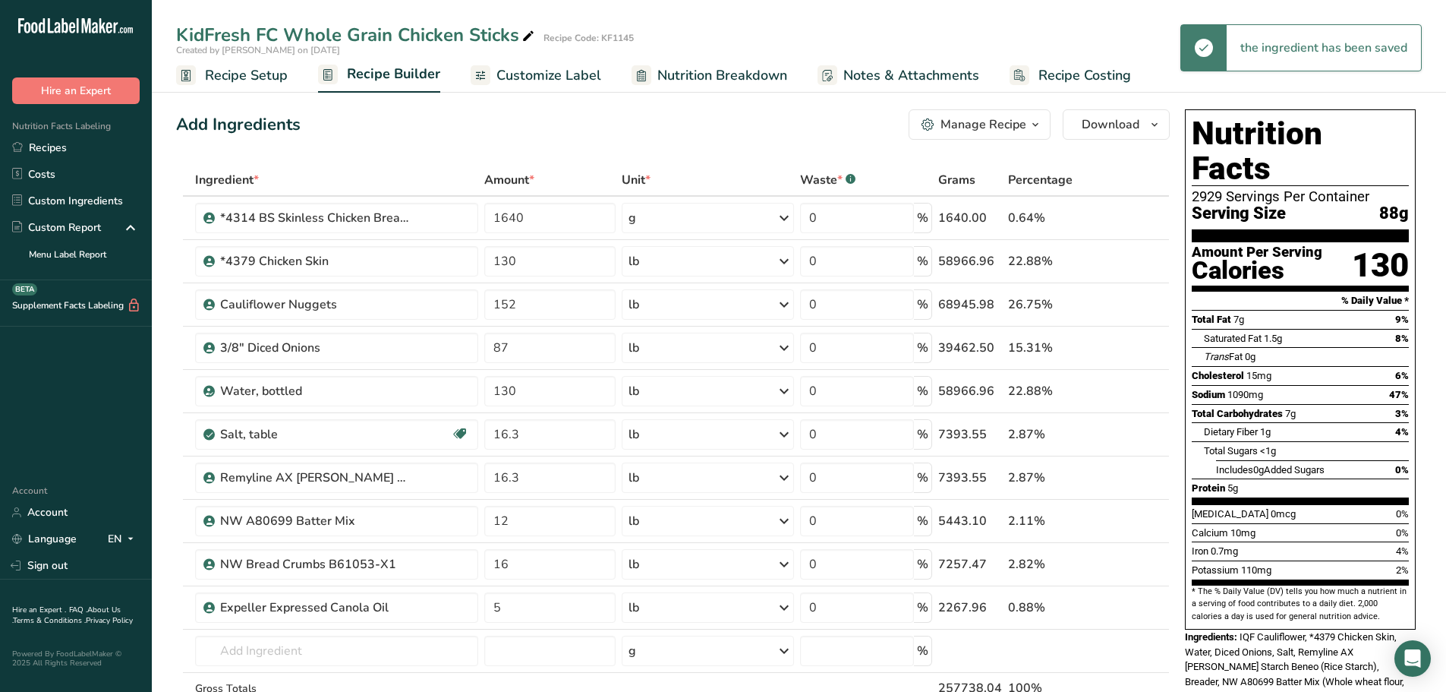
click at [785, 260] on icon at bounding box center [784, 261] width 18 height 27
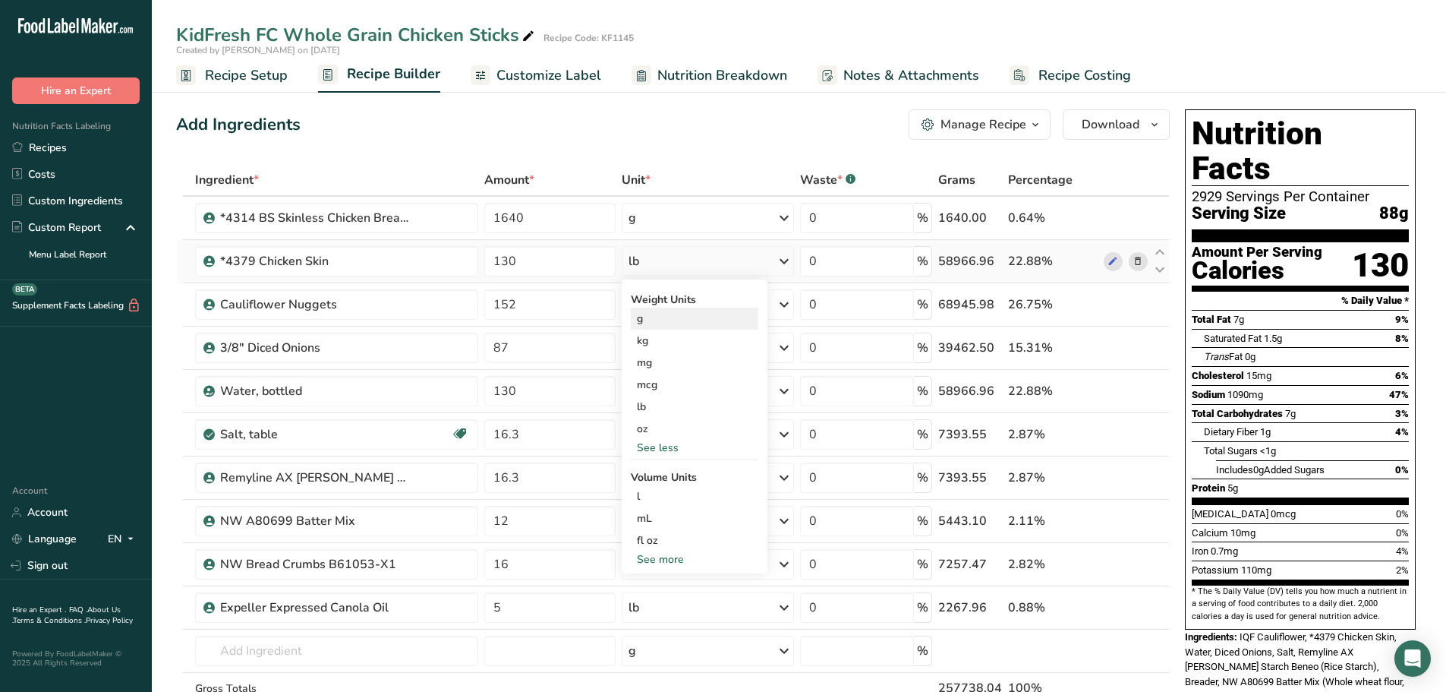
click at [648, 323] on div "g" at bounding box center [695, 319] width 128 height 22
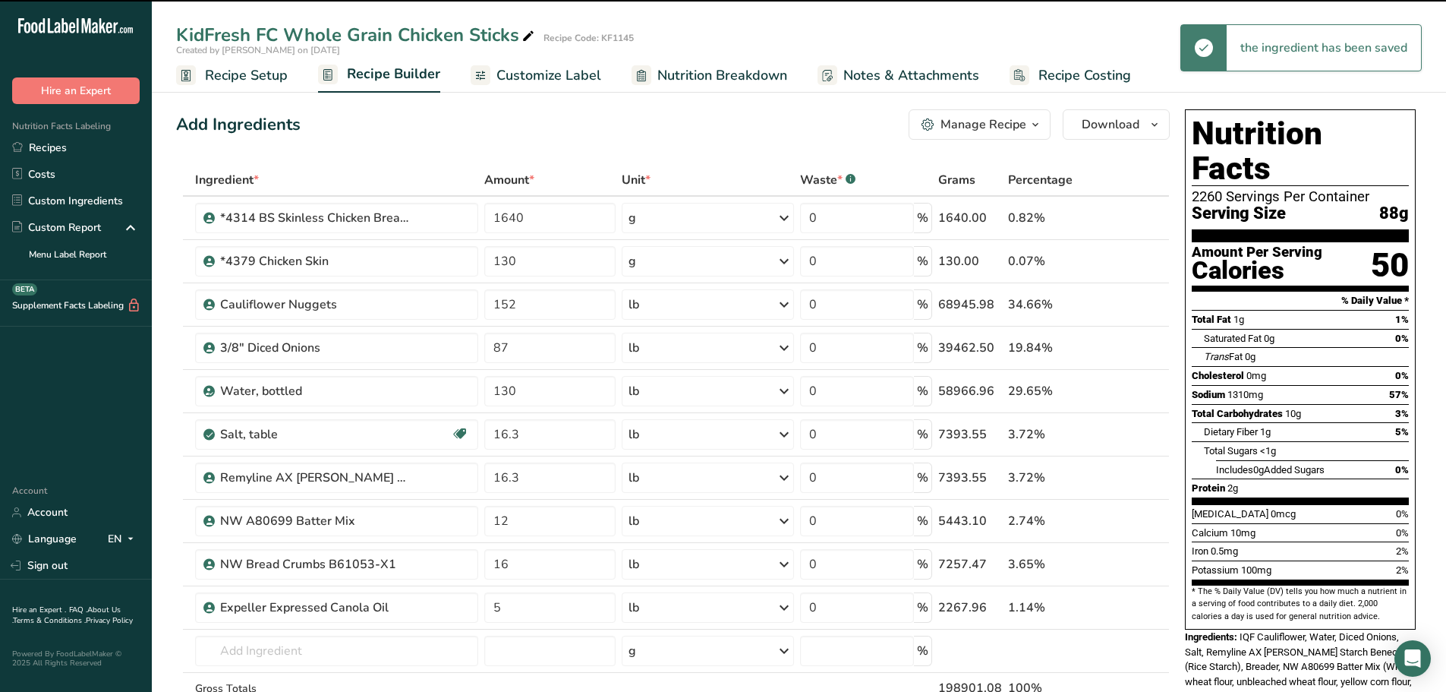
click at [787, 303] on icon at bounding box center [784, 304] width 18 height 27
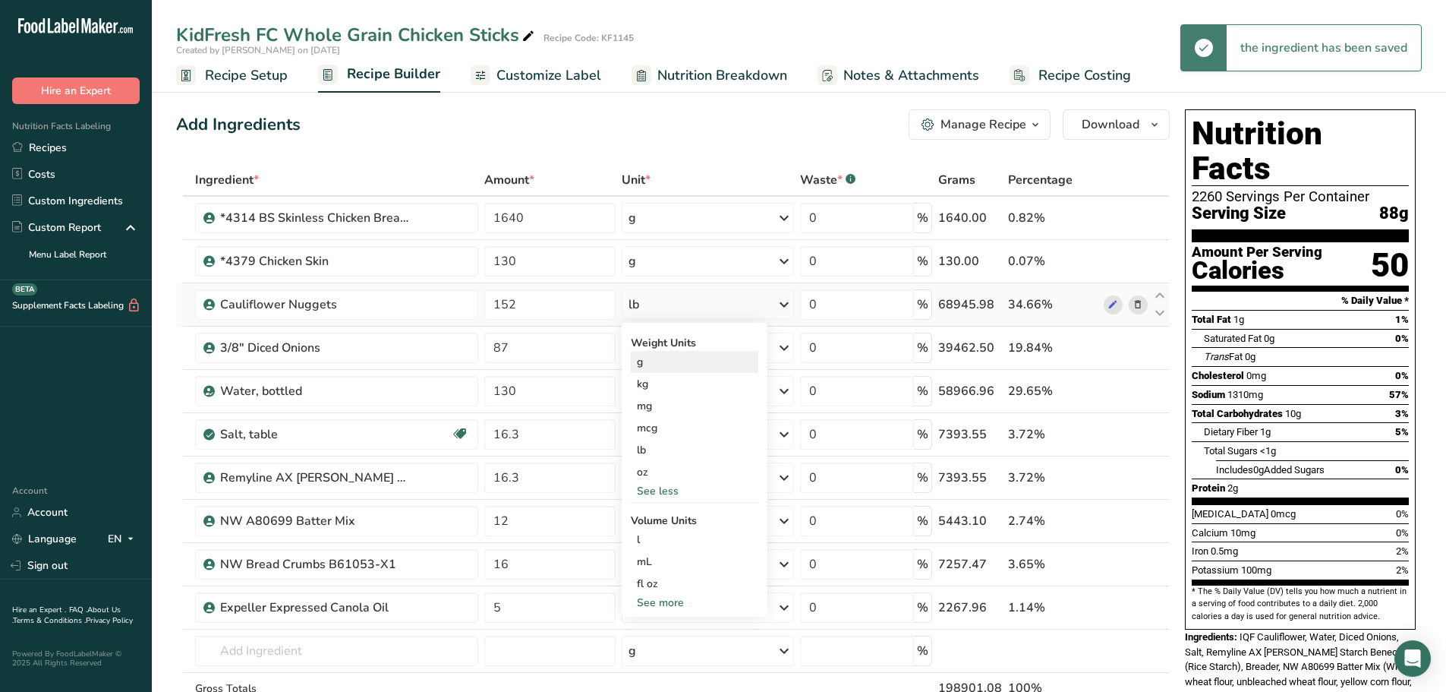
click at [647, 368] on div "g" at bounding box center [695, 362] width 128 height 22
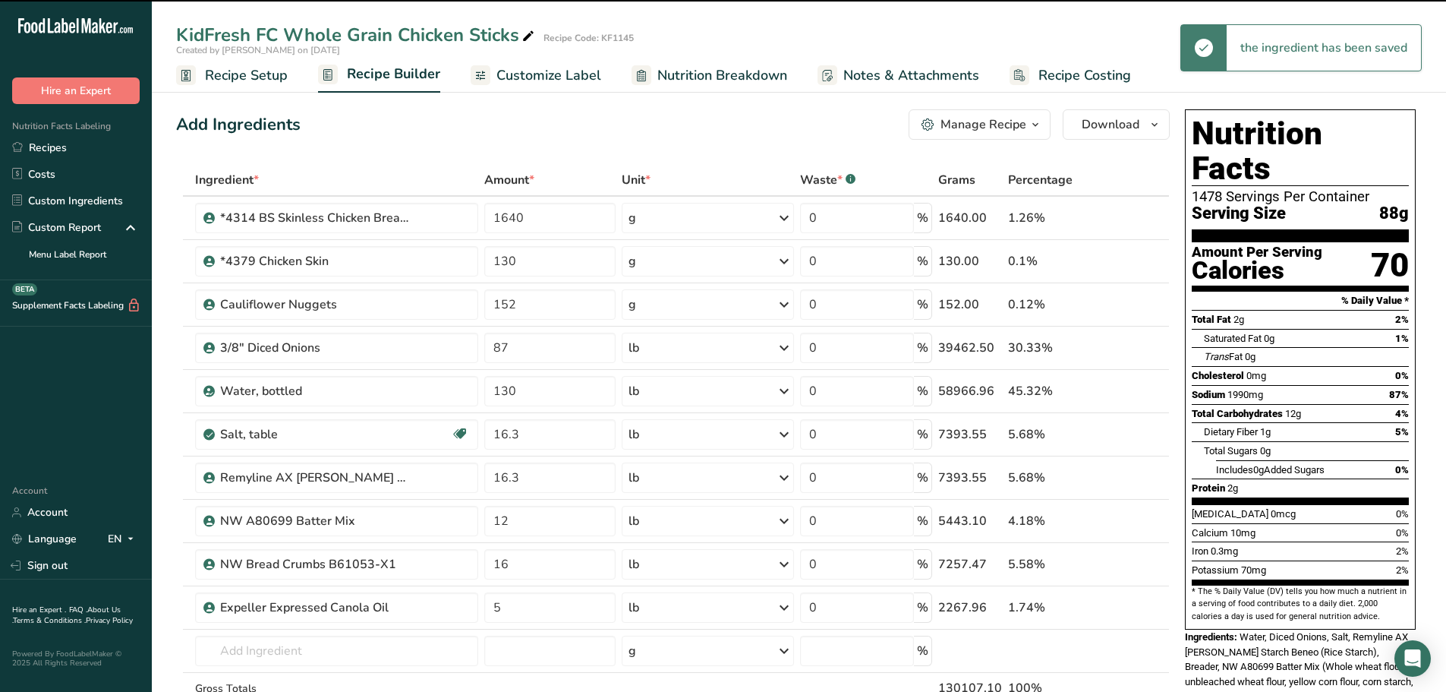
click at [784, 348] on icon at bounding box center [784, 347] width 18 height 27
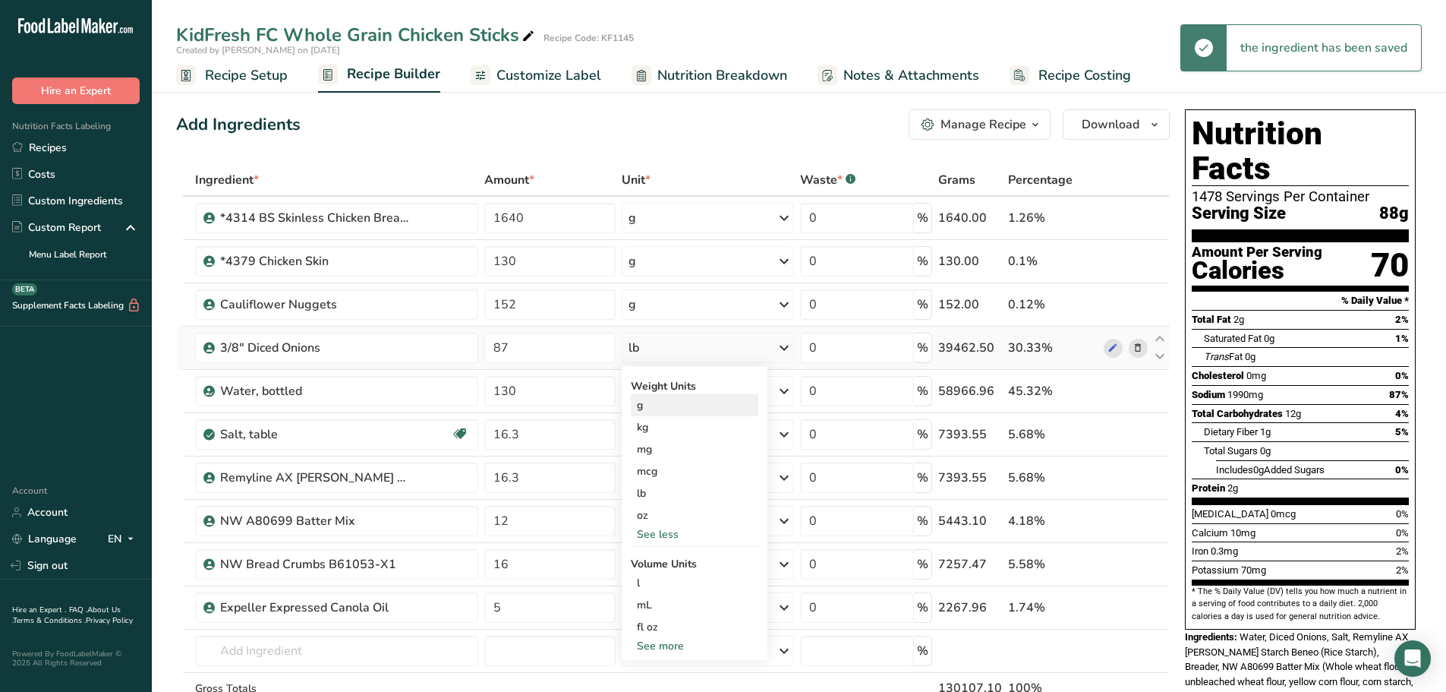
click at [656, 412] on div "g" at bounding box center [695, 405] width 128 height 22
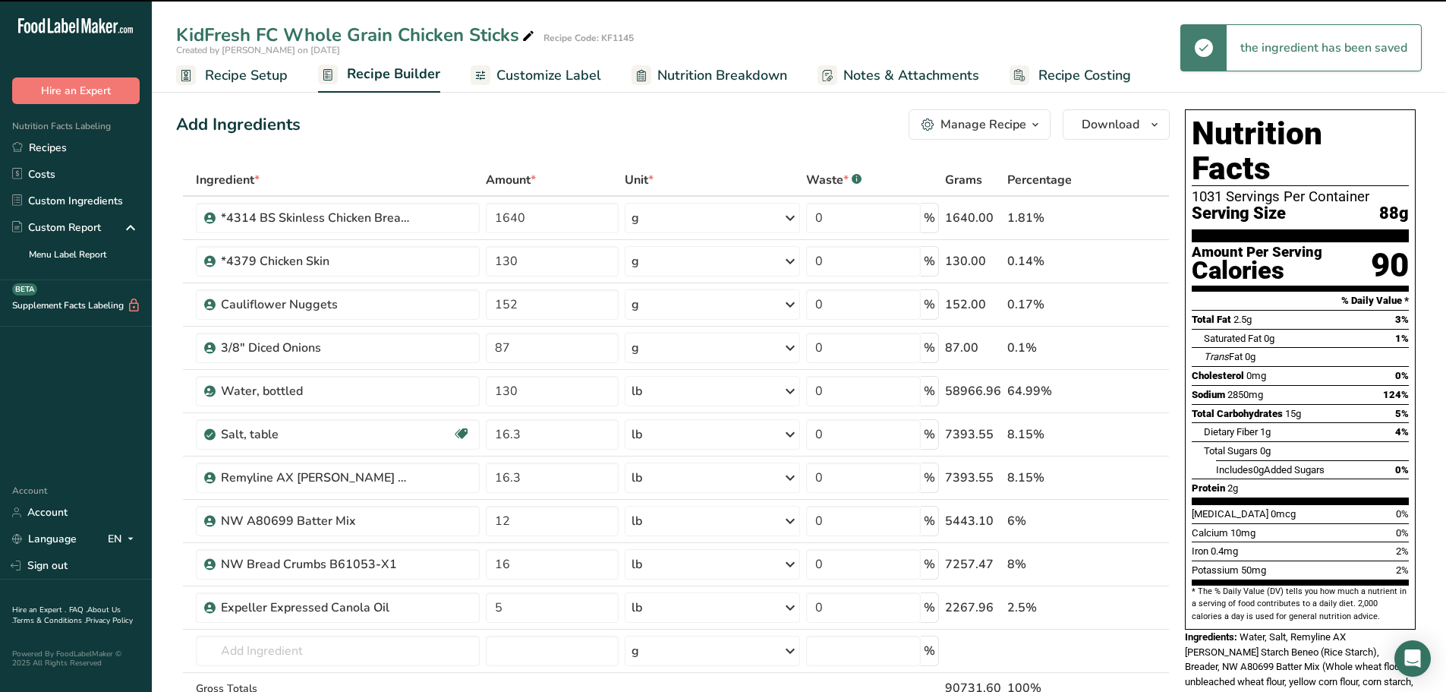
click at [790, 390] on icon at bounding box center [790, 390] width 18 height 27
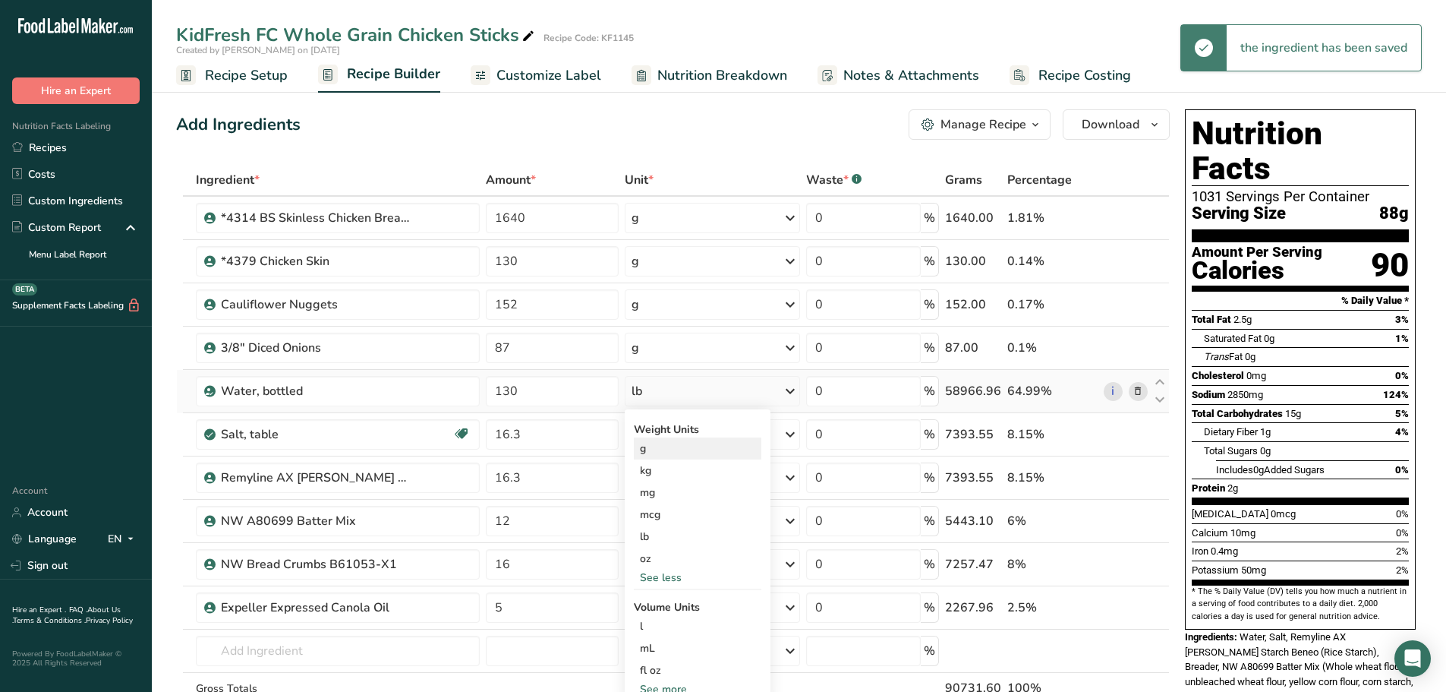
click at [656, 451] on div "g" at bounding box center [698, 448] width 128 height 22
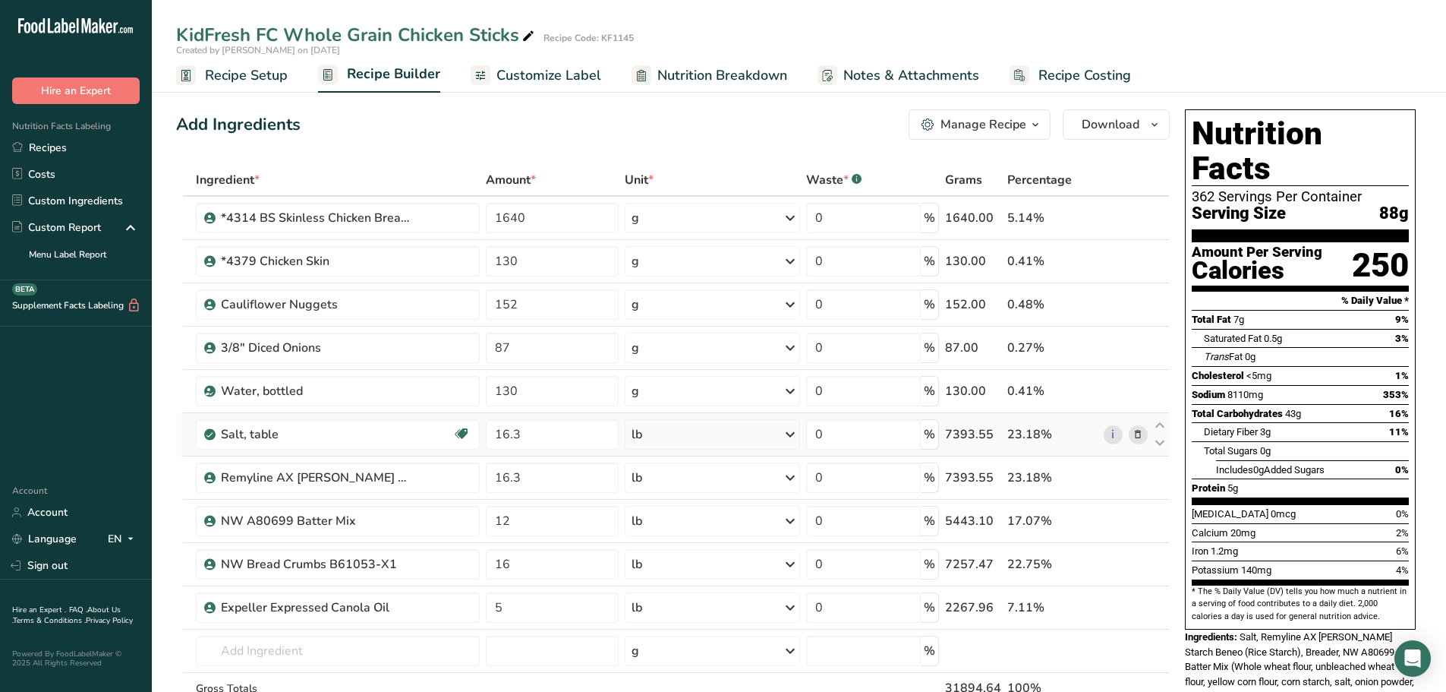
click at [793, 434] on icon at bounding box center [790, 434] width 18 height 27
click at [645, 597] on div "g" at bounding box center [698, 597] width 128 height 22
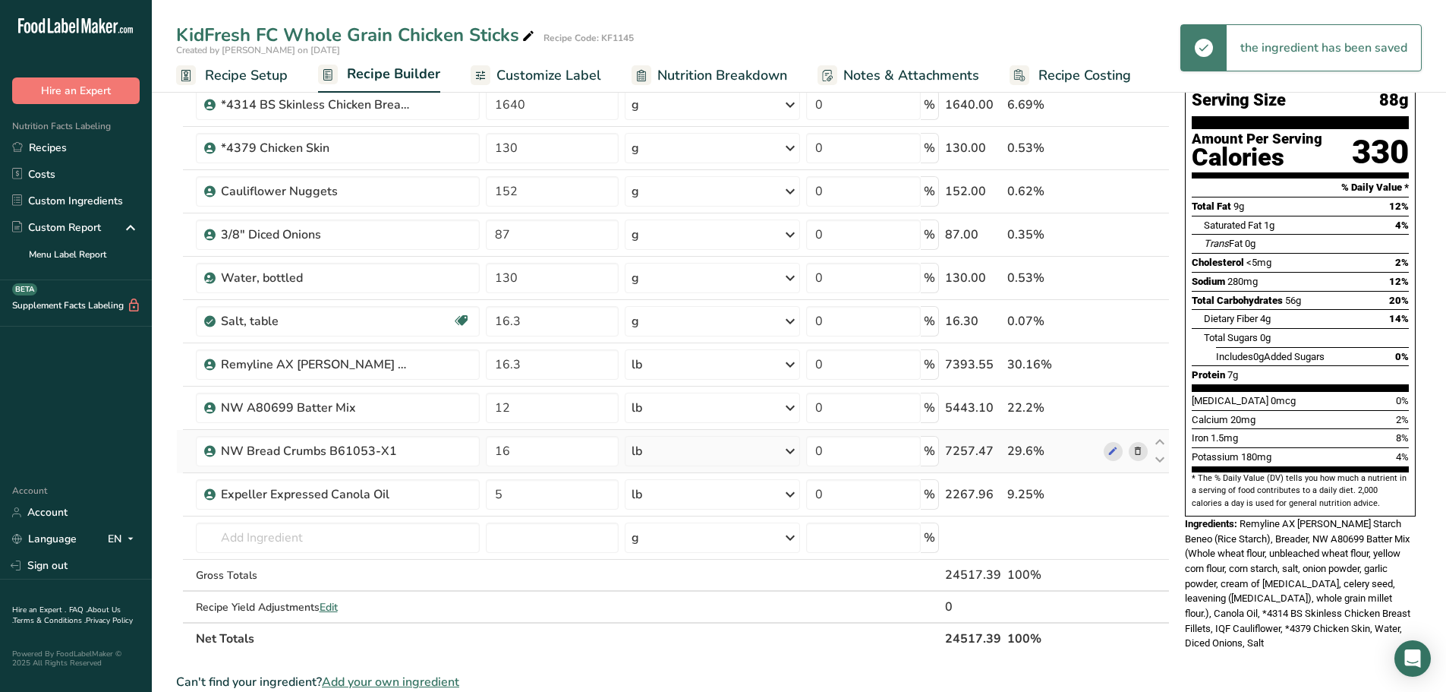
scroll to position [152, 0]
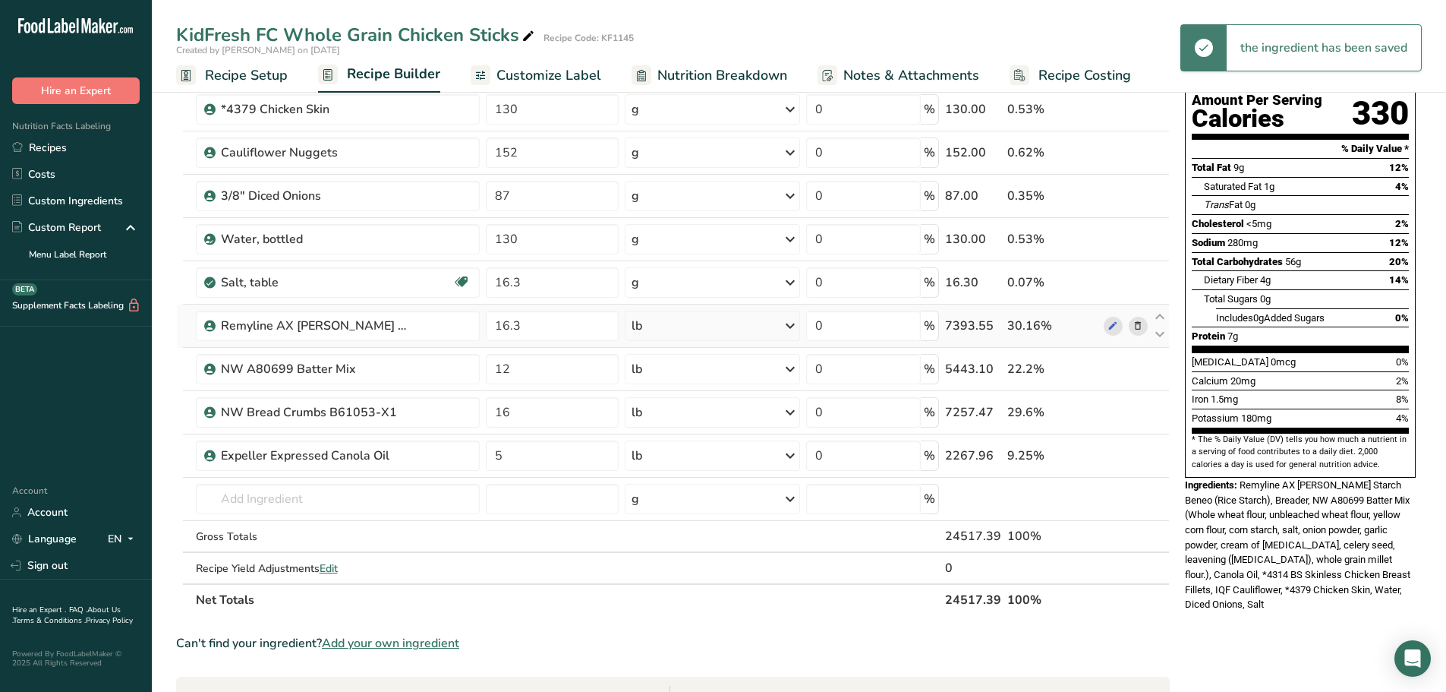
click at [791, 327] on icon at bounding box center [790, 325] width 18 height 27
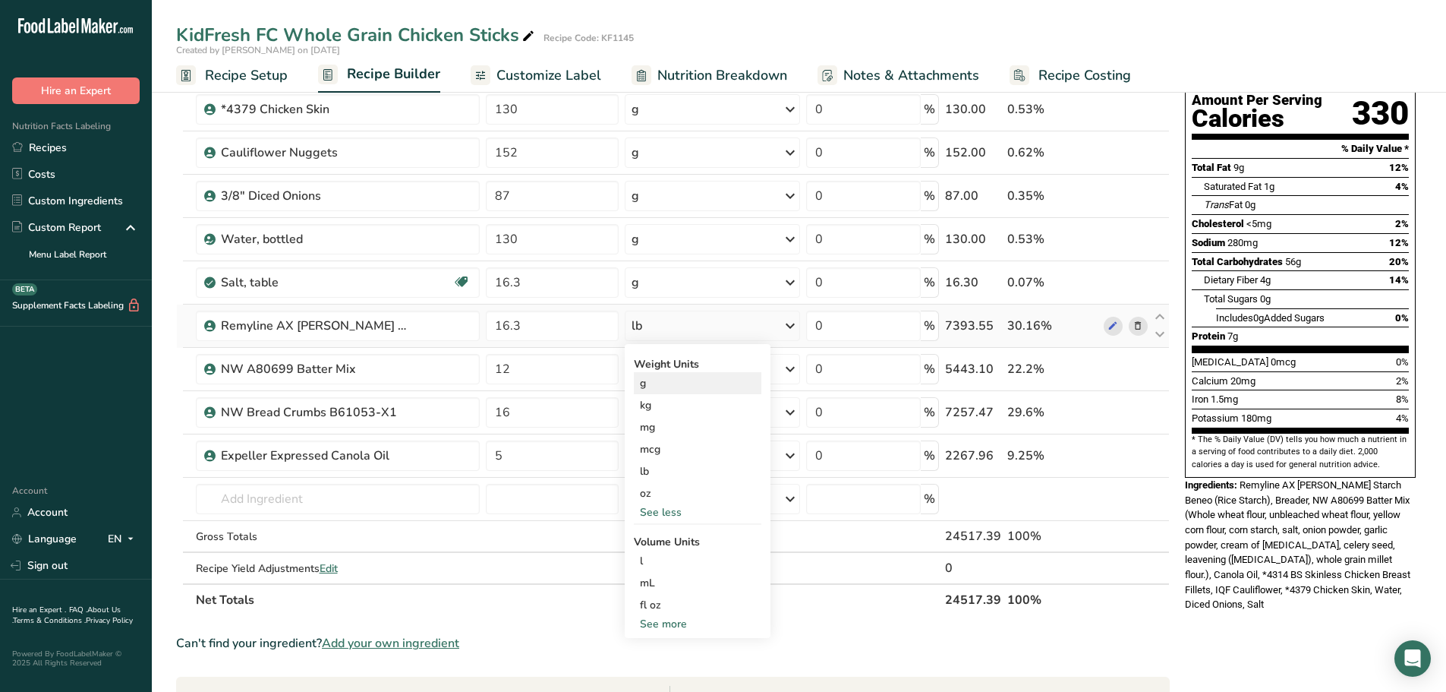
click at [648, 386] on div "g" at bounding box center [698, 383] width 128 height 22
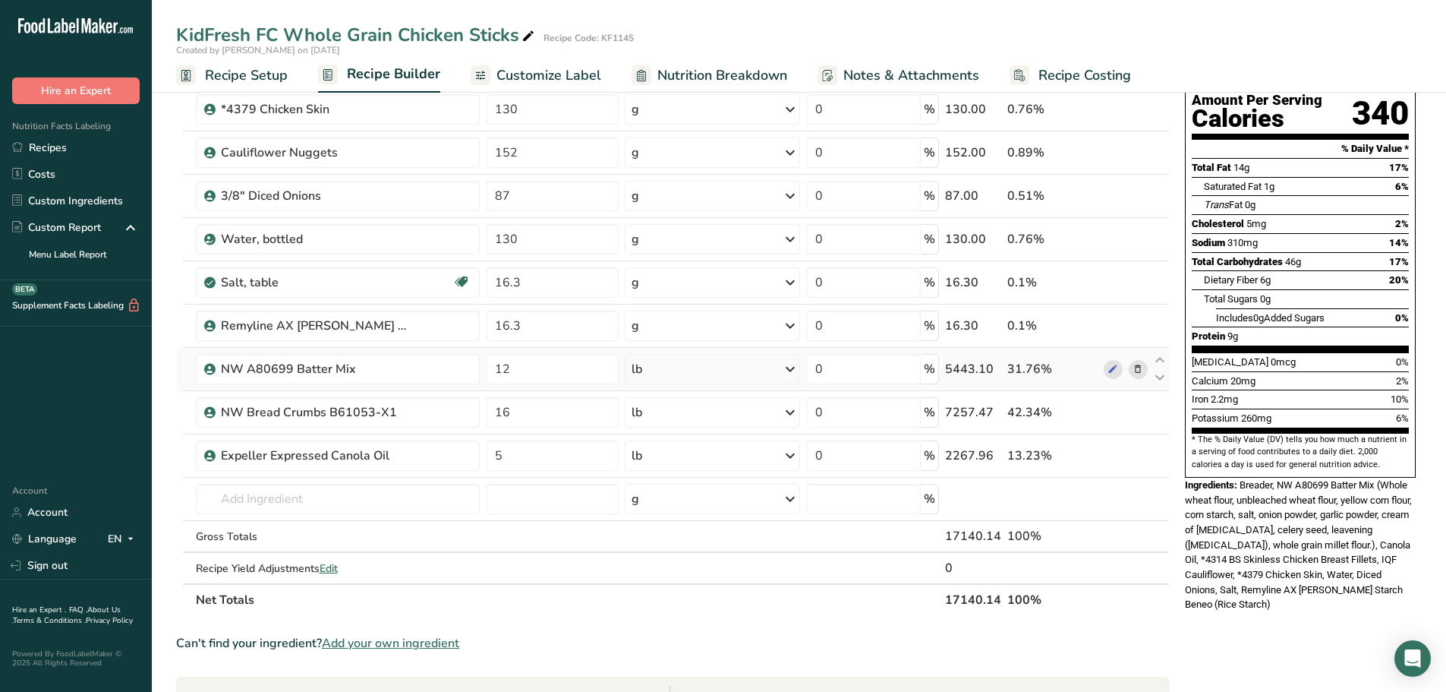
click at [791, 368] on icon at bounding box center [790, 368] width 18 height 27
click at [658, 431] on div "g" at bounding box center [698, 426] width 128 height 22
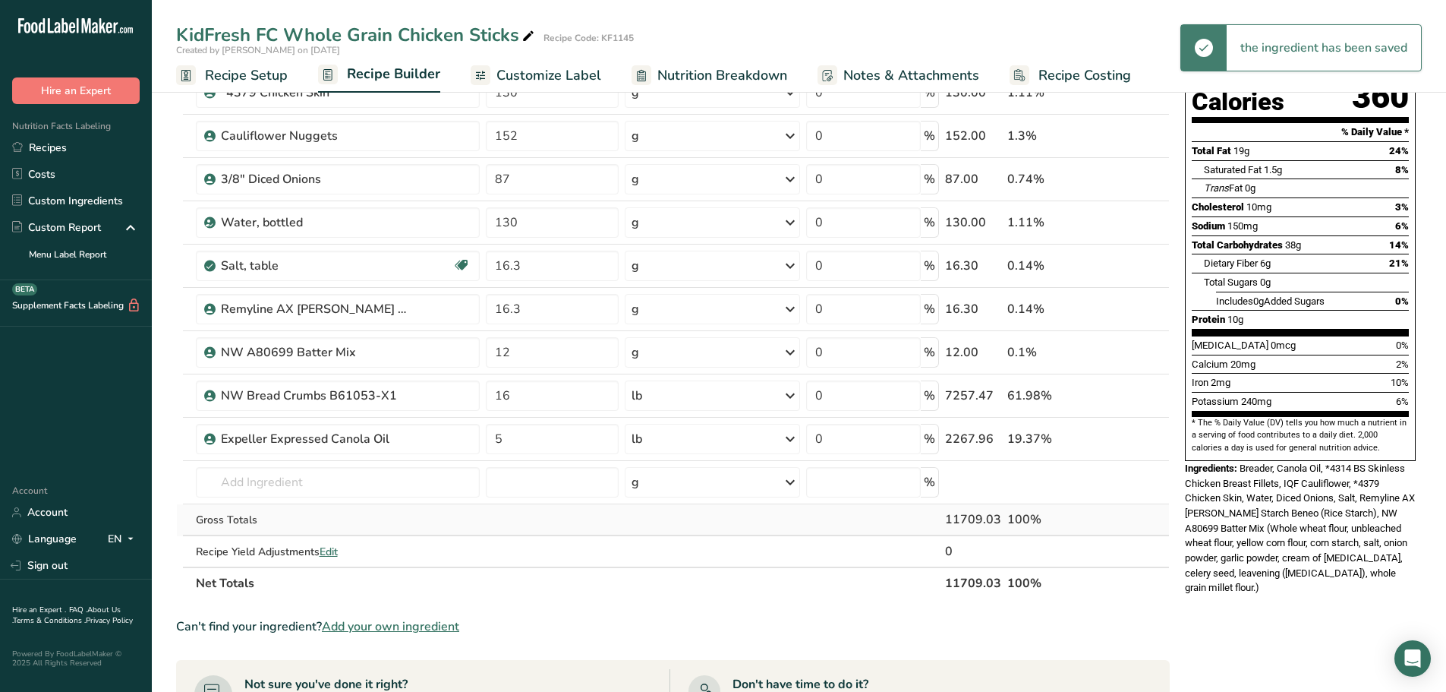
scroll to position [228, 0]
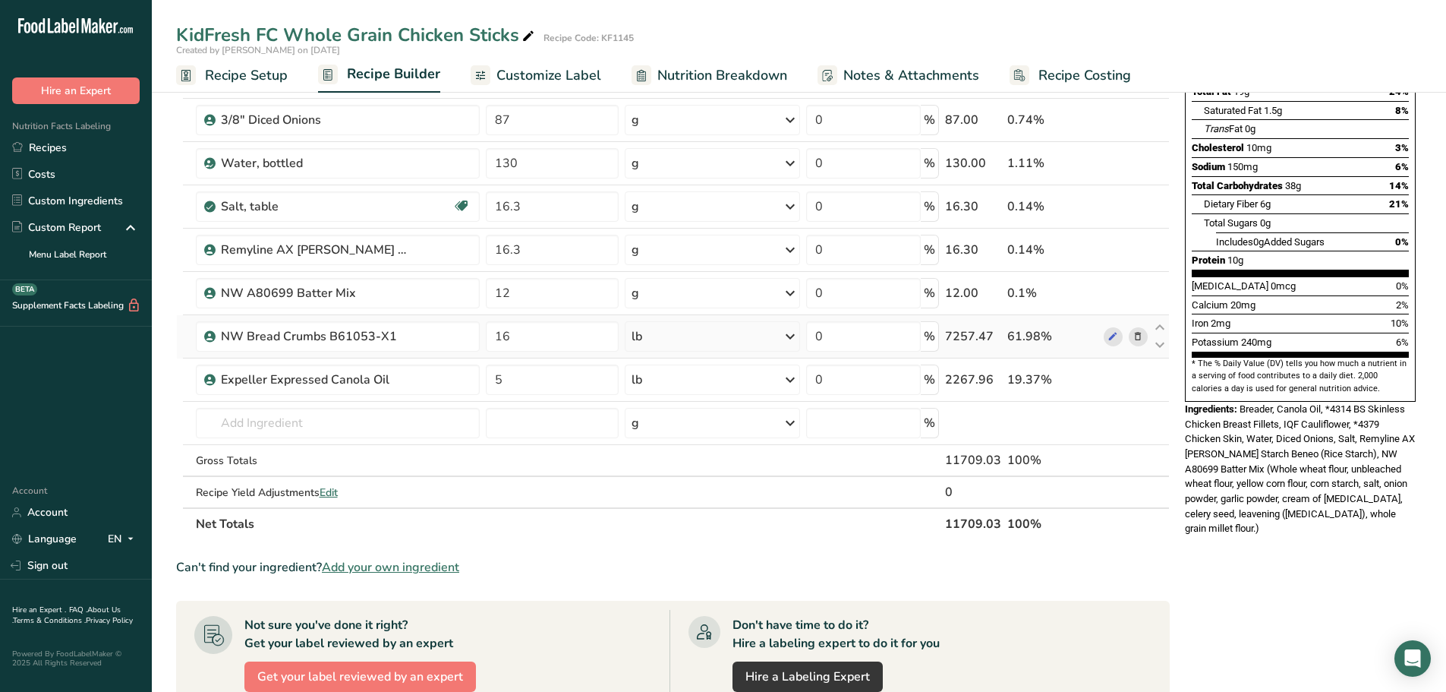
click at [789, 338] on icon at bounding box center [790, 336] width 18 height 27
click at [660, 400] on div "g" at bounding box center [698, 394] width 128 height 22
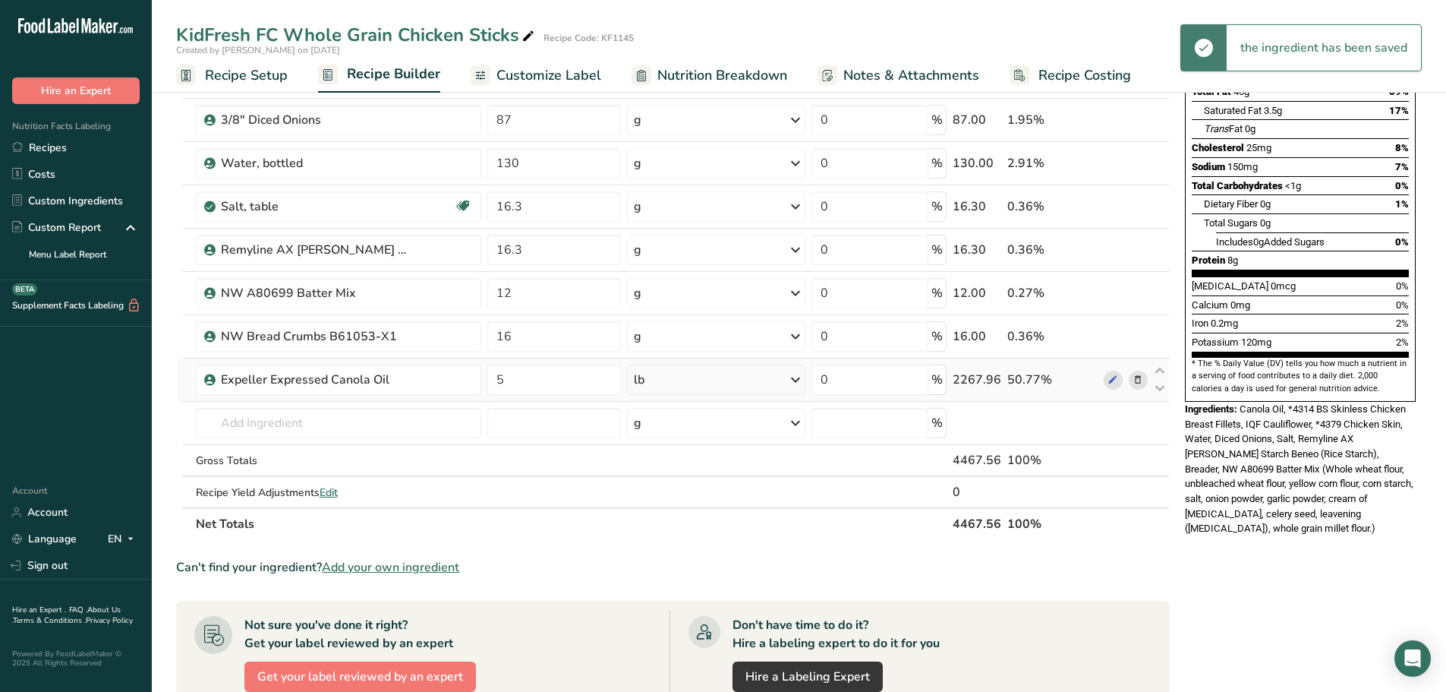
click at [794, 377] on icon at bounding box center [796, 379] width 18 height 27
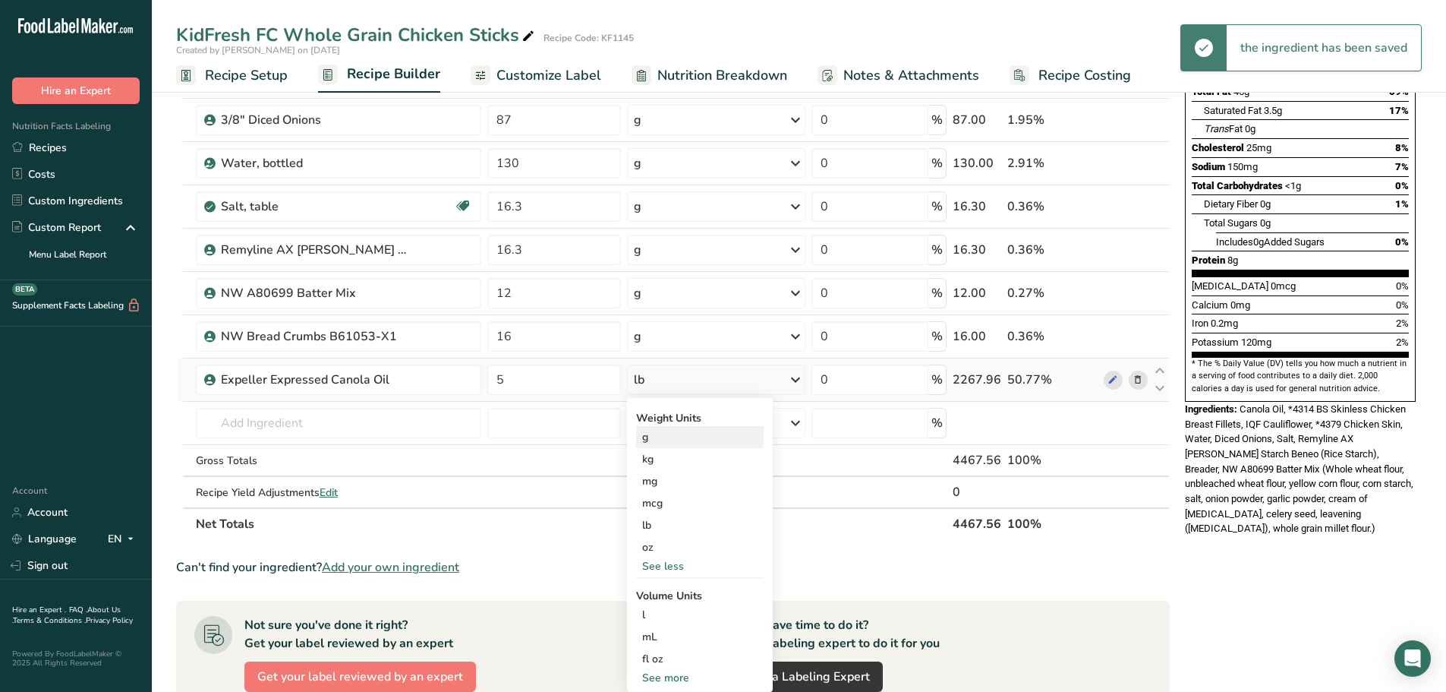
click at [679, 442] on div "g" at bounding box center [700, 437] width 128 height 22
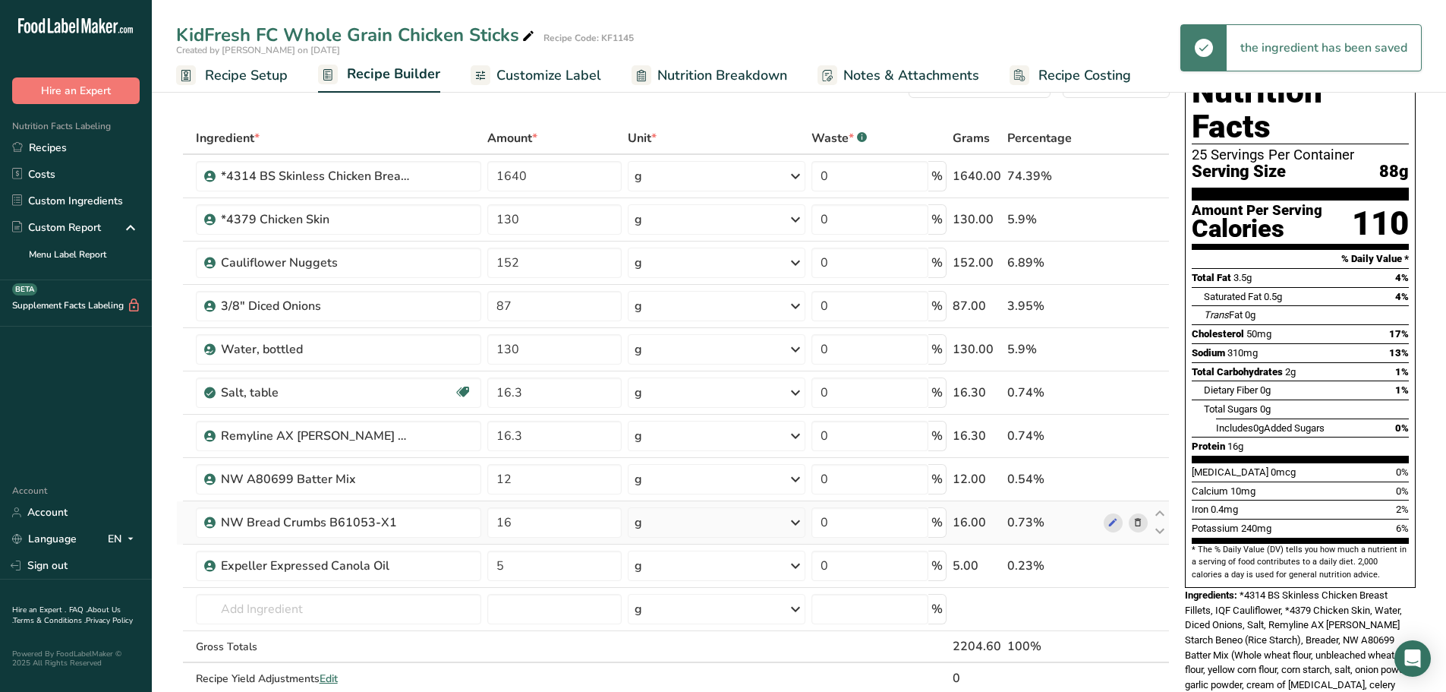
scroll to position [76, 0]
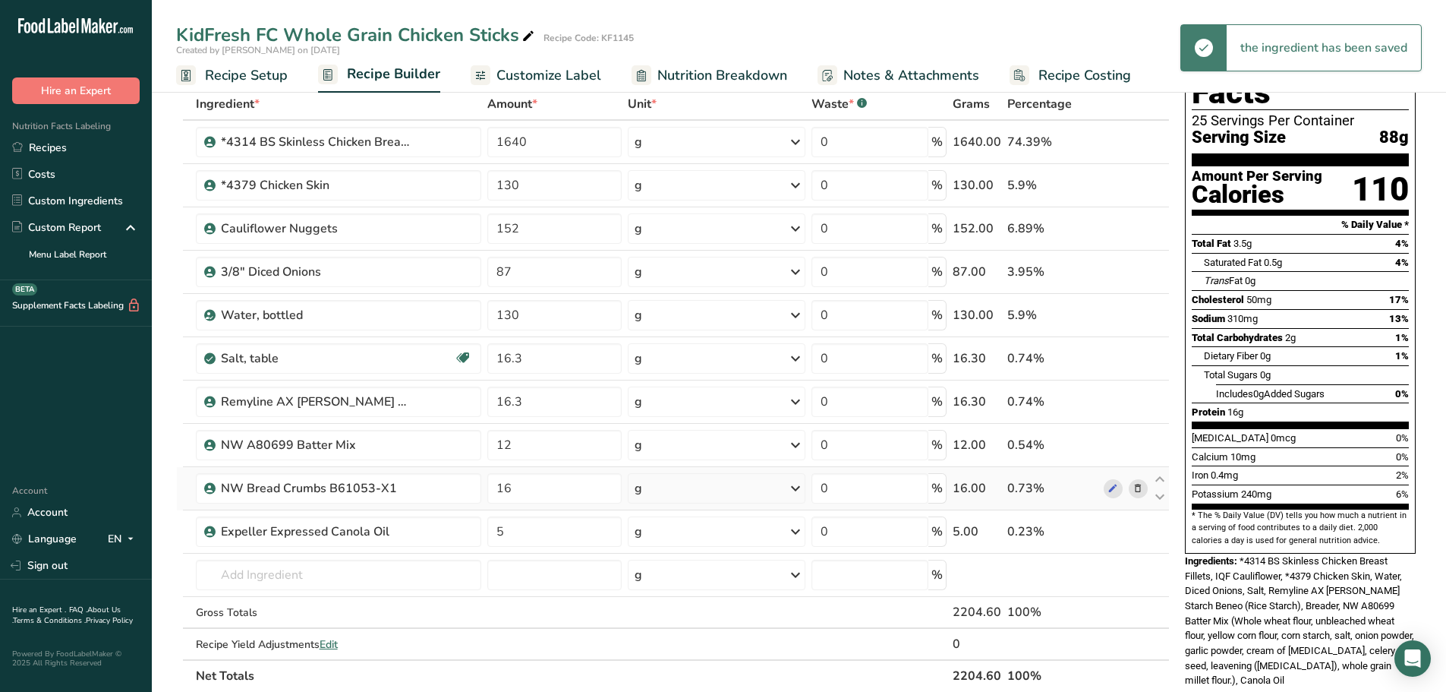
click at [789, 489] on icon at bounding box center [796, 488] width 18 height 27
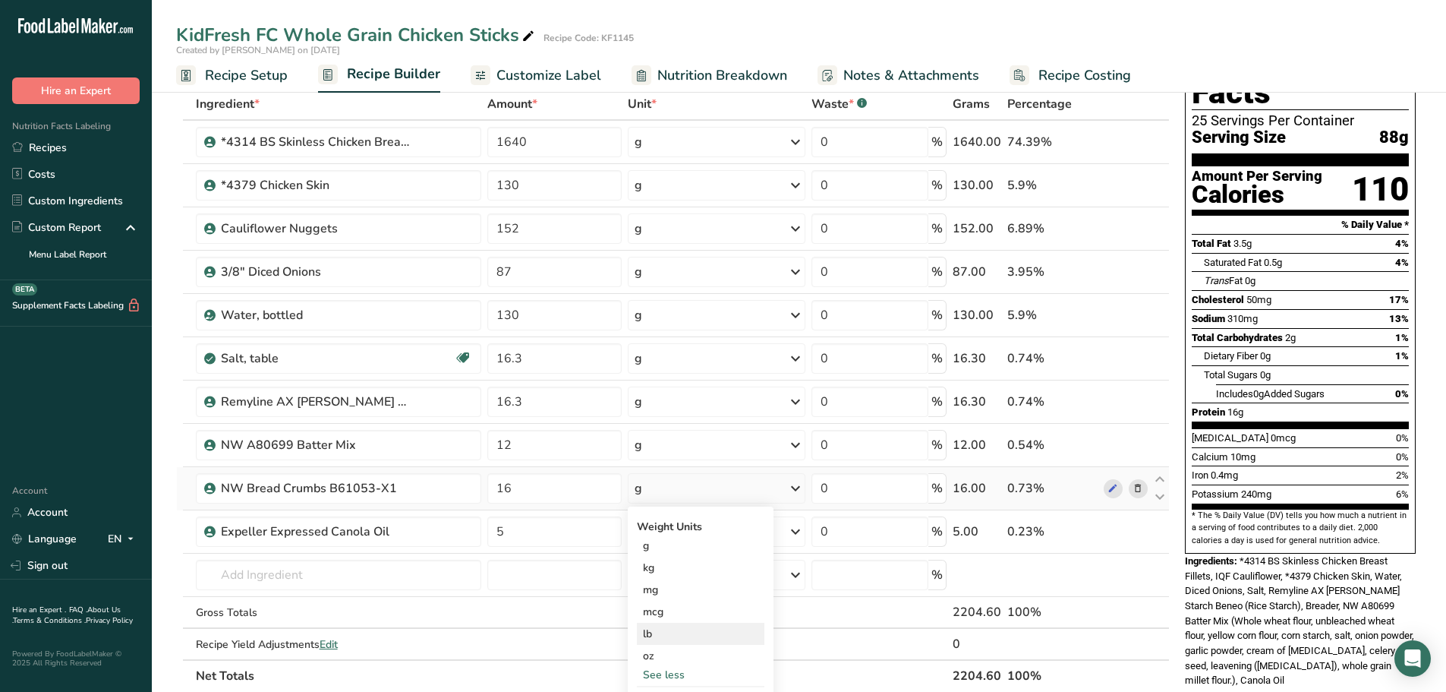
click at [657, 631] on div "lb" at bounding box center [701, 634] width 128 height 22
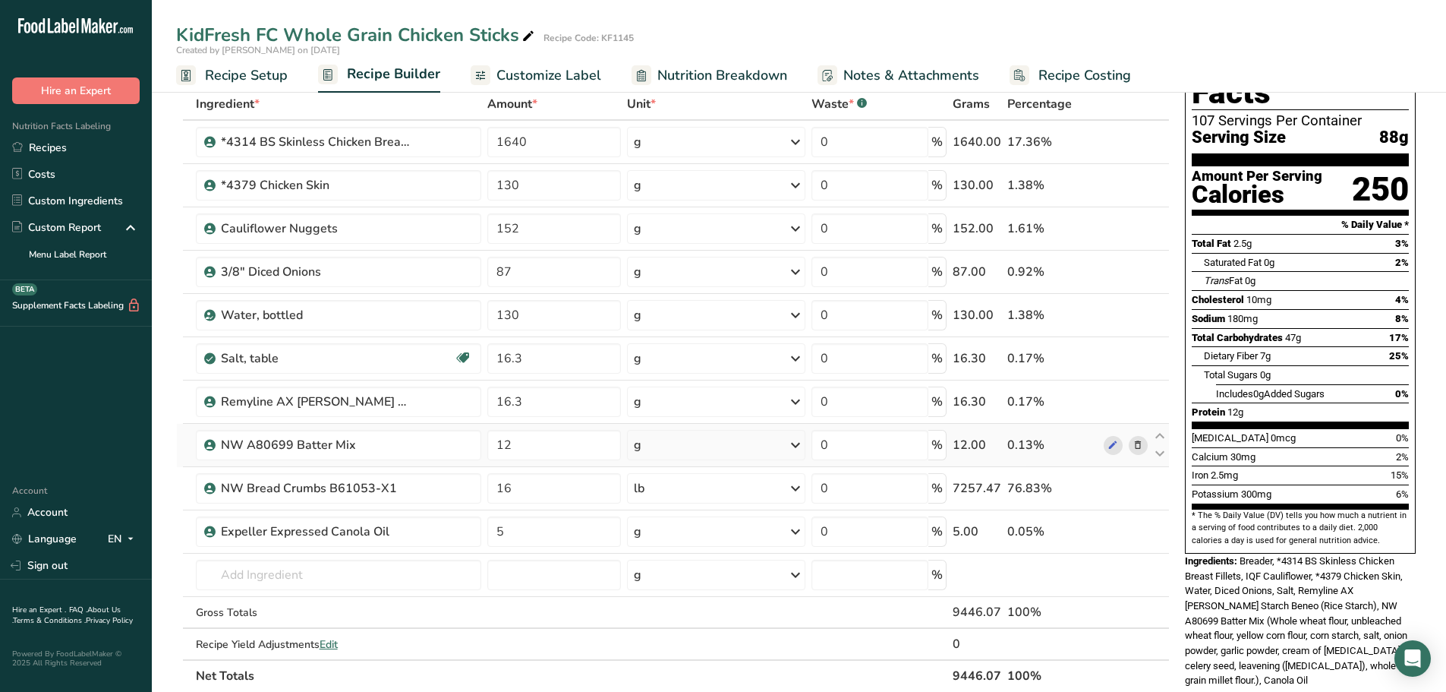
click at [805, 446] on icon at bounding box center [796, 444] width 18 height 27
click at [654, 590] on div "lb" at bounding box center [700, 590] width 128 height 22
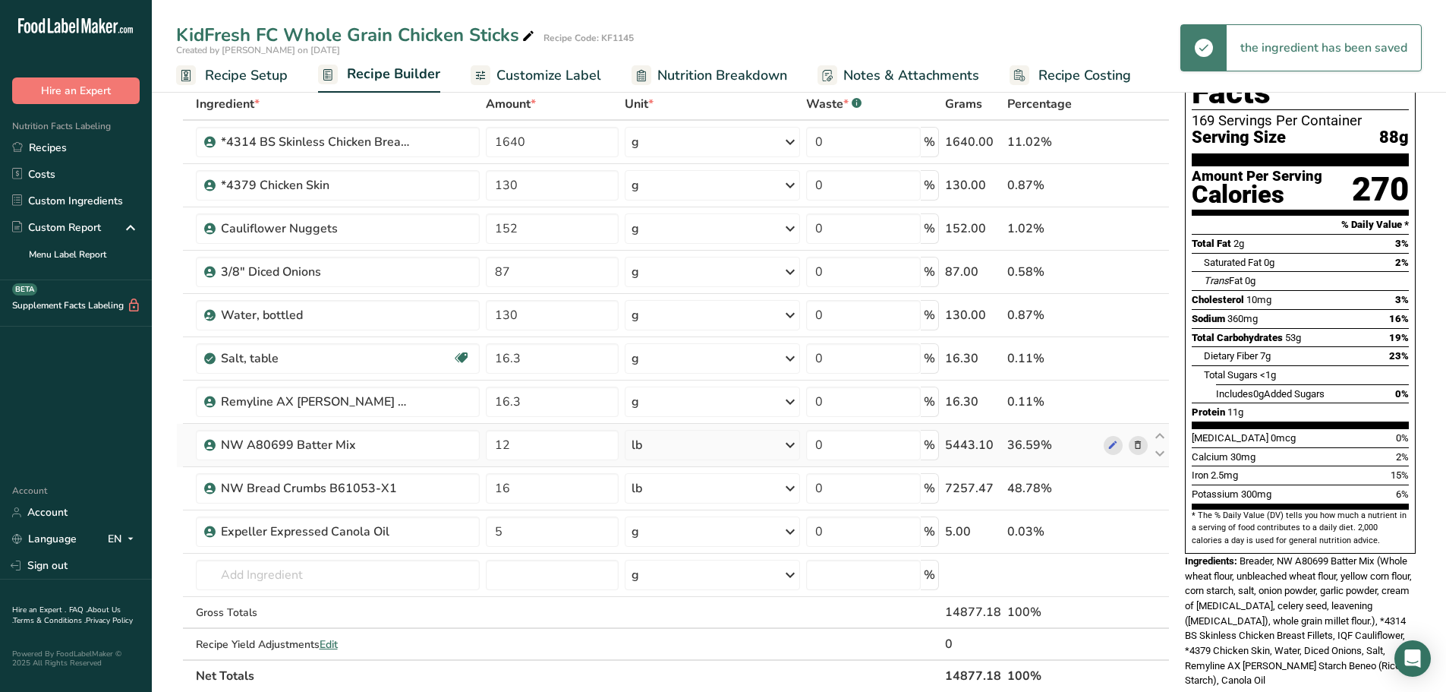
click at [790, 443] on icon at bounding box center [790, 444] width 18 height 27
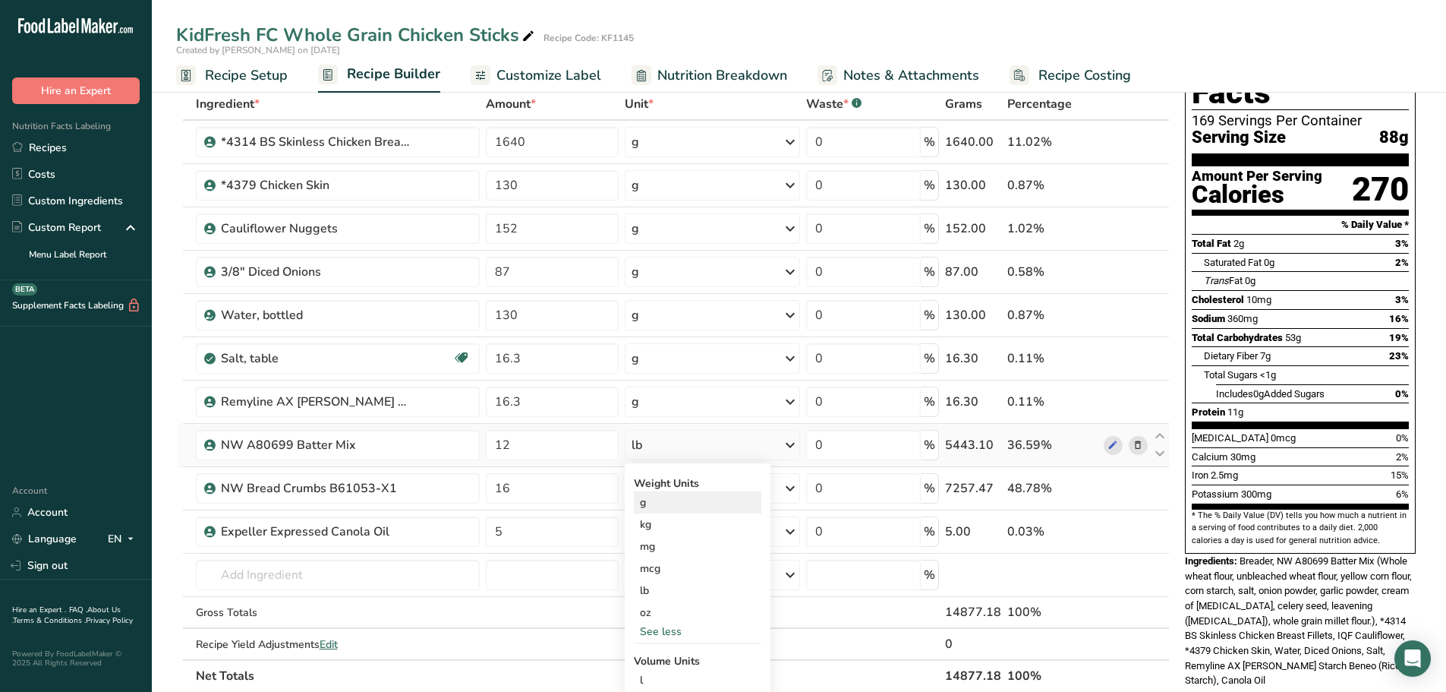
click at [656, 511] on div "g" at bounding box center [698, 502] width 128 height 22
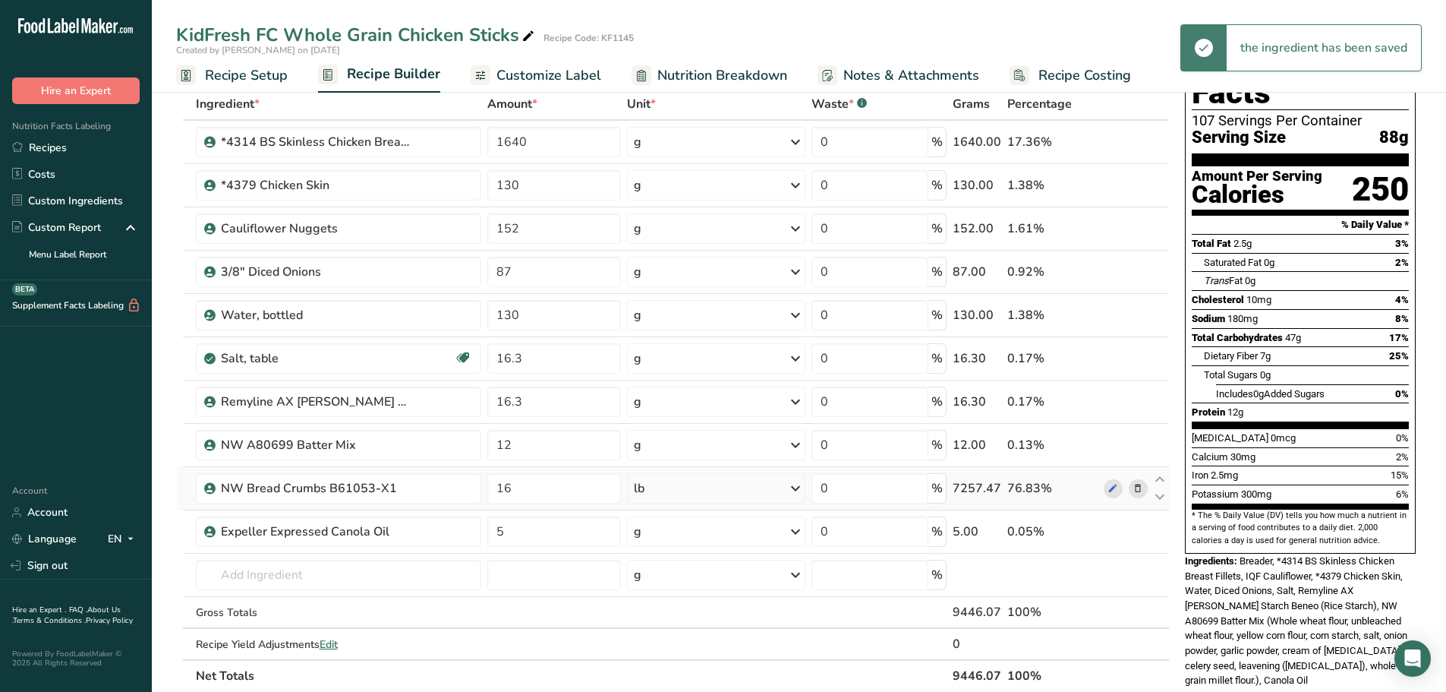
click at [799, 488] on icon at bounding box center [796, 488] width 18 height 27
click at [657, 547] on div "g" at bounding box center [700, 546] width 128 height 22
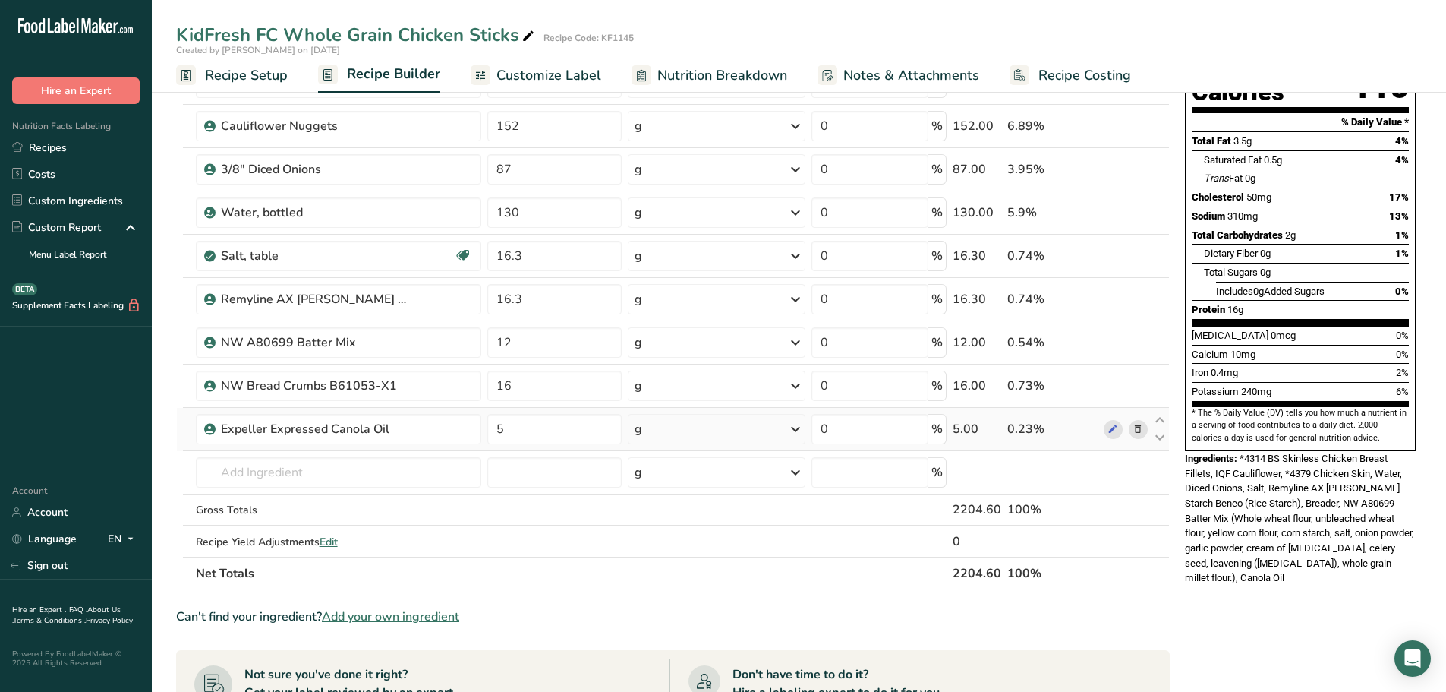
scroll to position [152, 0]
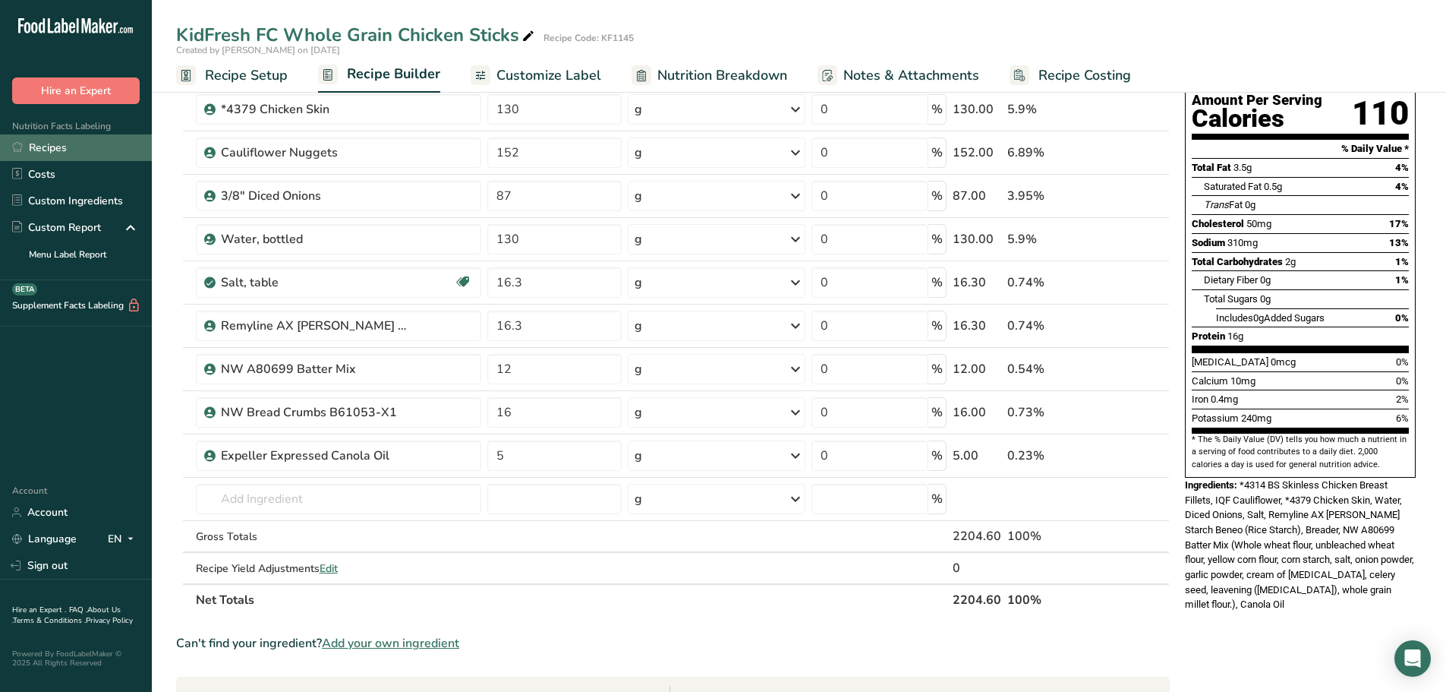
click at [62, 142] on link "Recipes" at bounding box center [76, 147] width 152 height 27
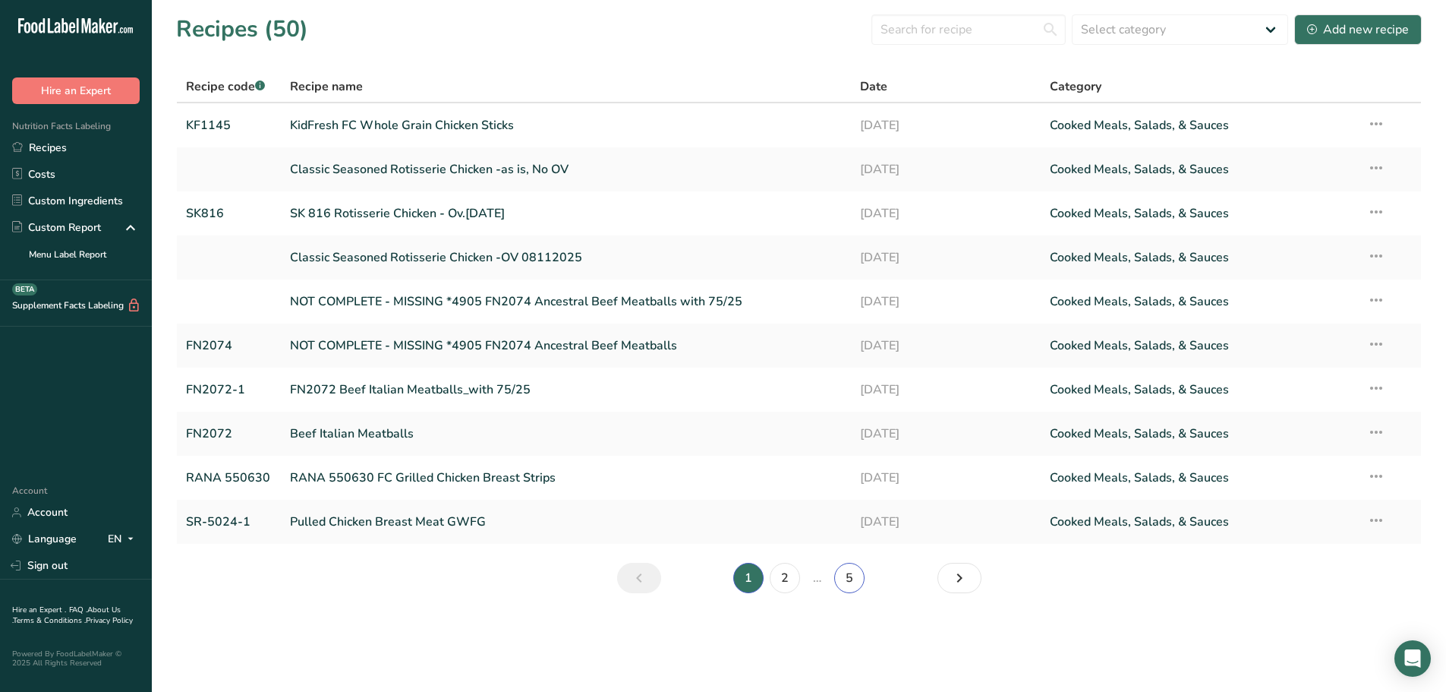
click at [848, 576] on link "5" at bounding box center [849, 578] width 30 height 30
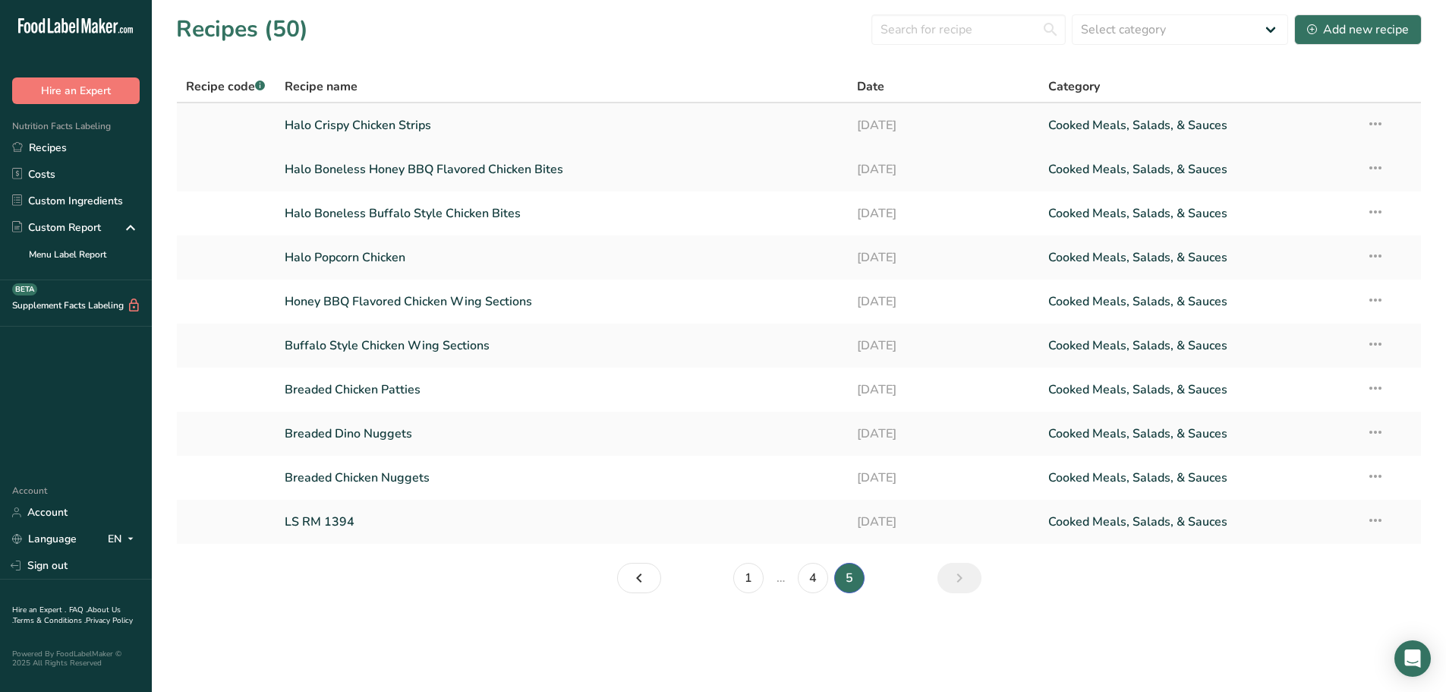
click at [415, 126] on link "Halo Crispy Chicken Strips" at bounding box center [562, 125] width 555 height 32
click at [374, 475] on link "Breaded Chicken Nuggets" at bounding box center [562, 478] width 555 height 32
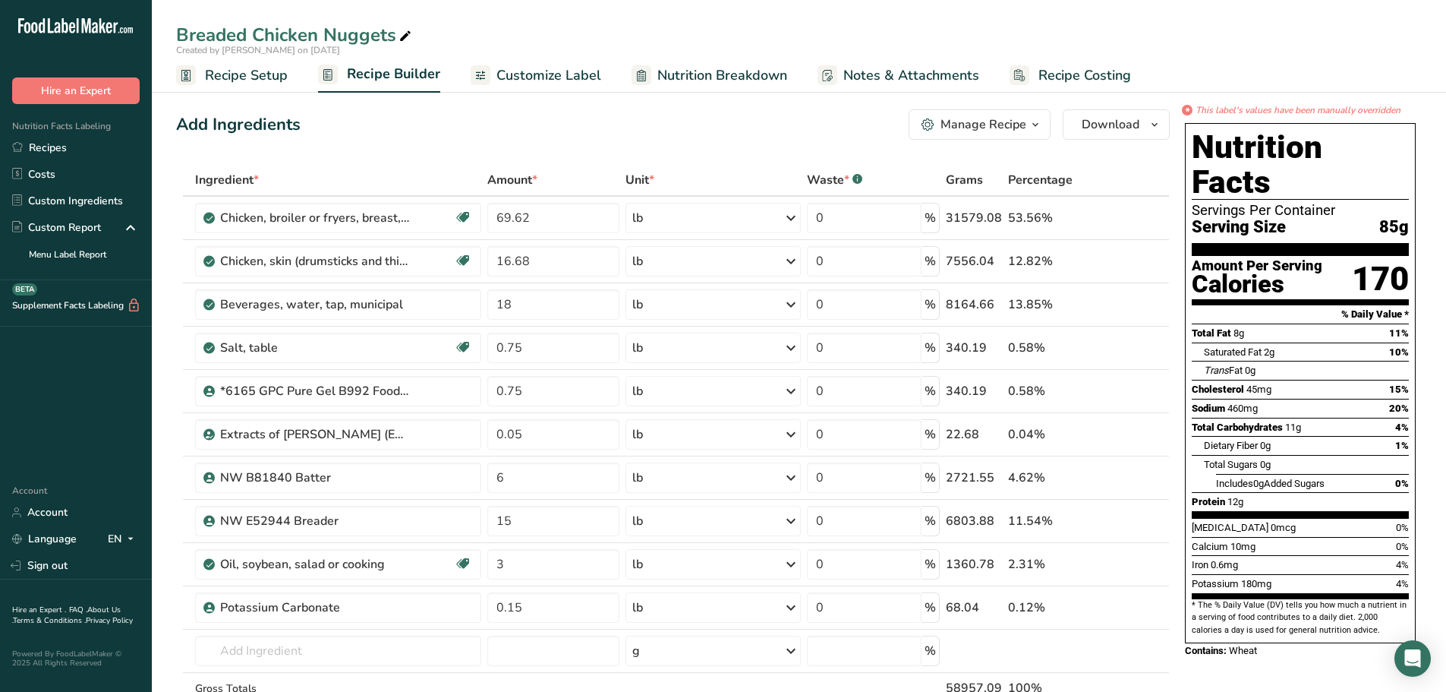
click at [755, 76] on span "Nutrition Breakdown" at bounding box center [723, 75] width 130 height 21
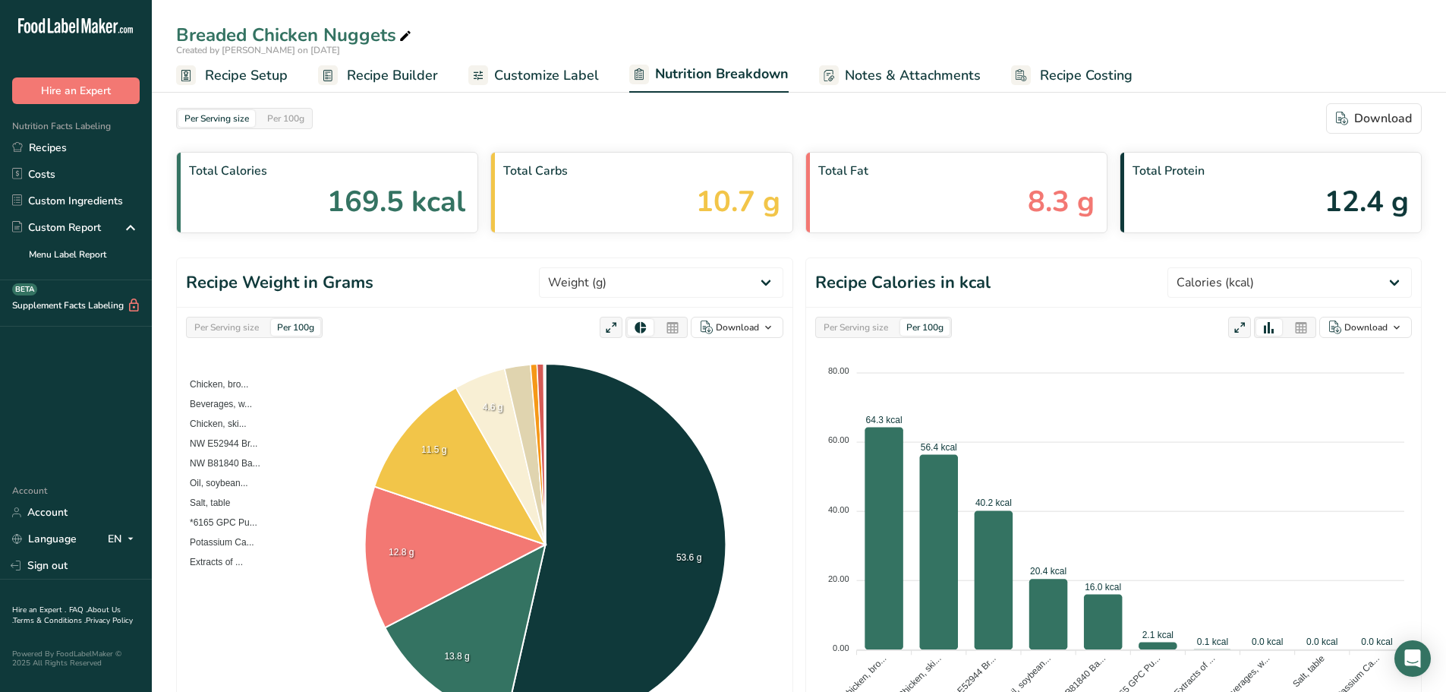
click at [885, 76] on span "Notes & Attachments" at bounding box center [913, 75] width 136 height 21
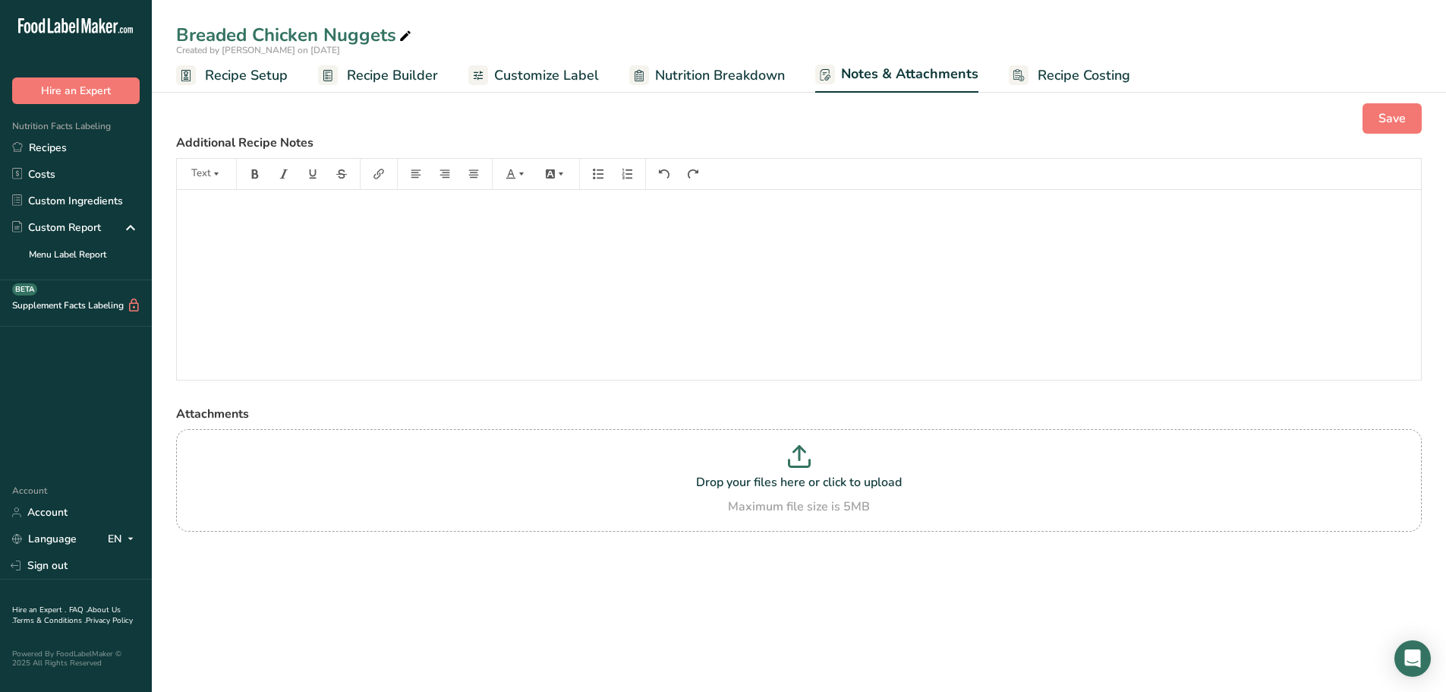
click at [583, 79] on span "Customize Label" at bounding box center [546, 75] width 105 height 21
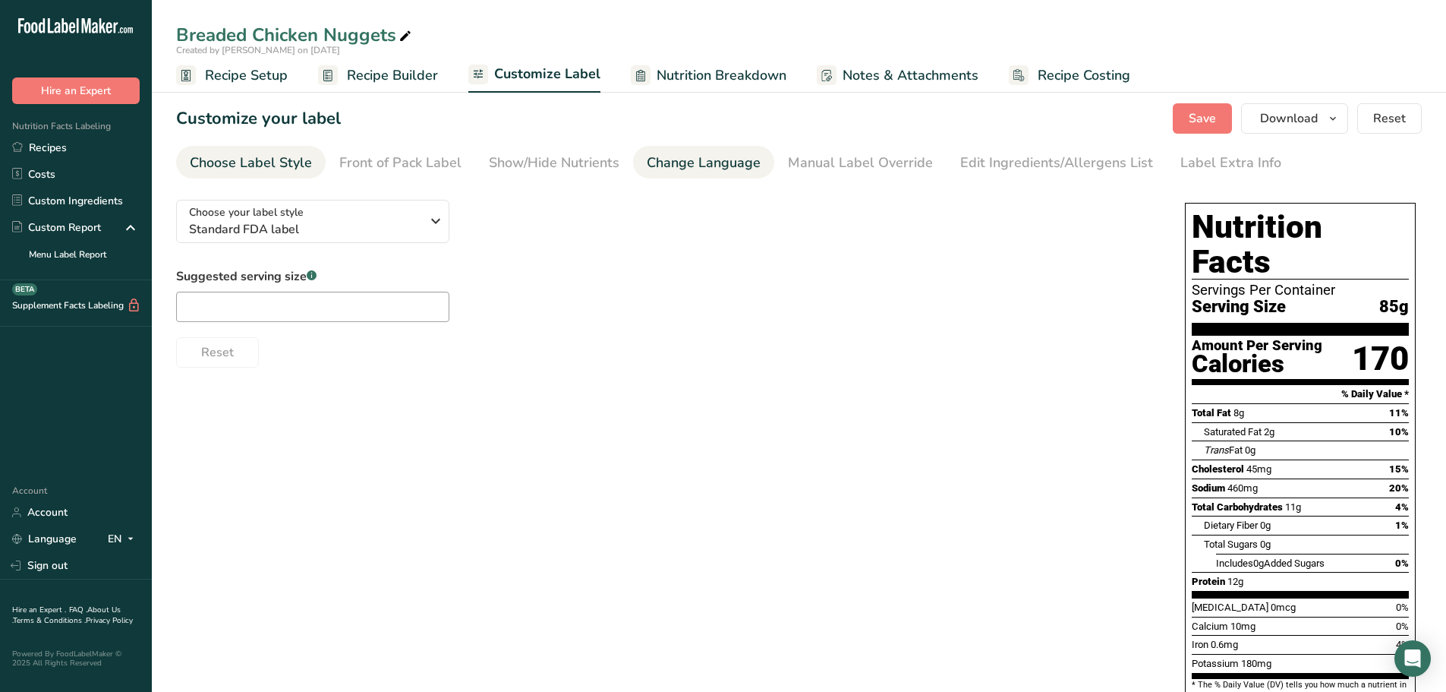
click at [717, 165] on div "Change Language" at bounding box center [704, 163] width 114 height 21
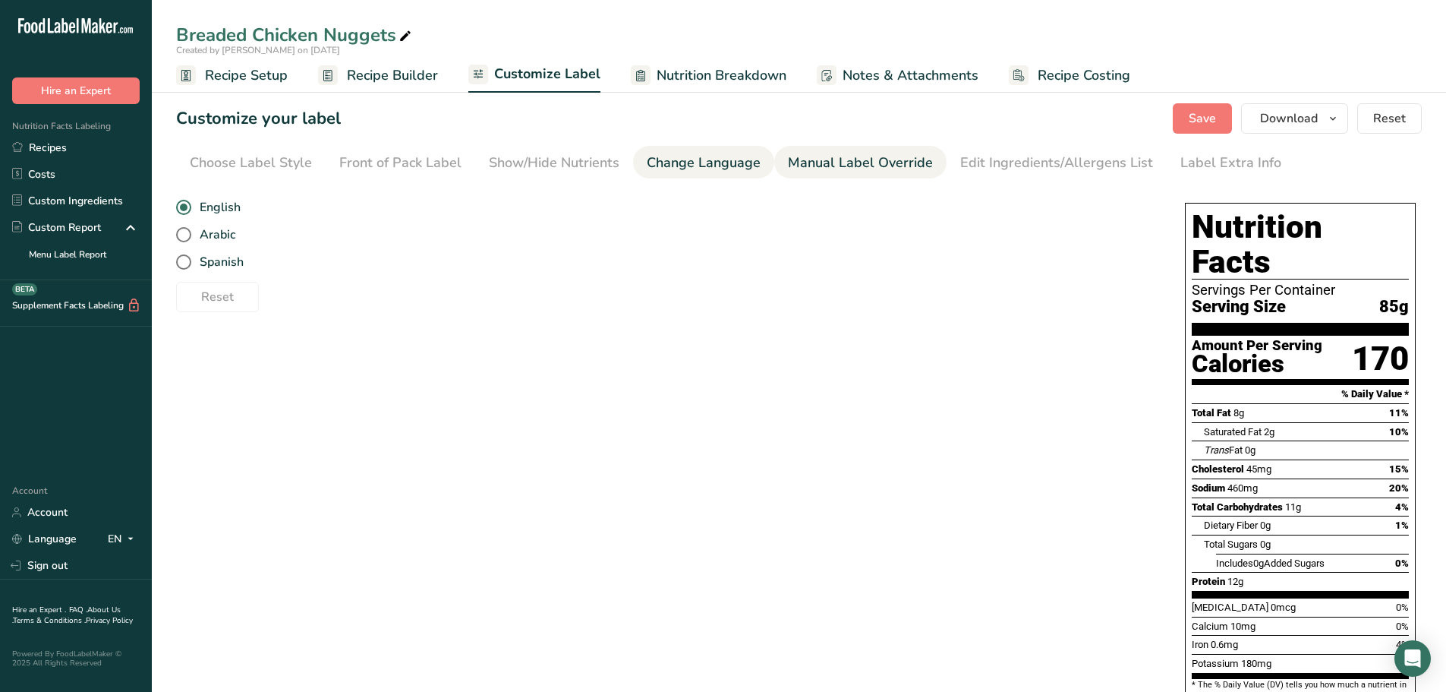
click at [829, 166] on div "Manual Label Override" at bounding box center [860, 163] width 145 height 21
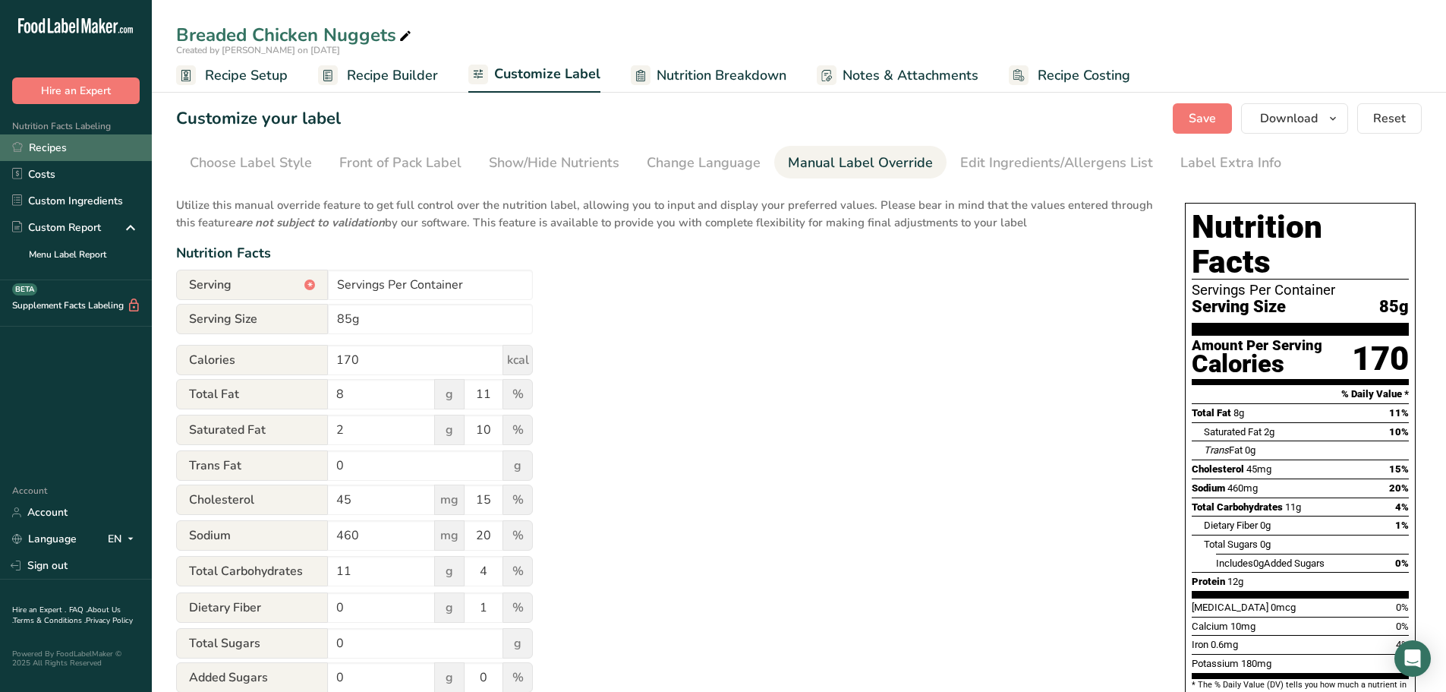
click at [53, 152] on link "Recipes" at bounding box center [76, 147] width 152 height 27
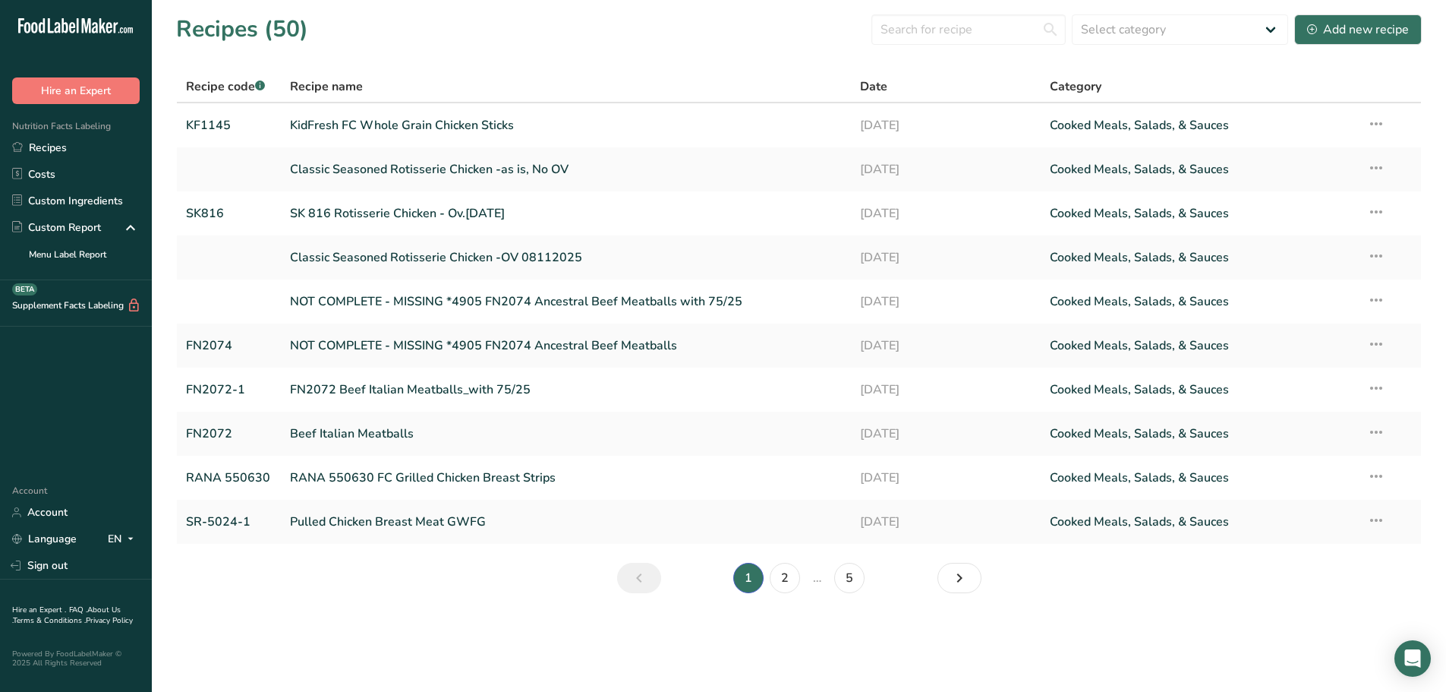
click at [1111, 636] on main "Recipes (50) Select category All Baked Goods [GEOGRAPHIC_DATA] Confectionery Co…" at bounding box center [723, 346] width 1446 height 692
drag, startPoint x: 58, startPoint y: 151, endPoint x: 65, endPoint y: 154, distance: 8.2
click at [58, 152] on link "Recipes" at bounding box center [76, 147] width 152 height 27
click at [396, 112] on link "KidFresh FC Whole Grain Chicken Sticks" at bounding box center [566, 125] width 552 height 32
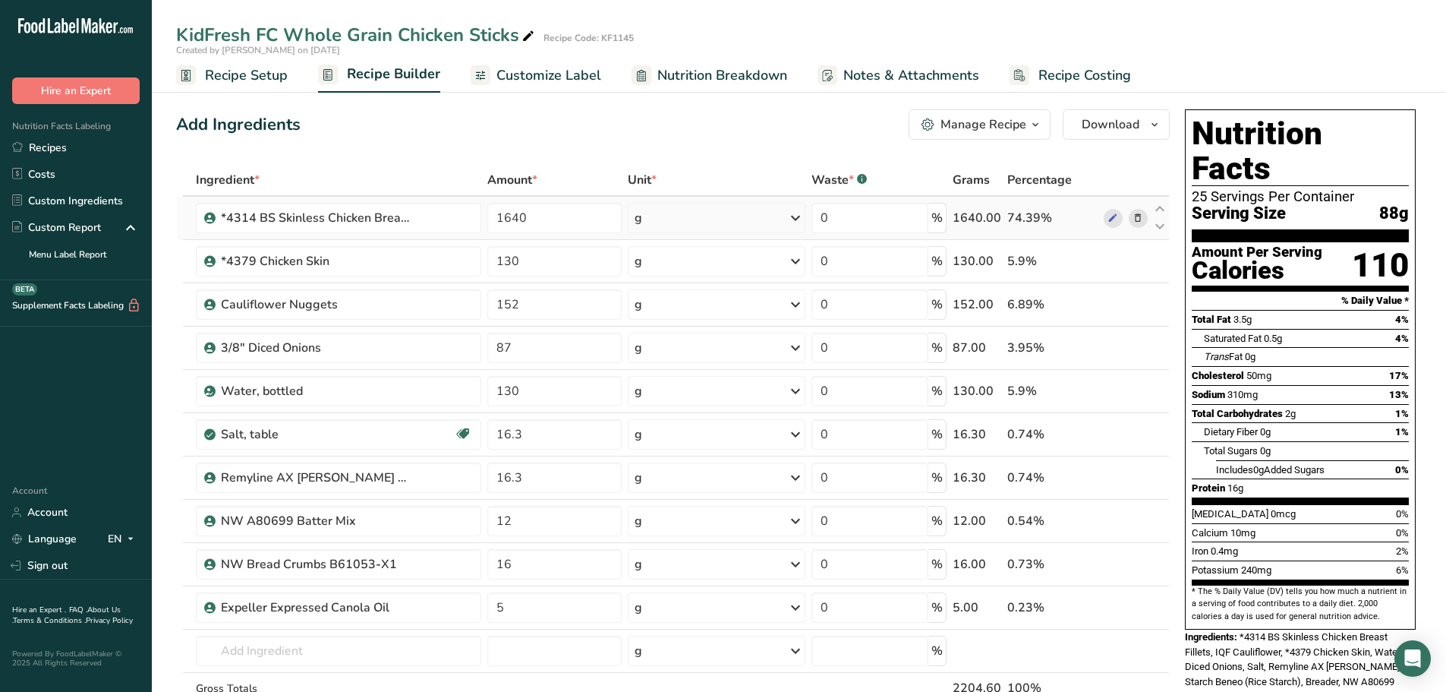
click at [797, 218] on icon at bounding box center [796, 217] width 18 height 27
click at [661, 340] on div "See more" at bounding box center [701, 338] width 128 height 16
click at [651, 366] on div "lb" at bounding box center [701, 363] width 128 height 22
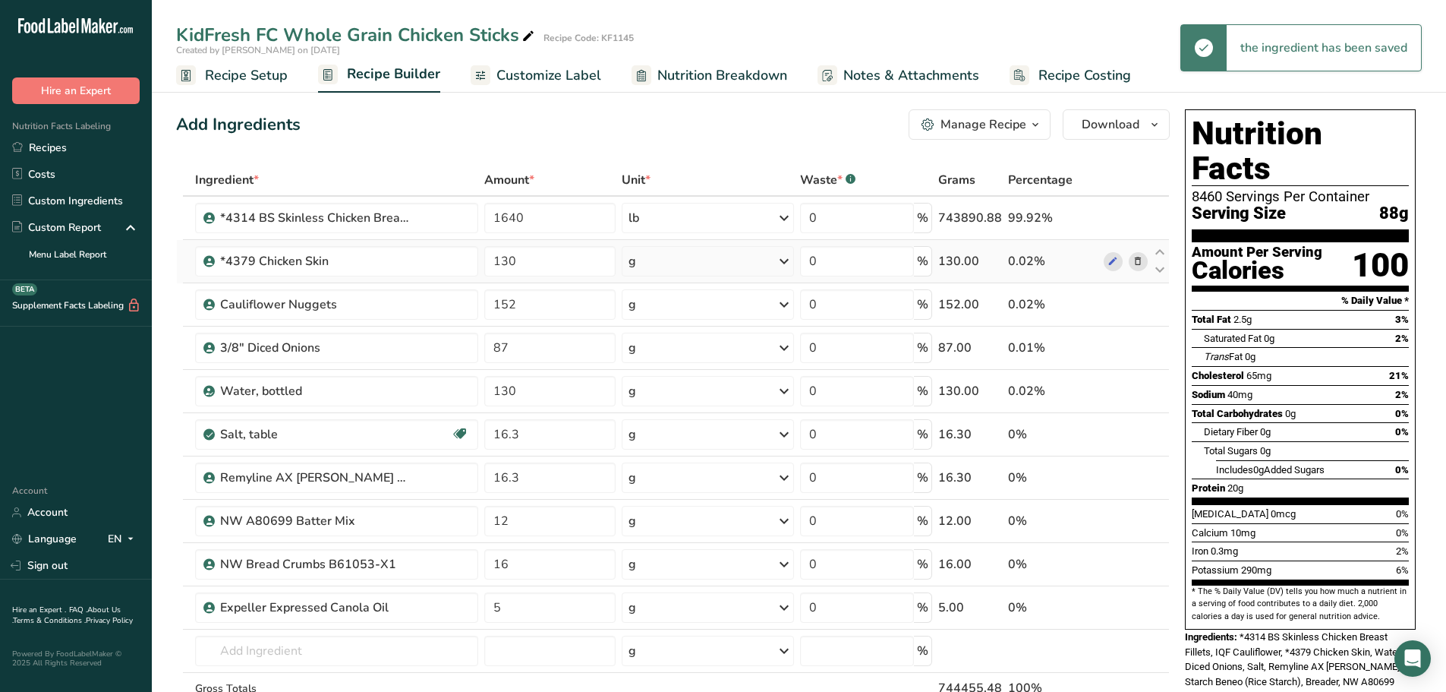
click at [759, 263] on div "g" at bounding box center [708, 261] width 173 height 30
click at [649, 384] on div "See more" at bounding box center [695, 382] width 128 height 16
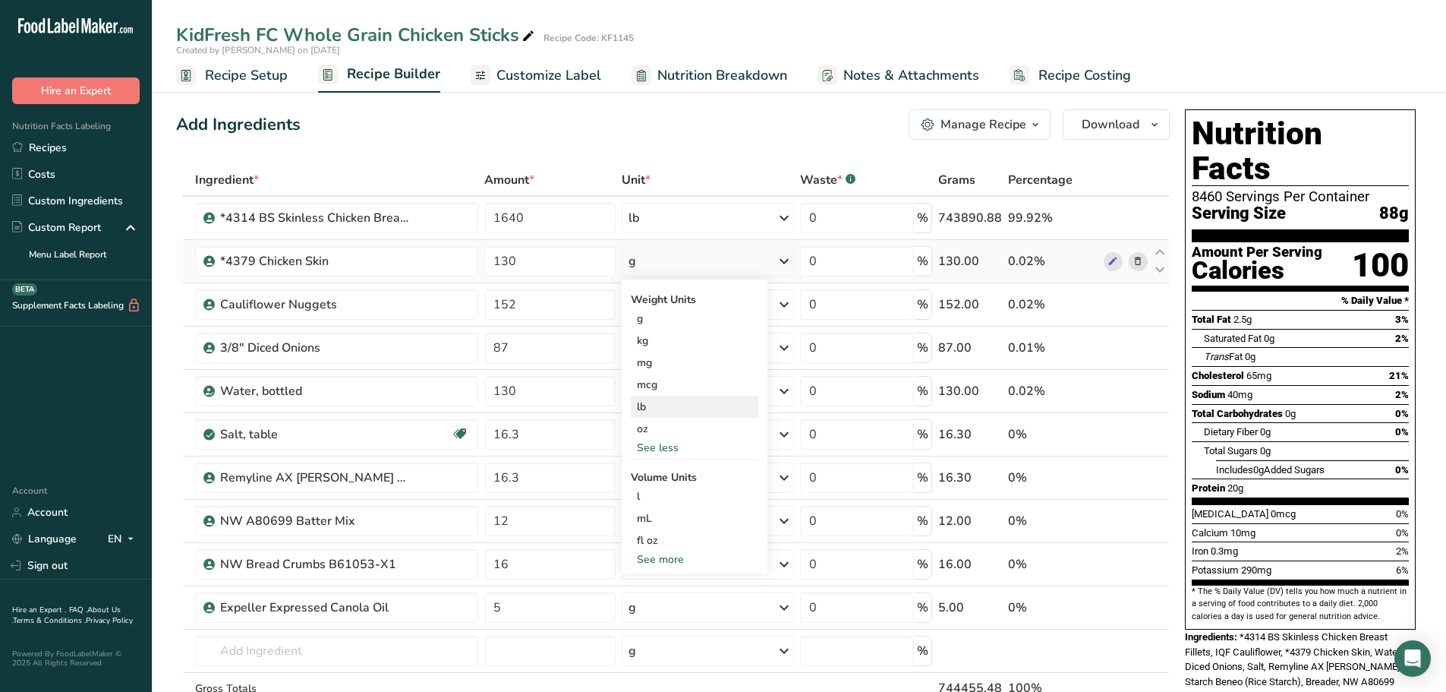
click at [651, 407] on div "lb" at bounding box center [695, 407] width 128 height 22
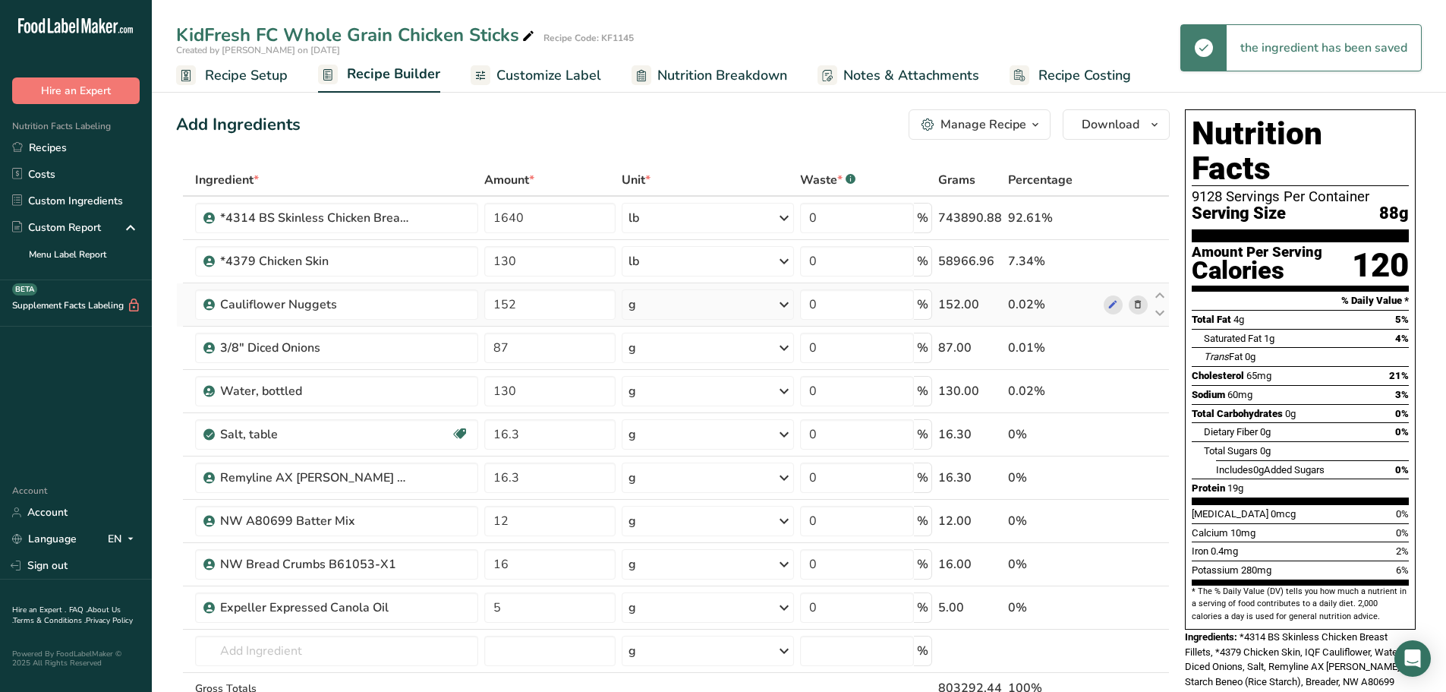
click at [788, 301] on icon at bounding box center [784, 304] width 18 height 27
click at [653, 424] on div "See more" at bounding box center [695, 425] width 128 height 16
click at [655, 442] on div "lb" at bounding box center [695, 450] width 128 height 22
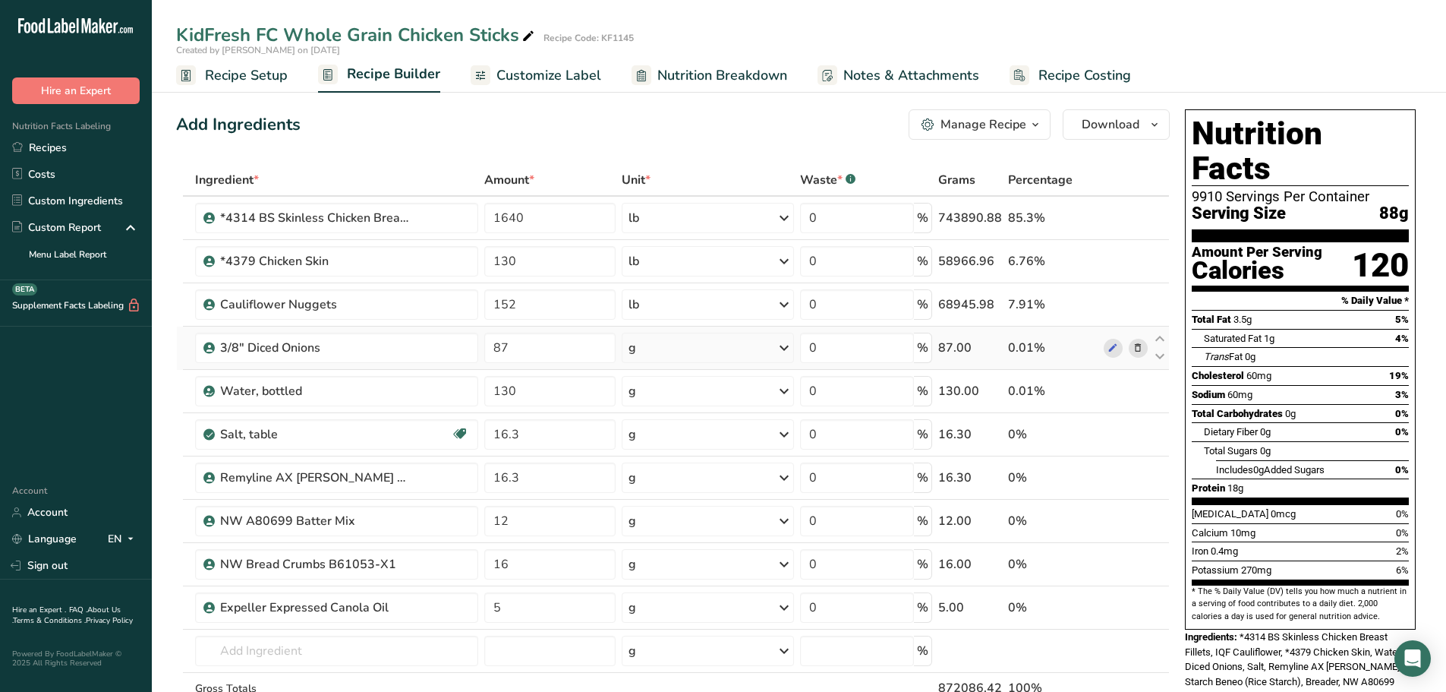
click at [777, 341] on div "g" at bounding box center [708, 348] width 173 height 30
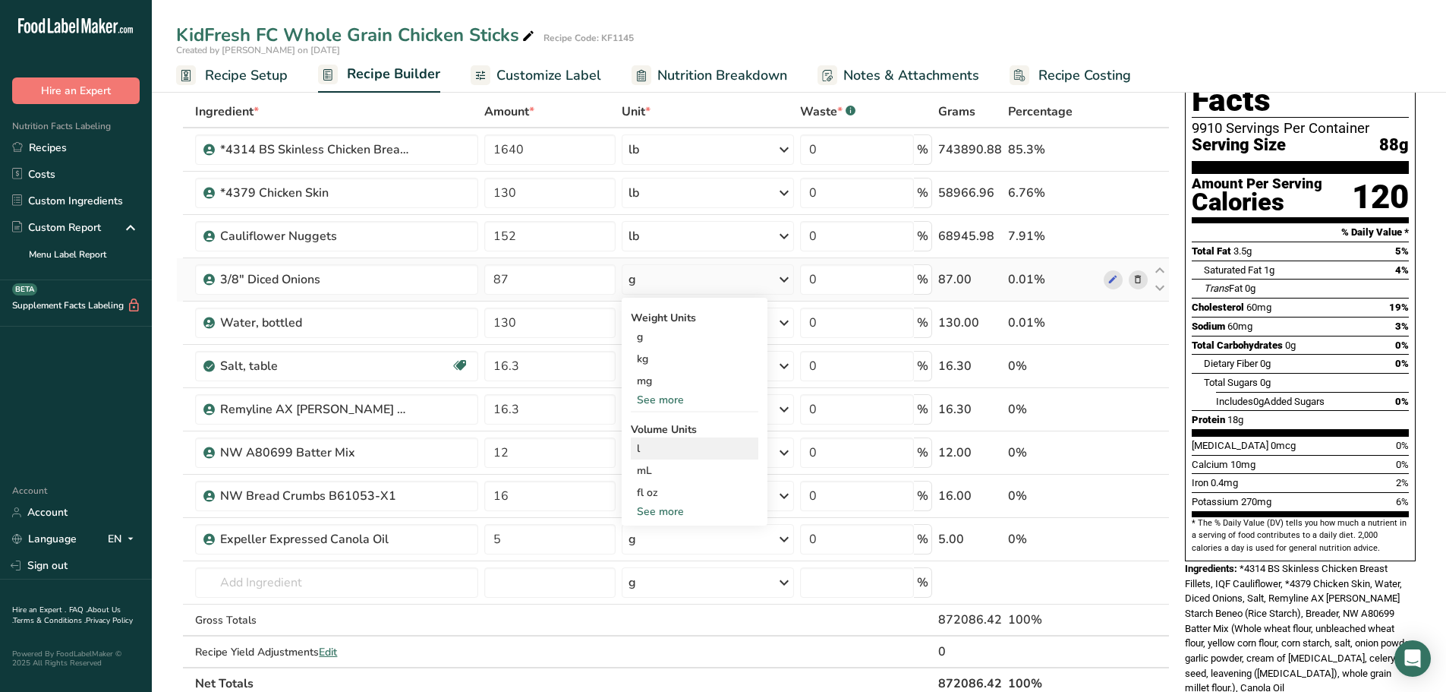
scroll to position [76, 0]
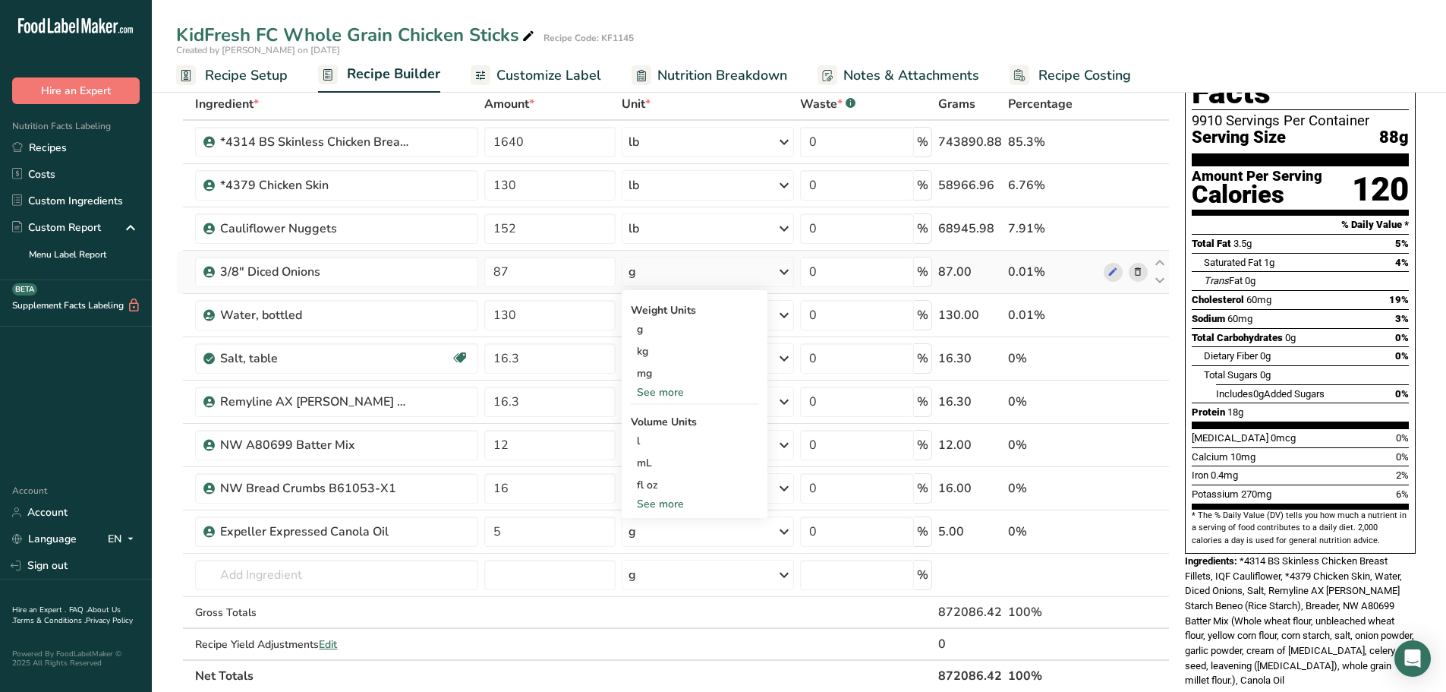
click at [670, 395] on div "See more" at bounding box center [695, 392] width 128 height 16
click at [650, 411] on div "lb" at bounding box center [695, 417] width 128 height 22
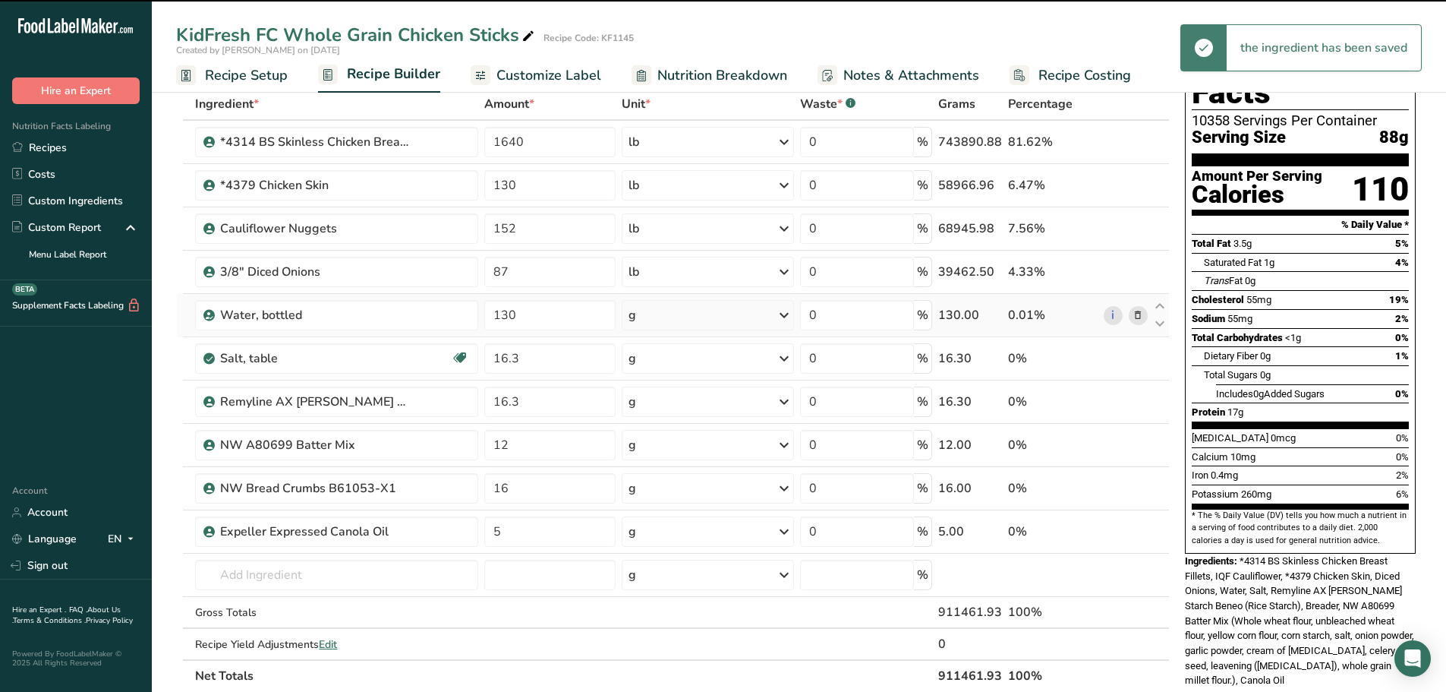
click at [781, 320] on icon at bounding box center [784, 314] width 18 height 27
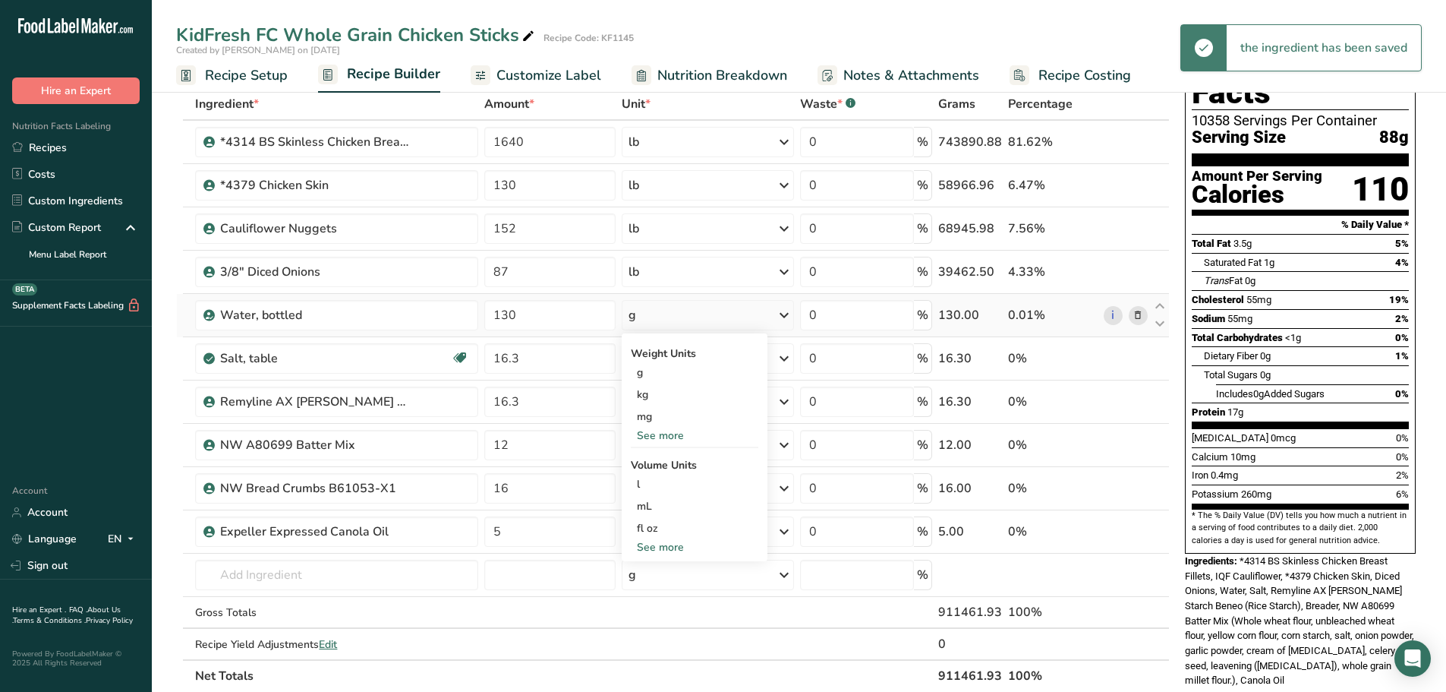
click at [661, 437] on div "See more" at bounding box center [695, 435] width 128 height 16
click at [645, 456] on div "lb" at bounding box center [695, 461] width 128 height 22
click at [785, 359] on icon at bounding box center [784, 358] width 18 height 27
click at [670, 476] on div "See more" at bounding box center [695, 473] width 128 height 16
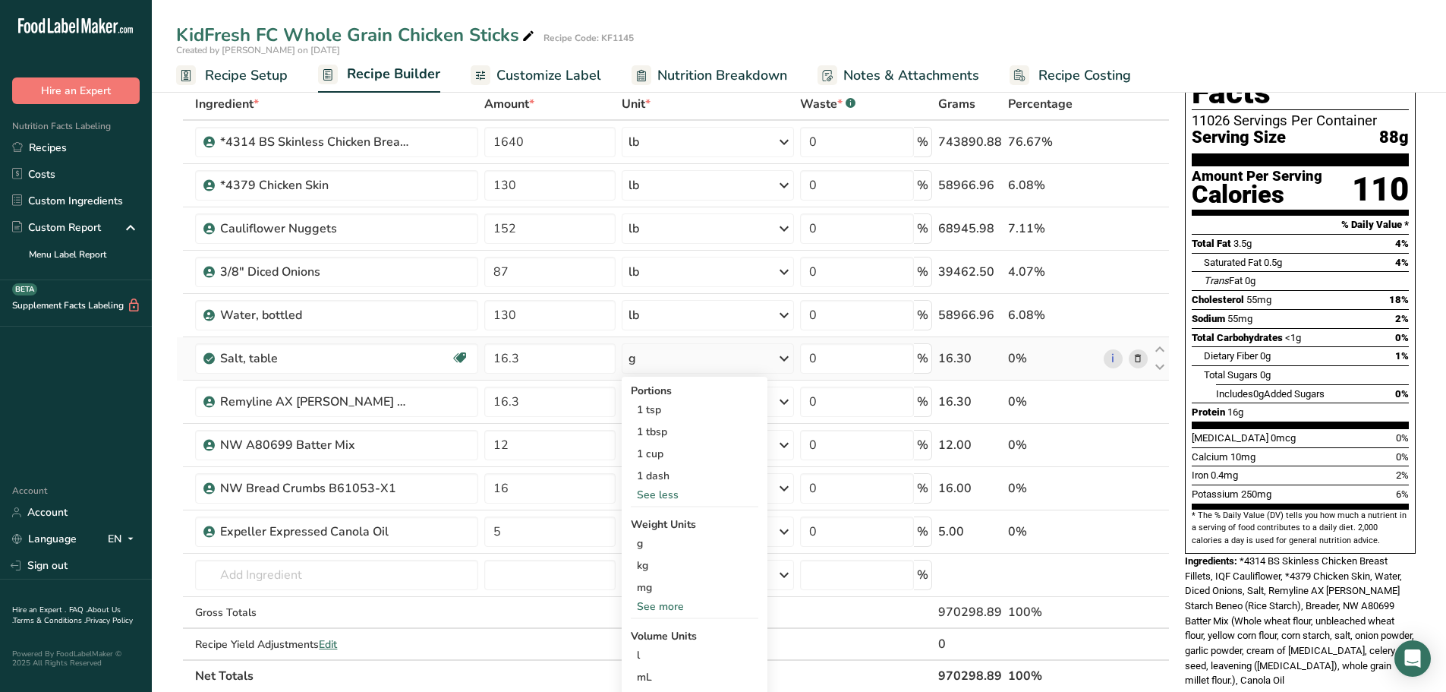
click at [658, 607] on div "See more" at bounding box center [695, 606] width 128 height 16
click at [647, 632] on div "lb" at bounding box center [695, 631] width 128 height 22
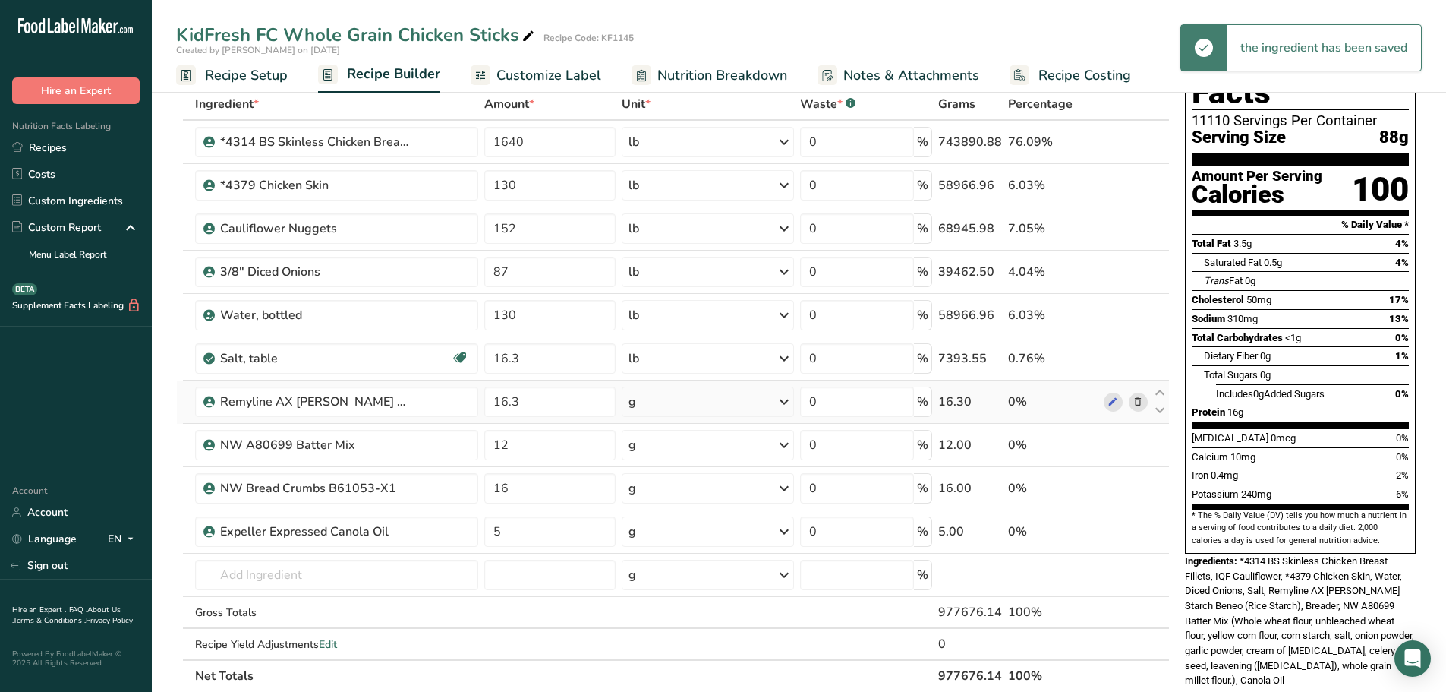
click at [780, 393] on icon at bounding box center [784, 401] width 18 height 27
click at [672, 526] on div "See more" at bounding box center [695, 522] width 128 height 16
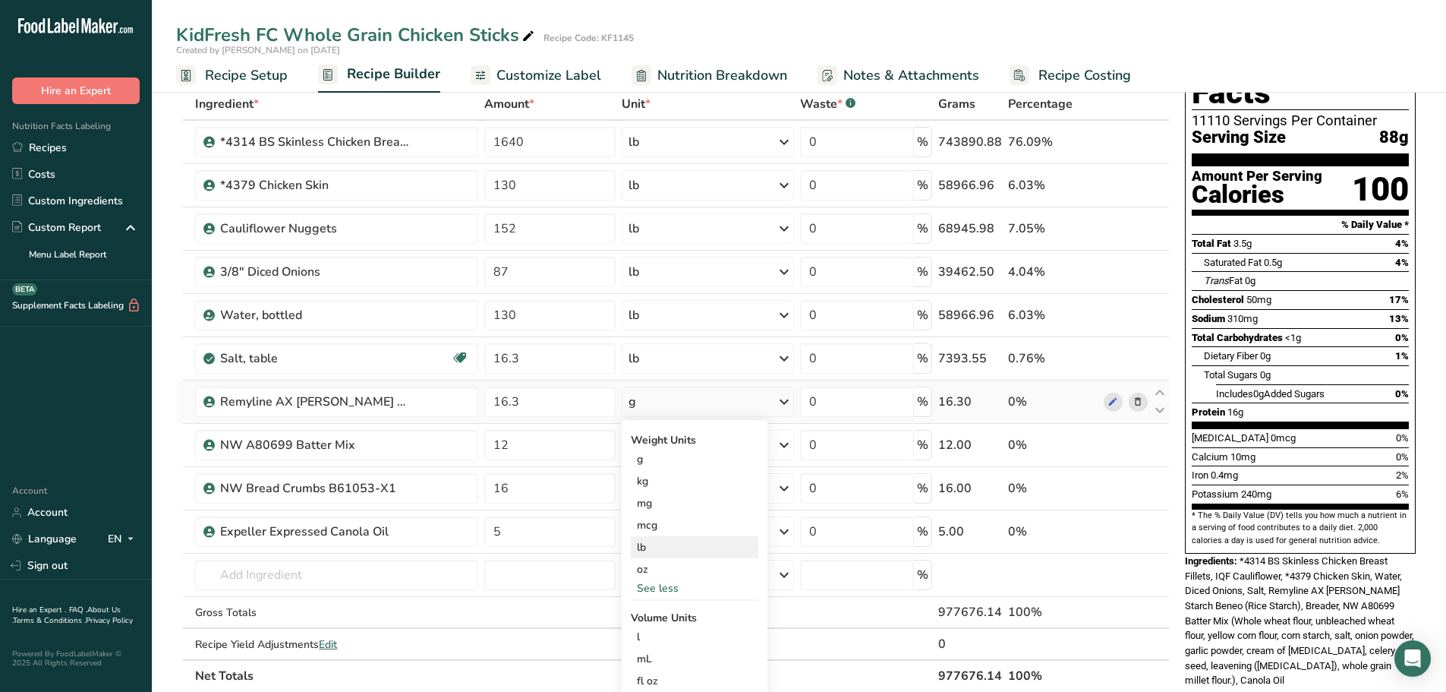
click at [656, 549] on div "lb" at bounding box center [695, 547] width 128 height 22
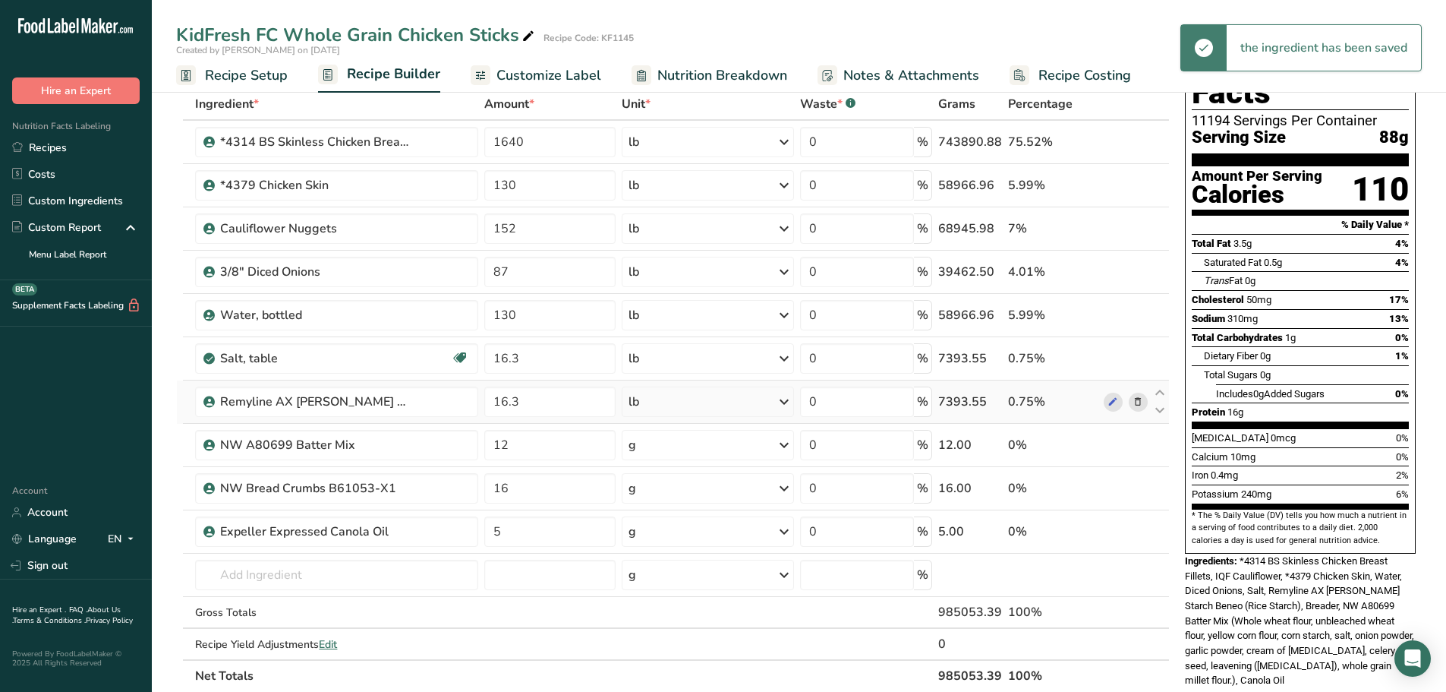
scroll to position [152, 0]
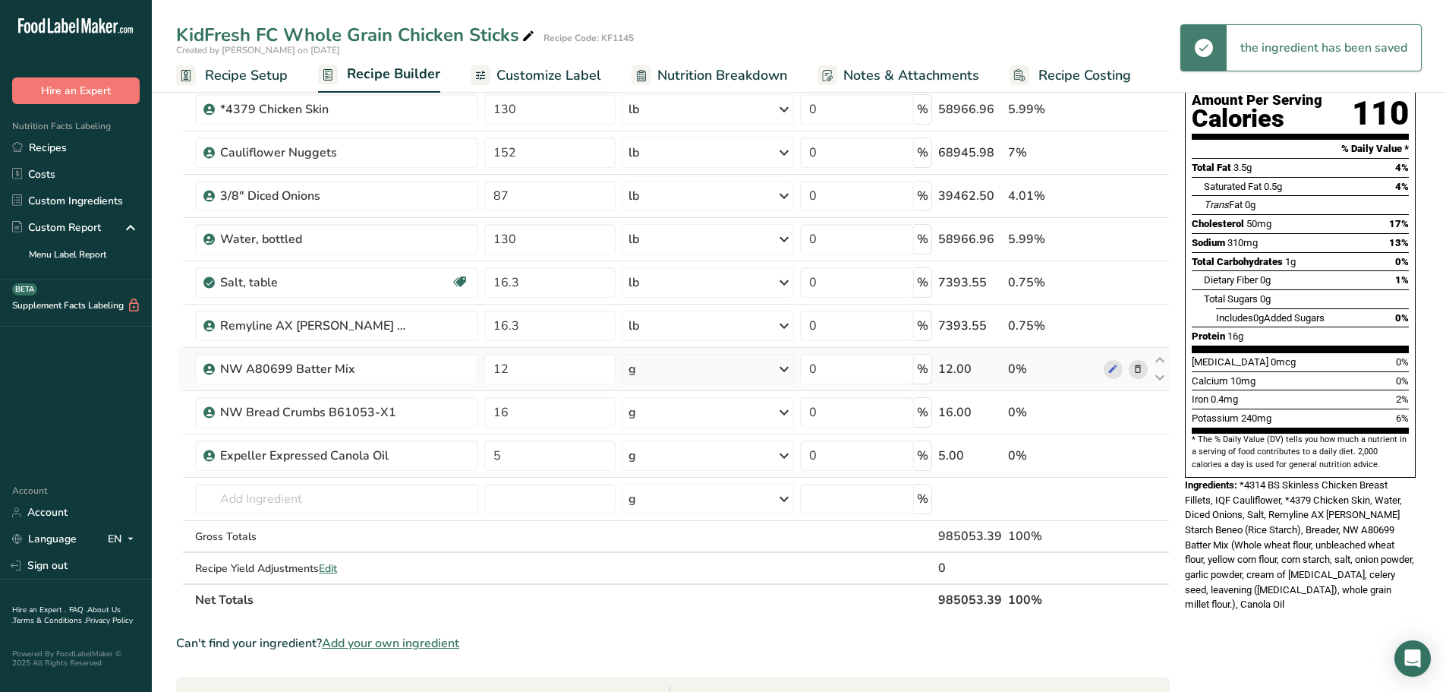
click at [776, 371] on div "g" at bounding box center [708, 369] width 173 height 30
click at [674, 488] on div "See more" at bounding box center [695, 489] width 128 height 16
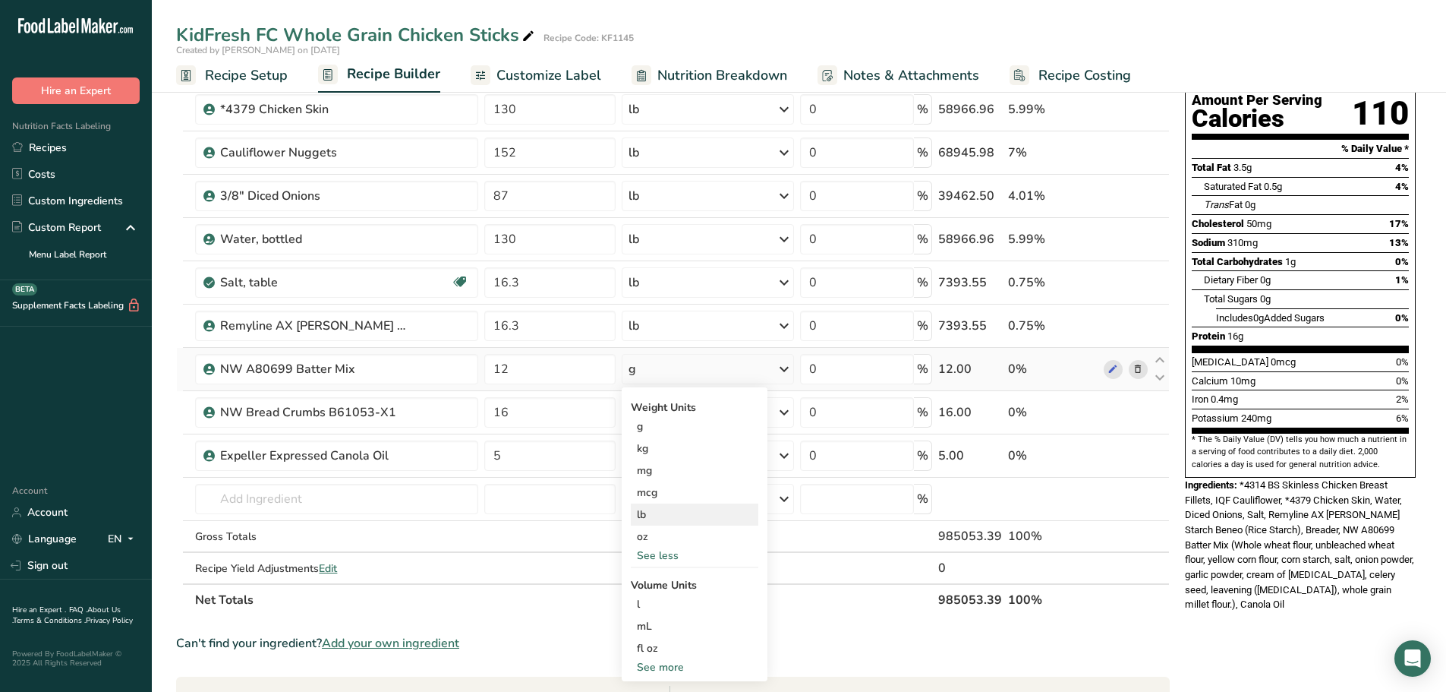
click at [648, 513] on div "lb" at bounding box center [695, 514] width 128 height 22
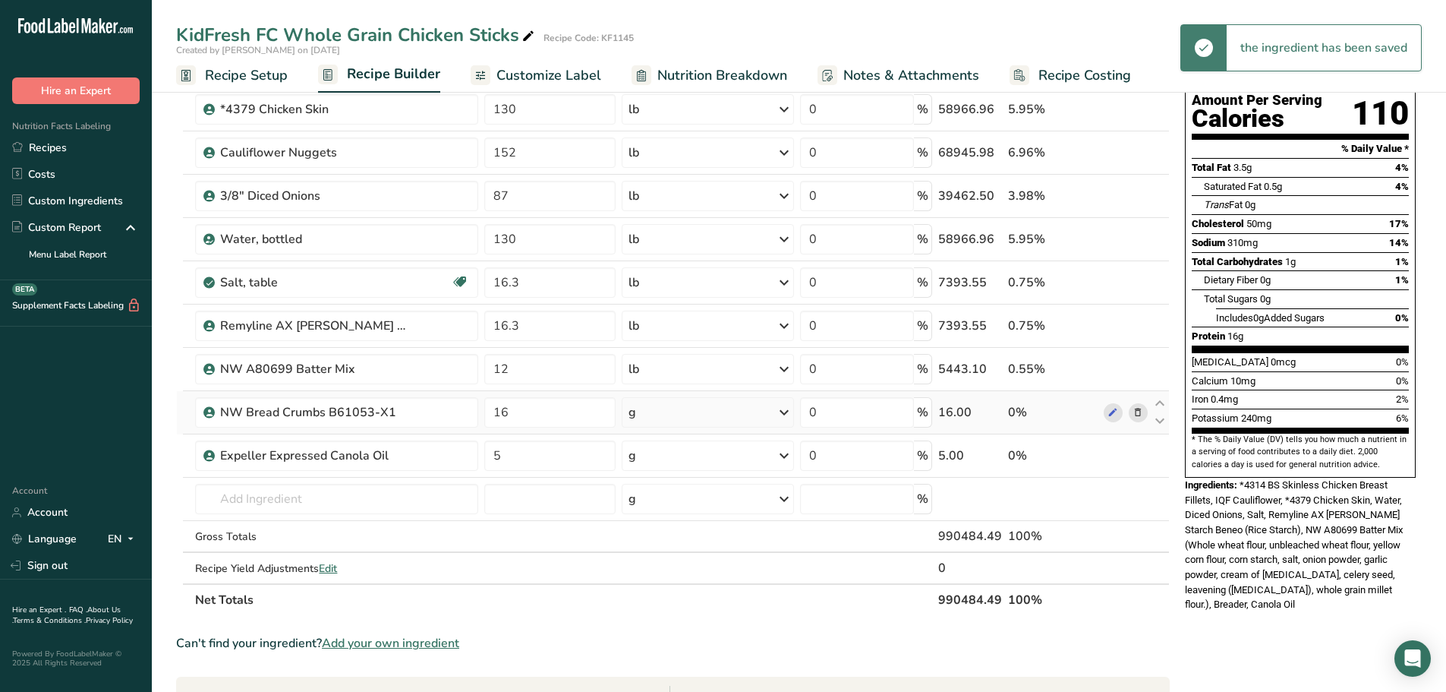
click at [784, 415] on icon at bounding box center [784, 412] width 18 height 27
click at [670, 532] on div "See more" at bounding box center [695, 533] width 128 height 16
click at [651, 553] on div "lb" at bounding box center [695, 558] width 128 height 22
click at [784, 456] on icon at bounding box center [784, 455] width 18 height 27
click at [650, 578] on div "See more" at bounding box center [695, 576] width 128 height 16
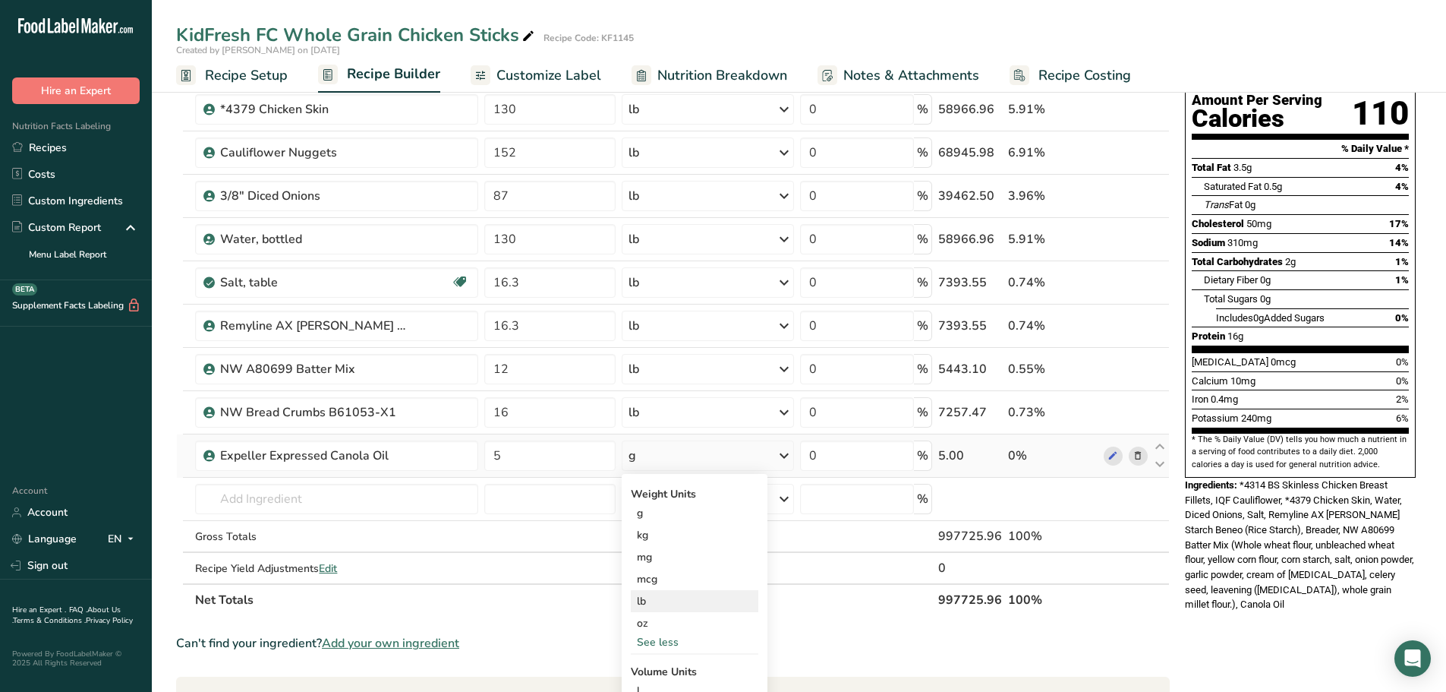
click at [650, 600] on div "lb" at bounding box center [695, 601] width 128 height 22
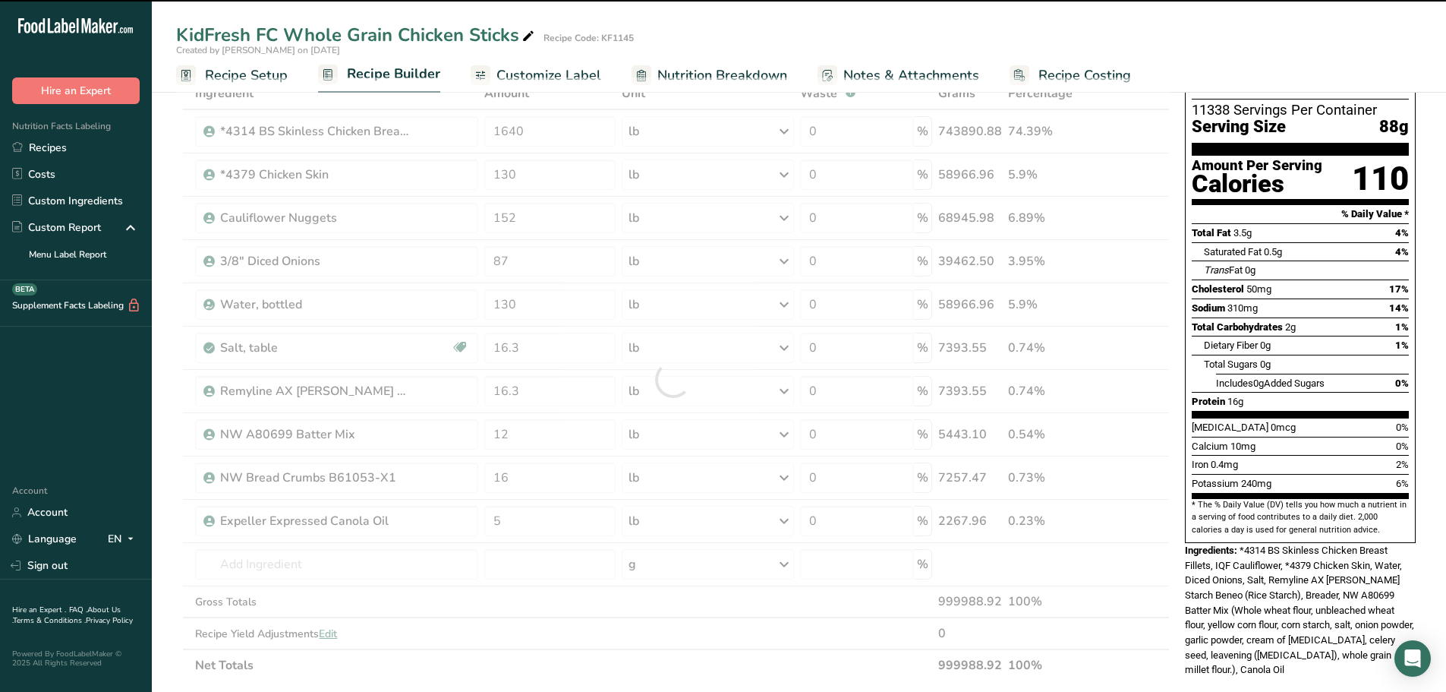
scroll to position [0, 0]
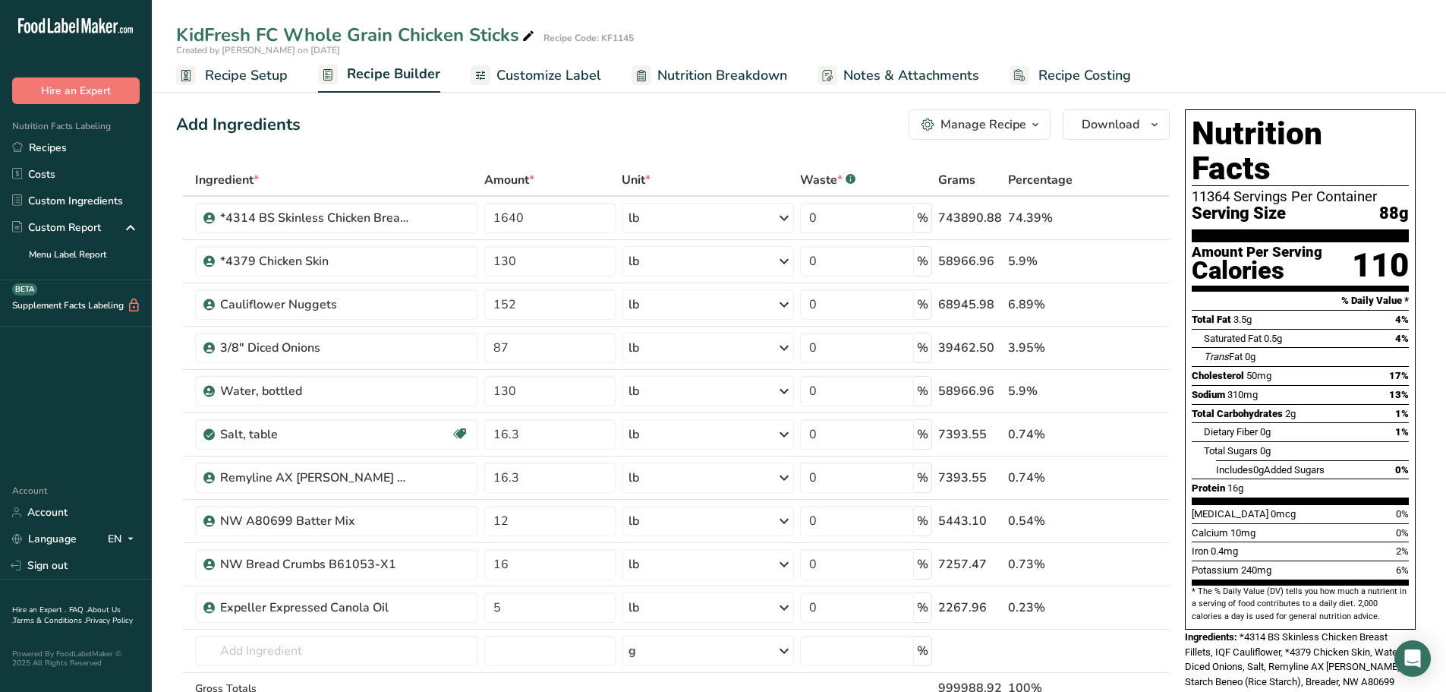
click at [577, 75] on span "Customize Label" at bounding box center [549, 75] width 105 height 21
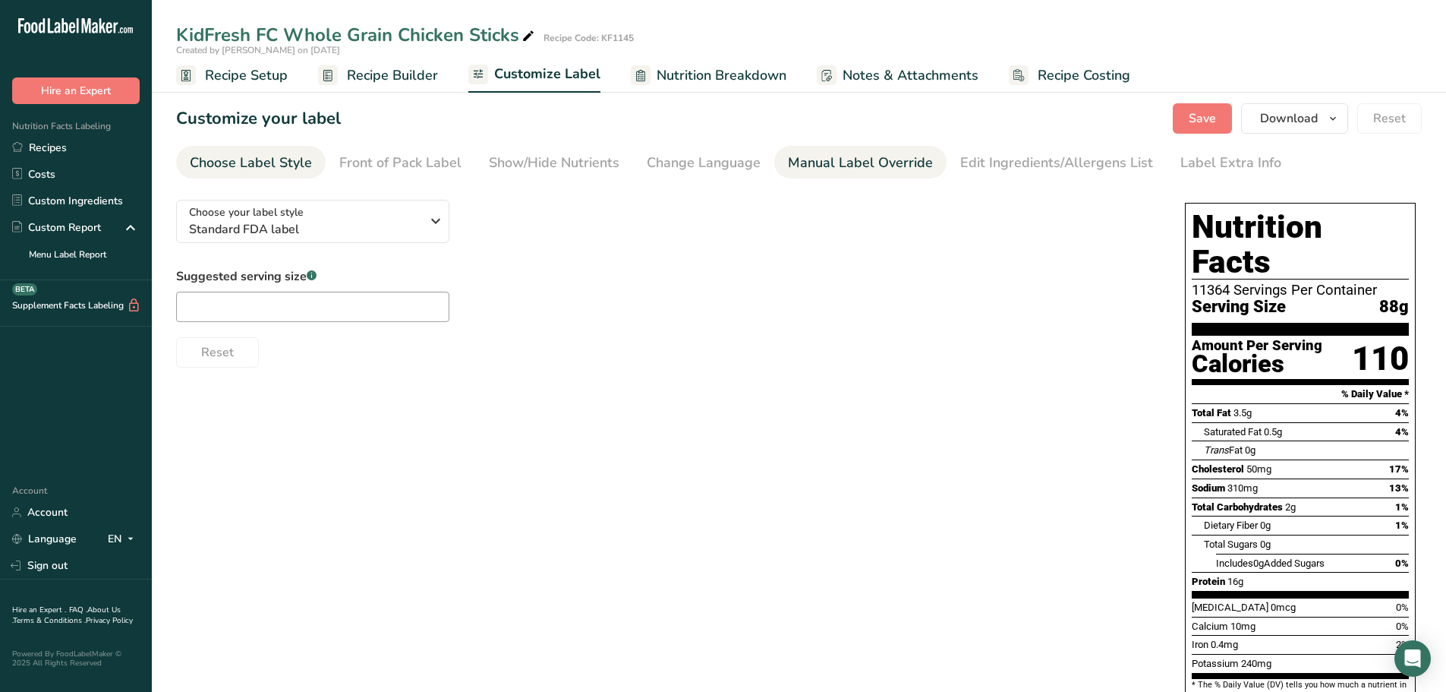
click at [800, 165] on div "Manual Label Override" at bounding box center [860, 163] width 145 height 21
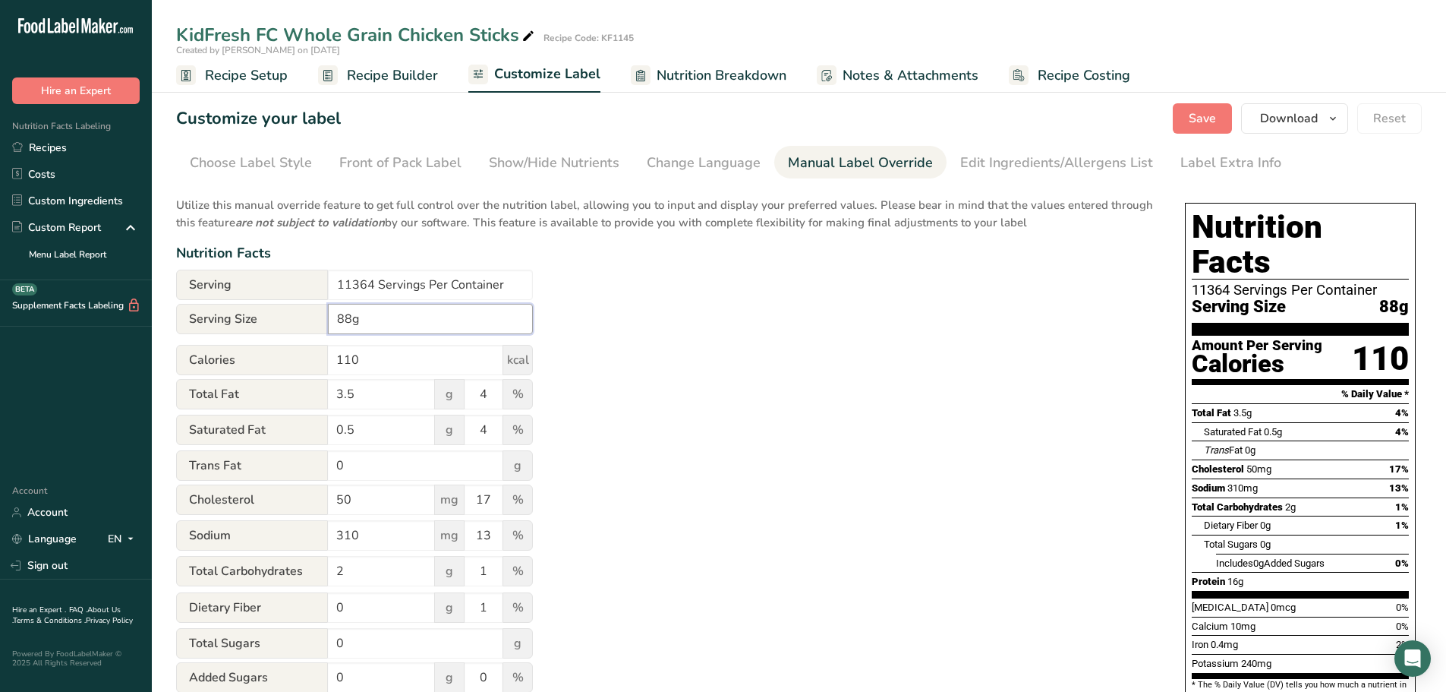
click at [339, 320] on input "88g" at bounding box center [430, 319] width 205 height 30
click at [337, 324] on input "88g" at bounding box center [430, 319] width 205 height 30
drag, startPoint x: 370, startPoint y: 286, endPoint x: 304, endPoint y: 283, distance: 65.4
click at [304, 283] on div "Serving 11364 Servings Per Container" at bounding box center [354, 285] width 357 height 30
drag, startPoint x: 474, startPoint y: 286, endPoint x: 443, endPoint y: 286, distance: 31.1
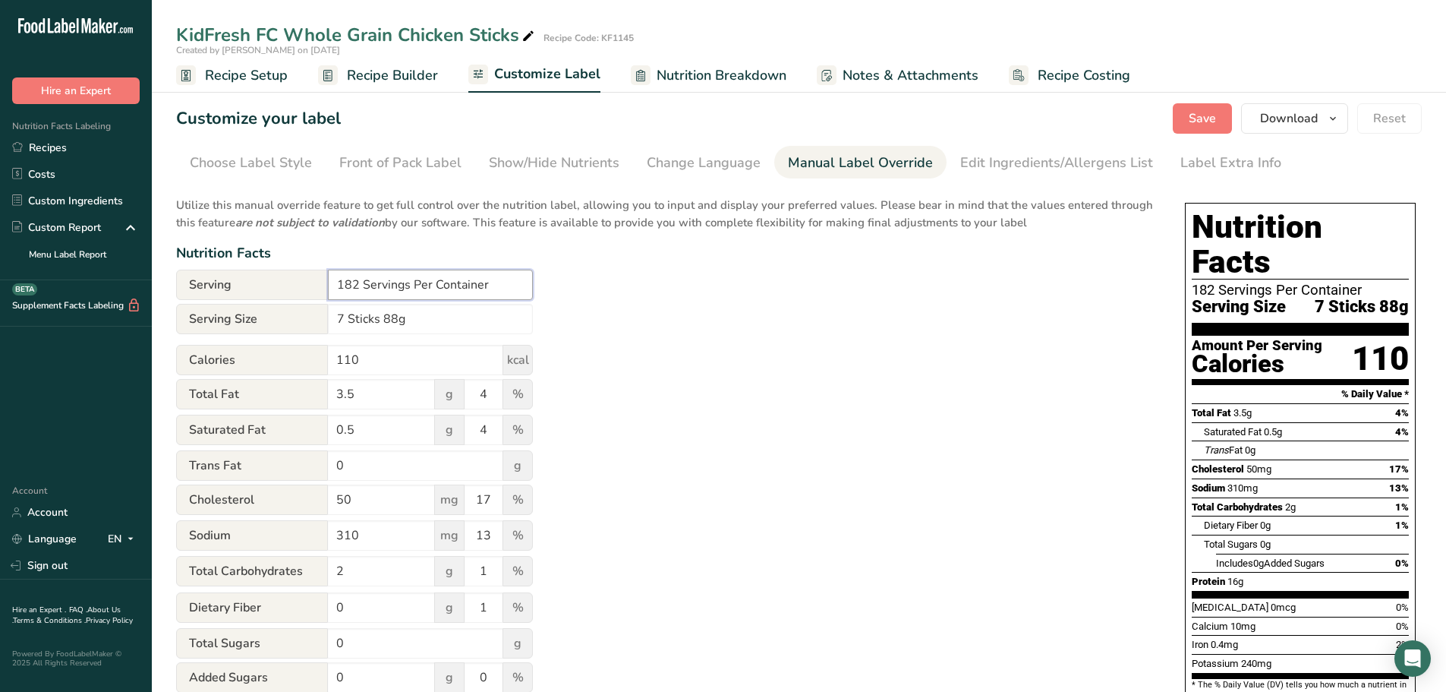
click at [443, 286] on input "182 Servings Per Container" at bounding box center [430, 285] width 205 height 30
click at [740, 372] on div "Utilize this manual override feature to get full control over the nutrition lab…" at bounding box center [665, 551] width 979 height 727
click at [1187, 113] on button "Save" at bounding box center [1202, 118] width 59 height 30
click at [390, 70] on span "Recipe Builder" at bounding box center [392, 75] width 91 height 21
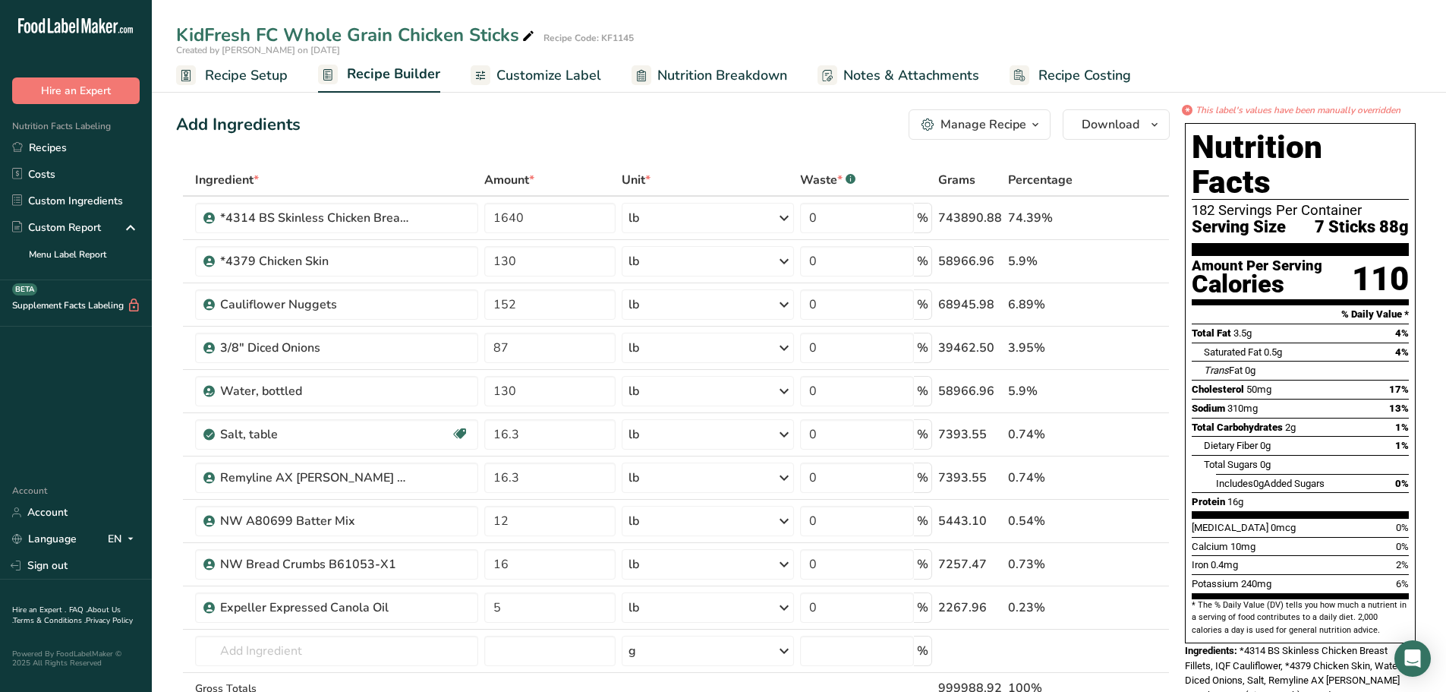
click at [618, 78] on ul "Recipe Setup Recipe Builder Customize Label Nutrition Breakdown Notes & Attachm…" at bounding box center [799, 75] width 1295 height 36
click at [679, 78] on span "Nutrition Breakdown" at bounding box center [723, 75] width 130 height 21
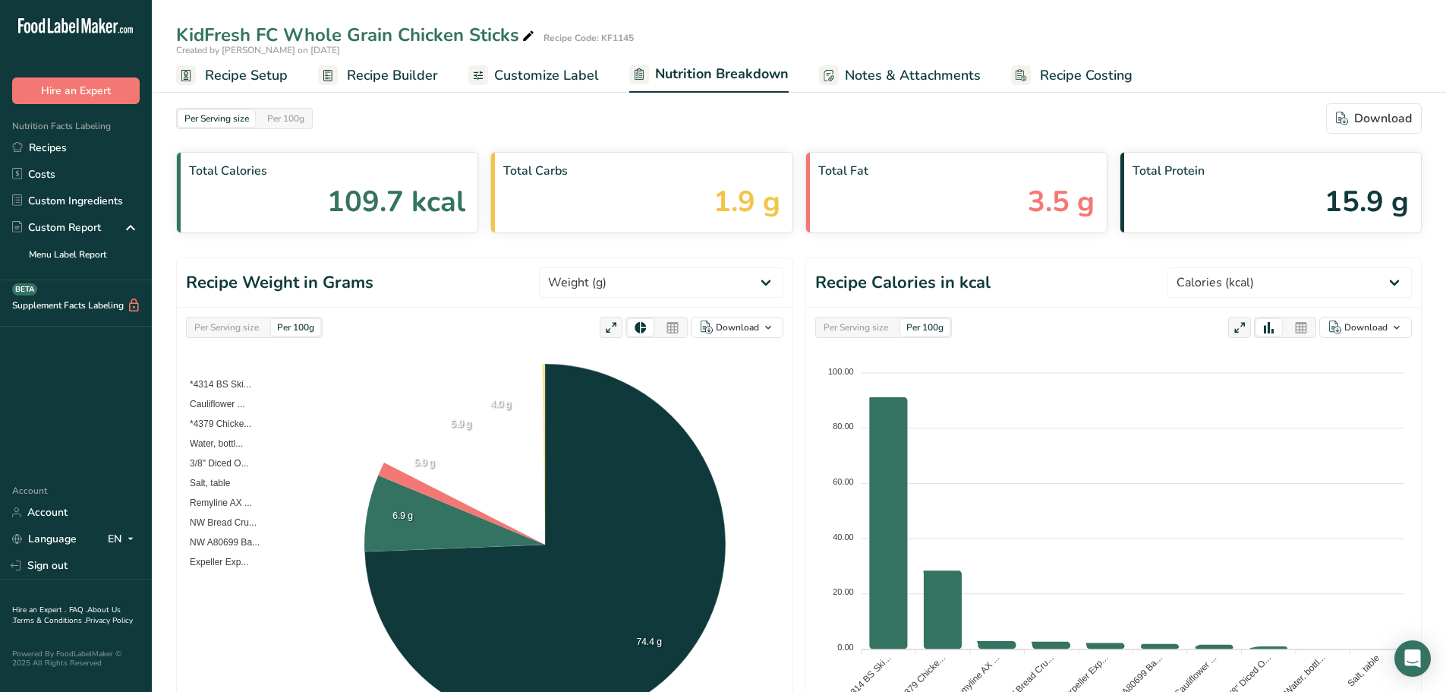
click at [536, 84] on span "Customize Label" at bounding box center [546, 75] width 105 height 21
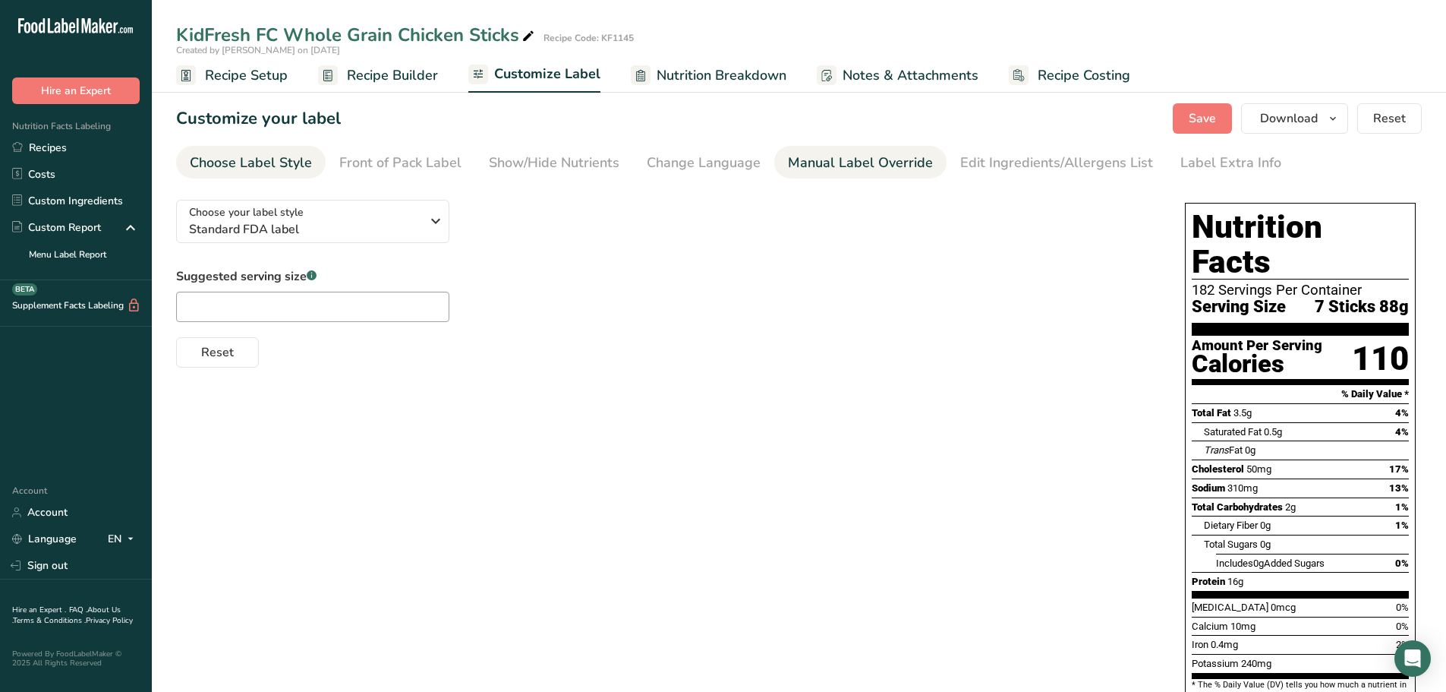
click at [832, 161] on div "Manual Label Override" at bounding box center [860, 163] width 145 height 21
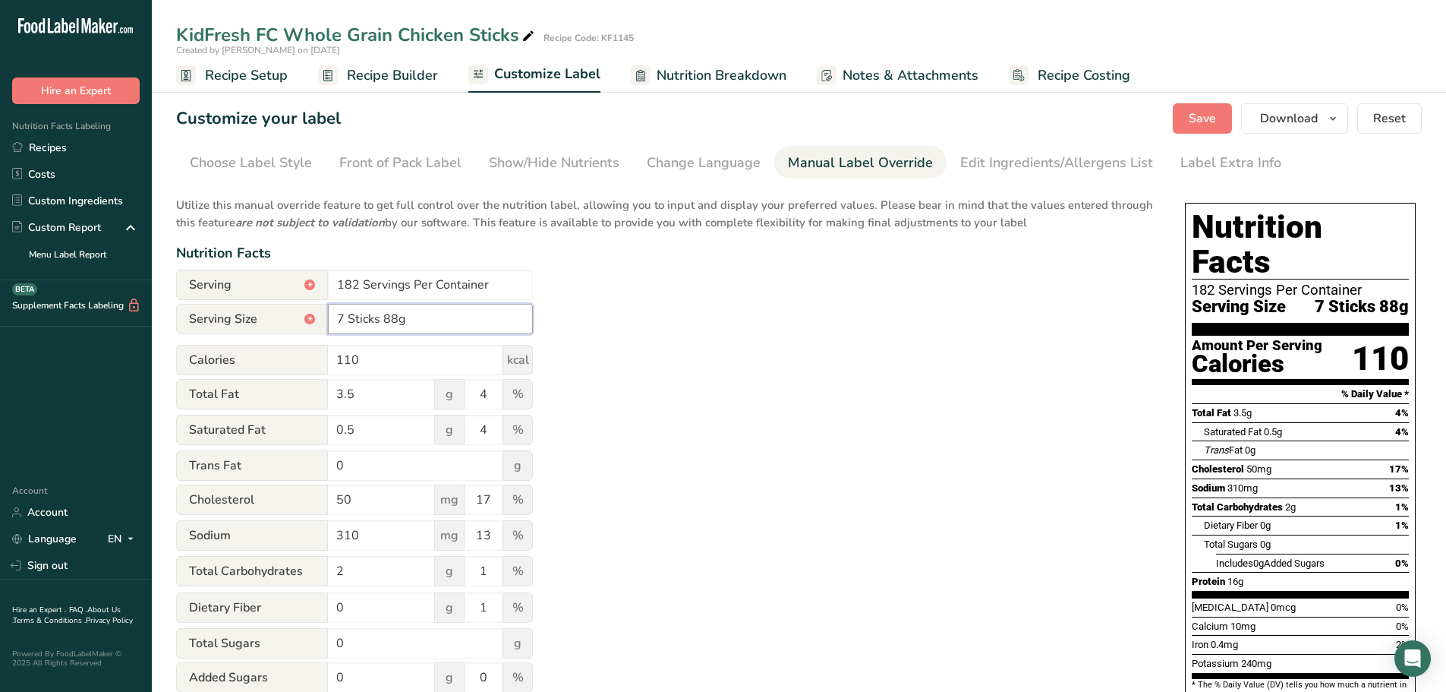
drag, startPoint x: 380, startPoint y: 318, endPoint x: 317, endPoint y: 314, distance: 63.1
click at [318, 314] on div "Serving Size * 7 Sticks 88g" at bounding box center [354, 319] width 357 height 30
click at [714, 376] on div "Utilize this manual override feature to get full control over the nutrition lab…" at bounding box center [665, 551] width 979 height 727
drag, startPoint x: 673, startPoint y: 327, endPoint x: 894, endPoint y: 229, distance: 241.7
click at [681, 323] on div "Utilize this manual override feature to get full control over the nutrition lab…" at bounding box center [665, 551] width 979 height 727
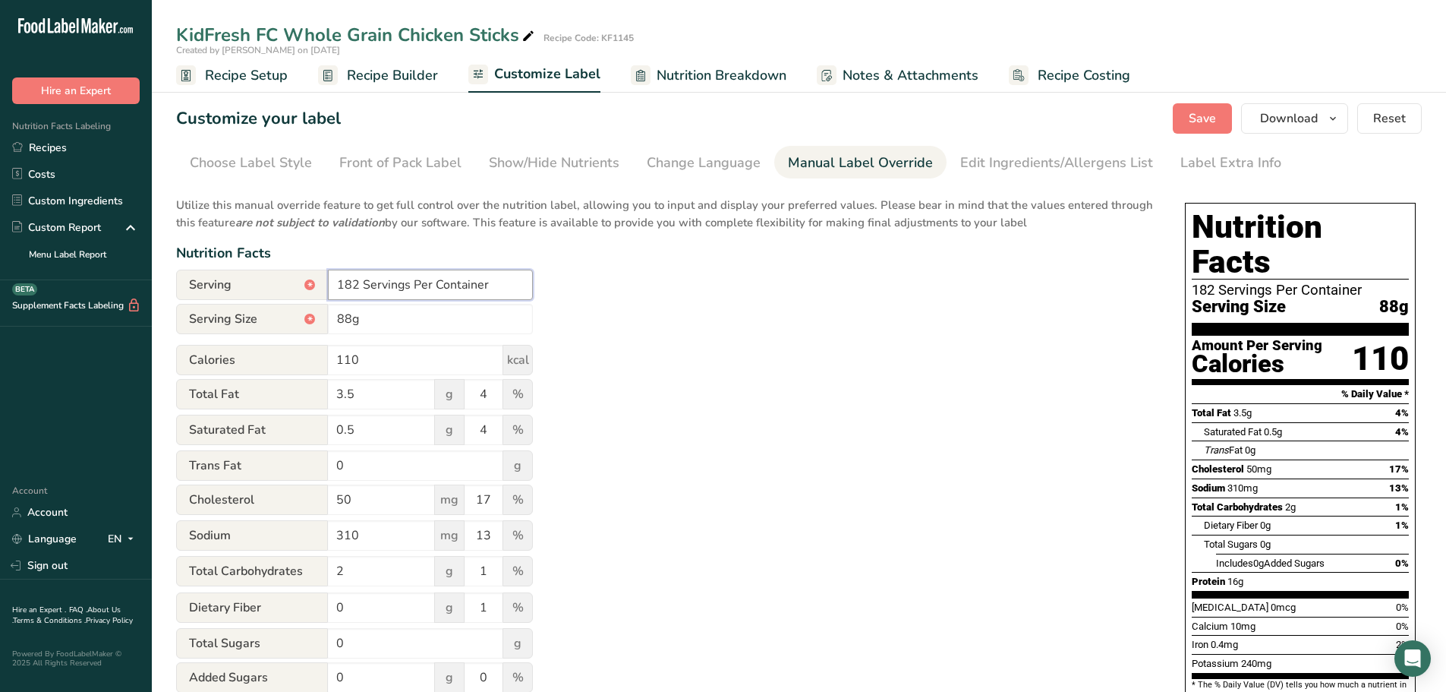
drag, startPoint x: 360, startPoint y: 286, endPoint x: 318, endPoint y: 278, distance: 42.4
click at [318, 278] on div "Serving * 182 Servings Per Container" at bounding box center [354, 285] width 357 height 30
click at [696, 333] on div "Utilize this manual override feature to get full control over the nutrition lab…" at bounding box center [665, 551] width 979 height 727
click at [875, 280] on div "Utilize this manual override feature to get full control over the nutrition lab…" at bounding box center [665, 551] width 979 height 727
click at [1203, 117] on span "Save" at bounding box center [1202, 118] width 27 height 18
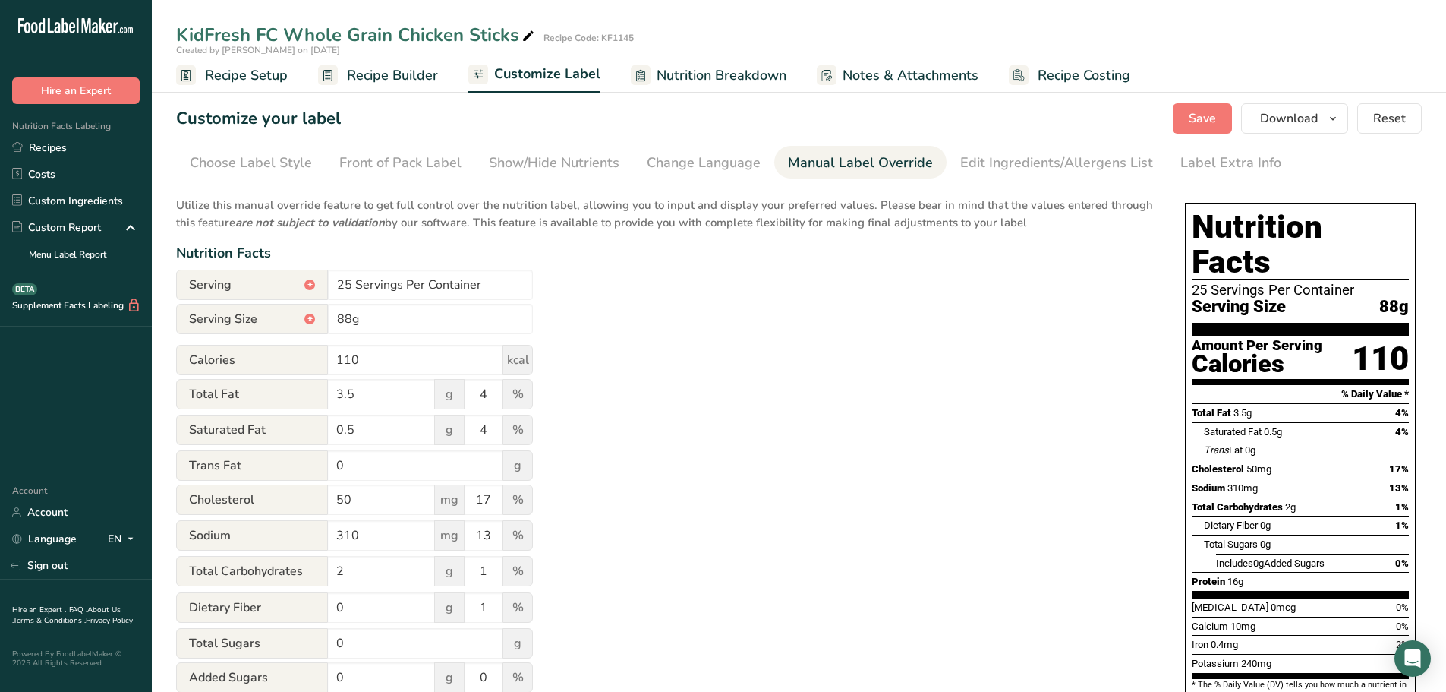
click at [394, 63] on link "Recipe Builder" at bounding box center [378, 75] width 120 height 34
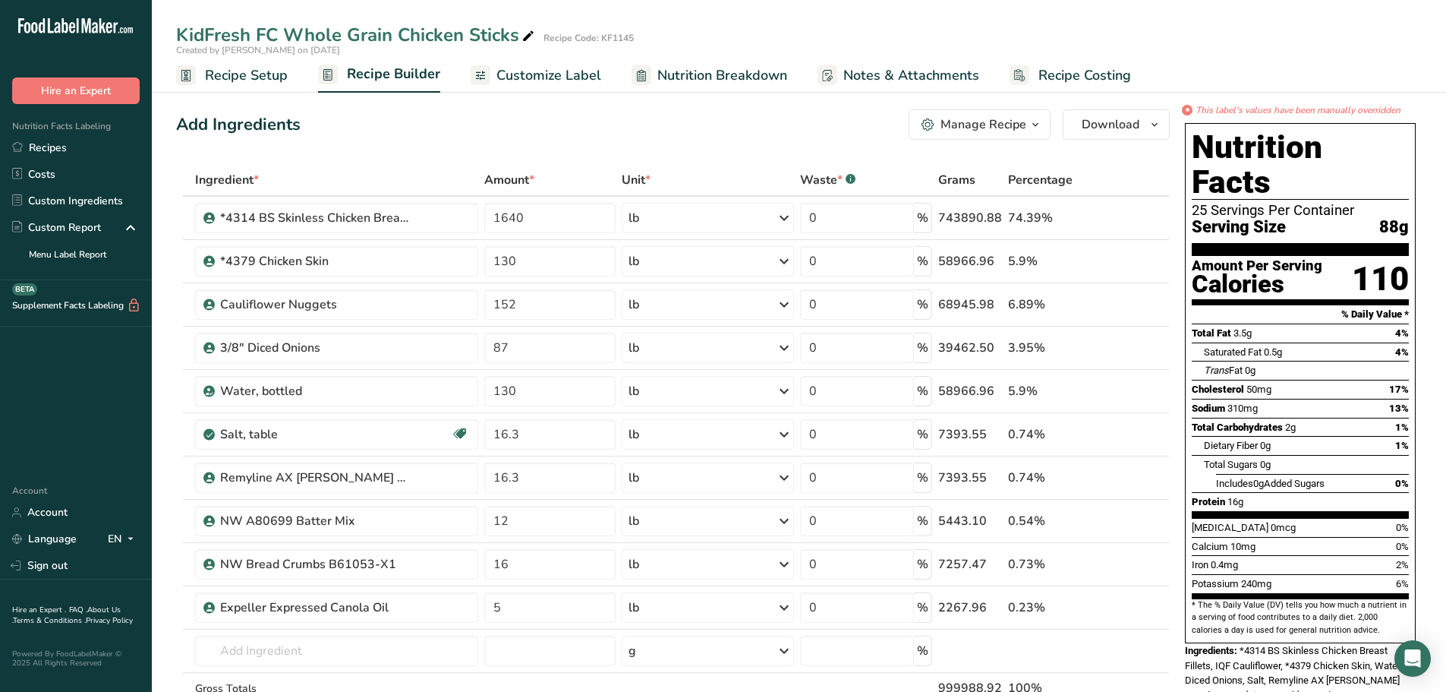
click at [718, 84] on span "Nutrition Breakdown" at bounding box center [723, 75] width 130 height 21
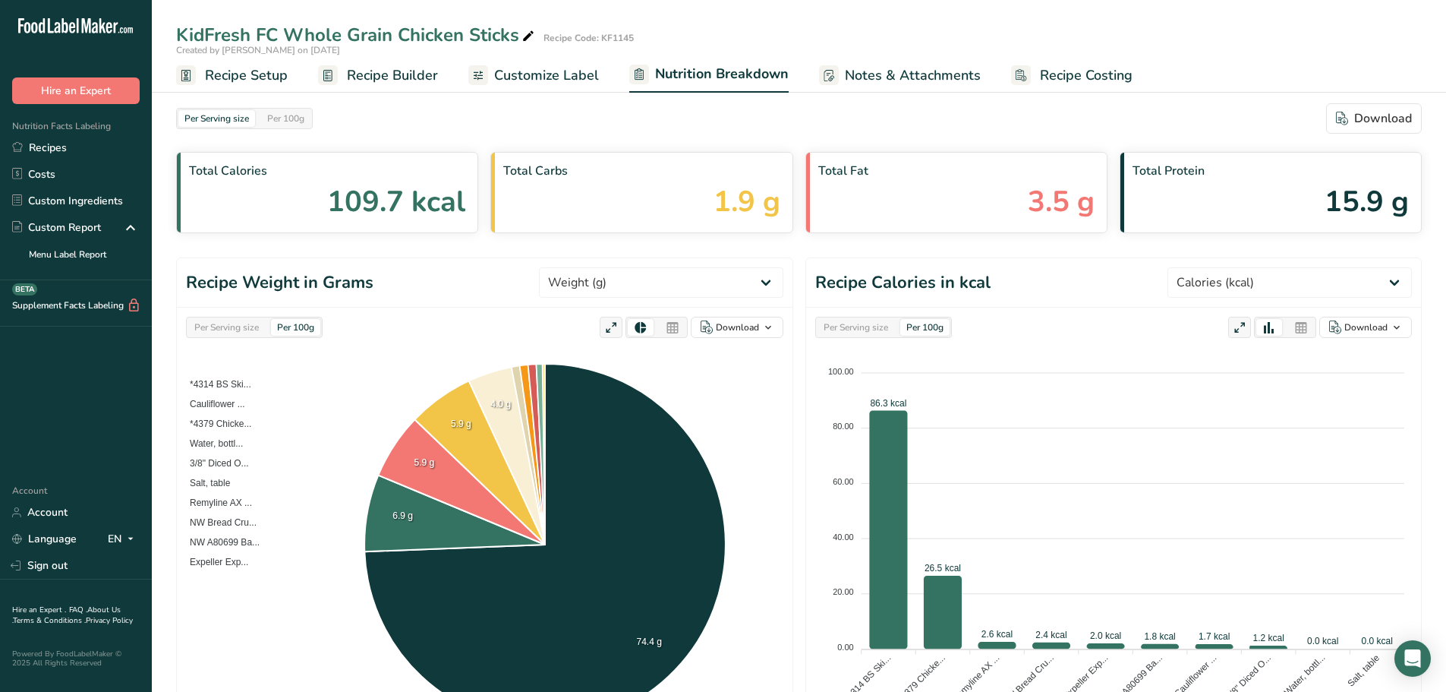
click at [541, 68] on span "Customize Label" at bounding box center [546, 75] width 105 height 21
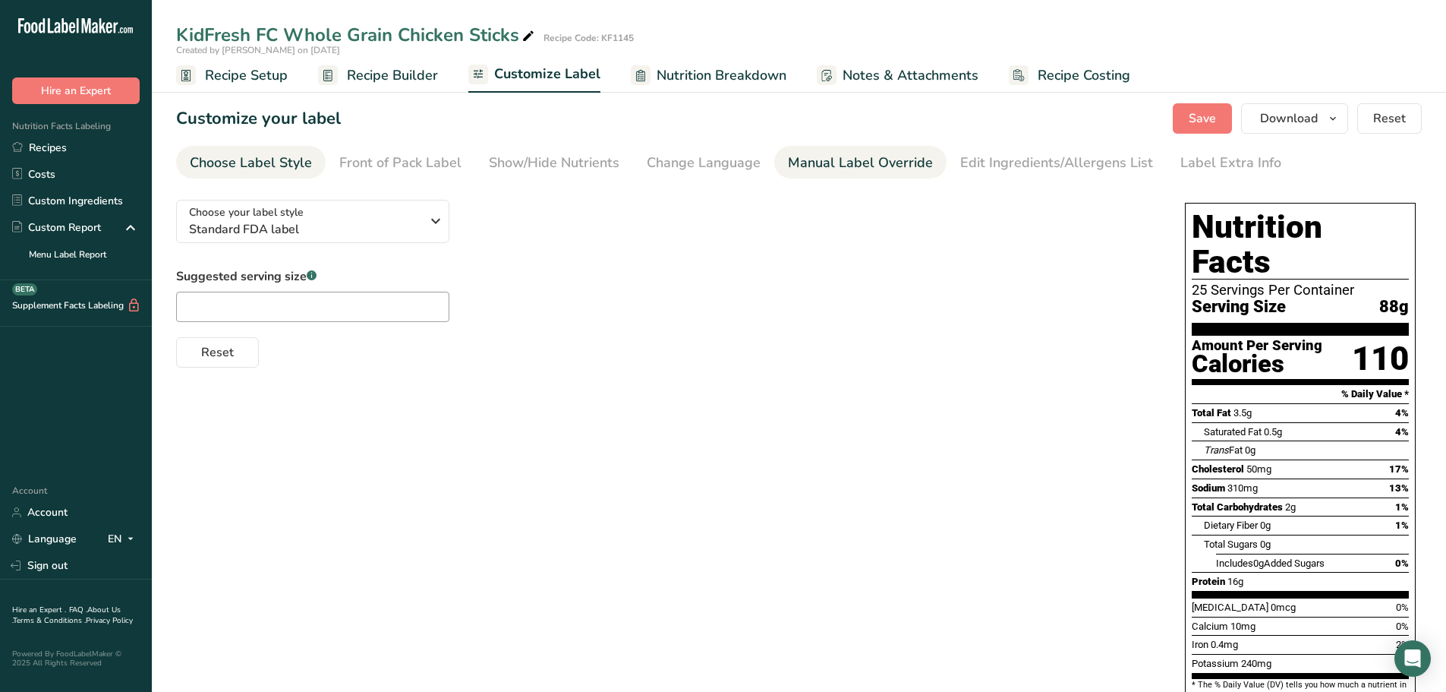
click at [831, 167] on div "Manual Label Override" at bounding box center [860, 163] width 145 height 21
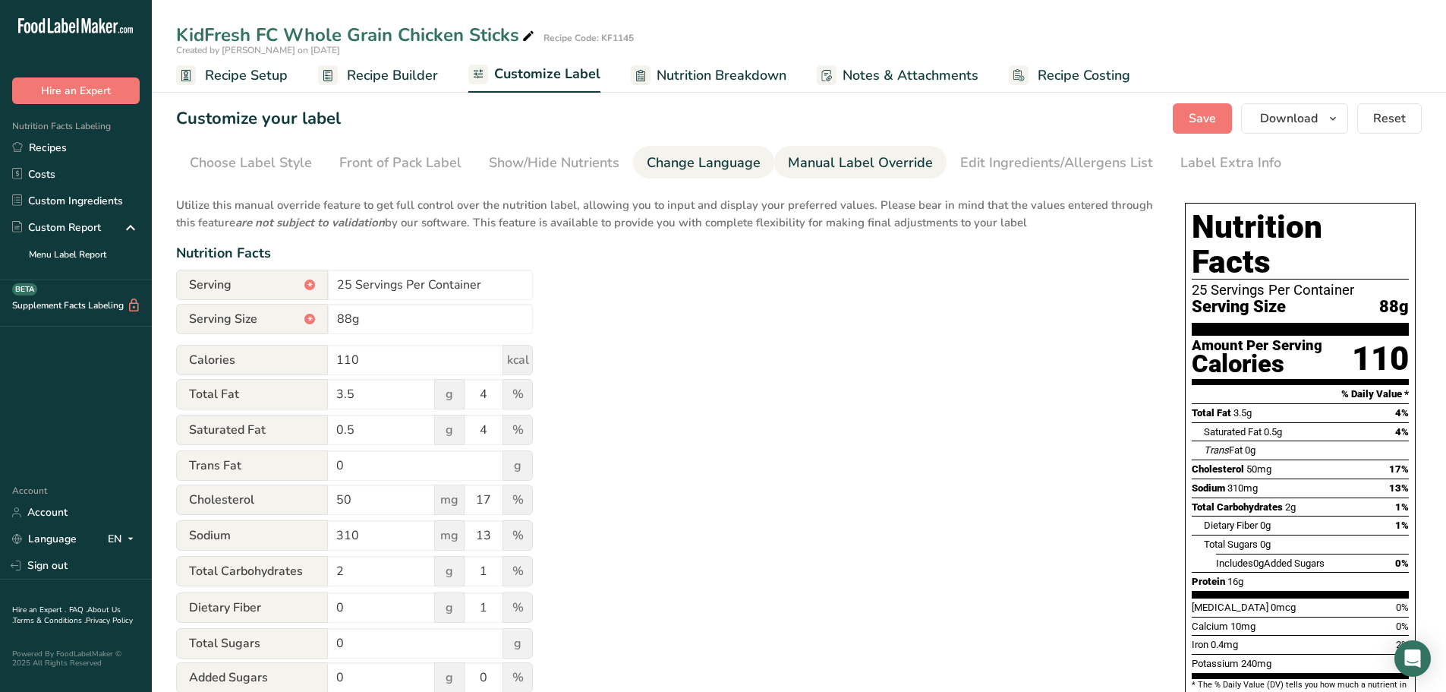
click at [718, 161] on div "Change Language" at bounding box center [704, 163] width 114 height 21
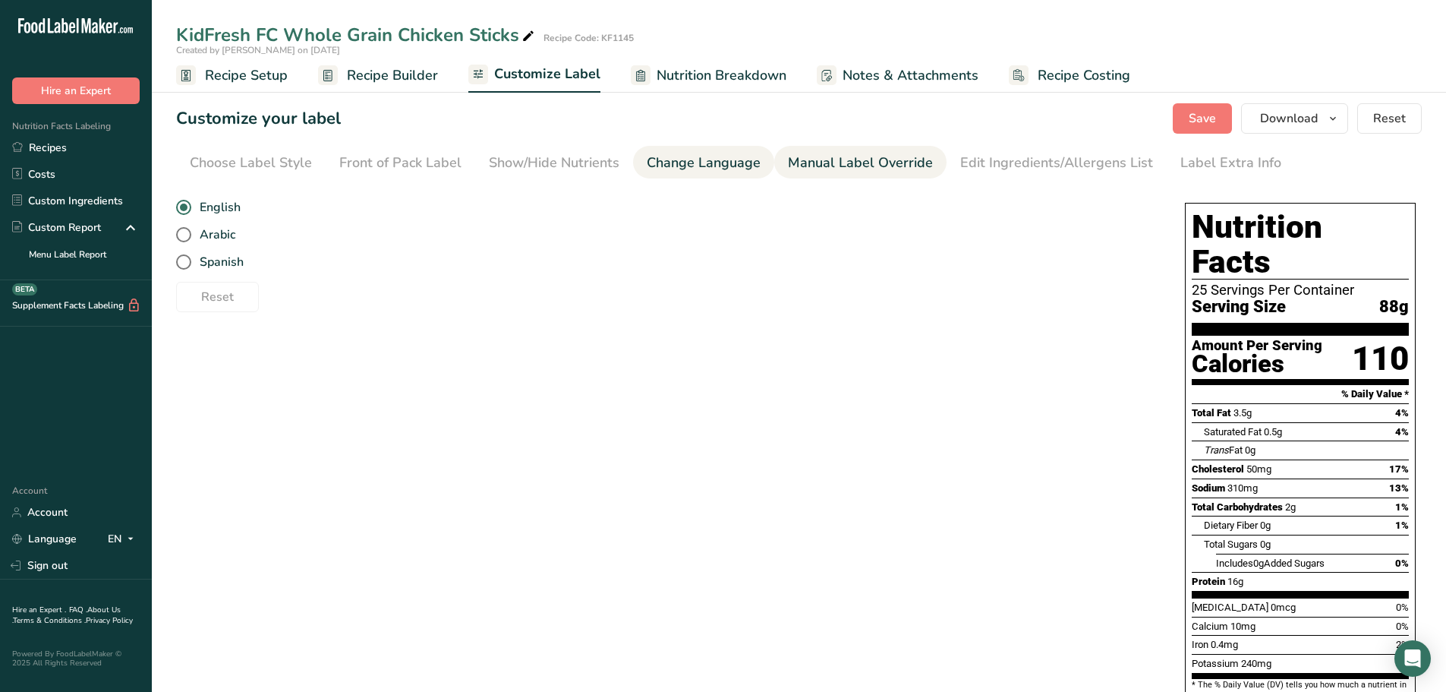
click at [837, 163] on div "Manual Label Override" at bounding box center [860, 163] width 145 height 21
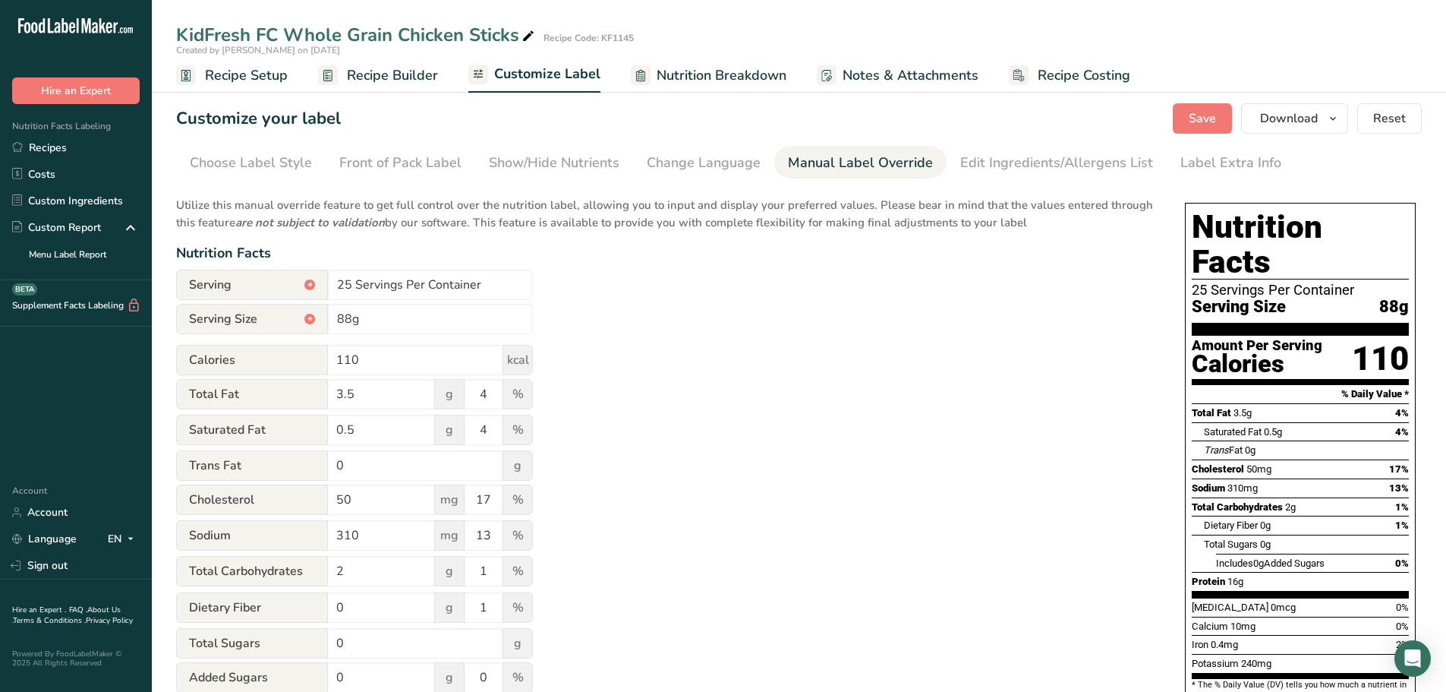
click at [376, 77] on span "Recipe Builder" at bounding box center [392, 75] width 91 height 21
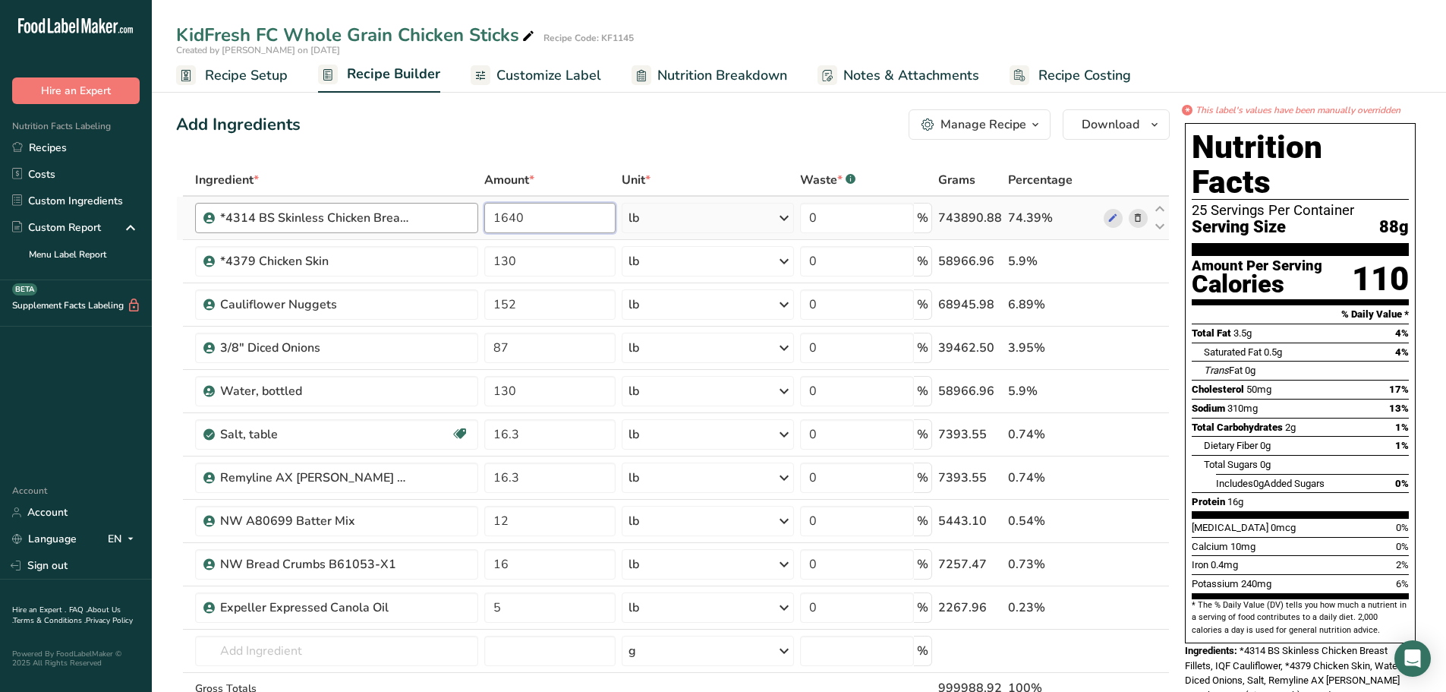
drag, startPoint x: 535, startPoint y: 220, endPoint x: 462, endPoint y: 219, distance: 72.9
click at [462, 219] on tr "*4314 BS Skinless Chicken Breast Fillets 1640 lb Weight Units g kg mg See more …" at bounding box center [673, 218] width 992 height 43
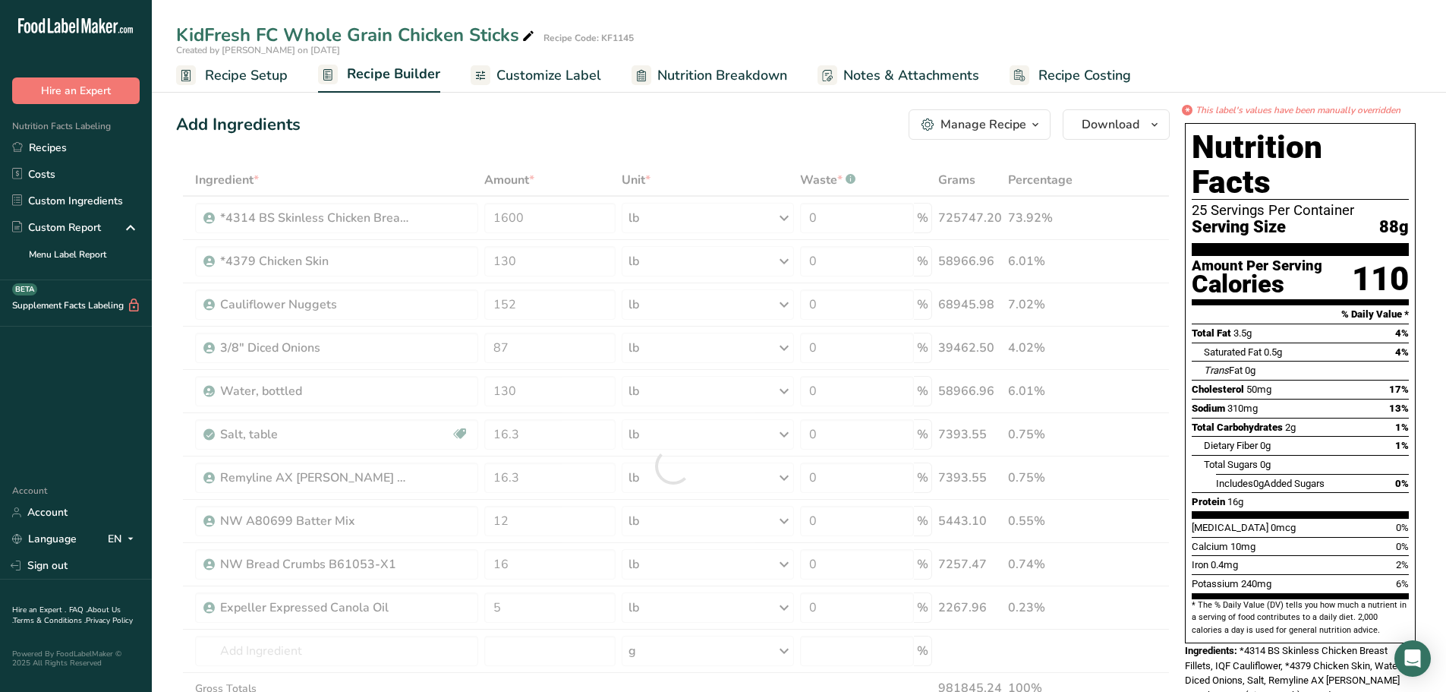
click at [600, 147] on div "Add Ingredients Manage Recipe Delete Recipe Duplicate Recipe Scale Recipe Save …" at bounding box center [677, 697] width 1003 height 1188
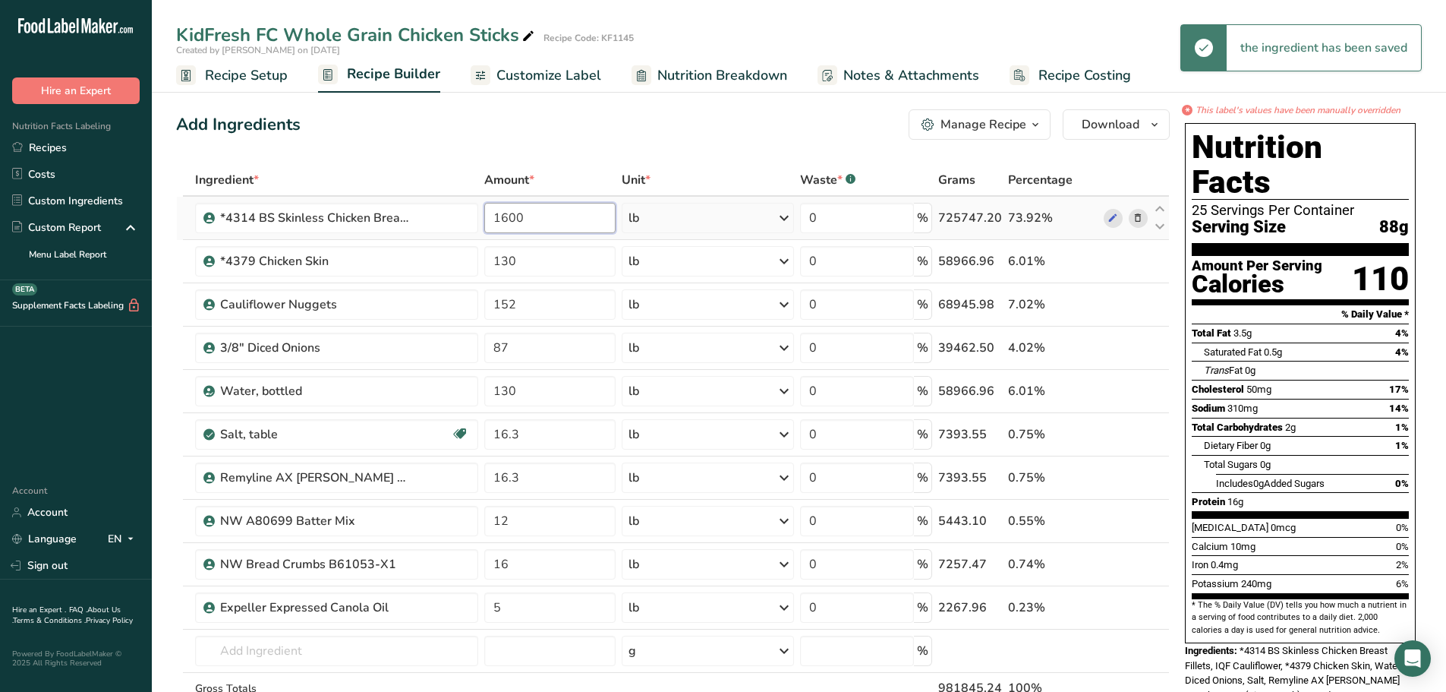
drag, startPoint x: 551, startPoint y: 219, endPoint x: 484, endPoint y: 219, distance: 67.6
click at [484, 219] on td "1600" at bounding box center [549, 218] width 137 height 43
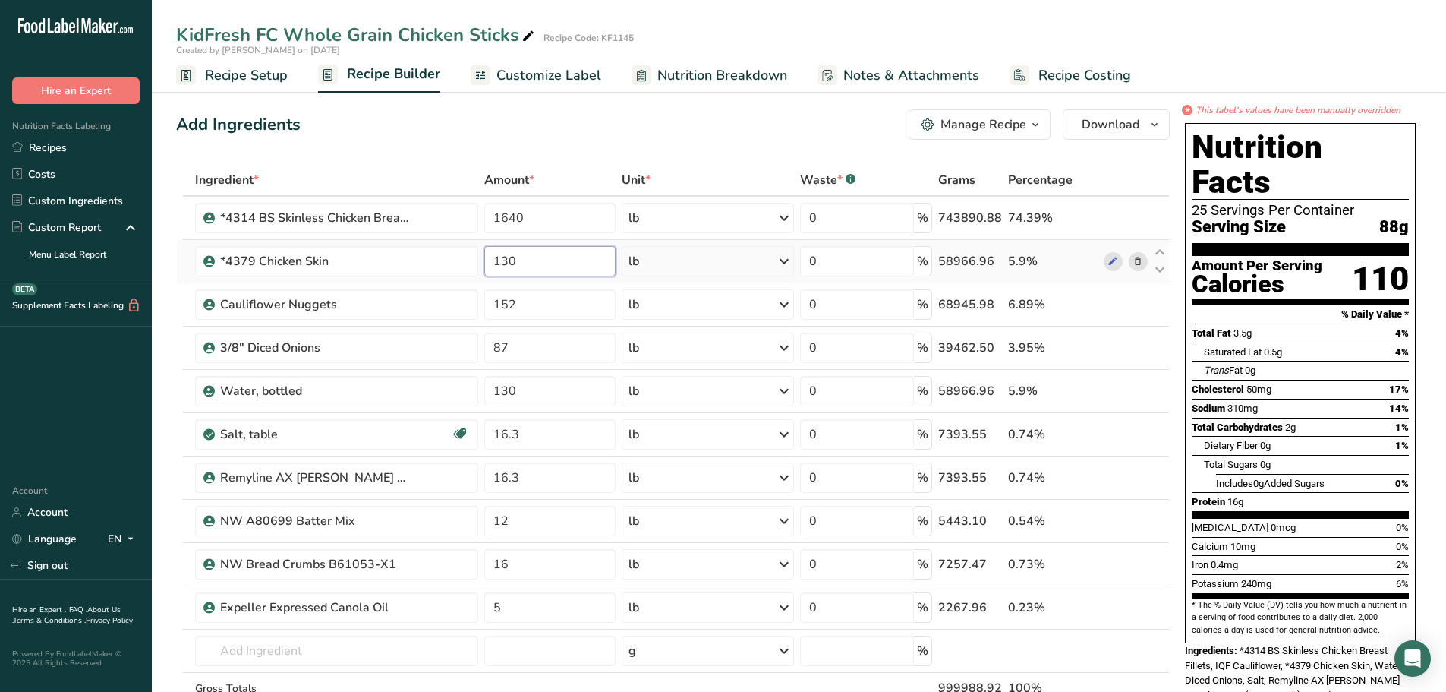
click at [516, 260] on div "Ingredient * Amount * Unit * Waste * .a-a{fill:#347362;}.b-a{fill:#fff;} Grams …" at bounding box center [673, 466] width 994 height 604
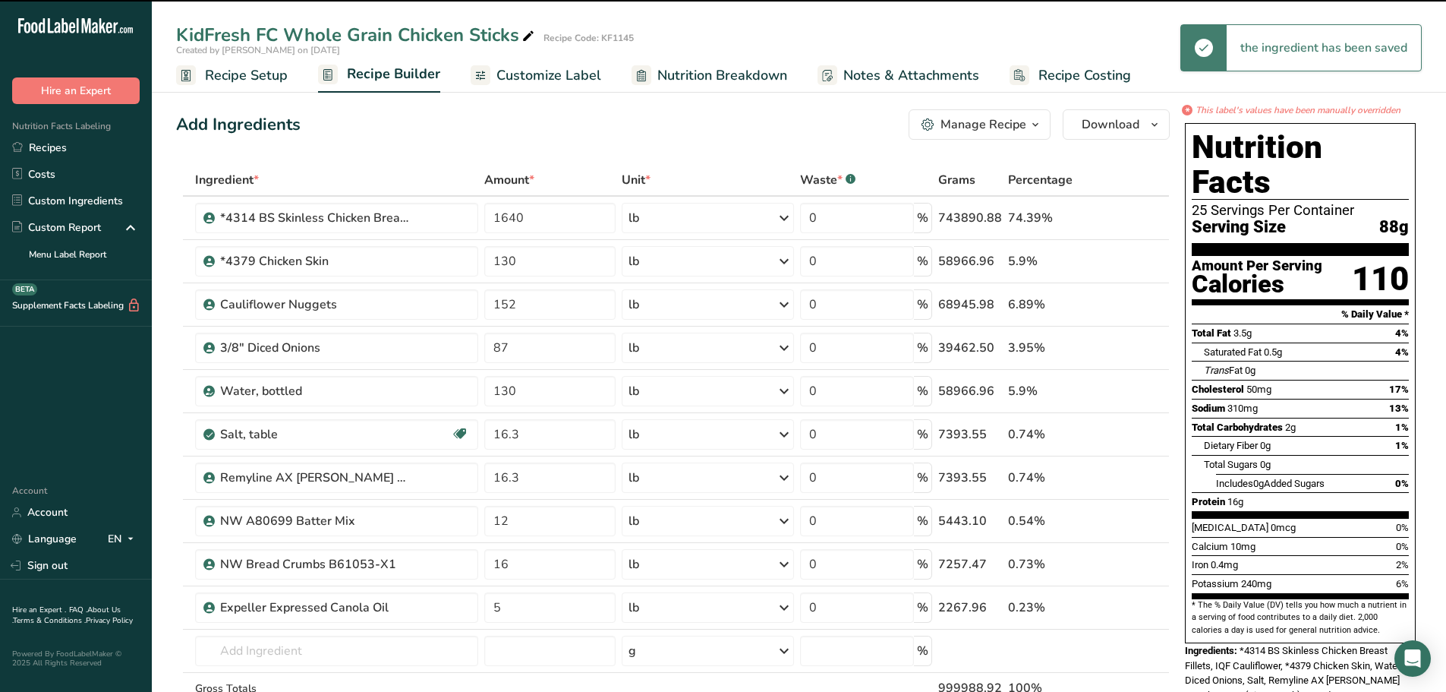
click at [563, 158] on div "Add Ingredients Manage Recipe Delete Recipe Duplicate Recipe Scale Recipe Save …" at bounding box center [677, 697] width 1003 height 1188
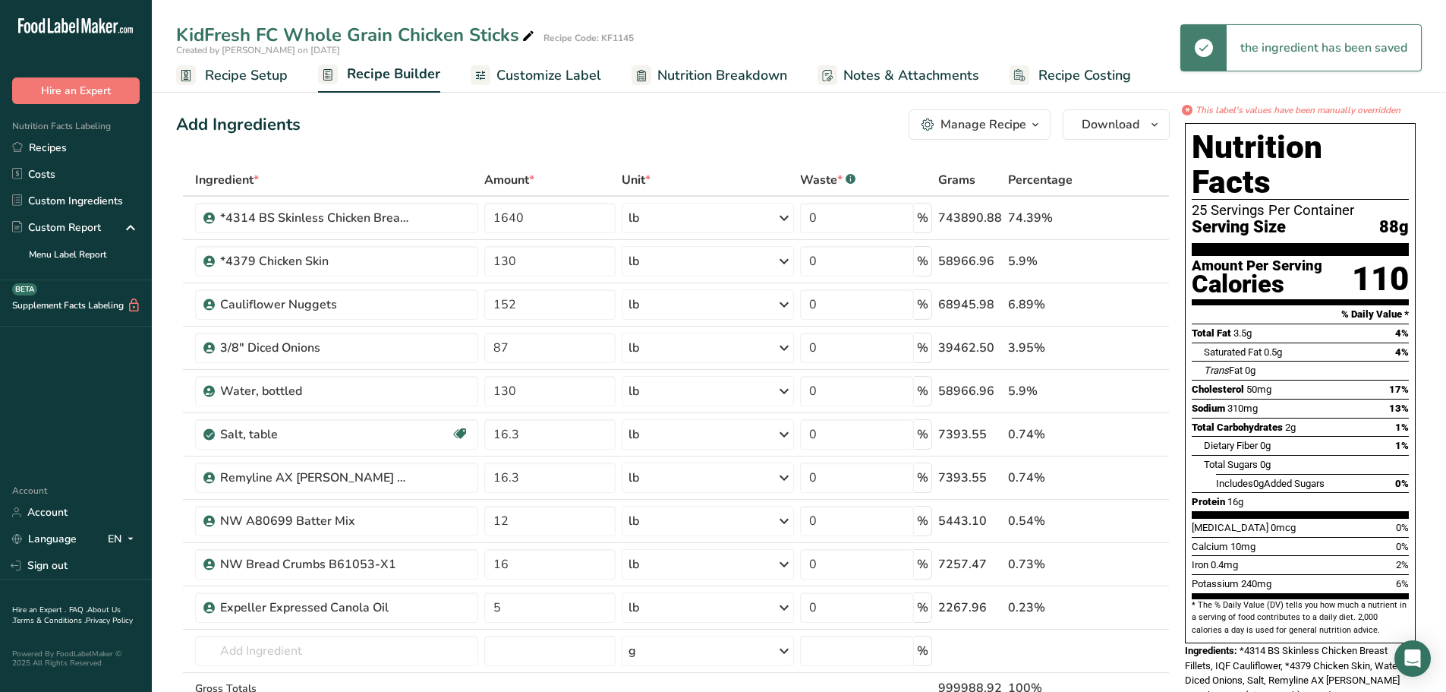
drag, startPoint x: 241, startPoint y: 65, endPoint x: 270, endPoint y: 71, distance: 28.7
click at [241, 65] on span "Recipe Setup" at bounding box center [246, 75] width 83 height 21
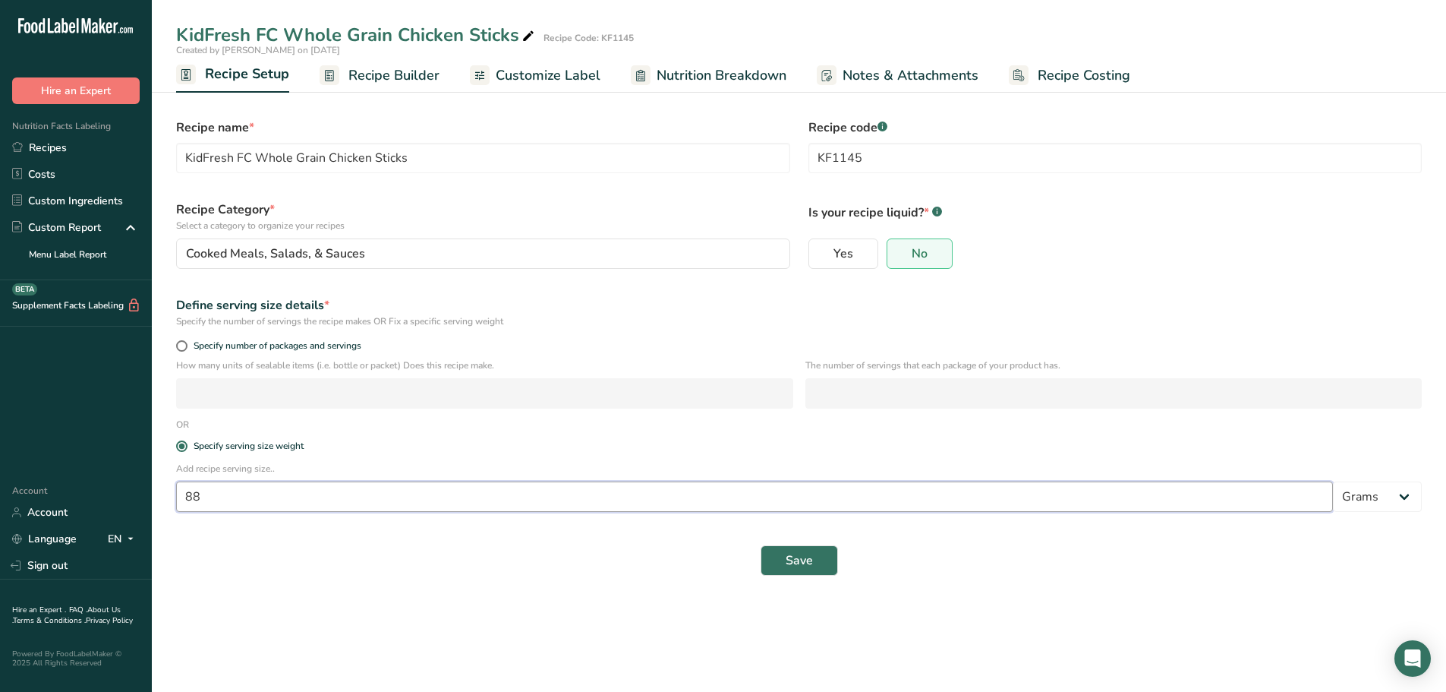
click at [262, 499] on input "88" at bounding box center [754, 496] width 1157 height 30
click at [786, 561] on span "Save" at bounding box center [799, 560] width 27 height 18
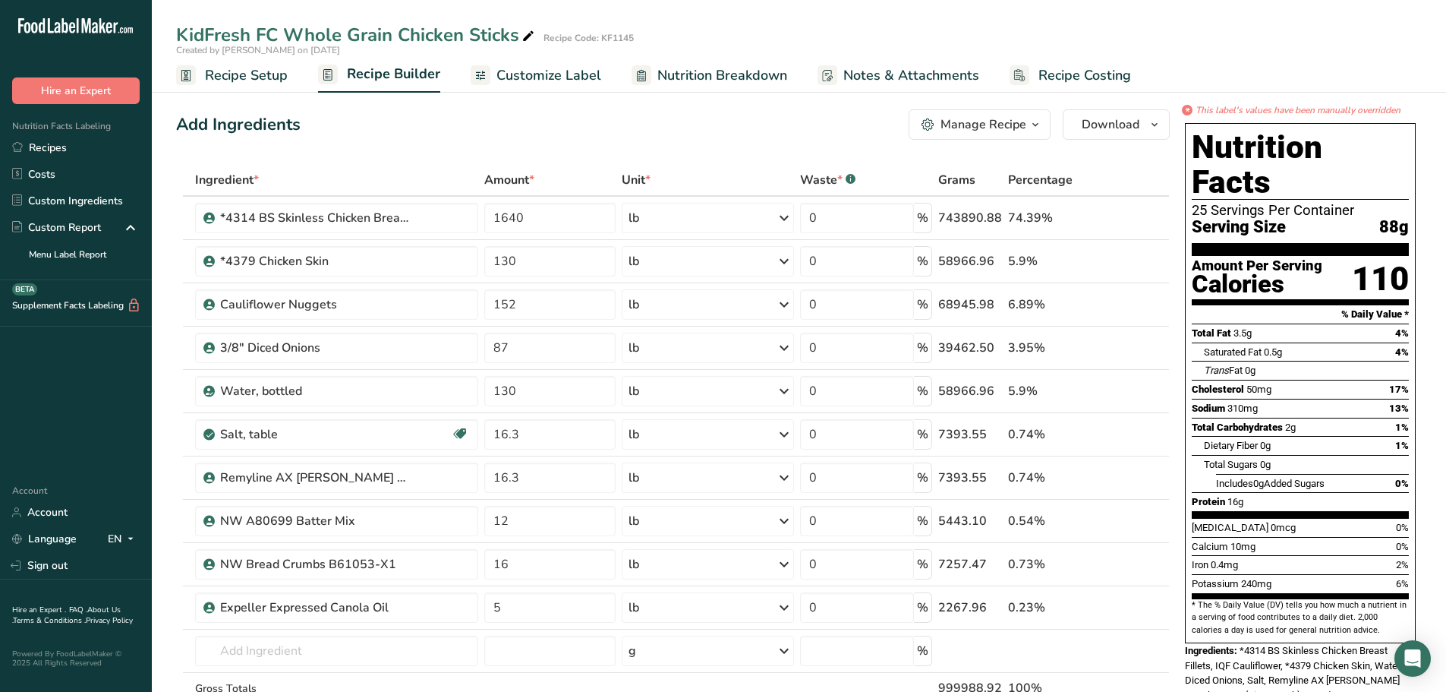
click at [685, 60] on link "Nutrition Breakdown" at bounding box center [710, 75] width 156 height 34
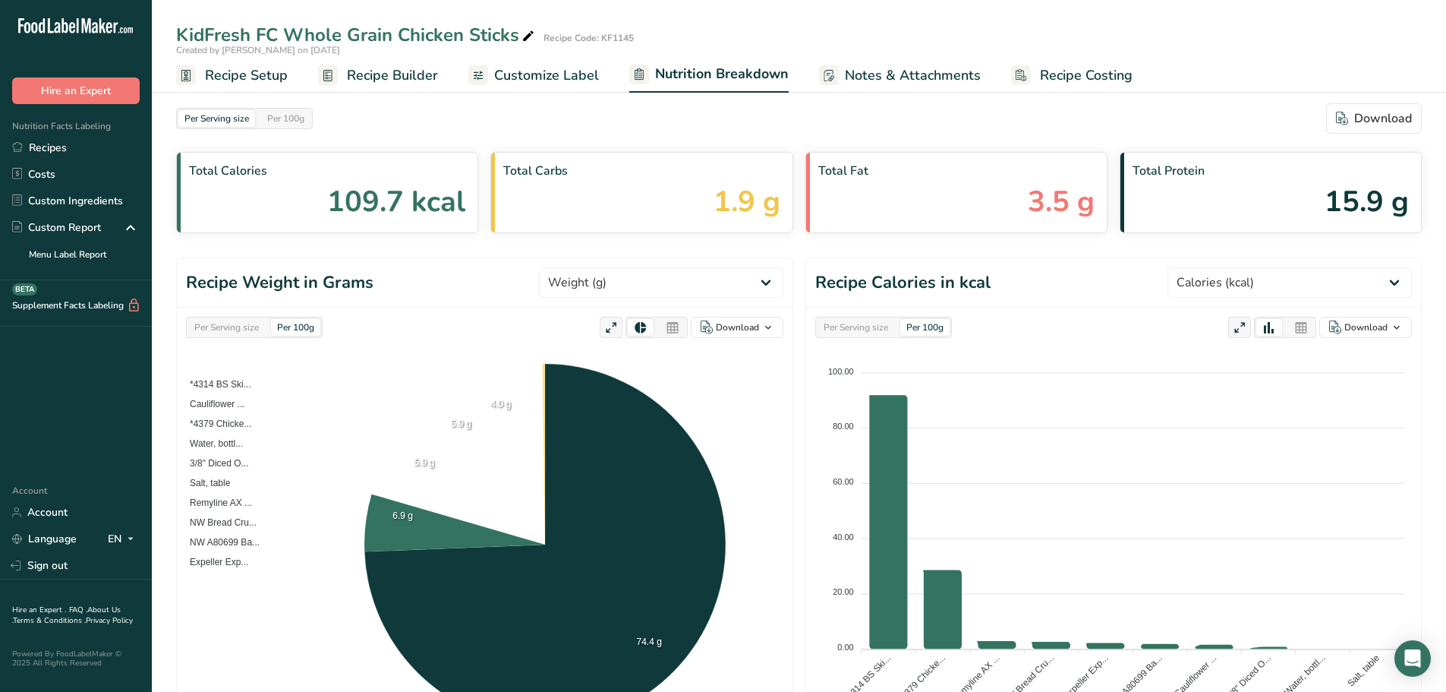
click at [558, 82] on span "Customize Label" at bounding box center [546, 75] width 105 height 21
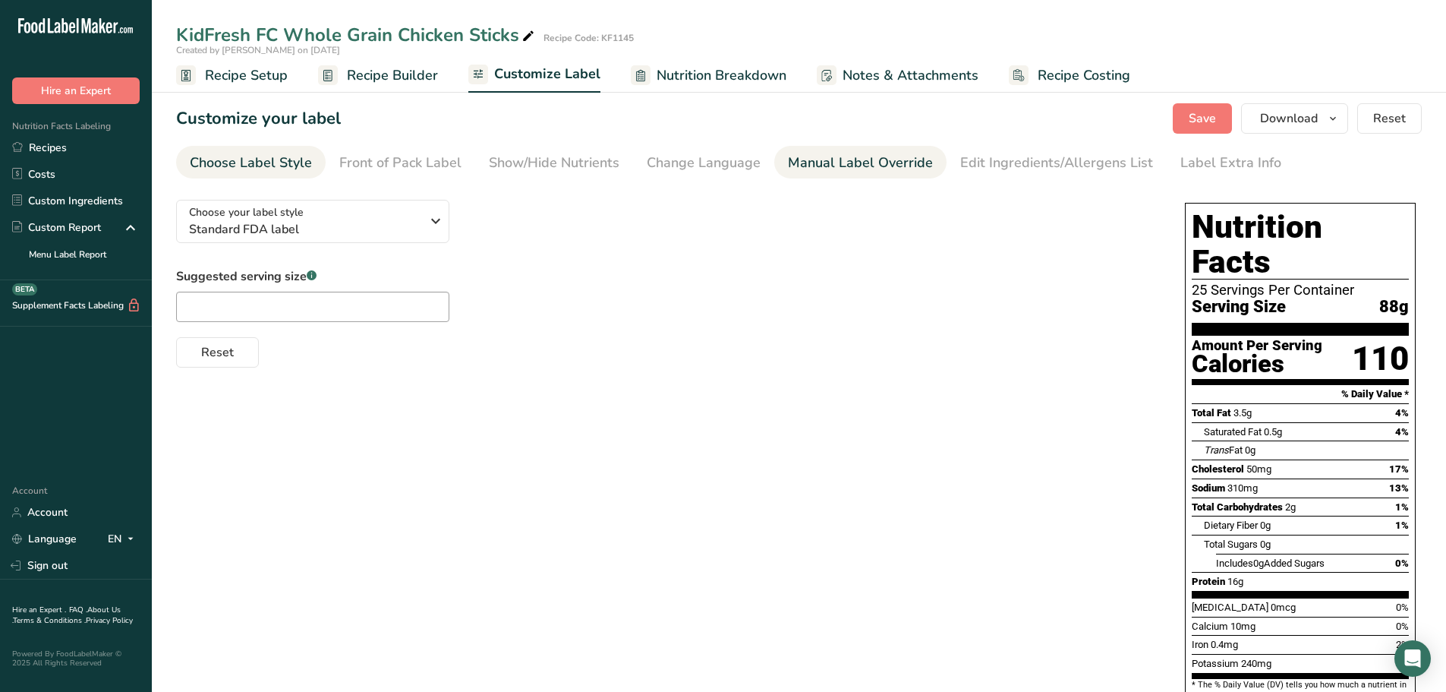
click at [825, 153] on div "Manual Label Override" at bounding box center [860, 163] width 145 height 21
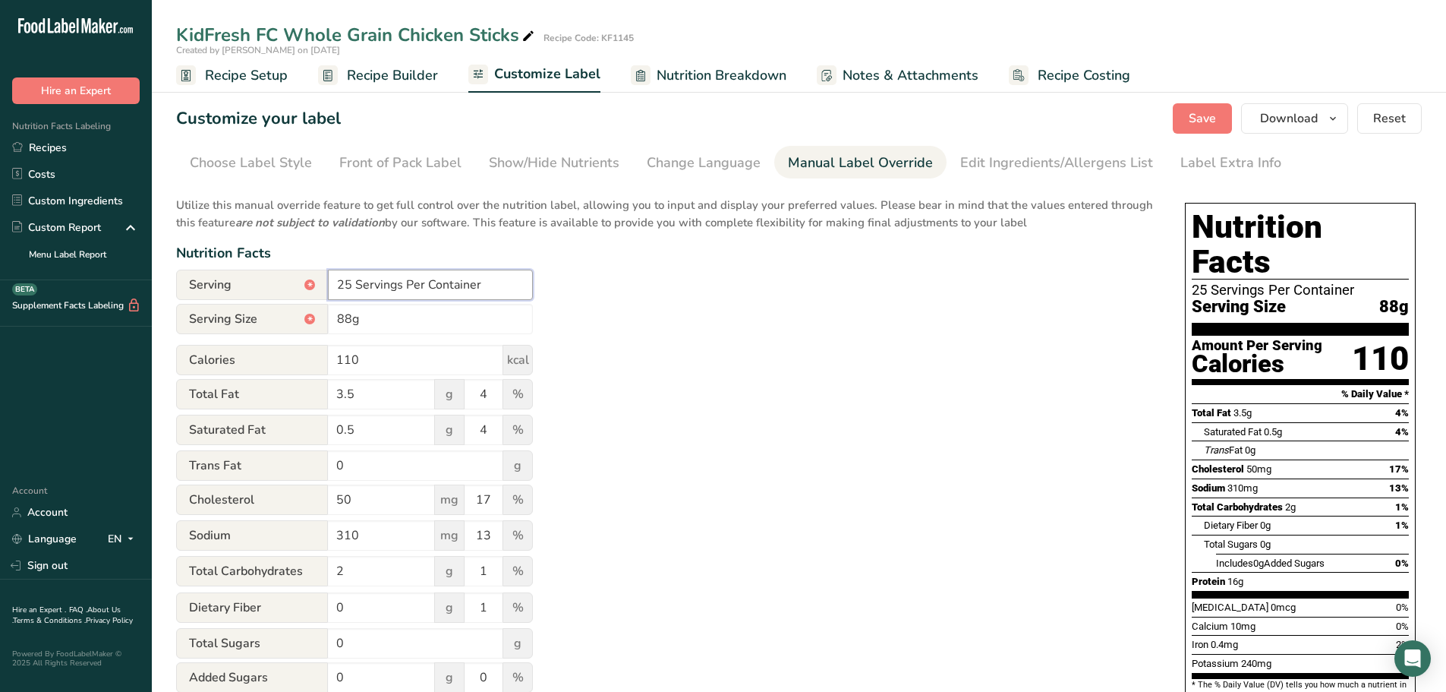
drag, startPoint x: 351, startPoint y: 284, endPoint x: 318, endPoint y: 289, distance: 33.1
click at [318, 289] on div "Serving * 25 Servings Per Container" at bounding box center [354, 285] width 357 height 30
click at [338, 324] on input "88g" at bounding box center [430, 319] width 205 height 30
click at [1077, 336] on div "Utilize this manual override feature to get full control over the nutrition lab…" at bounding box center [665, 551] width 979 height 727
click at [1200, 121] on span "Save" at bounding box center [1202, 118] width 27 height 18
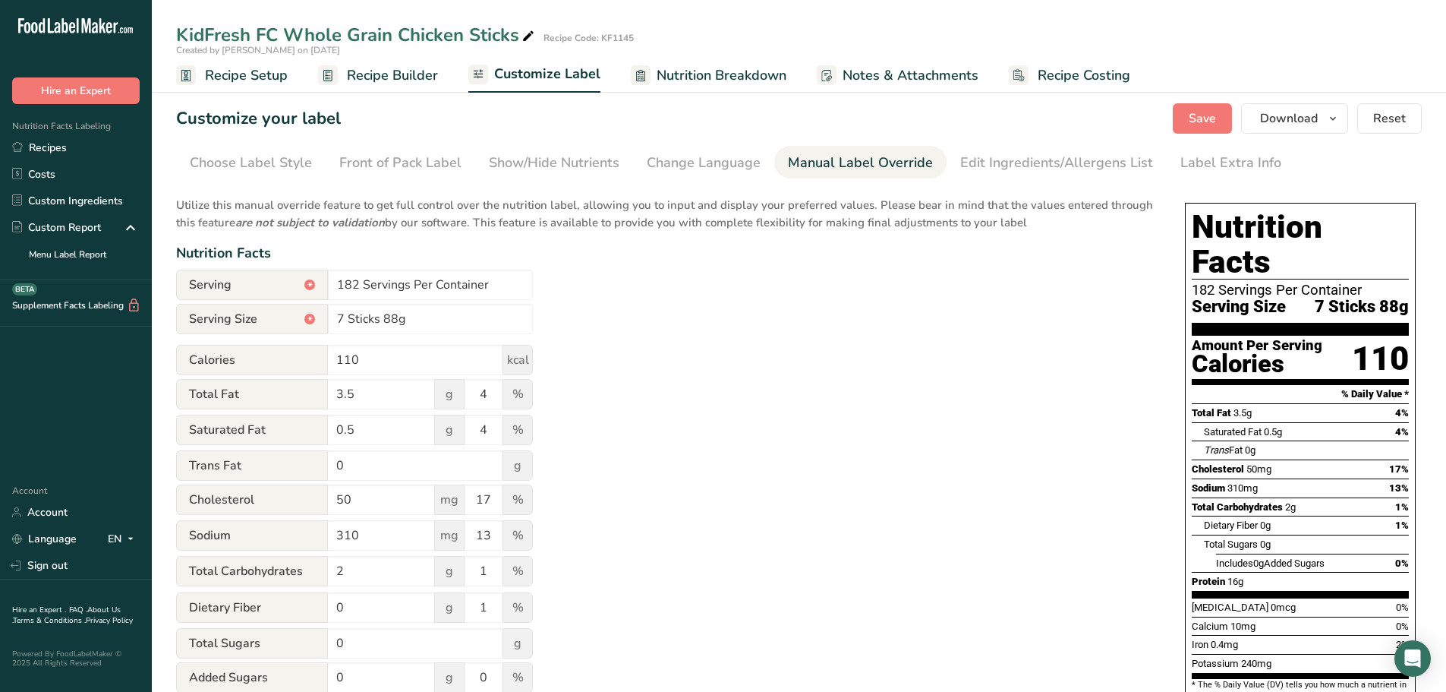
click at [250, 82] on span "Recipe Setup" at bounding box center [246, 75] width 83 height 21
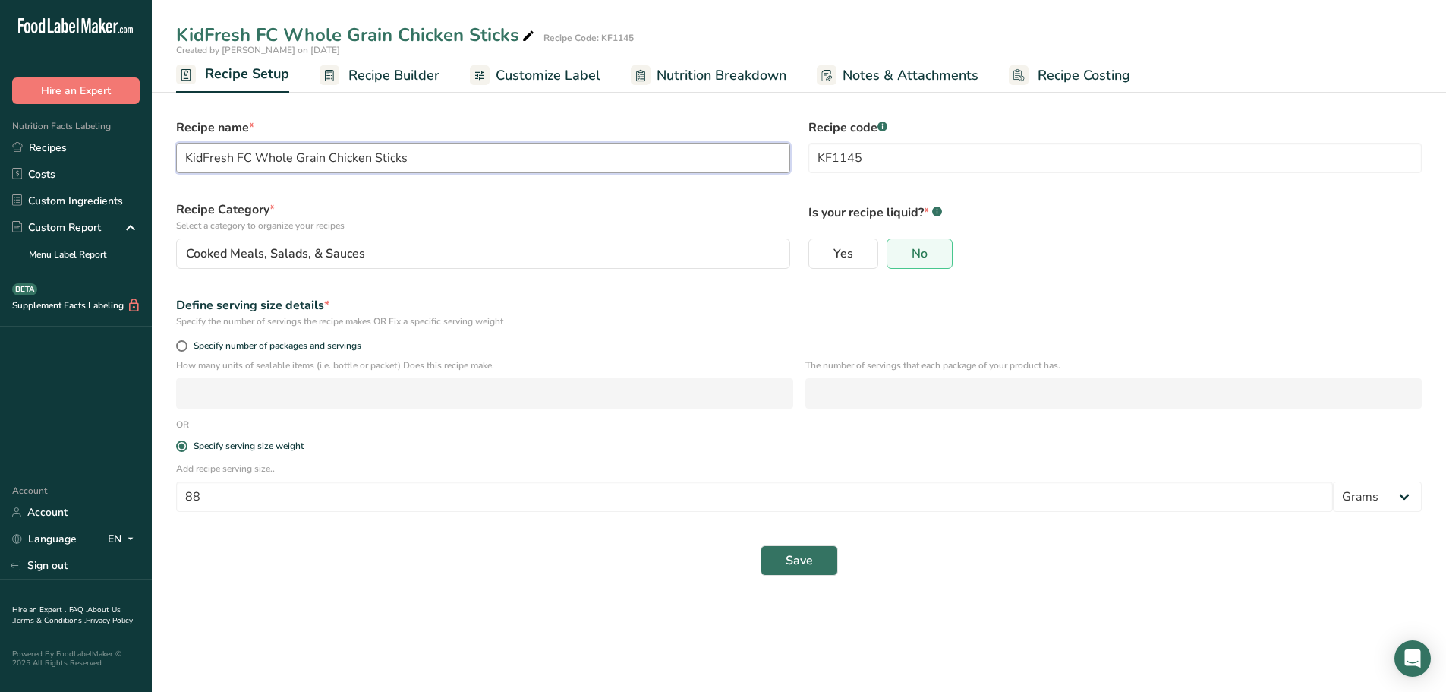
click at [187, 159] on input "KidFresh FC Whole Grain Chicken Sticks" at bounding box center [483, 158] width 614 height 30
click at [794, 565] on span "Save" at bounding box center [799, 560] width 27 height 18
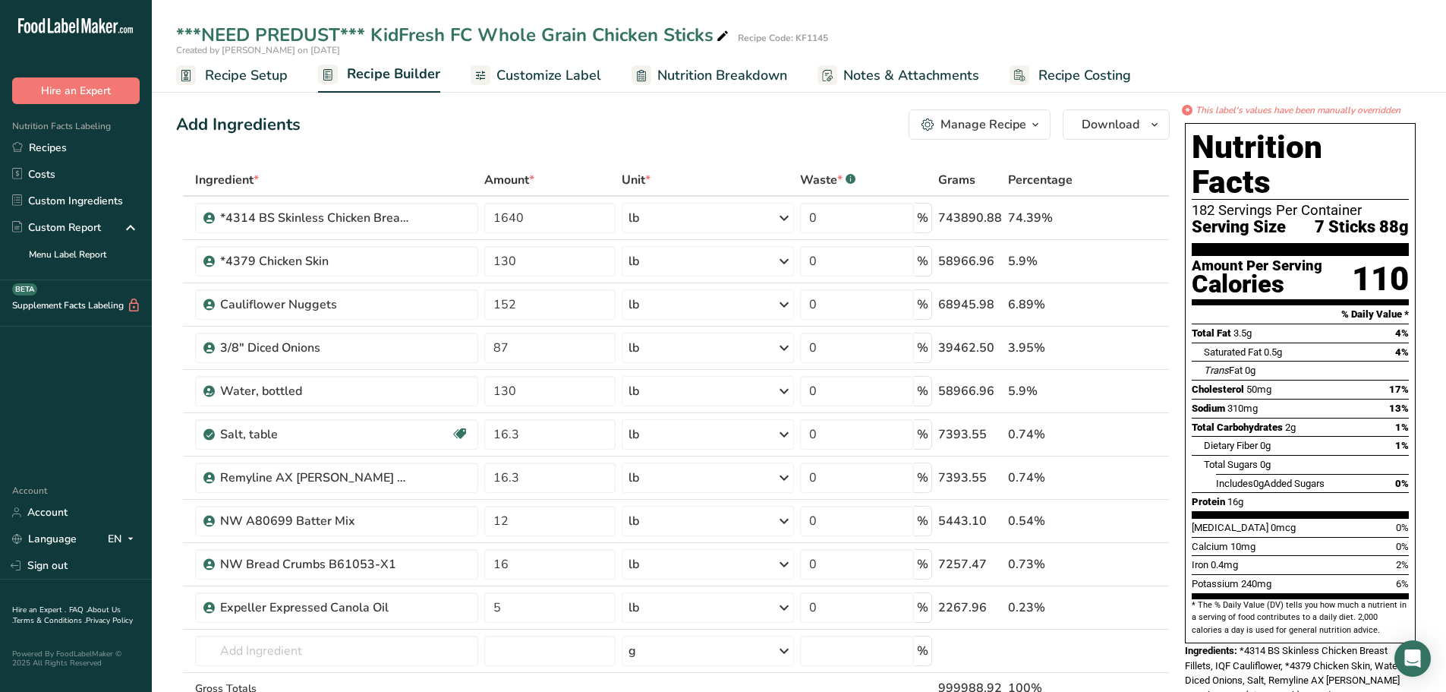
click at [887, 78] on span "Notes & Attachments" at bounding box center [912, 75] width 136 height 21
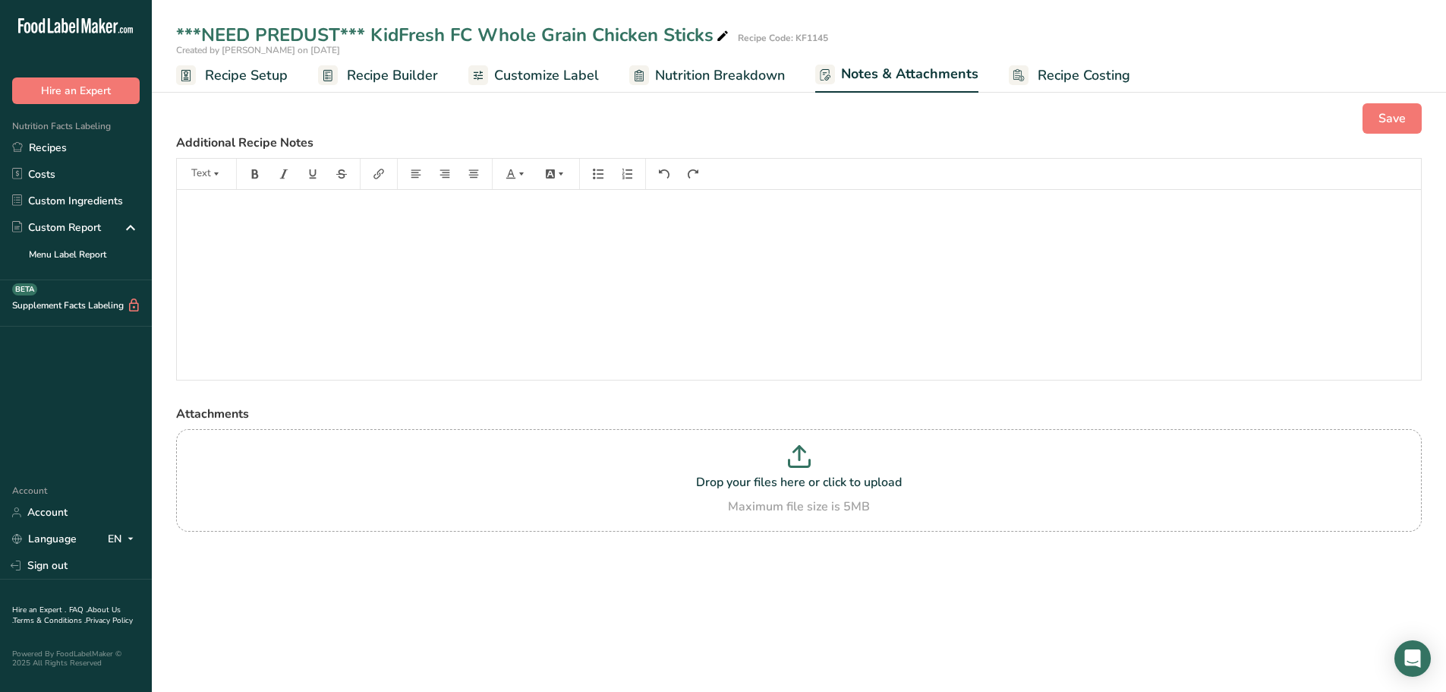
click at [376, 232] on div "﻿" at bounding box center [799, 285] width 1245 height 190
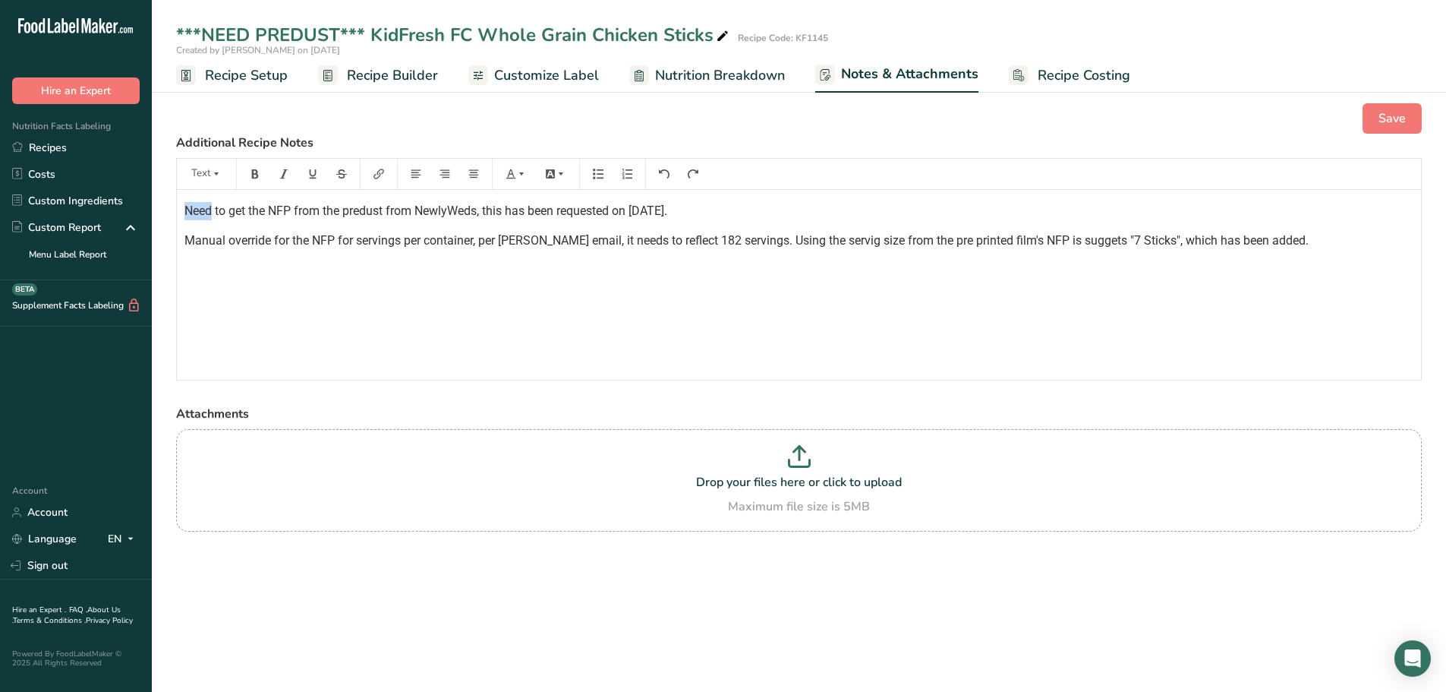
drag, startPoint x: 212, startPoint y: 203, endPoint x: 169, endPoint y: 203, distance: 43.3
click at [169, 203] on div "Save Additional Recipe Notes Text Need to get the NFP from the predust from New…" at bounding box center [799, 337] width 1295 height 516
click at [317, 210] on span "Pending to get the NFP from the predust from NewlyWeds, this has been requested…" at bounding box center [435, 210] width 500 height 14
click at [754, 239] on span "Manual override for the NFP for servings per container, per [PERSON_NAME] email…" at bounding box center [753, 240] width 1137 height 14
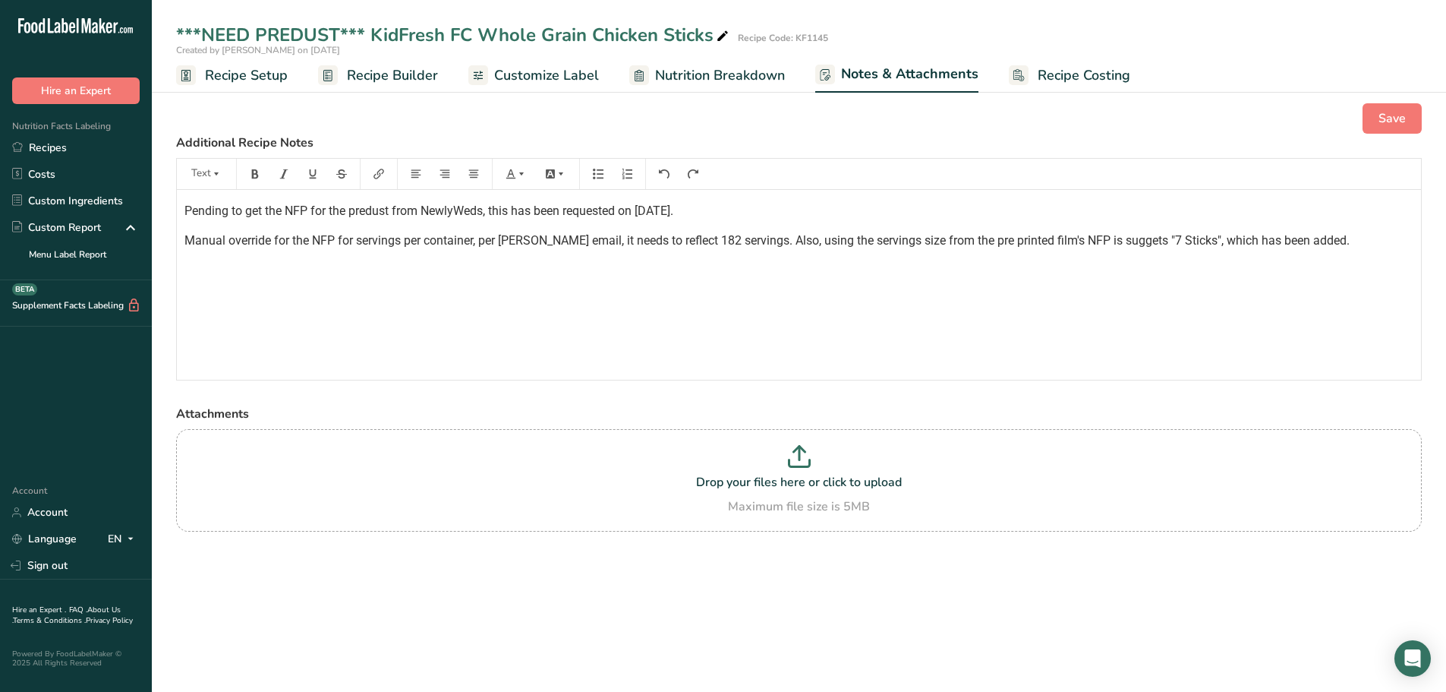
click at [1084, 244] on span "Manual override for the NFP for servings per container, per [PERSON_NAME] email…" at bounding box center [768, 240] width 1166 height 14
click at [1129, 303] on div "Pending to get the NFP for the predust from NewlyWeds, this has been requested …" at bounding box center [799, 285] width 1245 height 190
click at [1311, 248] on p "Manual override for the NFP for servings per container, per [PERSON_NAME] email…" at bounding box center [799, 241] width 1229 height 18
click at [1417, 122] on button "Save" at bounding box center [1392, 118] width 59 height 30
click at [250, 87] on link "Recipe Setup" at bounding box center [232, 75] width 112 height 34
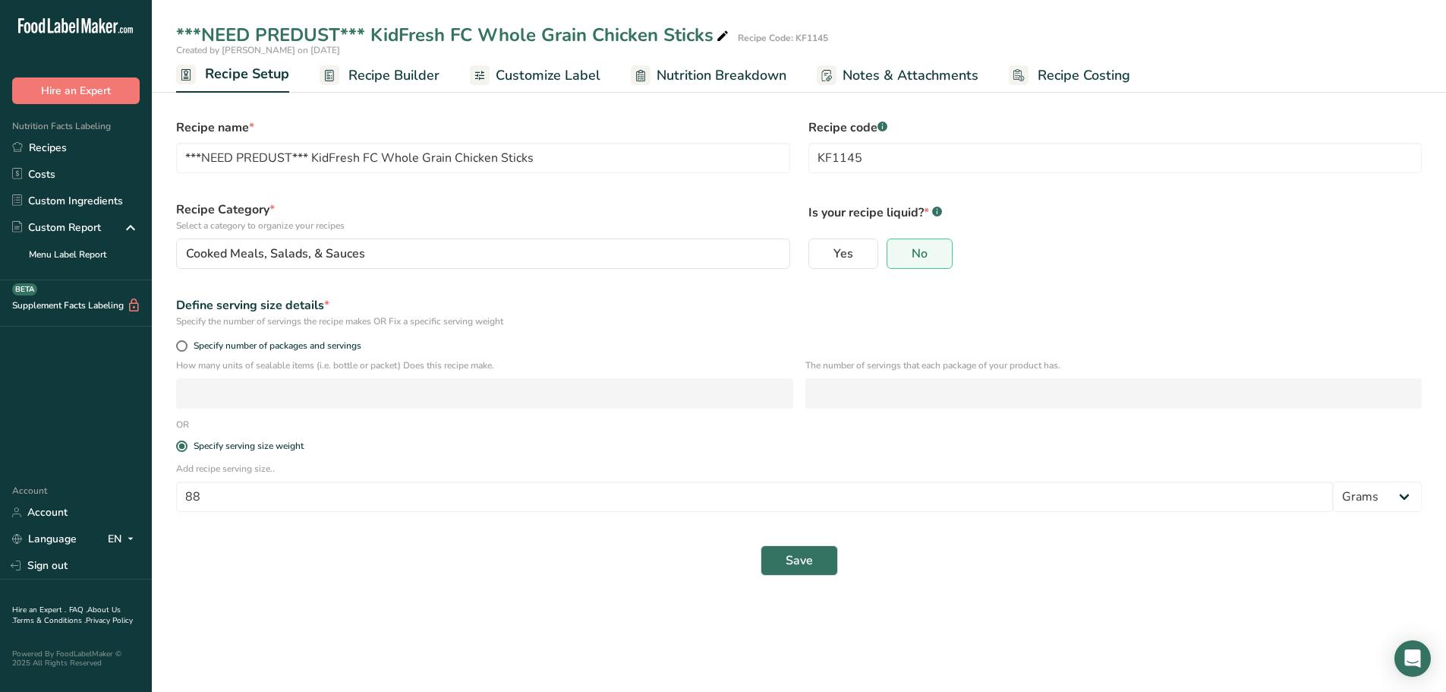
click at [494, 581] on div "Save" at bounding box center [799, 560] width 1264 height 49
click at [56, 143] on link "Recipes" at bounding box center [76, 147] width 152 height 27
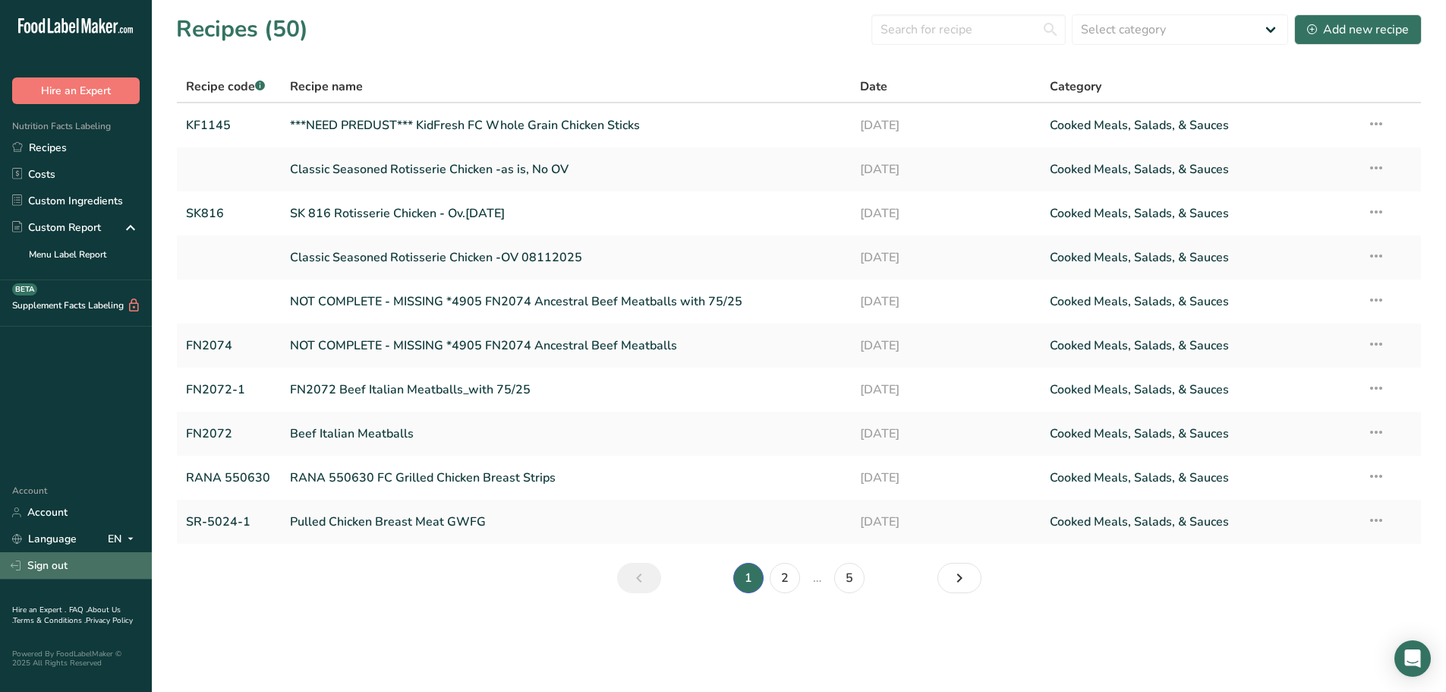
click at [24, 569] on link "Sign out" at bounding box center [76, 565] width 152 height 27
